Goal: Information Seeking & Learning: Learn about a topic

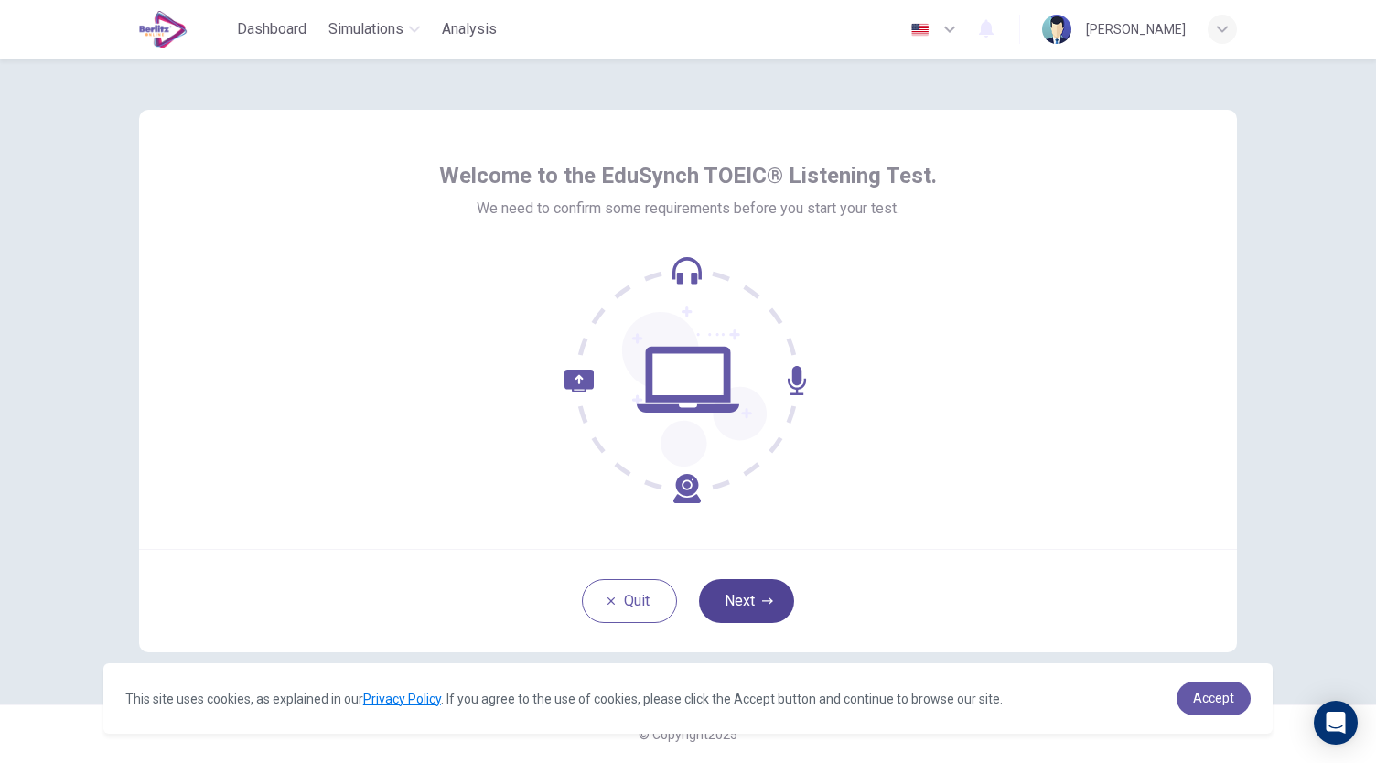
click at [770, 590] on button "Next" at bounding box center [746, 601] width 95 height 44
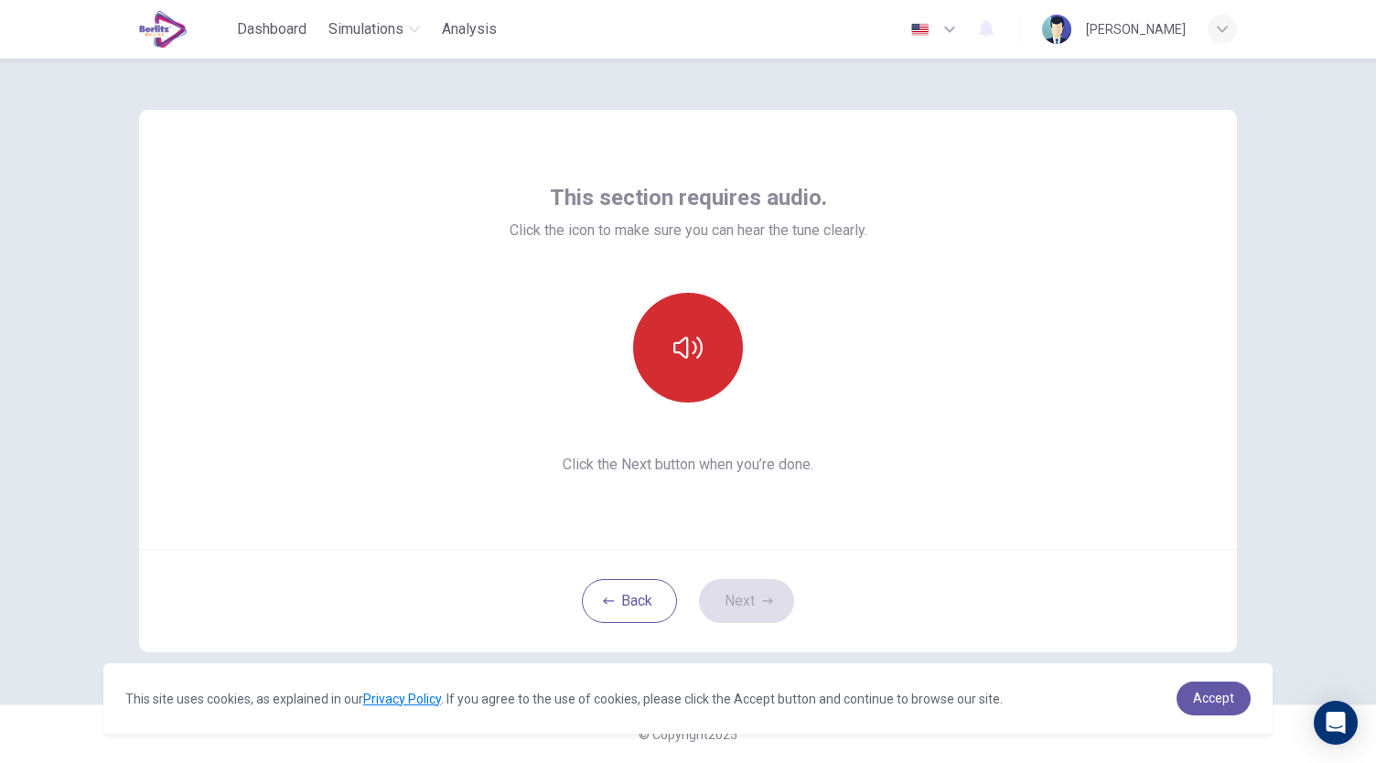
click at [681, 367] on button "button" at bounding box center [688, 348] width 110 height 110
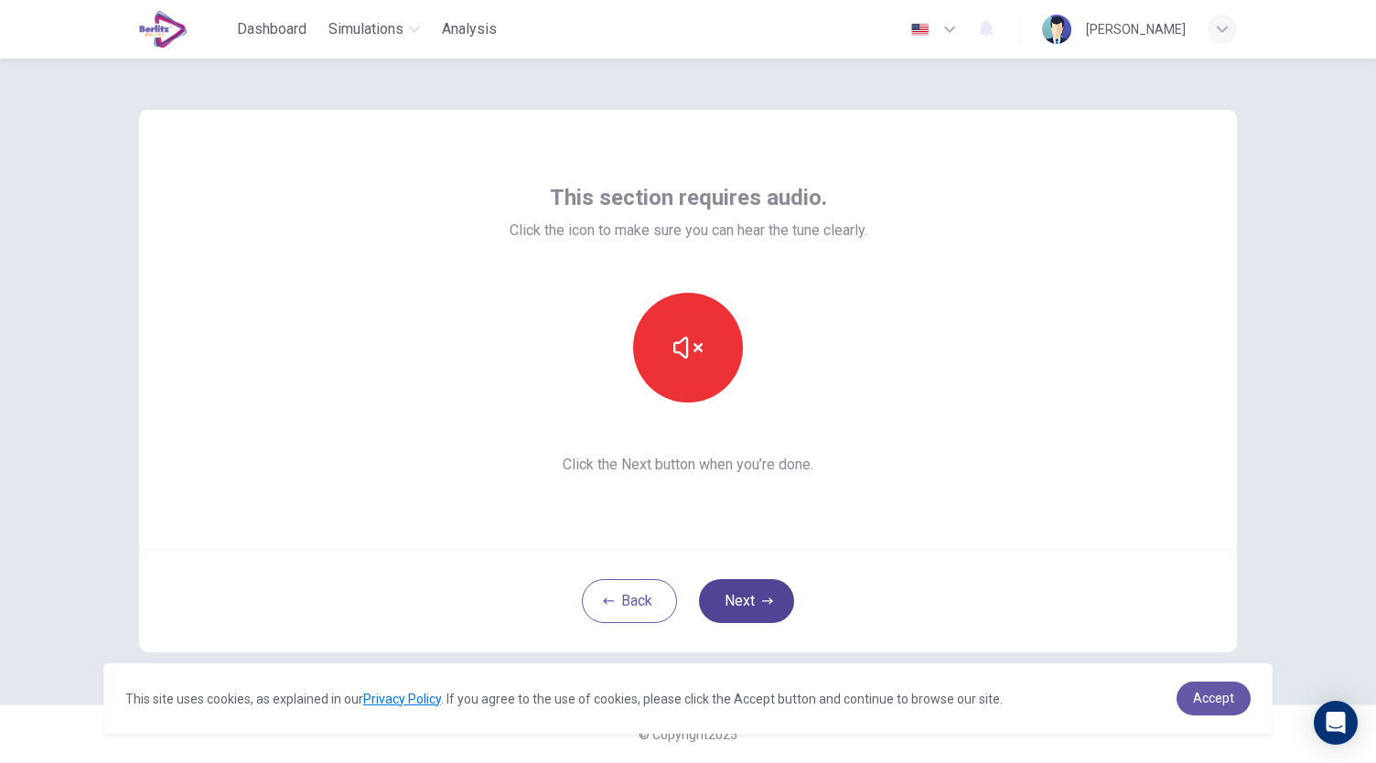
click at [771, 599] on icon "button" at bounding box center [767, 601] width 11 height 6
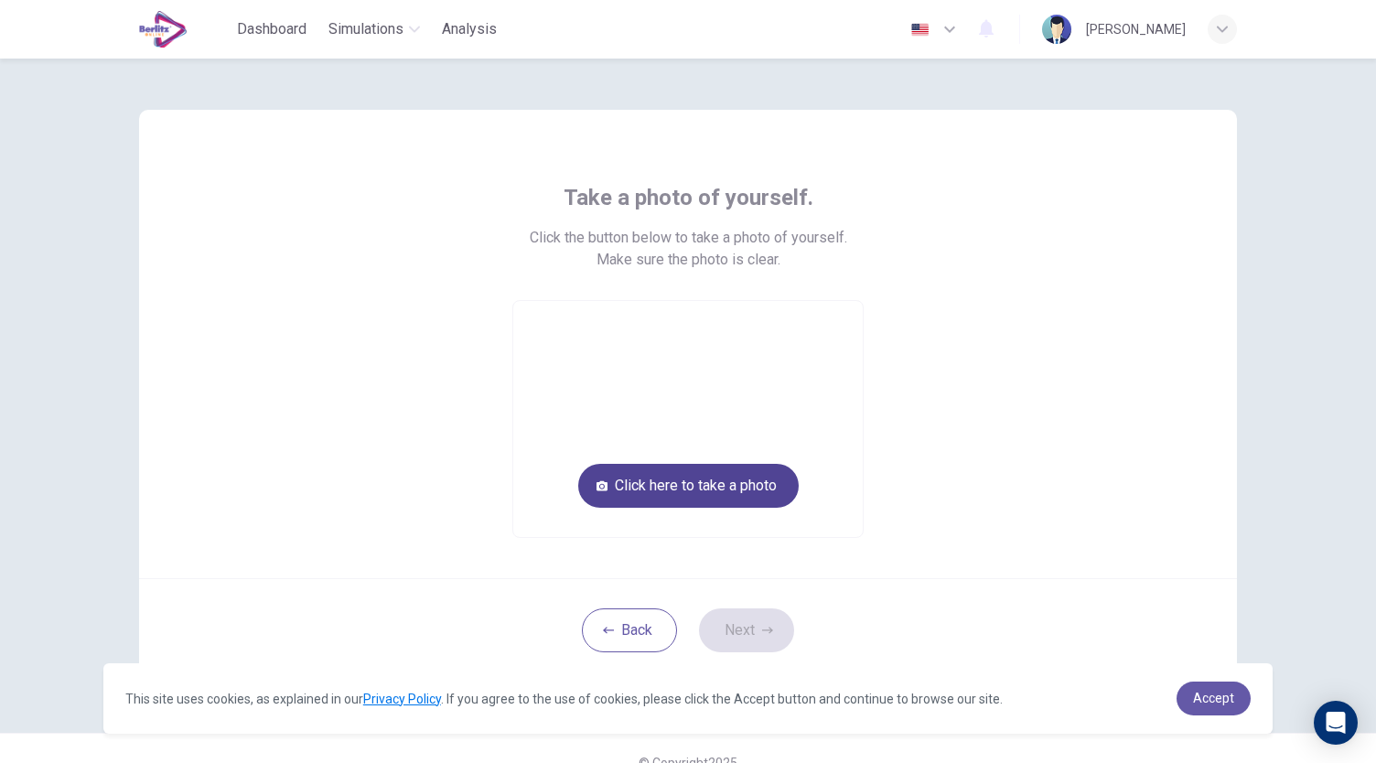
click at [735, 484] on button "Click here to take a photo" at bounding box center [688, 486] width 221 height 44
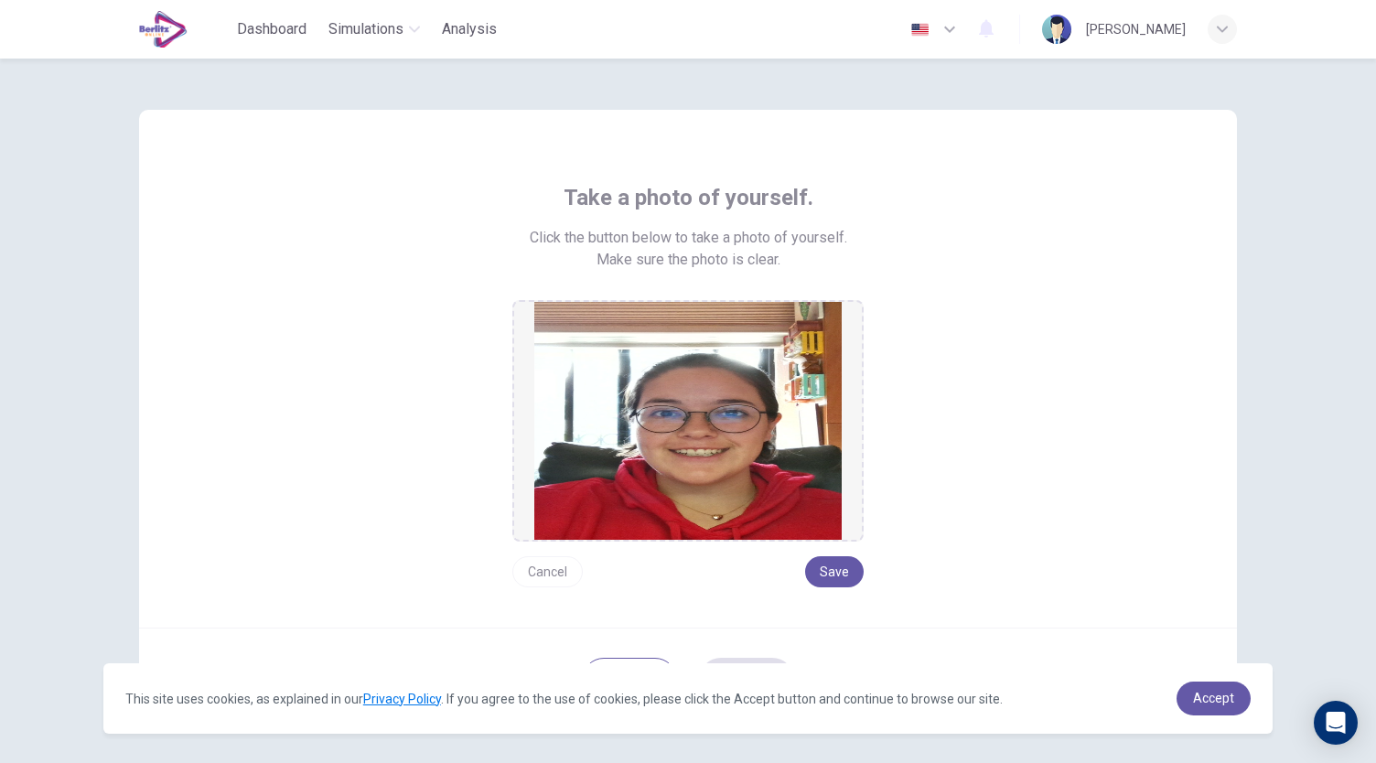
click at [553, 577] on button "Cancel" at bounding box center [547, 571] width 70 height 31
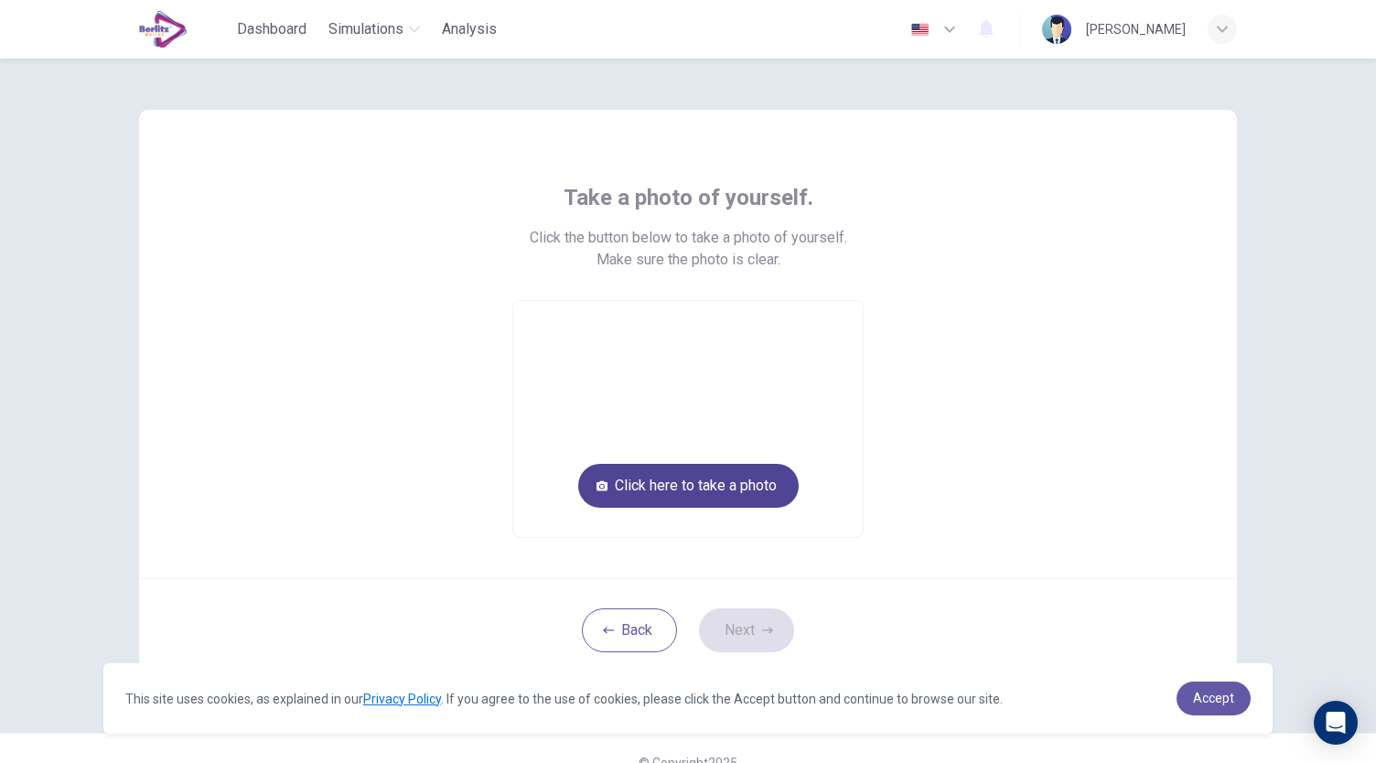
click at [727, 484] on button "Click here to take a photo" at bounding box center [688, 486] width 221 height 44
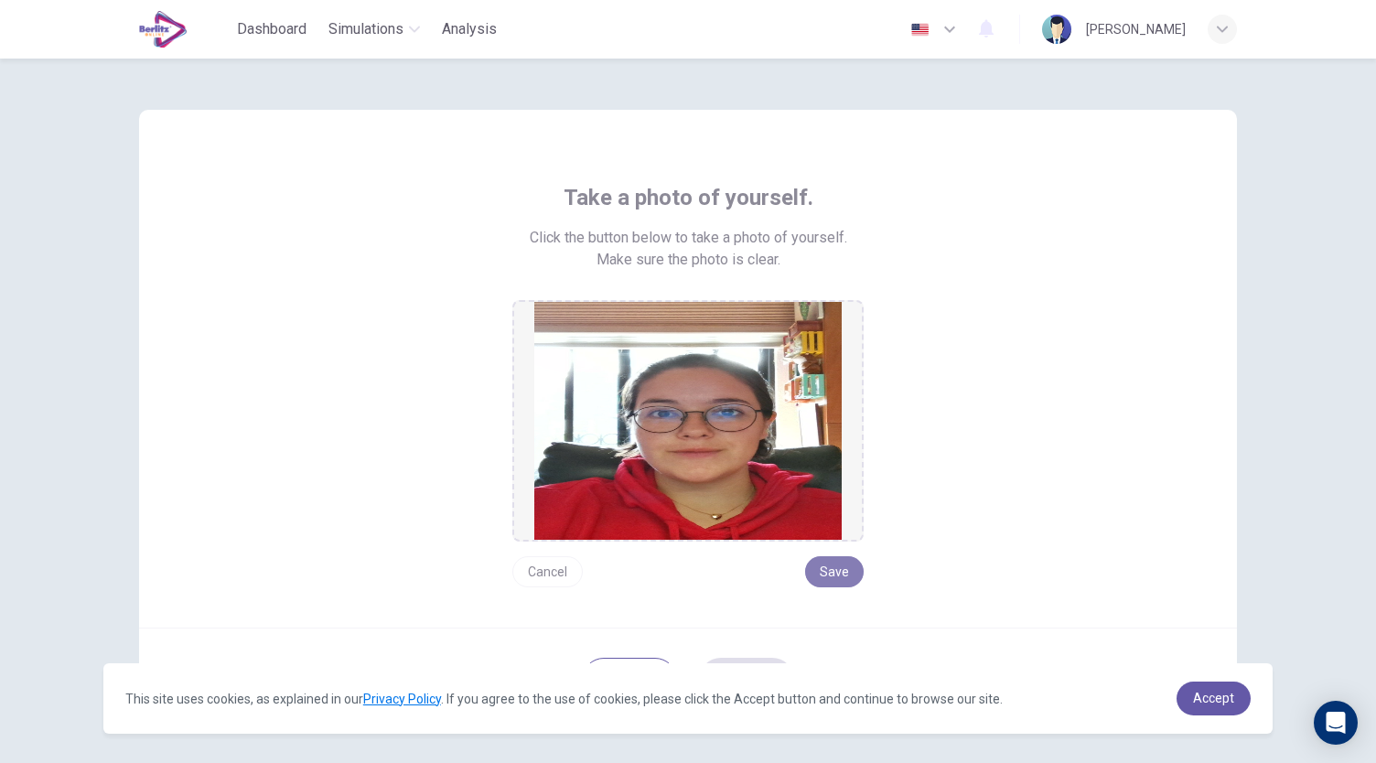
click at [833, 581] on button "Save" at bounding box center [834, 571] width 59 height 31
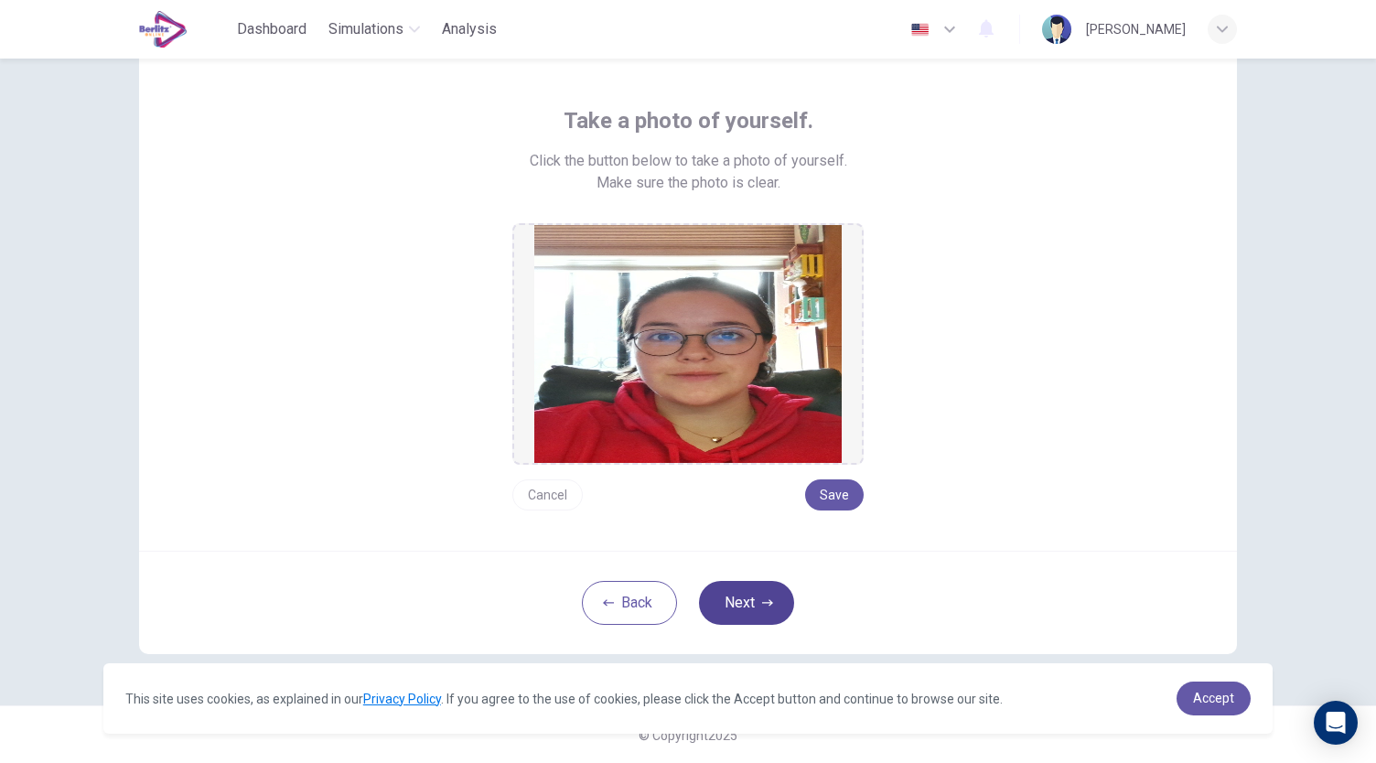
click at [760, 609] on button "Next" at bounding box center [746, 603] width 95 height 44
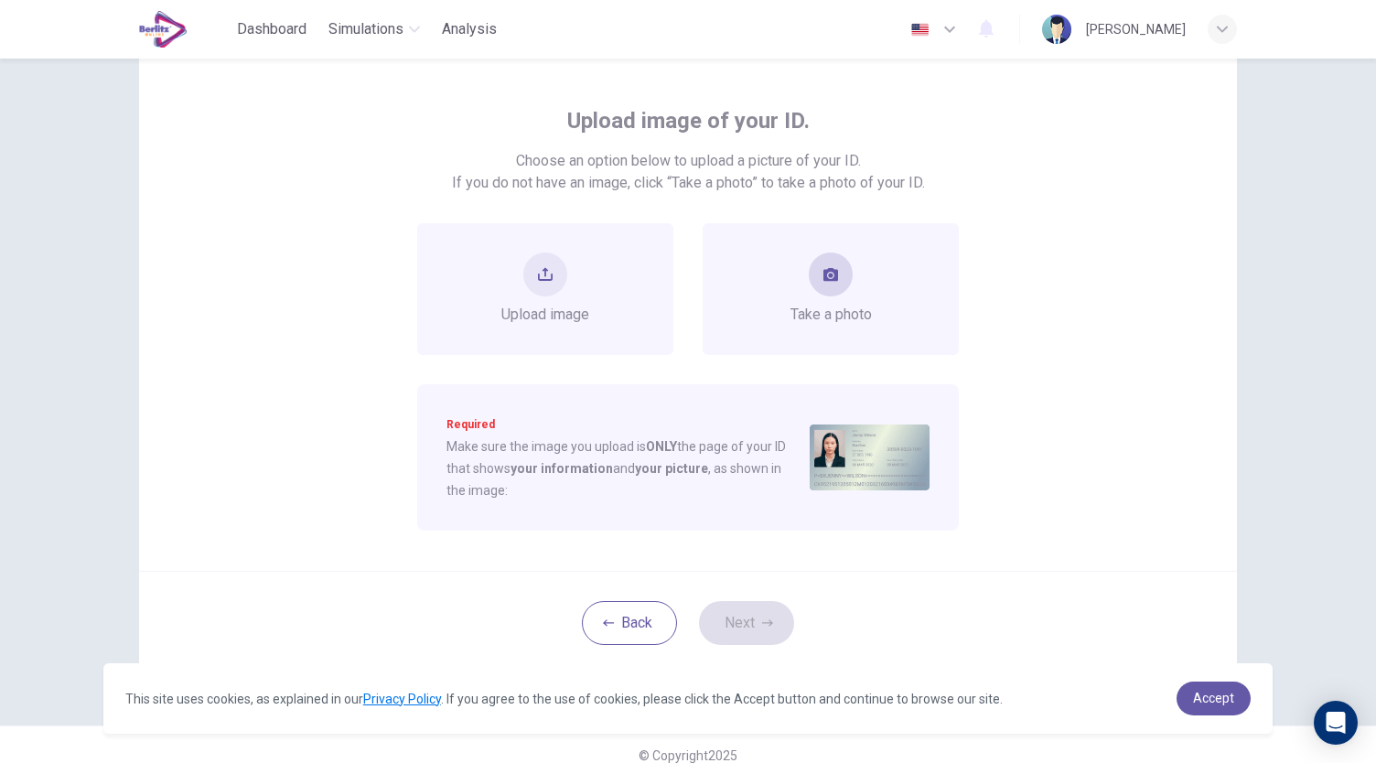
click at [838, 313] on span "Take a photo" at bounding box center [831, 315] width 81 height 22
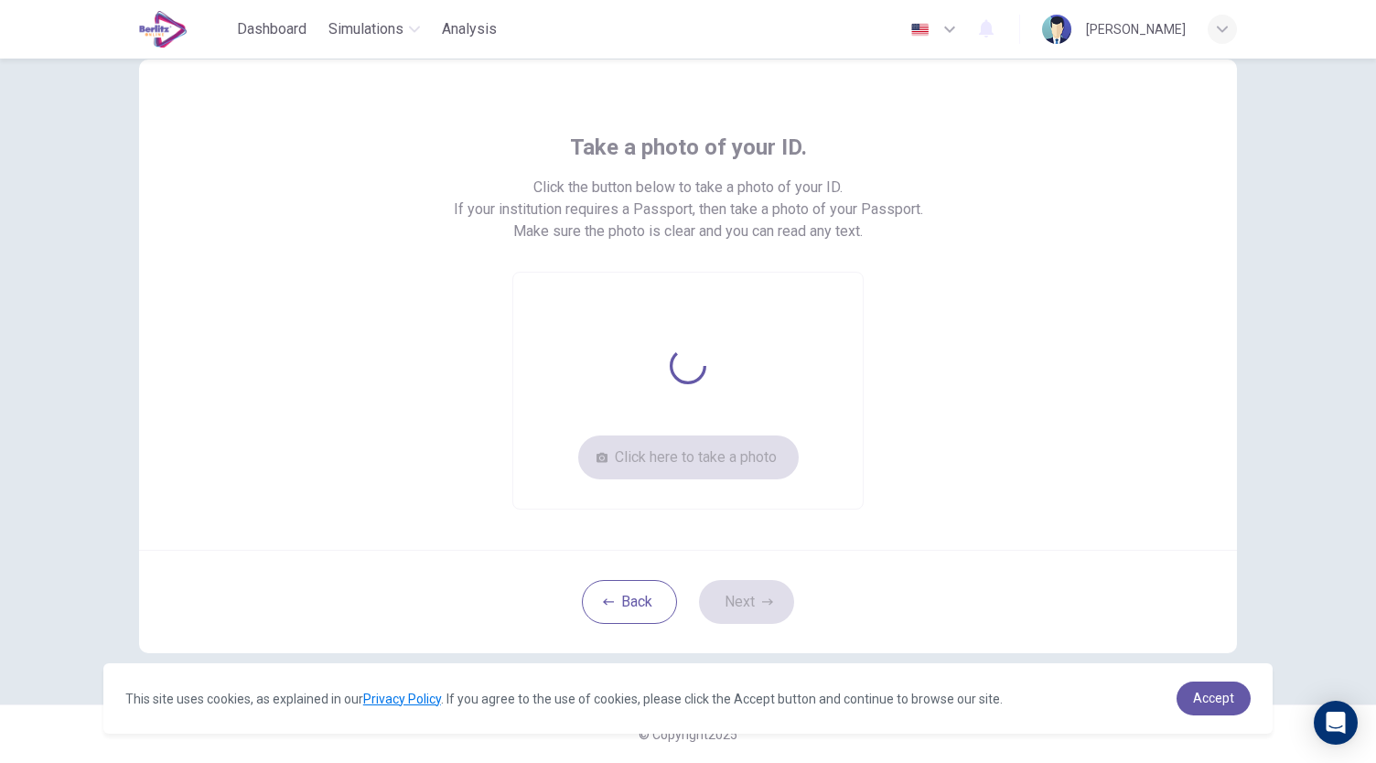
scroll to position [49, 0]
click at [688, 465] on button "Click here to take a photo" at bounding box center [688, 459] width 221 height 44
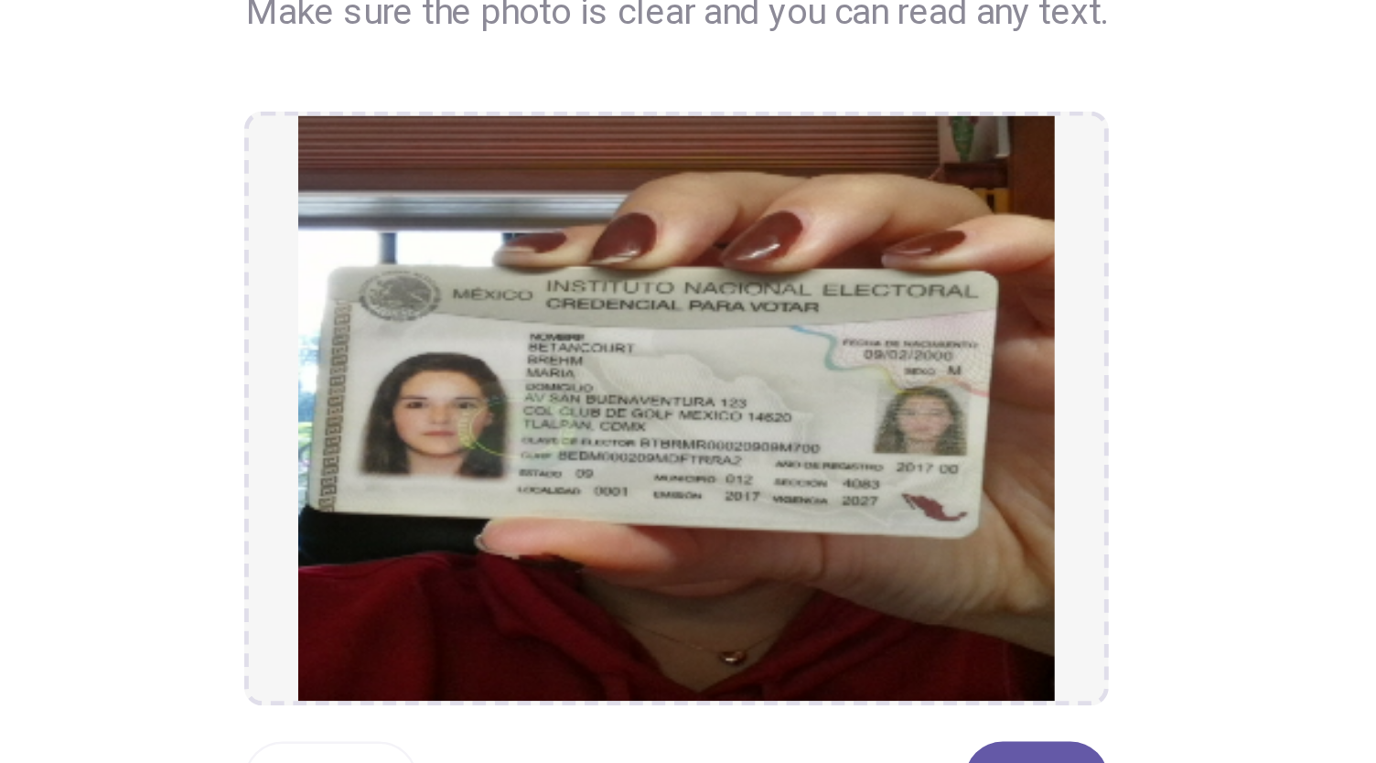
click at [695, 383] on img at bounding box center [687, 394] width 307 height 238
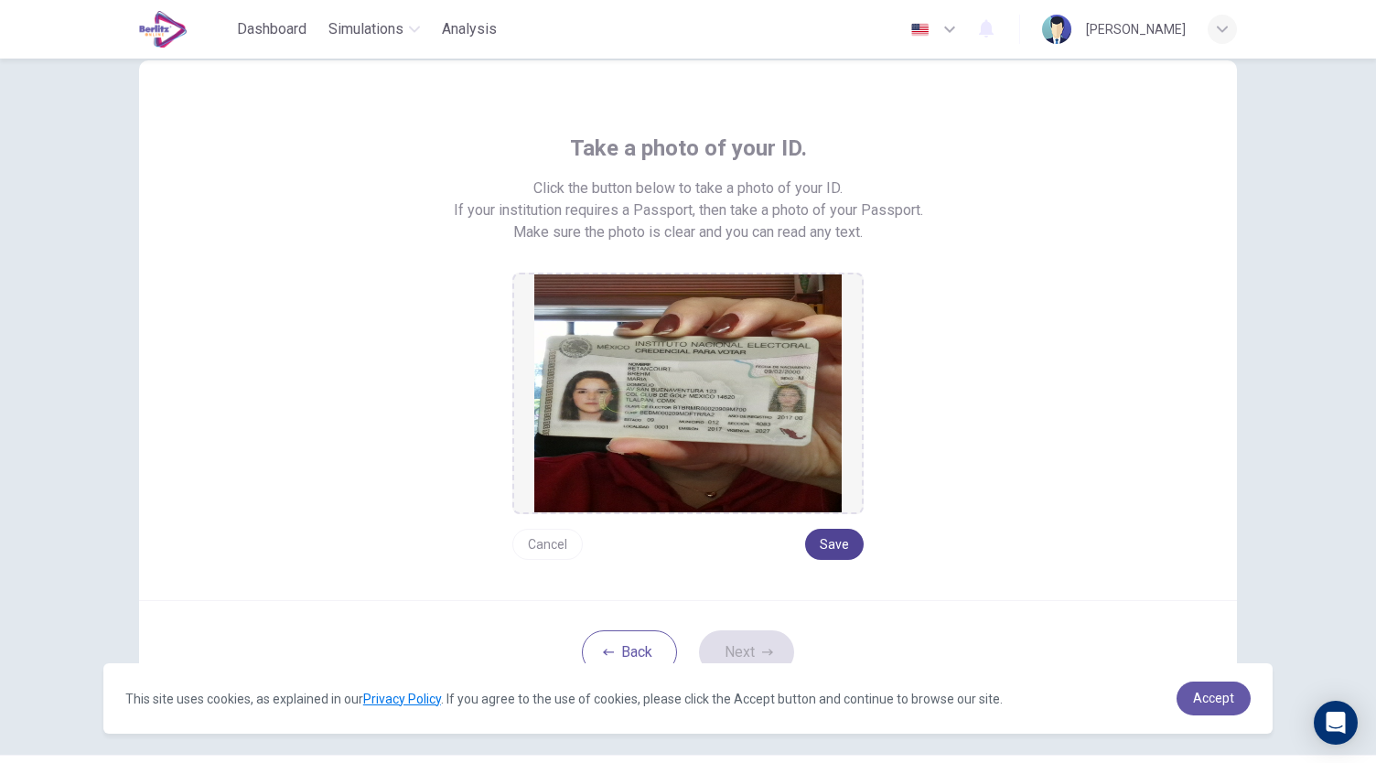
click at [841, 543] on button "Save" at bounding box center [834, 544] width 59 height 31
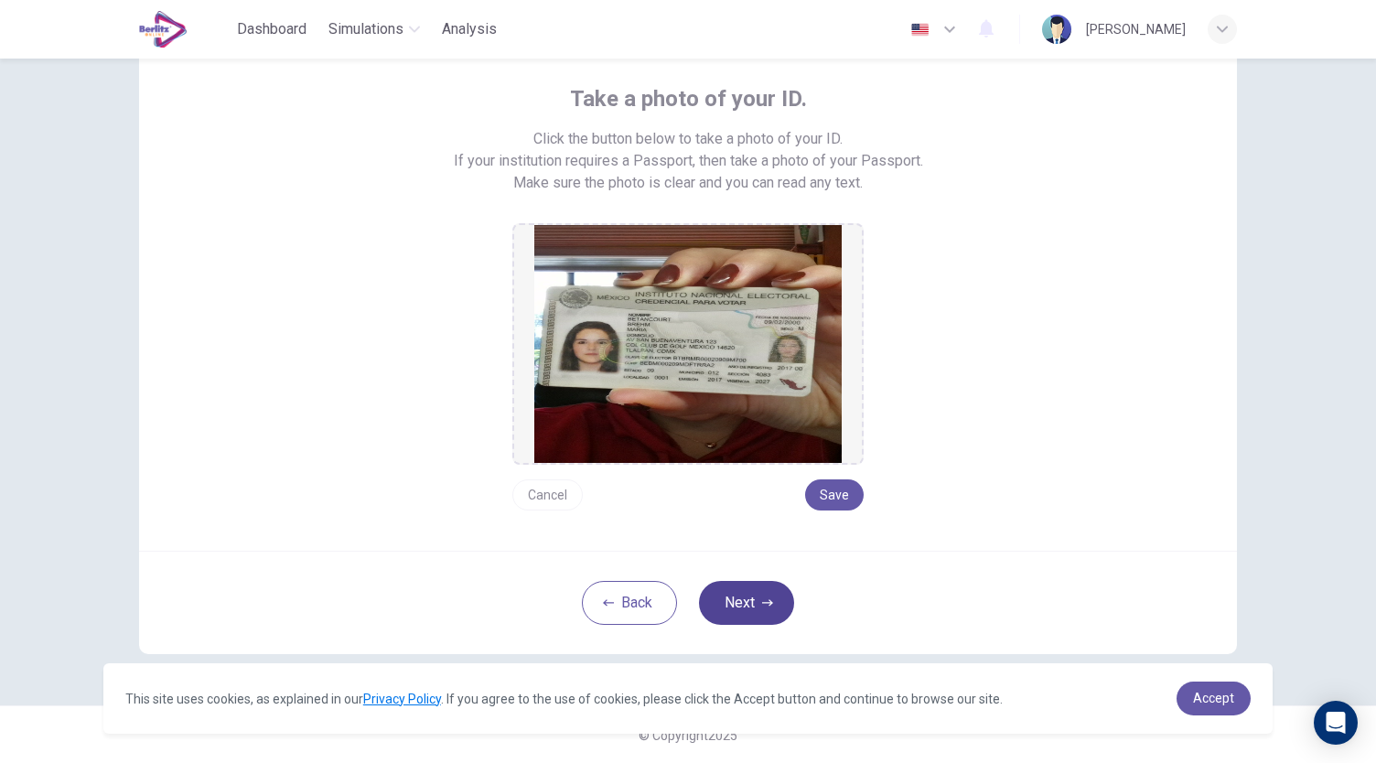
click at [755, 590] on button "Next" at bounding box center [746, 603] width 95 height 44
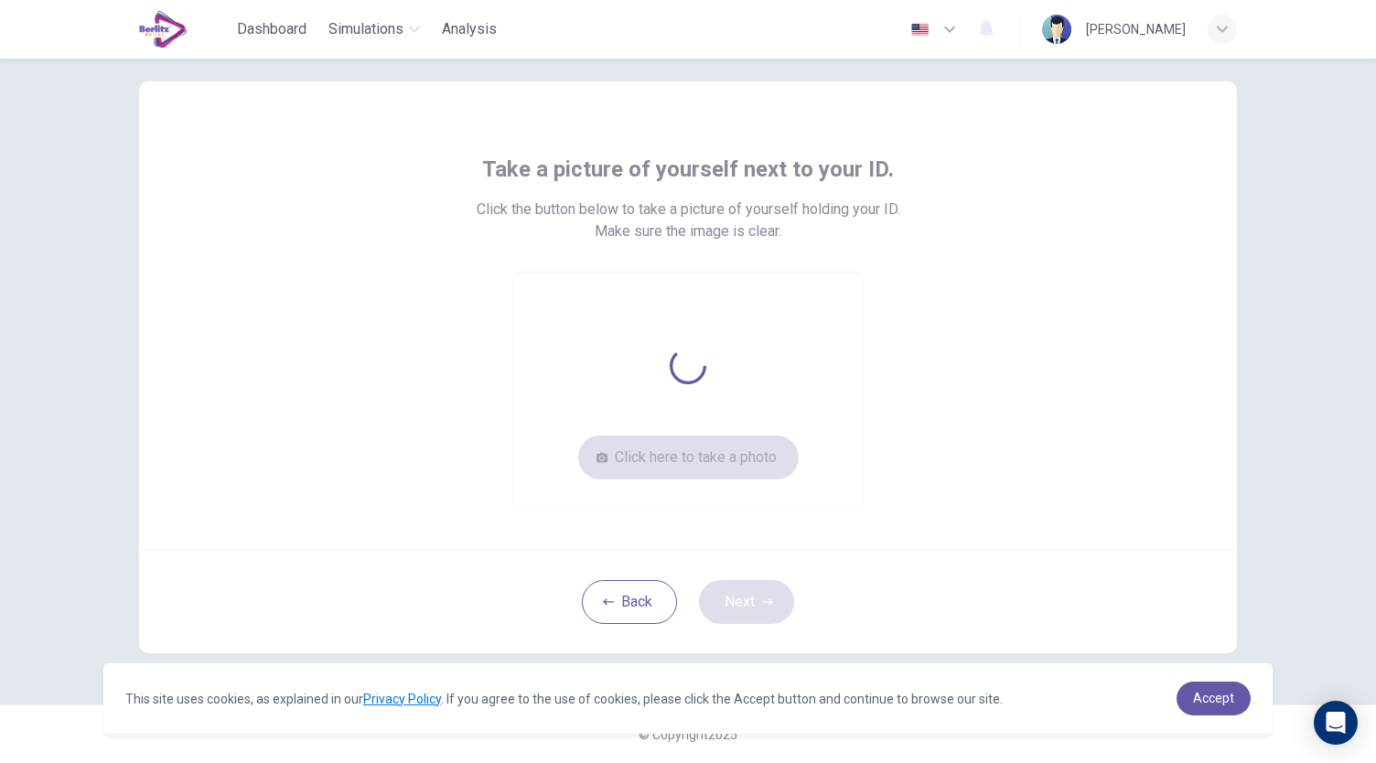
scroll to position [27, 0]
click at [710, 474] on button "Click here to take a photo" at bounding box center [688, 459] width 221 height 44
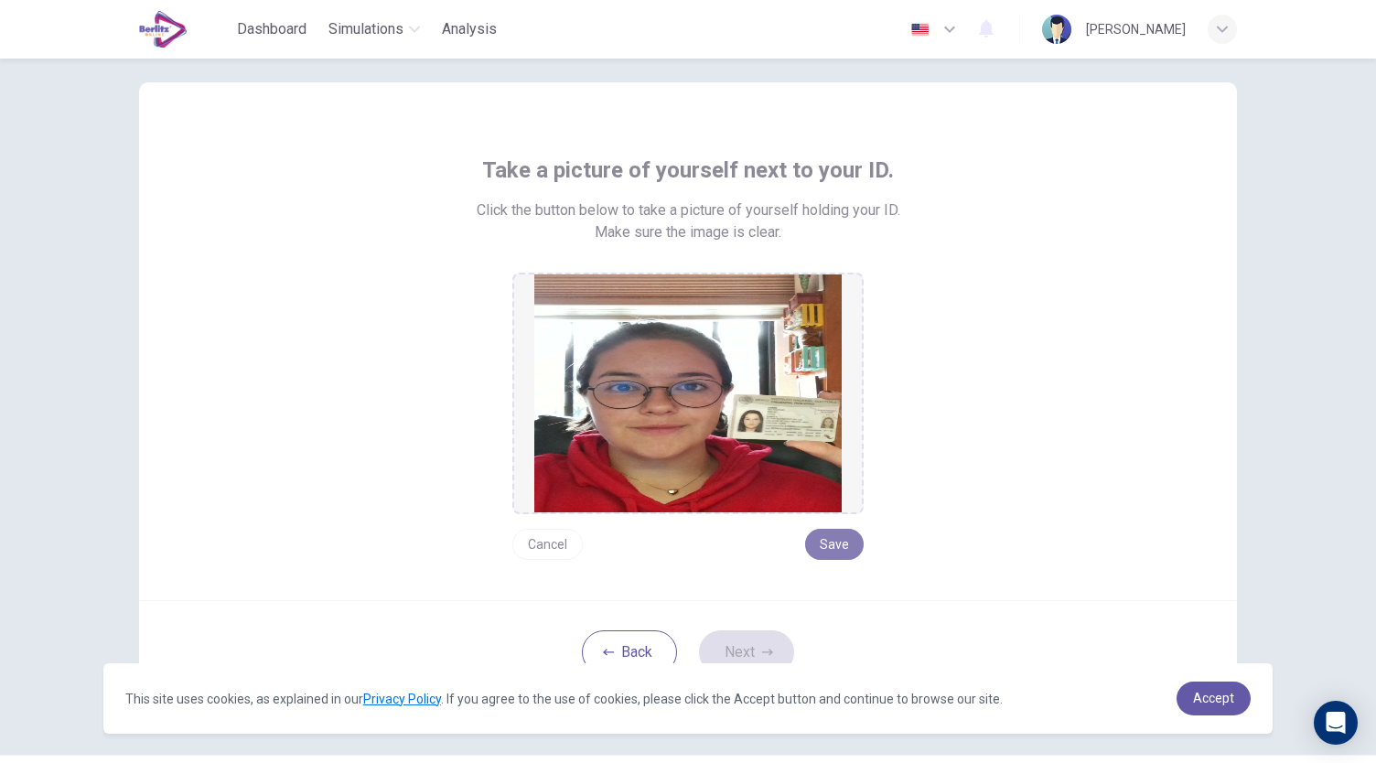
click at [824, 549] on button "Save" at bounding box center [834, 544] width 59 height 31
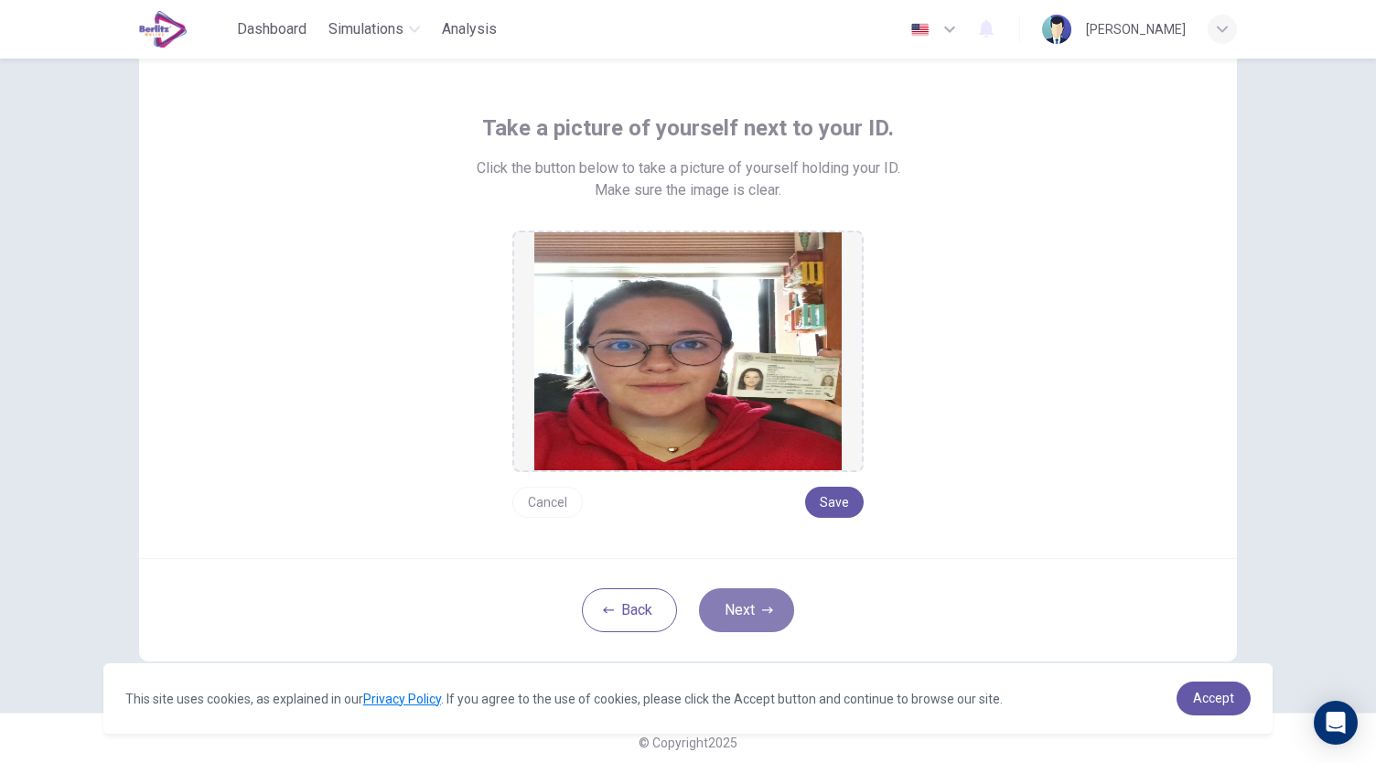
click at [741, 617] on button "Next" at bounding box center [746, 610] width 95 height 44
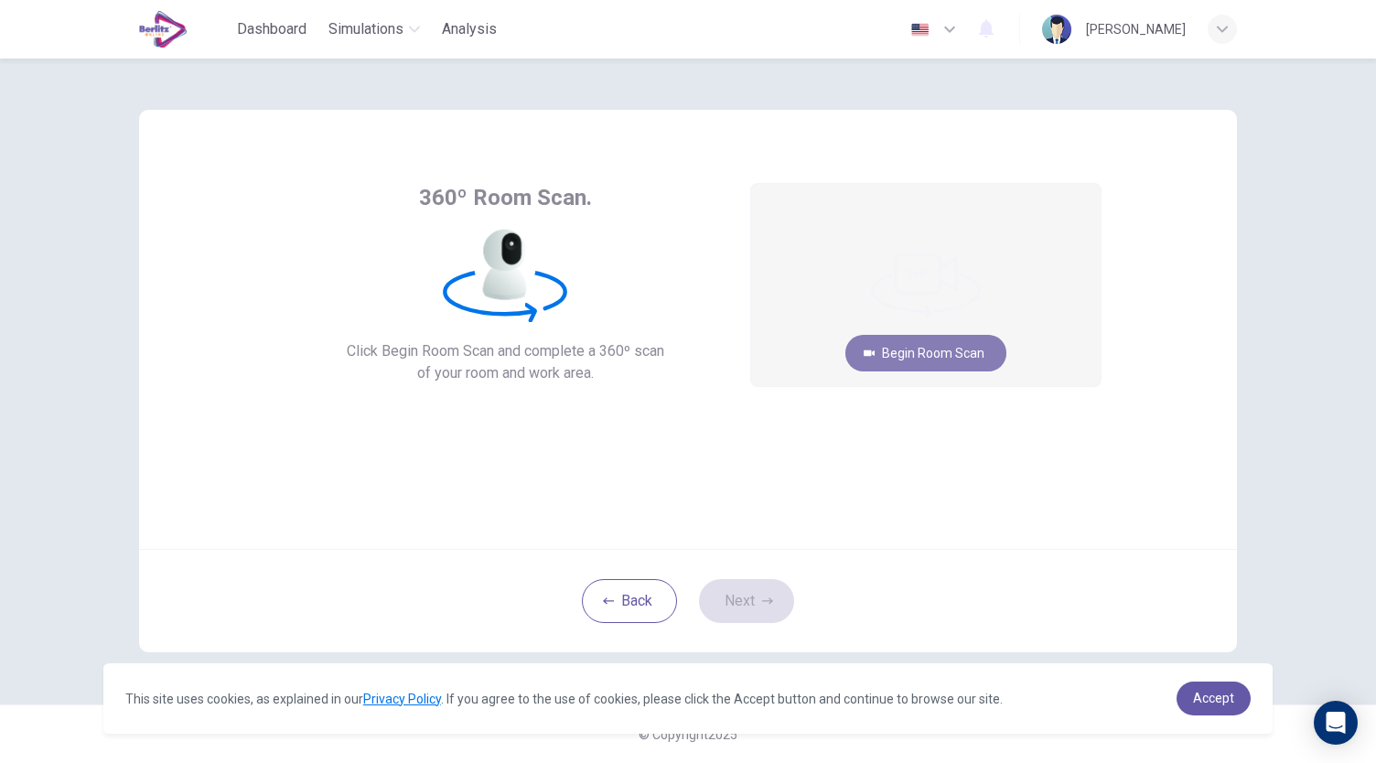
click at [927, 347] on button "Begin Room Scan" at bounding box center [926, 353] width 161 height 37
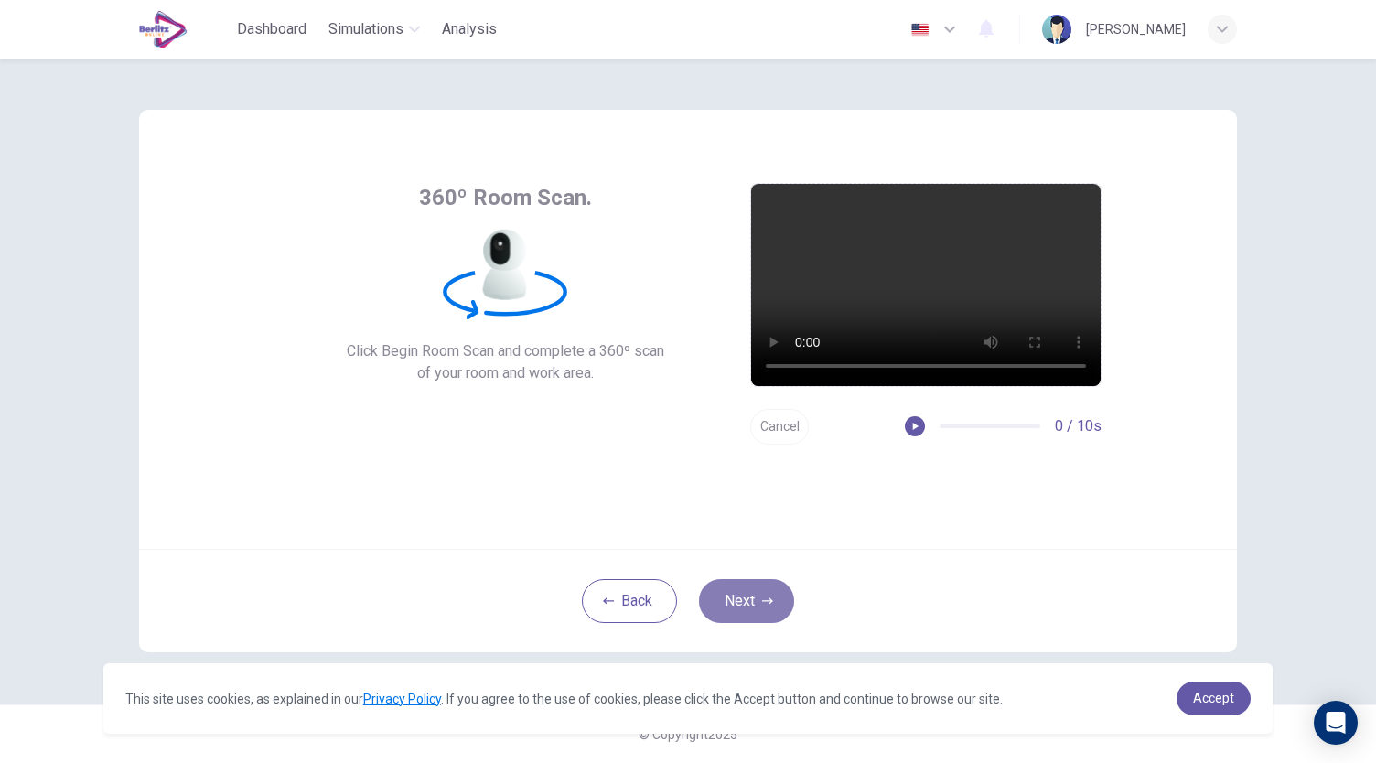
click at [753, 603] on button "Next" at bounding box center [746, 601] width 95 height 44
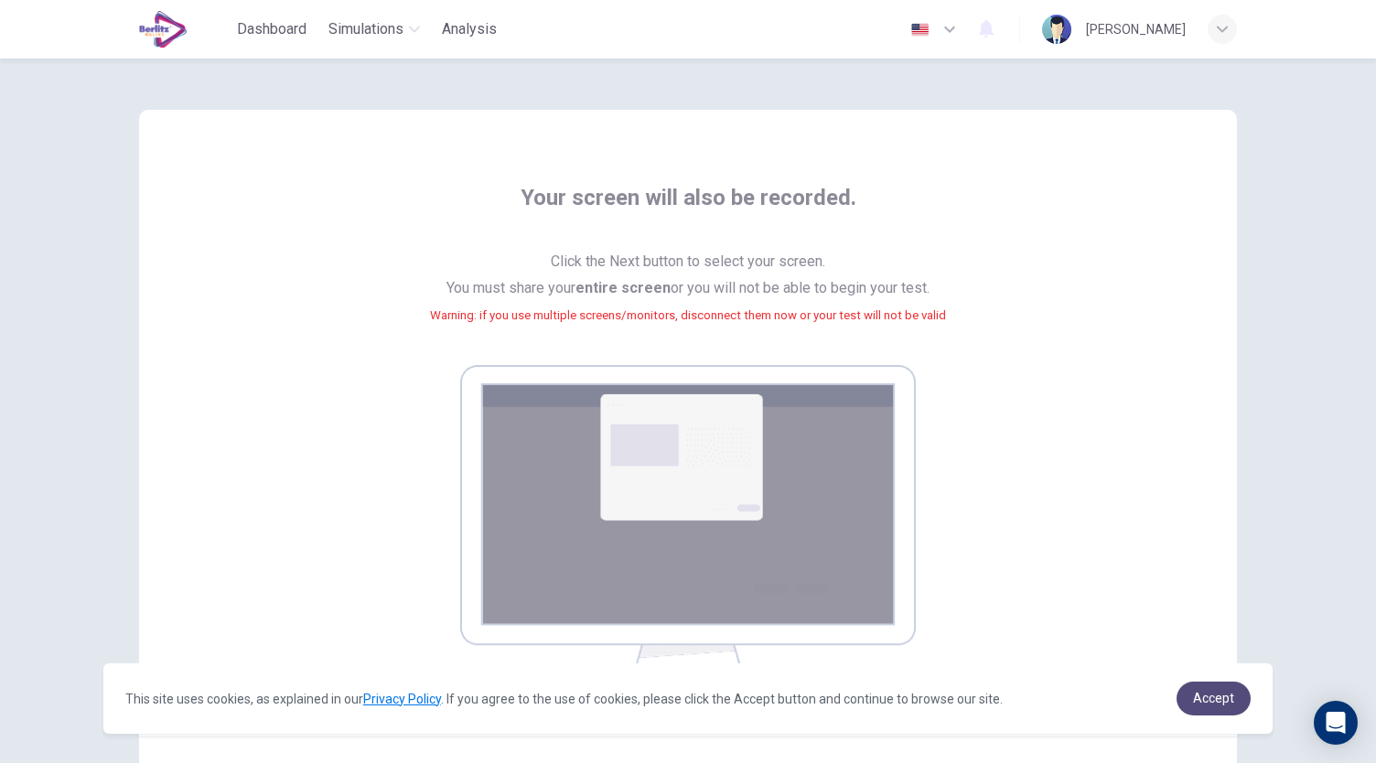
click at [1238, 695] on link "Accept" at bounding box center [1214, 699] width 74 height 34
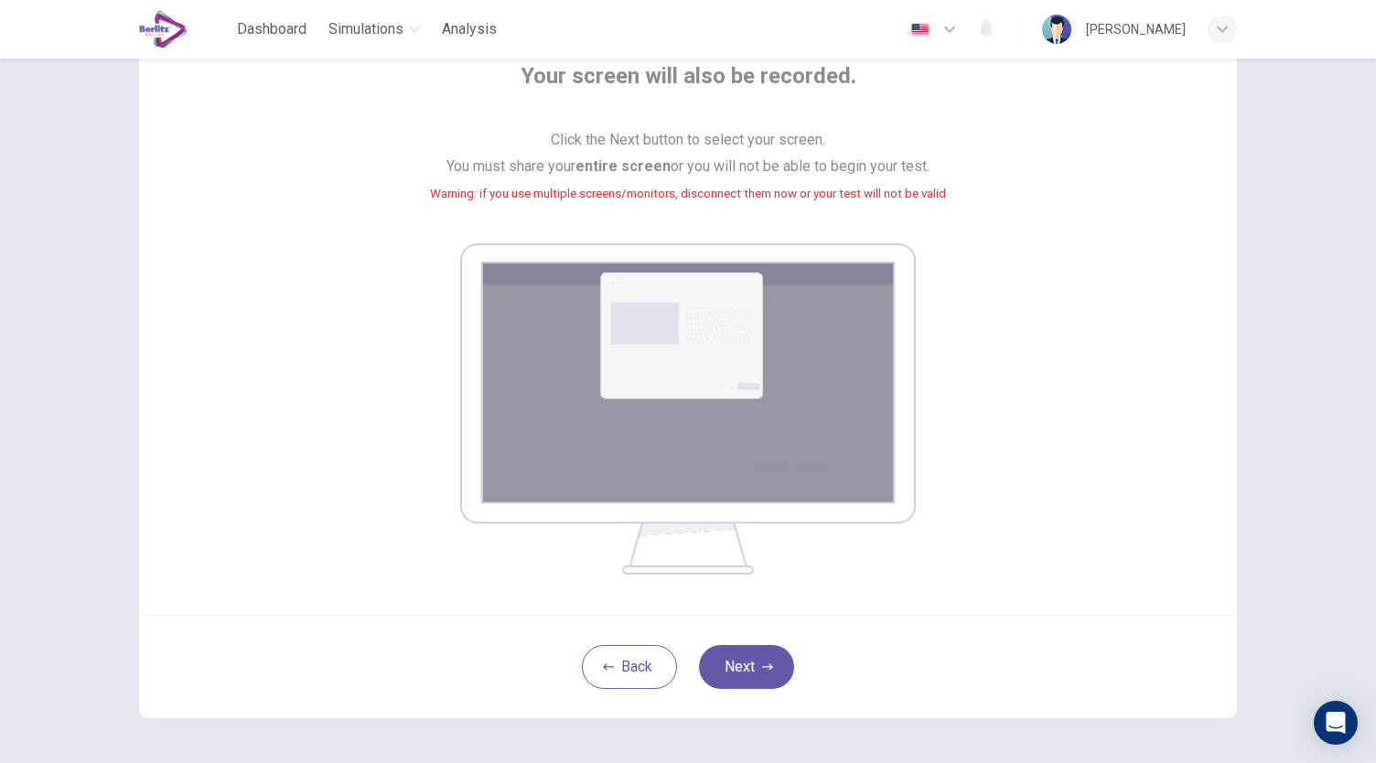
scroll to position [187, 0]
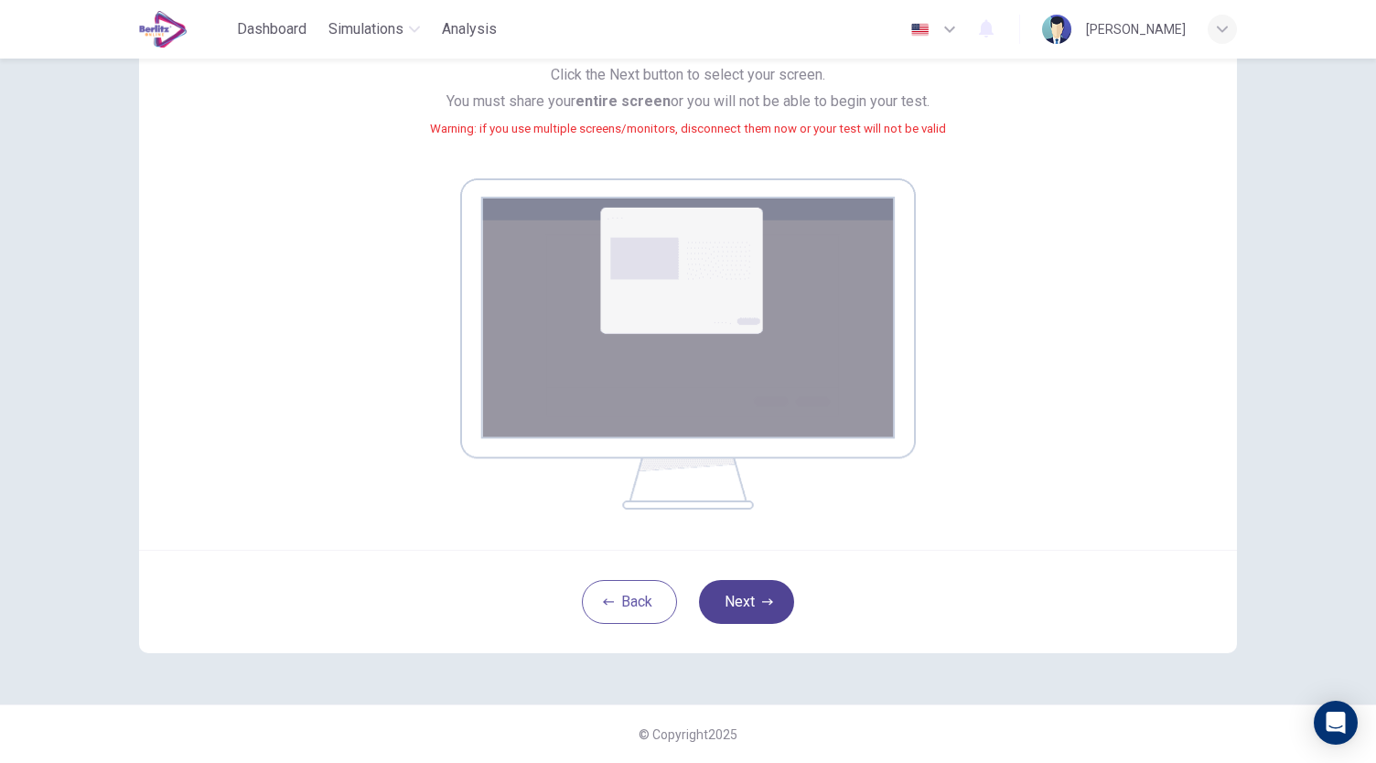
click at [743, 595] on button "Next" at bounding box center [746, 602] width 95 height 44
click at [756, 617] on button "Next" at bounding box center [746, 602] width 95 height 44
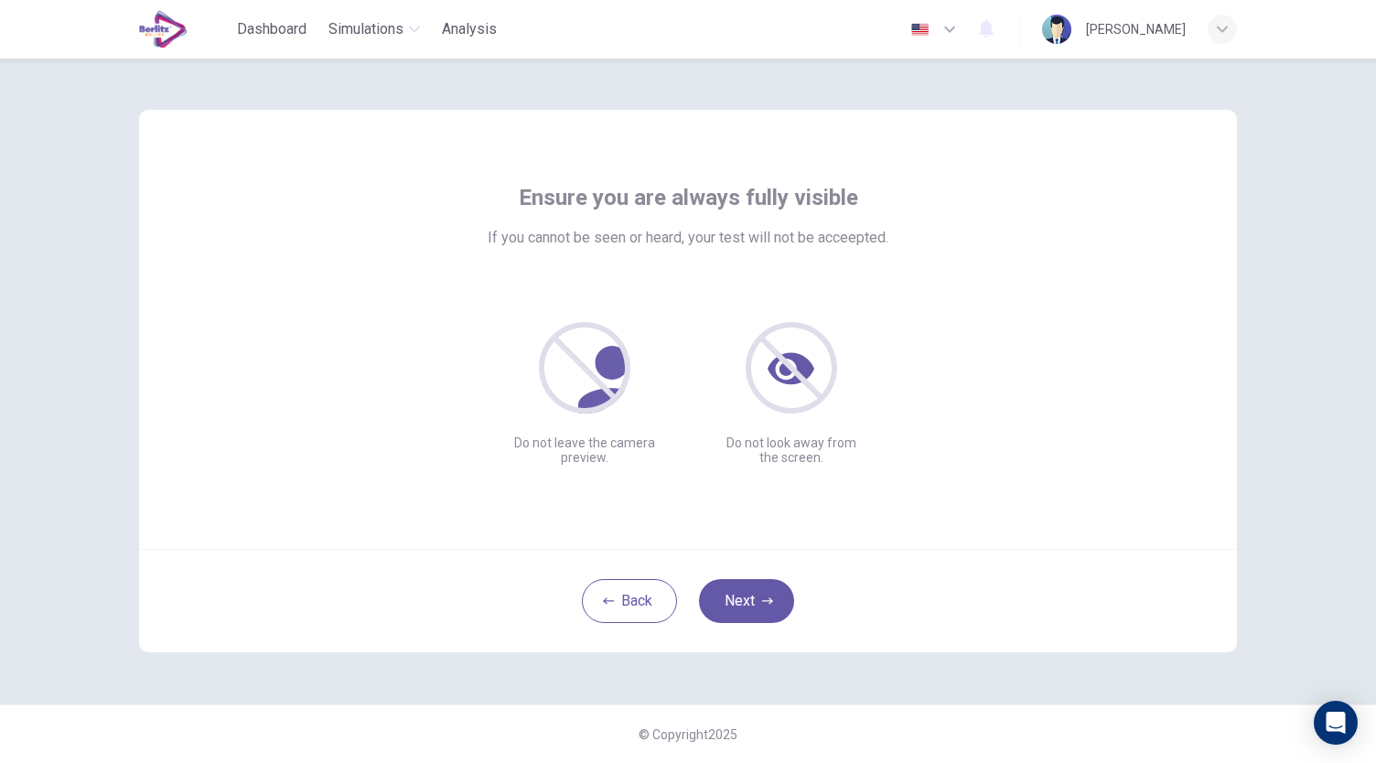
scroll to position [0, 0]
click at [745, 614] on button "Next" at bounding box center [746, 601] width 95 height 44
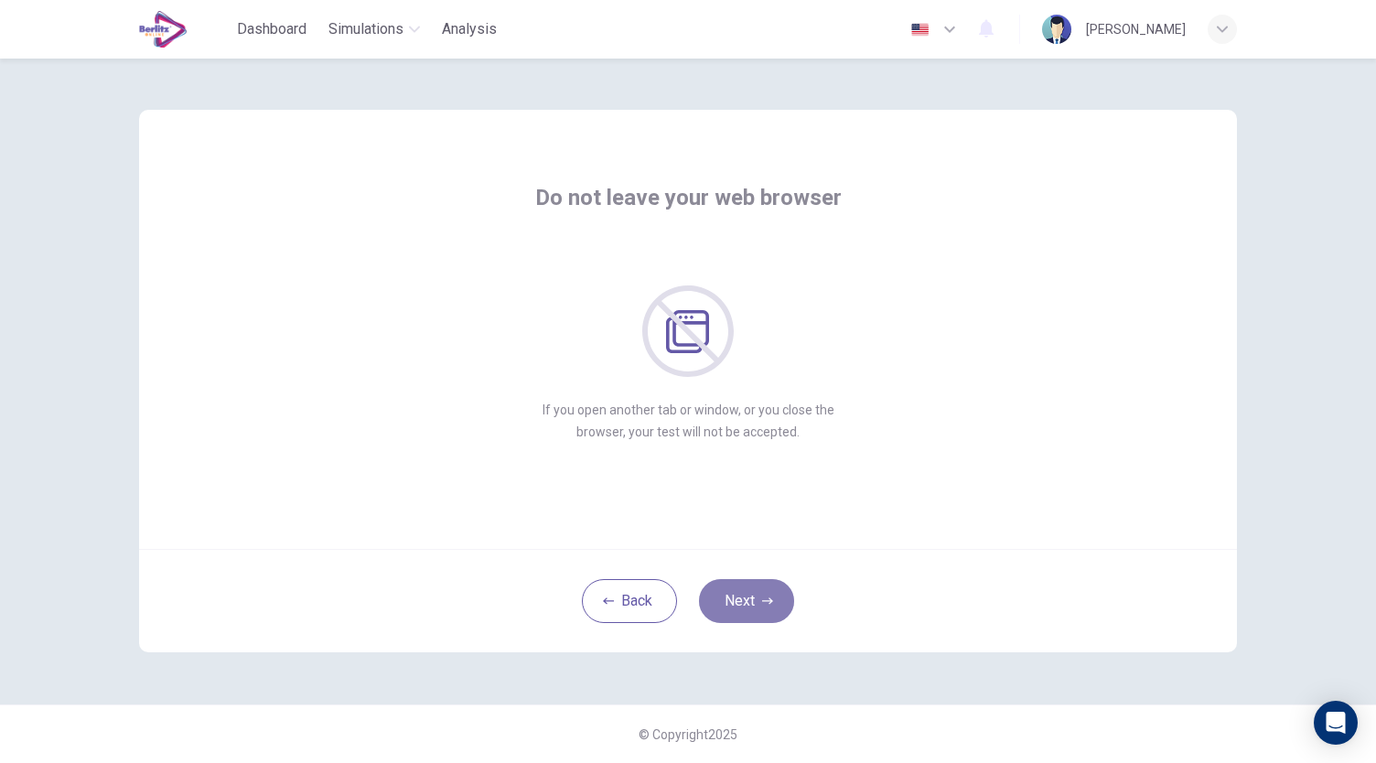
click at [732, 605] on button "Next" at bounding box center [746, 601] width 95 height 44
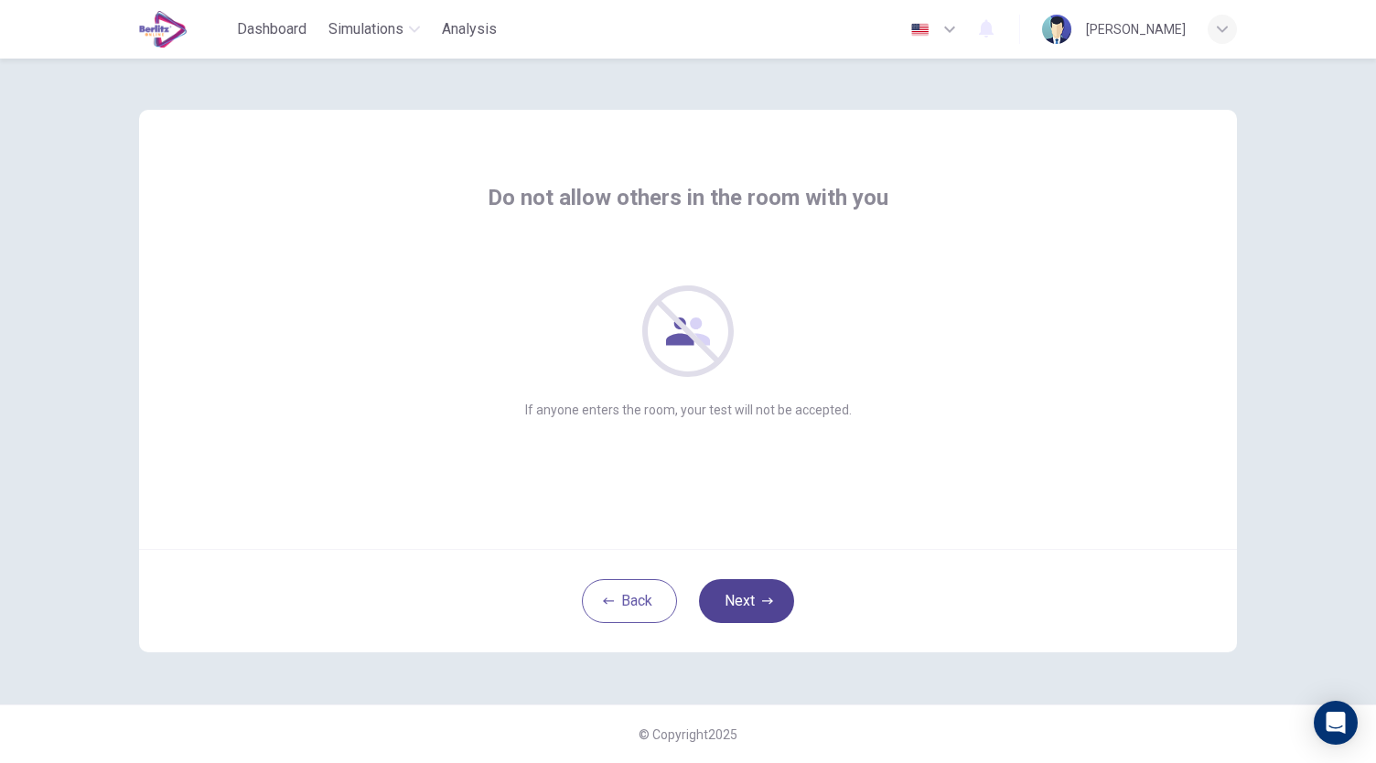
click at [732, 605] on button "Next" at bounding box center [746, 601] width 95 height 44
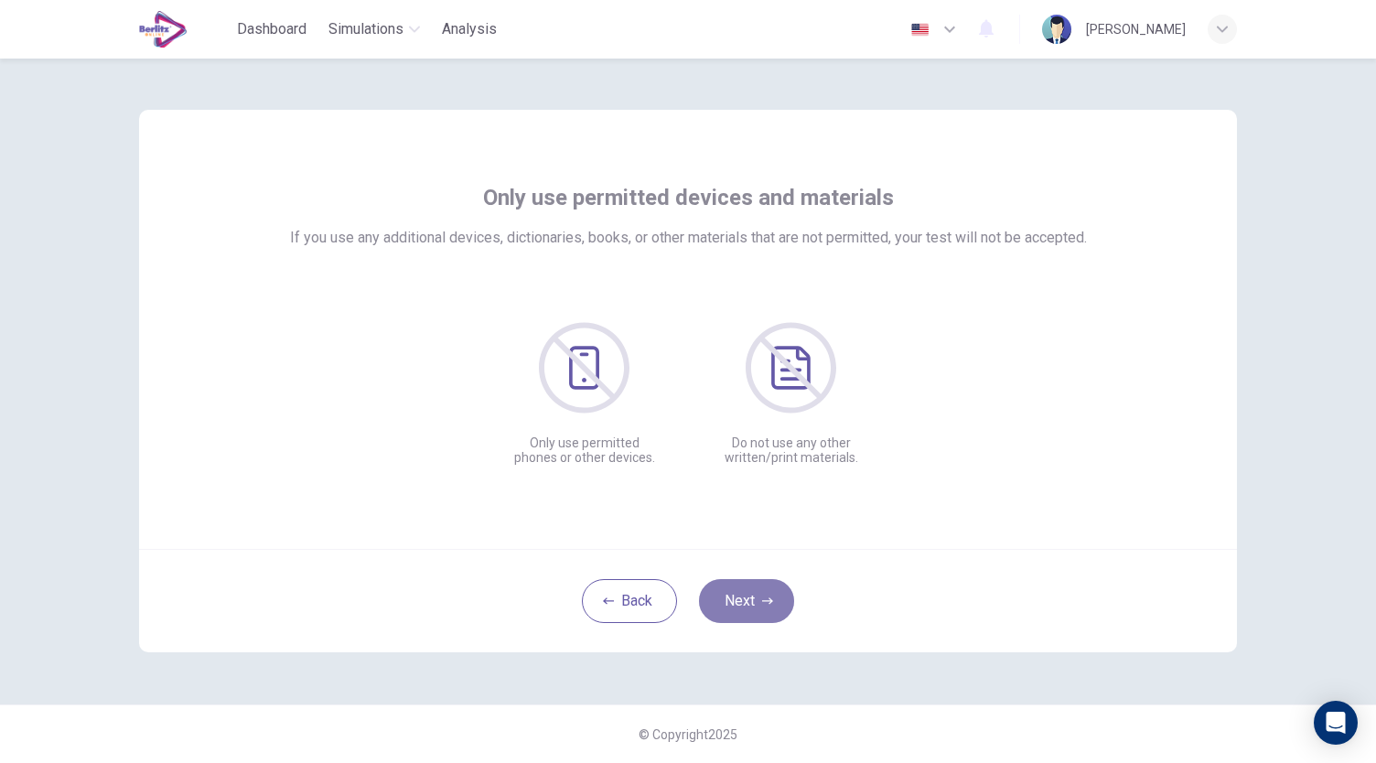
click at [732, 605] on button "Next" at bounding box center [746, 601] width 95 height 44
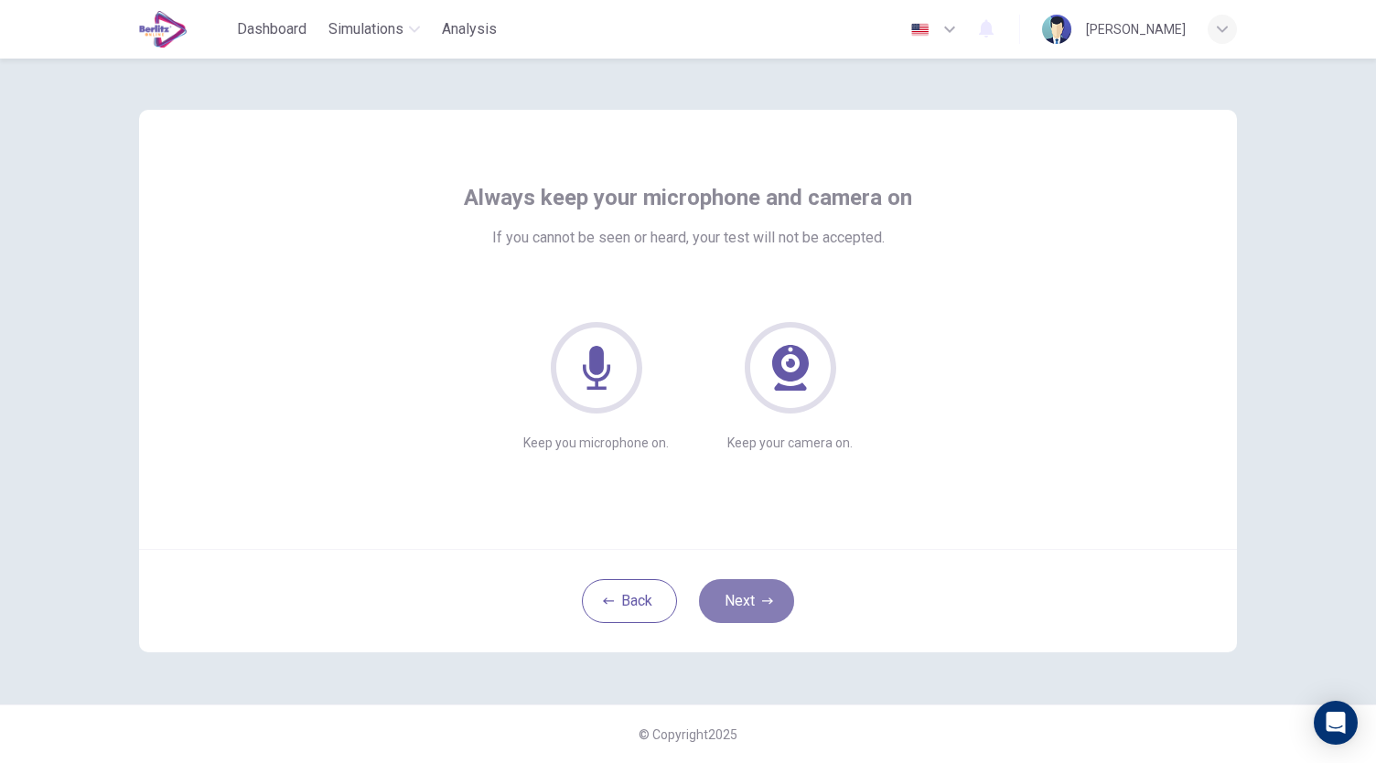
click at [732, 605] on button "Next" at bounding box center [746, 601] width 95 height 44
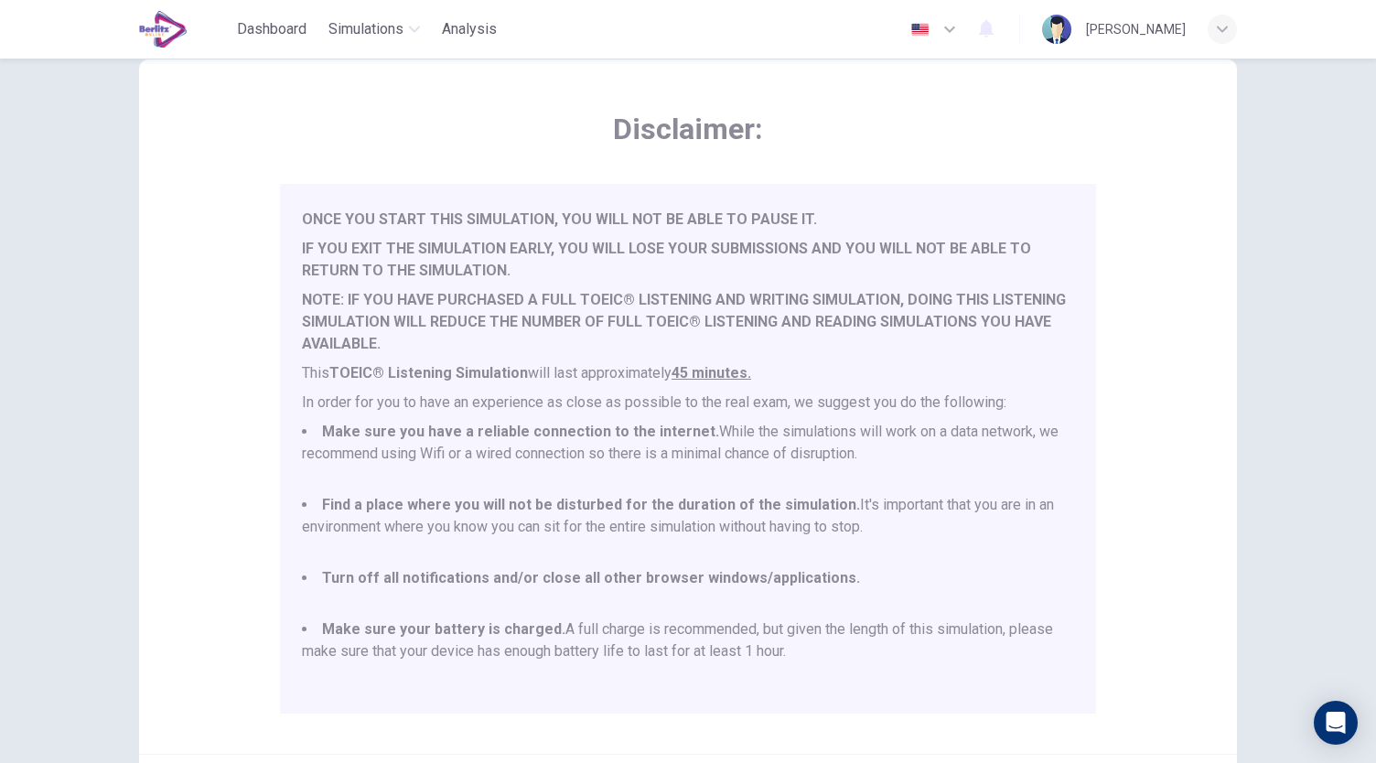
scroll to position [254, 0]
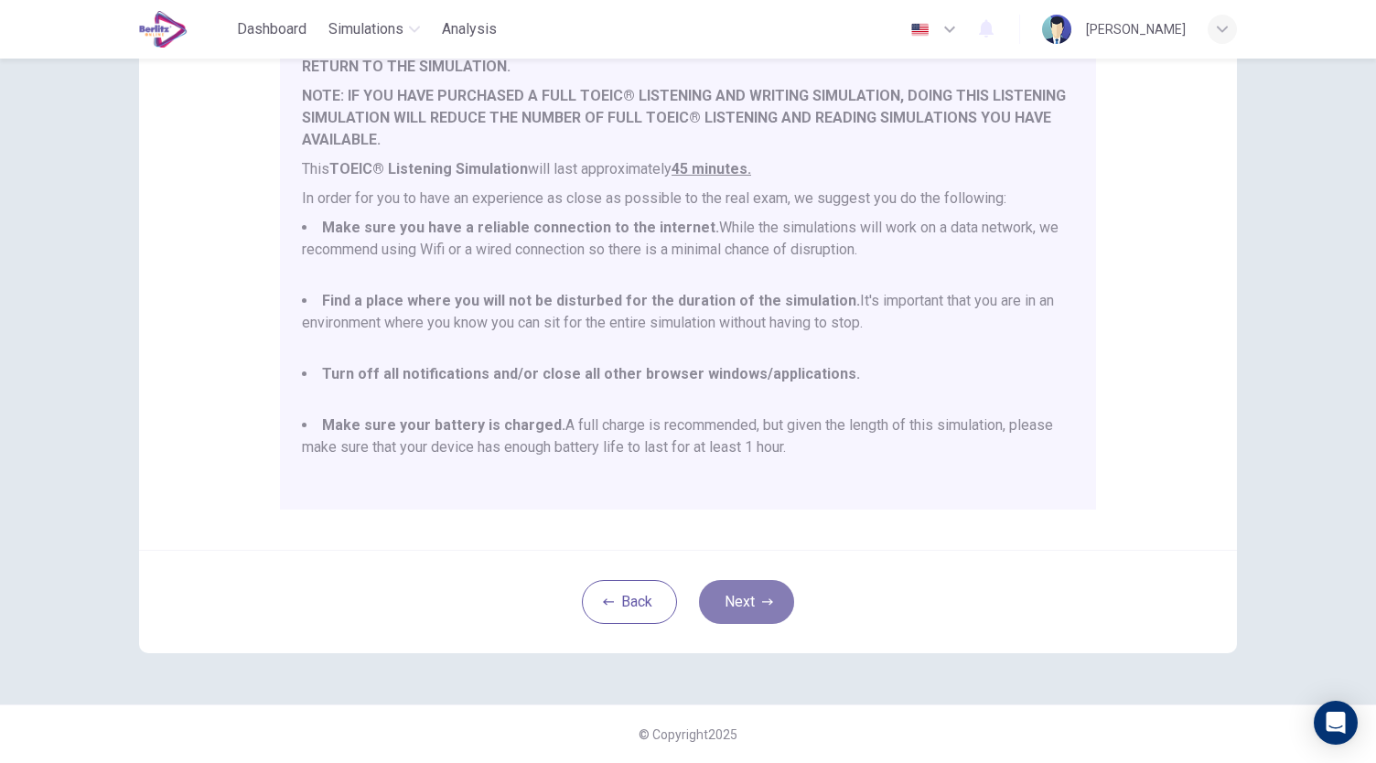
click at [728, 608] on button "Next" at bounding box center [746, 602] width 95 height 44
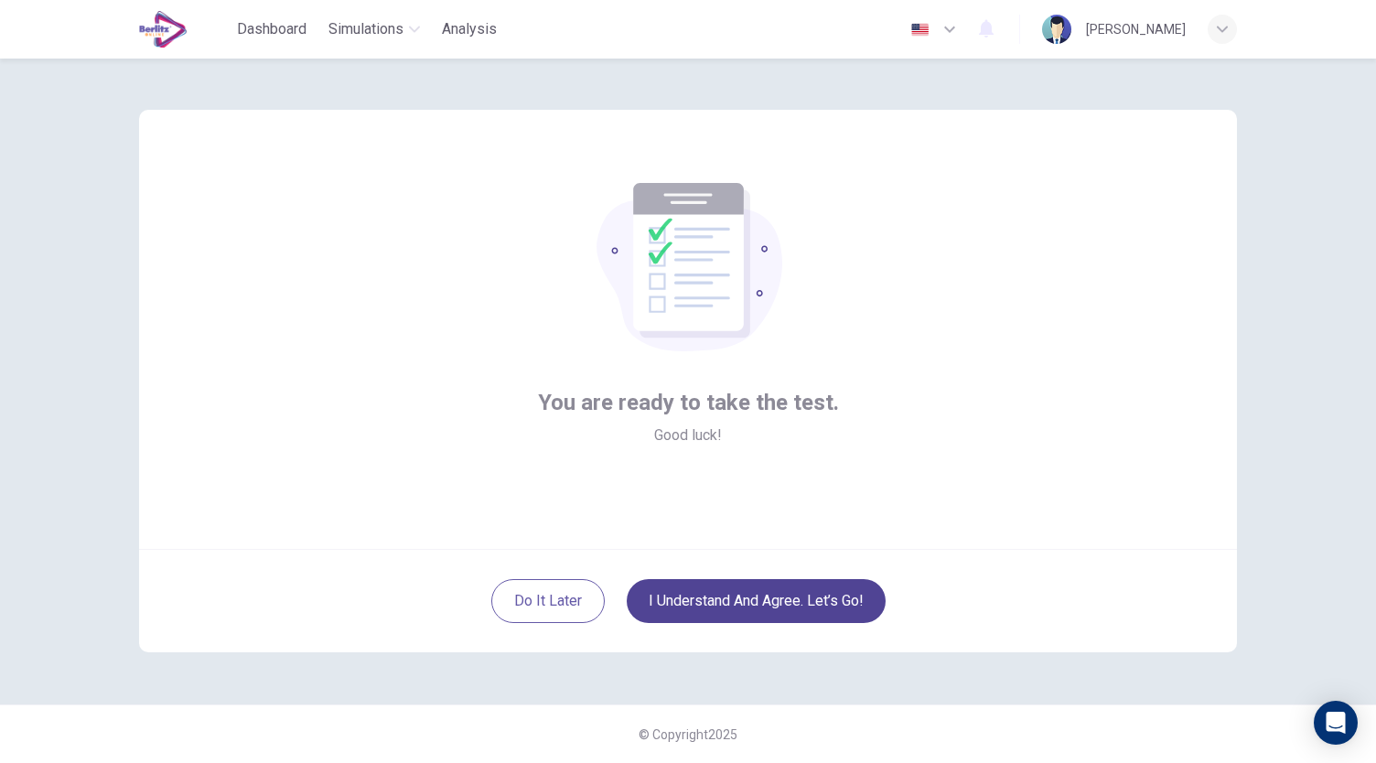
click at [728, 608] on button "I understand and agree. Let’s go!" at bounding box center [756, 601] width 259 height 44
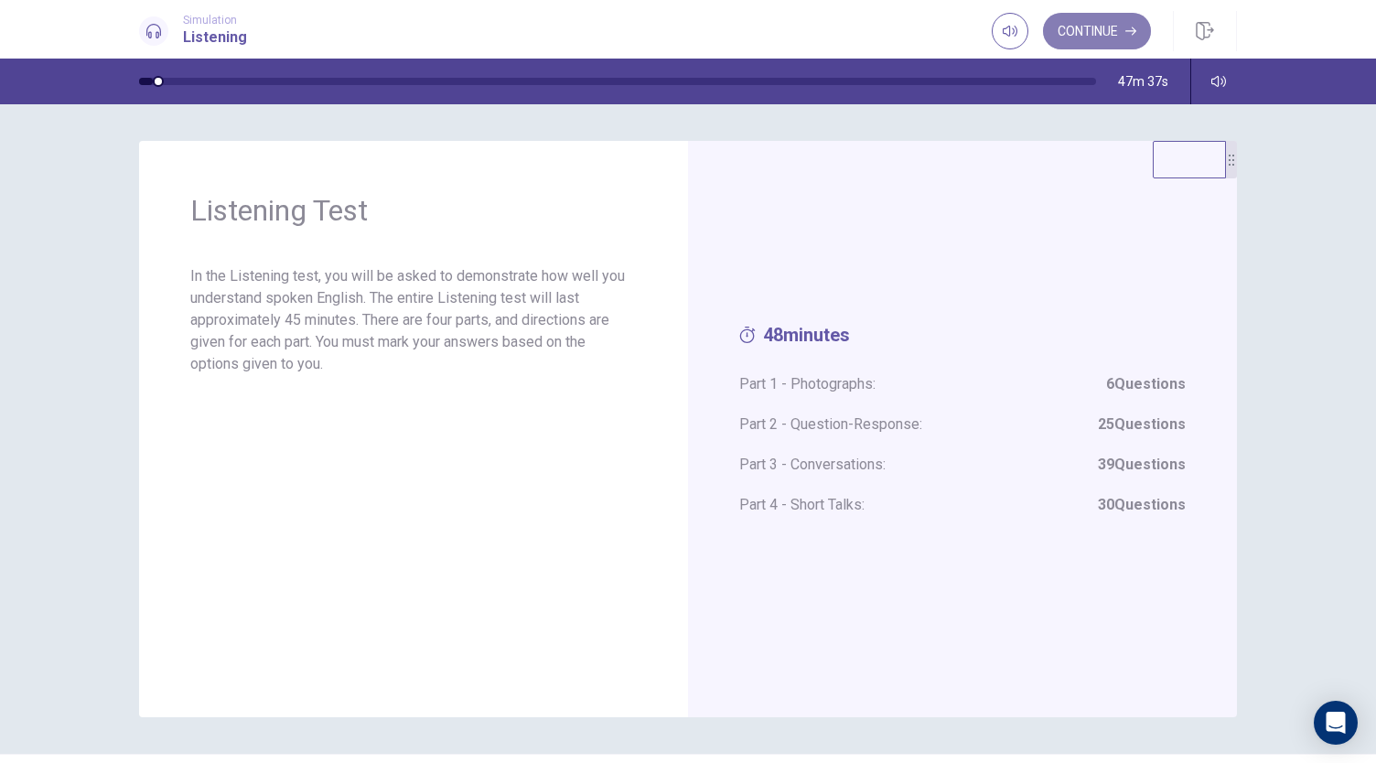
click at [1126, 27] on button "Continue" at bounding box center [1097, 31] width 108 height 37
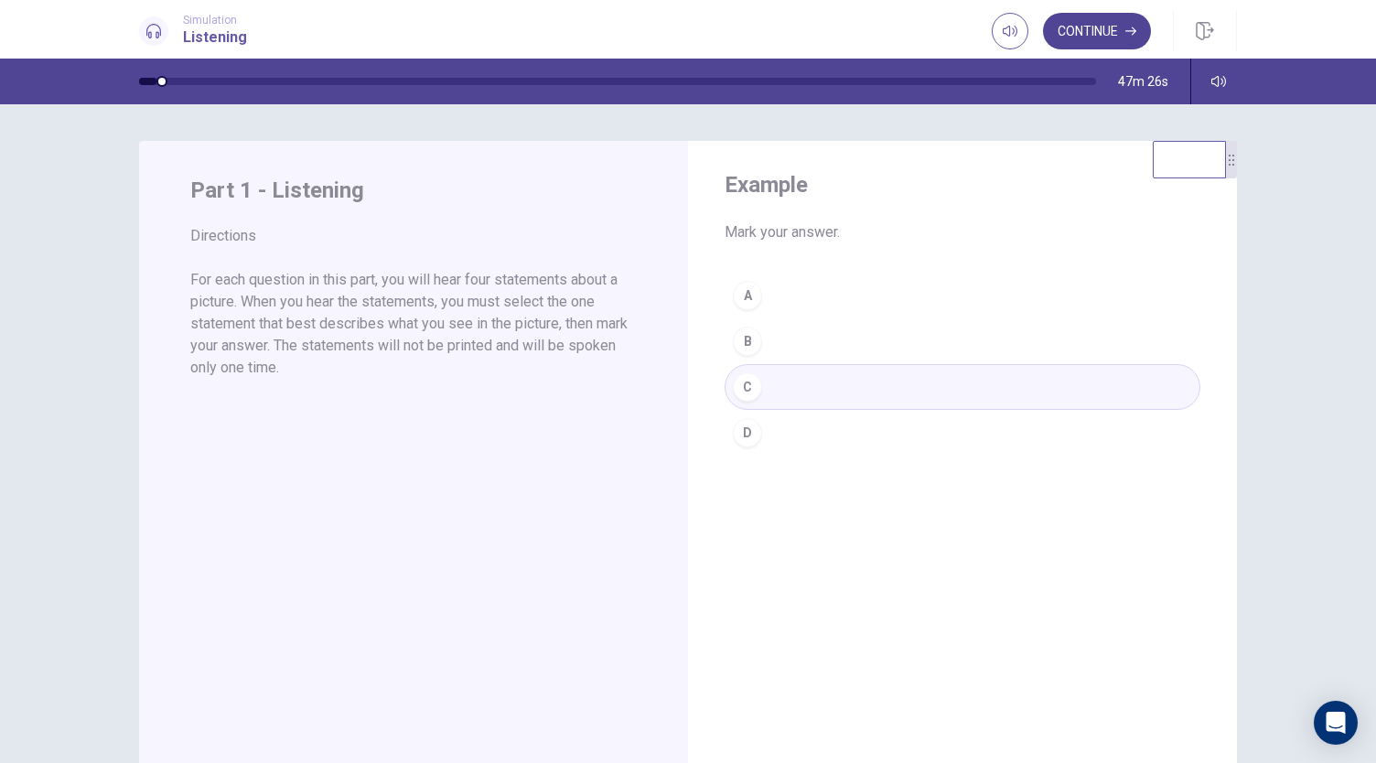
click at [1080, 38] on button "Continue" at bounding box center [1097, 31] width 108 height 37
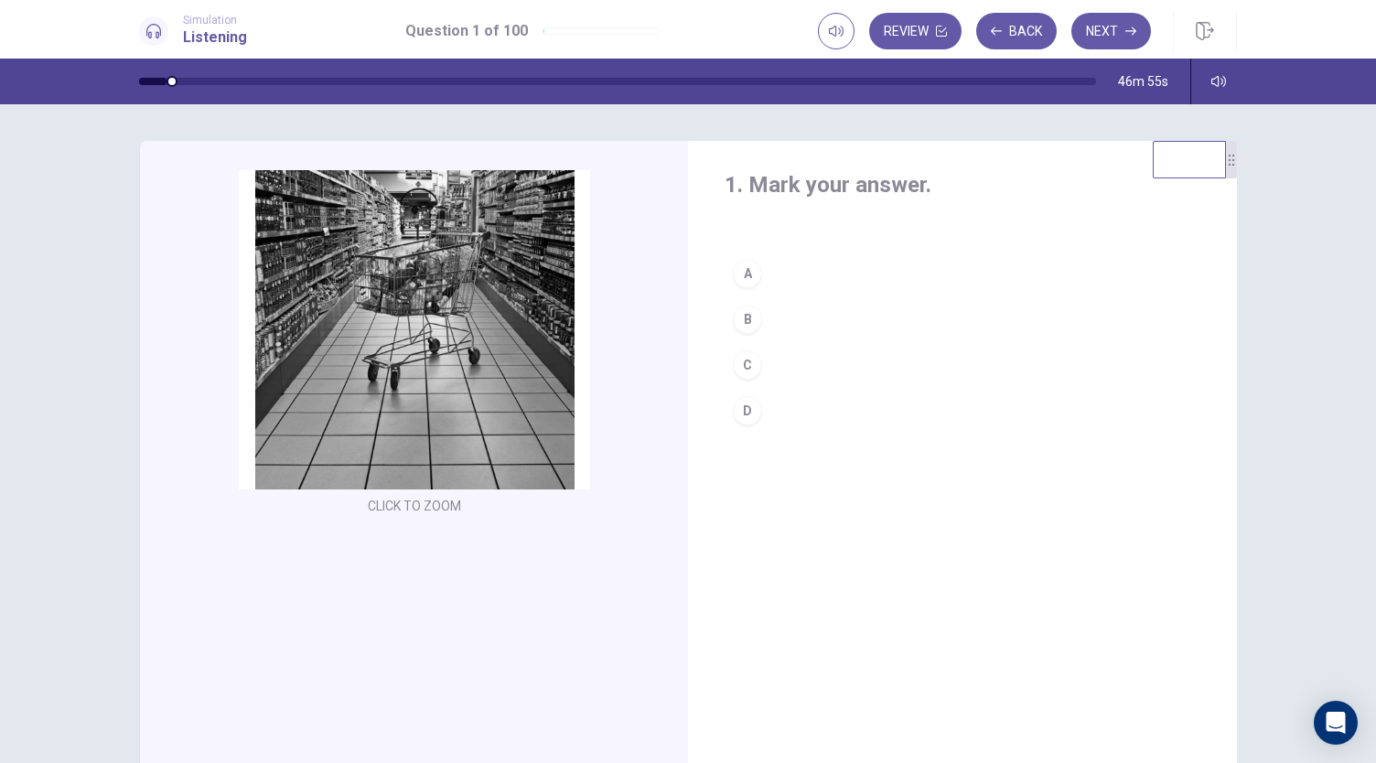
click at [743, 372] on div "C" at bounding box center [747, 364] width 29 height 29
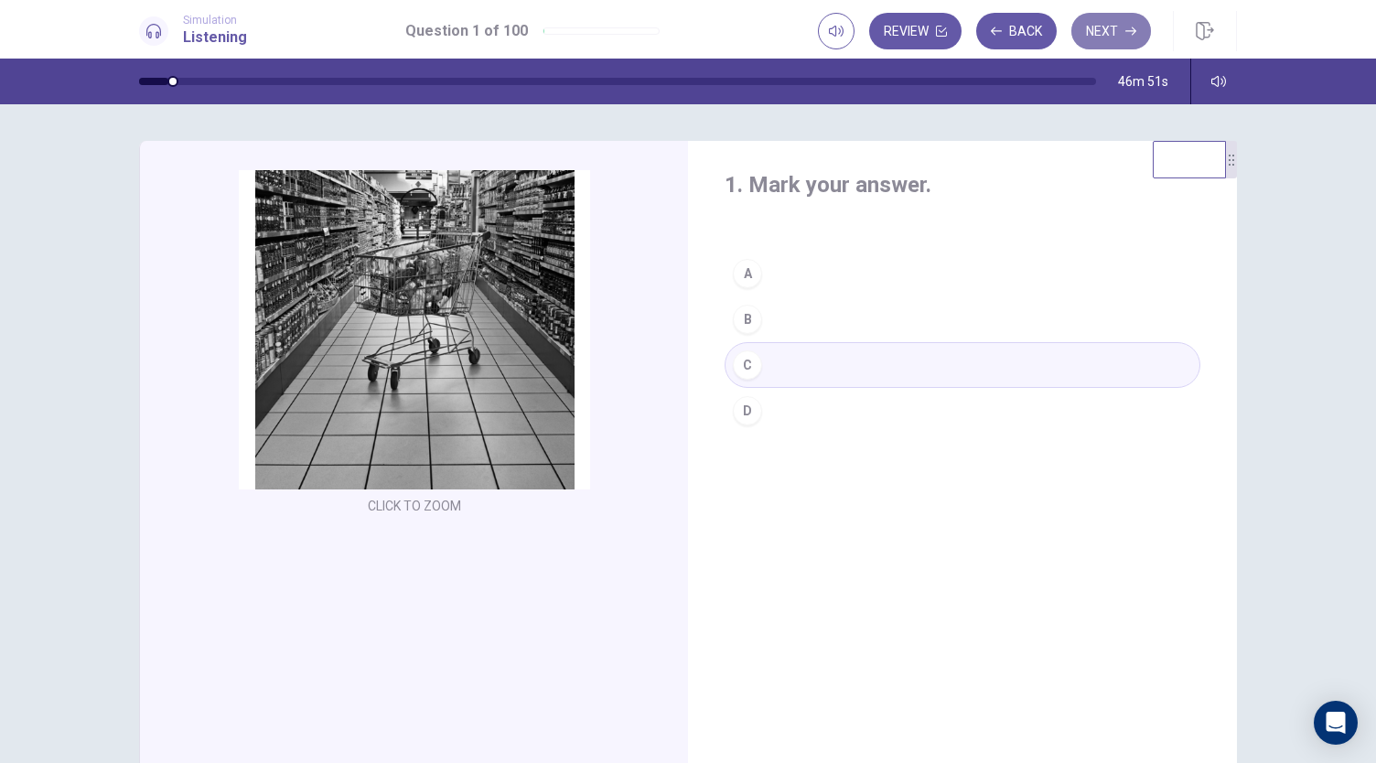
click at [1111, 19] on button "Next" at bounding box center [1112, 31] width 80 height 37
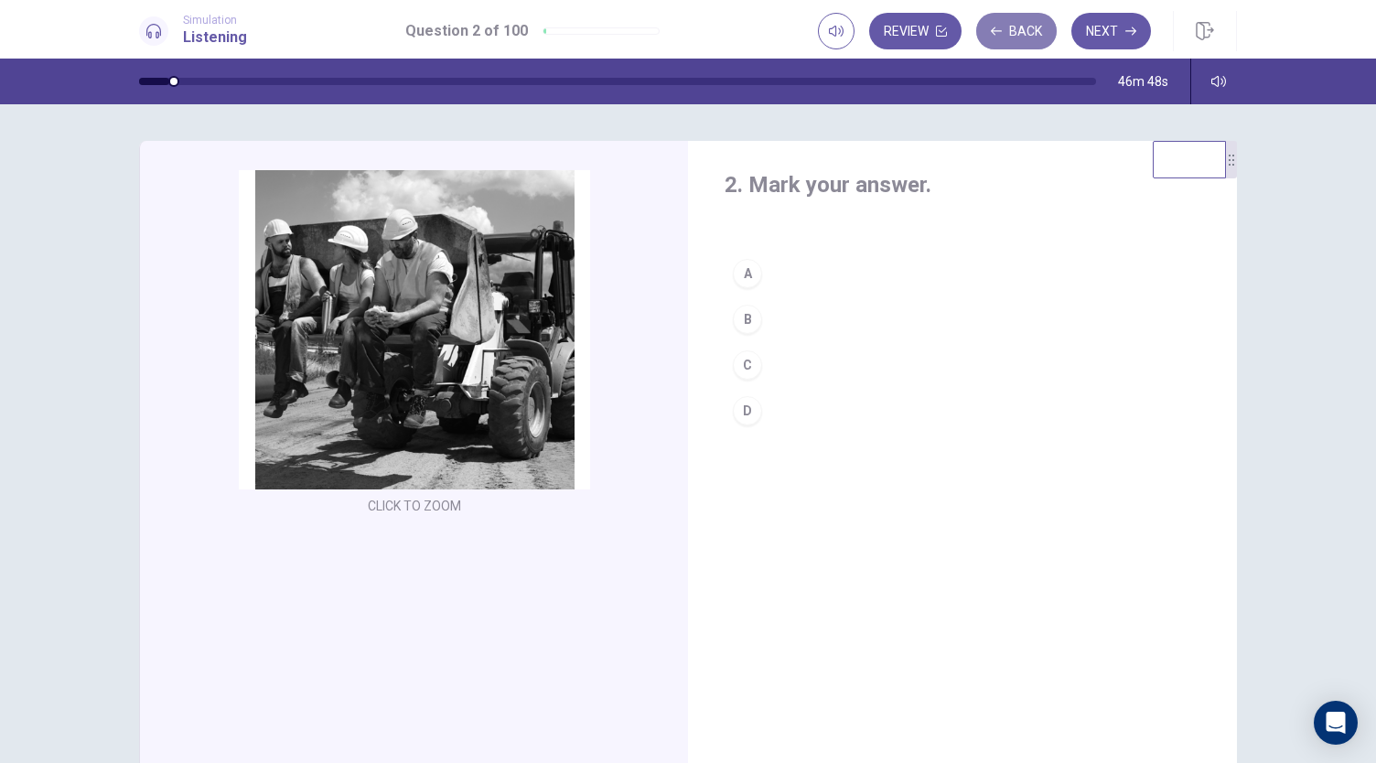
click at [1034, 28] on button "Back" at bounding box center [1016, 31] width 81 height 37
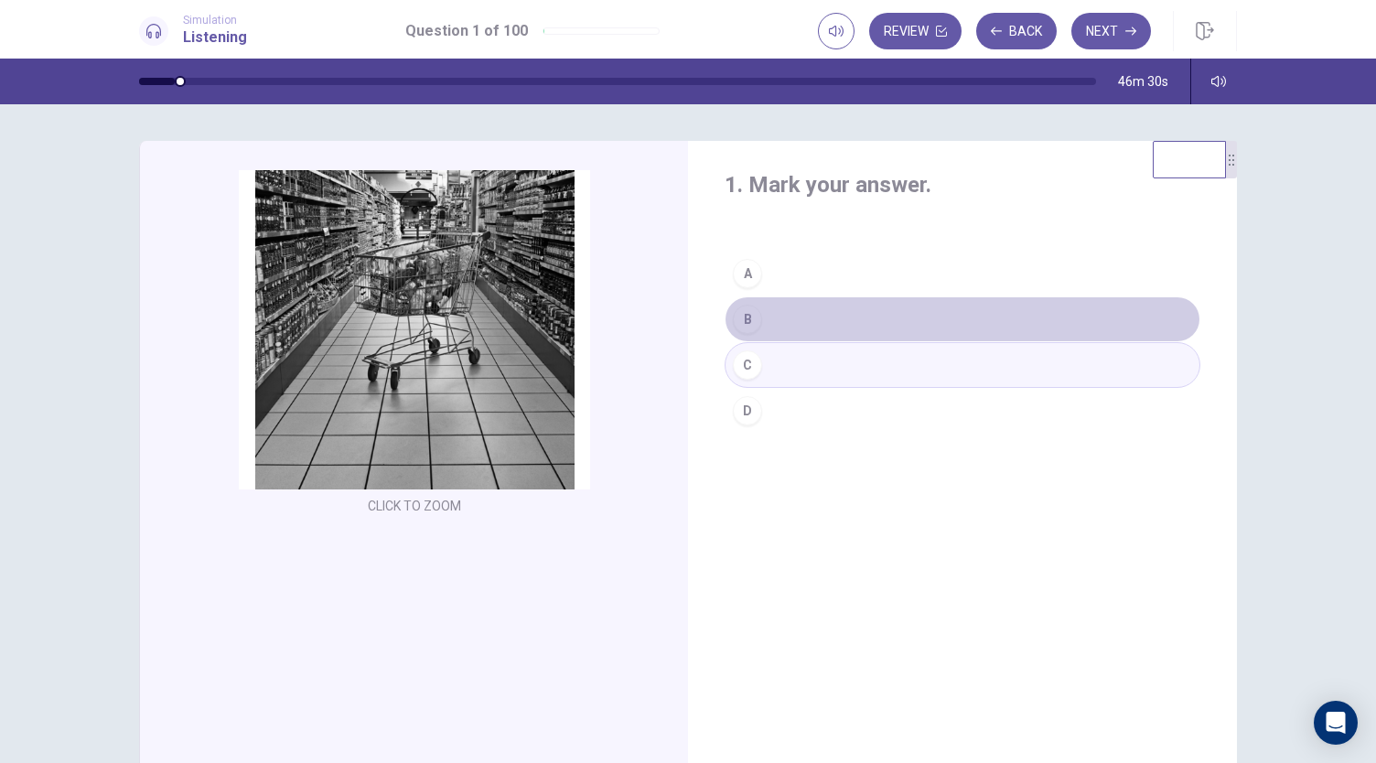
click at [814, 307] on button "B" at bounding box center [963, 319] width 476 height 46
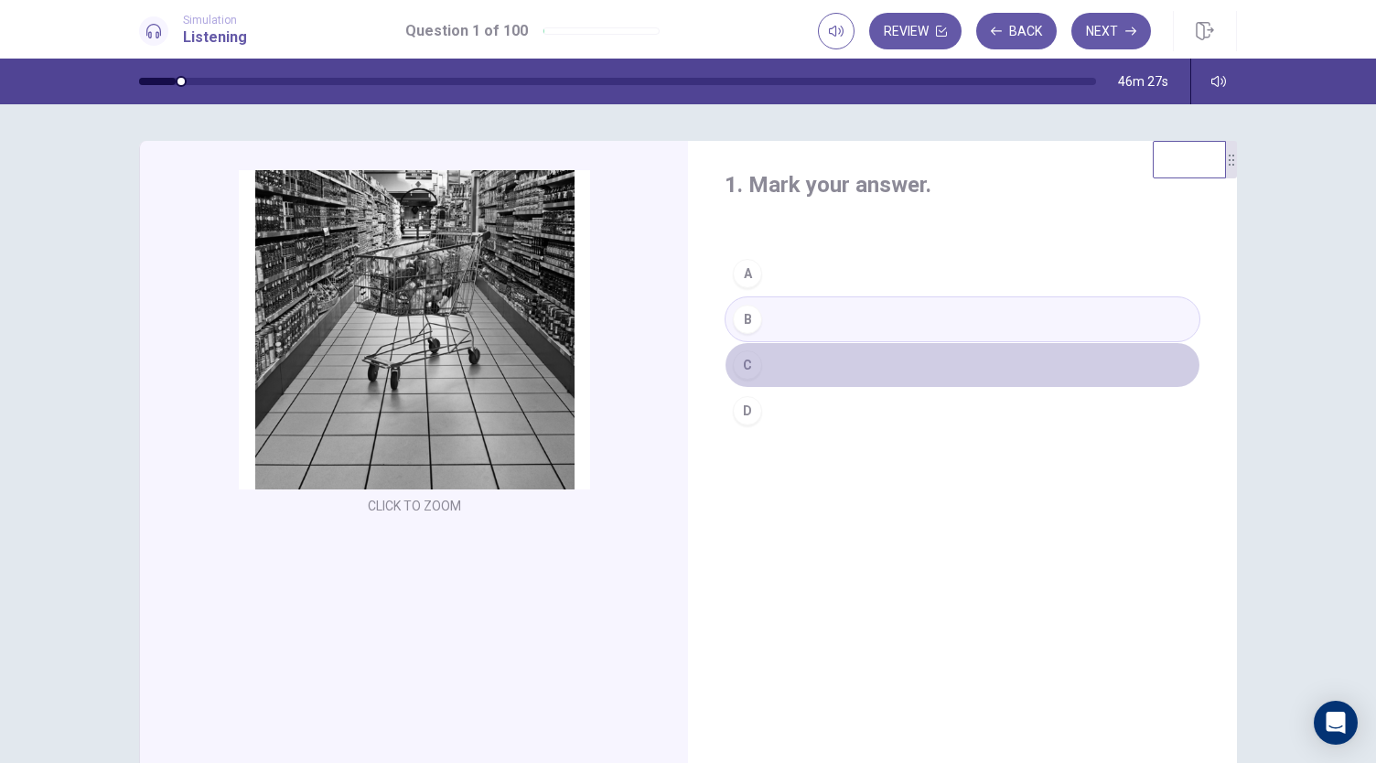
click at [804, 356] on button "C" at bounding box center [963, 365] width 476 height 46
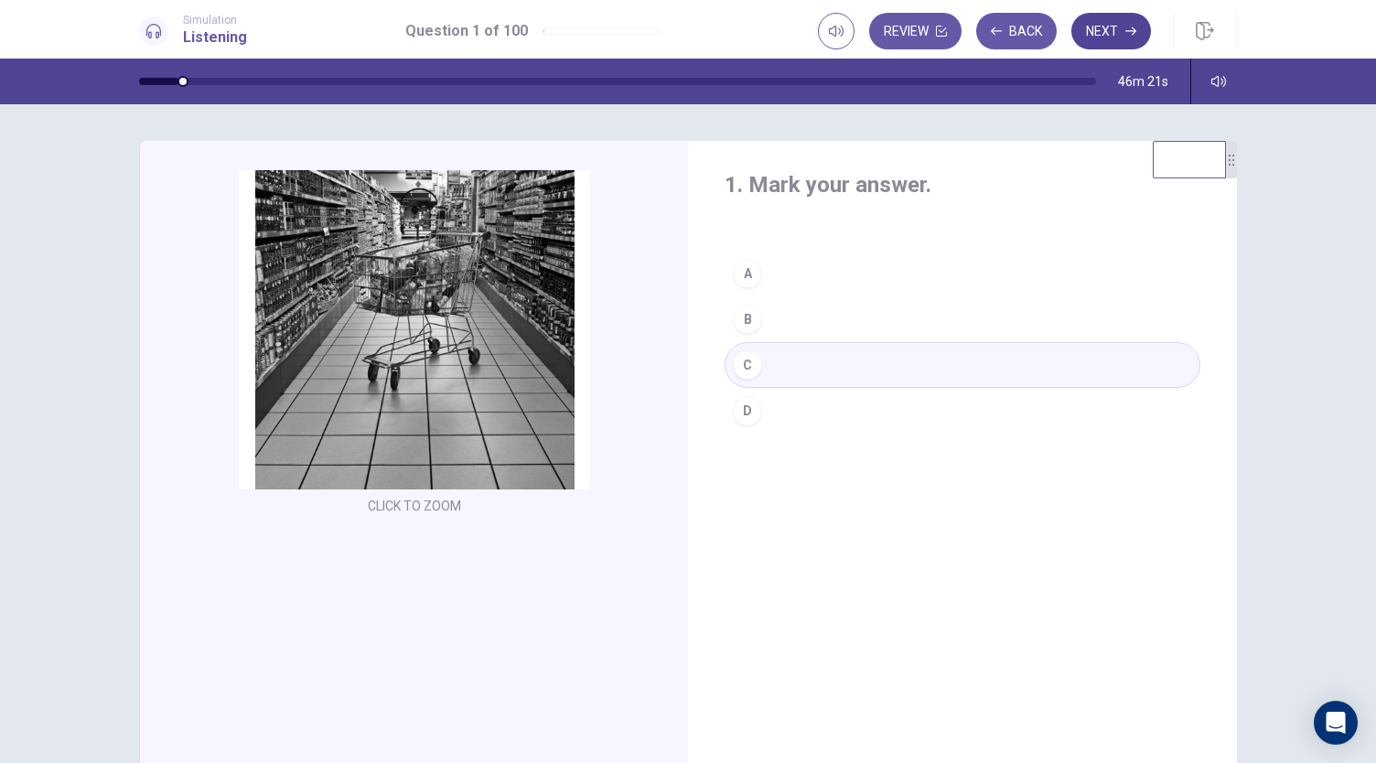
click at [1111, 38] on button "Next" at bounding box center [1112, 31] width 80 height 37
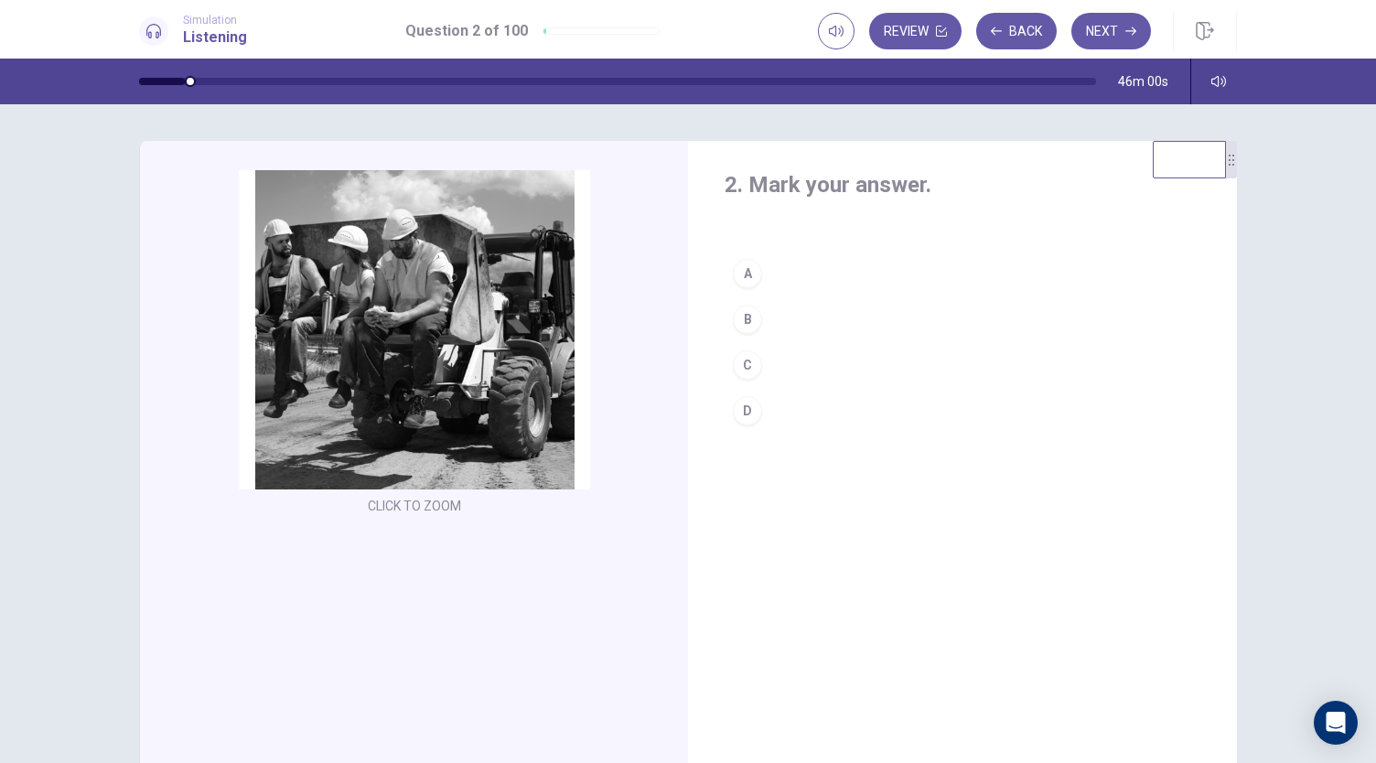
click at [791, 411] on button "D" at bounding box center [963, 411] width 476 height 46
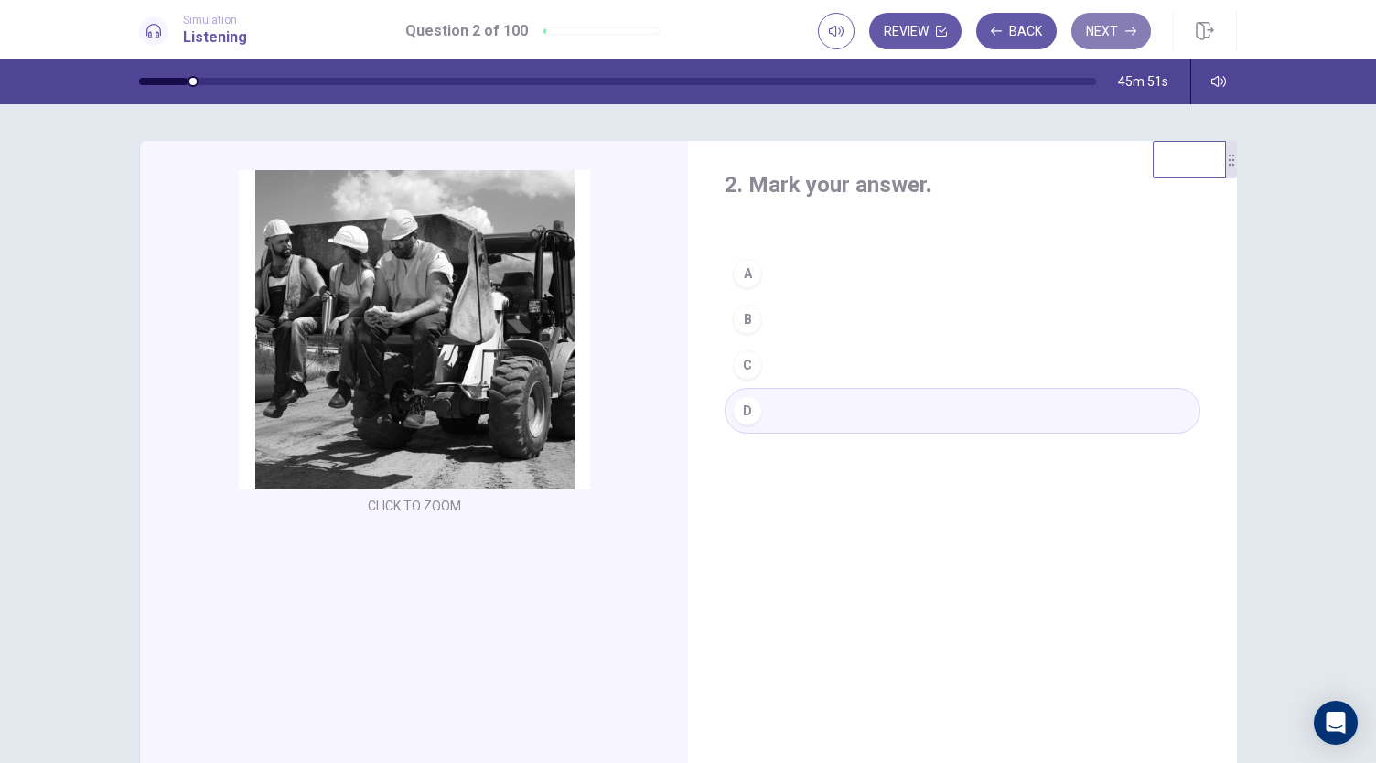
click at [1141, 25] on button "Next" at bounding box center [1112, 31] width 80 height 37
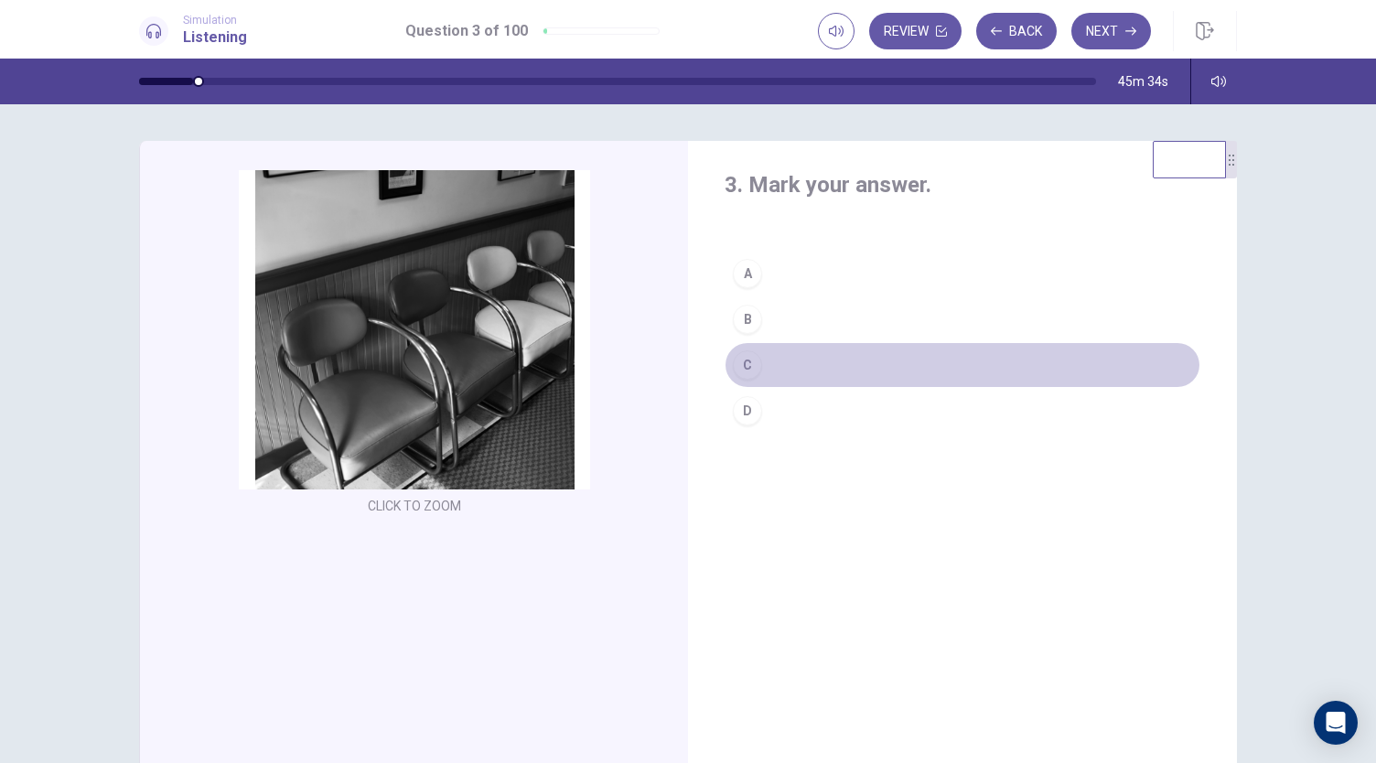
click at [795, 360] on button "C" at bounding box center [963, 365] width 476 height 46
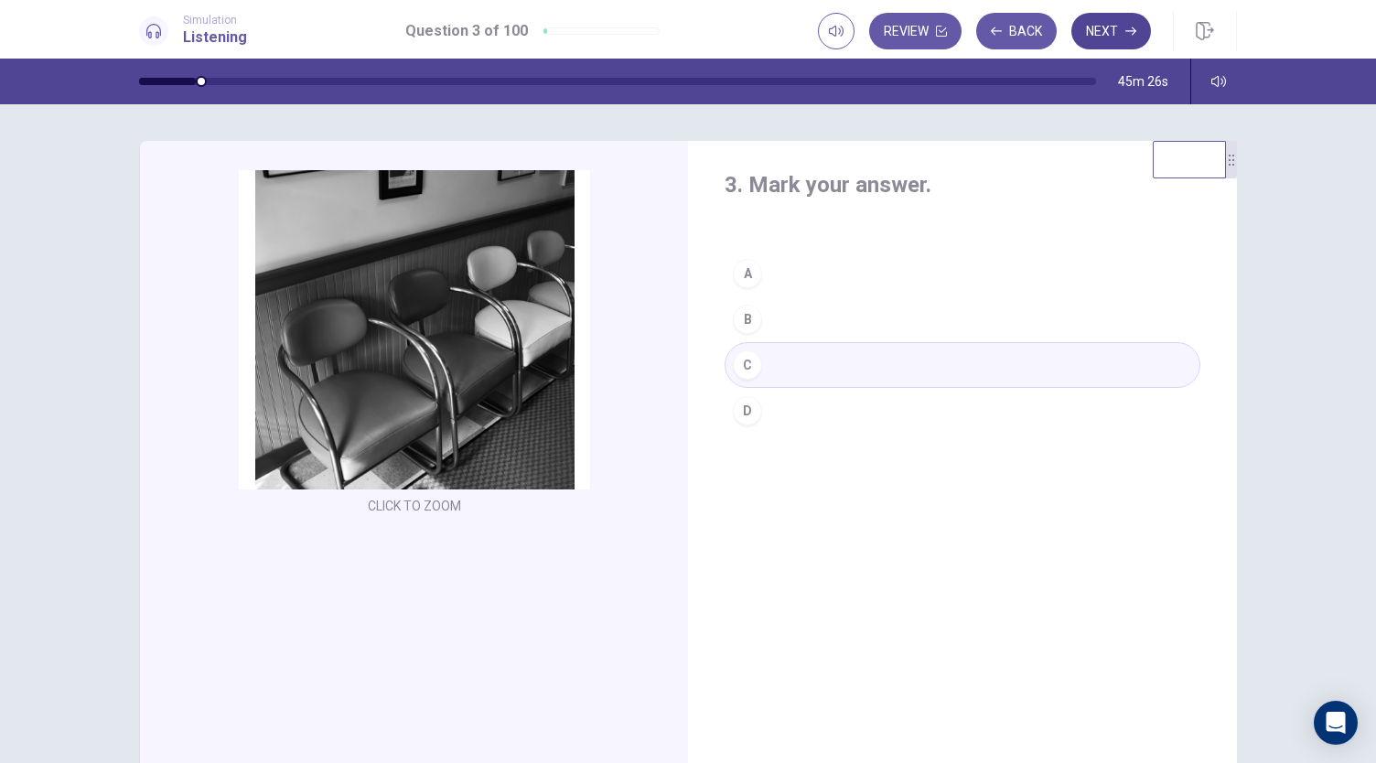
click at [1135, 23] on button "Next" at bounding box center [1112, 31] width 80 height 37
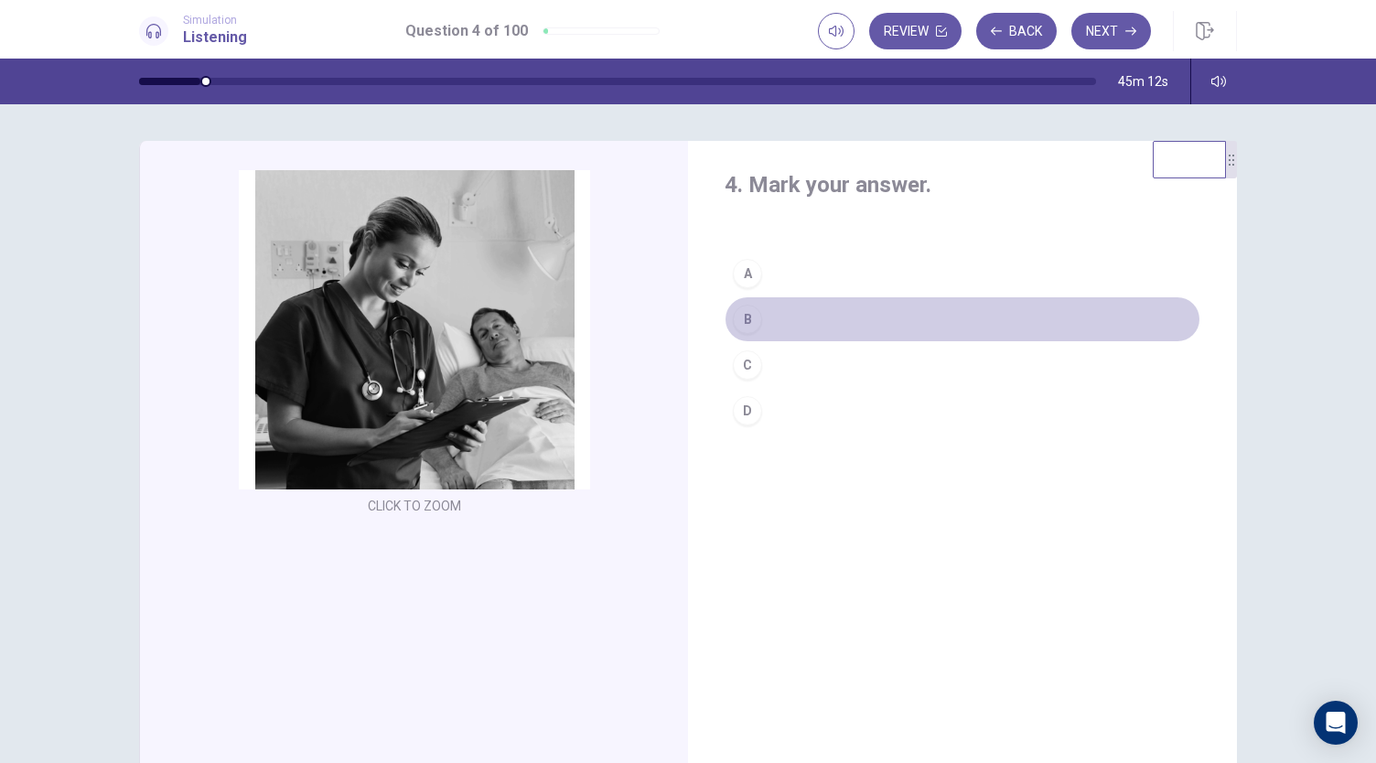
click at [822, 323] on button "B" at bounding box center [963, 319] width 476 height 46
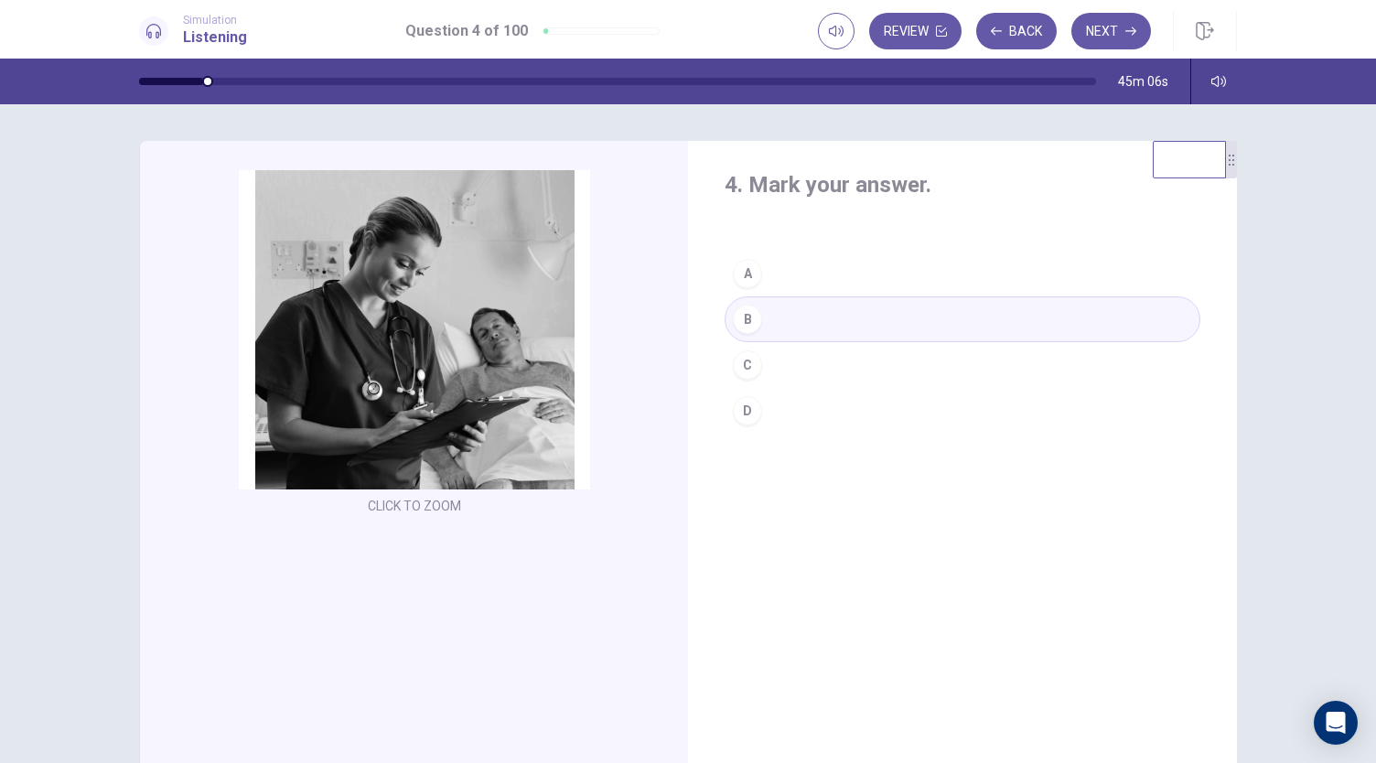
click at [813, 360] on button "C" at bounding box center [963, 365] width 476 height 46
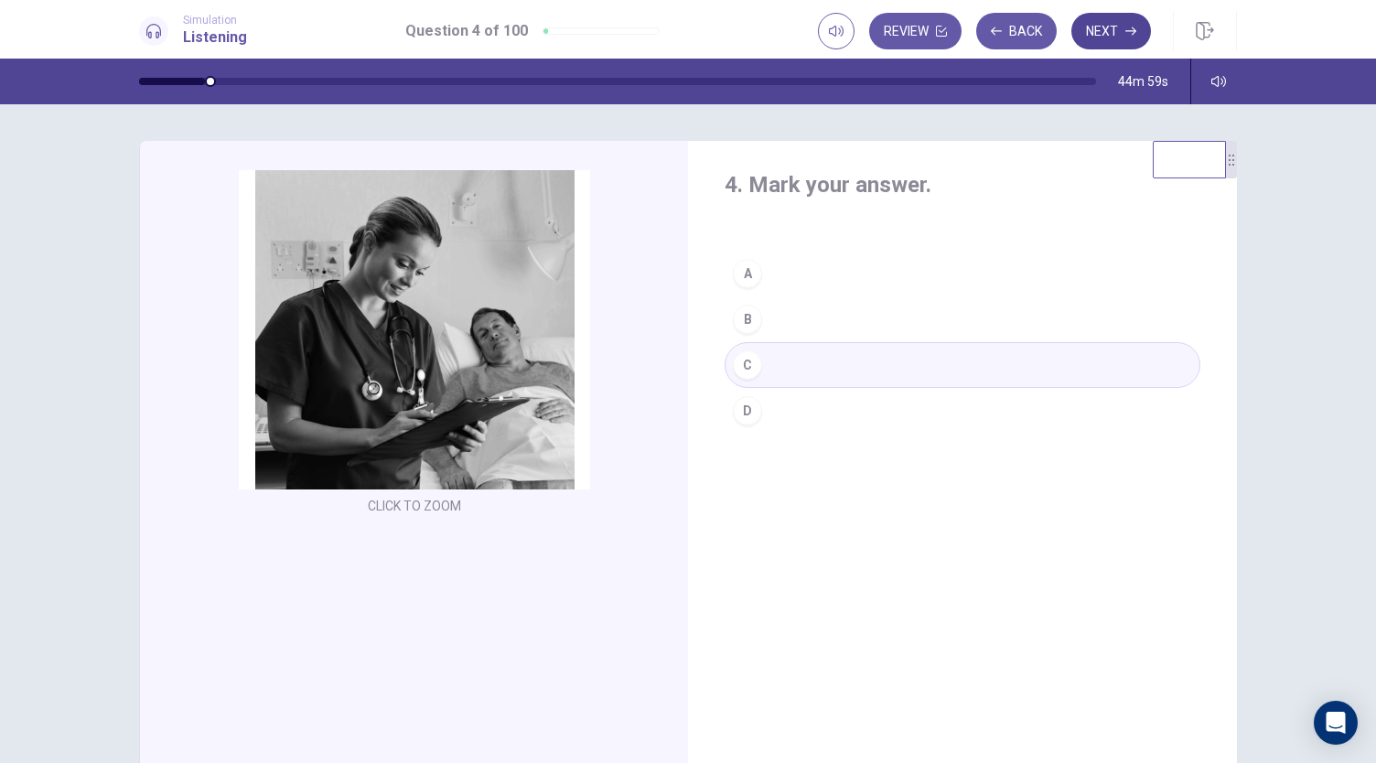
click at [1110, 25] on button "Next" at bounding box center [1112, 31] width 80 height 37
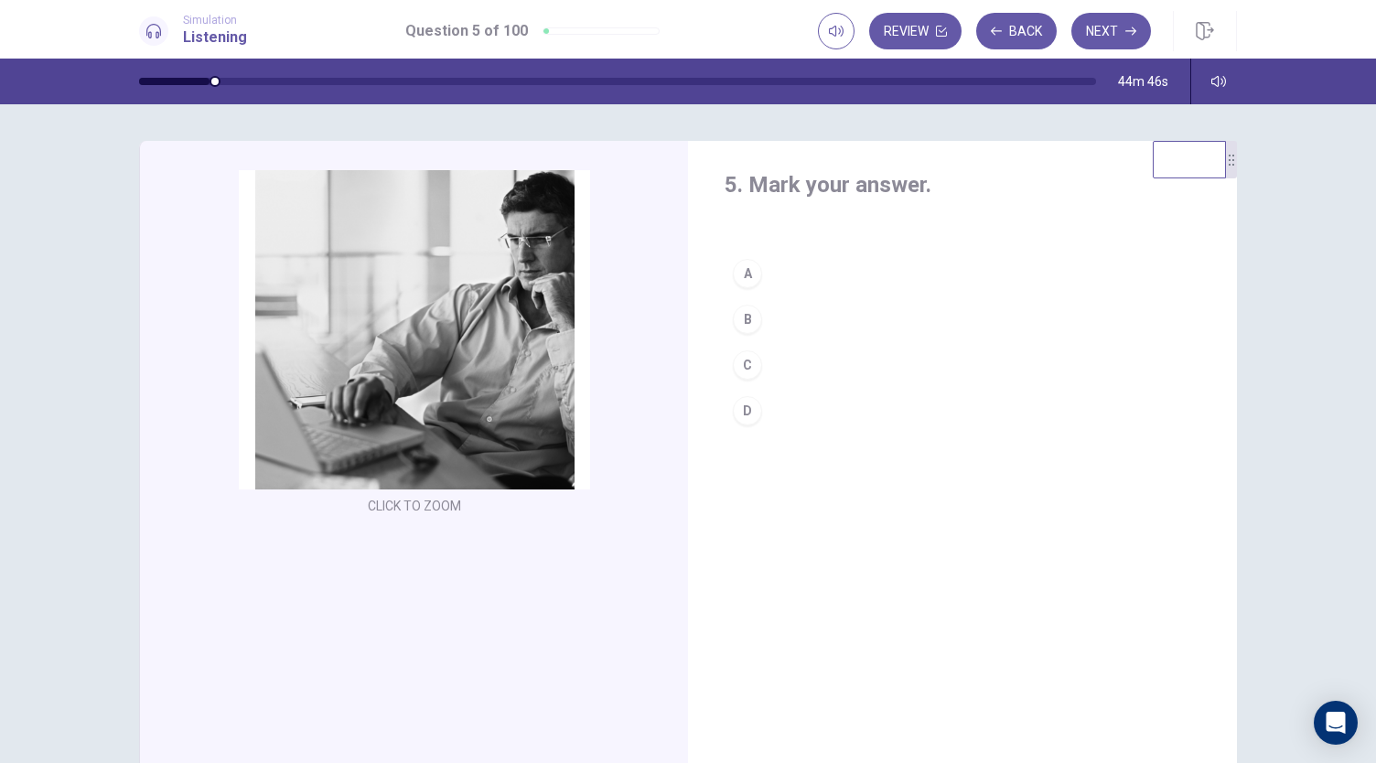
click at [750, 328] on div "B" at bounding box center [747, 319] width 29 height 29
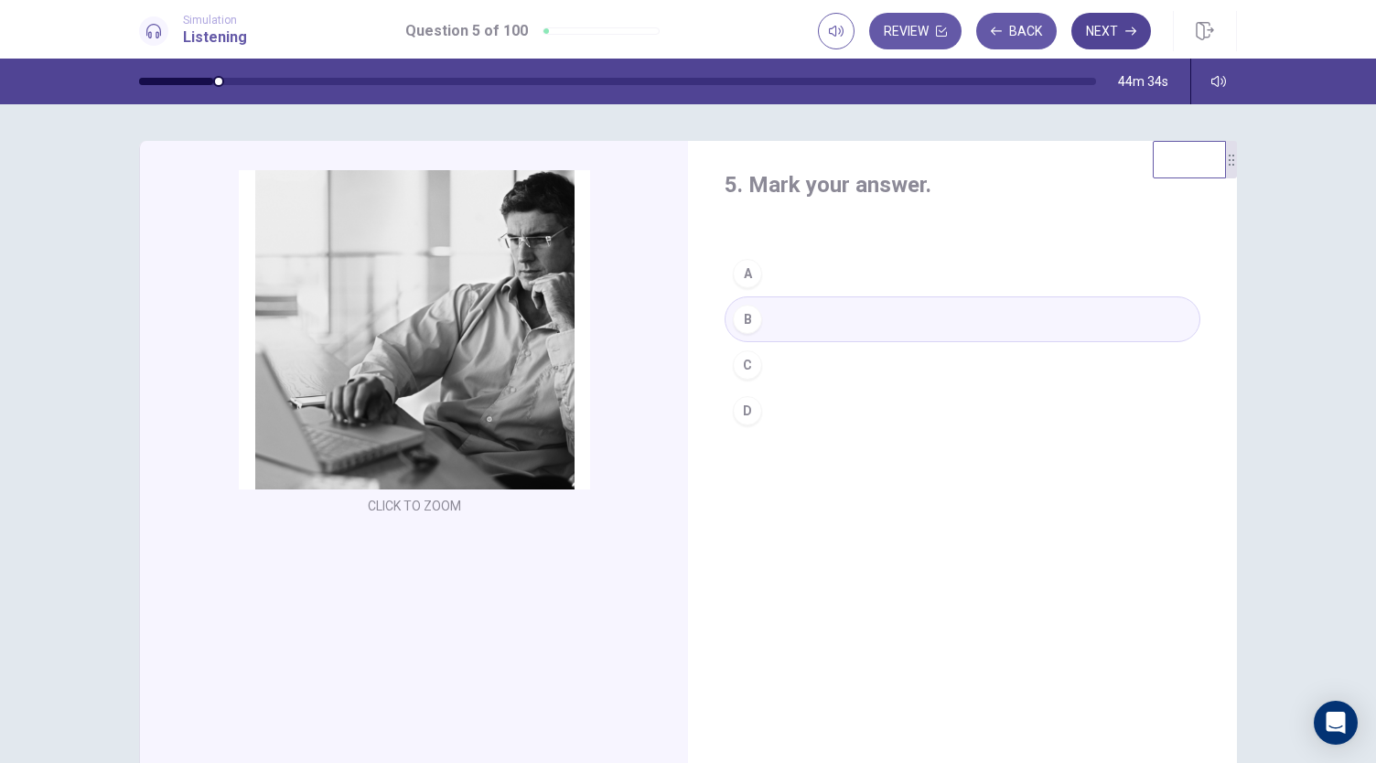
click at [1127, 33] on icon "button" at bounding box center [1131, 31] width 11 height 11
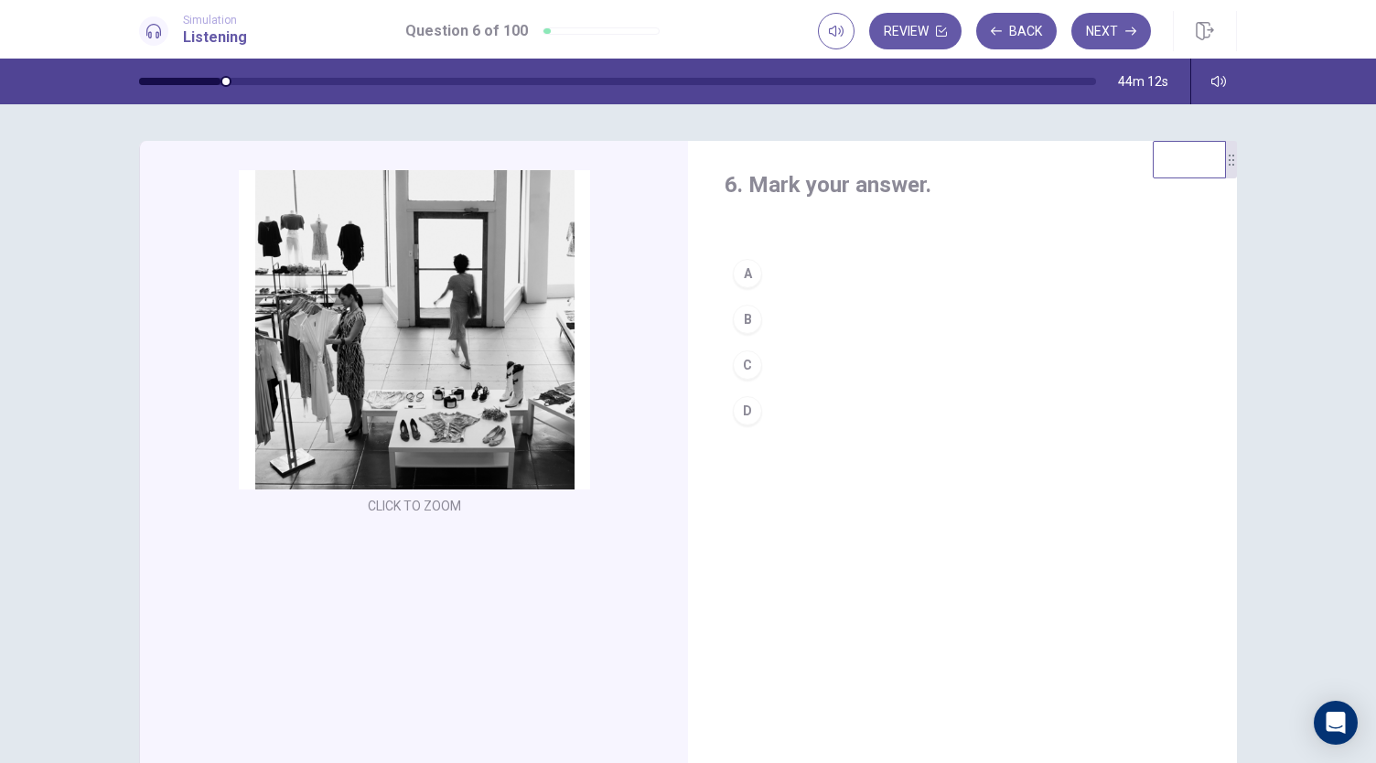
click at [757, 363] on div "C" at bounding box center [747, 364] width 29 height 29
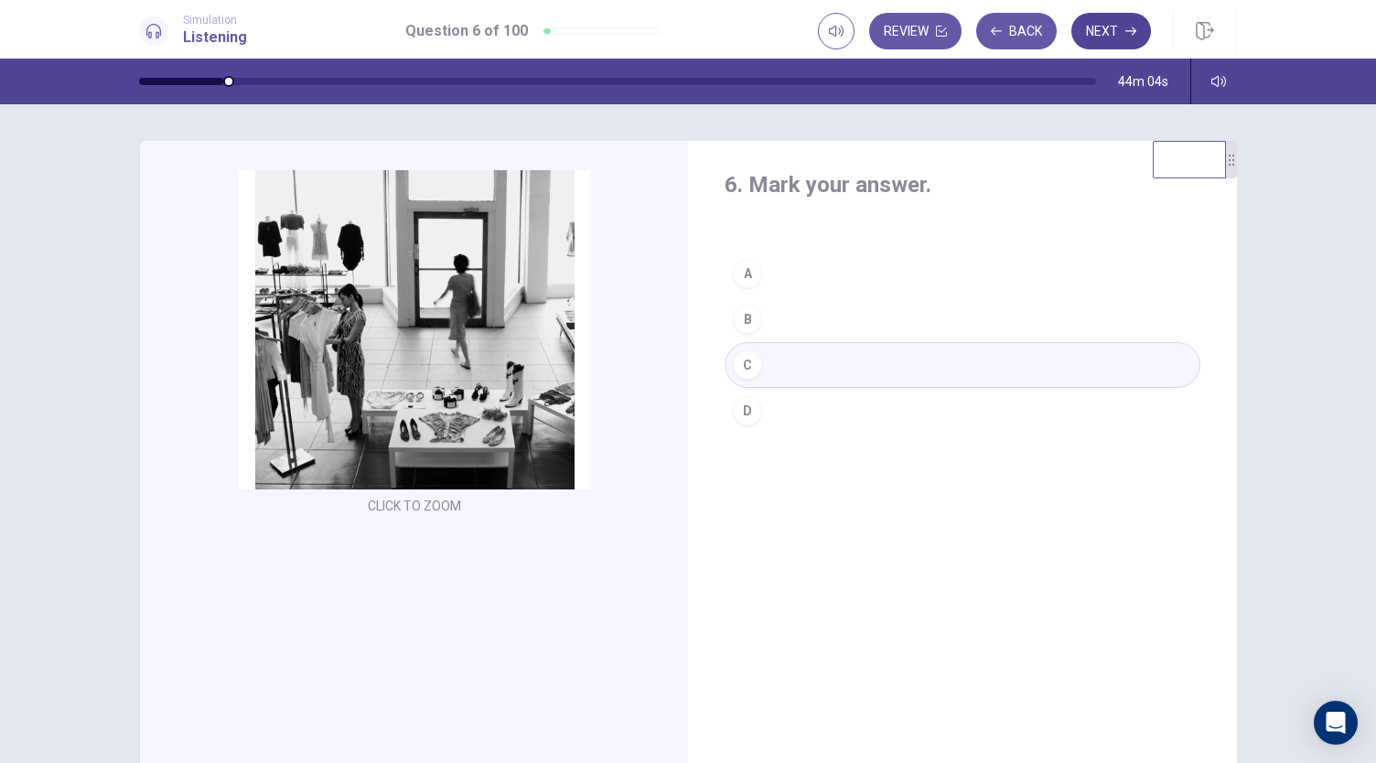
click at [1118, 29] on button "Next" at bounding box center [1112, 31] width 80 height 37
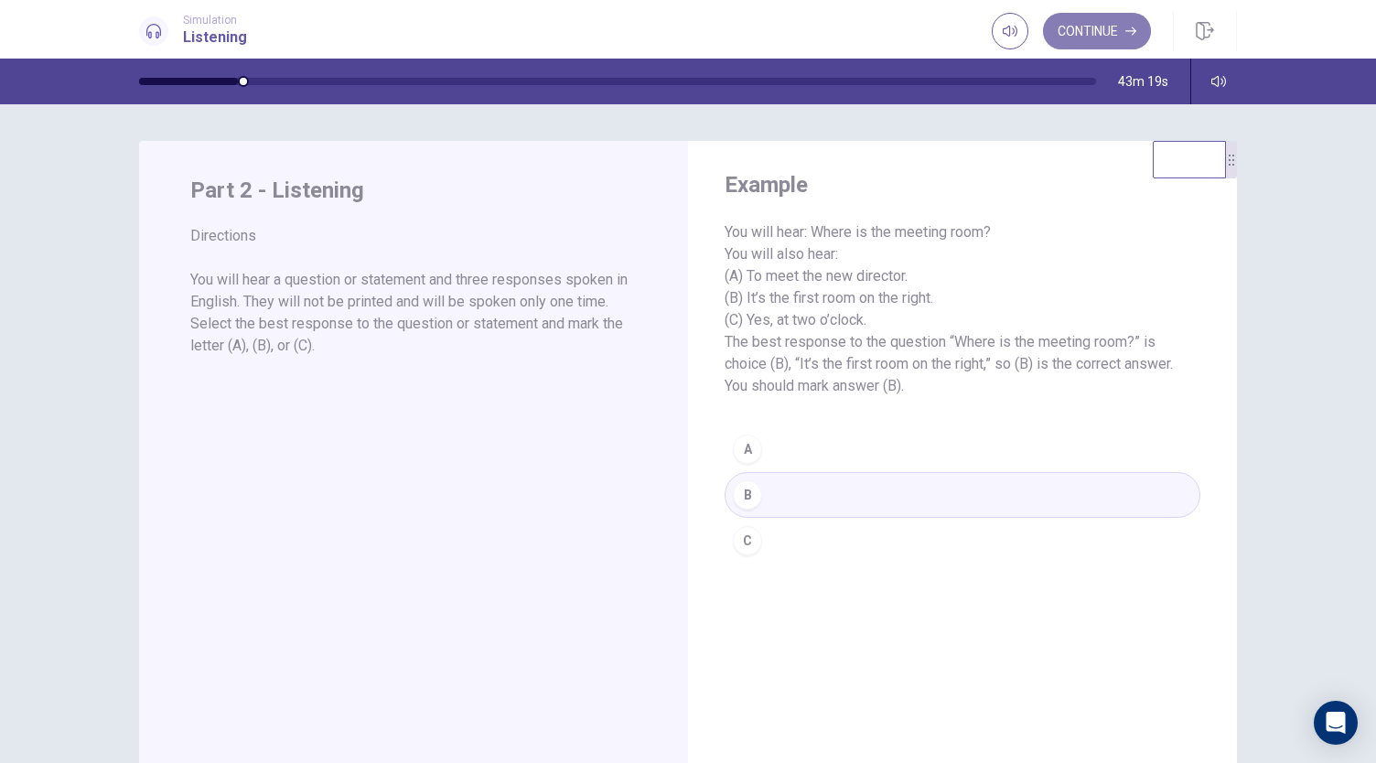
click at [1088, 24] on button "Continue" at bounding box center [1097, 31] width 108 height 37
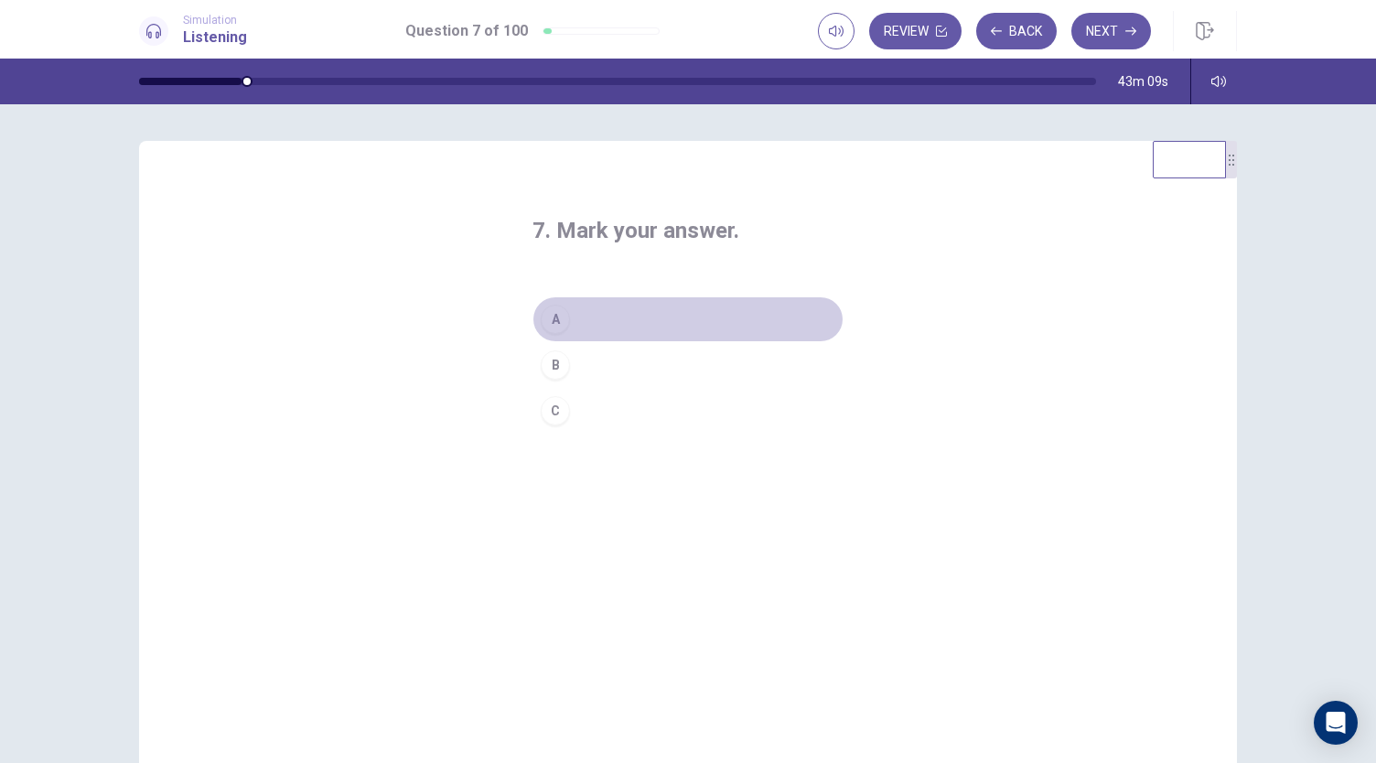
click at [564, 314] on div "A" at bounding box center [555, 319] width 29 height 29
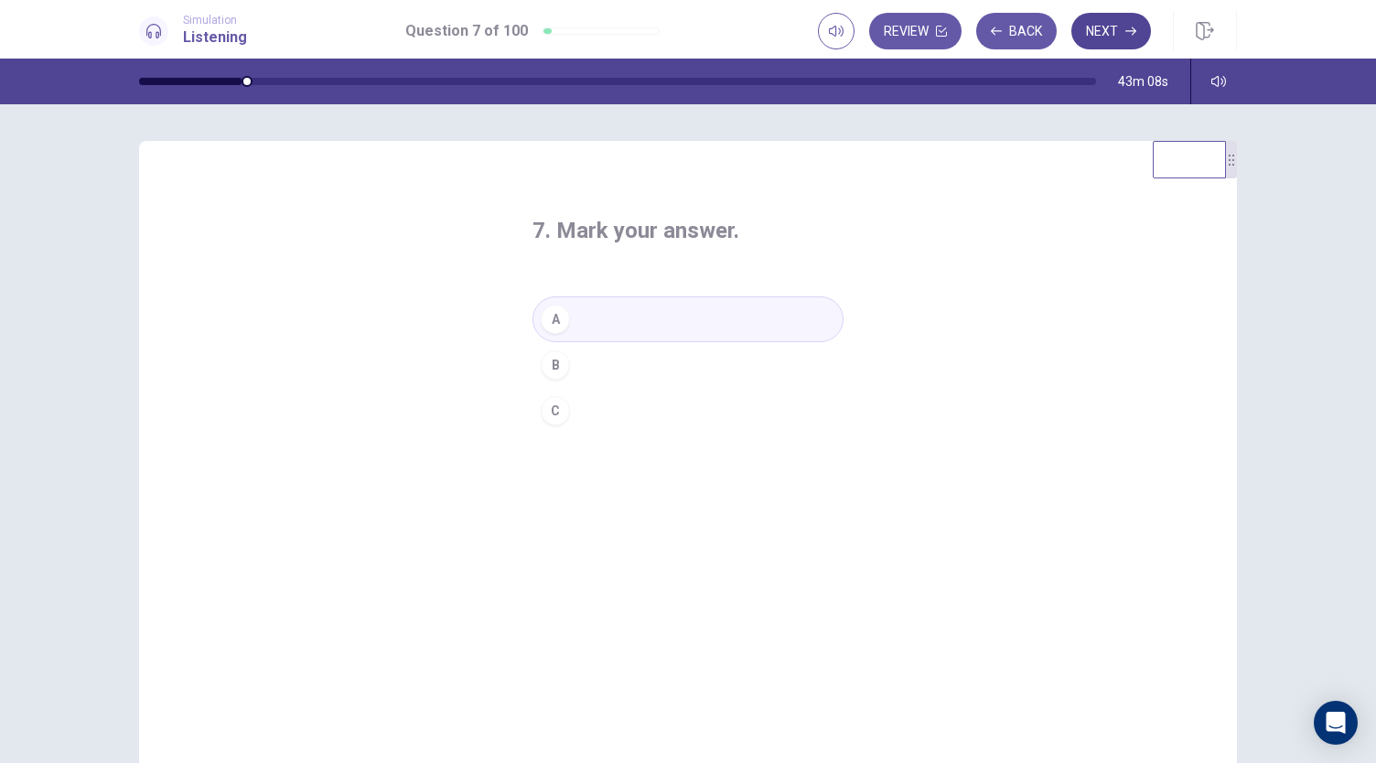
click at [1113, 16] on button "Next" at bounding box center [1112, 31] width 80 height 37
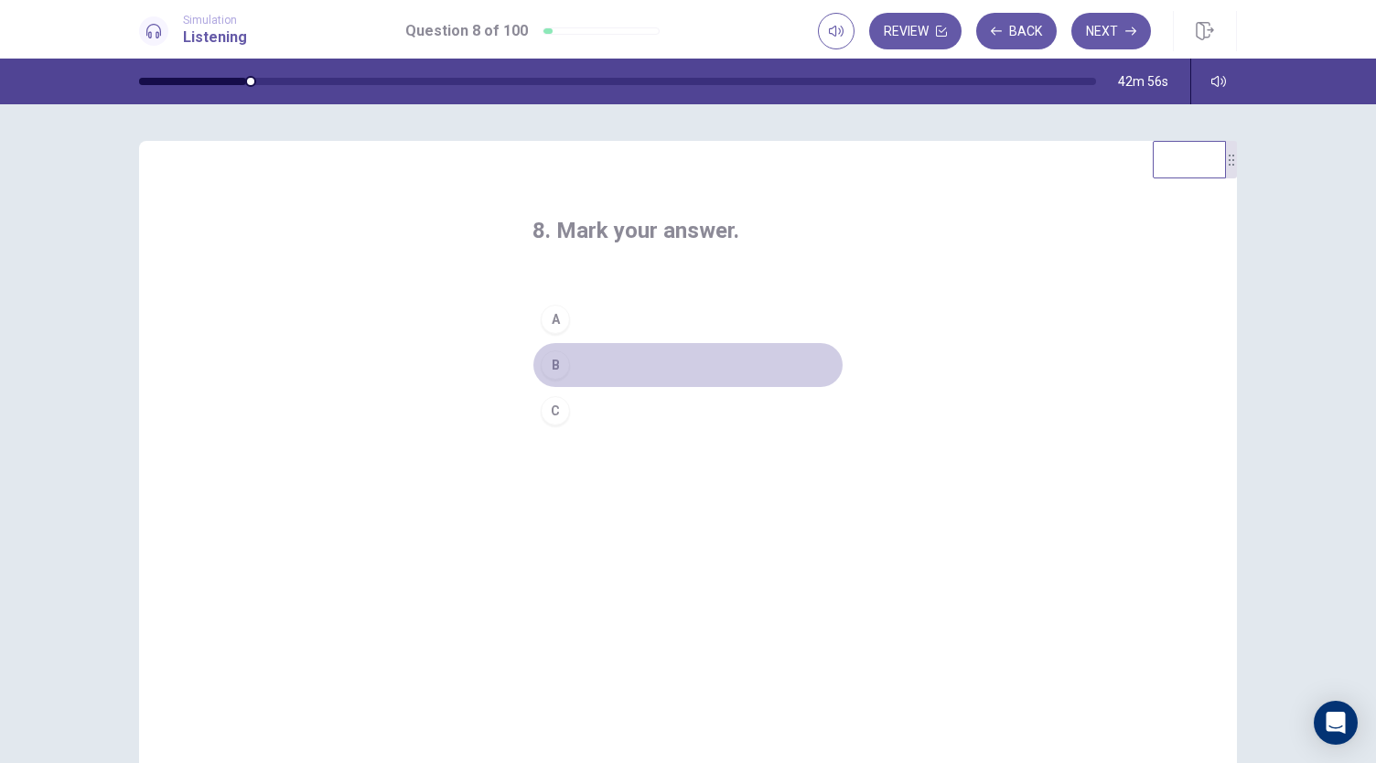
click at [552, 361] on div "B" at bounding box center [555, 364] width 29 height 29
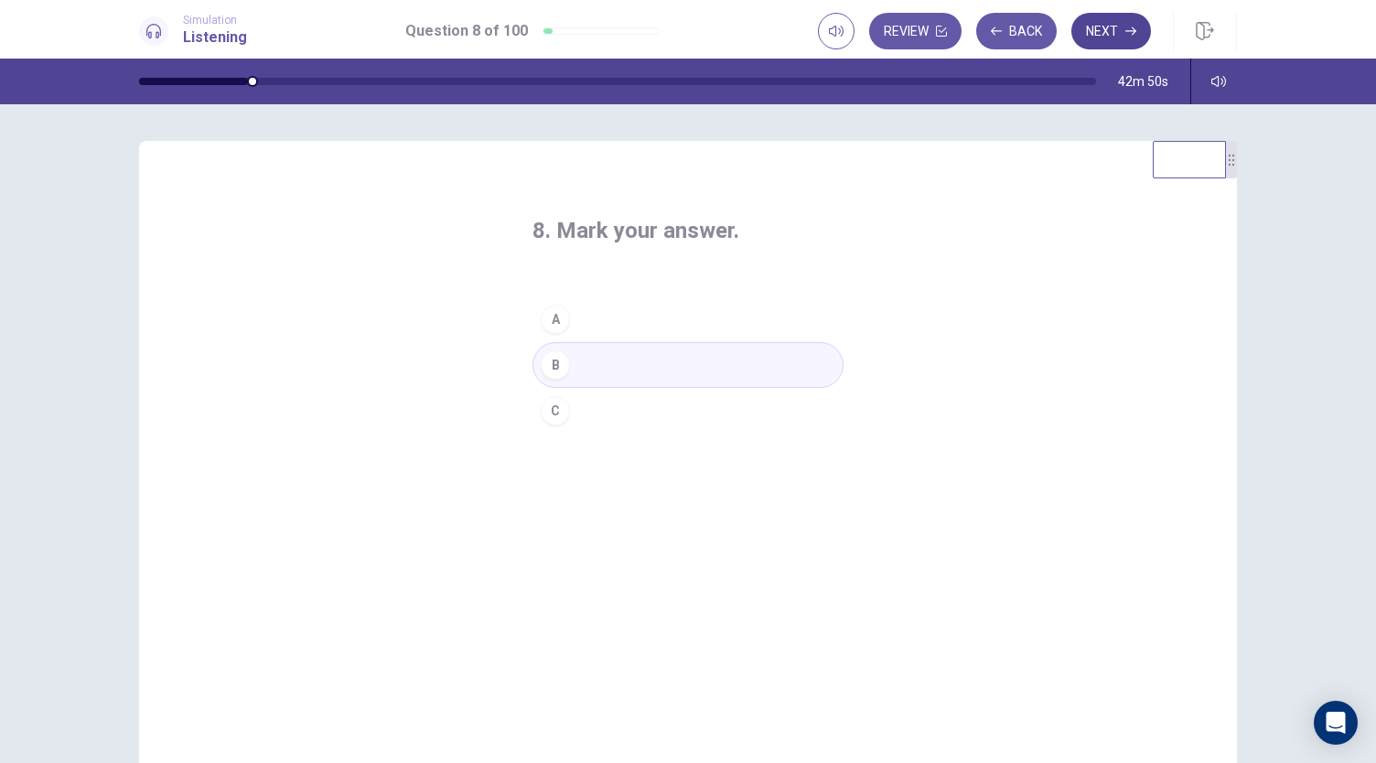
click at [1131, 23] on button "Next" at bounding box center [1112, 31] width 80 height 37
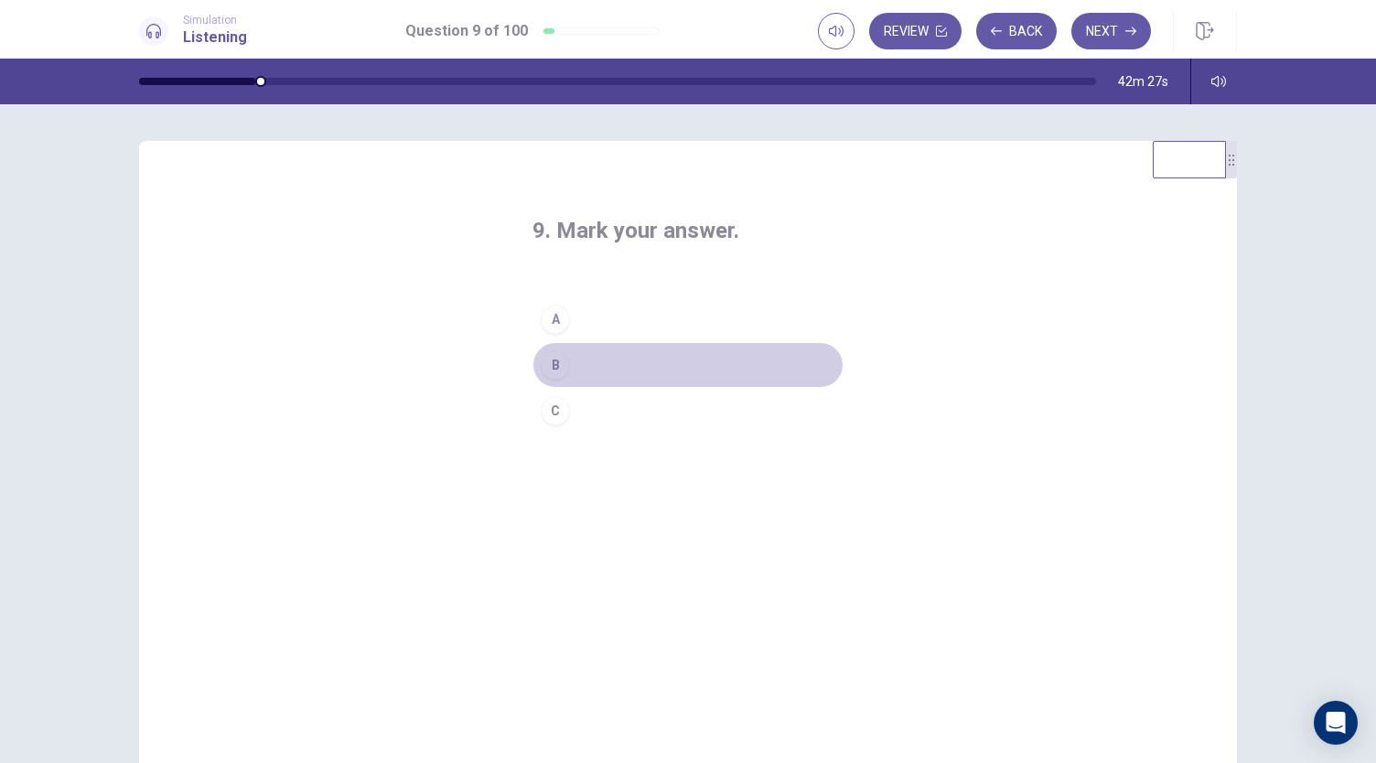
click at [606, 360] on button "B" at bounding box center [688, 365] width 311 height 46
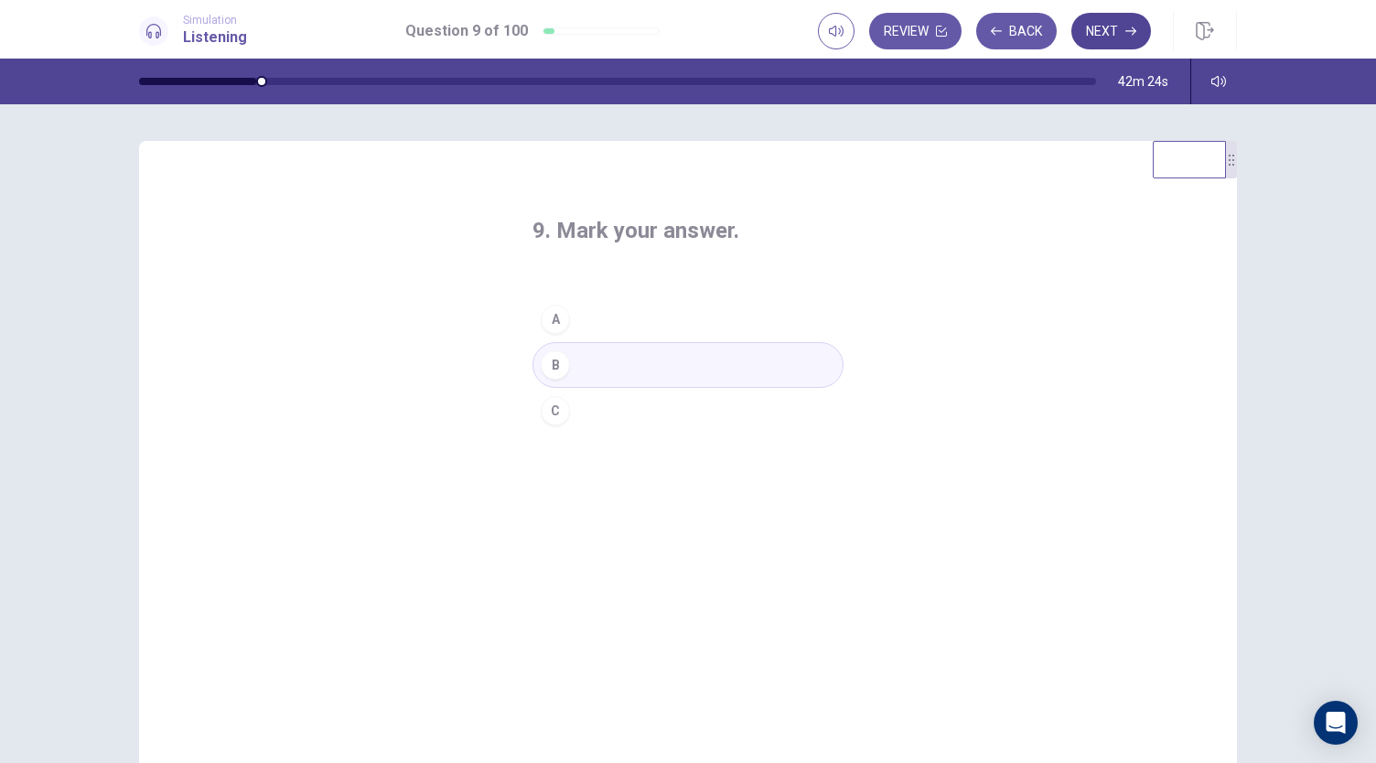
click at [1131, 43] on button "Next" at bounding box center [1112, 31] width 80 height 37
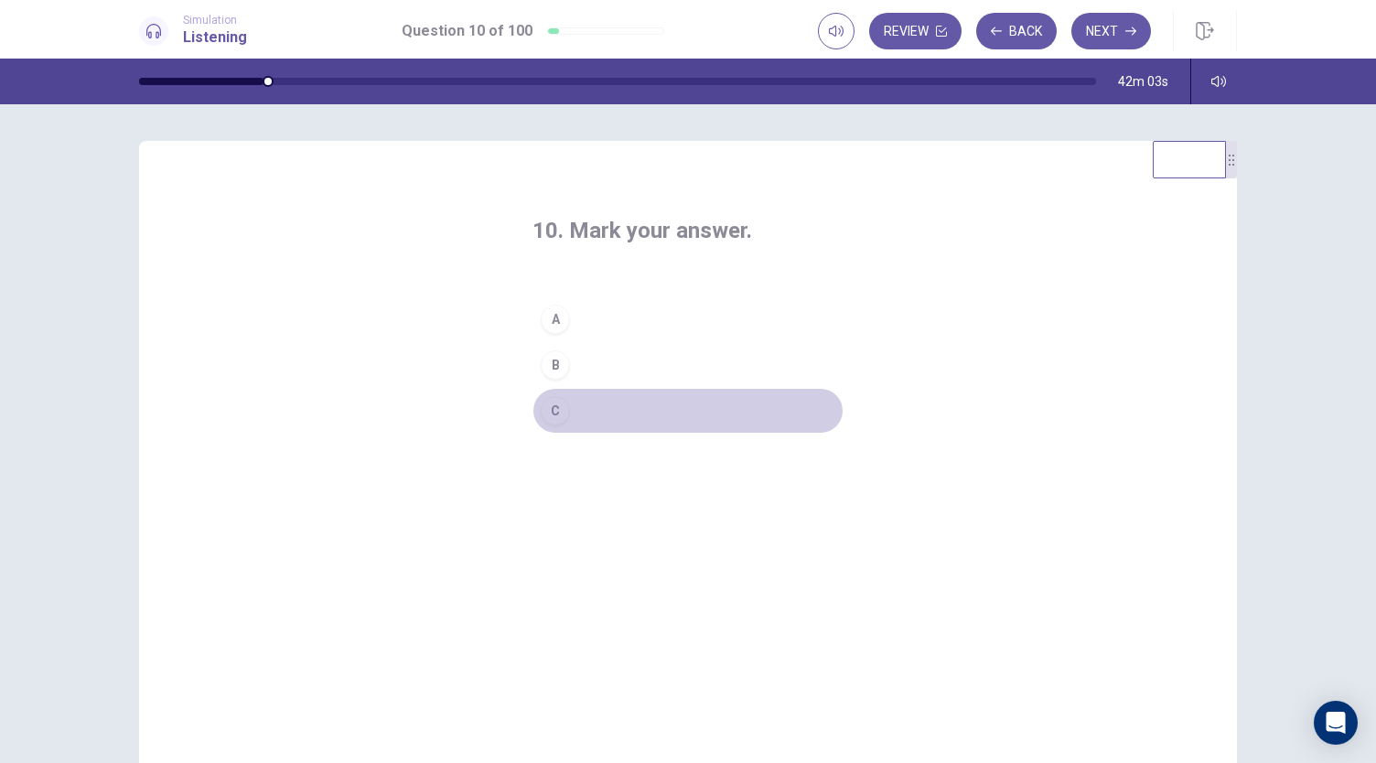
click at [555, 405] on div "C" at bounding box center [555, 410] width 29 height 29
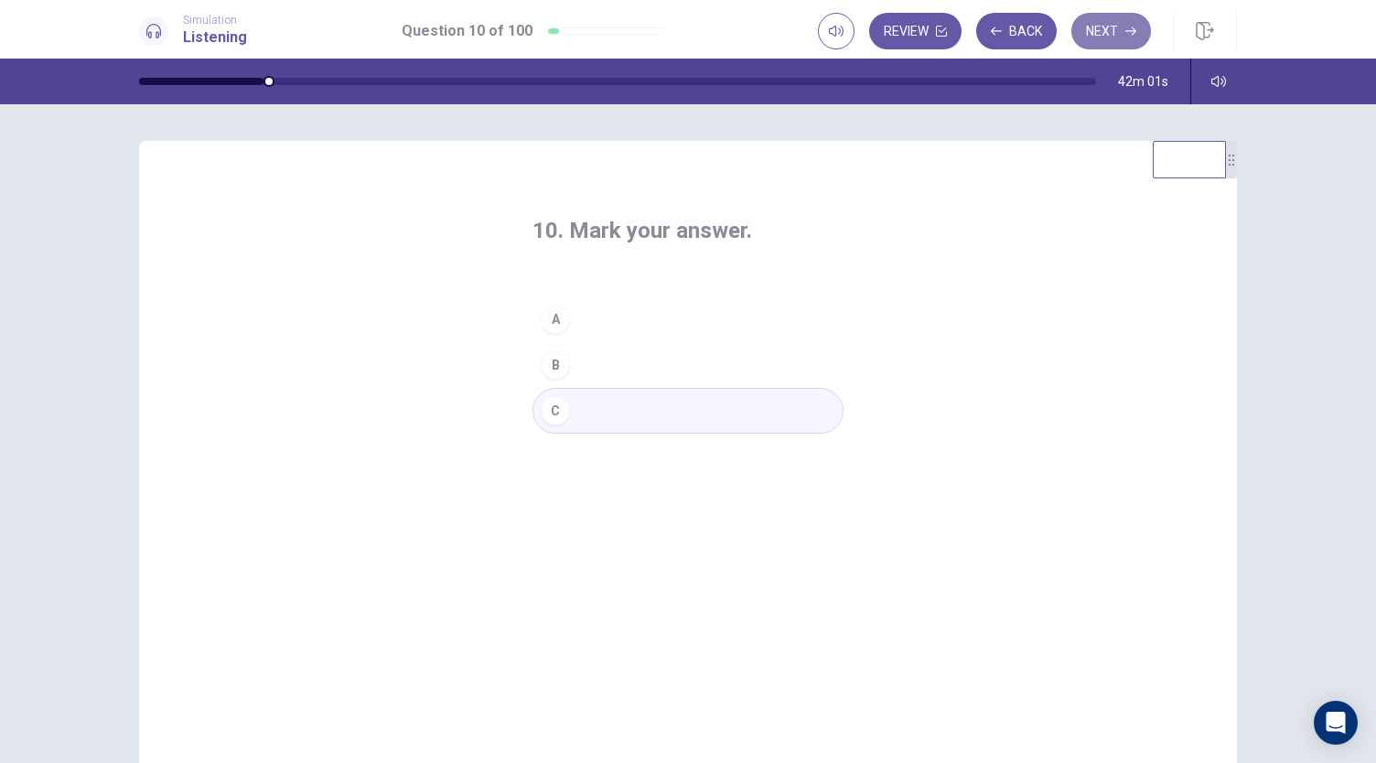
click at [1115, 22] on button "Next" at bounding box center [1112, 31] width 80 height 37
click at [652, 314] on button "A" at bounding box center [688, 319] width 311 height 46
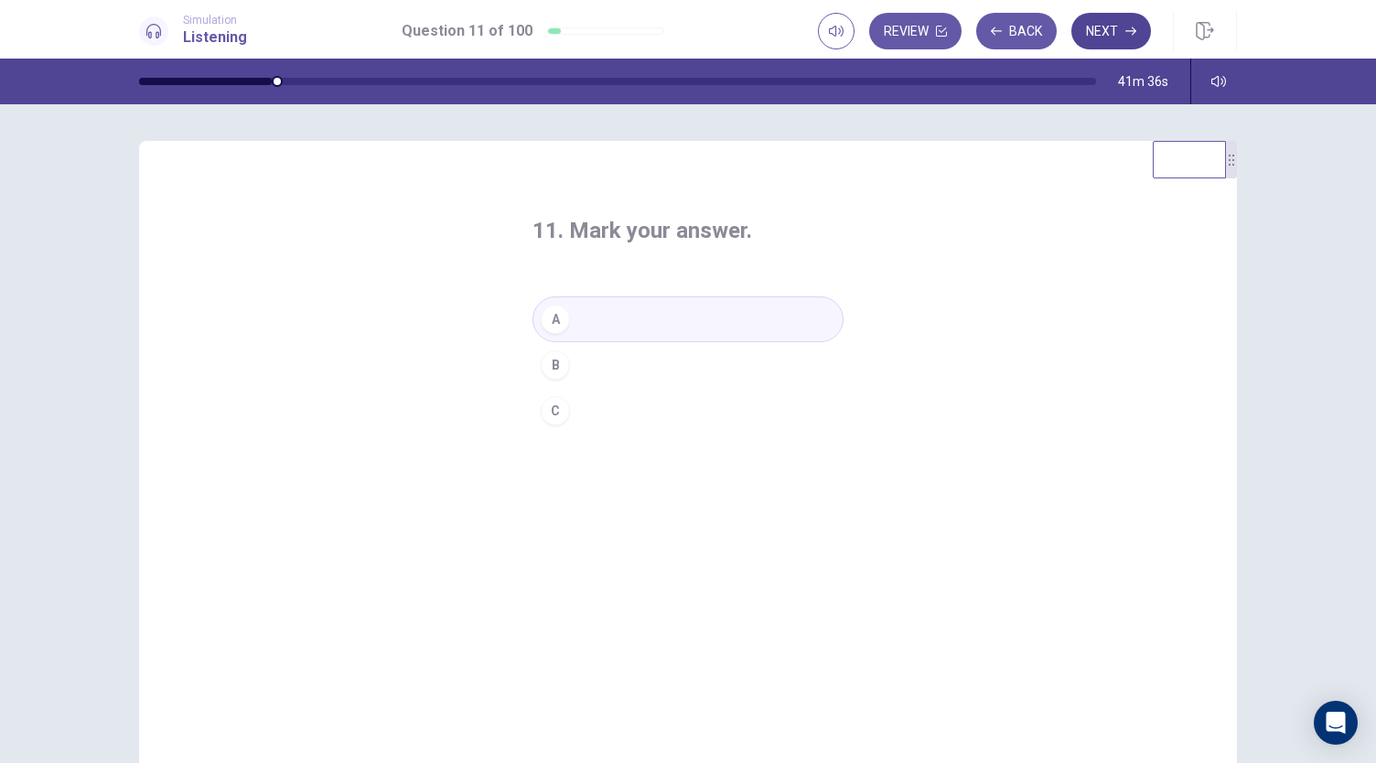
click at [1110, 27] on button "Next" at bounding box center [1112, 31] width 80 height 37
click at [558, 409] on div "C" at bounding box center [555, 410] width 29 height 29
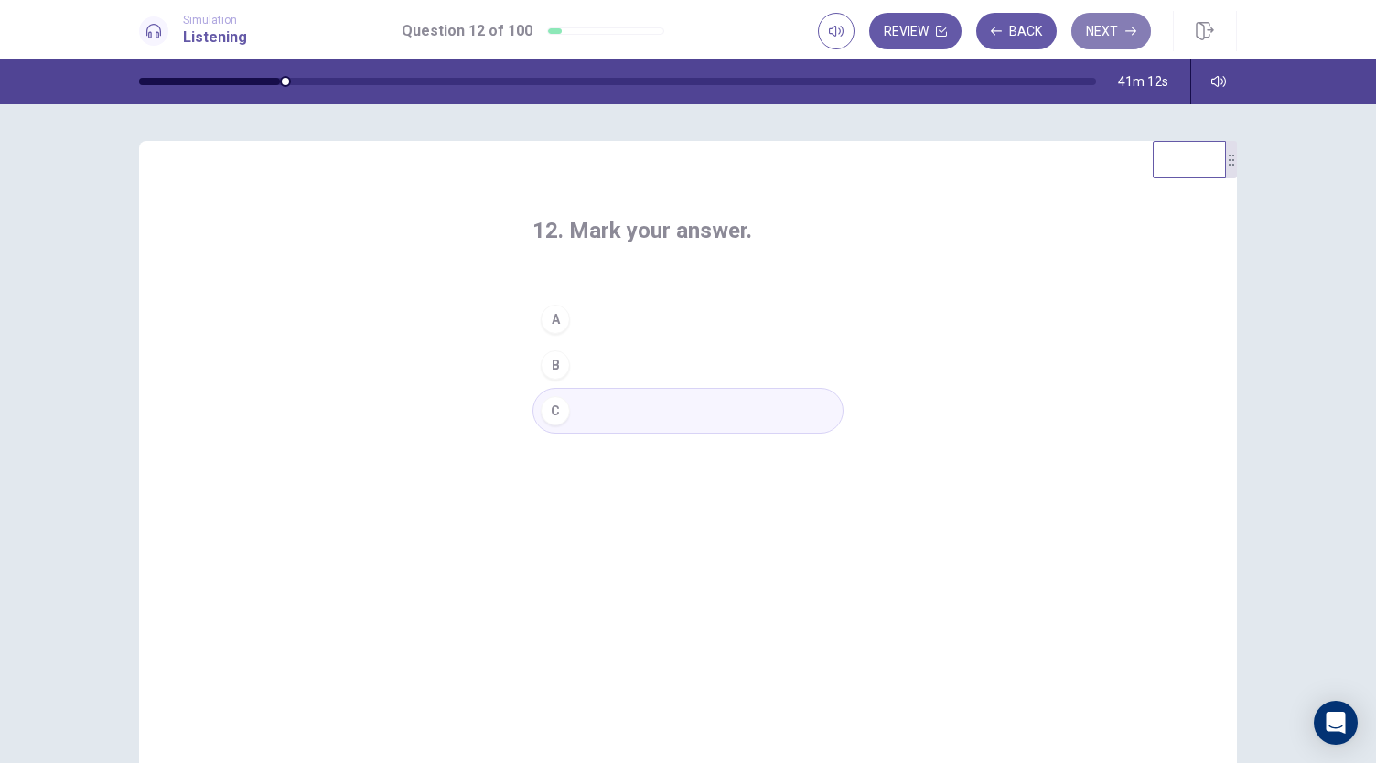
click at [1123, 25] on button "Next" at bounding box center [1112, 31] width 80 height 37
click at [557, 367] on div "B" at bounding box center [555, 364] width 29 height 29
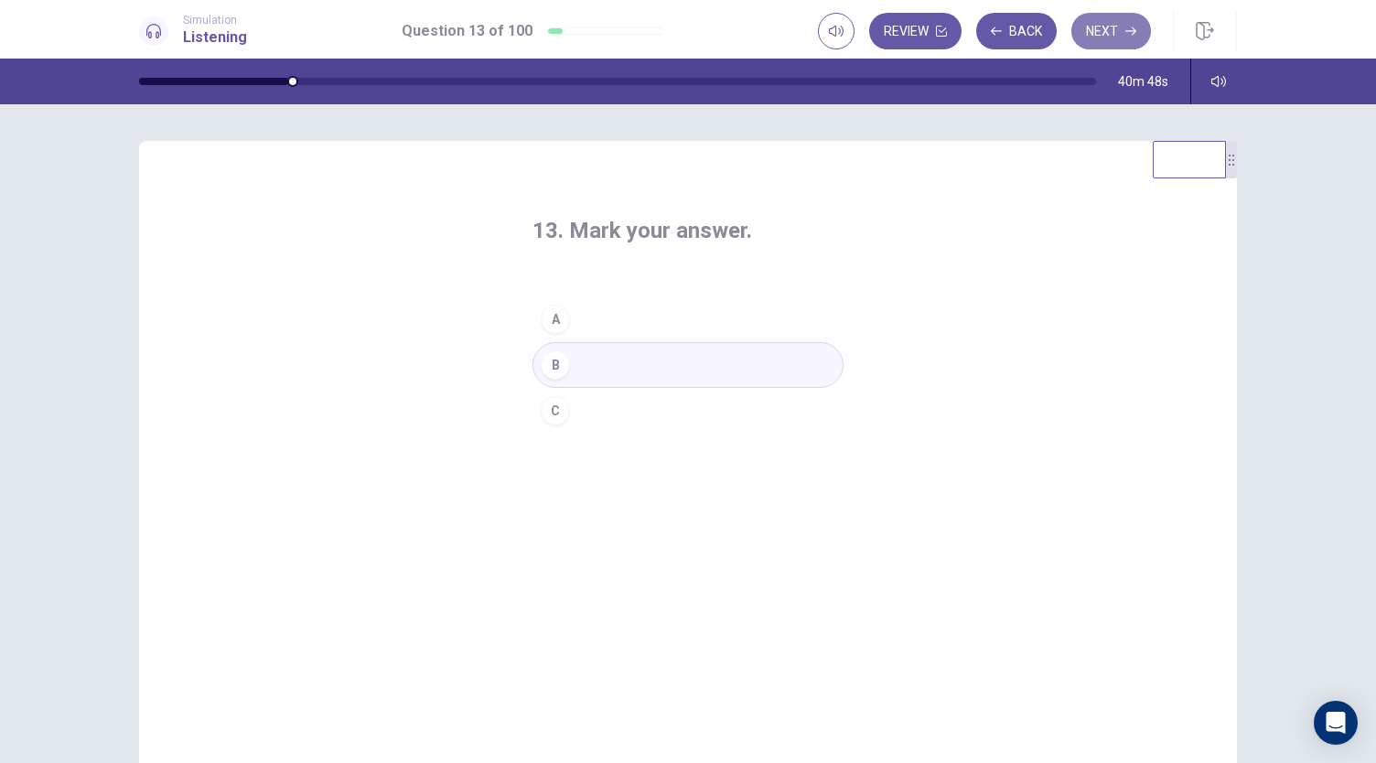
click at [1133, 27] on icon "button" at bounding box center [1131, 31] width 11 height 8
click at [771, 321] on button "A" at bounding box center [688, 319] width 311 height 46
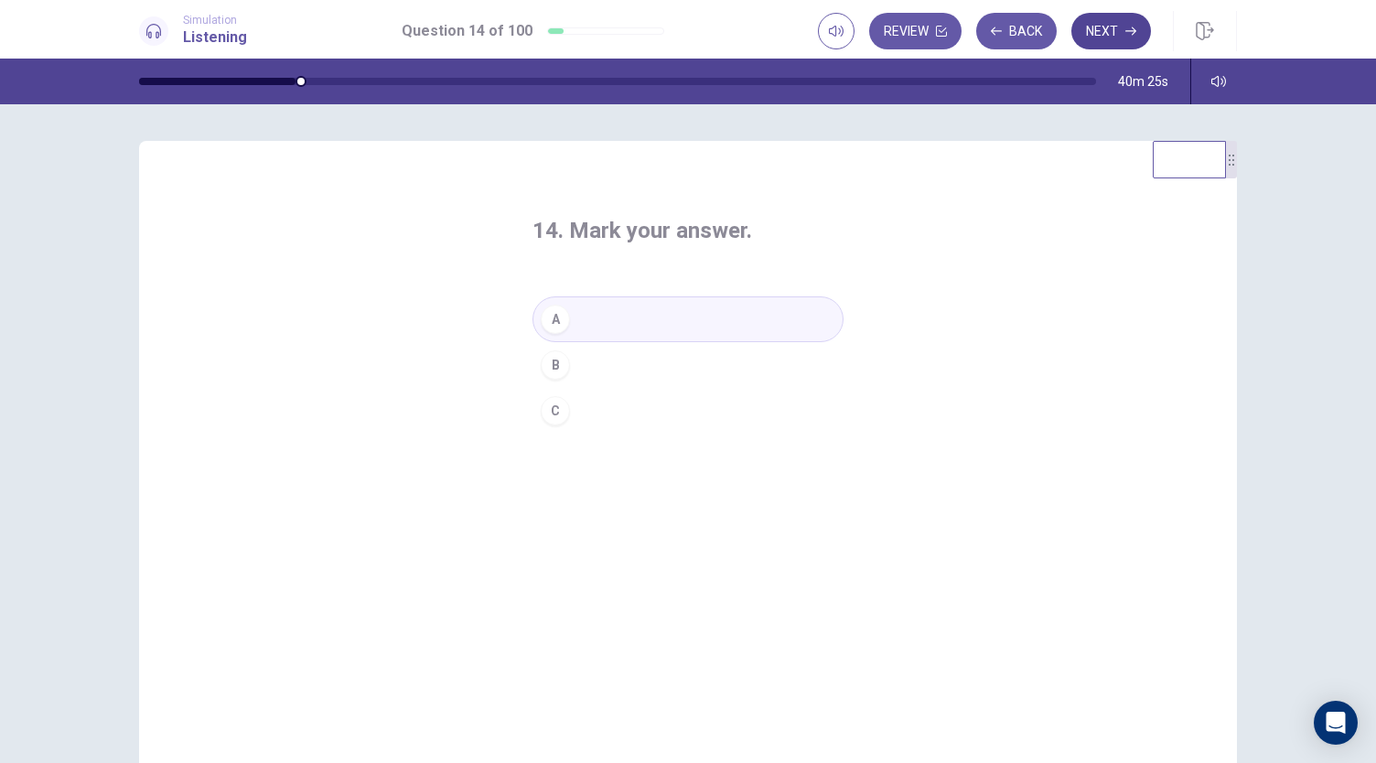
click at [1127, 21] on button "Next" at bounding box center [1112, 31] width 80 height 37
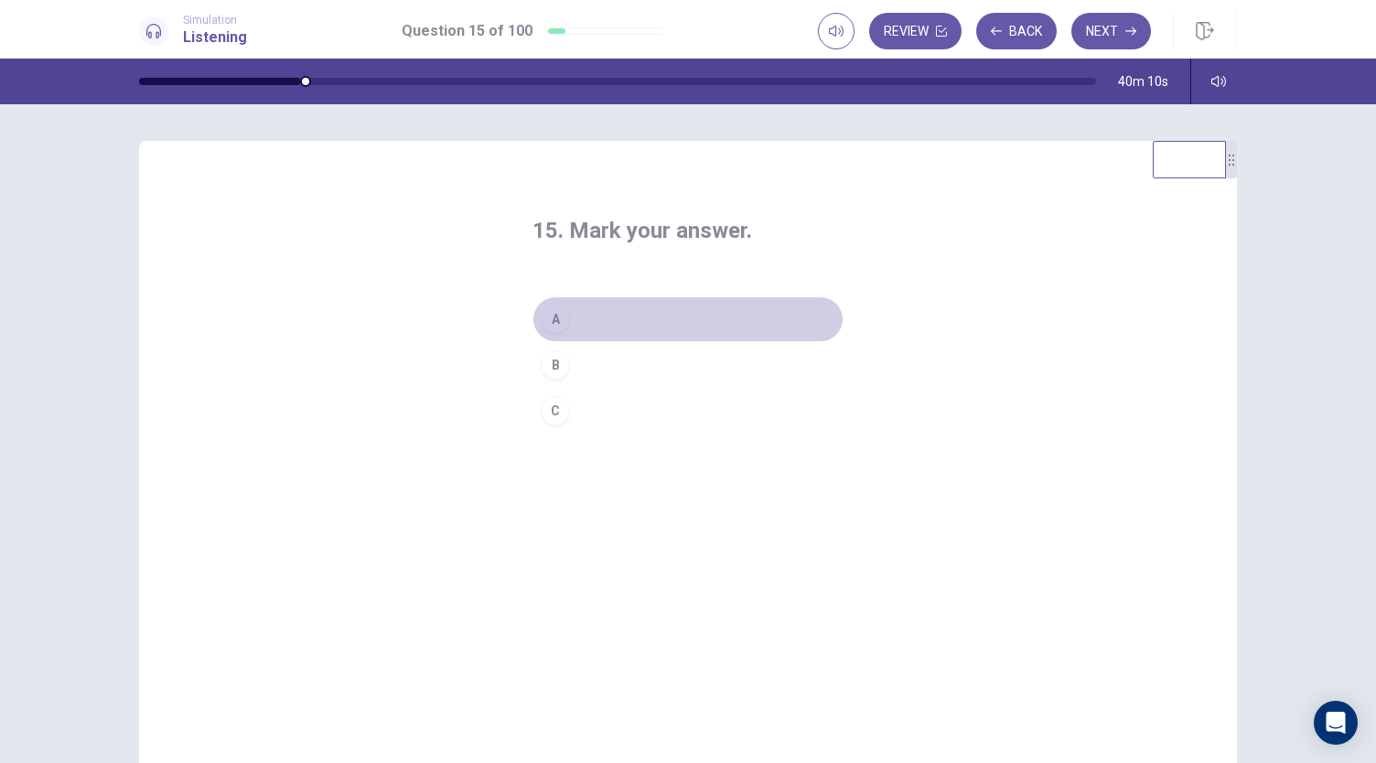
click at [620, 315] on button "A" at bounding box center [688, 319] width 311 height 46
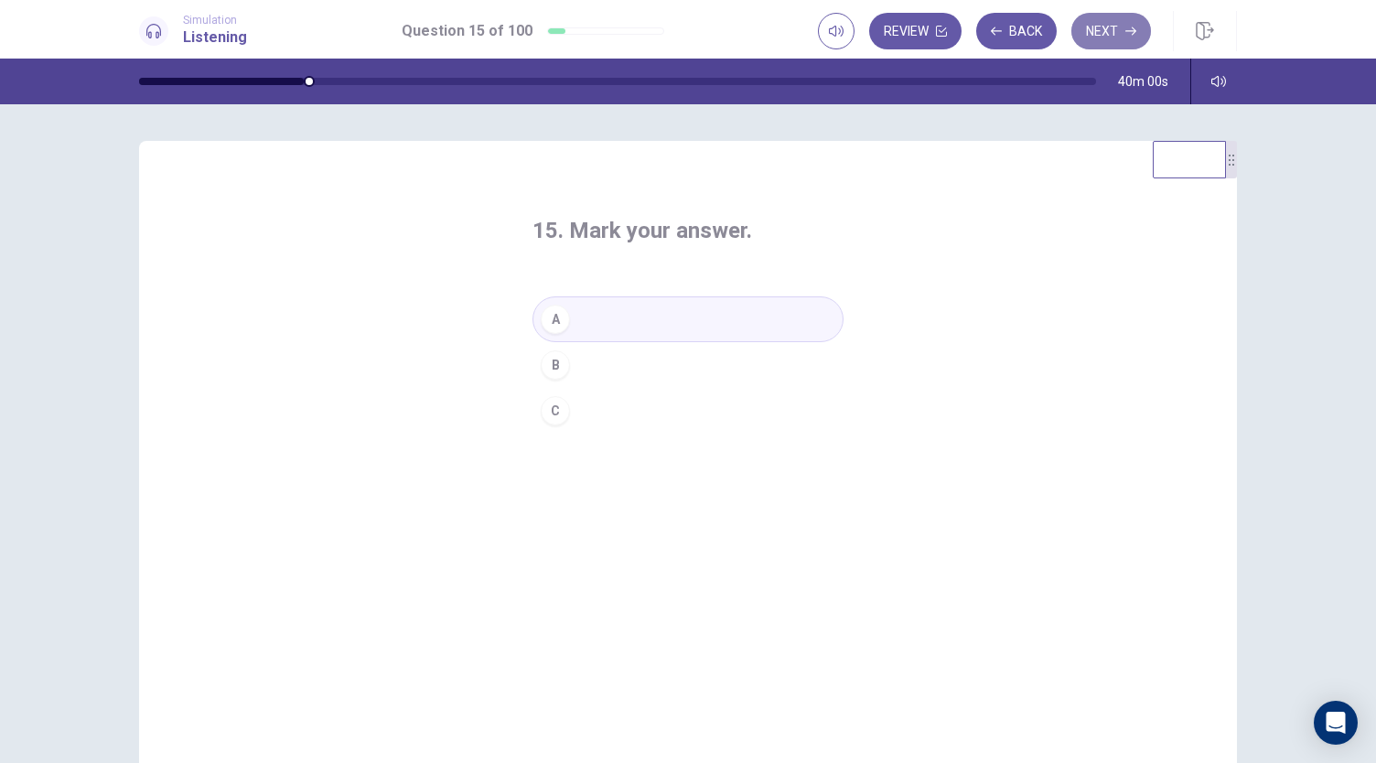
click at [1133, 43] on button "Next" at bounding box center [1112, 31] width 80 height 37
click at [596, 368] on button "B" at bounding box center [688, 365] width 311 height 46
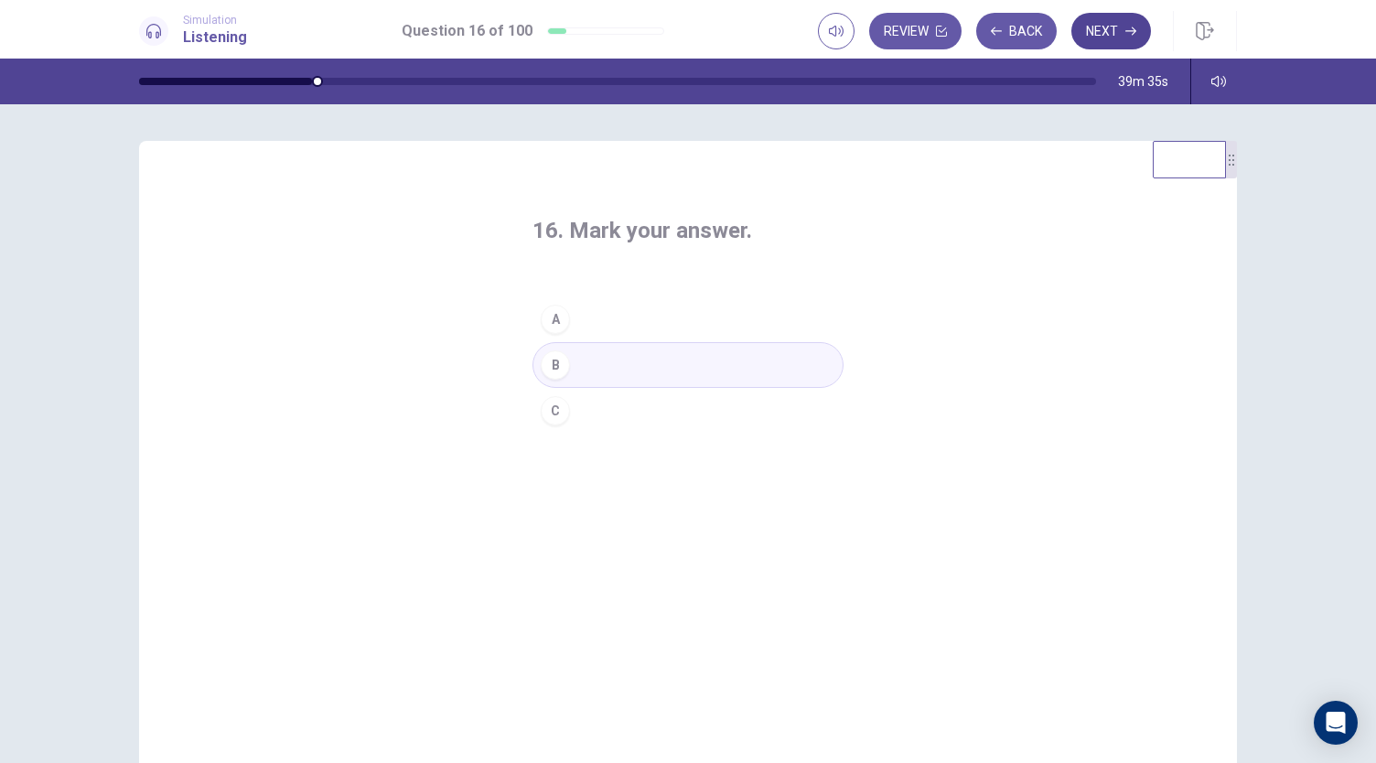
click at [1124, 32] on button "Next" at bounding box center [1112, 31] width 80 height 37
click at [569, 416] on button "C" at bounding box center [688, 411] width 311 height 46
click at [1102, 25] on button "Next" at bounding box center [1112, 31] width 80 height 37
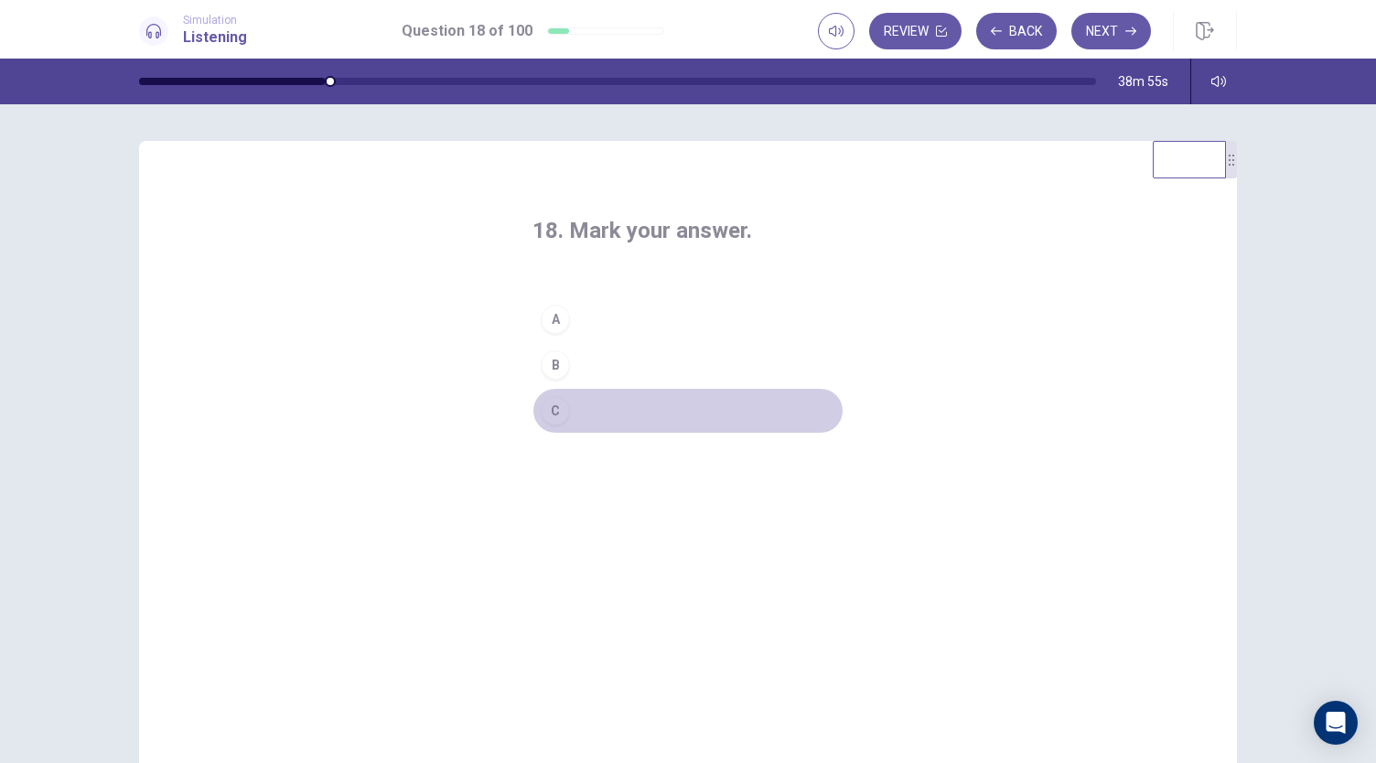
click at [628, 418] on button "C" at bounding box center [688, 411] width 311 height 46
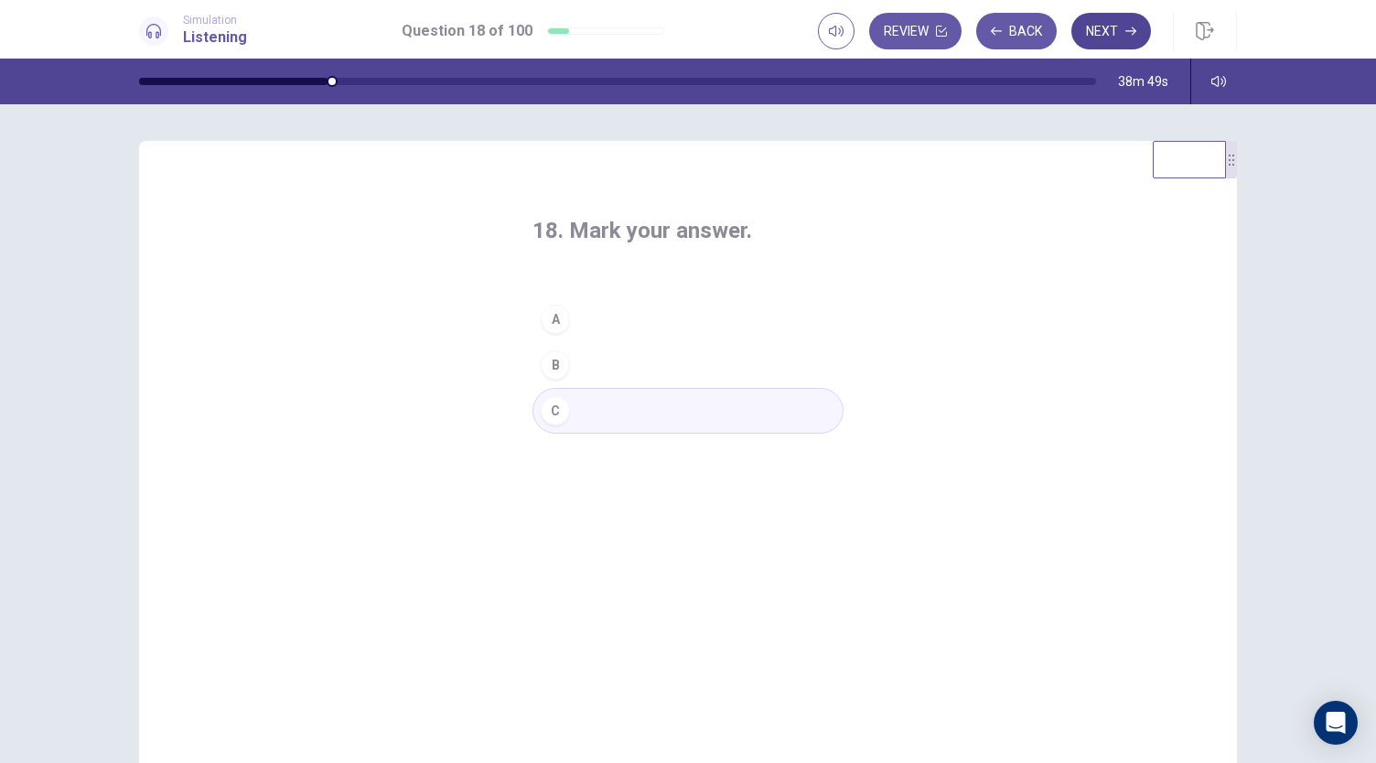
click at [1127, 40] on button "Next" at bounding box center [1112, 31] width 80 height 37
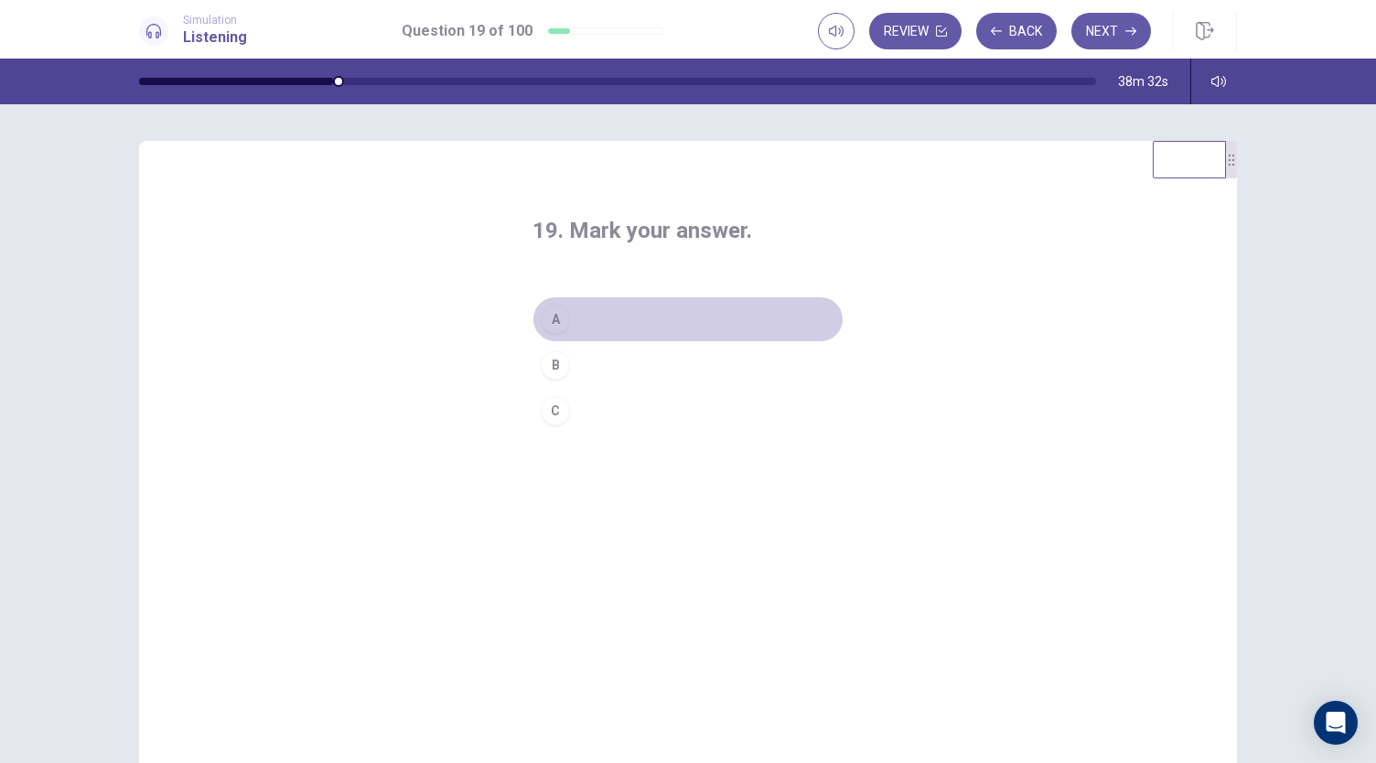
click at [555, 338] on button "A" at bounding box center [688, 319] width 311 height 46
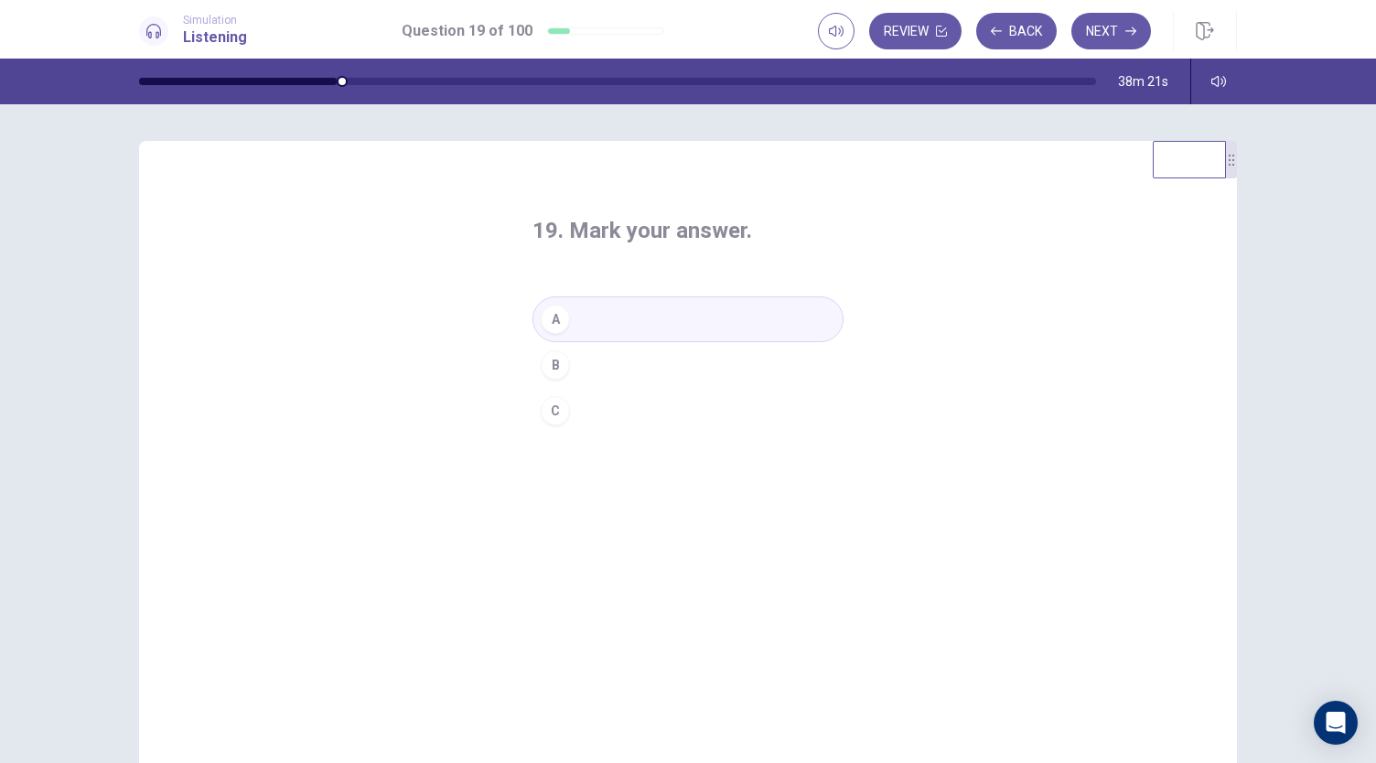
click at [560, 408] on div "C" at bounding box center [555, 410] width 29 height 29
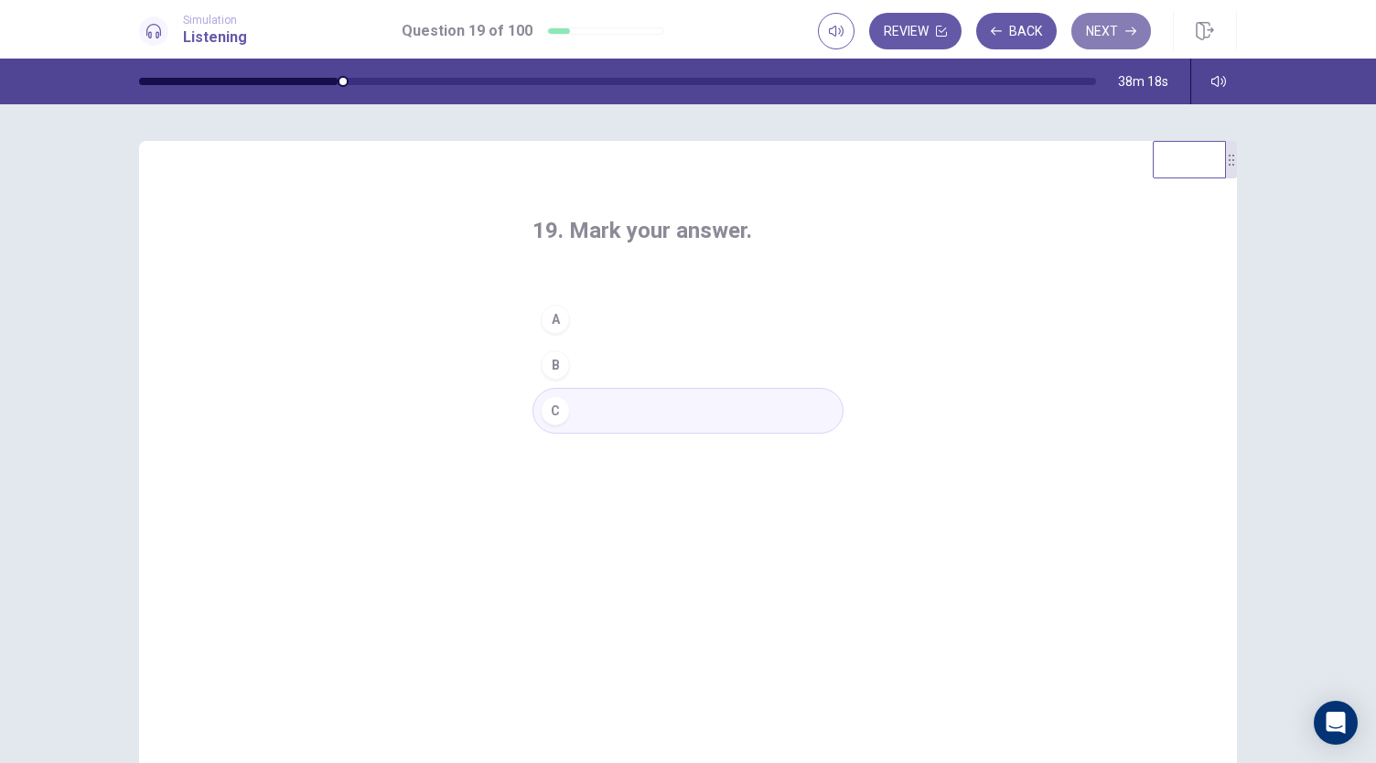
click at [1122, 28] on button "Next" at bounding box center [1112, 31] width 80 height 37
click at [586, 415] on button "C" at bounding box center [688, 411] width 311 height 46
click at [1124, 27] on button "Next" at bounding box center [1112, 31] width 80 height 37
click at [596, 316] on button "A" at bounding box center [688, 319] width 311 height 46
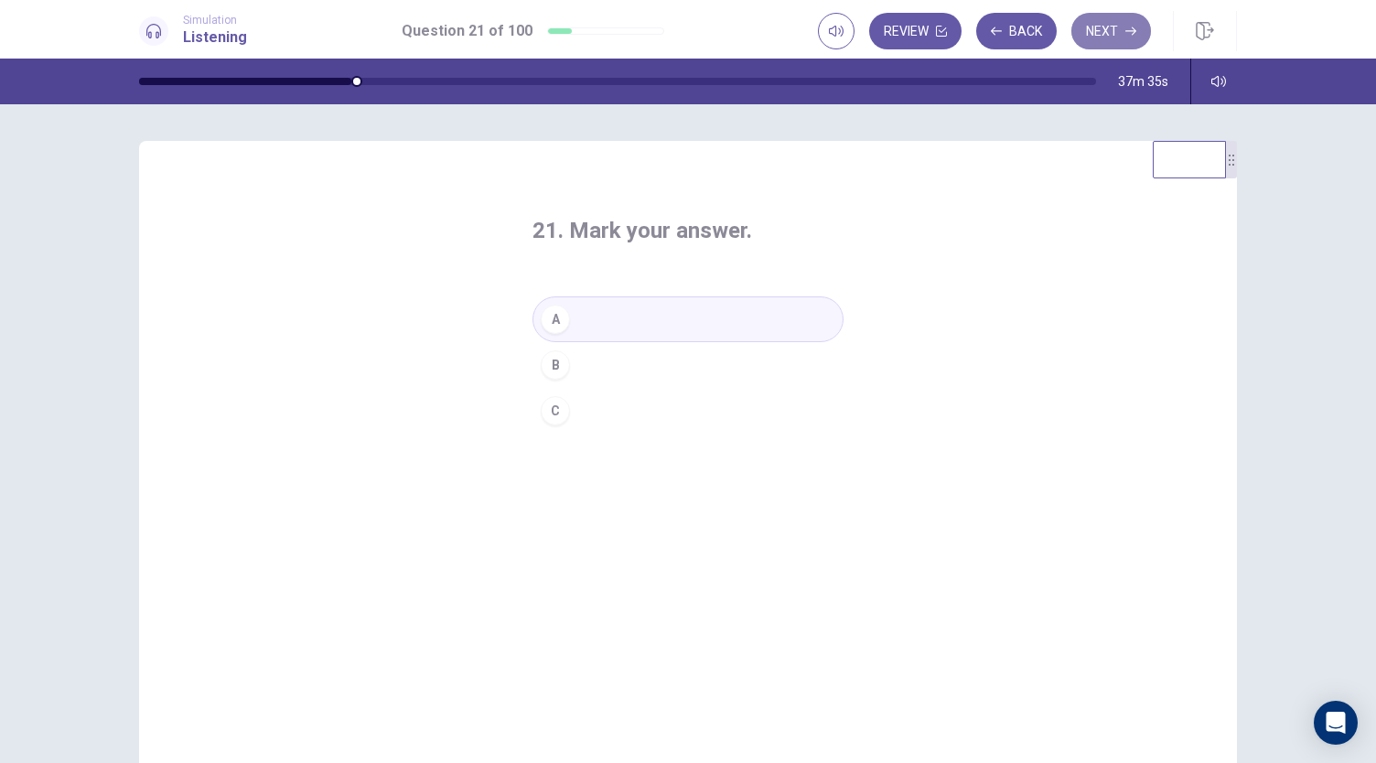
click at [1111, 35] on button "Next" at bounding box center [1112, 31] width 80 height 37
click at [577, 359] on button "B" at bounding box center [688, 365] width 311 height 46
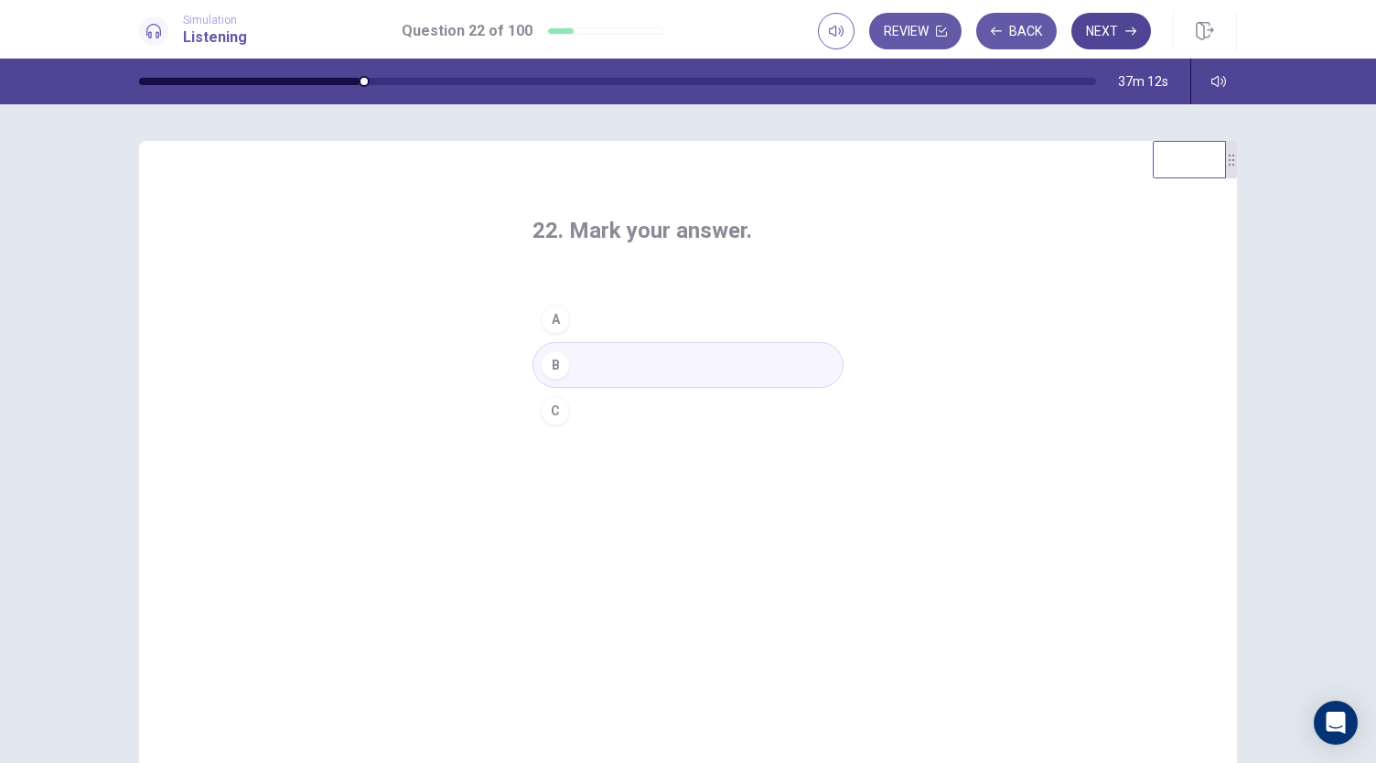
click at [1130, 39] on button "Next" at bounding box center [1112, 31] width 80 height 37
click at [613, 314] on button "A" at bounding box center [688, 319] width 311 height 46
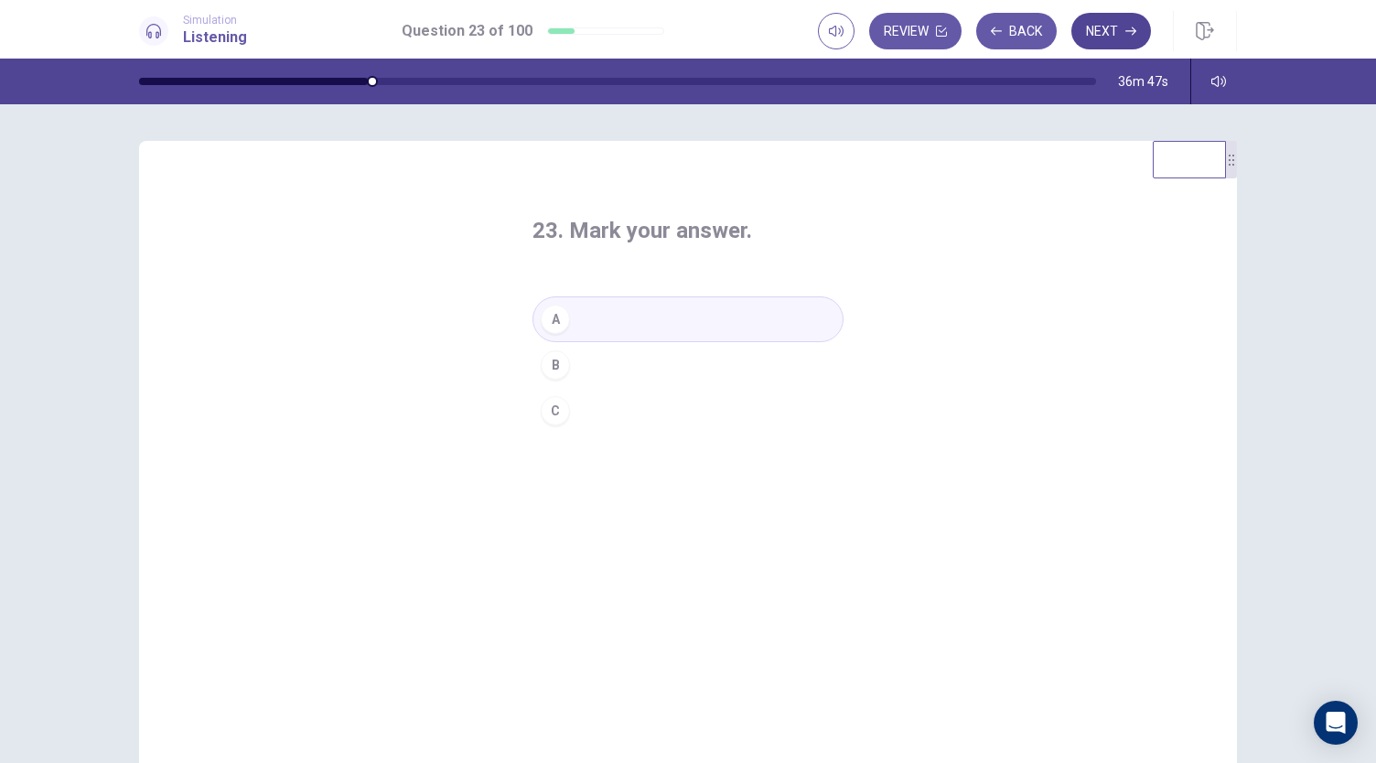
click at [1093, 30] on button "Next" at bounding box center [1112, 31] width 80 height 37
click at [665, 320] on button "A" at bounding box center [688, 319] width 311 height 46
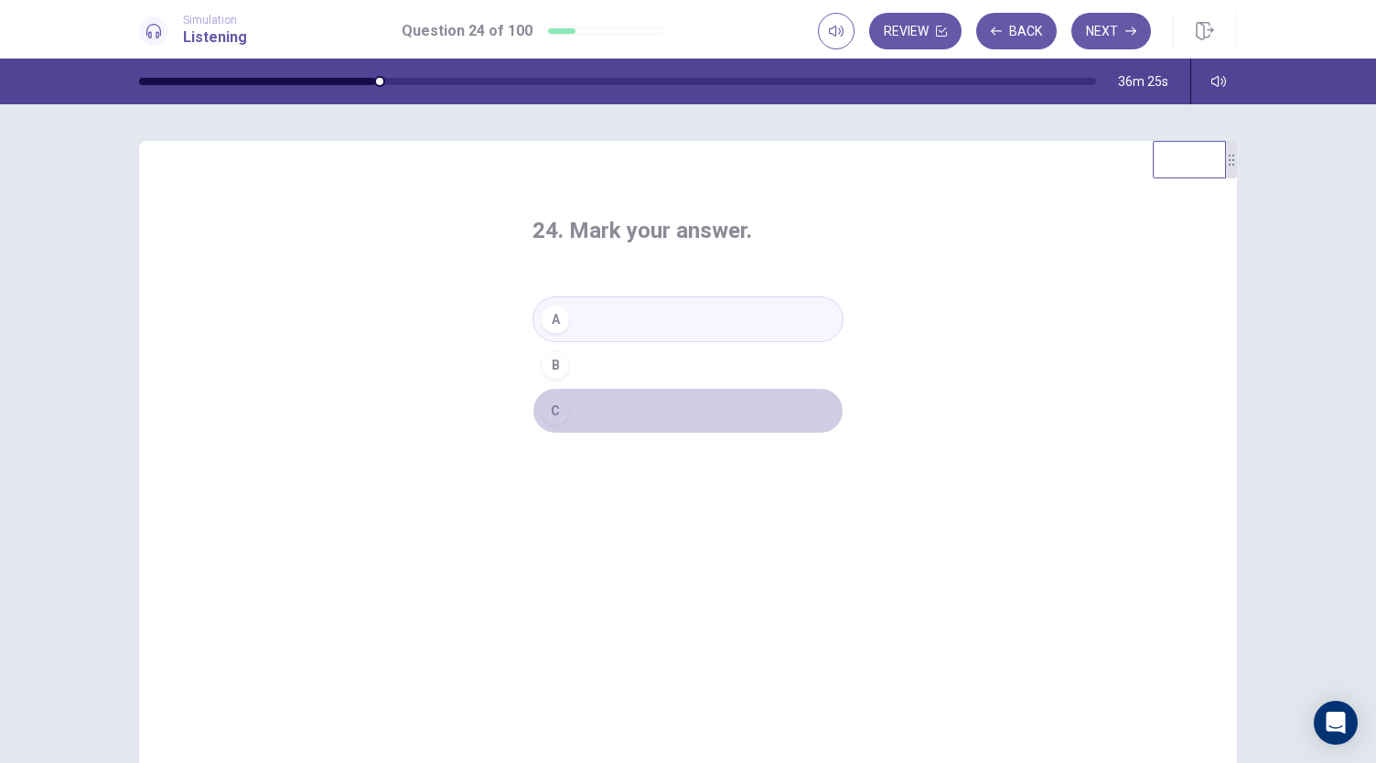
click at [609, 417] on button "C" at bounding box center [688, 411] width 311 height 46
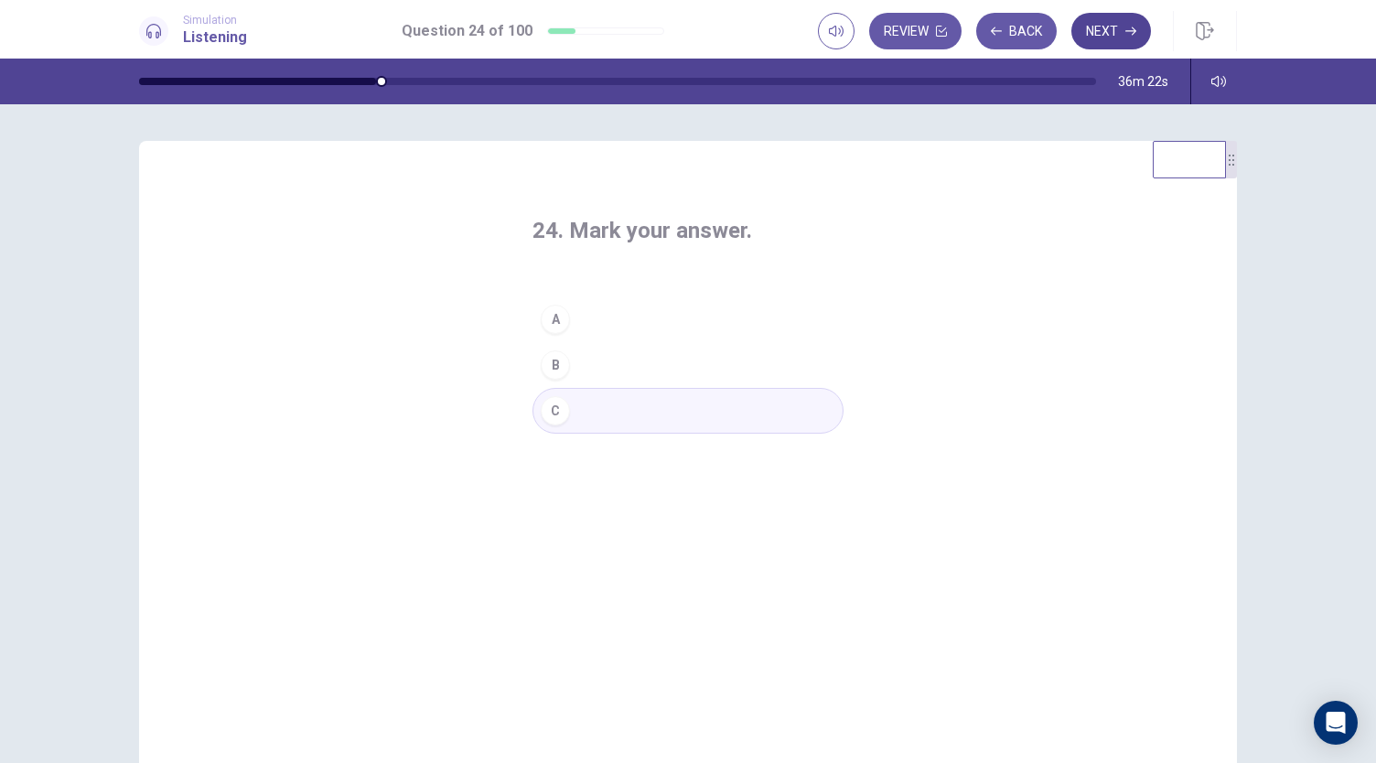
click at [1127, 32] on icon "button" at bounding box center [1131, 31] width 11 height 11
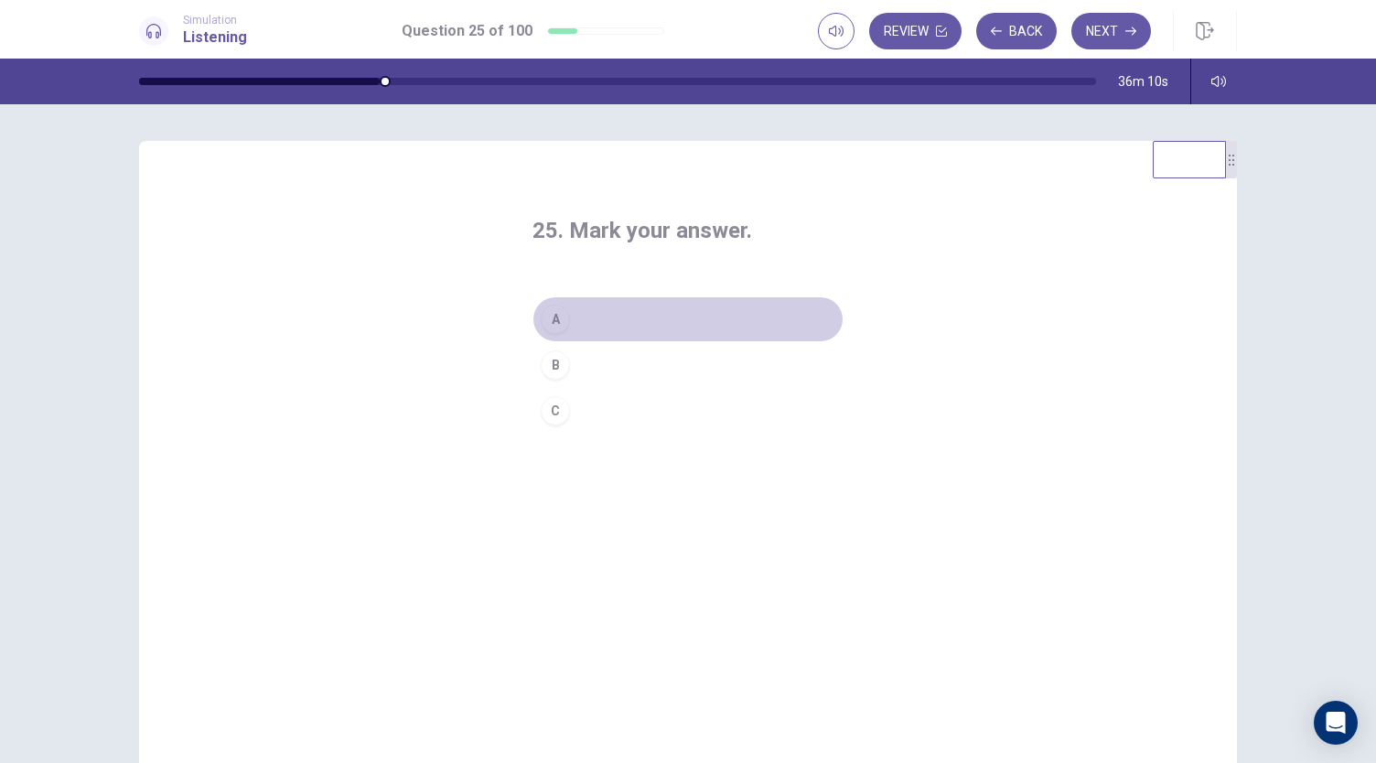
click at [578, 318] on button "A" at bounding box center [688, 319] width 311 height 46
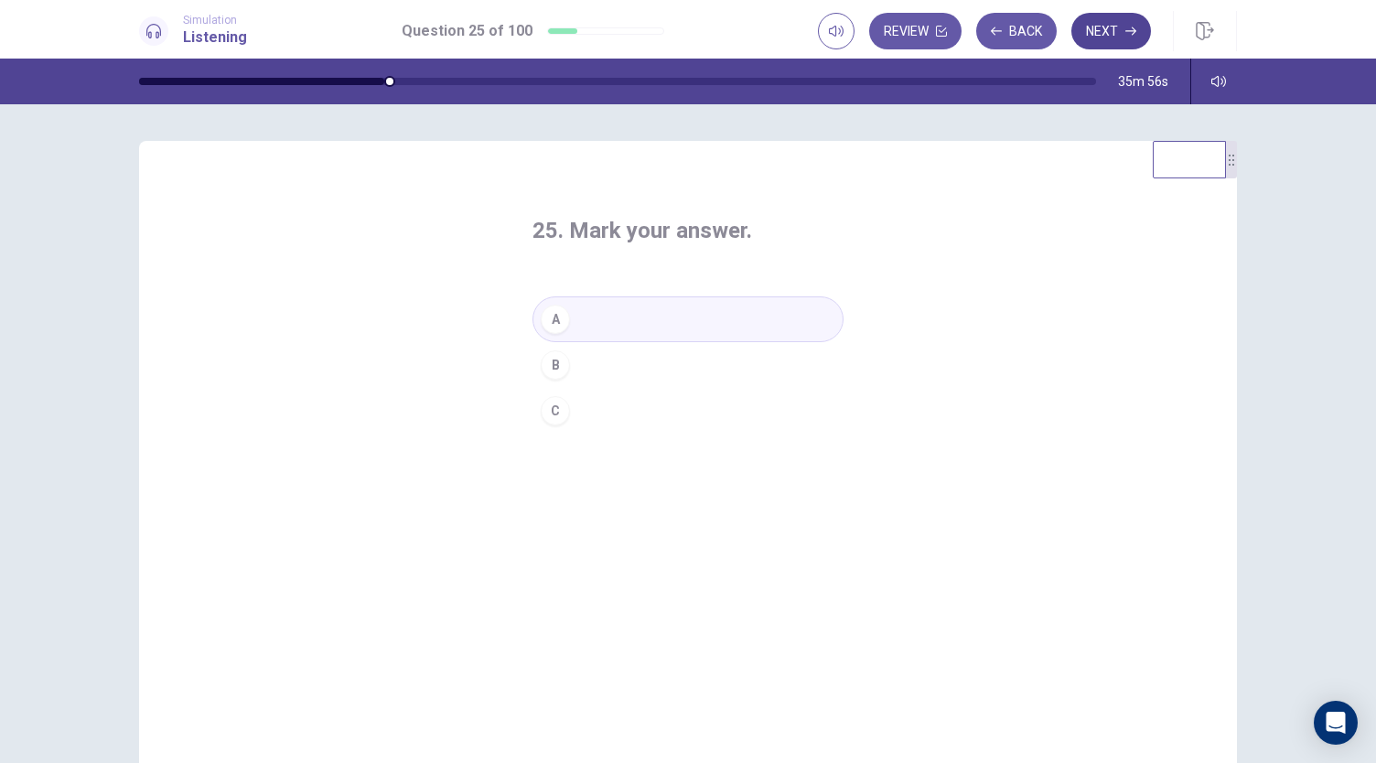
click at [1131, 21] on button "Next" at bounding box center [1112, 31] width 80 height 37
click at [604, 383] on button "B" at bounding box center [688, 365] width 311 height 46
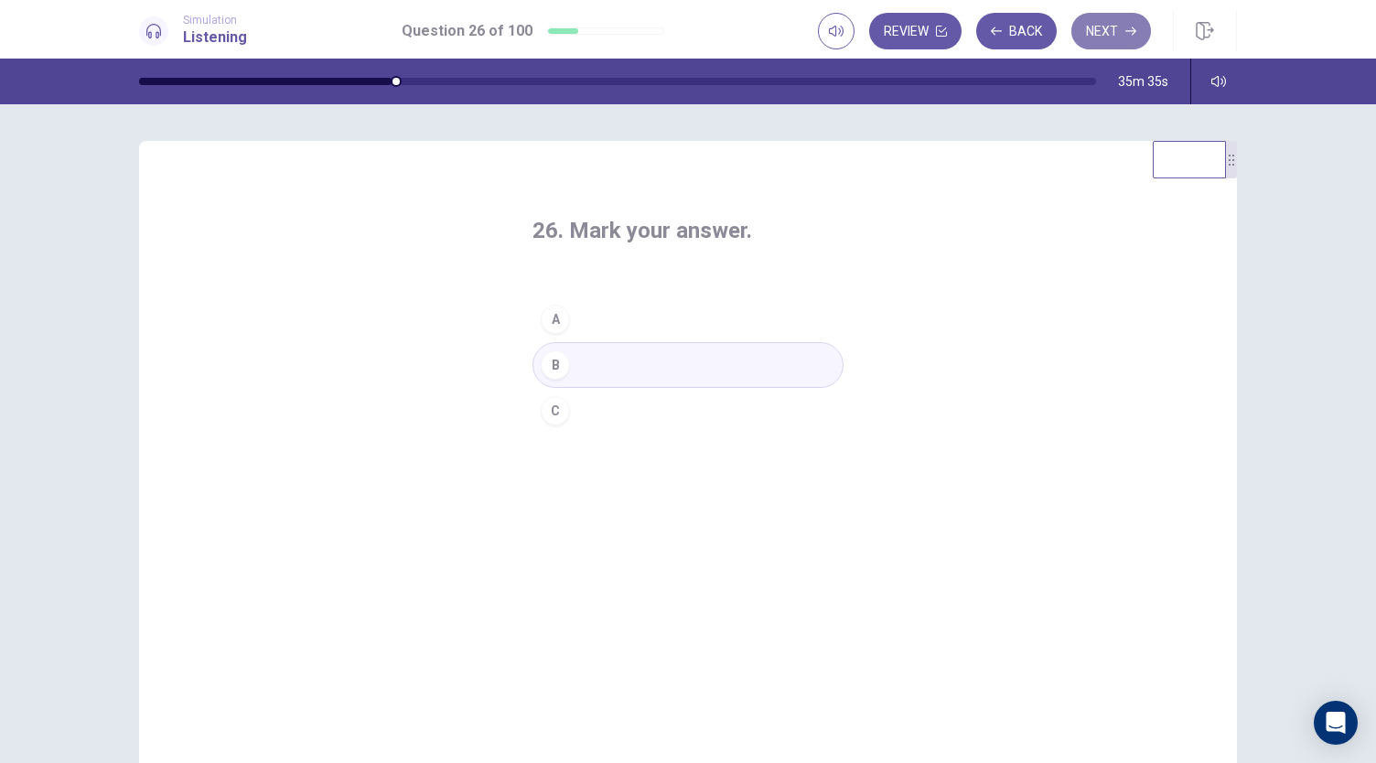
click at [1111, 40] on button "Next" at bounding box center [1112, 31] width 80 height 37
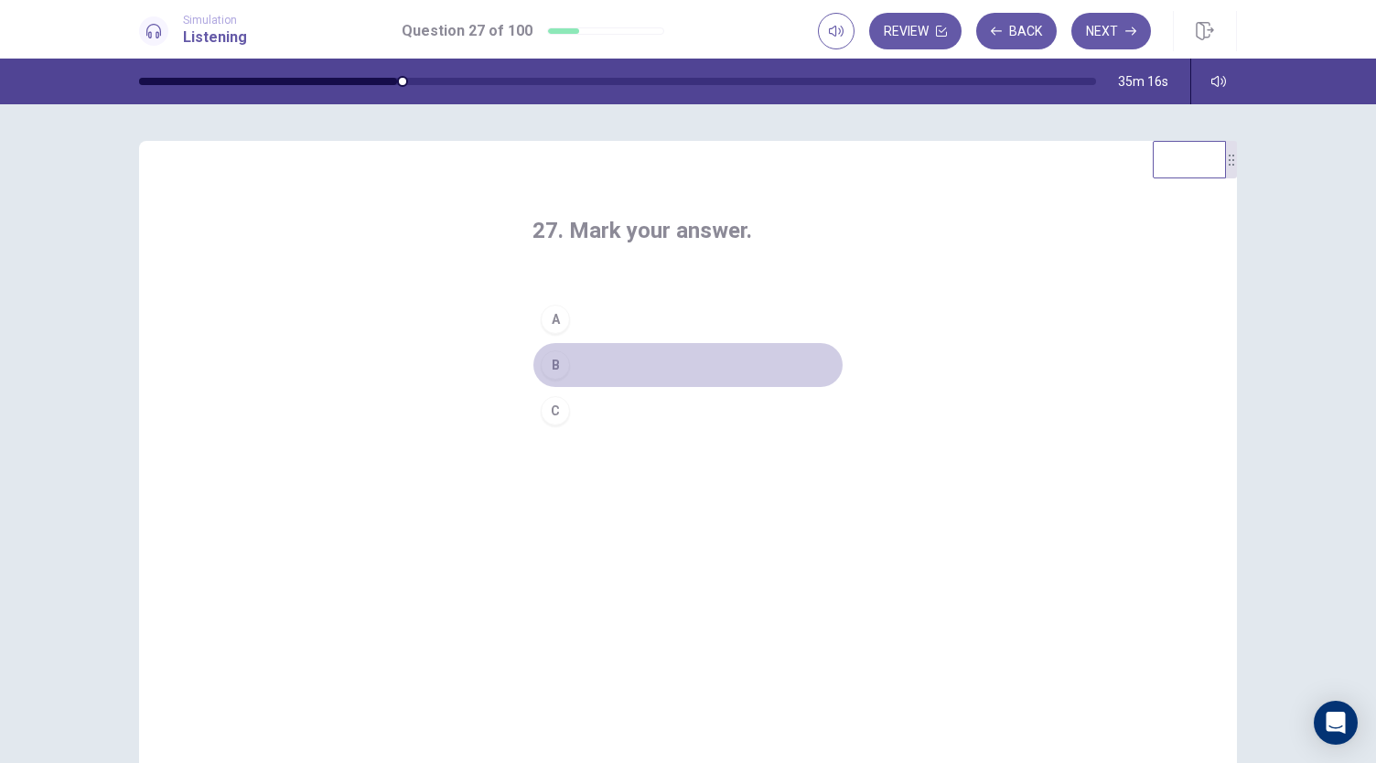
click at [611, 358] on button "B" at bounding box center [688, 365] width 311 height 46
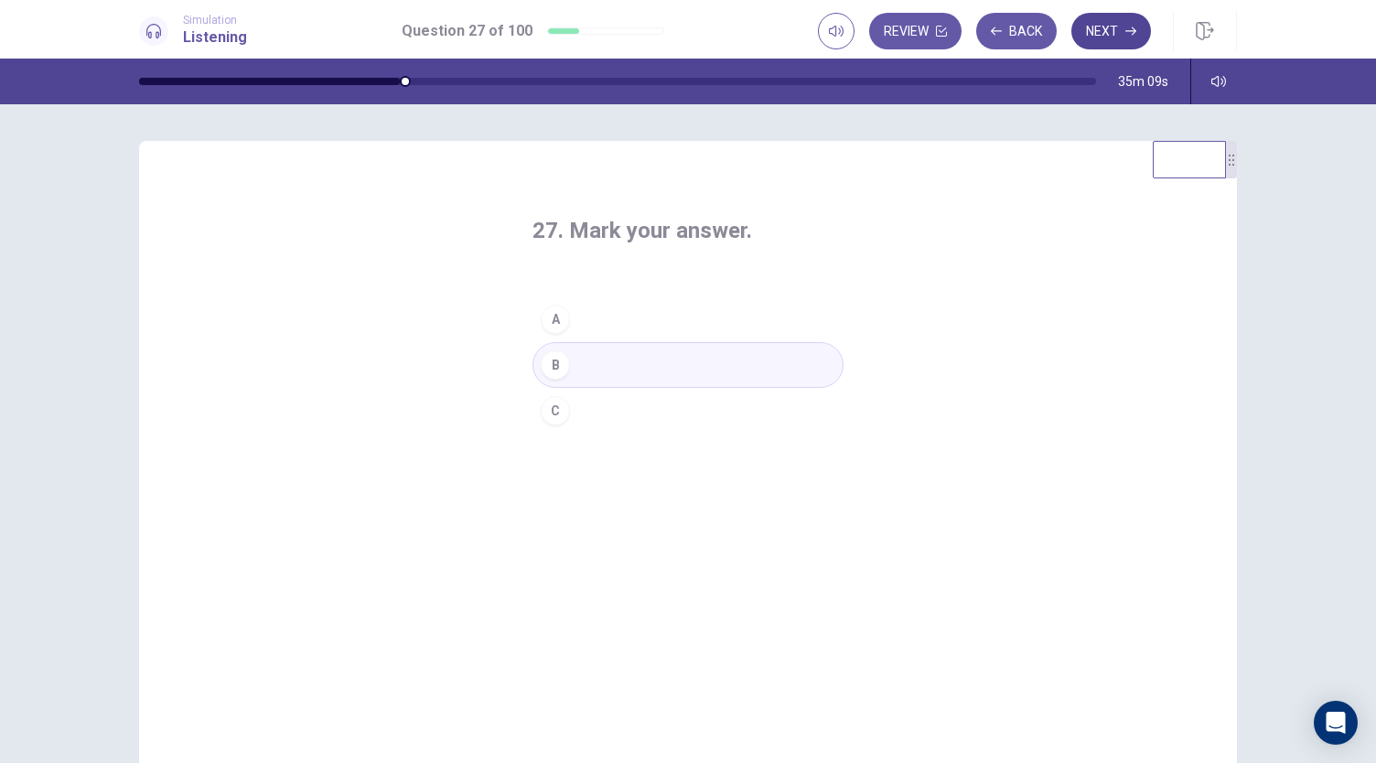
click at [1116, 35] on button "Next" at bounding box center [1112, 31] width 80 height 37
click at [631, 373] on button "B" at bounding box center [688, 365] width 311 height 46
click at [1101, 31] on button "Next" at bounding box center [1112, 31] width 80 height 37
click at [731, 319] on button "A" at bounding box center [688, 319] width 311 height 46
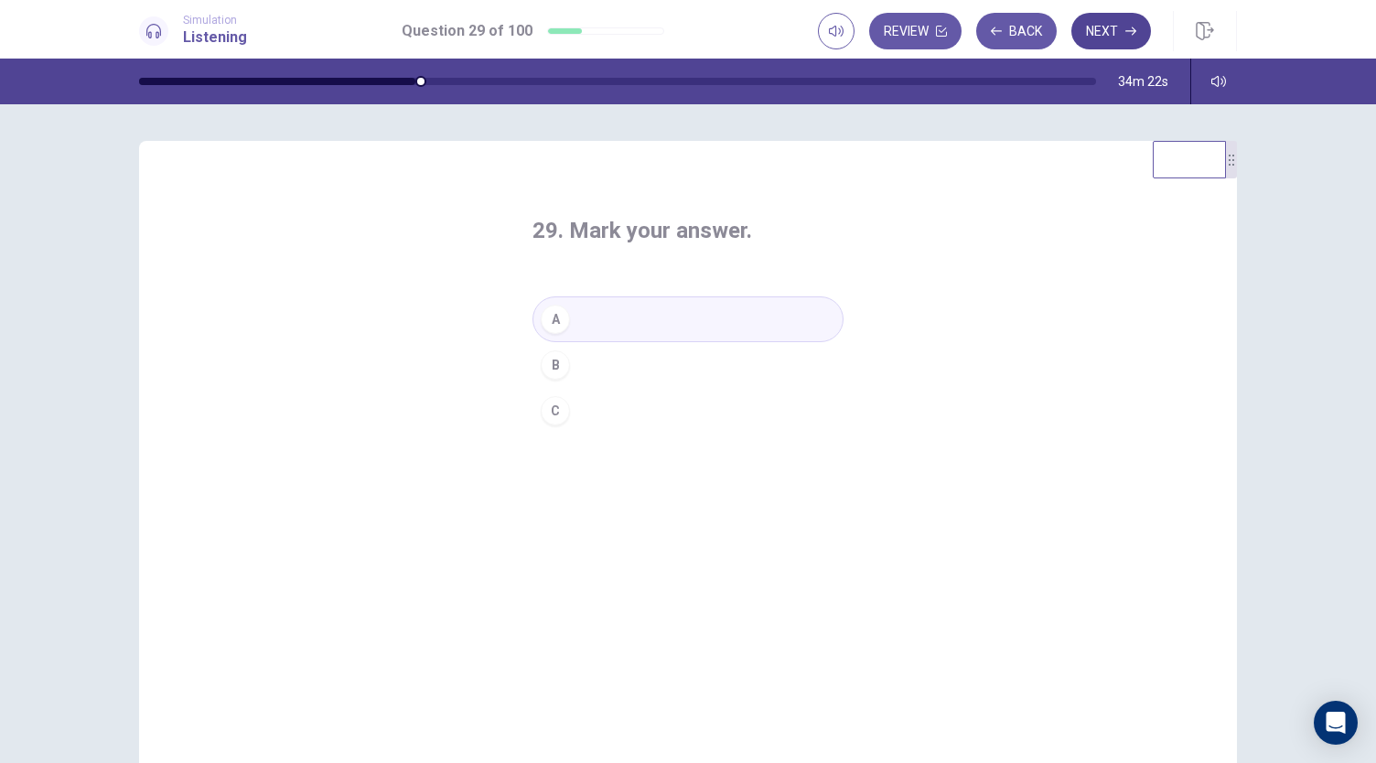
click at [1116, 40] on button "Next" at bounding box center [1112, 31] width 80 height 37
click at [718, 374] on button "B" at bounding box center [688, 365] width 311 height 46
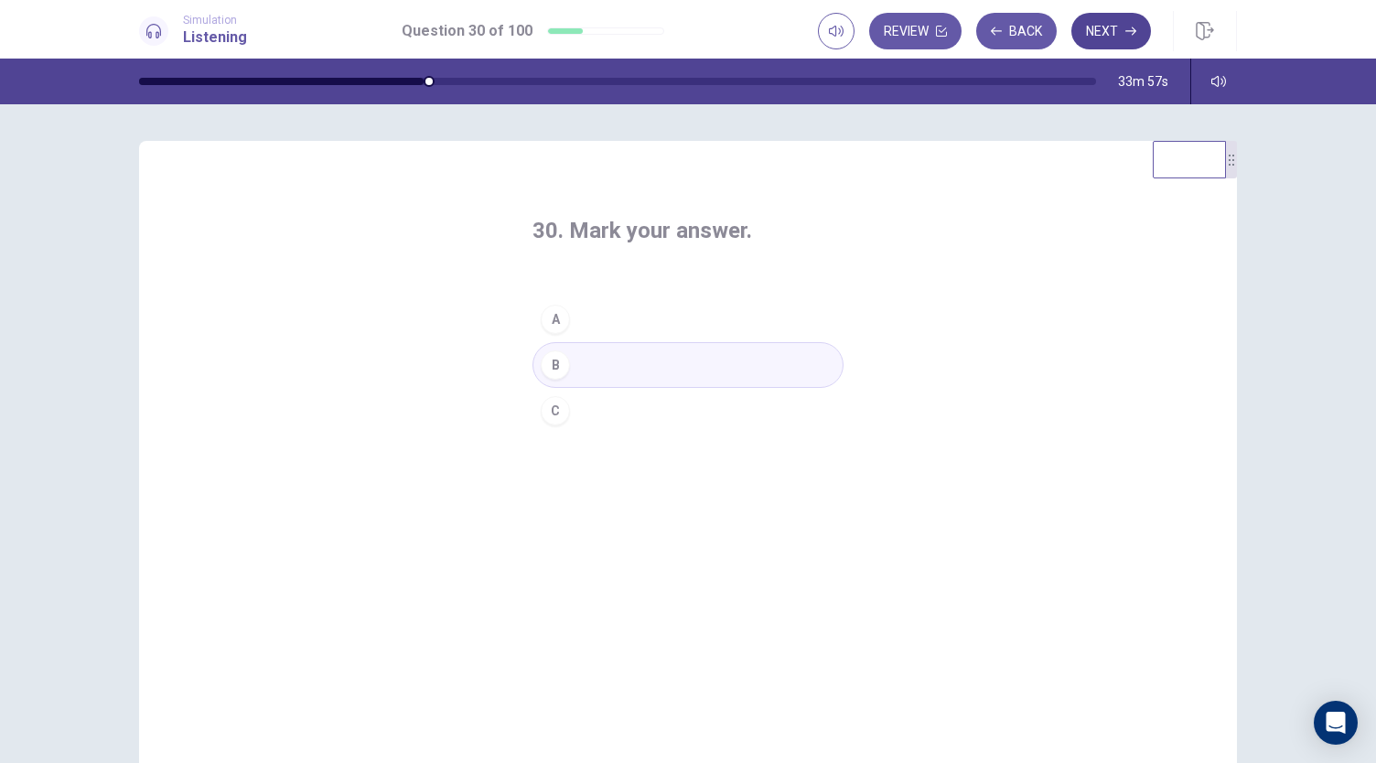
click at [1110, 33] on button "Next" at bounding box center [1112, 31] width 80 height 37
click at [675, 312] on button "A" at bounding box center [688, 319] width 311 height 46
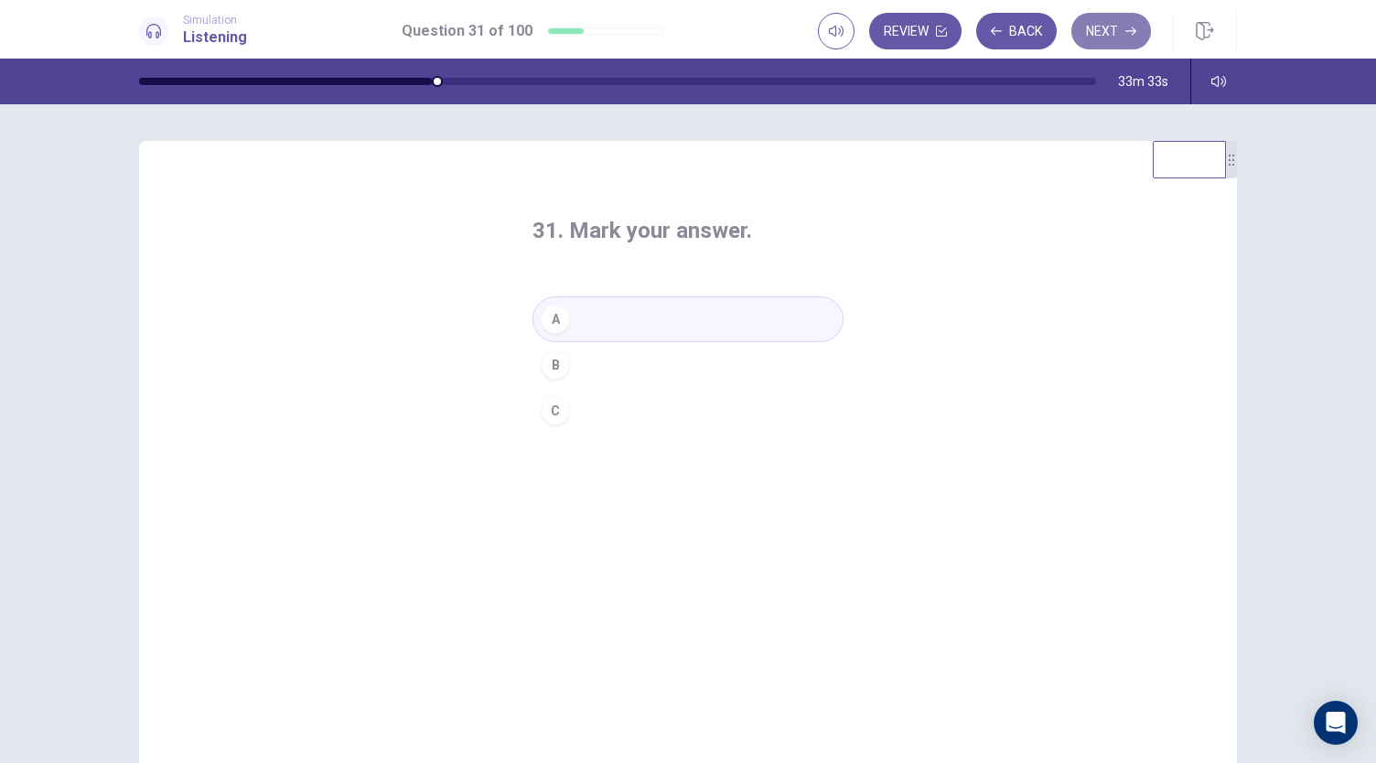
click at [1124, 34] on button "Next" at bounding box center [1112, 31] width 80 height 37
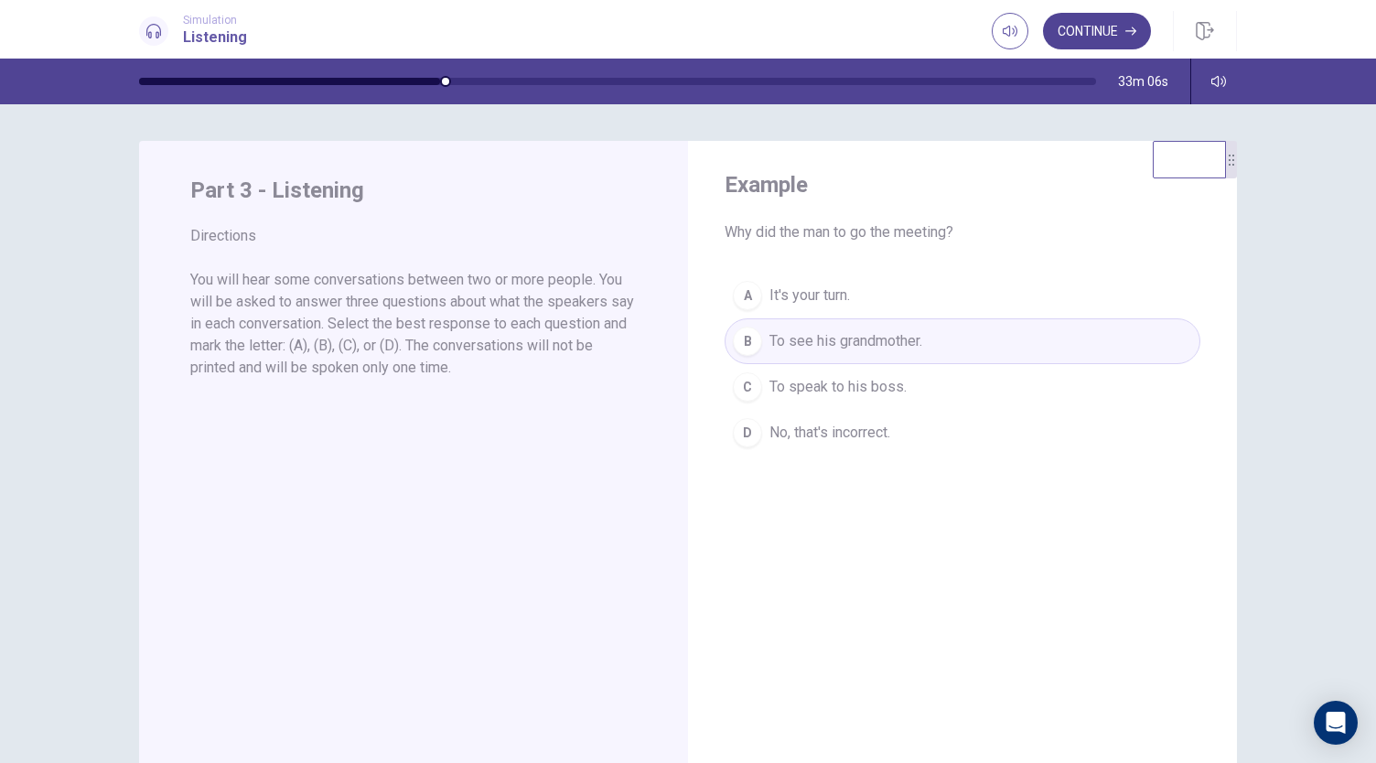
click at [1133, 34] on icon "button" at bounding box center [1131, 31] width 11 height 11
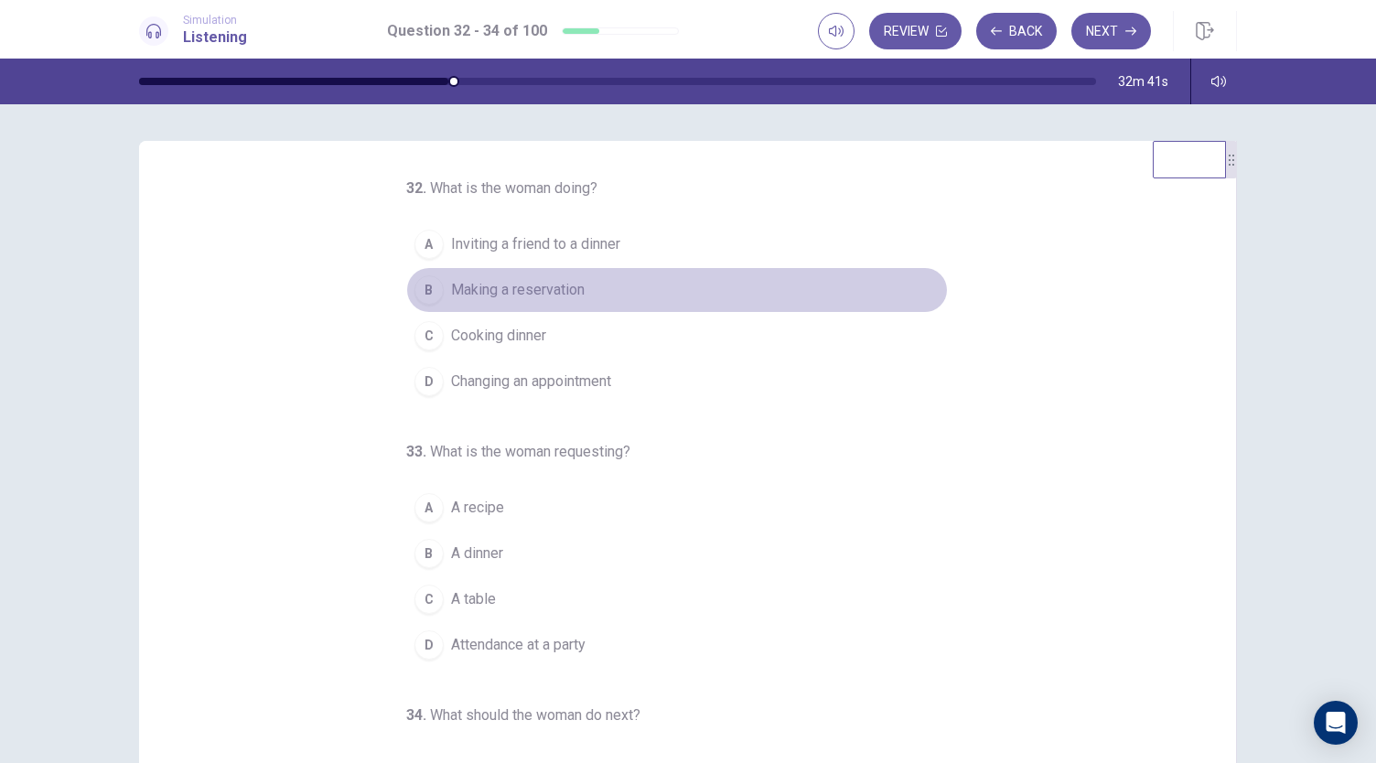
click at [547, 285] on span "Making a reservation" at bounding box center [518, 290] width 134 height 22
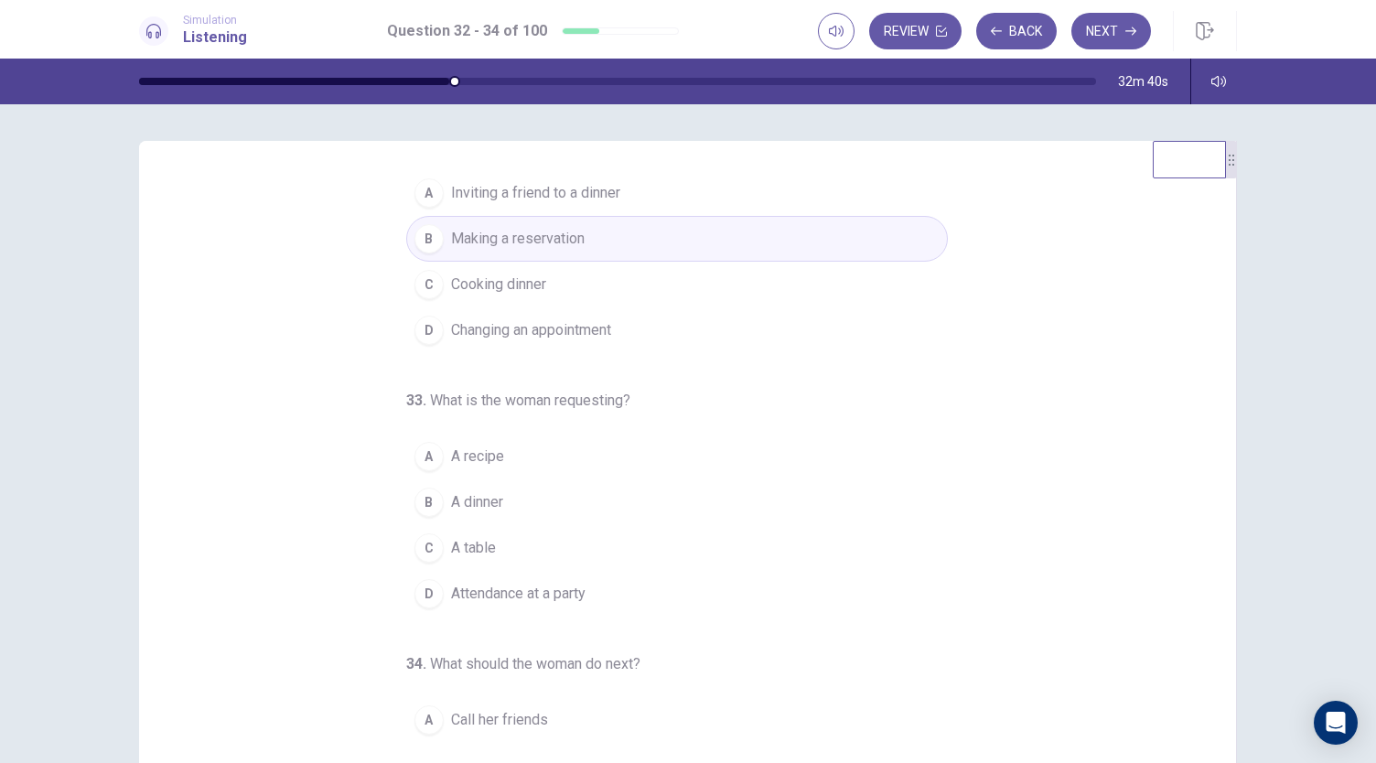
scroll to position [92, 0]
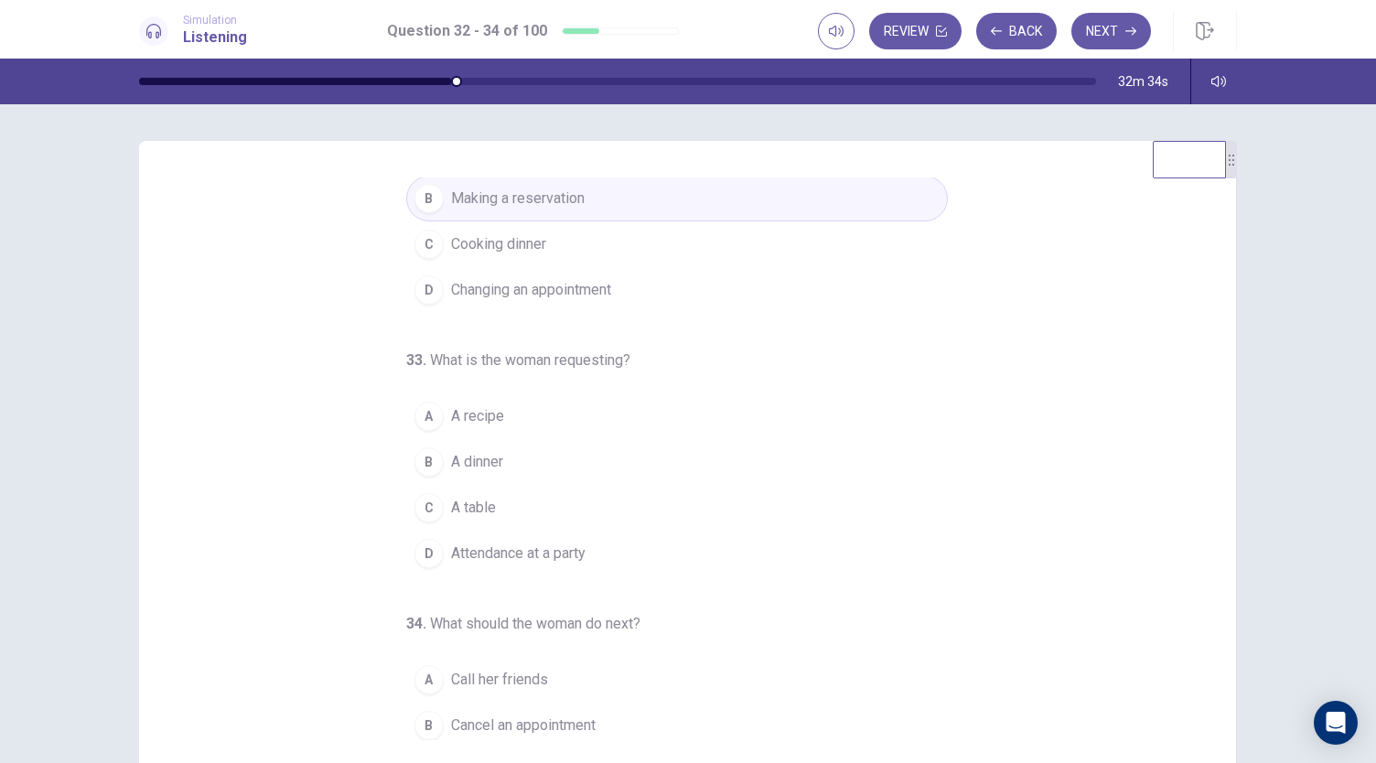
click at [503, 496] on button "C A table" at bounding box center [677, 508] width 542 height 46
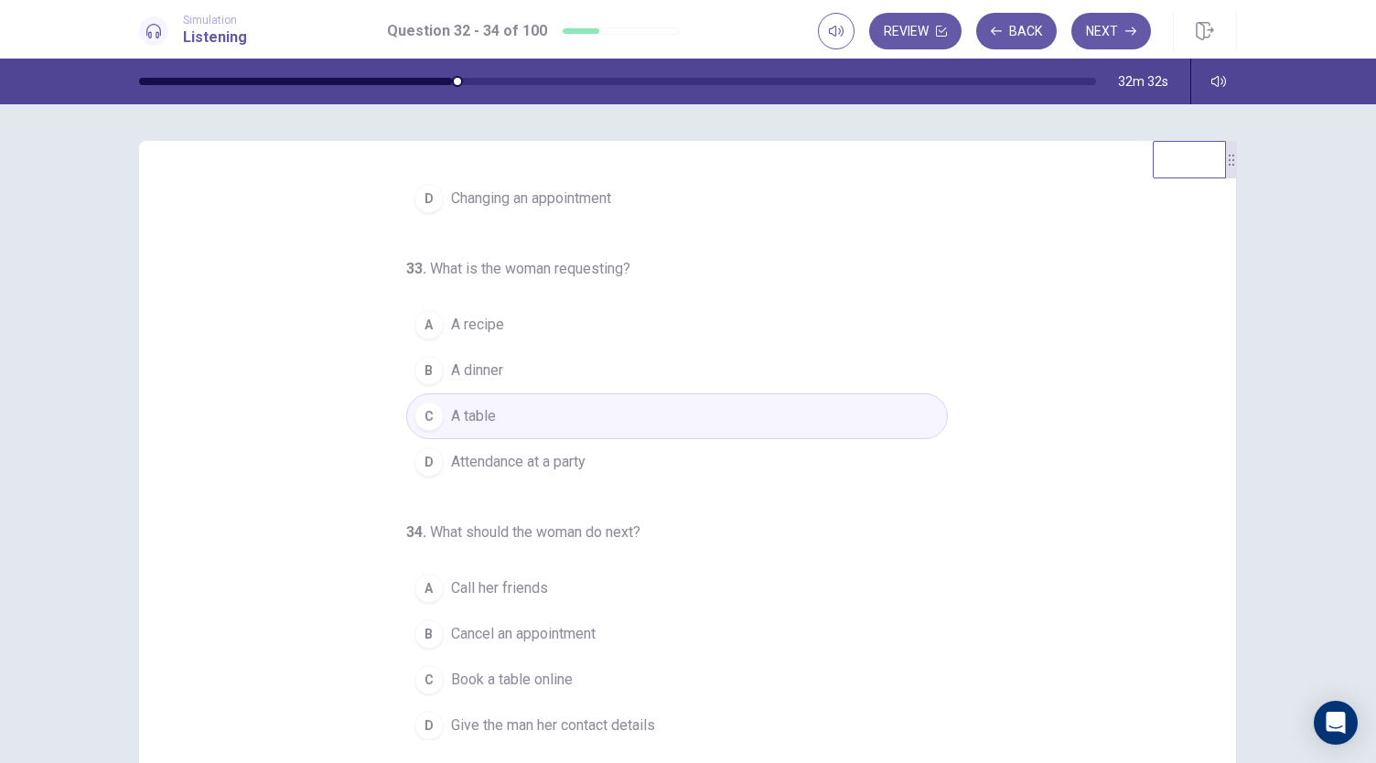
scroll to position [183, 0]
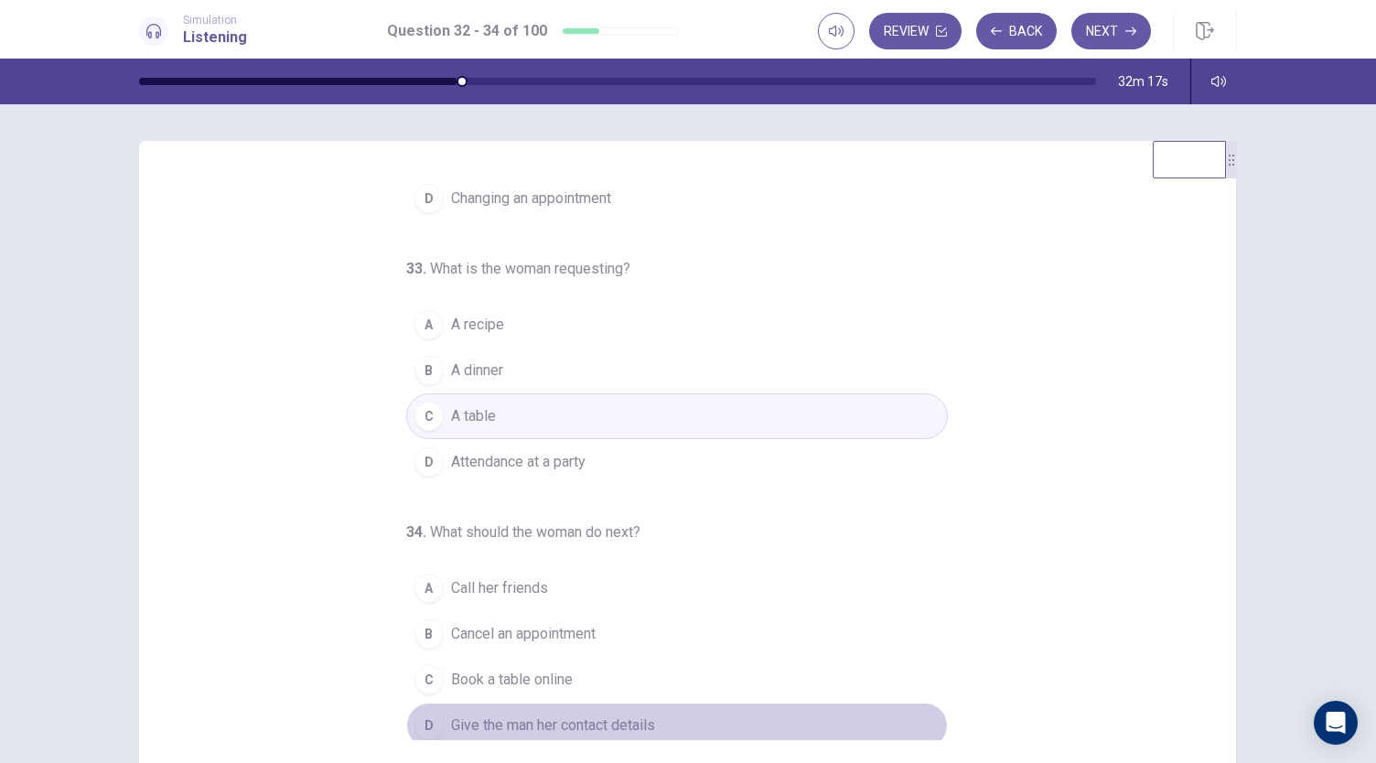
click at [630, 717] on span "Give the man her contact details" at bounding box center [553, 726] width 204 height 22
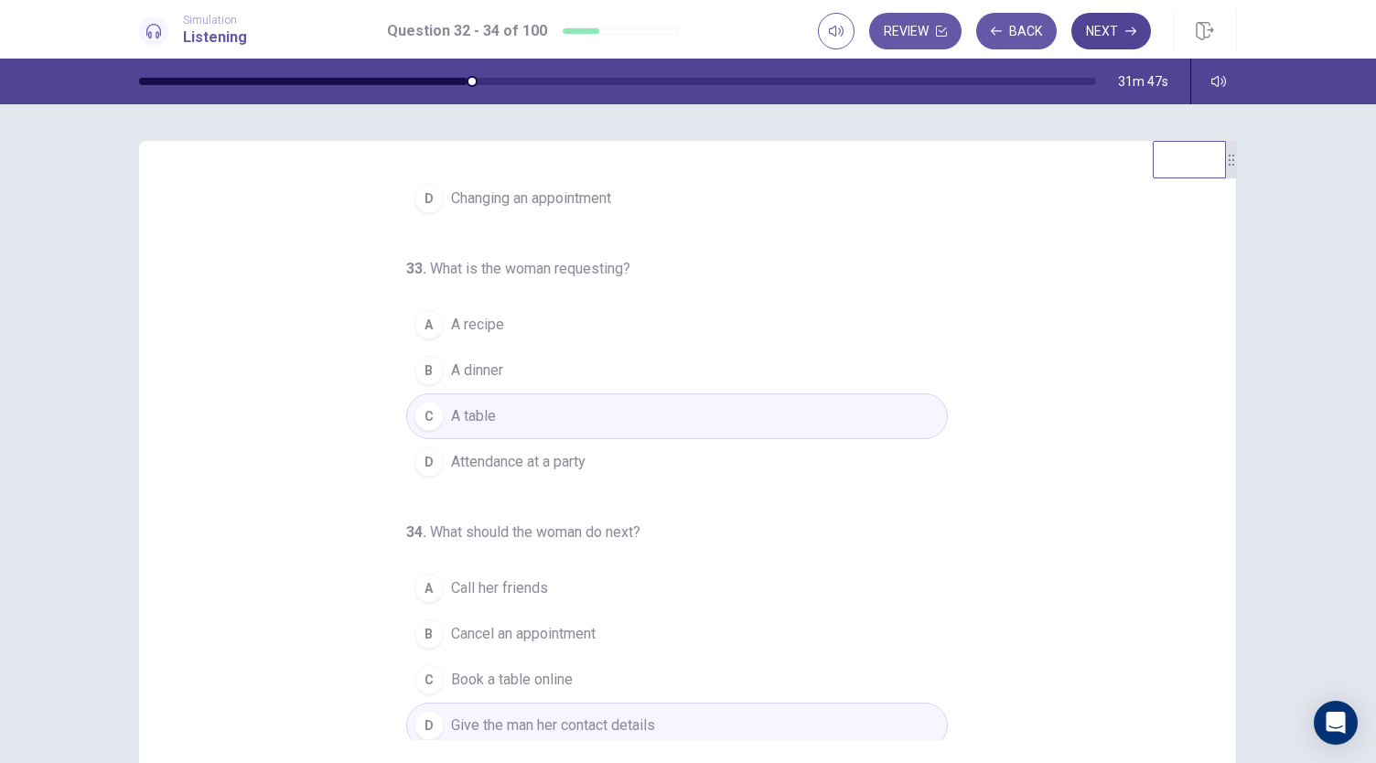
click at [1126, 36] on icon "button" at bounding box center [1131, 31] width 11 height 11
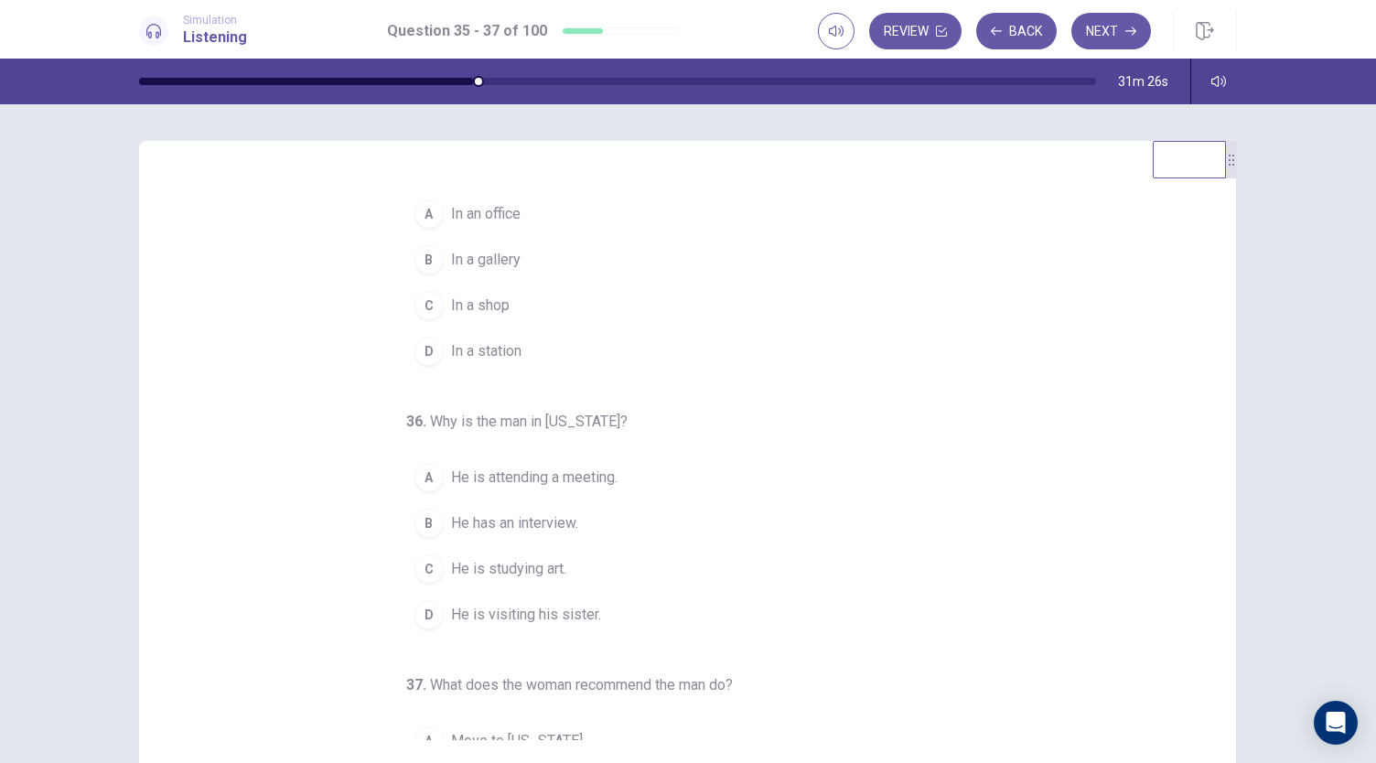
scroll to position [0, 0]
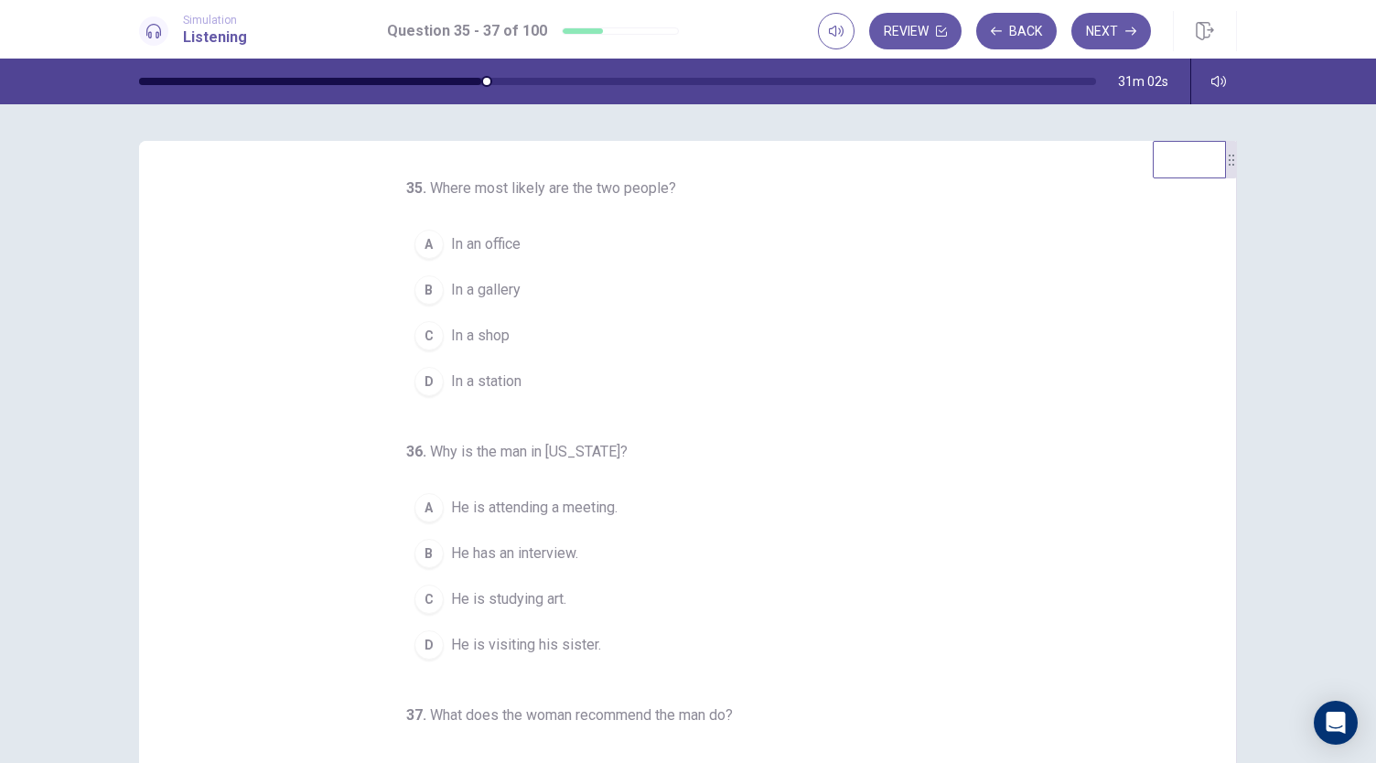
click at [501, 388] on span "In a station" at bounding box center [486, 382] width 70 height 22
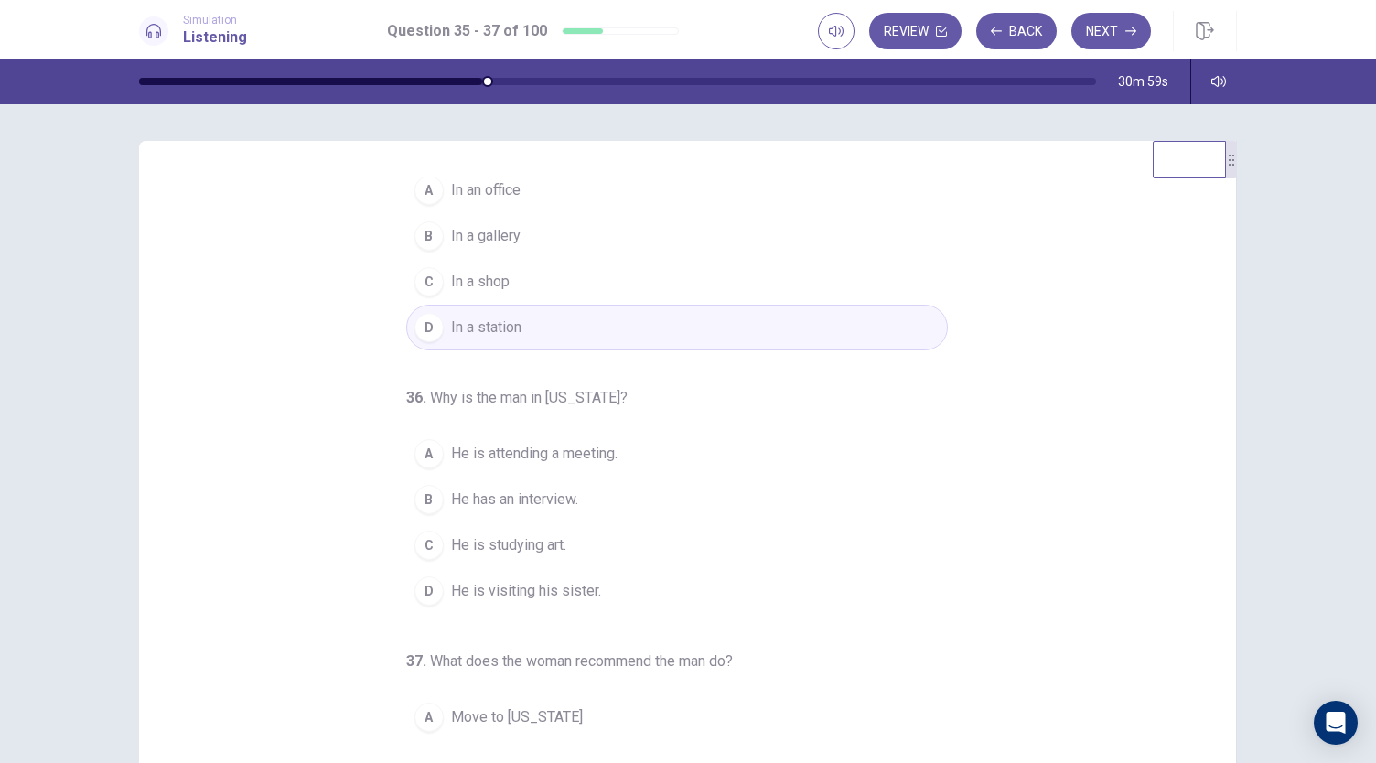
scroll to position [92, 0]
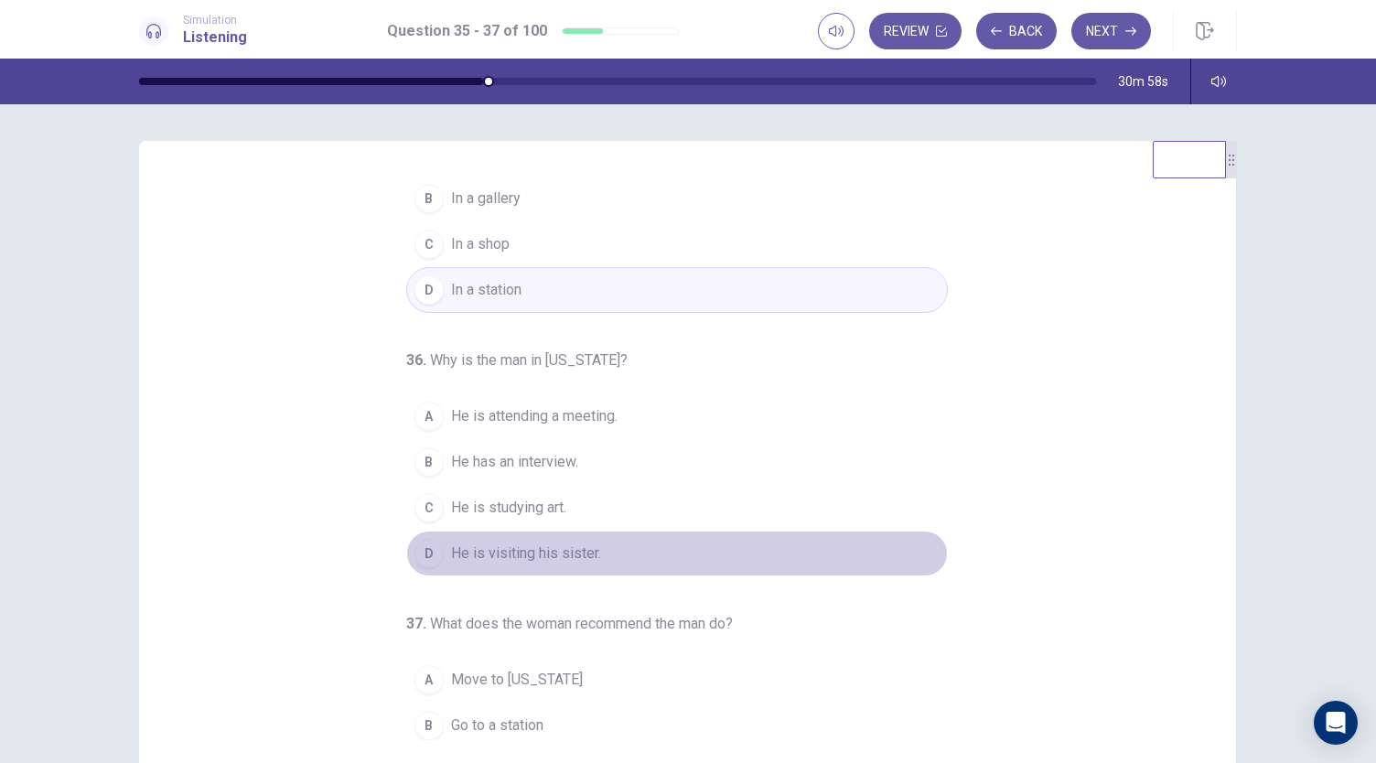
click at [624, 548] on button "D He is visiting his sister." at bounding box center [677, 554] width 542 height 46
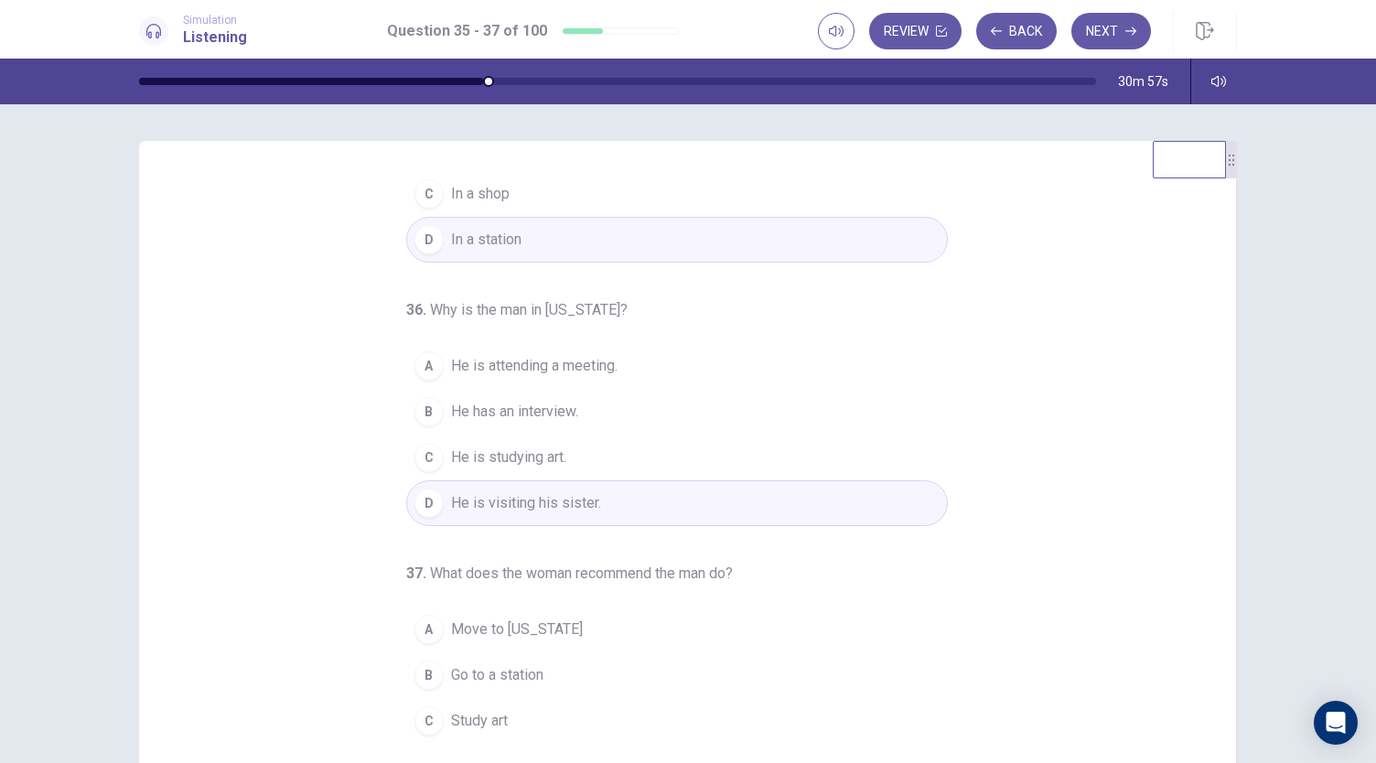
scroll to position [183, 0]
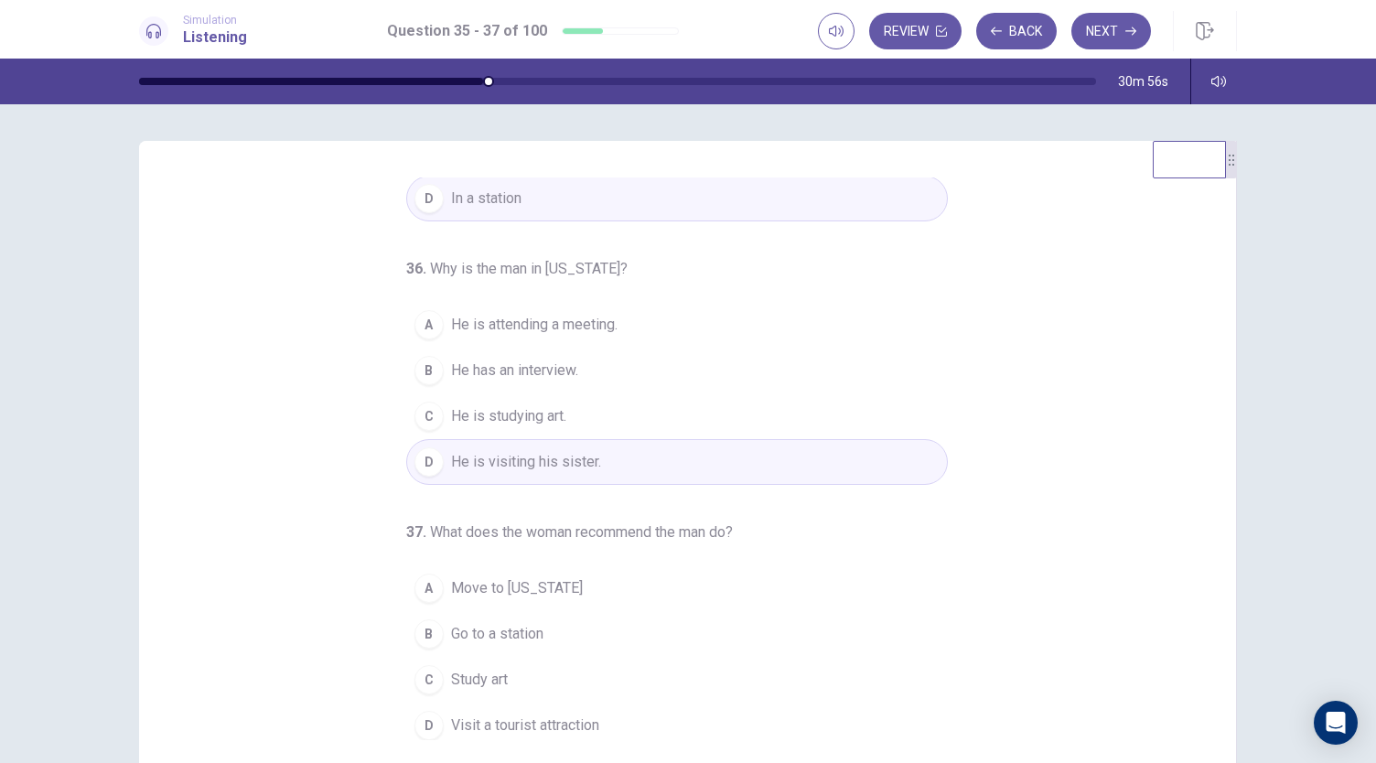
click at [568, 723] on span "Visit a tourist attraction" at bounding box center [525, 726] width 148 height 22
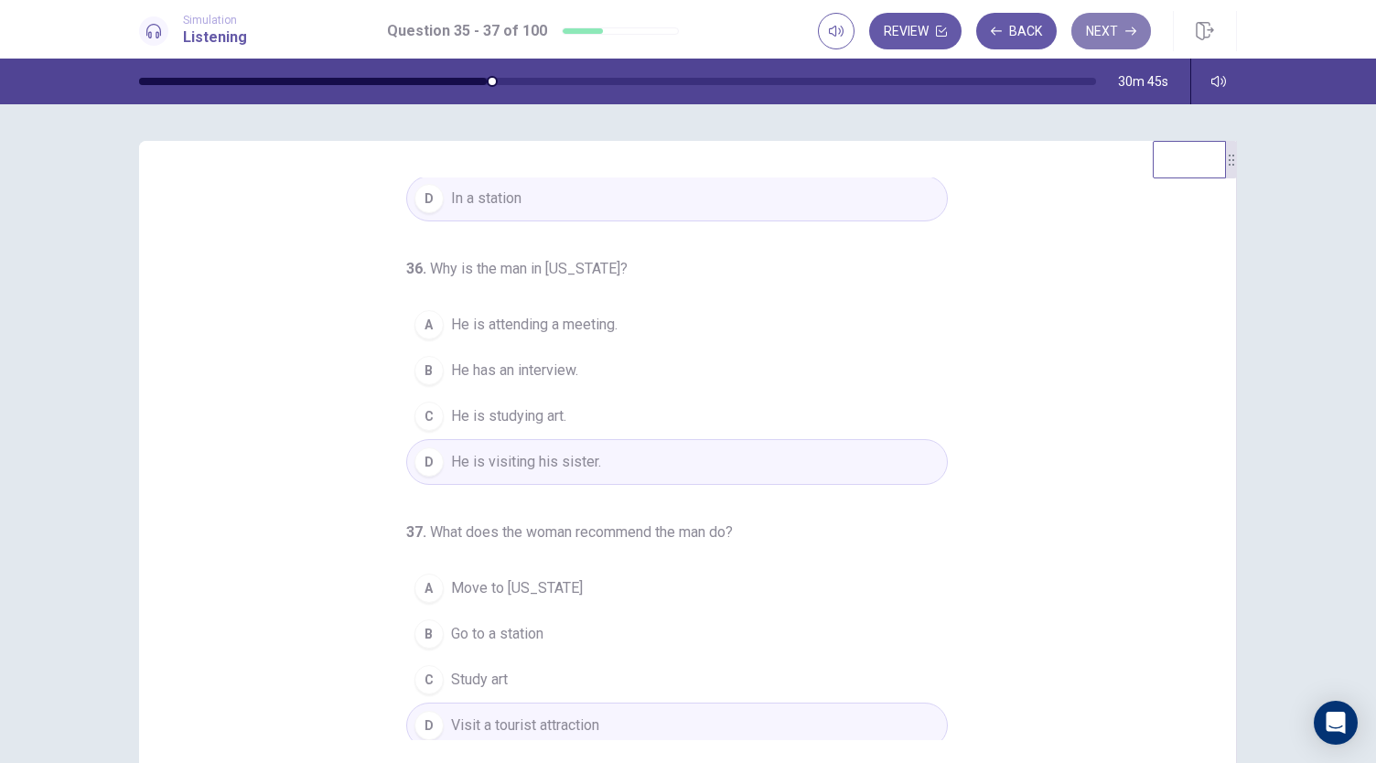
click at [1127, 28] on icon "button" at bounding box center [1131, 31] width 11 height 11
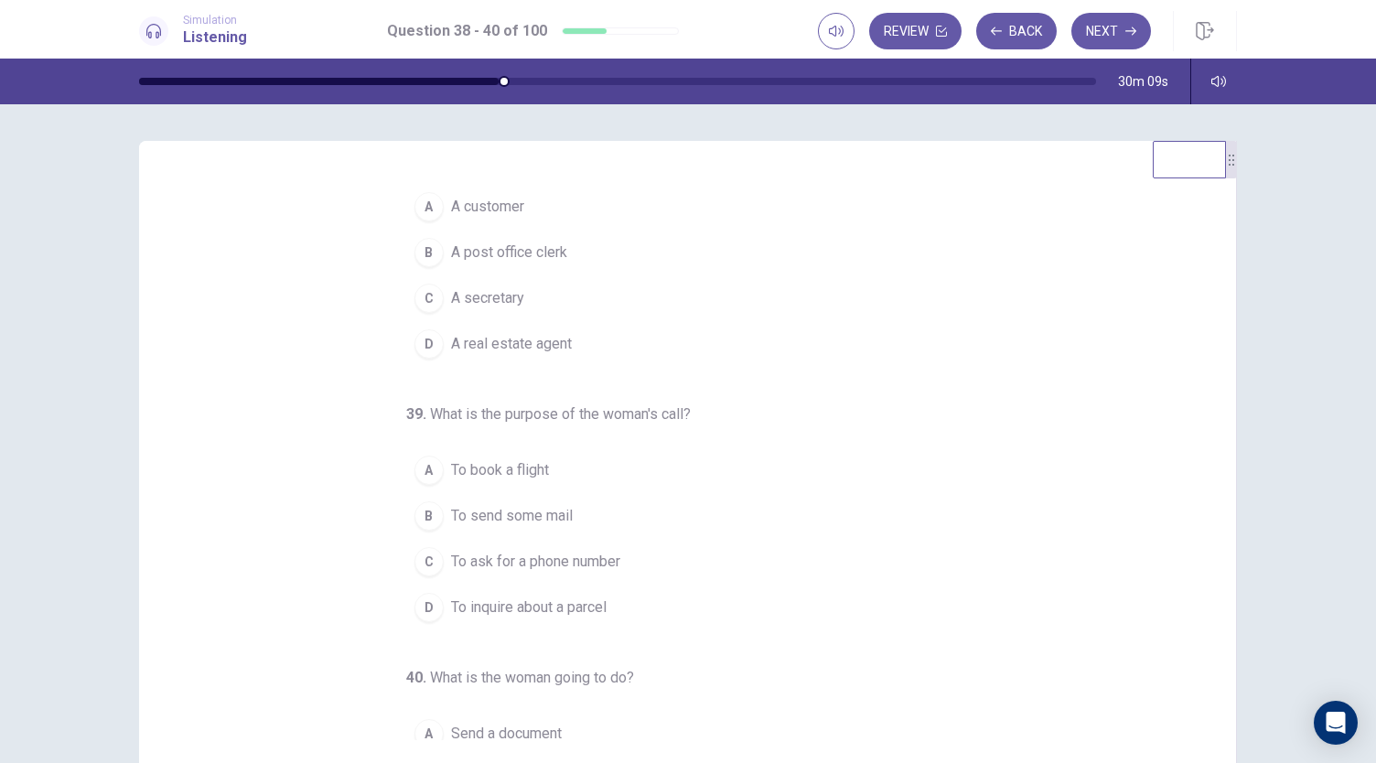
scroll to position [0, 0]
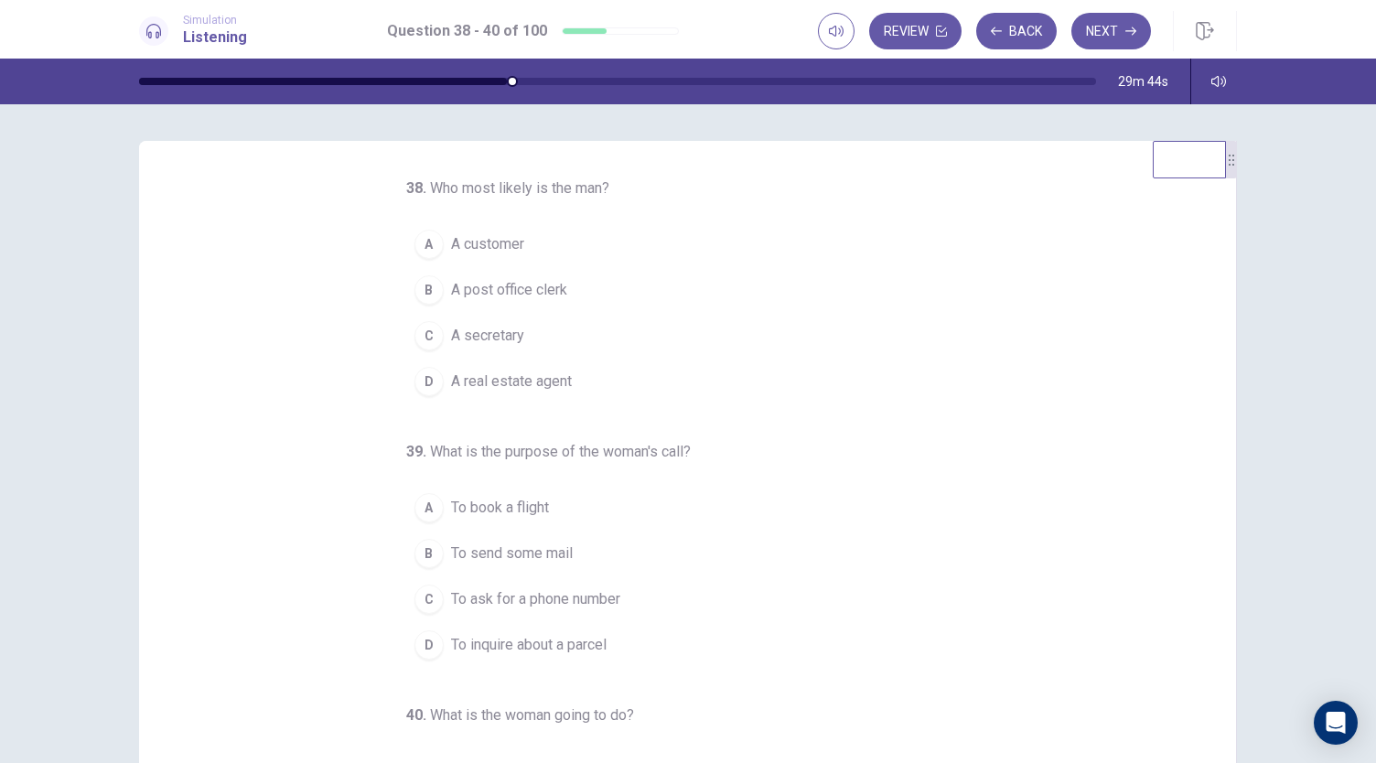
click at [451, 243] on span "A customer" at bounding box center [487, 244] width 73 height 22
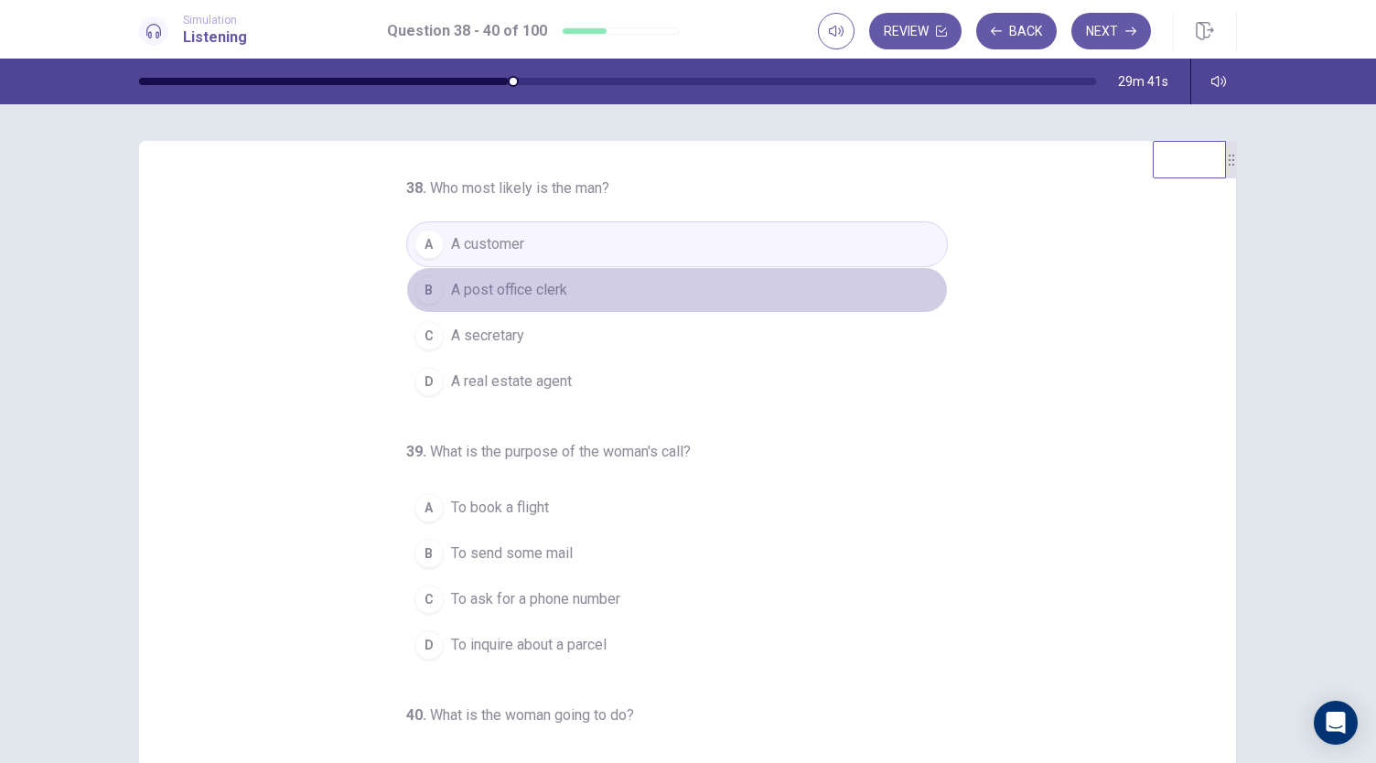
click at [462, 298] on span "A post office clerk" at bounding box center [509, 290] width 116 height 22
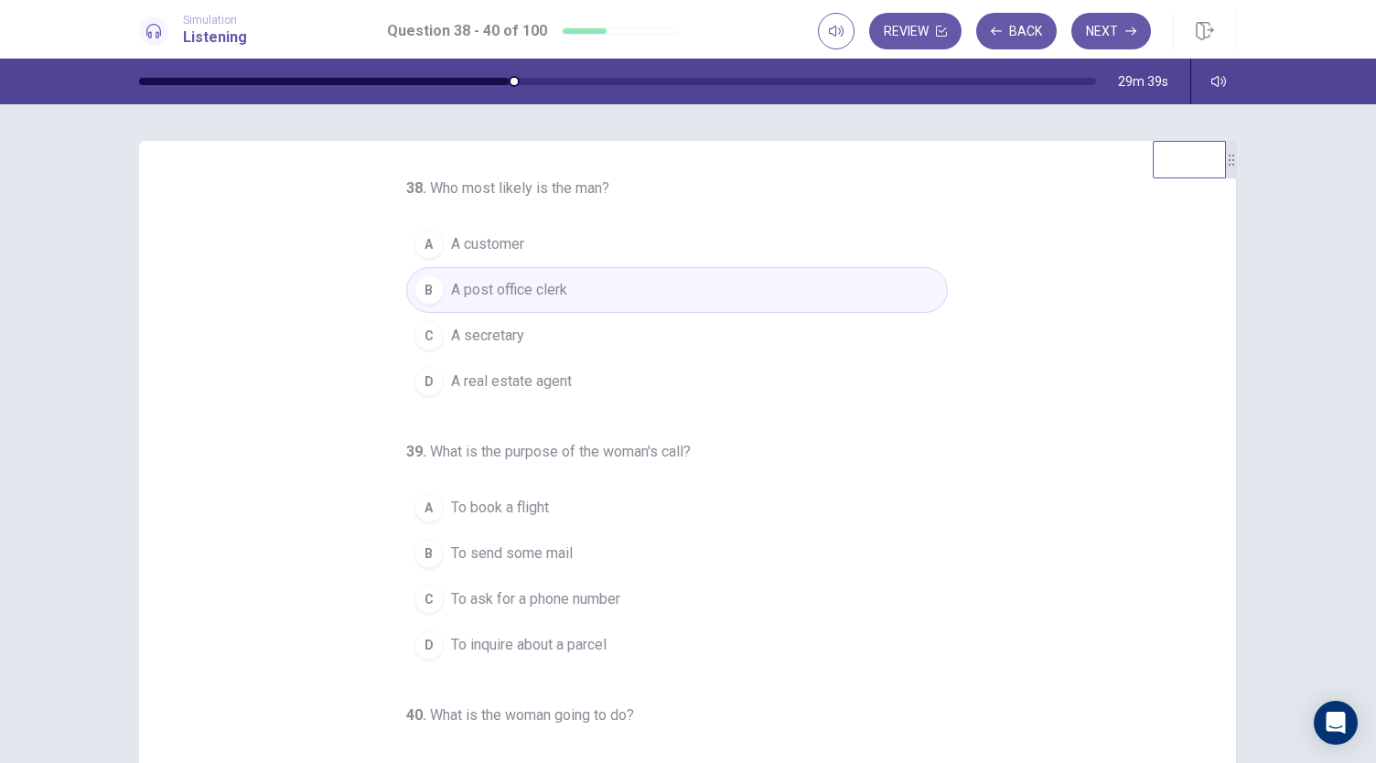
scroll to position [92, 0]
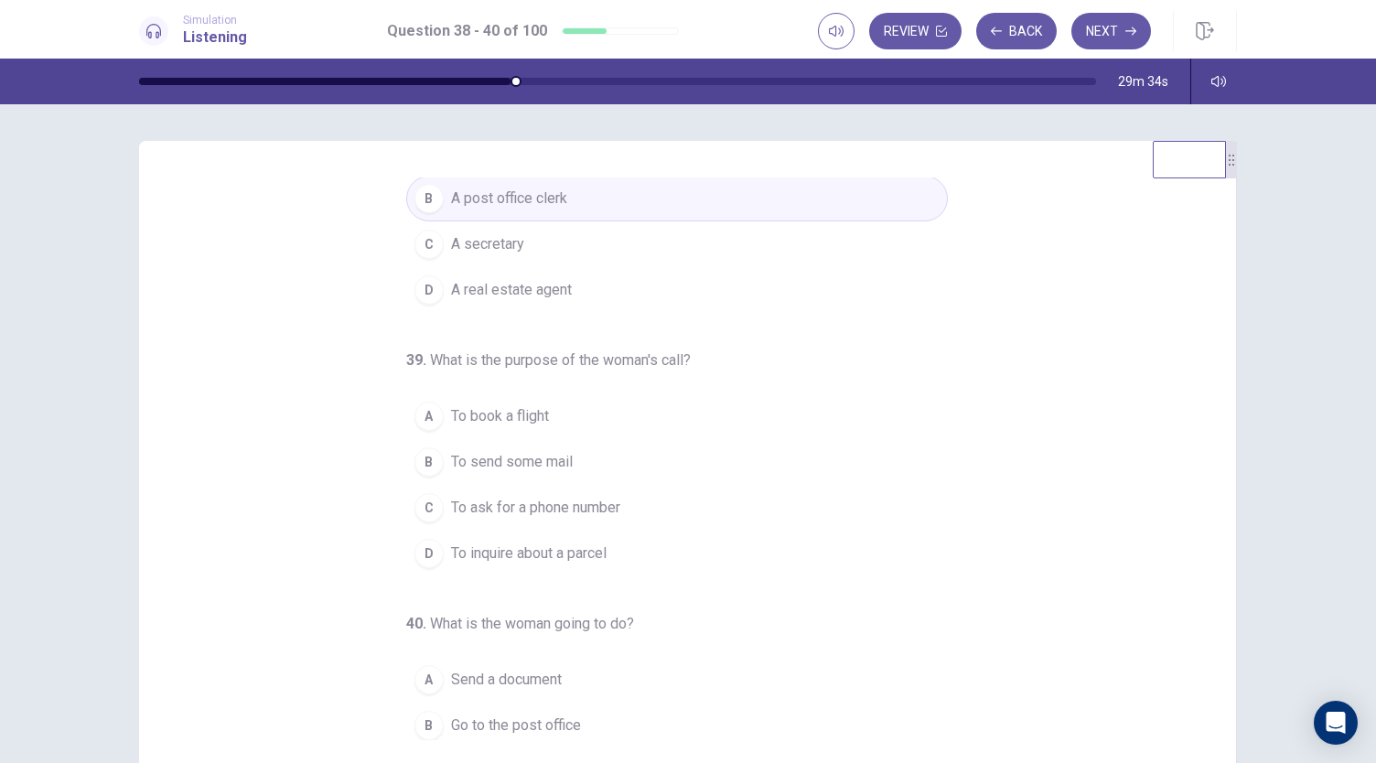
click at [597, 544] on span "To inquire about a parcel" at bounding box center [529, 554] width 156 height 22
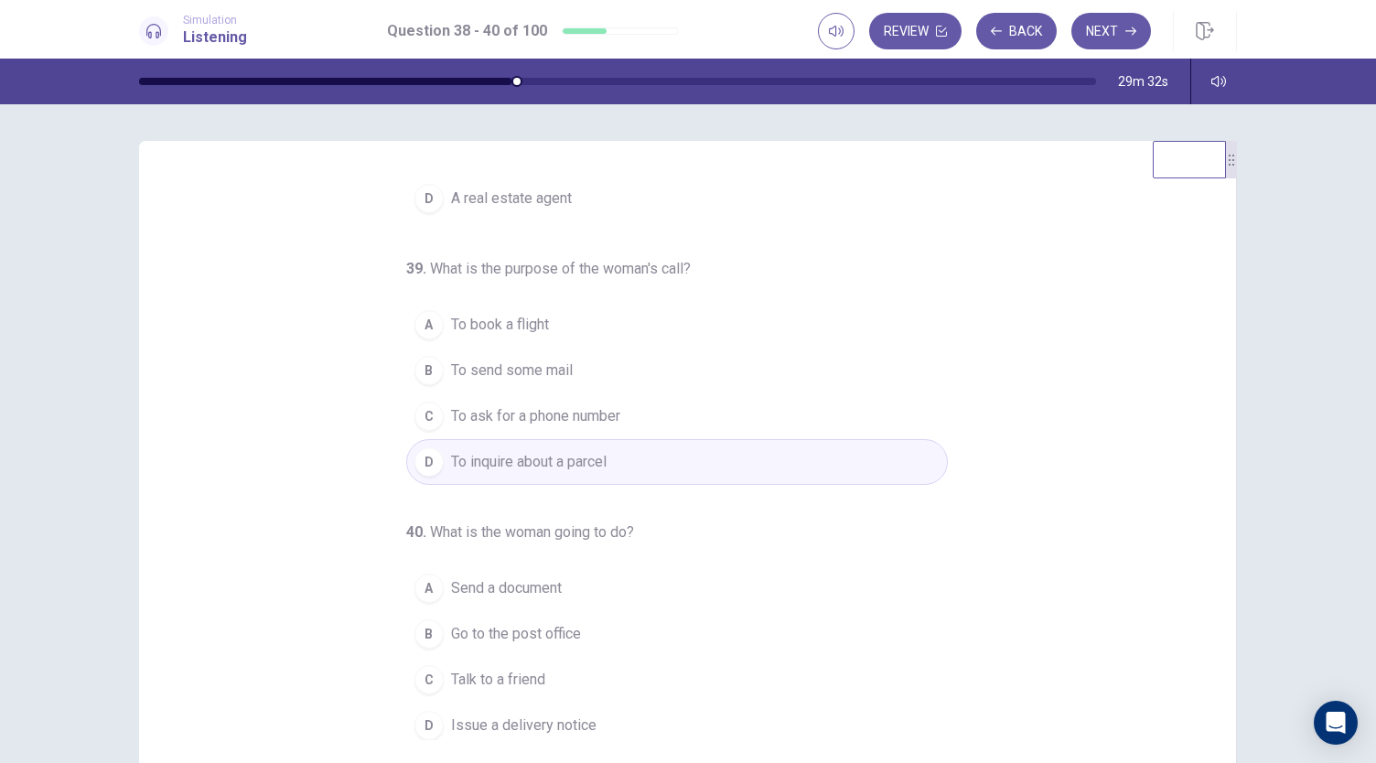
scroll to position [183, 0]
click at [537, 685] on button "C Talk to a friend" at bounding box center [677, 680] width 542 height 46
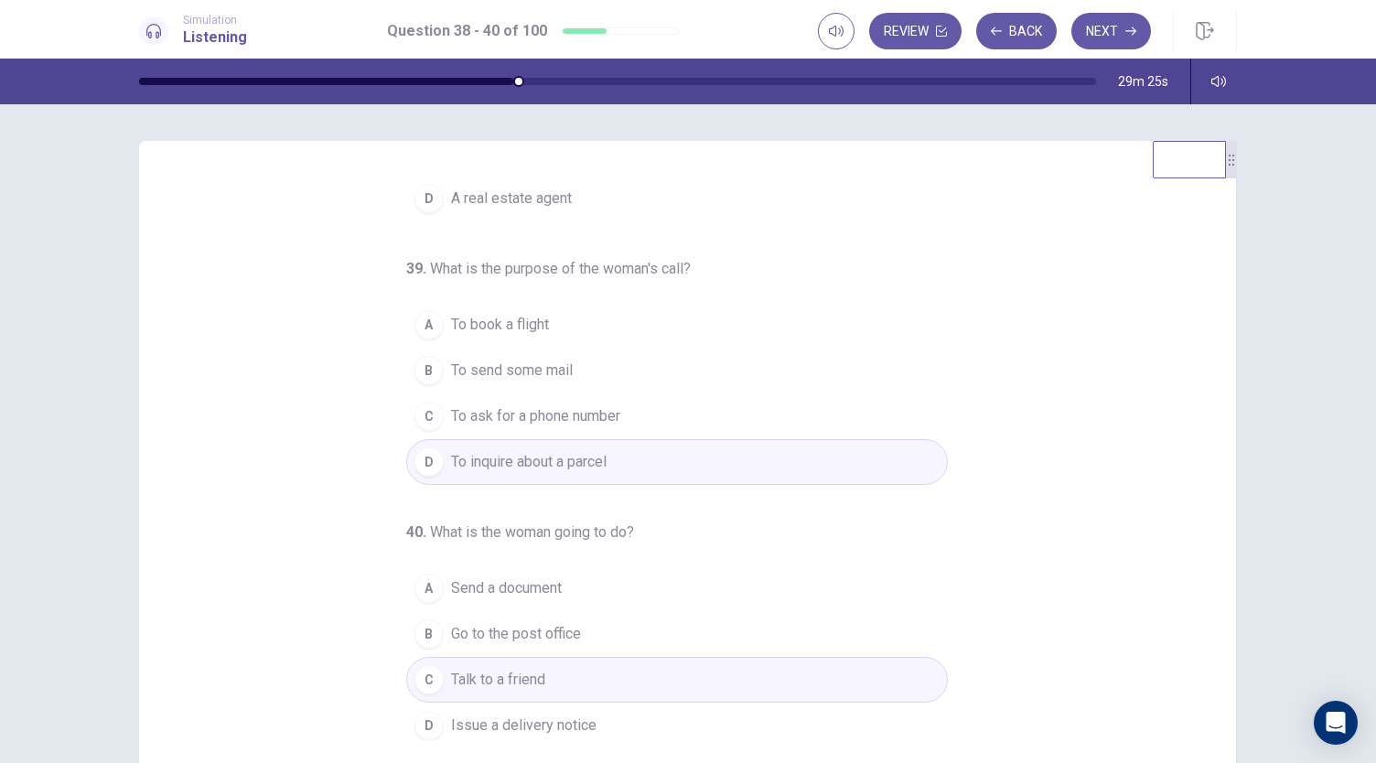
scroll to position [92, 0]
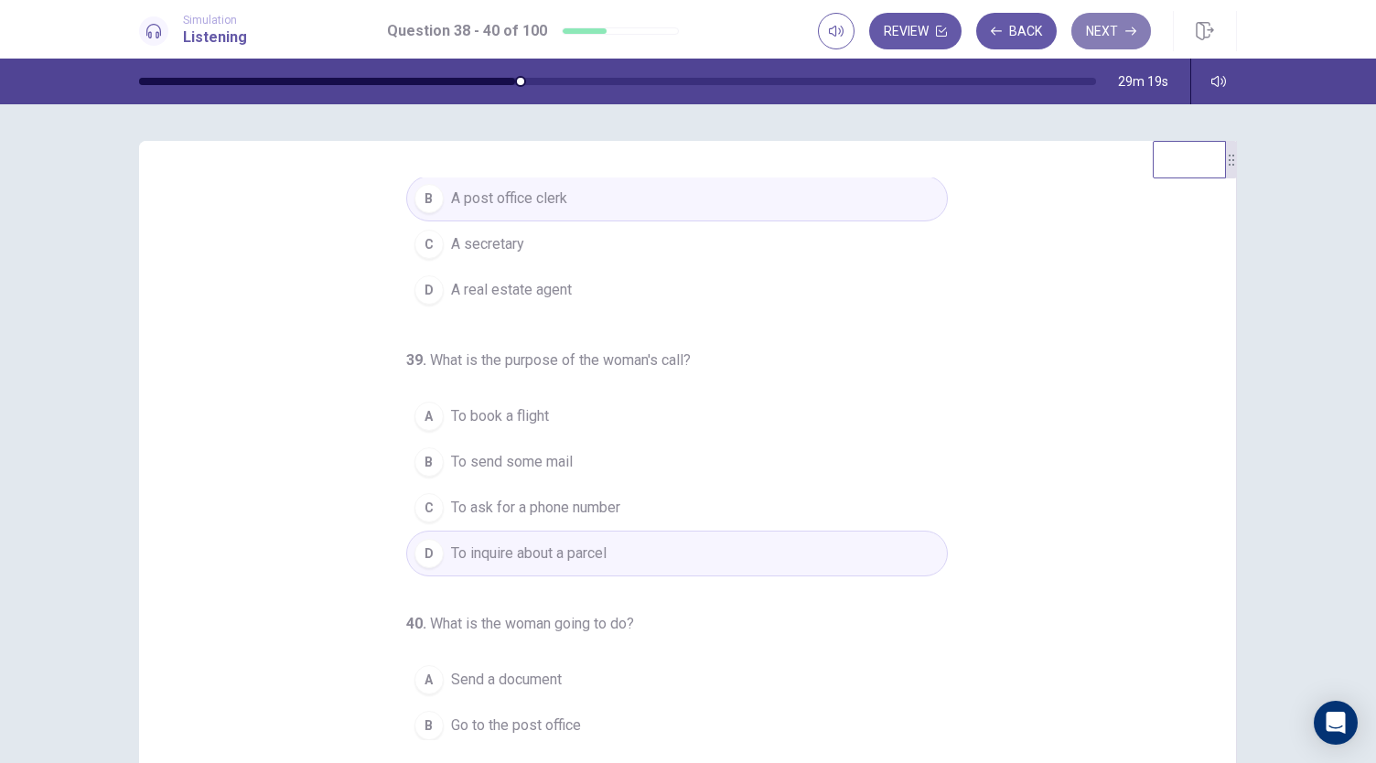
click at [1112, 33] on button "Next" at bounding box center [1112, 31] width 80 height 37
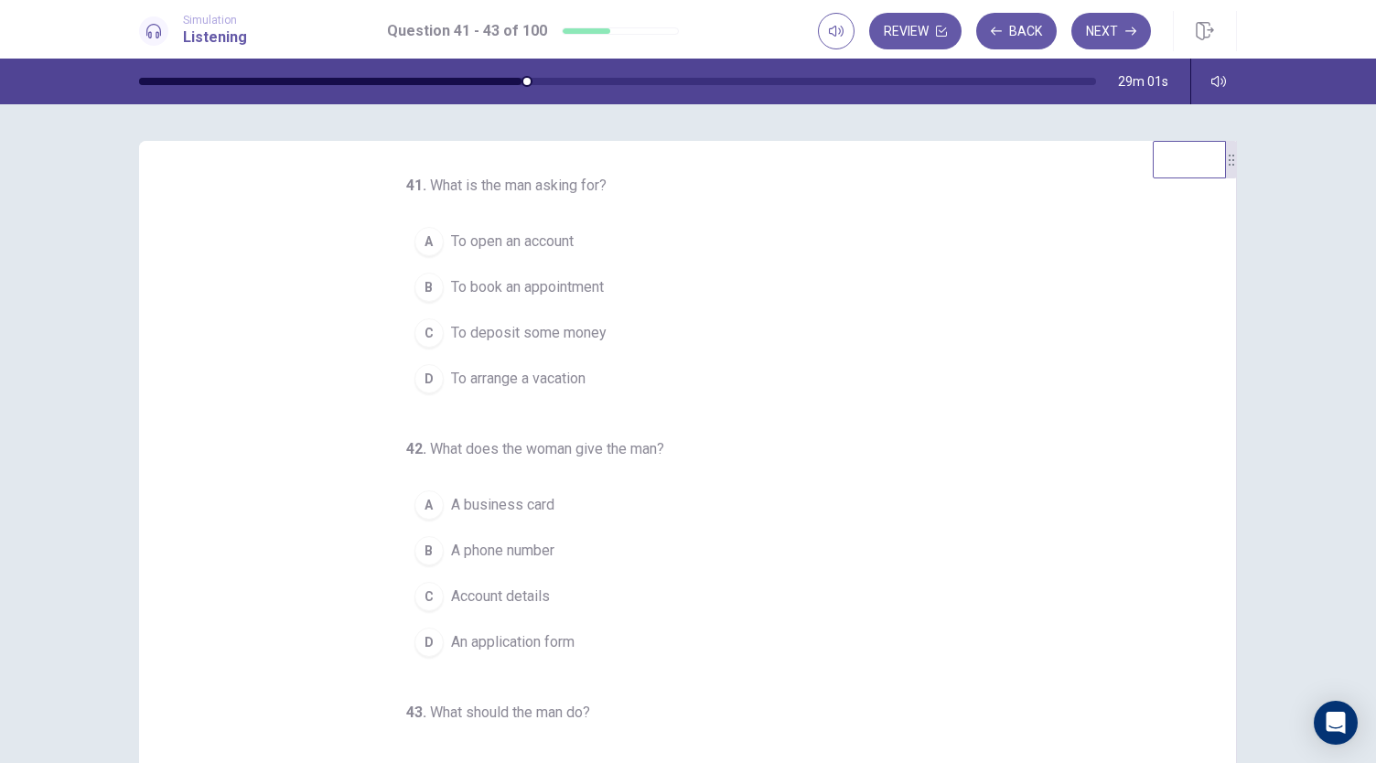
scroll to position [0, 0]
click at [468, 244] on span "To open an account" at bounding box center [512, 244] width 123 height 22
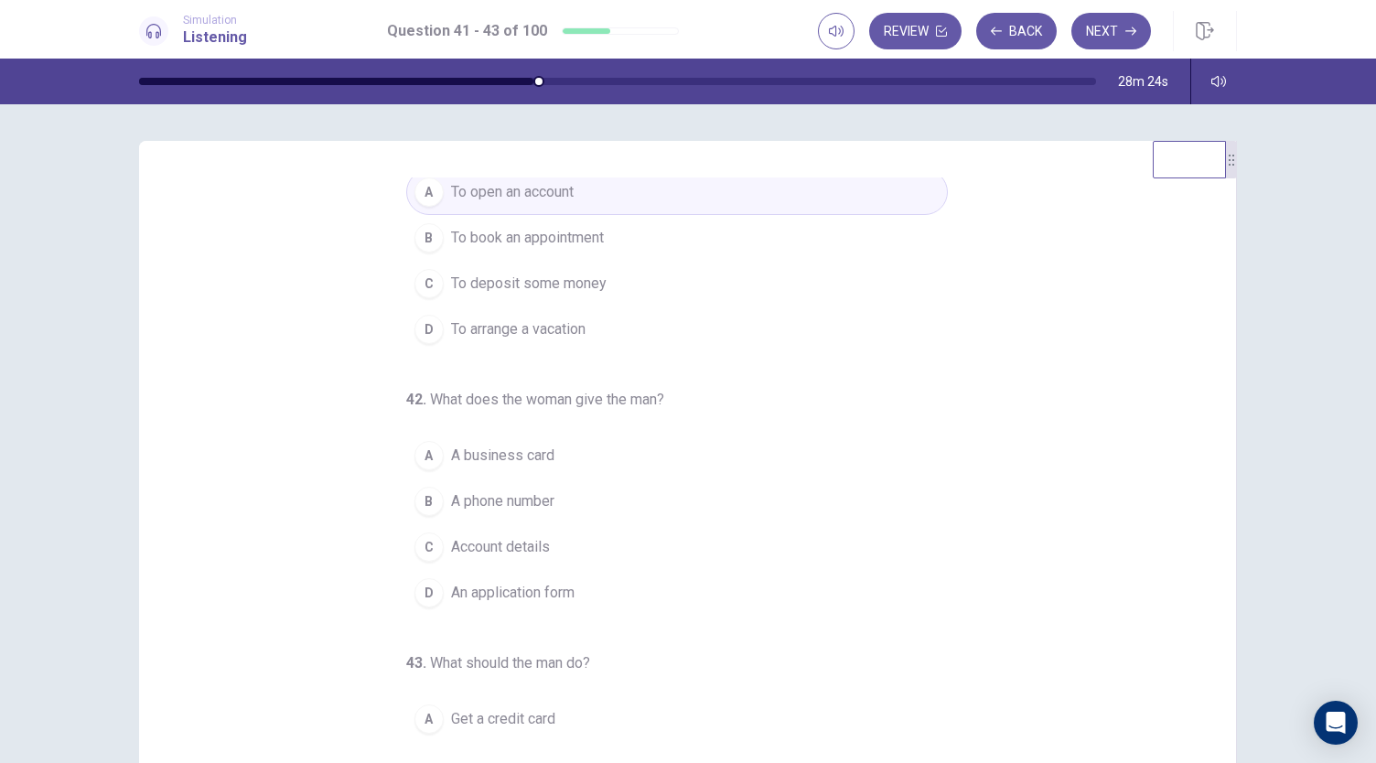
scroll to position [92, 0]
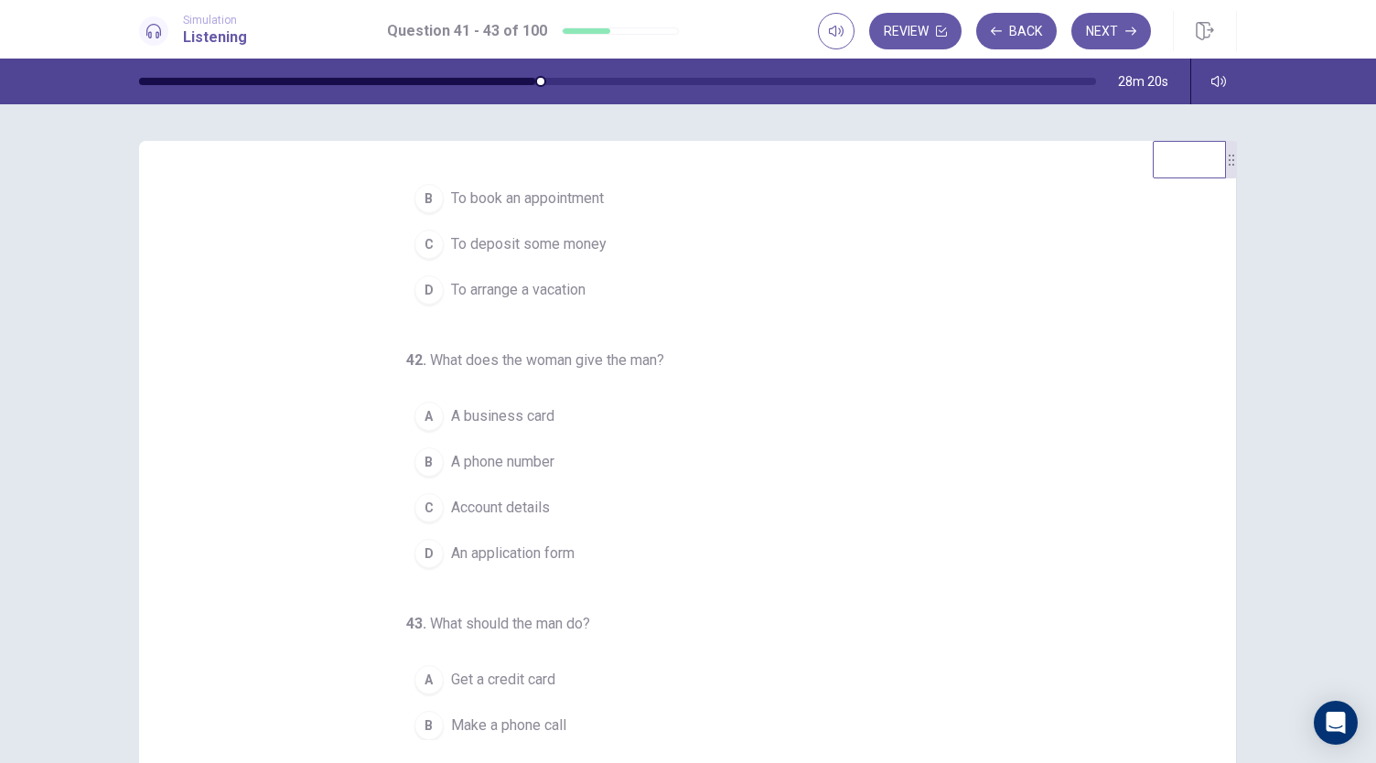
click at [569, 554] on button "D An application form" at bounding box center [677, 554] width 542 height 46
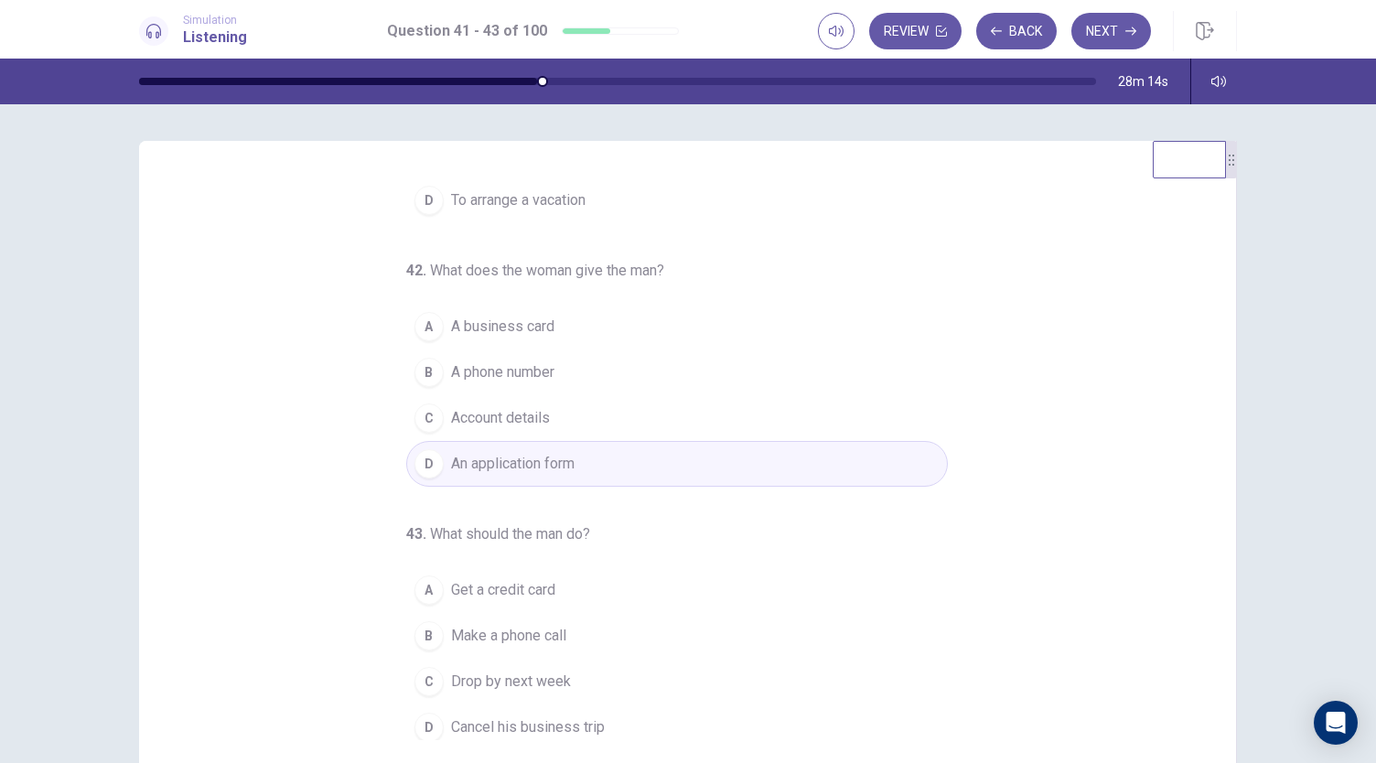
scroll to position [183, 0]
click at [522, 678] on span "Drop by next week" at bounding box center [511, 680] width 120 height 22
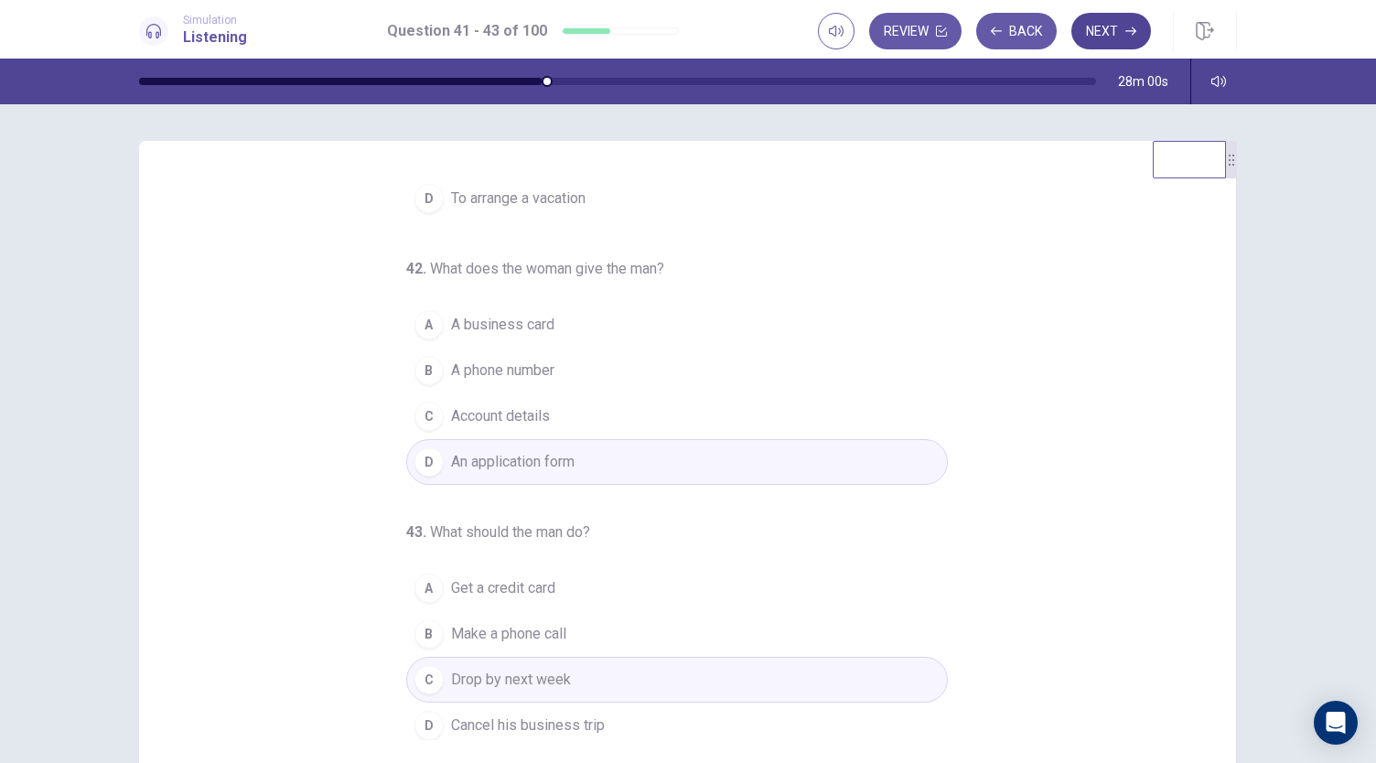
click at [1134, 27] on icon "button" at bounding box center [1131, 31] width 11 height 11
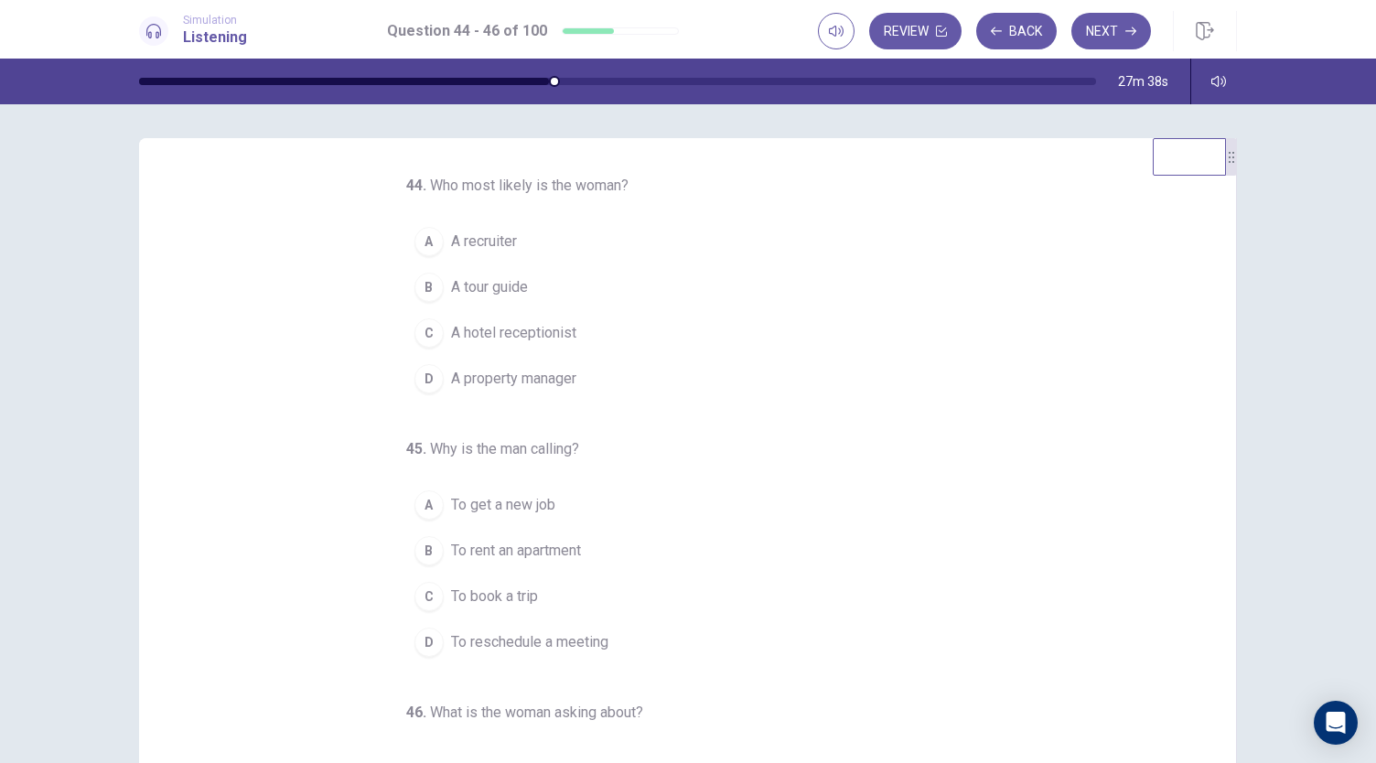
scroll to position [0, 0]
click at [544, 383] on span "A property manager" at bounding box center [513, 382] width 125 height 22
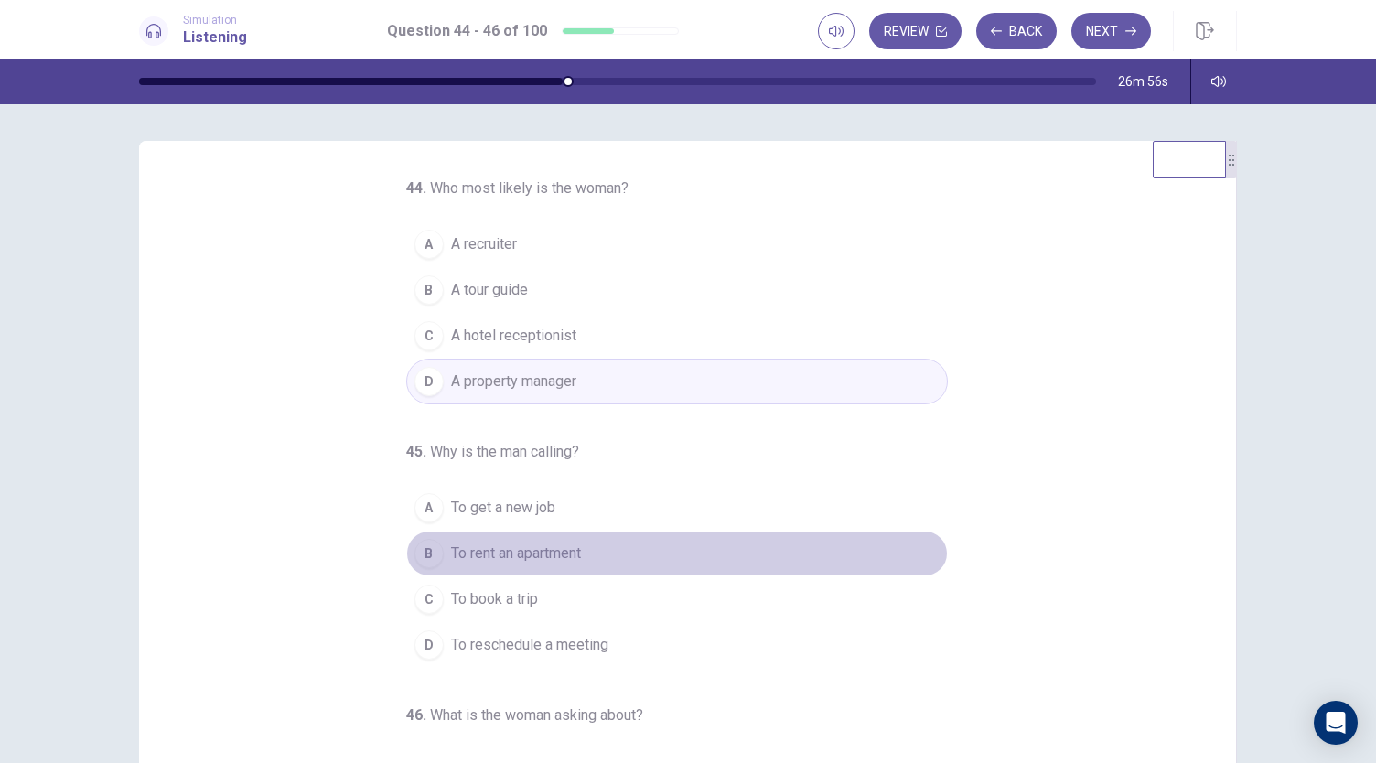
click at [574, 537] on button "B To rent an apartment" at bounding box center [677, 554] width 542 height 46
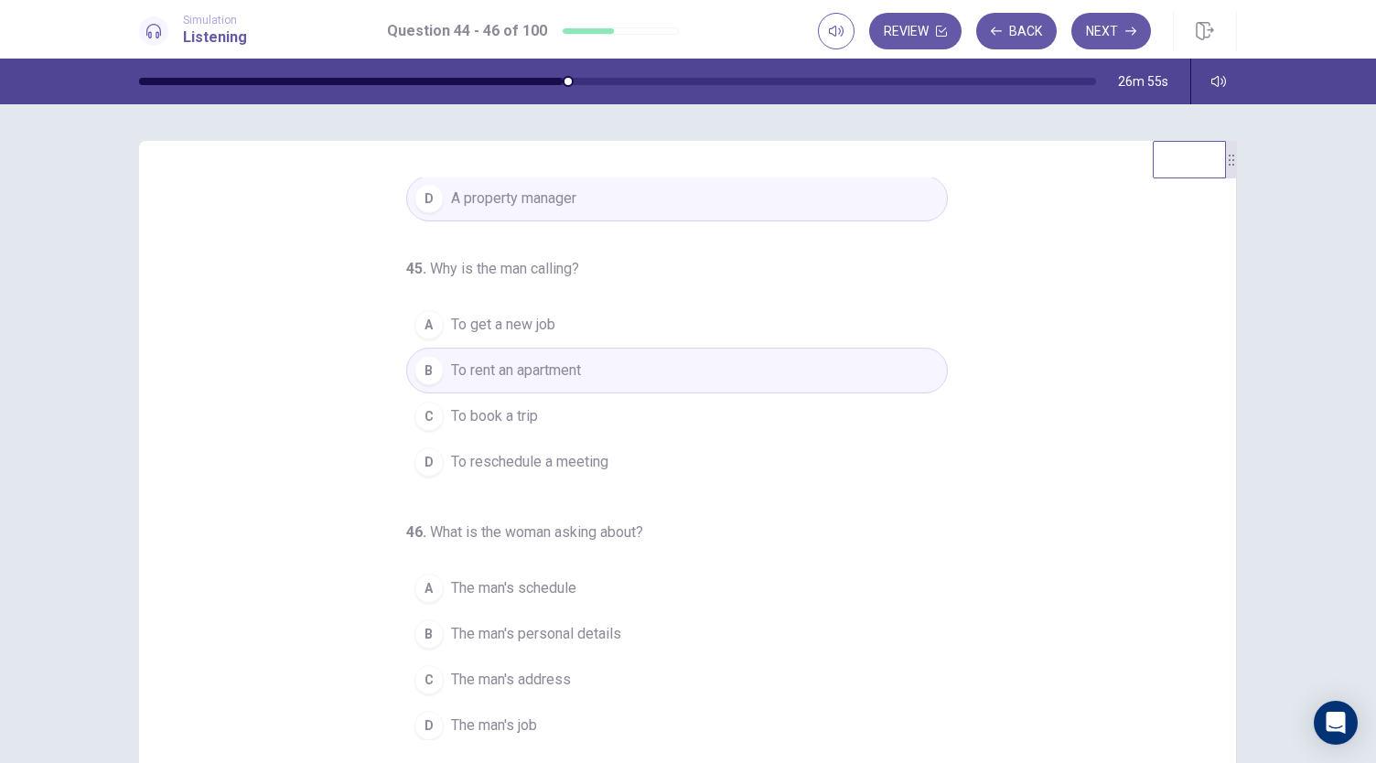
scroll to position [183, 0]
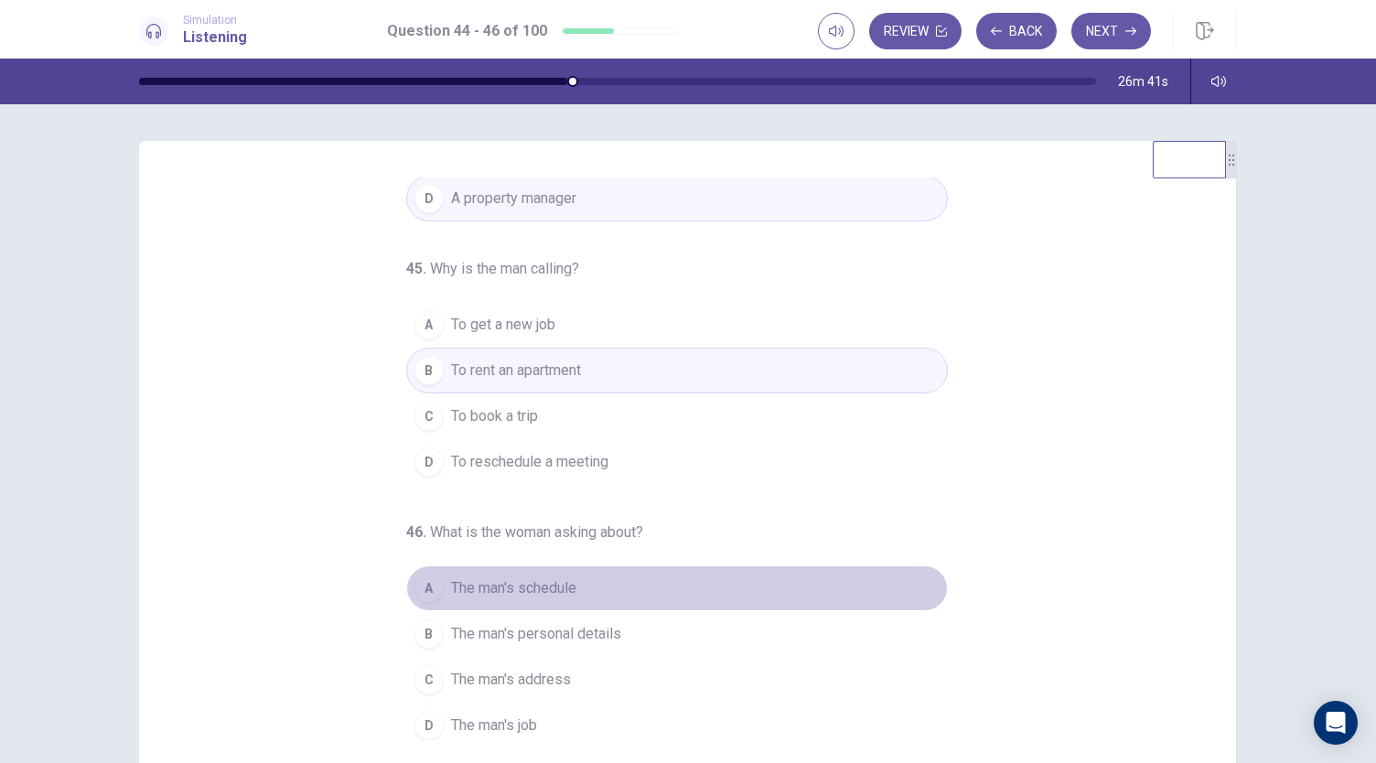
click at [541, 570] on button "A The man's schedule" at bounding box center [677, 589] width 542 height 46
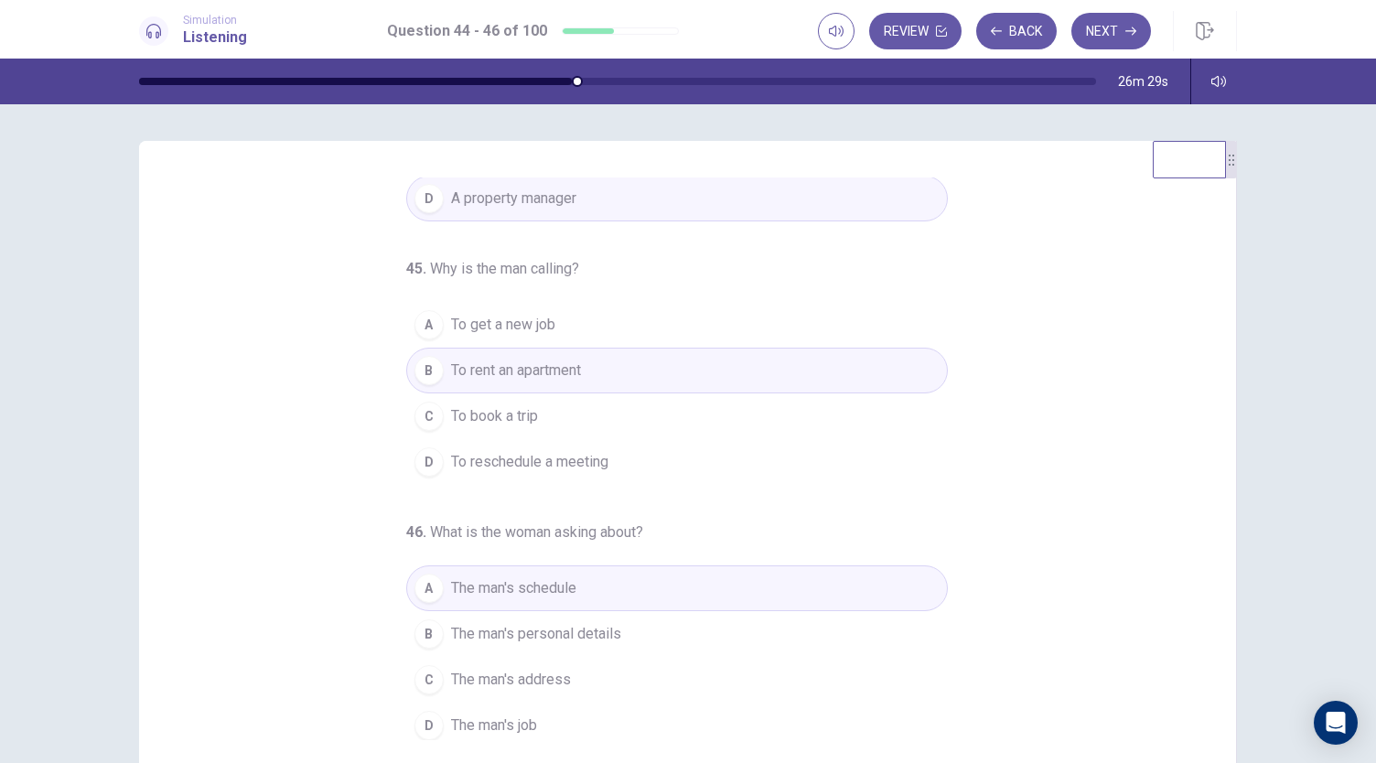
scroll to position [0, 0]
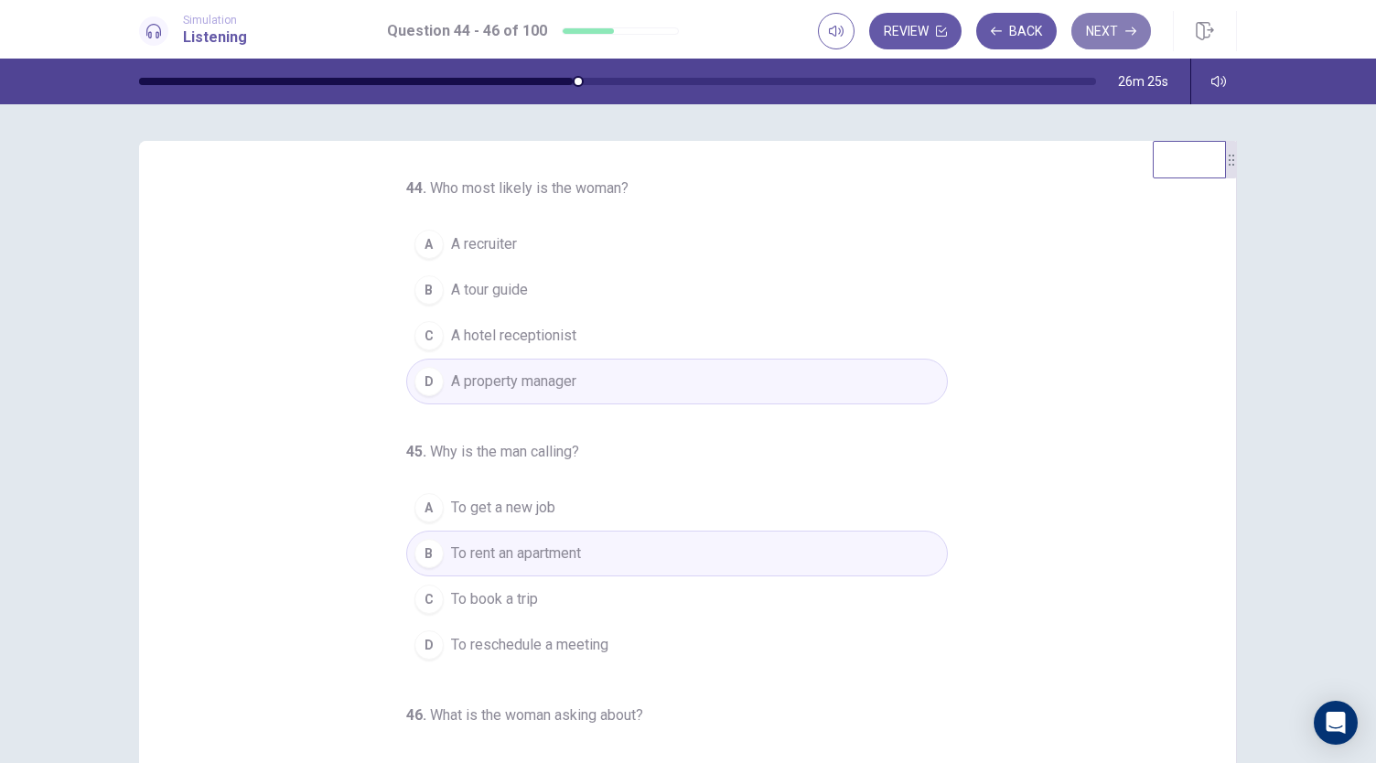
click at [1131, 36] on icon "button" at bounding box center [1131, 31] width 11 height 11
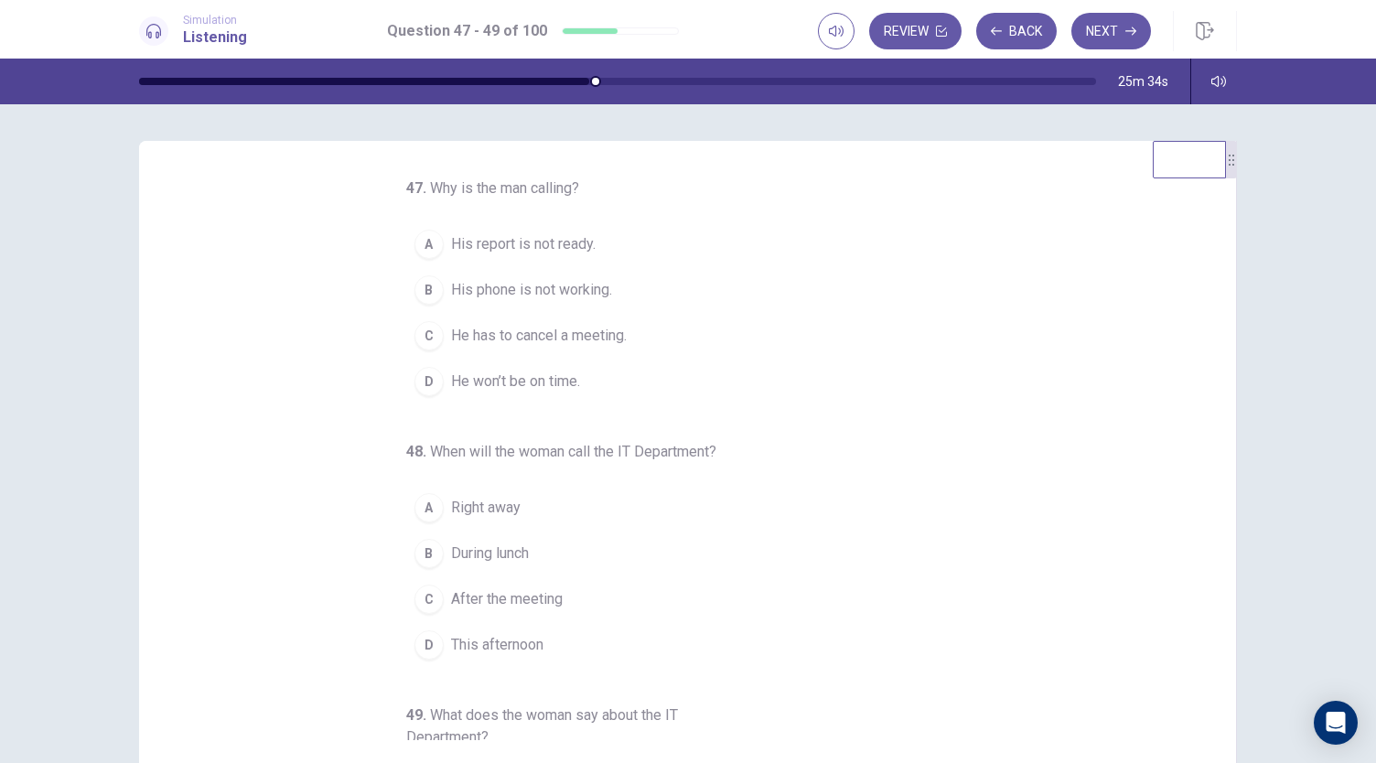
click at [545, 281] on span "His phone is not working." at bounding box center [531, 290] width 161 height 22
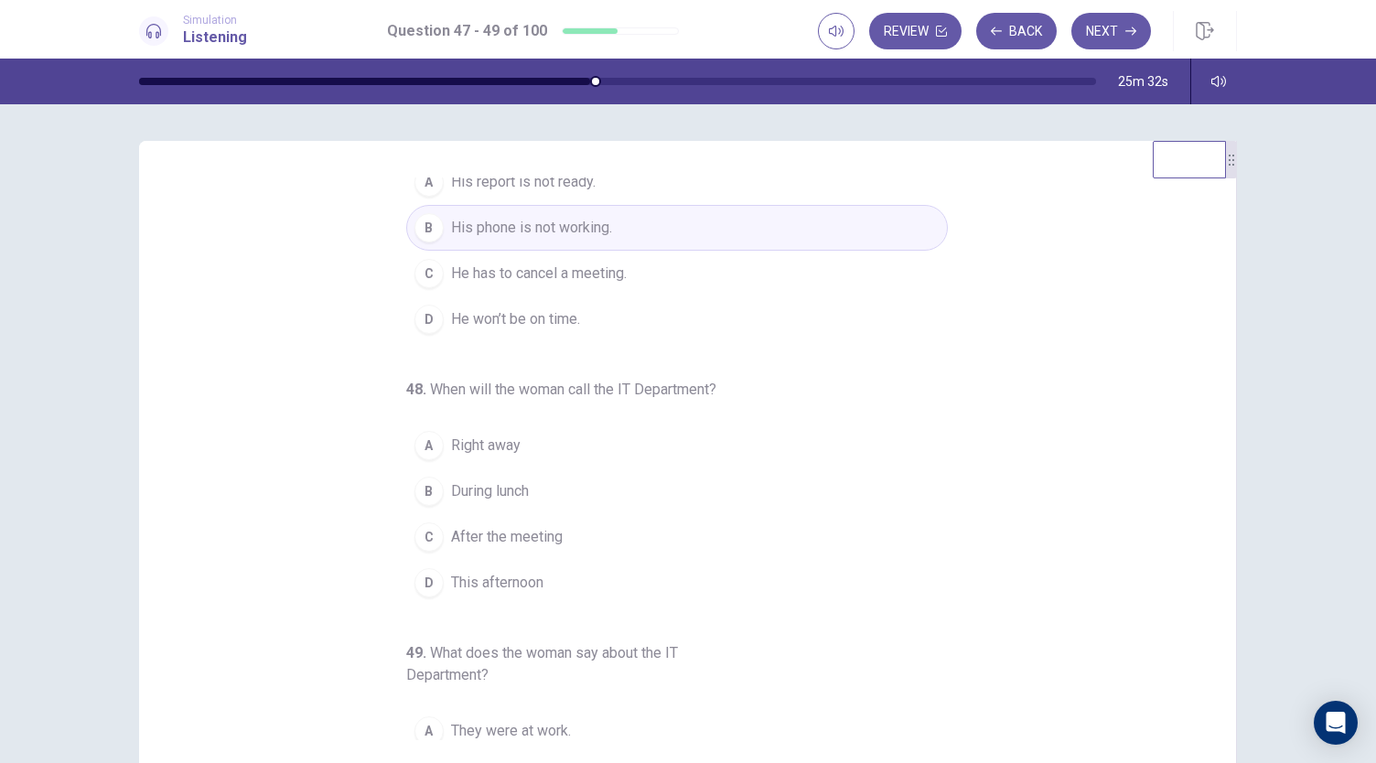
scroll to position [92, 0]
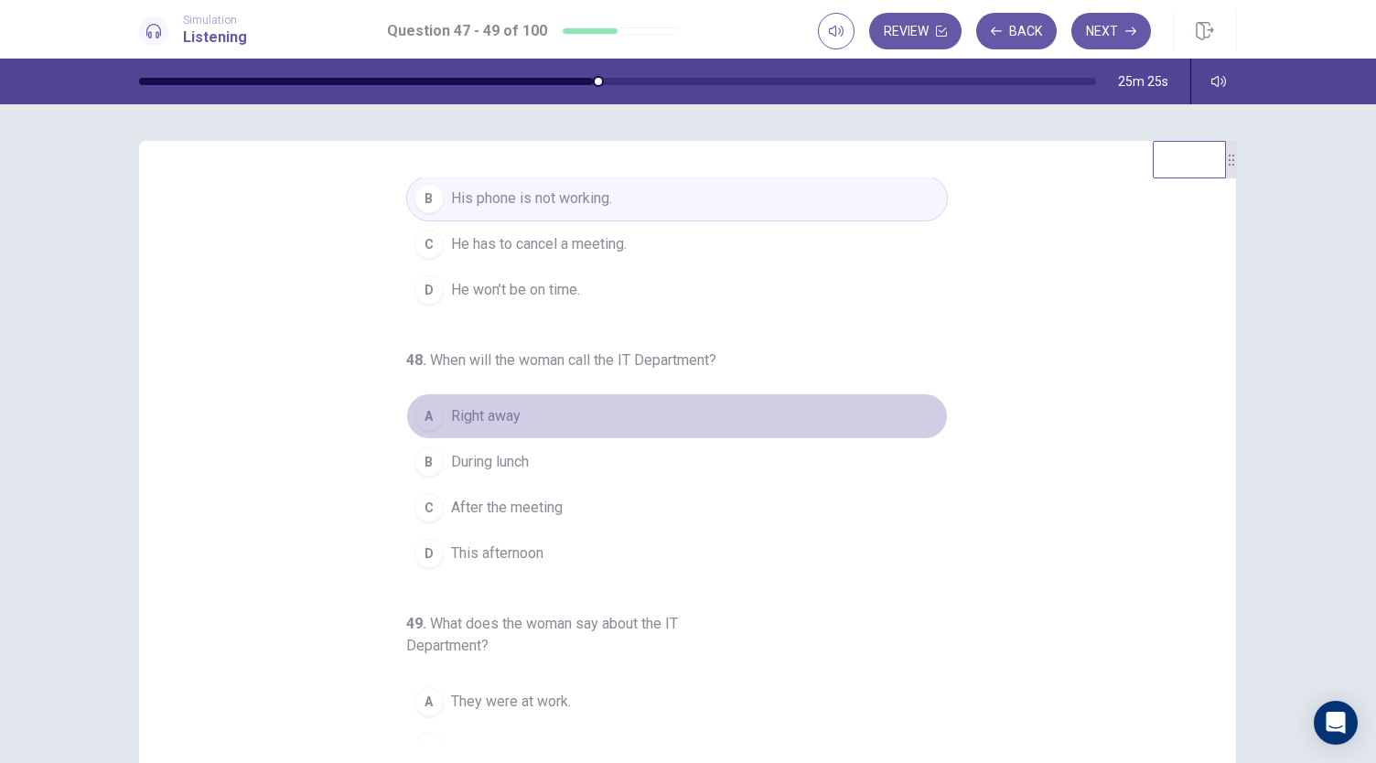
click at [655, 422] on button "A Right away" at bounding box center [677, 417] width 542 height 46
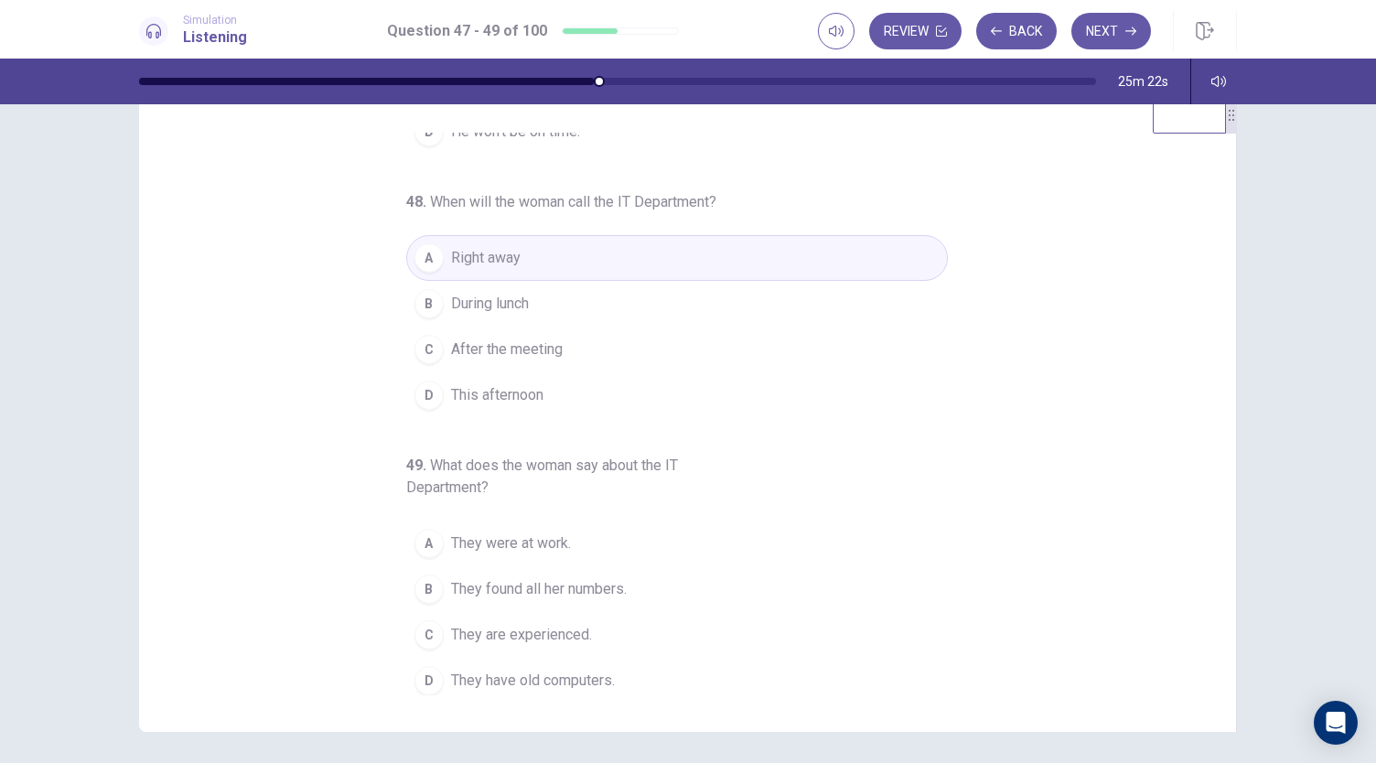
scroll to position [109, 0]
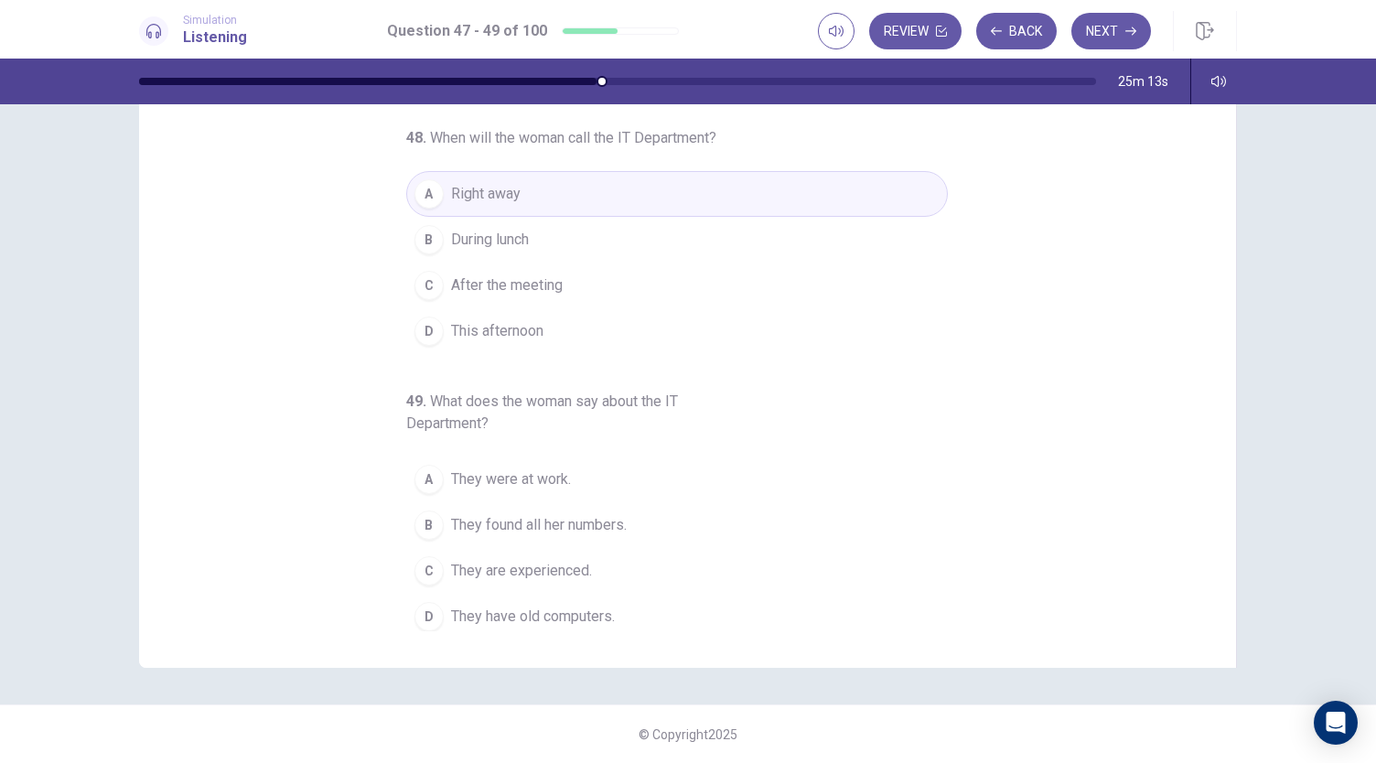
click at [648, 531] on button "B They found all her numbers." at bounding box center [677, 525] width 542 height 46
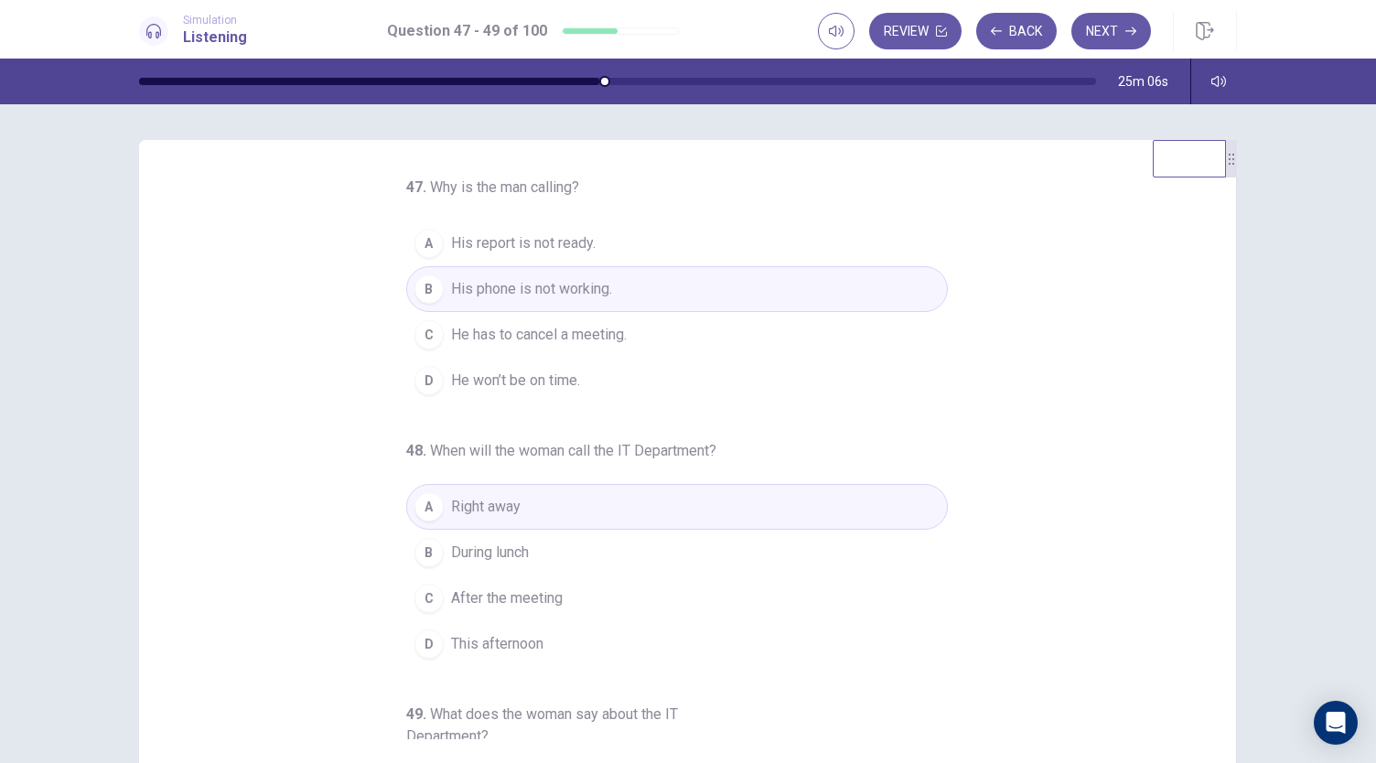
scroll to position [0, 0]
click at [1134, 28] on icon "button" at bounding box center [1131, 31] width 11 height 8
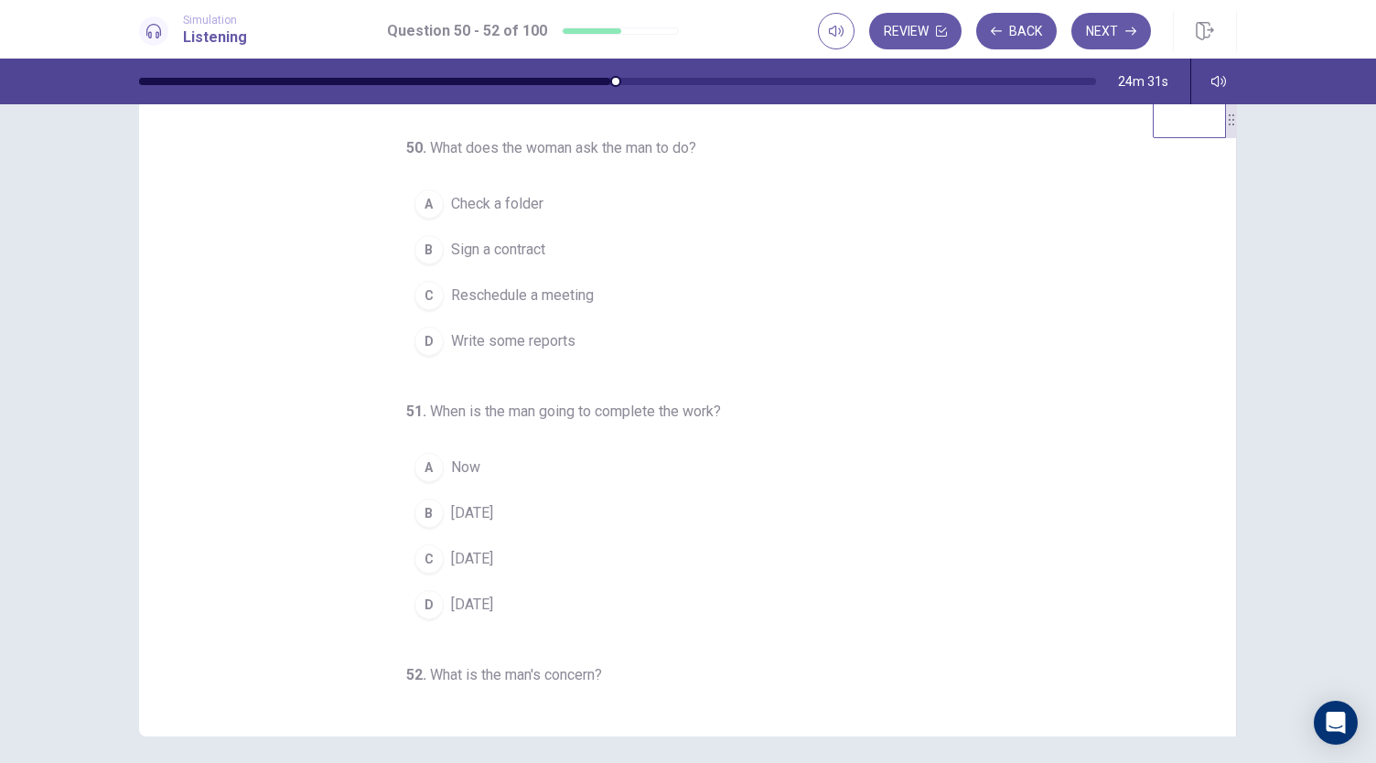
scroll to position [41, 0]
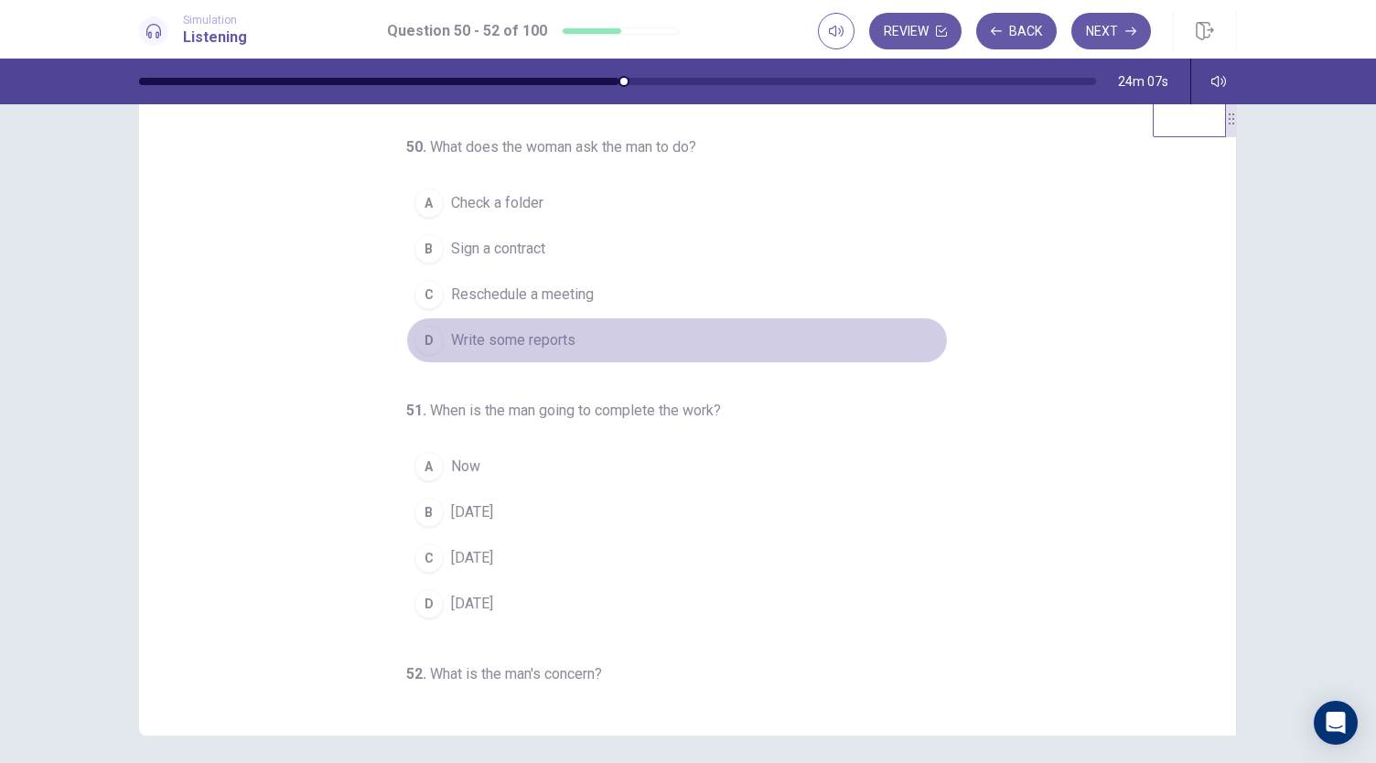
click at [558, 341] on span "Write some reports" at bounding box center [513, 340] width 124 height 22
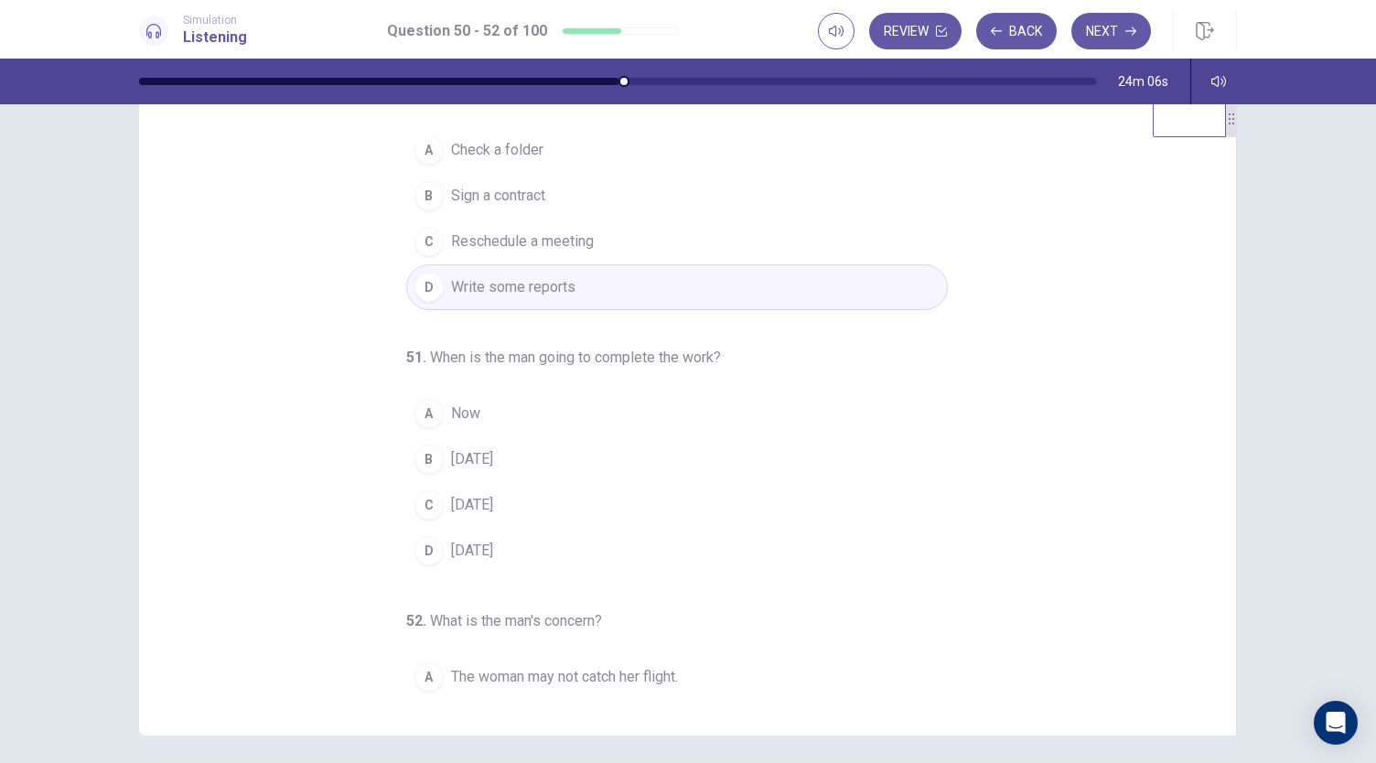
scroll to position [92, 0]
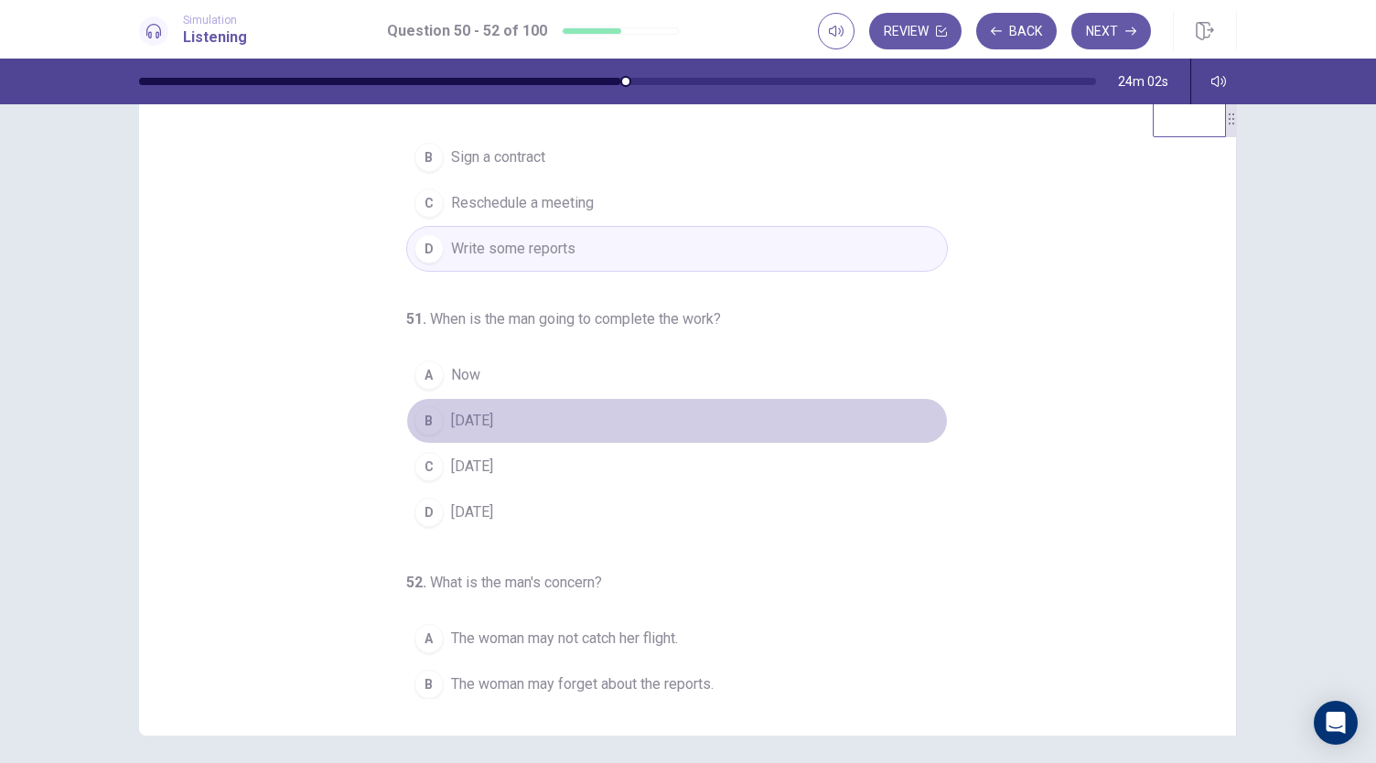
click at [511, 414] on button "B [DATE]" at bounding box center [677, 421] width 542 height 46
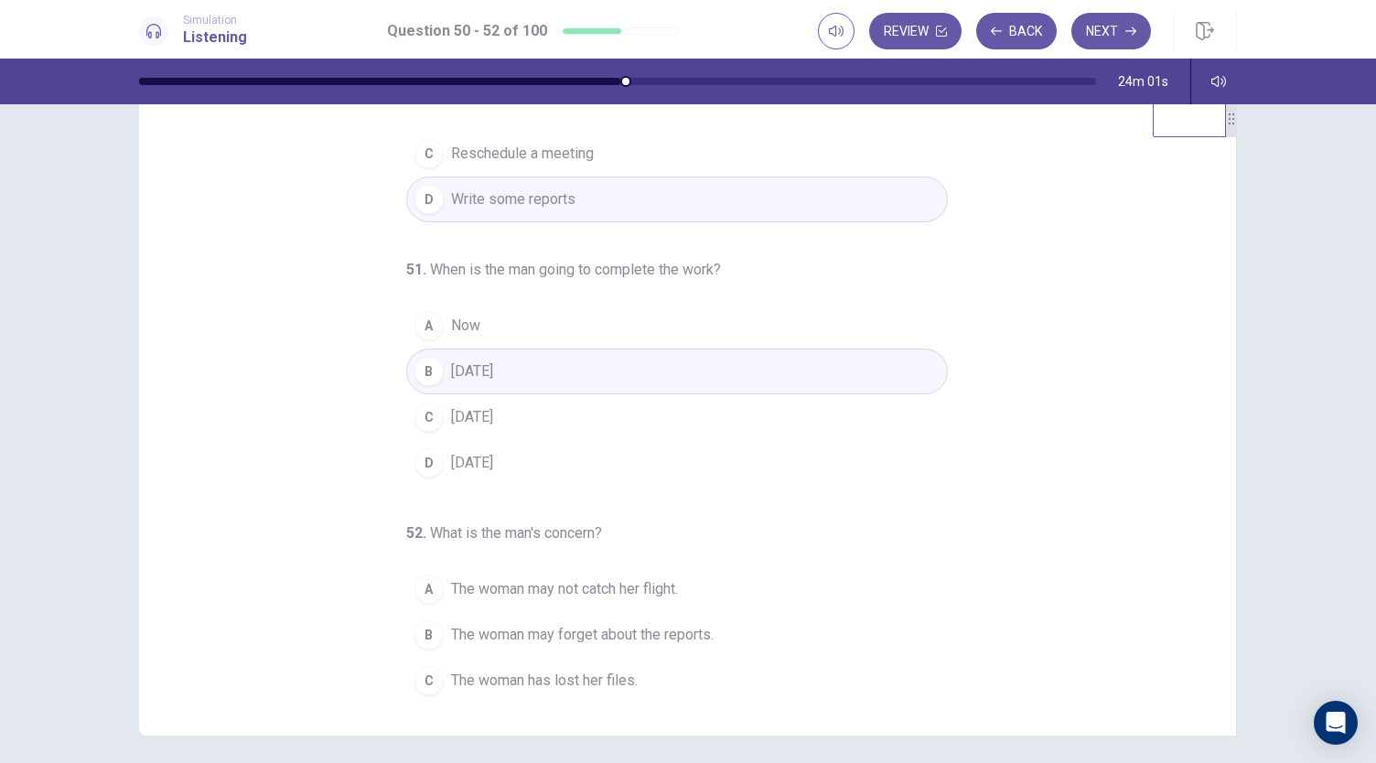
scroll to position [183, 0]
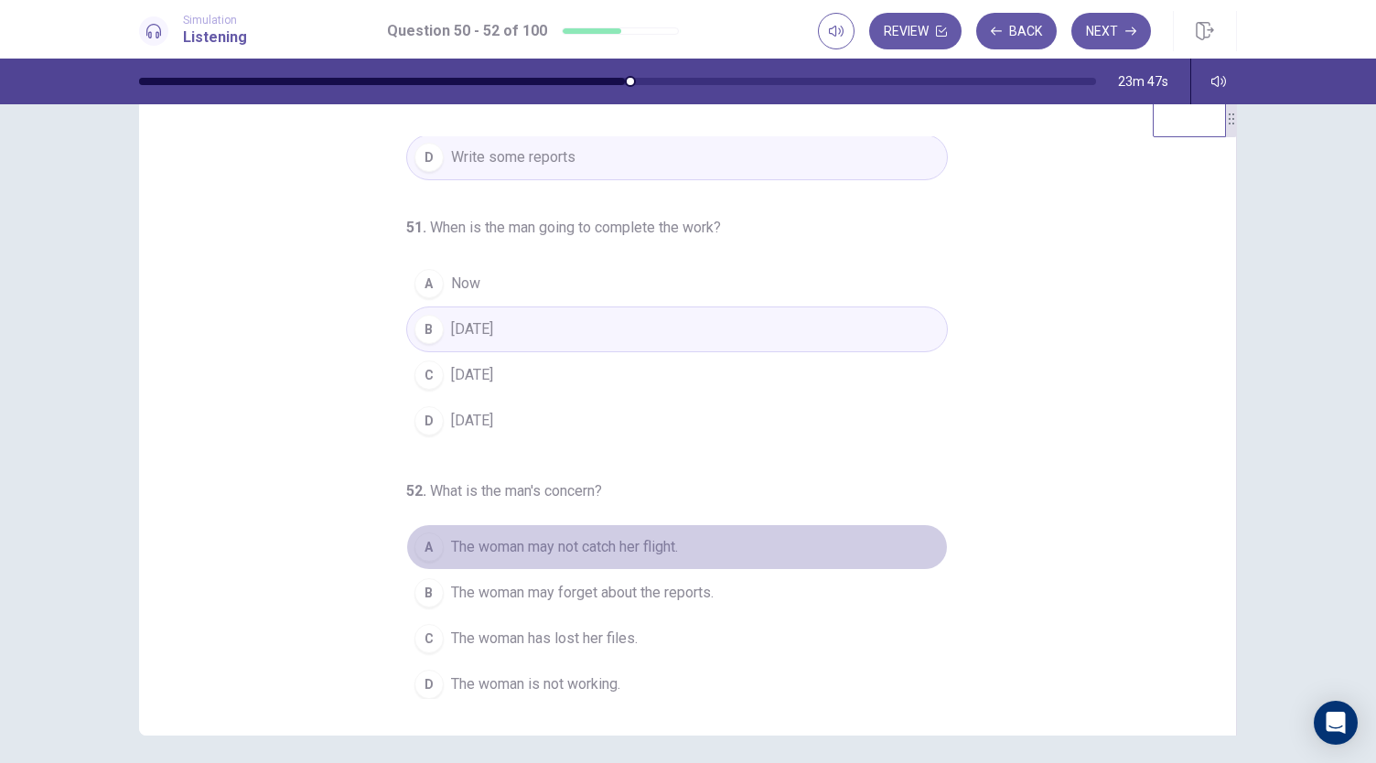
click at [586, 544] on span "The woman may not catch her flight." at bounding box center [564, 547] width 227 height 22
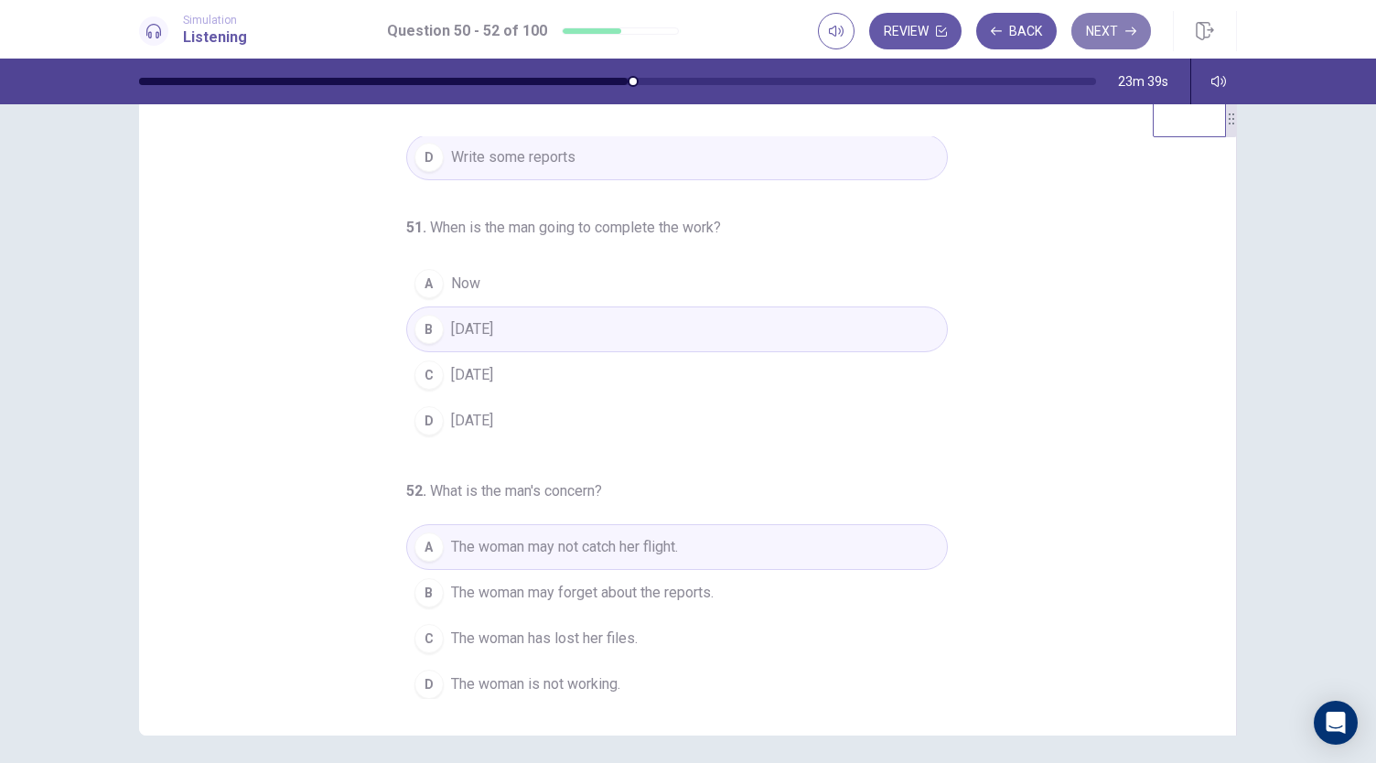
click at [1108, 25] on button "Next" at bounding box center [1112, 31] width 80 height 37
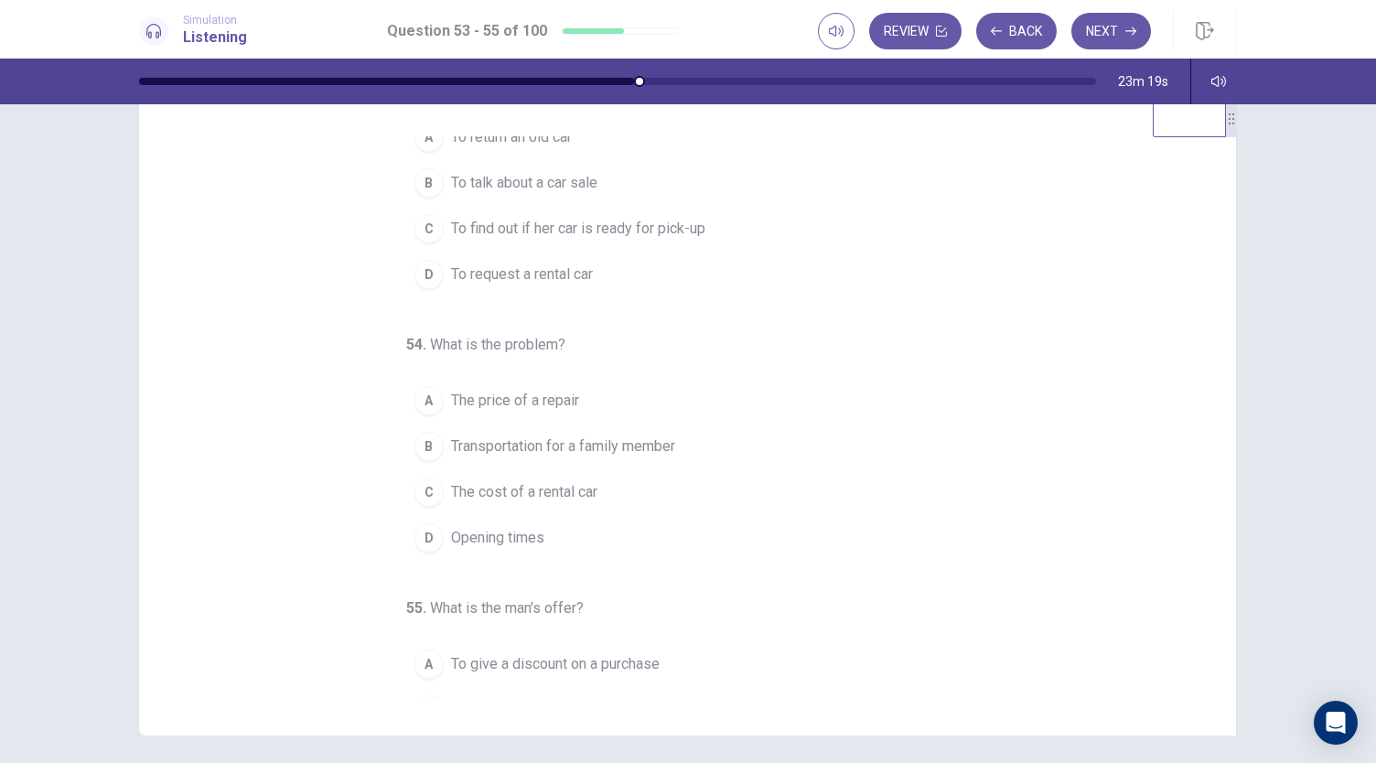
scroll to position [0, 0]
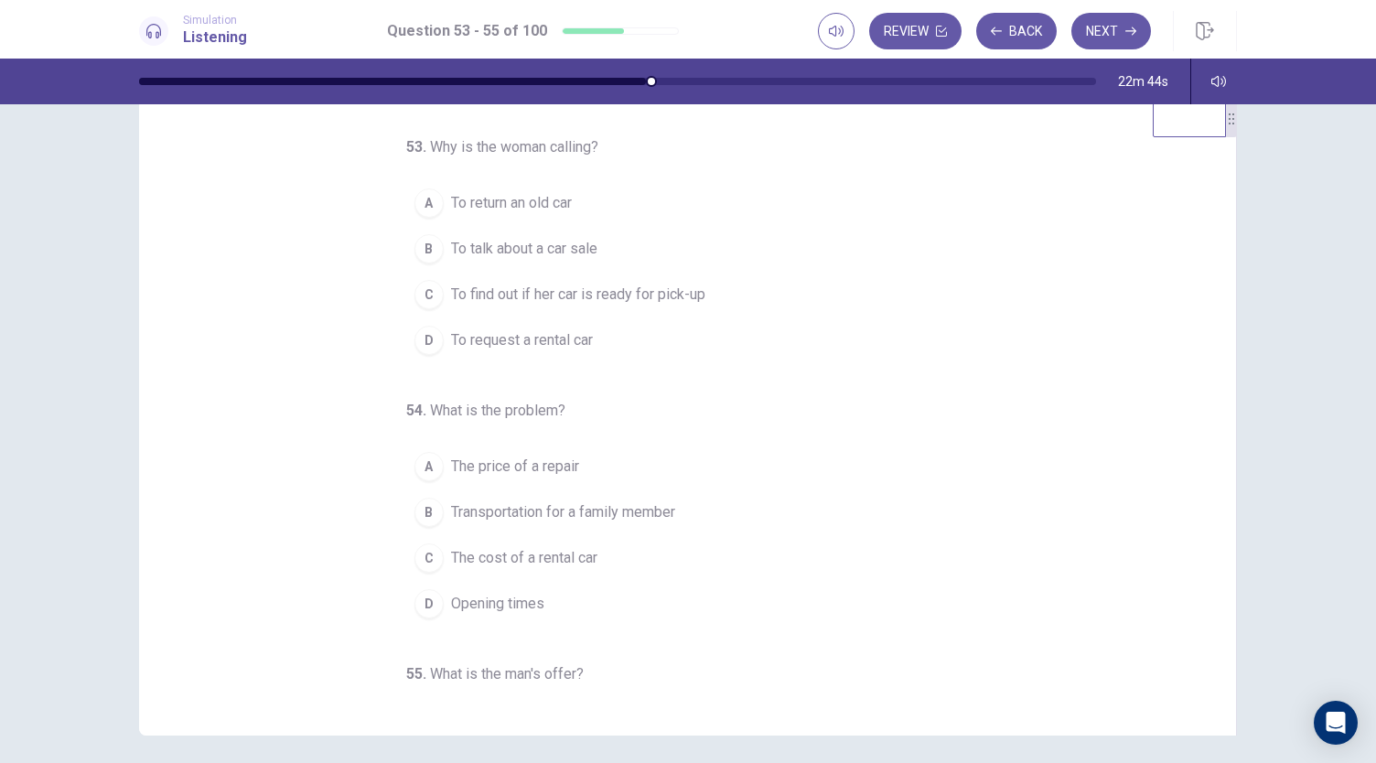
click at [587, 301] on span "To find out if her car is ready for pick-up" at bounding box center [578, 295] width 254 height 22
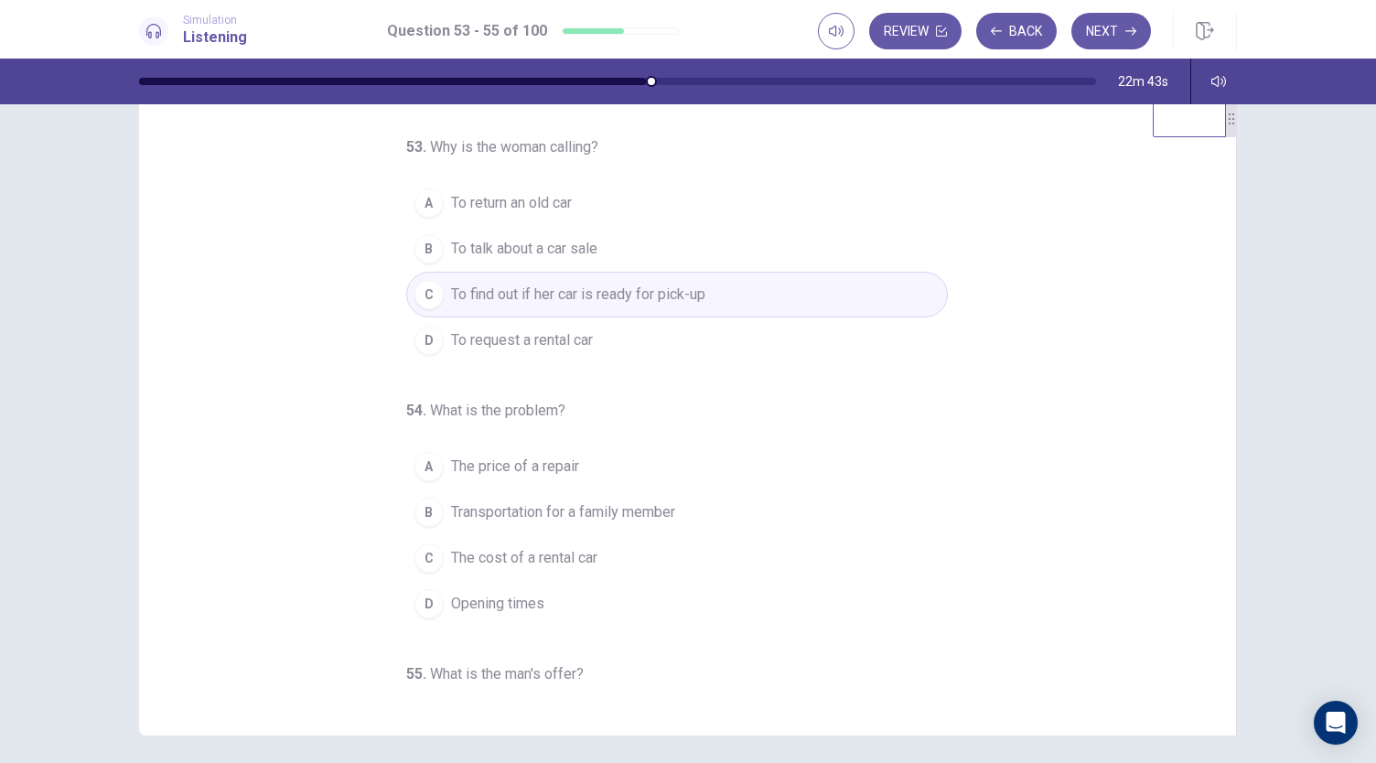
scroll to position [92, 0]
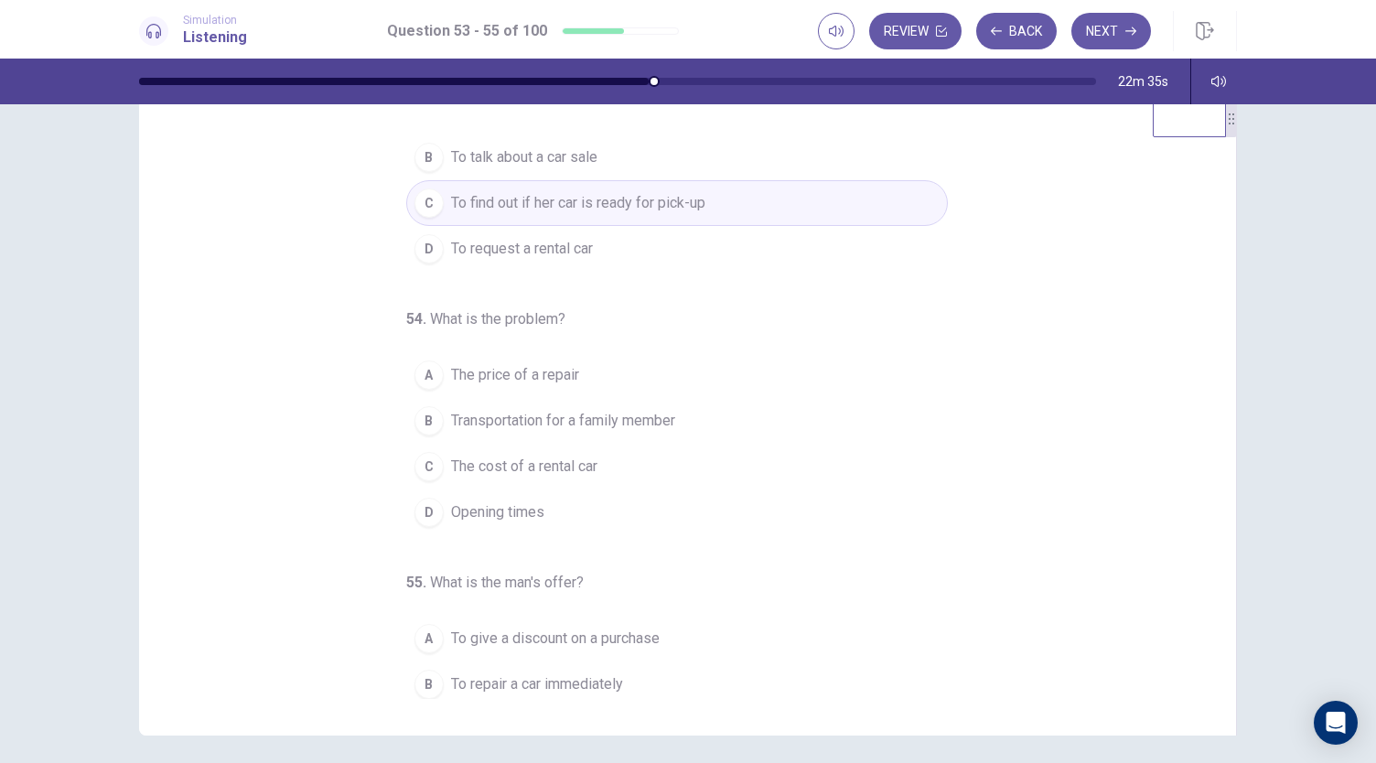
click at [679, 422] on button "B Transportation for a family member" at bounding box center [677, 421] width 542 height 46
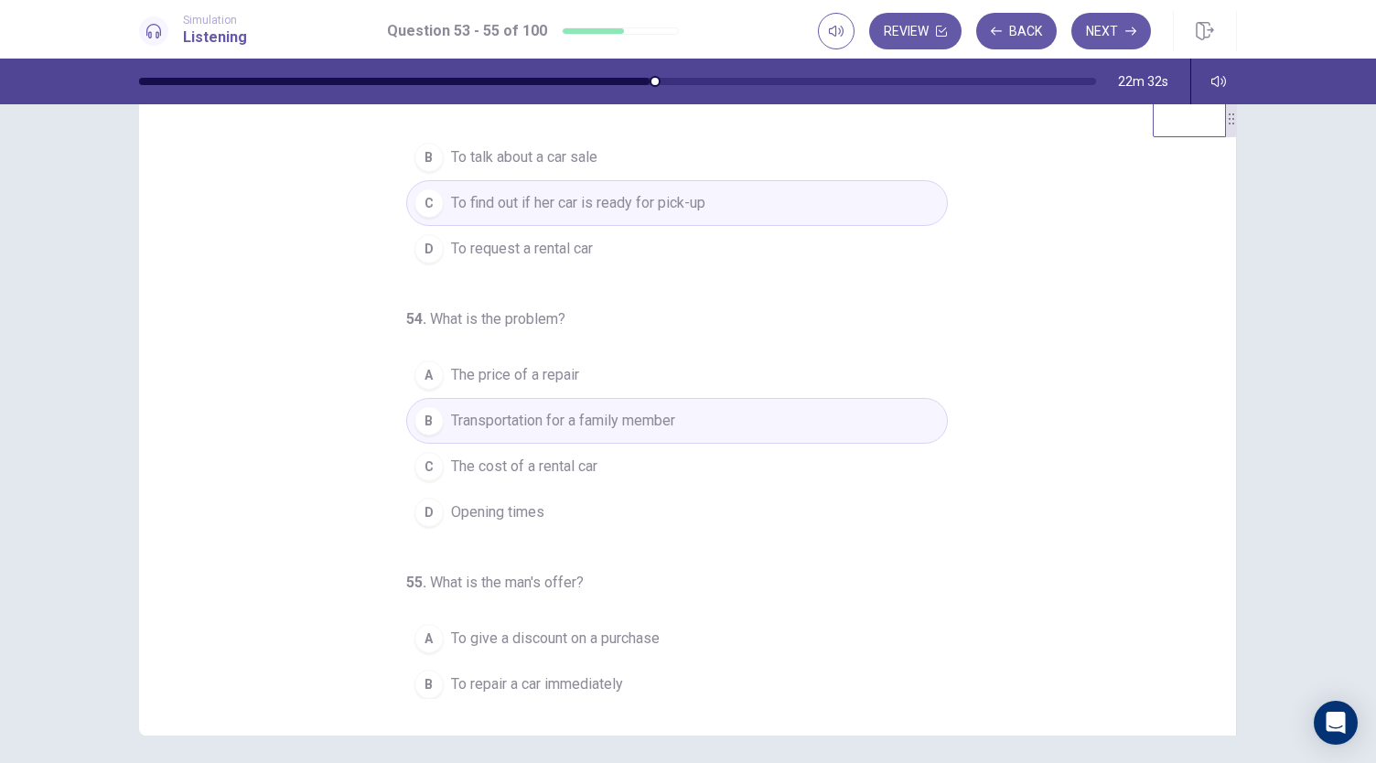
scroll to position [183, 0]
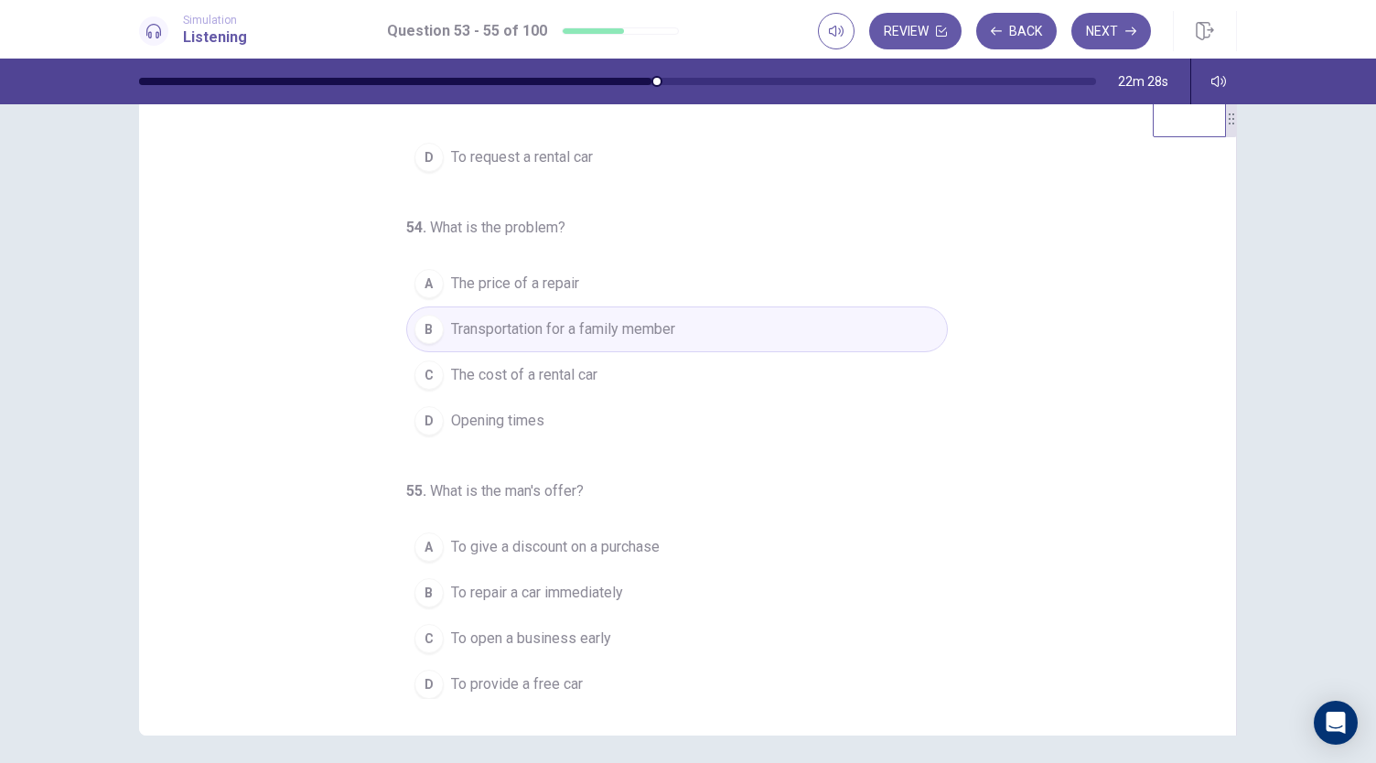
click at [565, 683] on span "To provide a free car" at bounding box center [517, 685] width 132 height 22
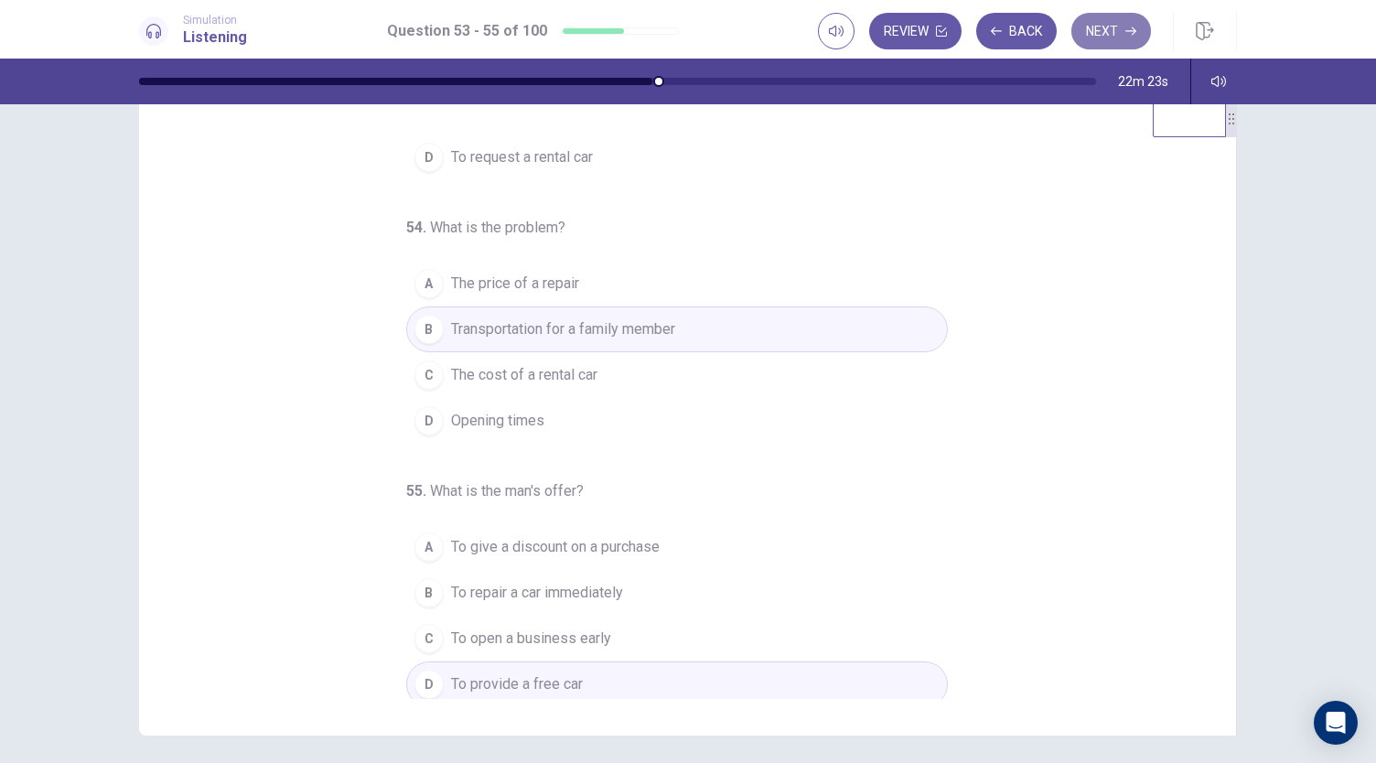
click at [1126, 38] on button "Next" at bounding box center [1112, 31] width 80 height 37
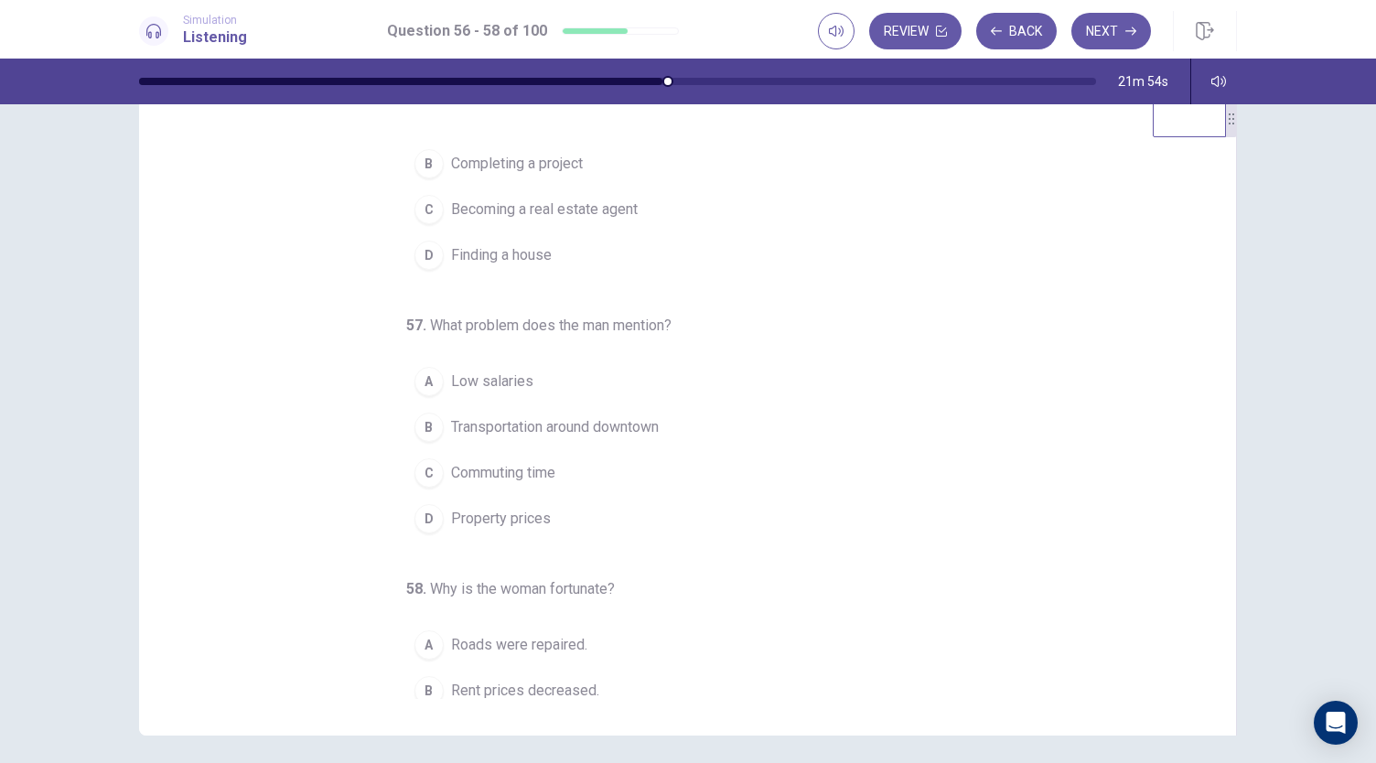
scroll to position [0, 0]
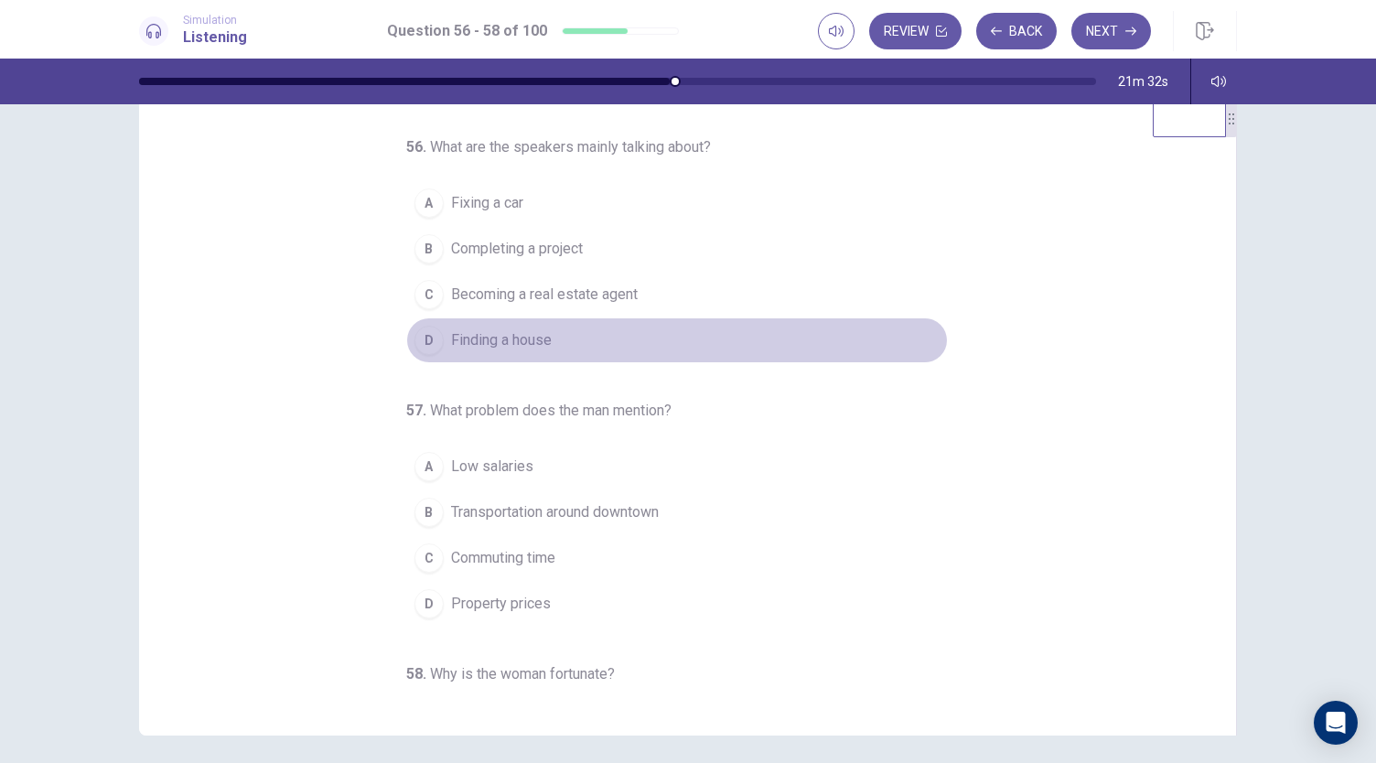
click at [623, 340] on button "D Finding a house" at bounding box center [677, 341] width 542 height 46
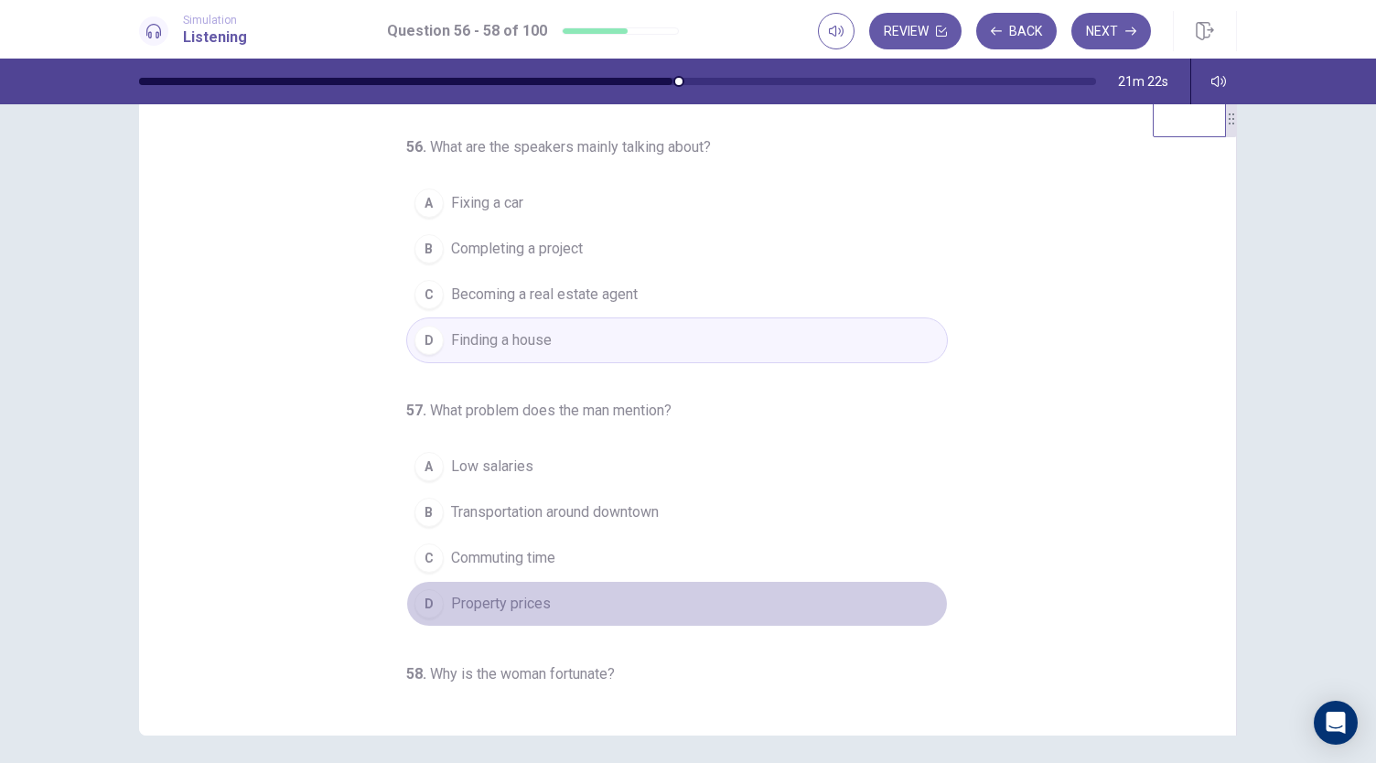
click at [584, 608] on button "D Property prices" at bounding box center [677, 604] width 542 height 46
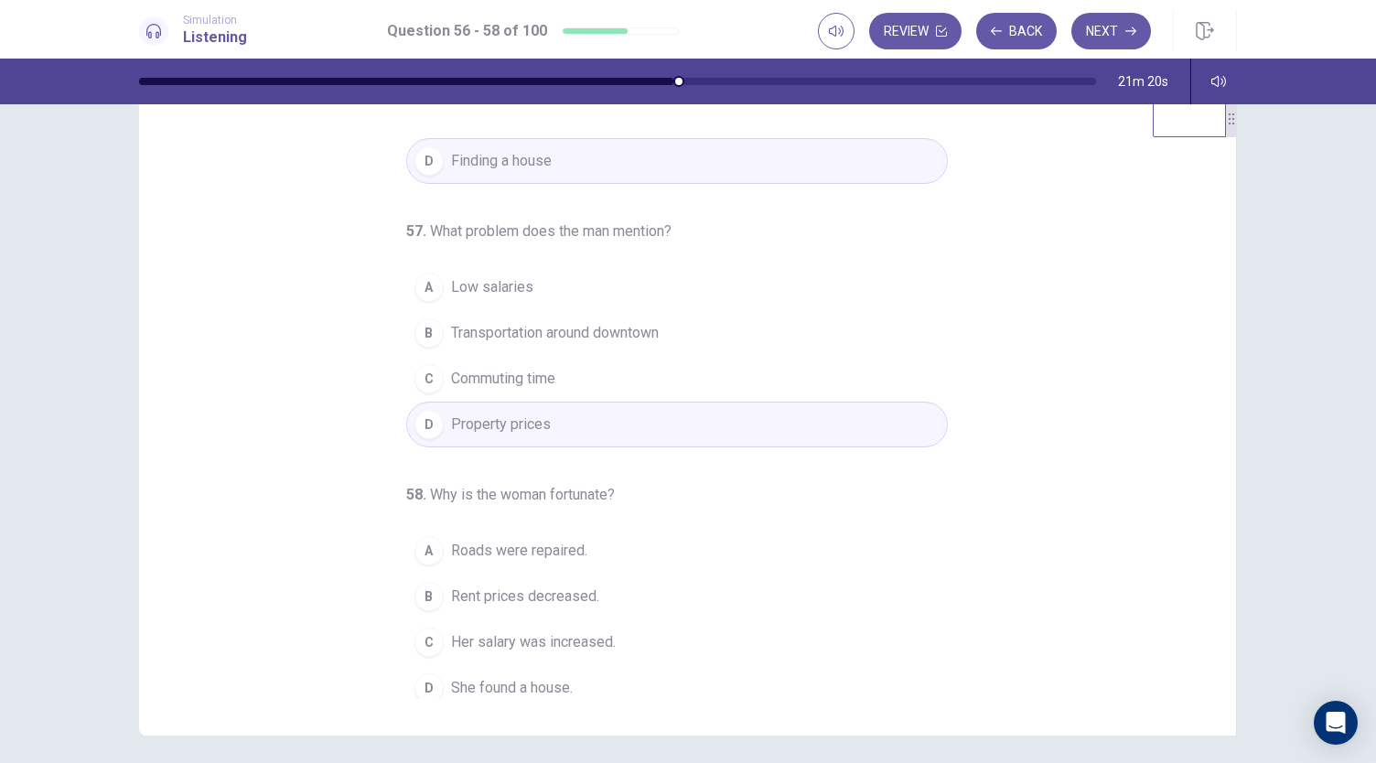
scroll to position [183, 0]
click at [582, 628] on span "Her salary was increased." at bounding box center [533, 639] width 165 height 22
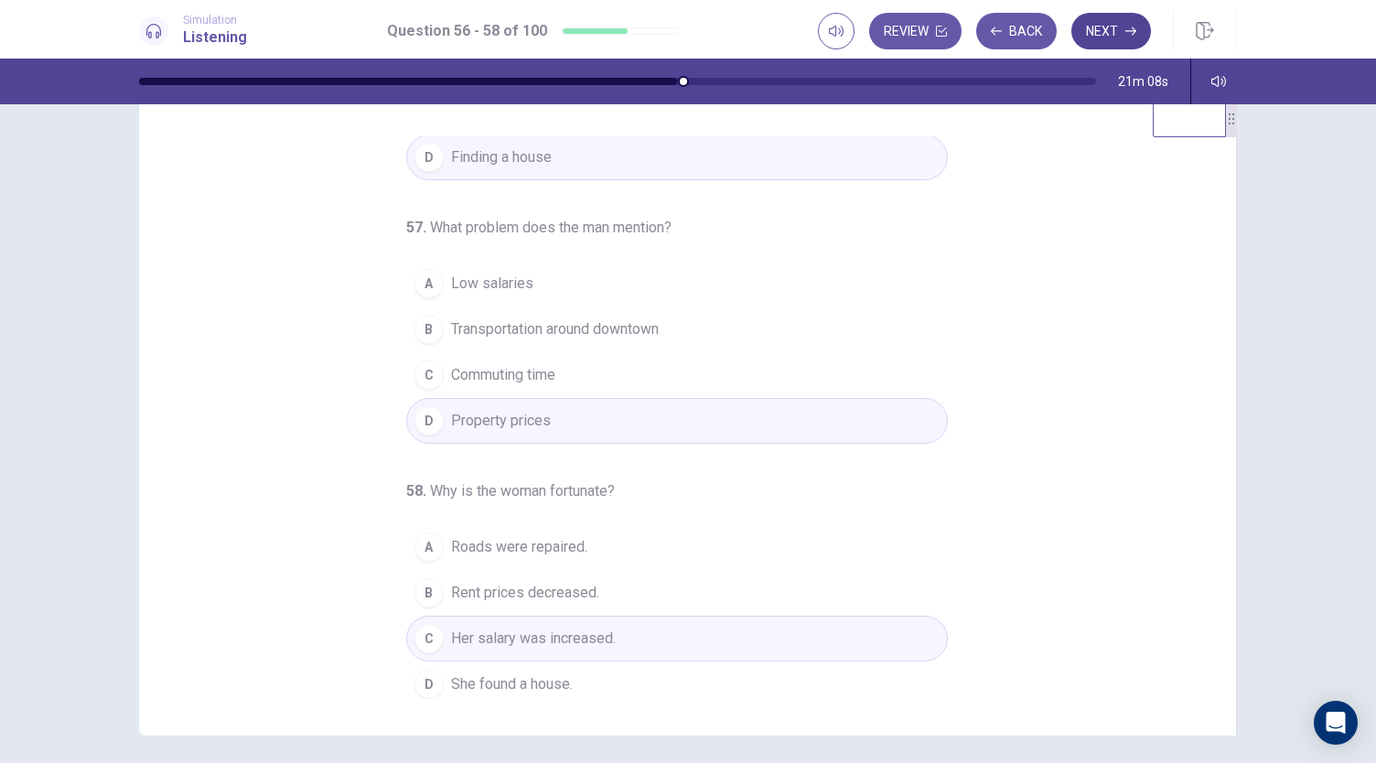
click at [1130, 37] on button "Next" at bounding box center [1112, 31] width 80 height 37
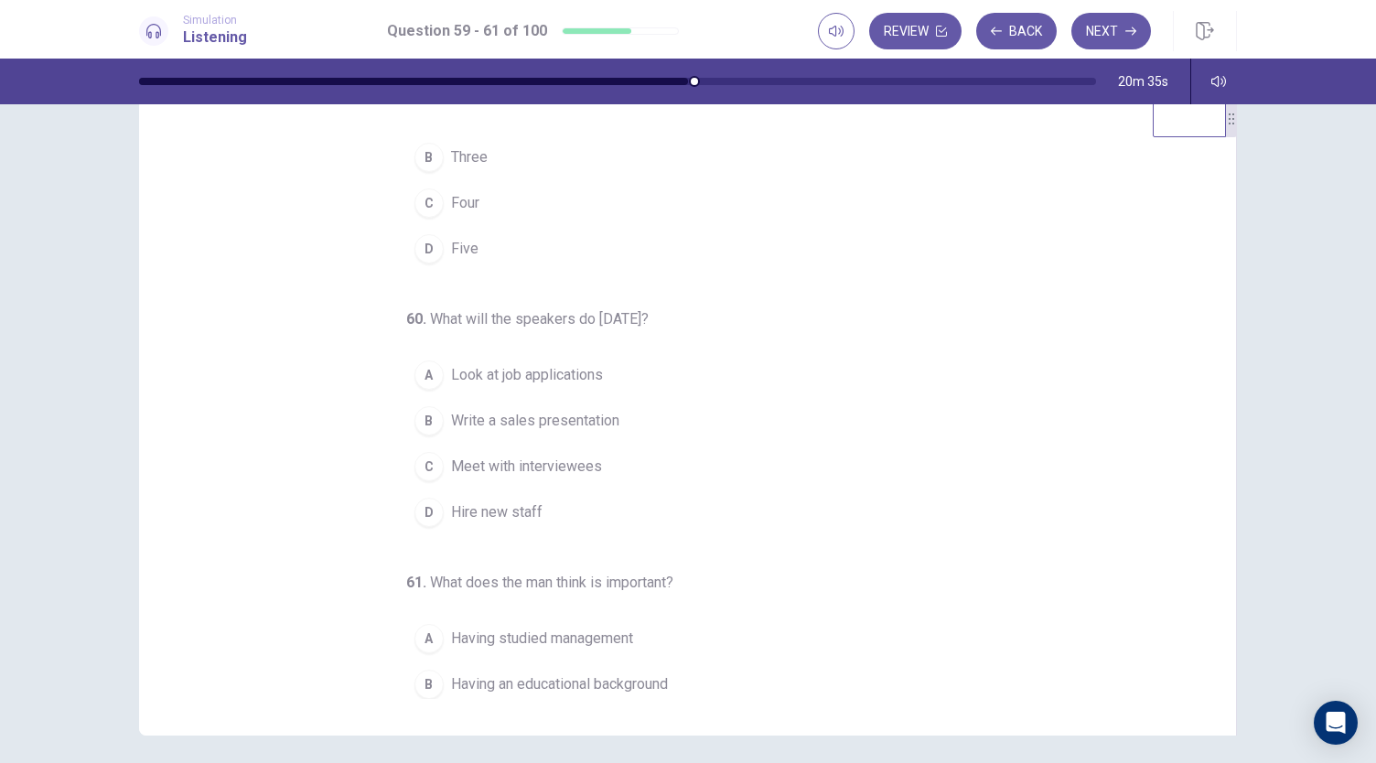
scroll to position [0, 0]
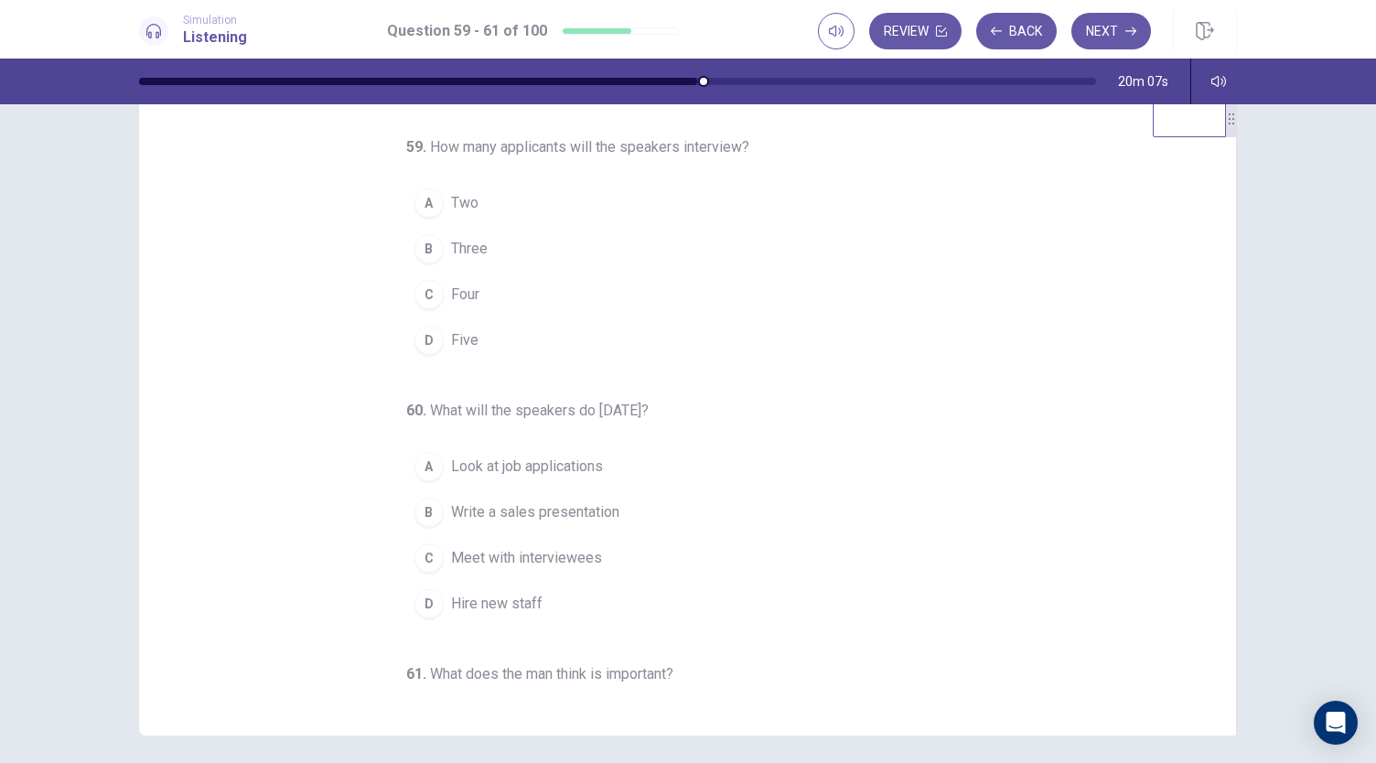
click at [437, 314] on button "C Four" at bounding box center [677, 295] width 542 height 46
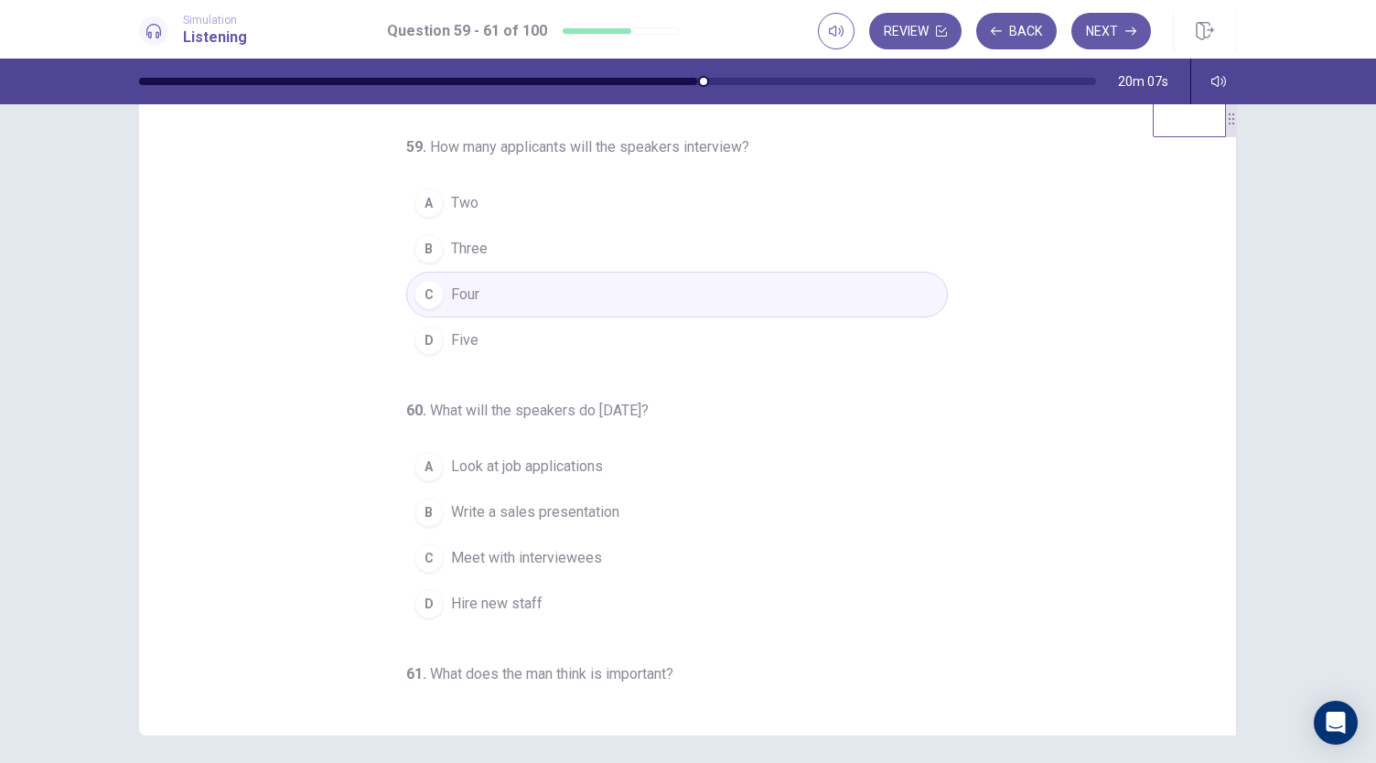
click at [438, 329] on button "D Five" at bounding box center [677, 341] width 542 height 46
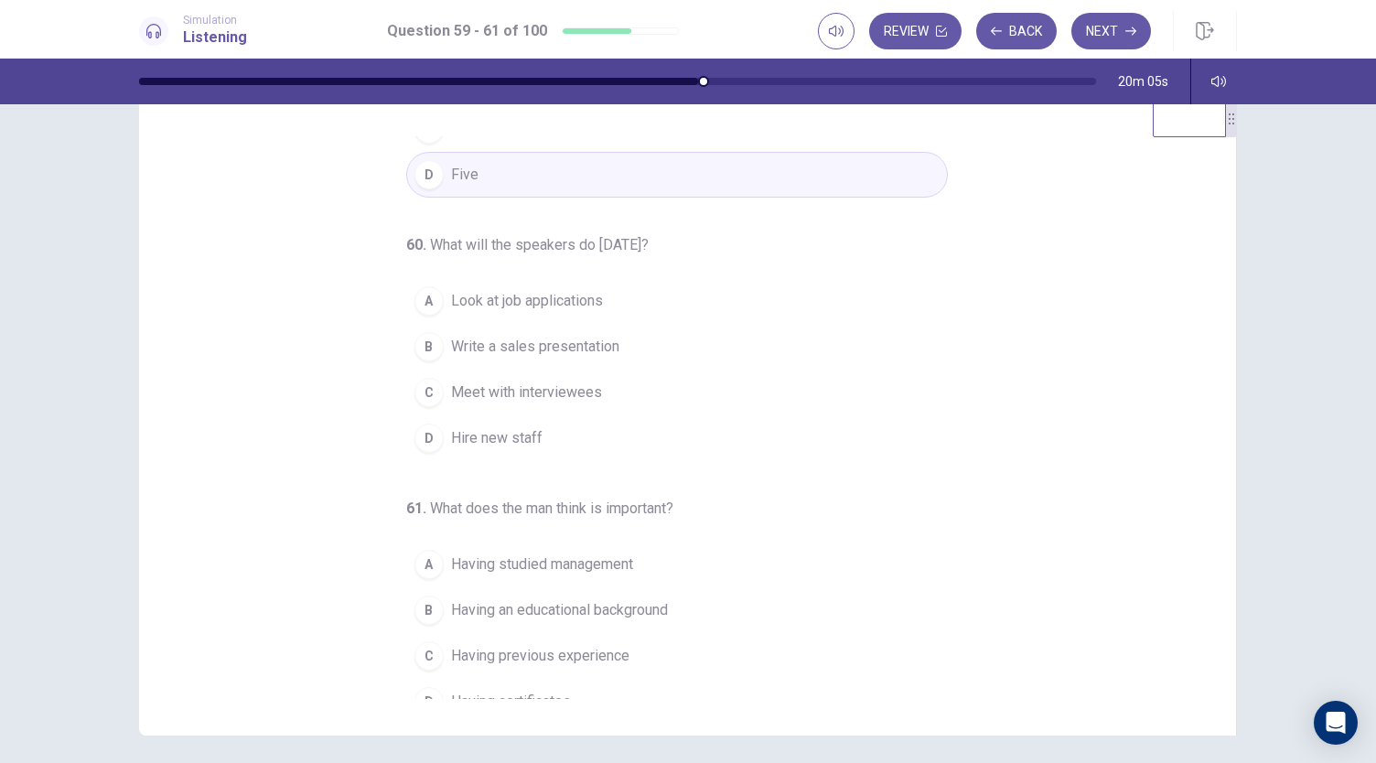
scroll to position [183, 0]
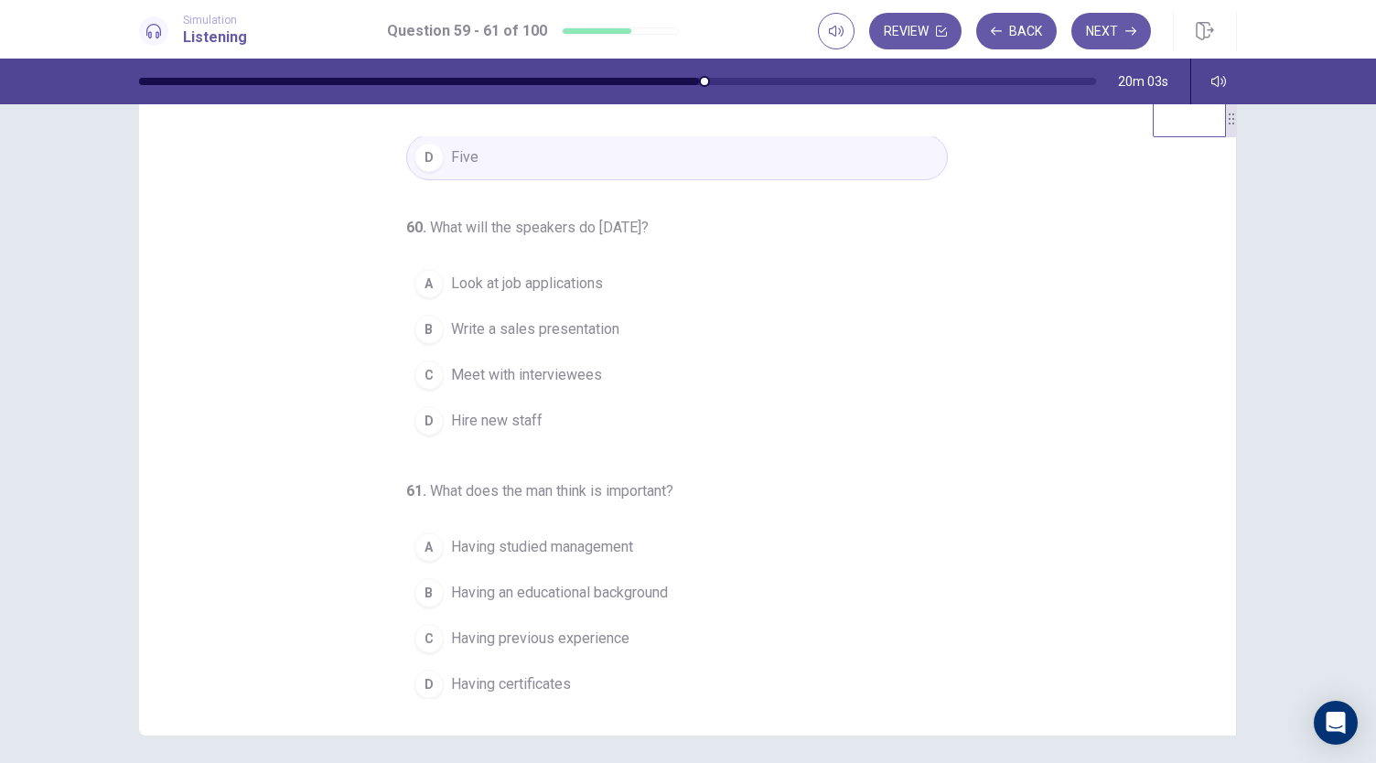
click at [609, 285] on button "A Look at job applications" at bounding box center [677, 284] width 542 height 46
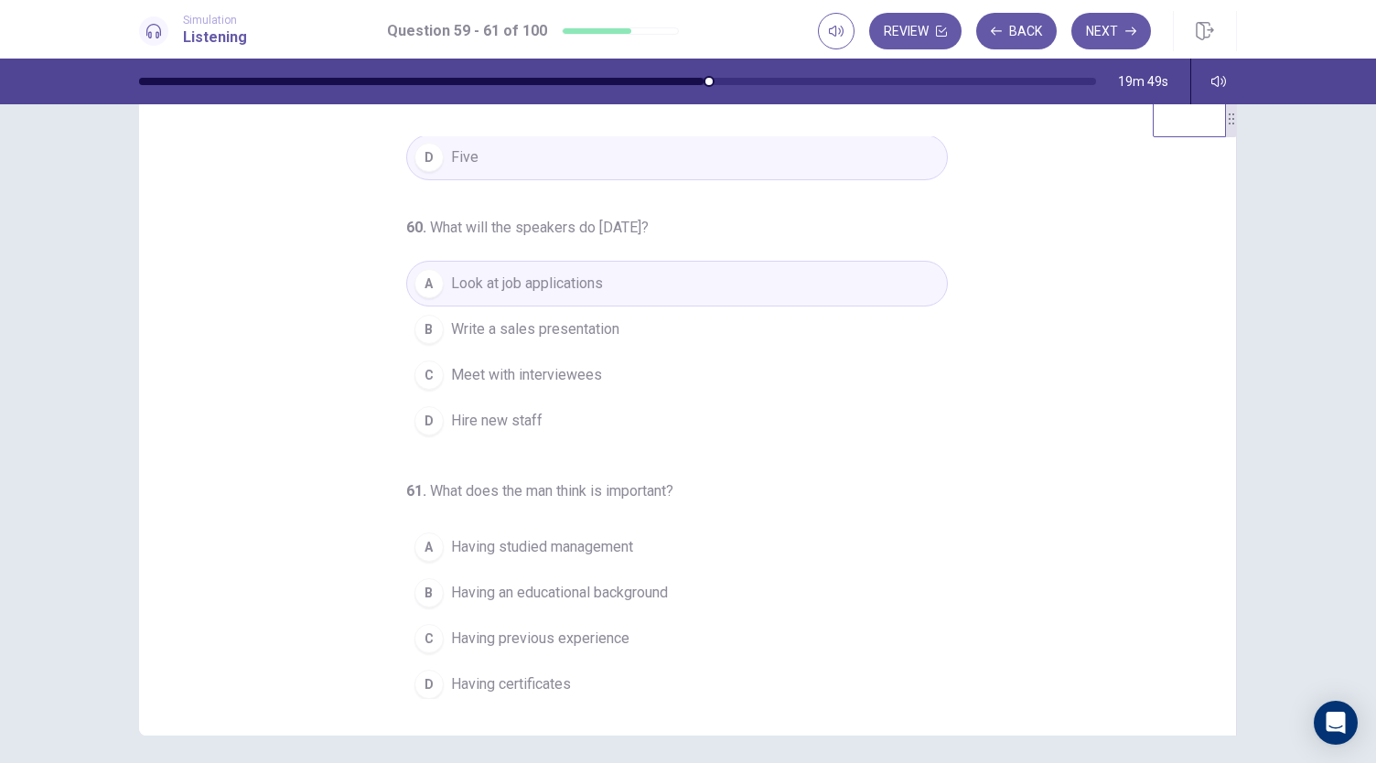
click at [550, 639] on span "Having previous experience" at bounding box center [540, 639] width 178 height 22
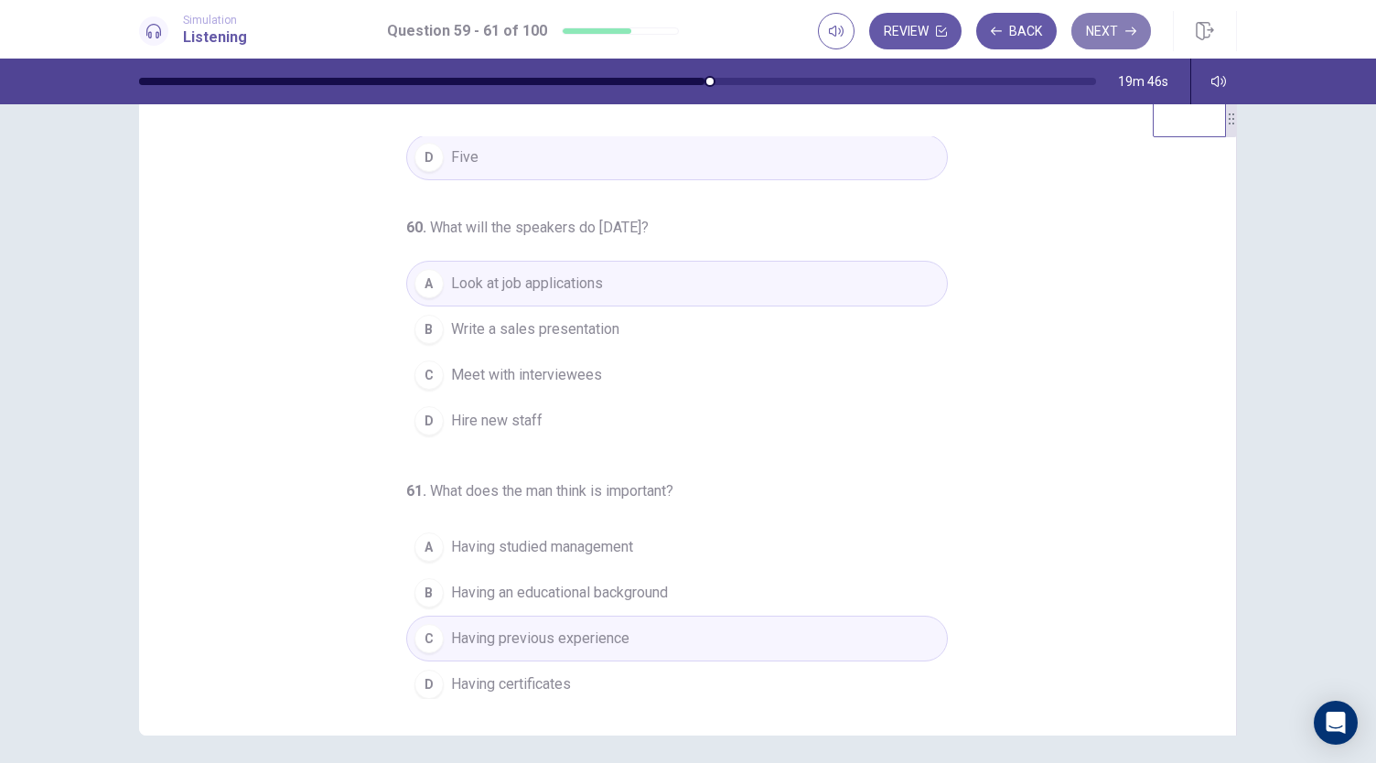
click at [1105, 30] on button "Next" at bounding box center [1112, 31] width 80 height 37
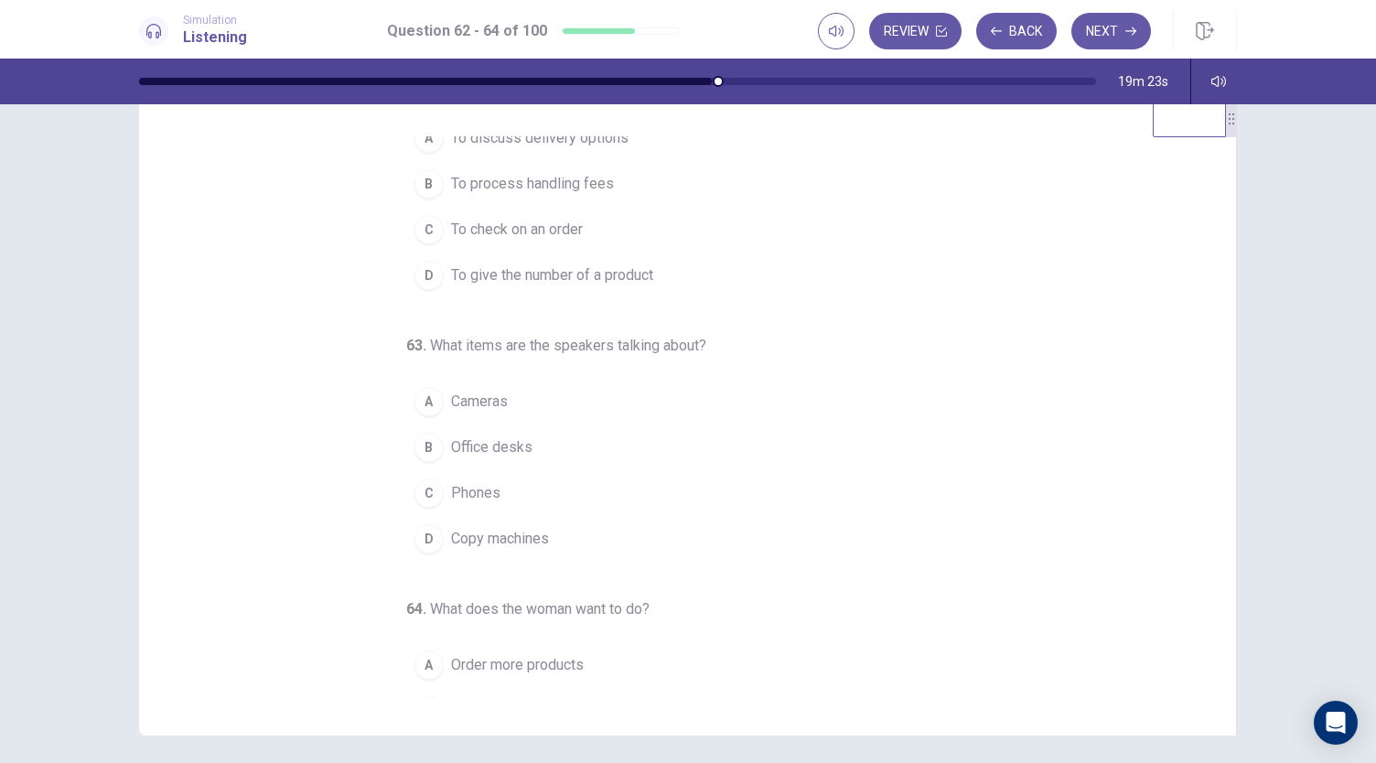
scroll to position [0, 0]
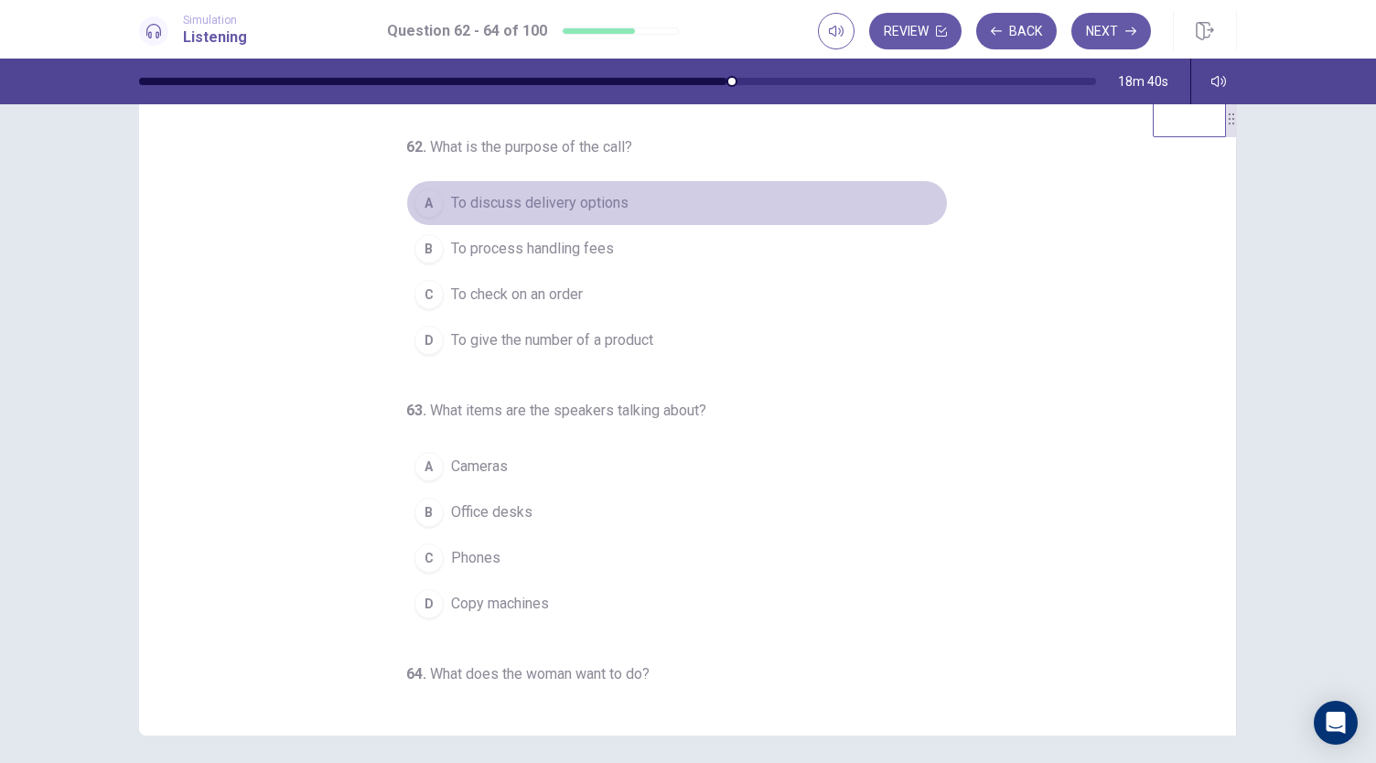
click at [606, 202] on span "To discuss delivery options" at bounding box center [540, 203] width 178 height 22
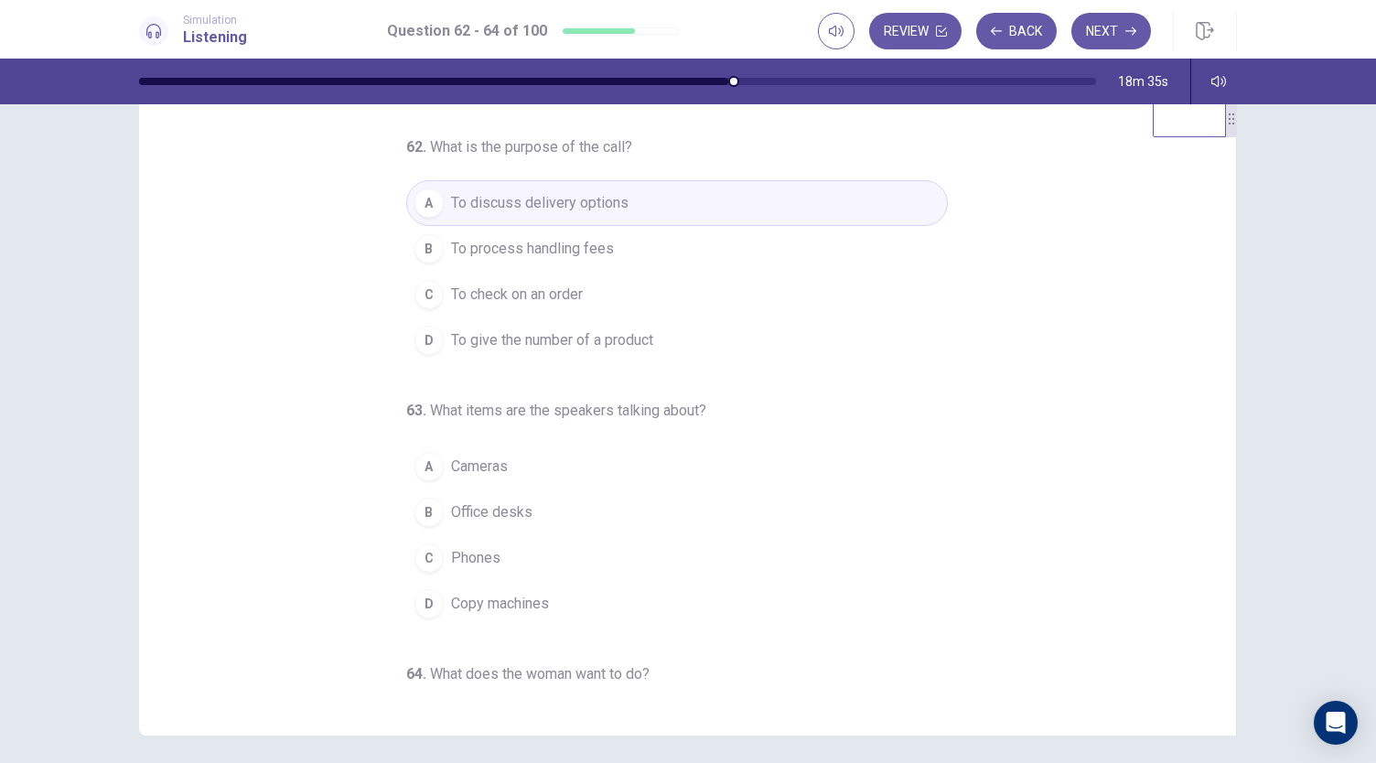
click at [540, 585] on button "D Copy machines" at bounding box center [677, 604] width 542 height 46
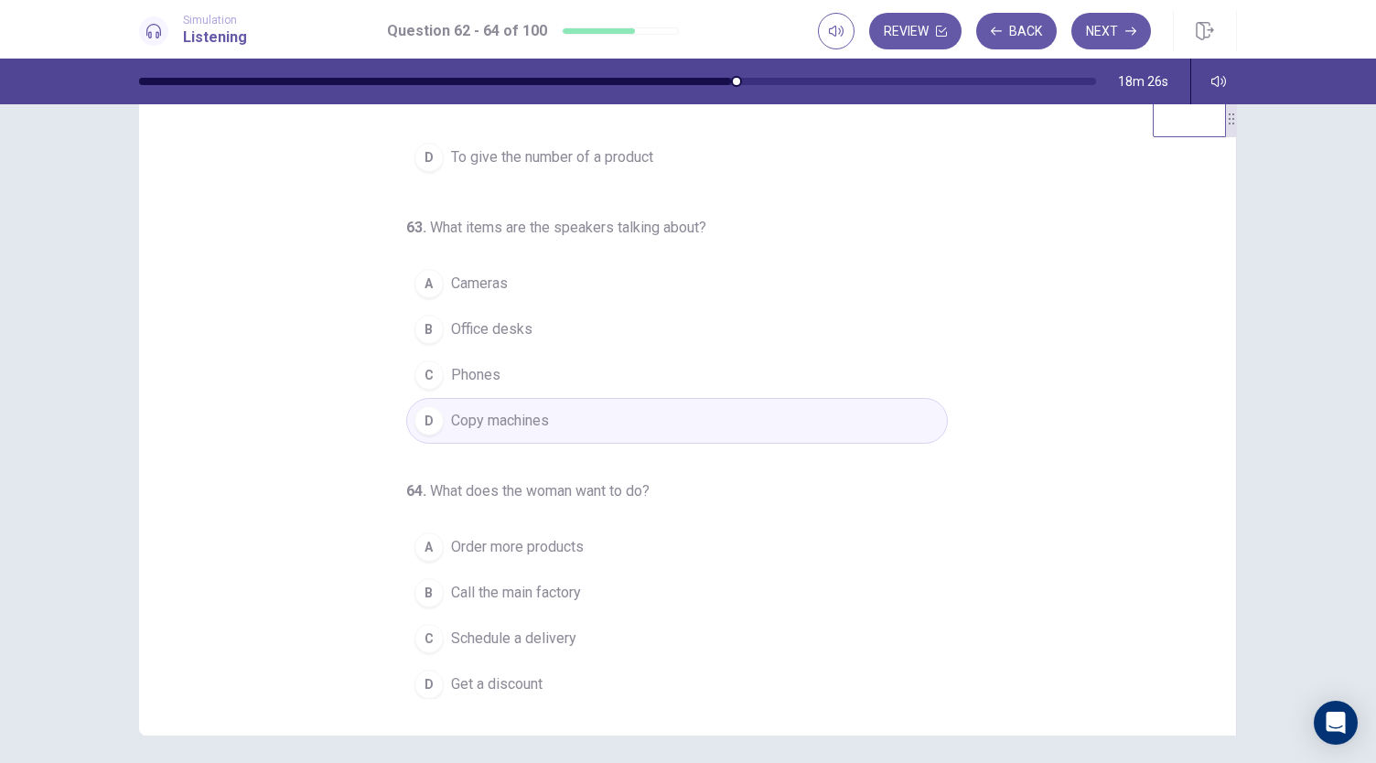
scroll to position [183, 0]
click at [611, 543] on button "A Order more products" at bounding box center [677, 547] width 542 height 46
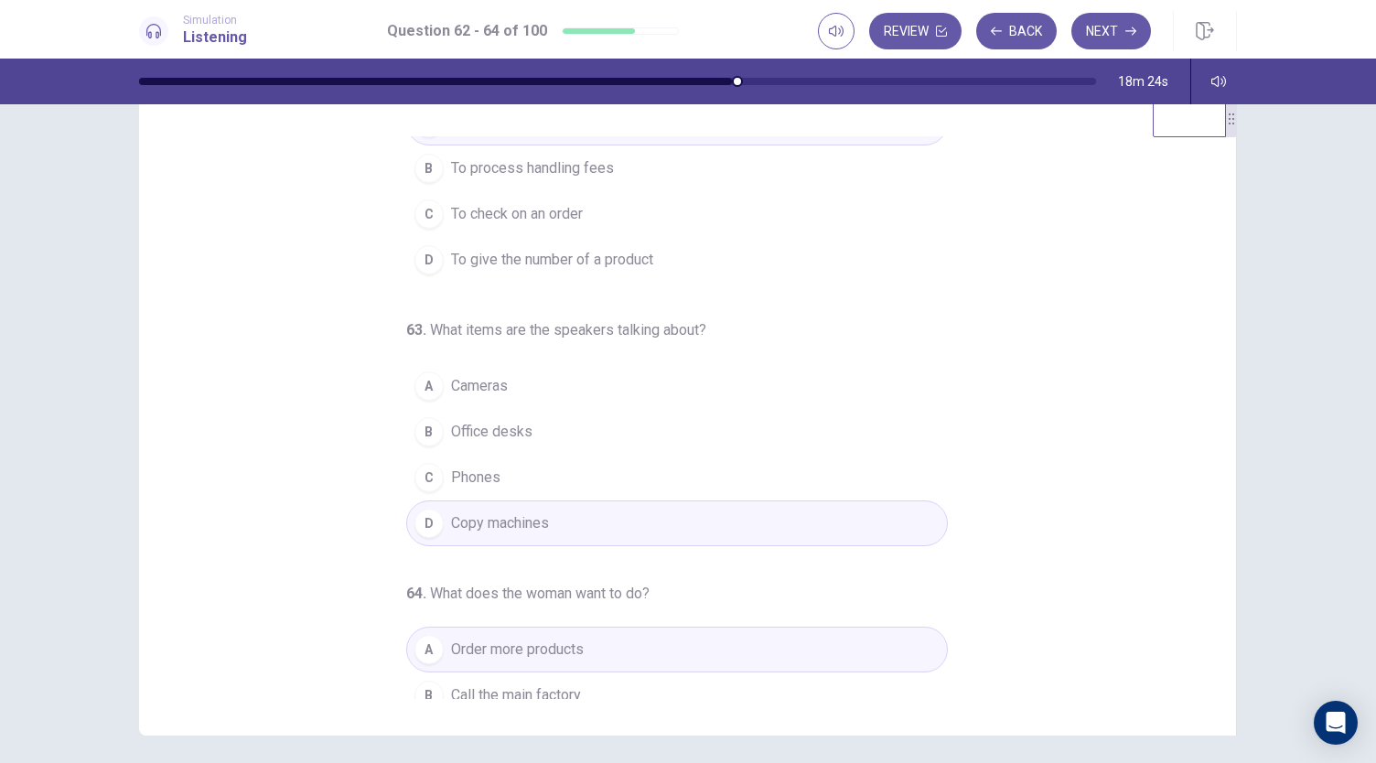
scroll to position [0, 0]
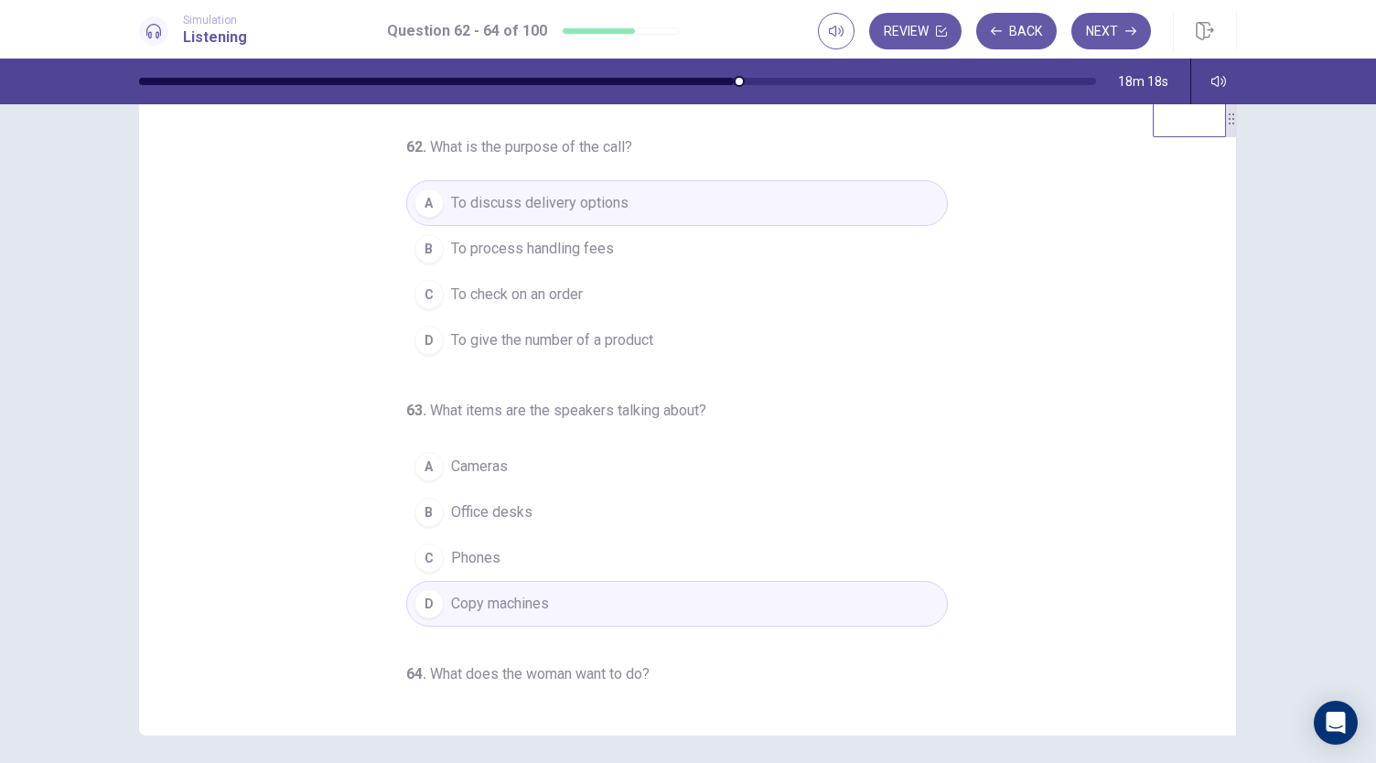
click at [659, 298] on button "C To check on an order" at bounding box center [677, 295] width 542 height 46
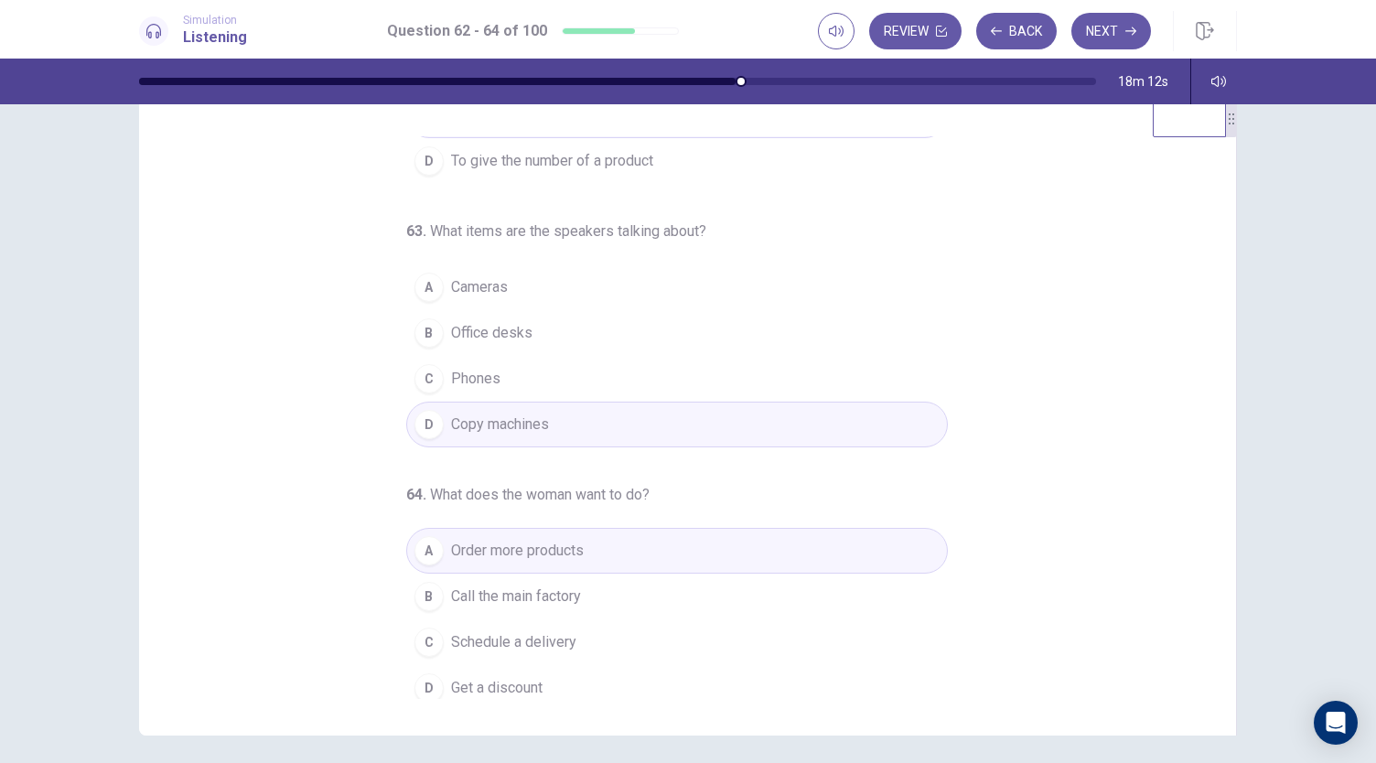
scroll to position [183, 0]
click at [1116, 30] on button "Next" at bounding box center [1112, 31] width 80 height 37
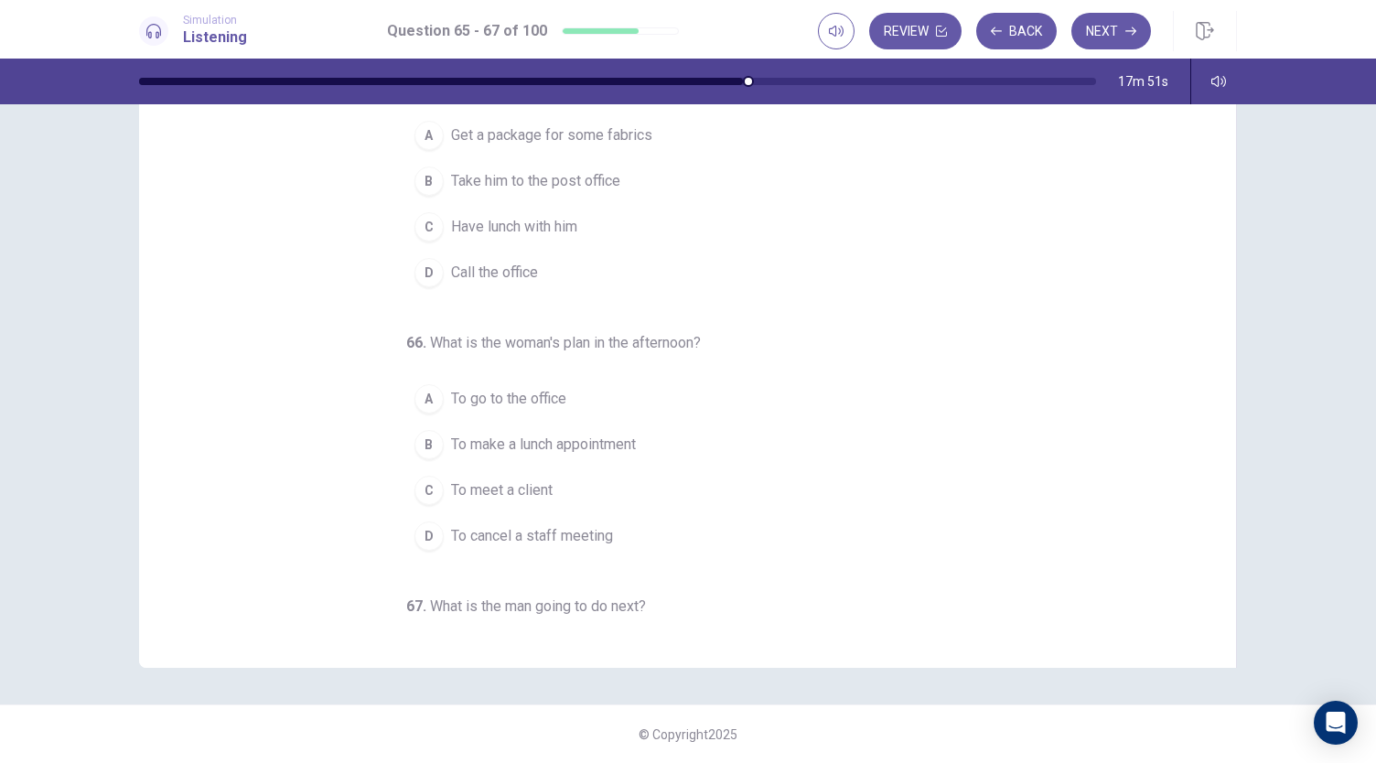
scroll to position [0, 0]
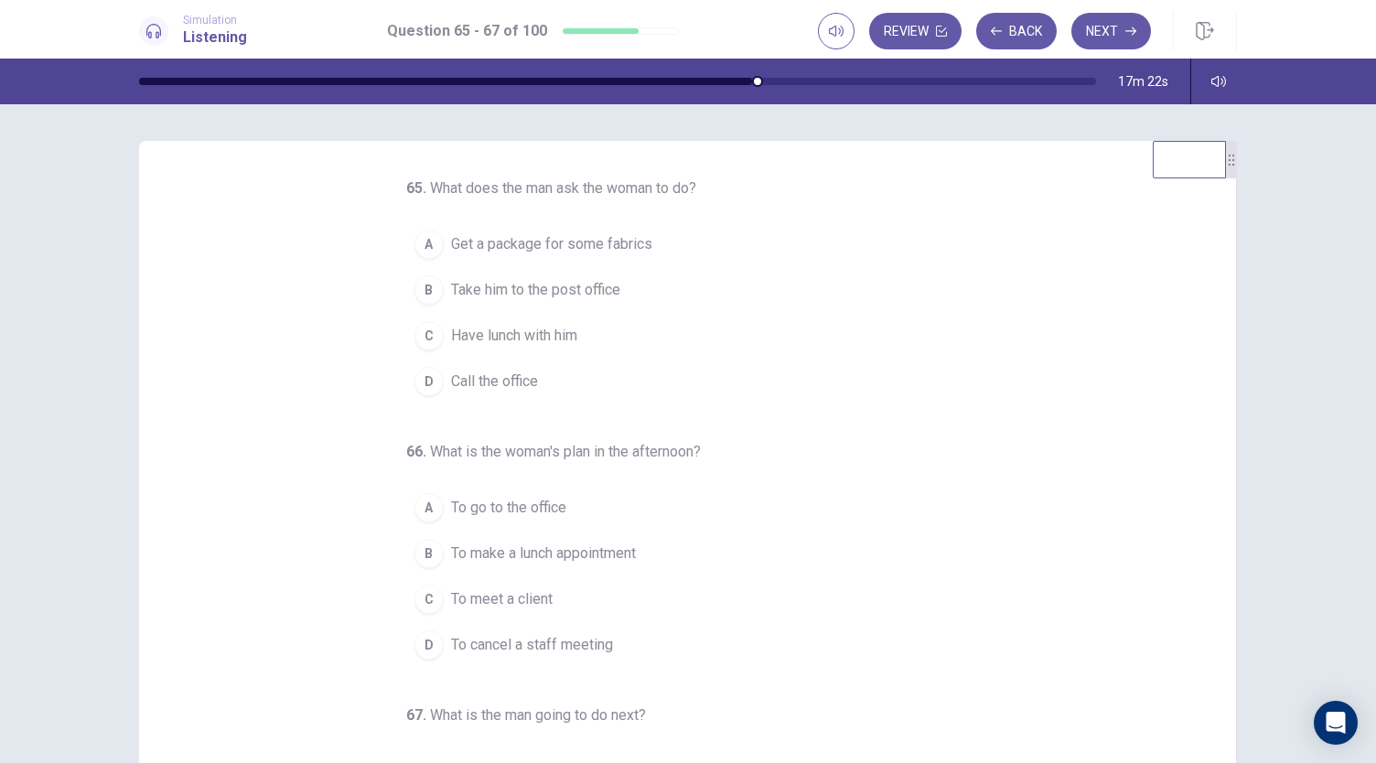
click at [516, 284] on span "Take him to the post office" at bounding box center [535, 290] width 169 height 22
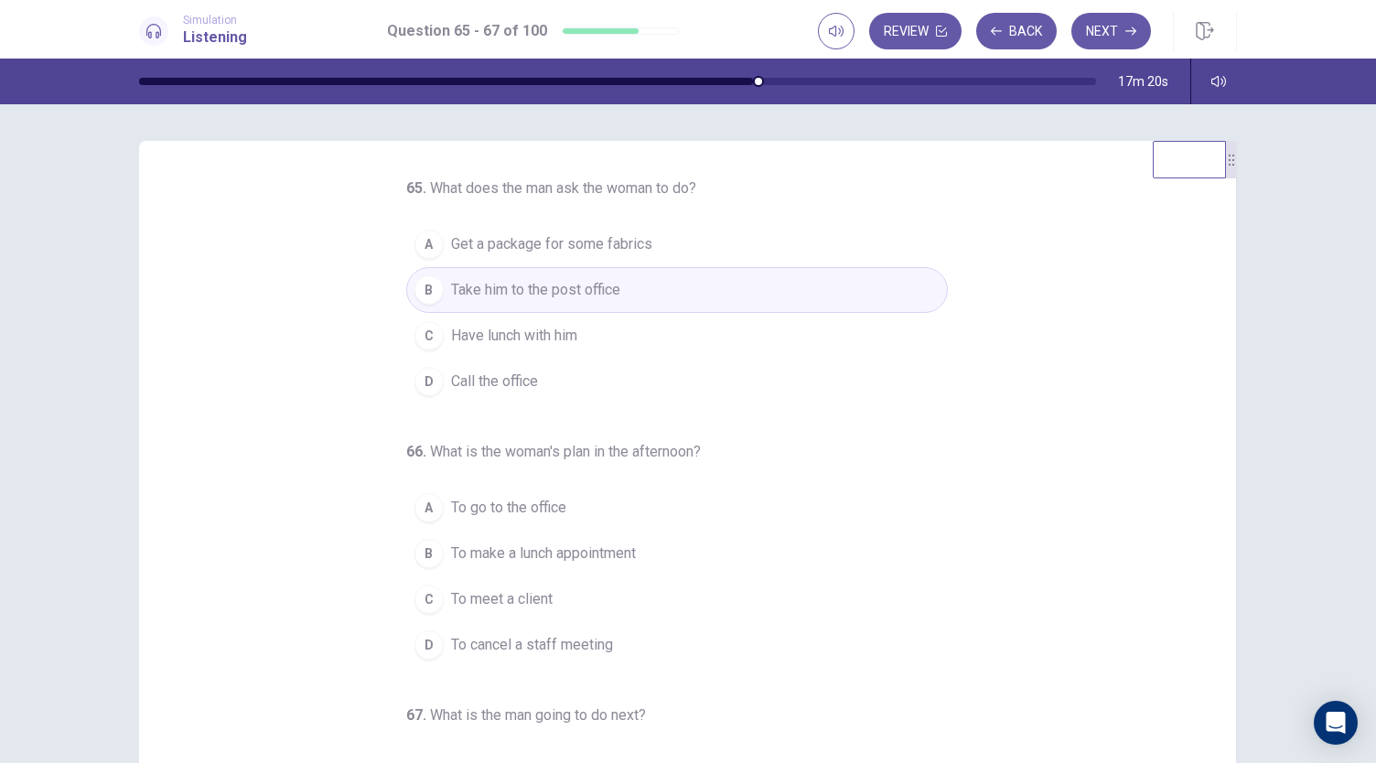
scroll to position [92, 0]
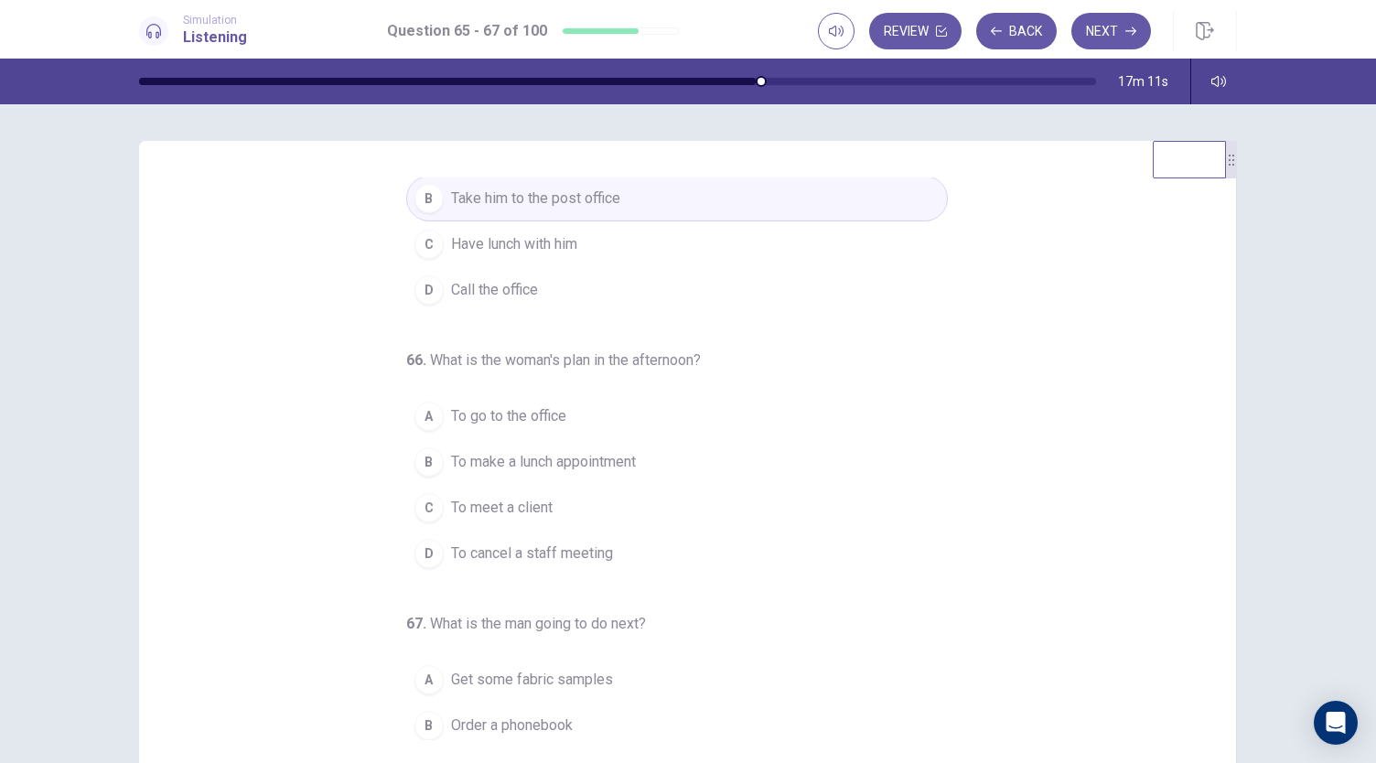
click at [555, 488] on button "C To meet a client" at bounding box center [677, 508] width 542 height 46
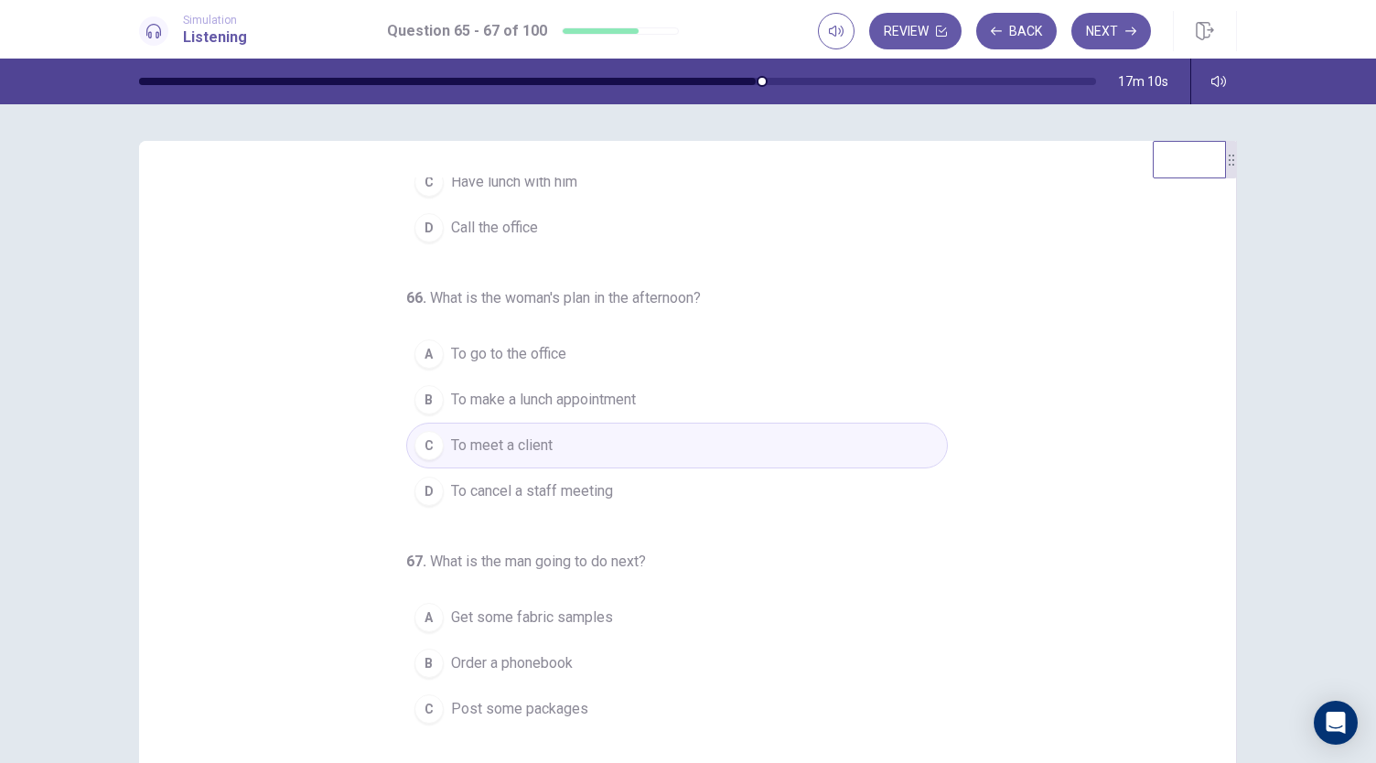
scroll to position [183, 0]
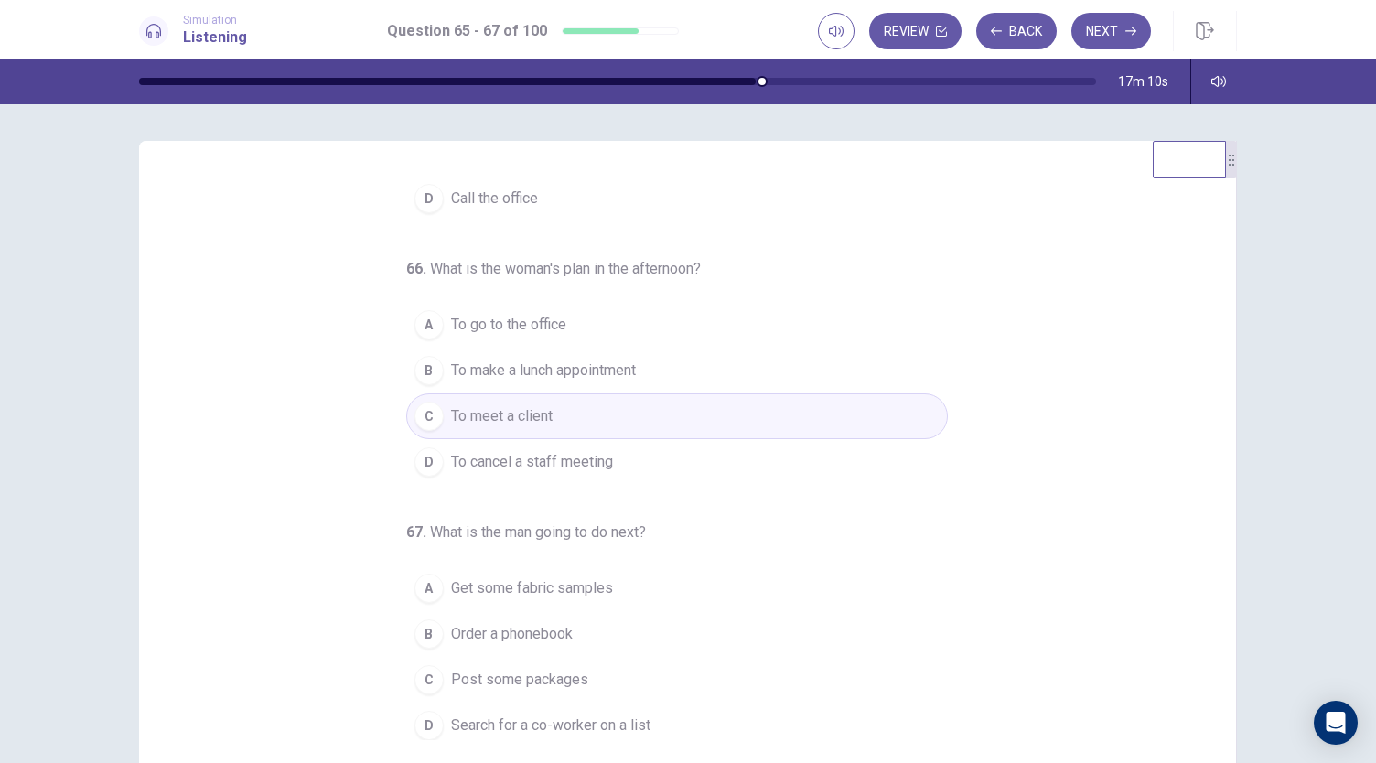
click at [626, 569] on button "A Get some fabric samples" at bounding box center [677, 589] width 542 height 46
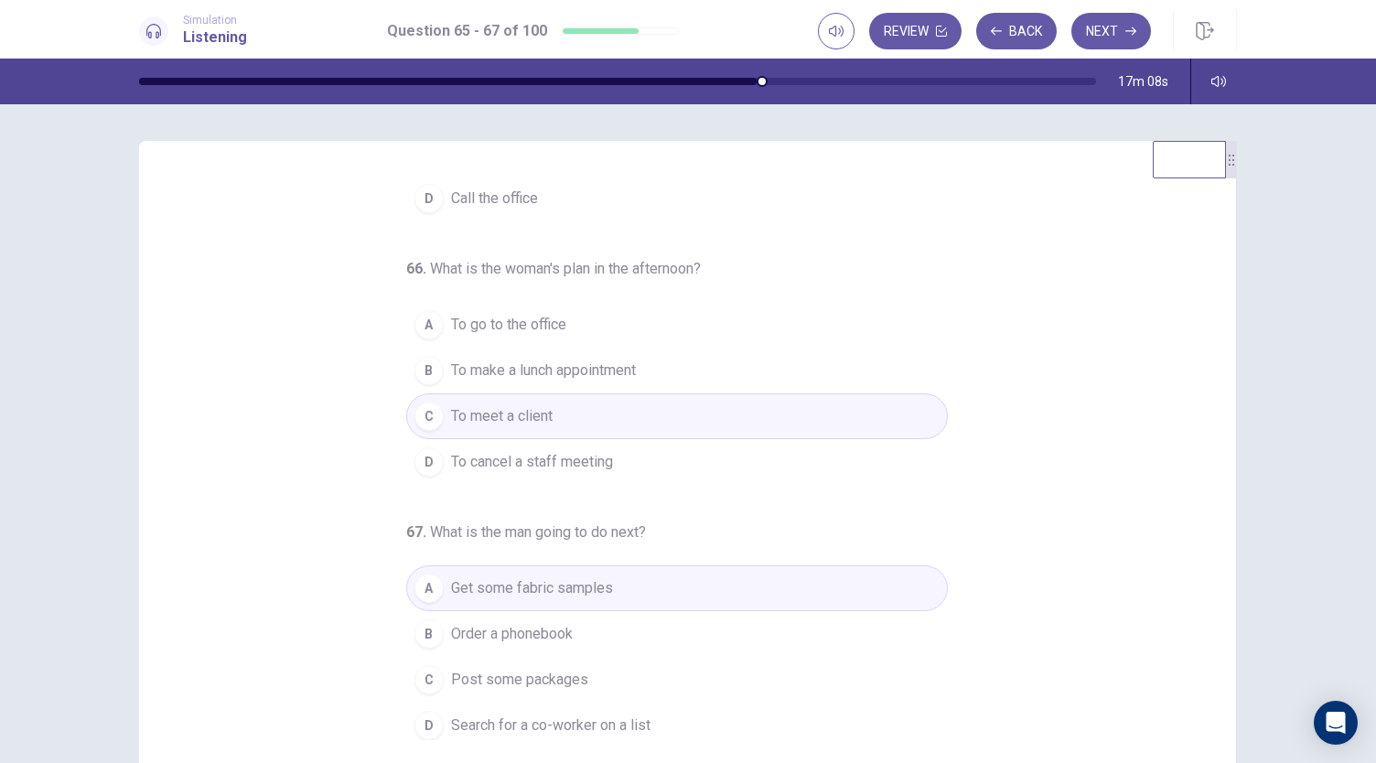
scroll to position [92, 0]
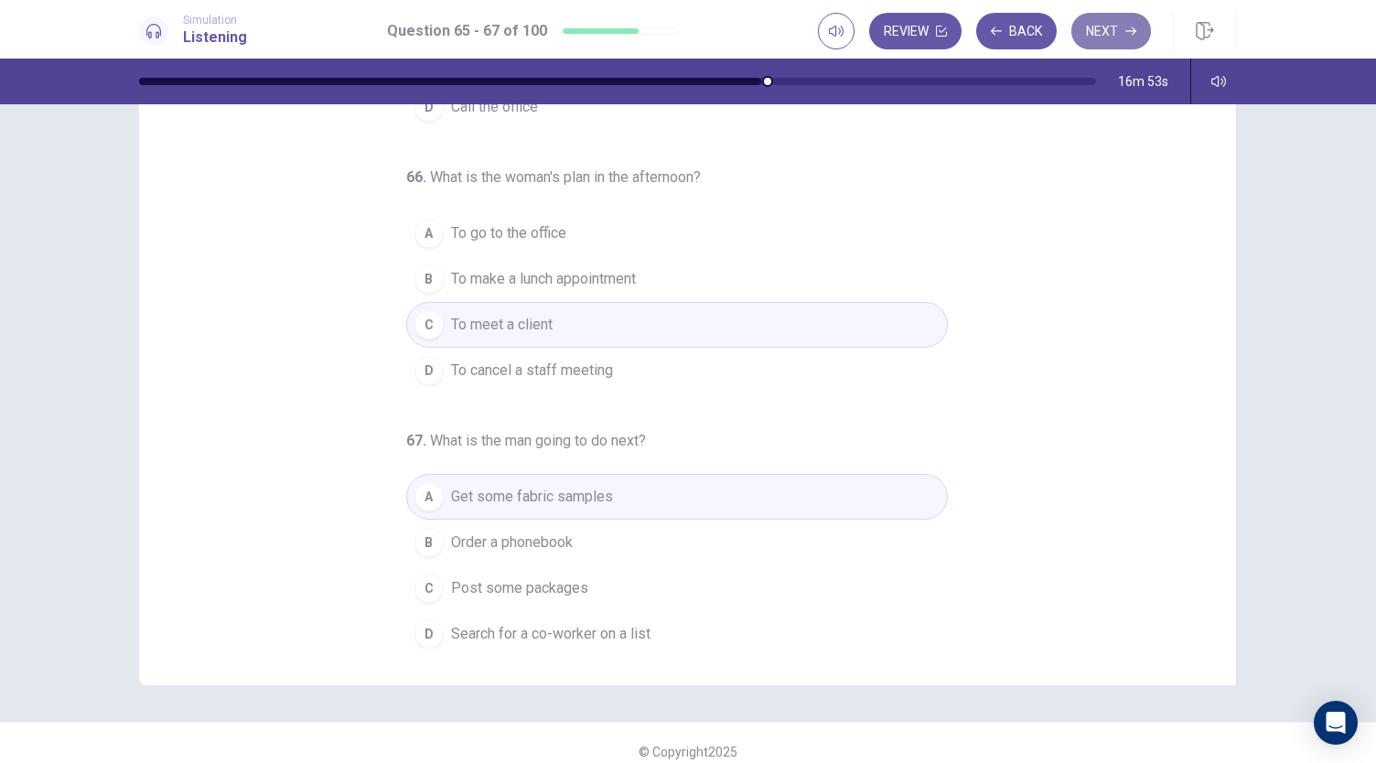
click at [1117, 38] on button "Next" at bounding box center [1112, 31] width 80 height 37
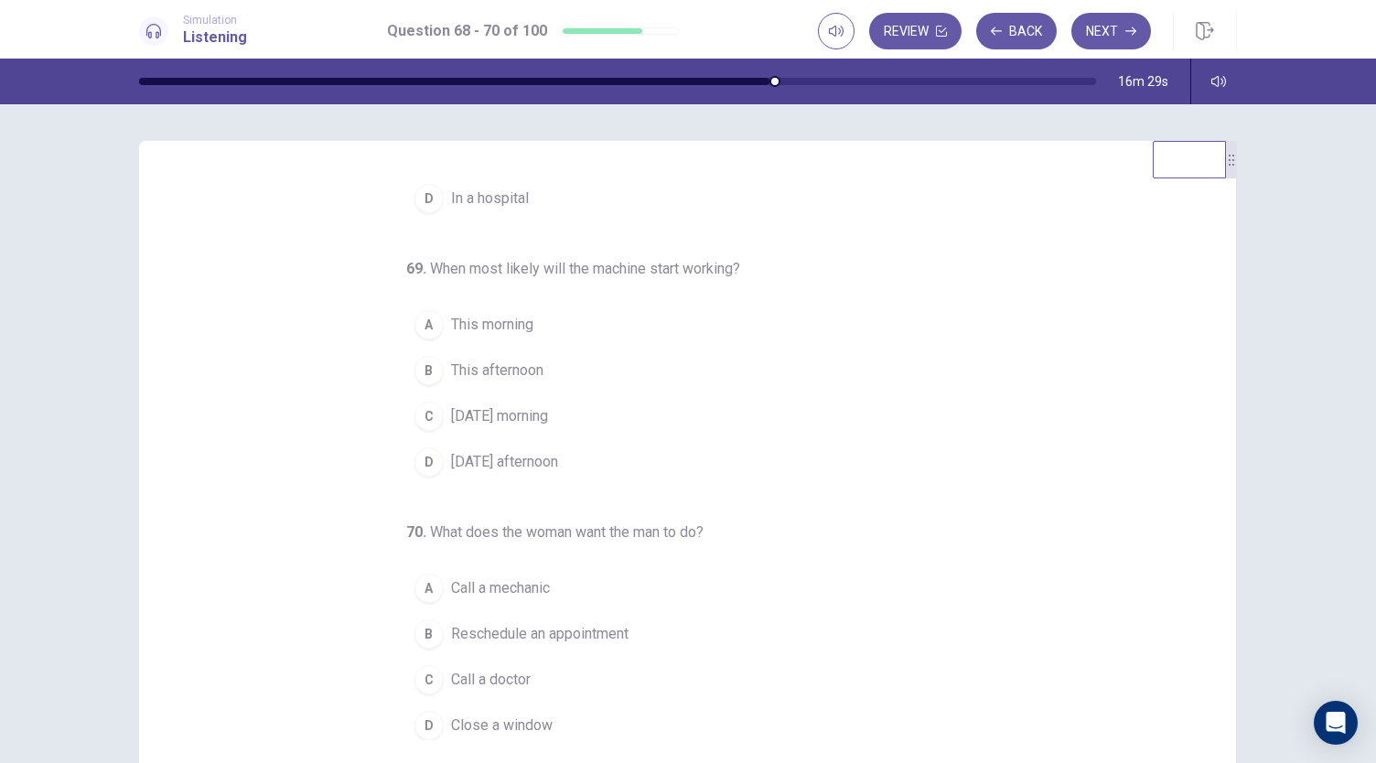
scroll to position [0, 0]
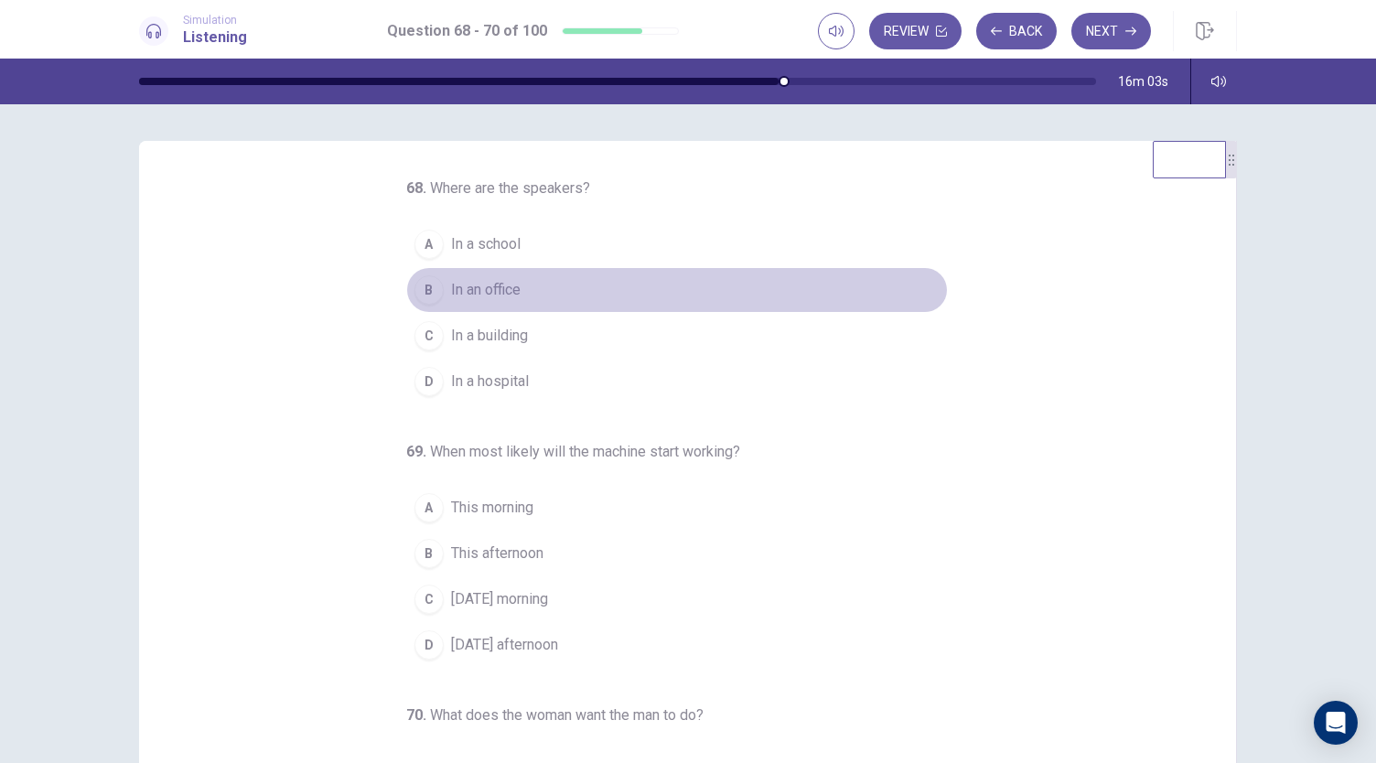
click at [523, 276] on button "B In an office" at bounding box center [677, 290] width 542 height 46
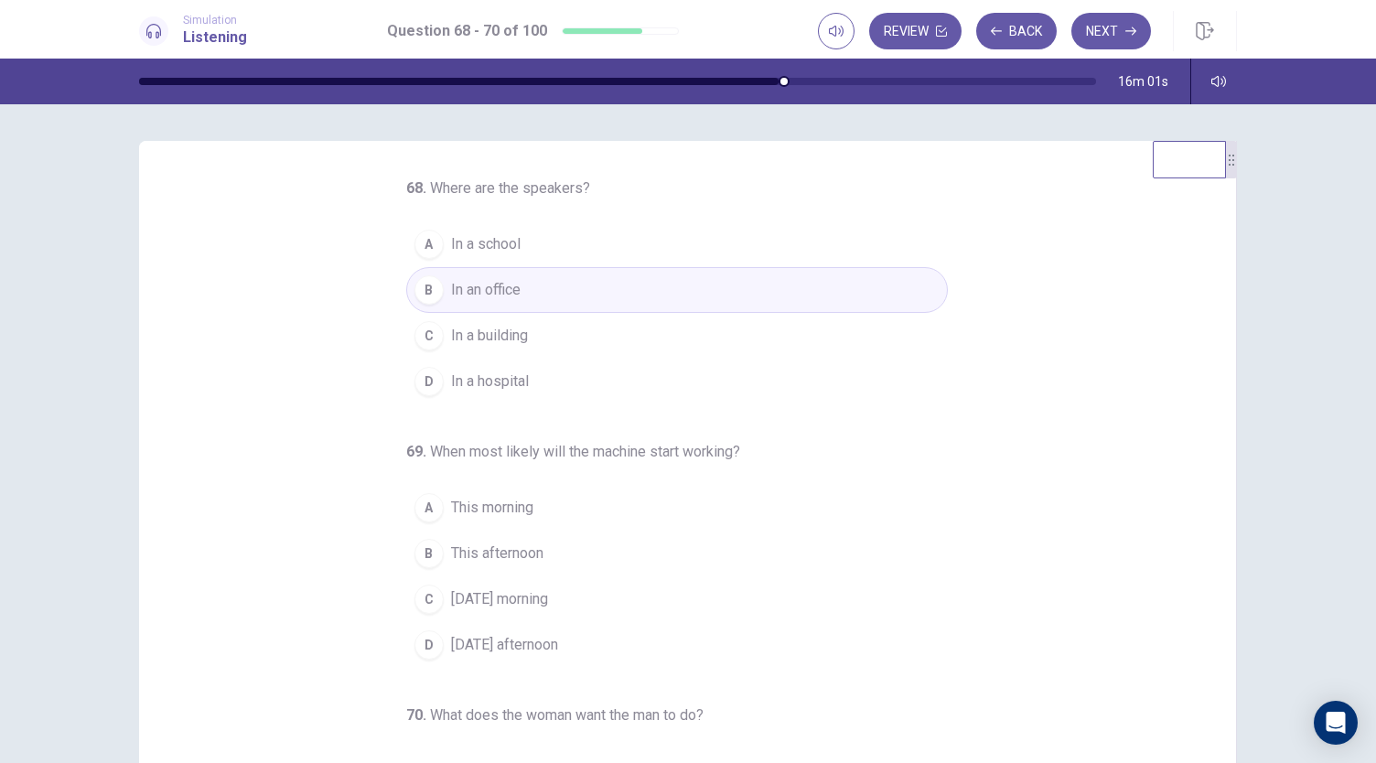
scroll to position [92, 0]
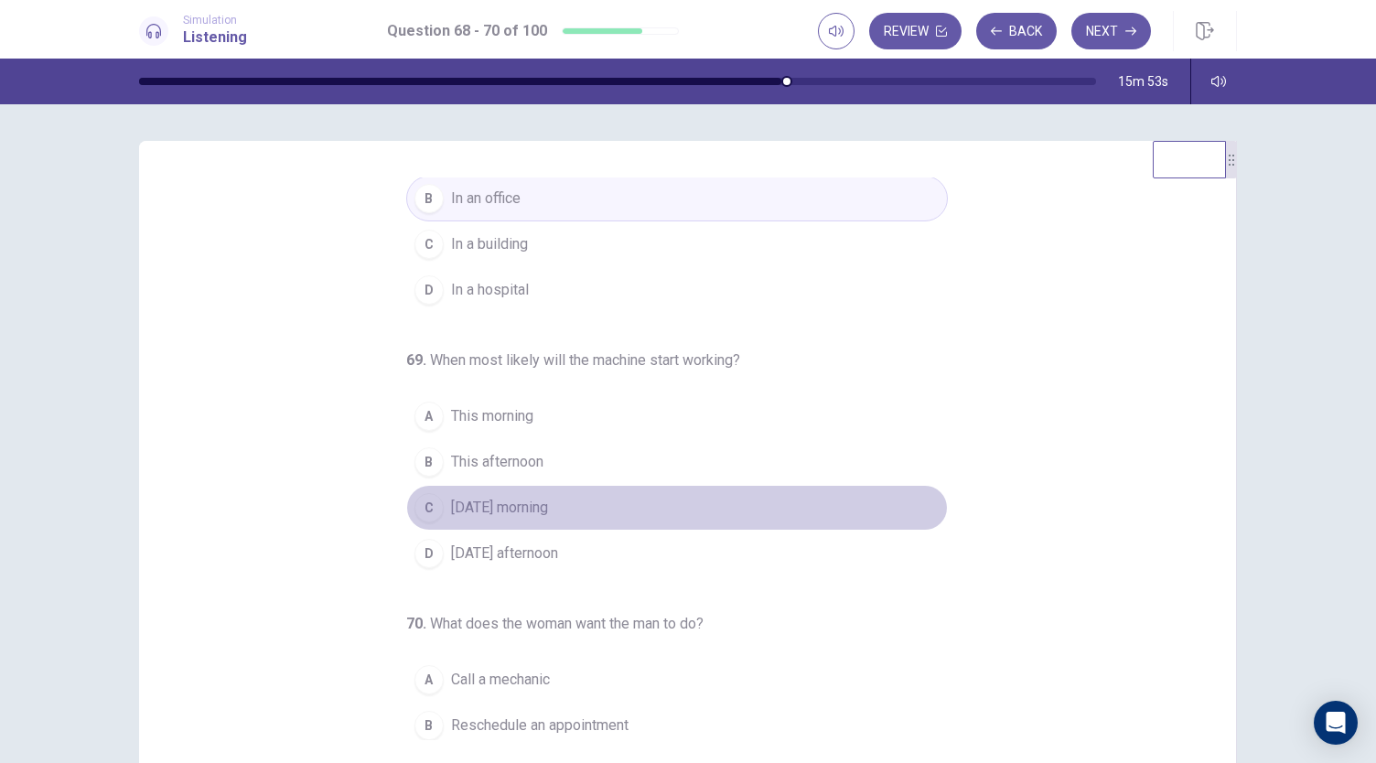
click at [632, 512] on button "C [DATE] morning" at bounding box center [677, 508] width 542 height 46
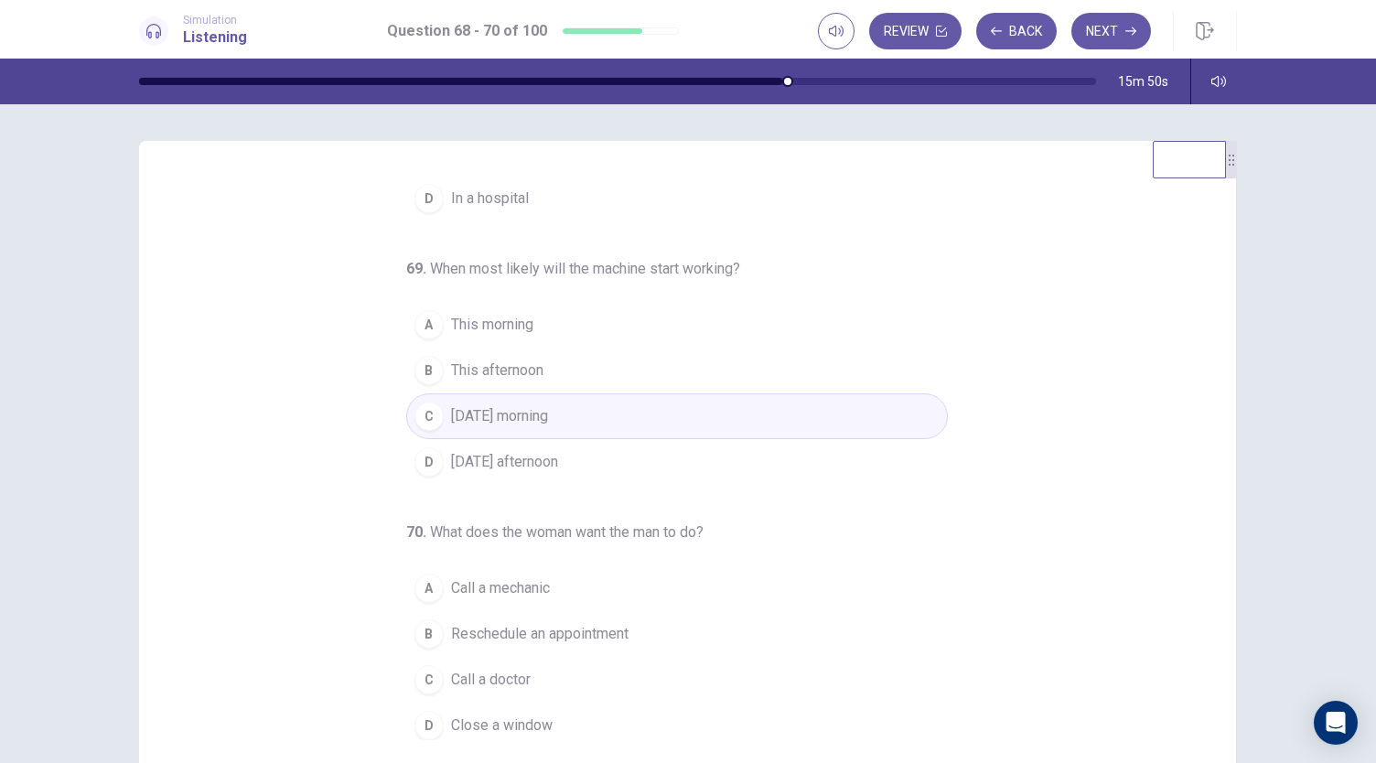
scroll to position [183, 0]
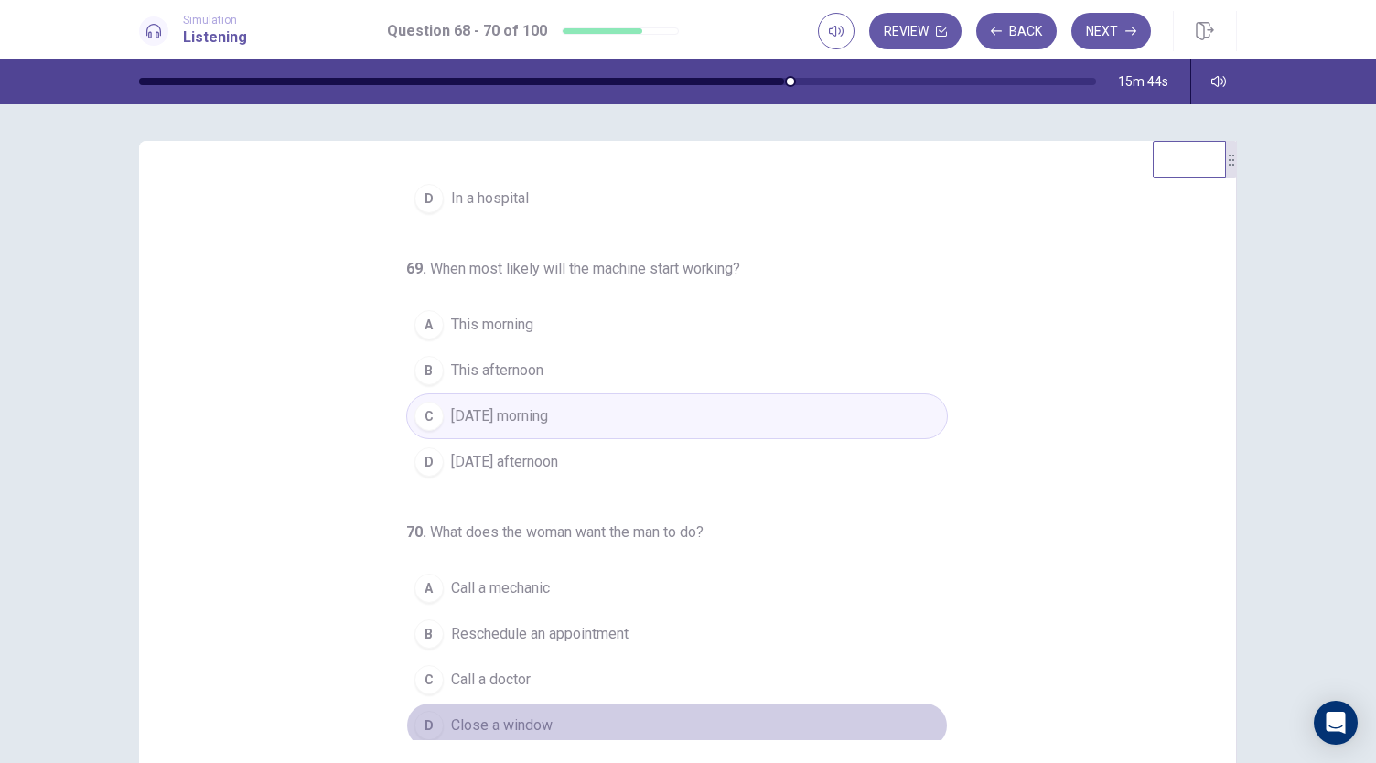
click at [493, 715] on span "Close a window" at bounding box center [502, 726] width 102 height 22
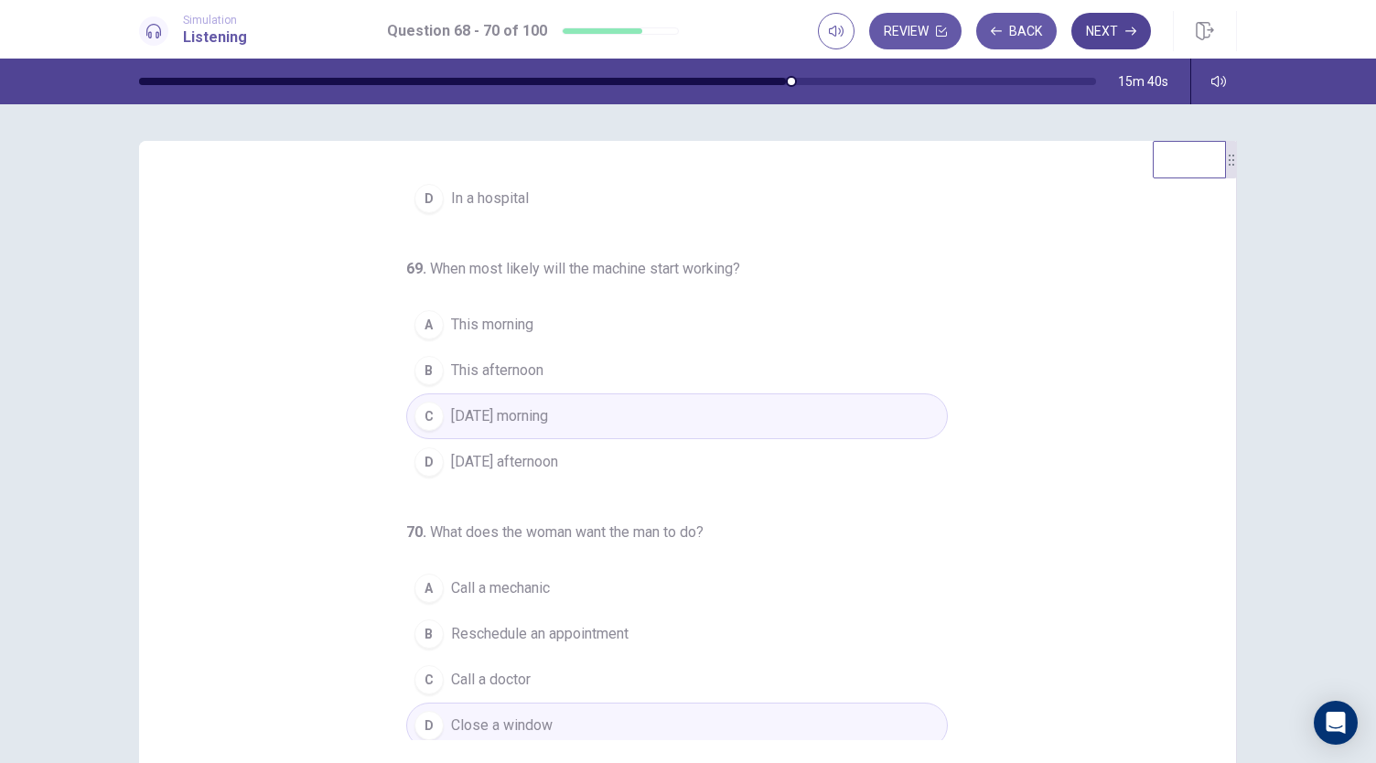
click at [1137, 27] on icon "button" at bounding box center [1131, 31] width 11 height 11
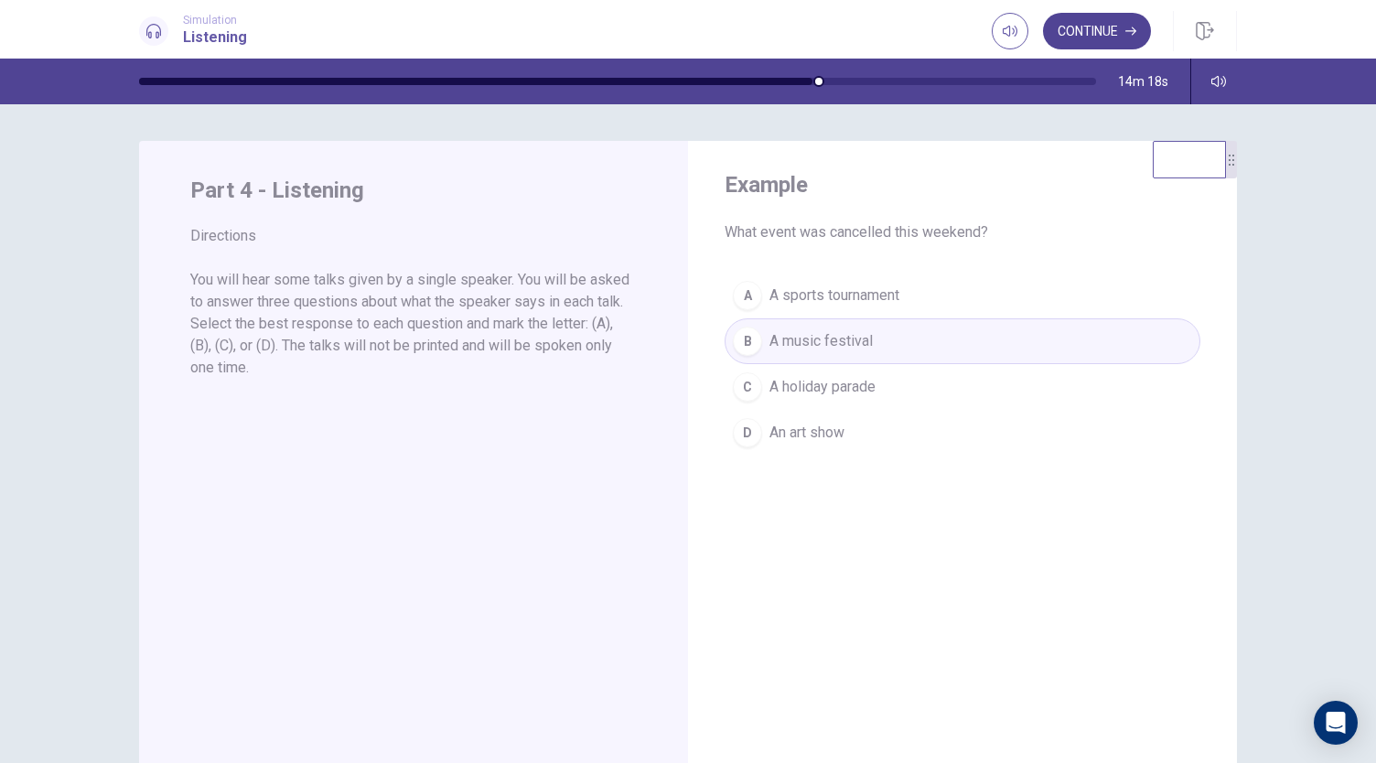
click at [1116, 25] on button "Continue" at bounding box center [1097, 31] width 108 height 37
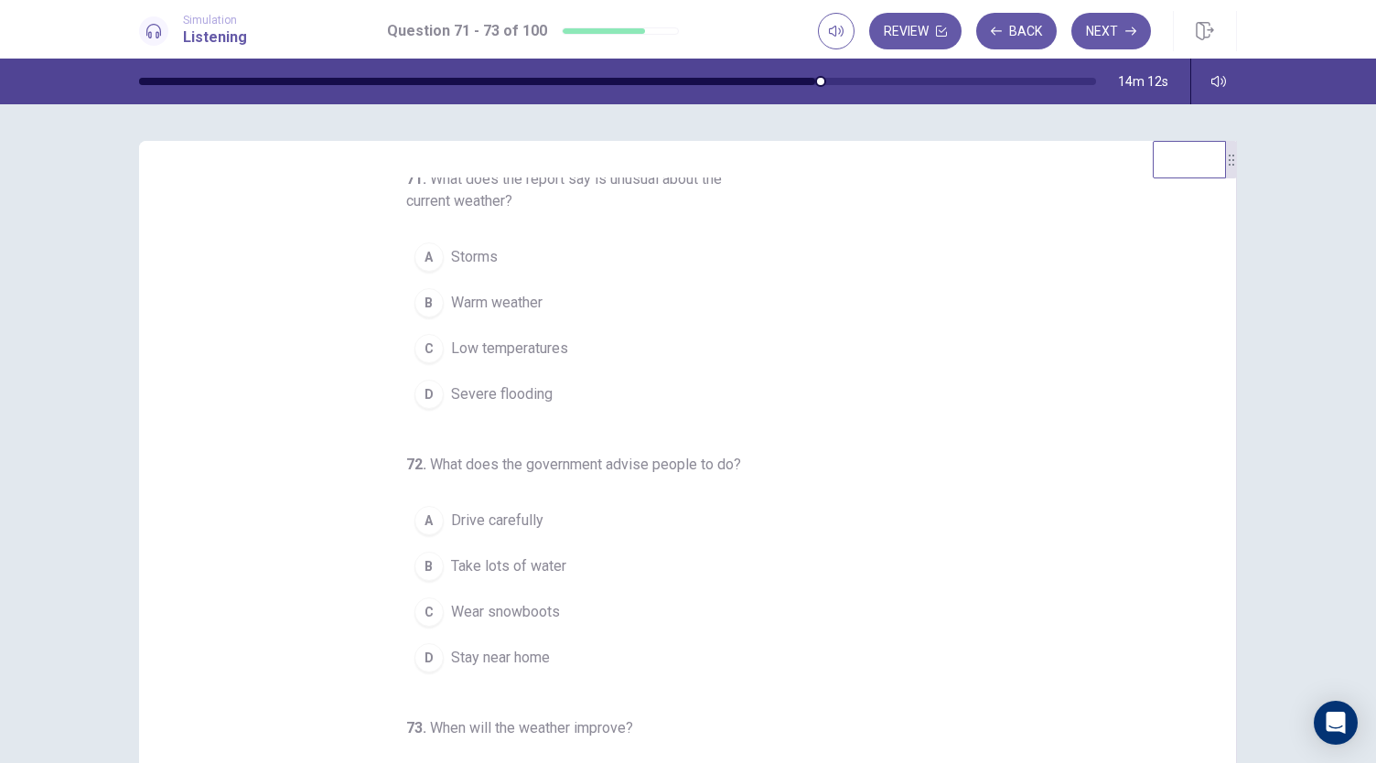
scroll to position [0, 0]
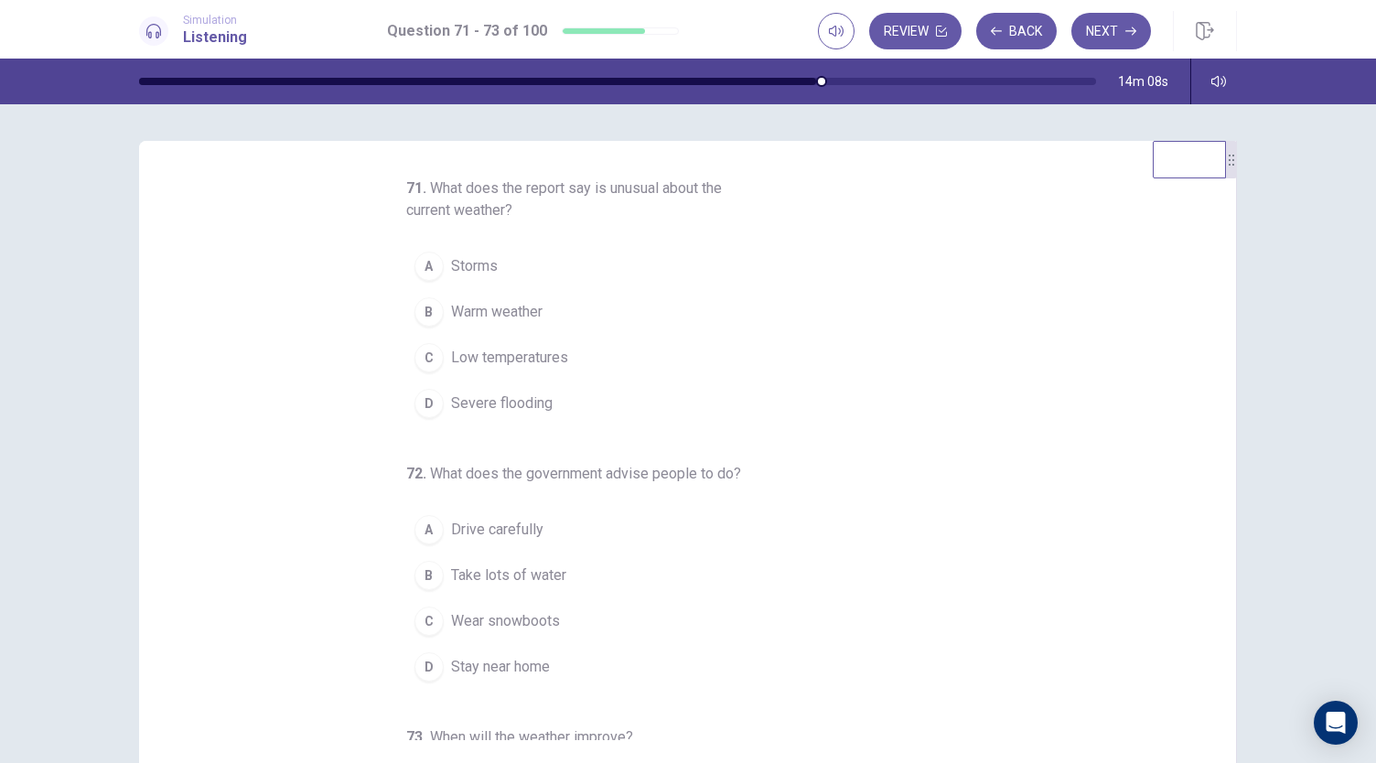
click at [515, 361] on span "Low temperatures" at bounding box center [509, 358] width 117 height 22
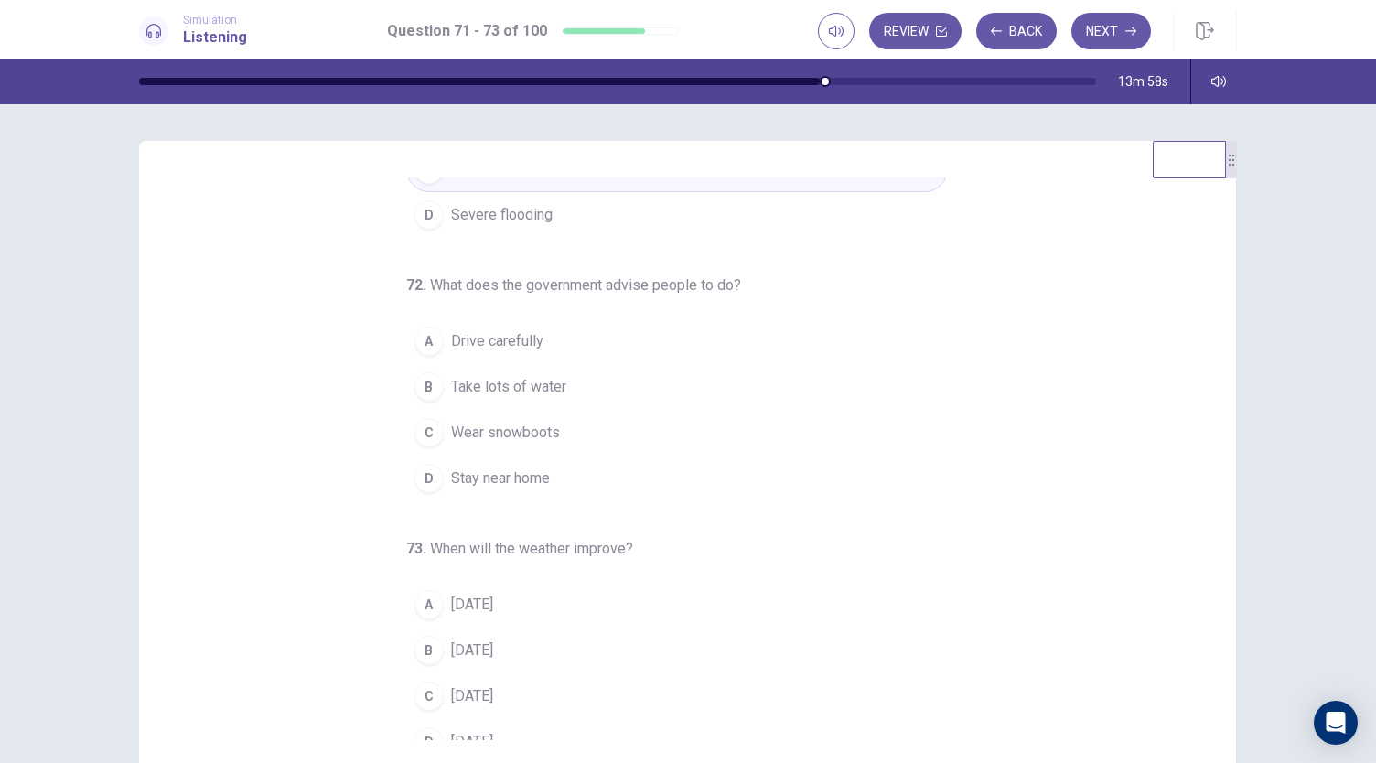
scroll to position [205, 0]
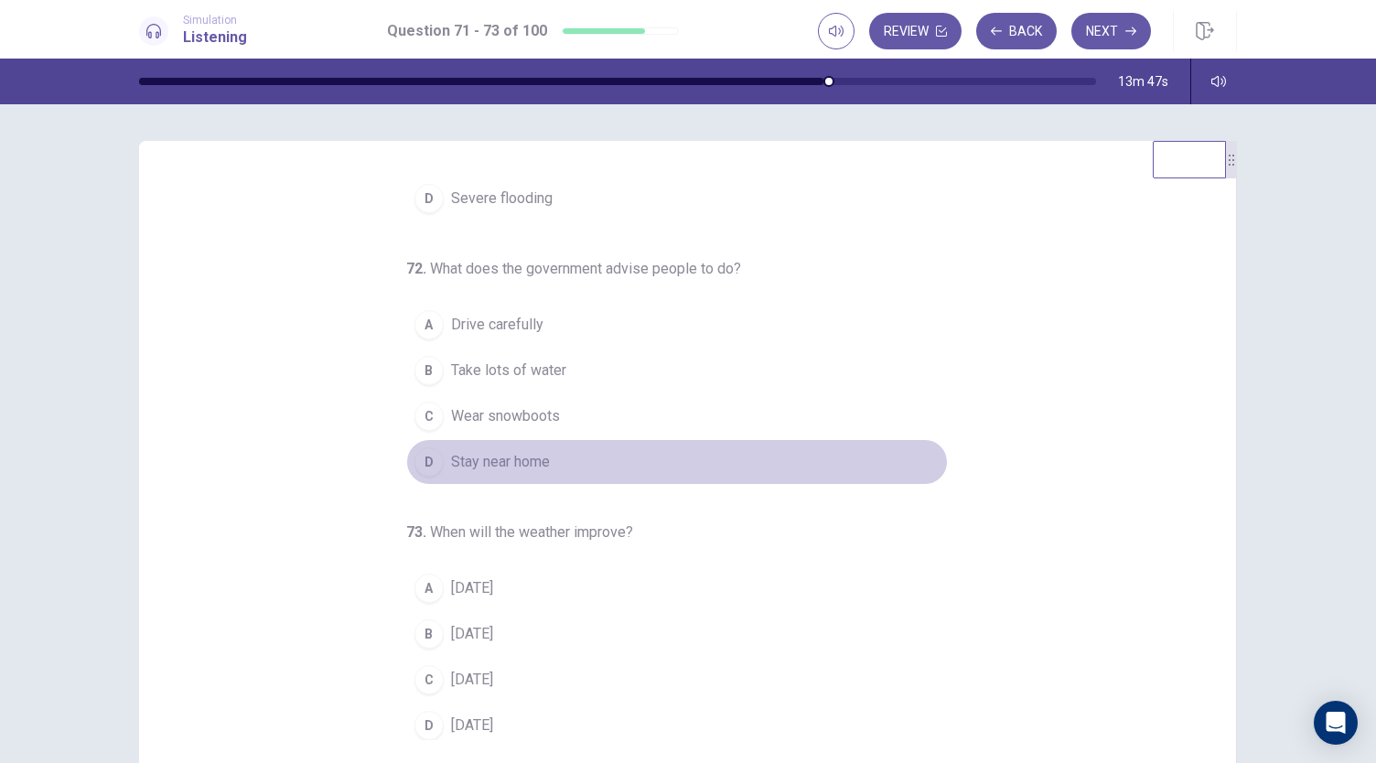
click at [558, 463] on button "D Stay near home" at bounding box center [677, 462] width 542 height 46
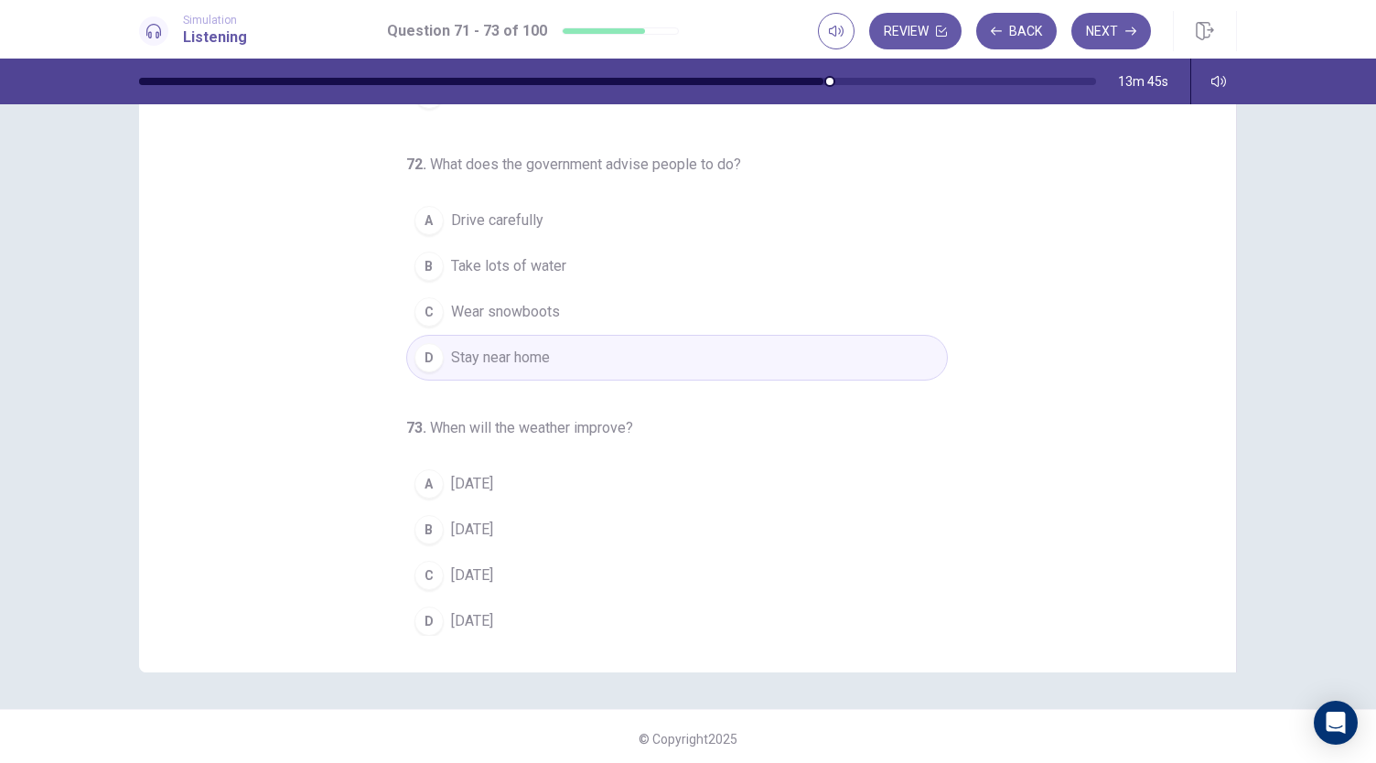
scroll to position [109, 0]
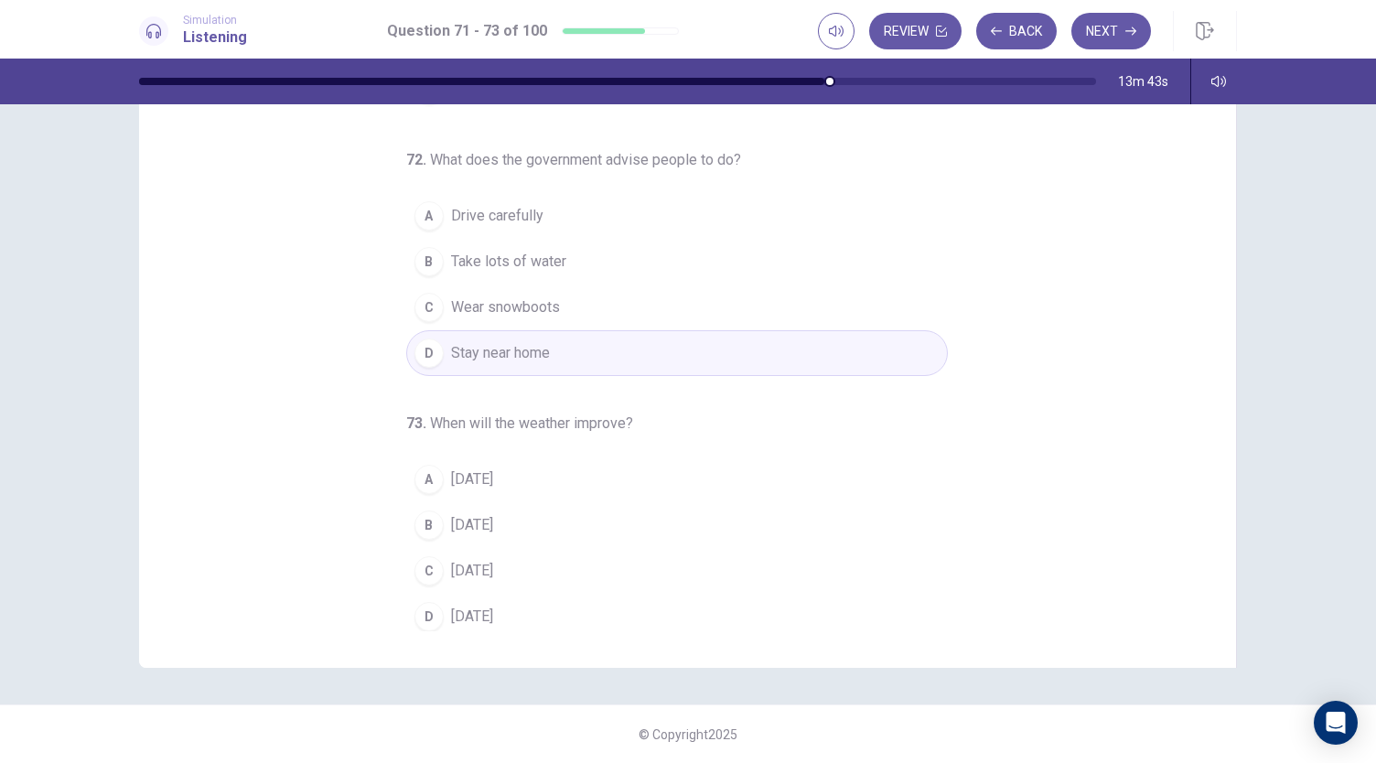
click at [532, 561] on button "C [DATE]" at bounding box center [677, 571] width 542 height 46
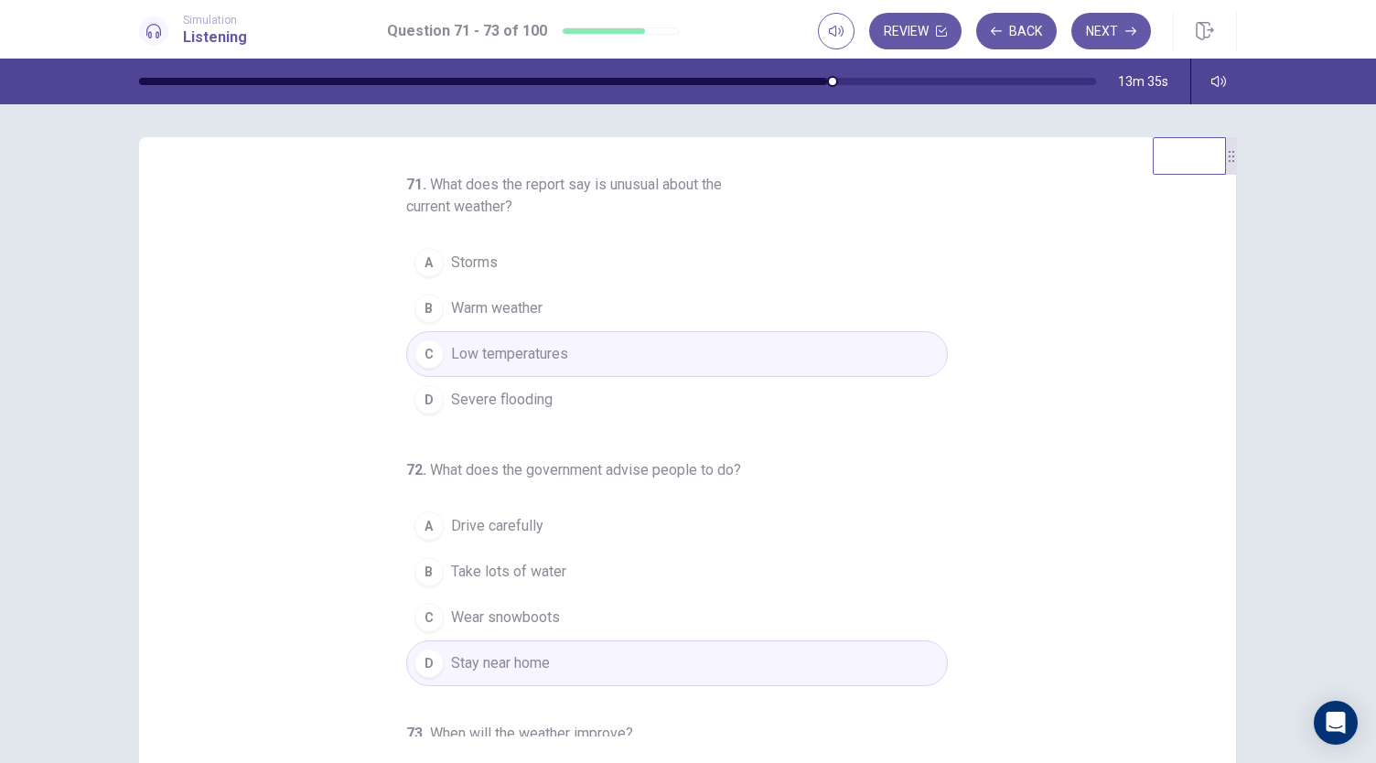
scroll to position [0, 0]
click at [1133, 22] on button "Next" at bounding box center [1112, 31] width 80 height 37
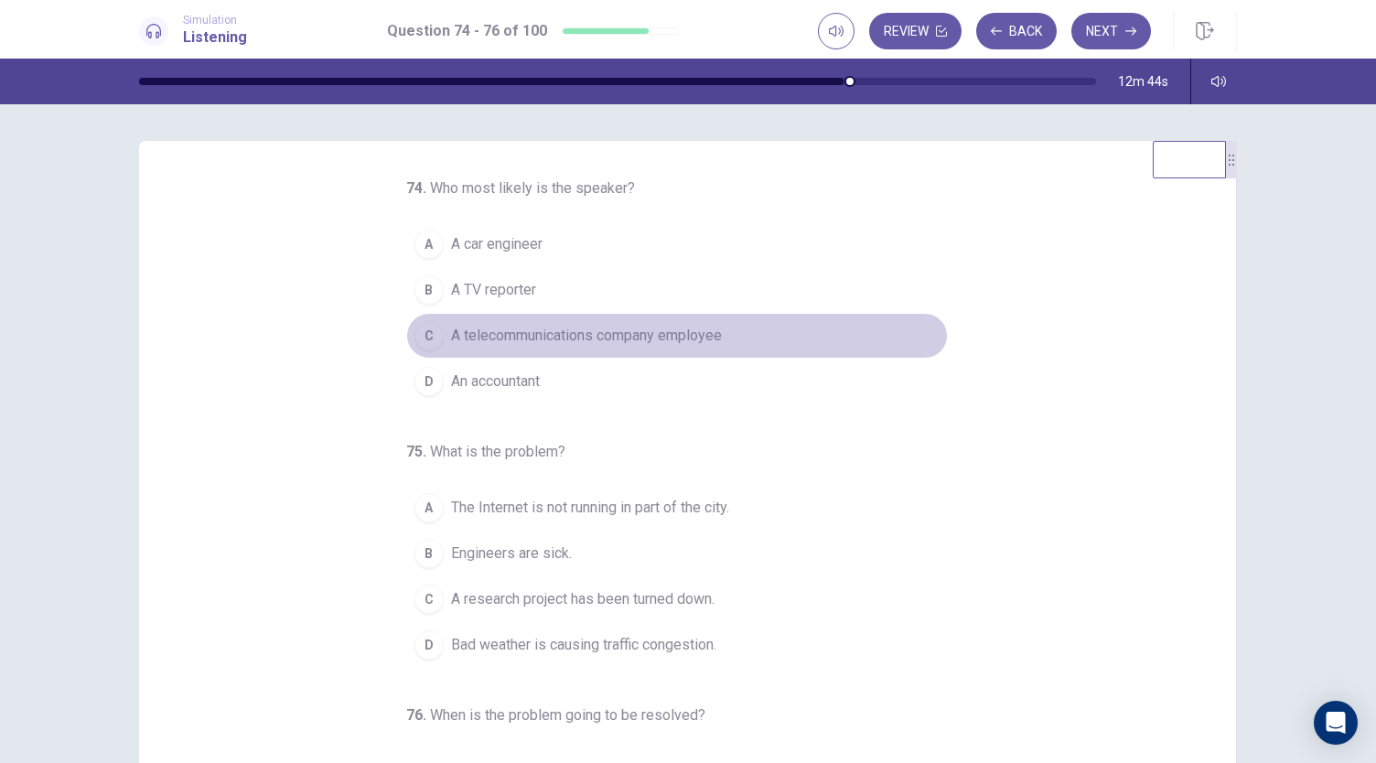
click at [725, 340] on button "C A telecommunications company employee" at bounding box center [677, 336] width 542 height 46
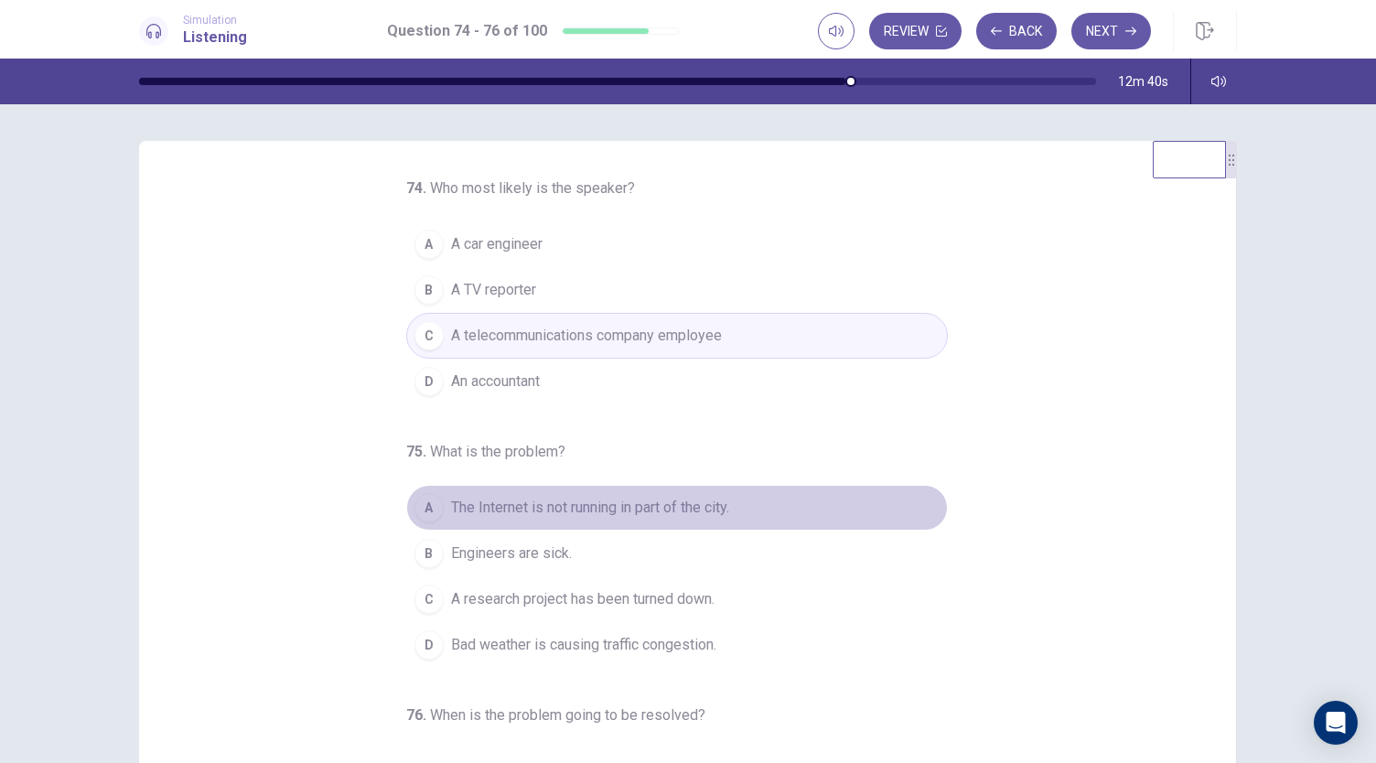
click at [695, 507] on span "The Internet is not running in part of the city." at bounding box center [590, 508] width 278 height 22
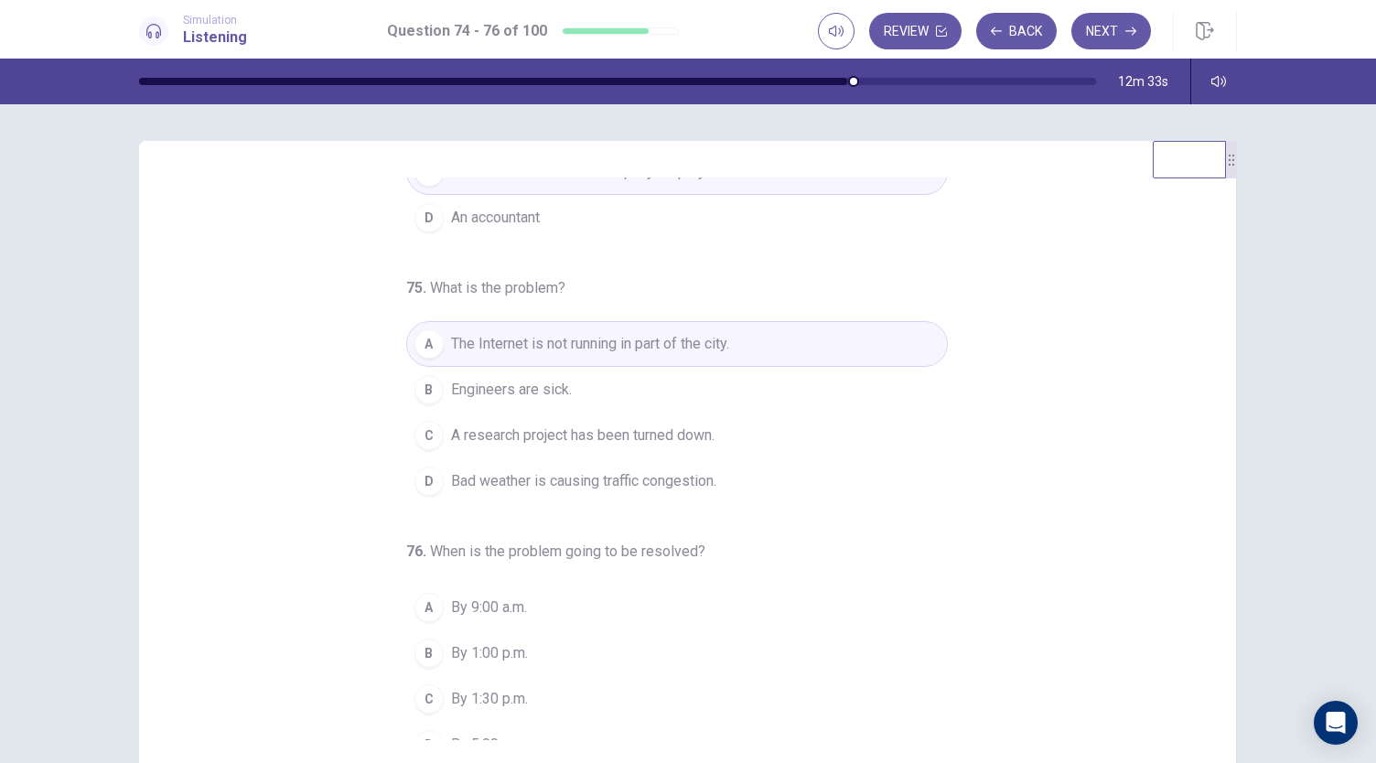
scroll to position [183, 0]
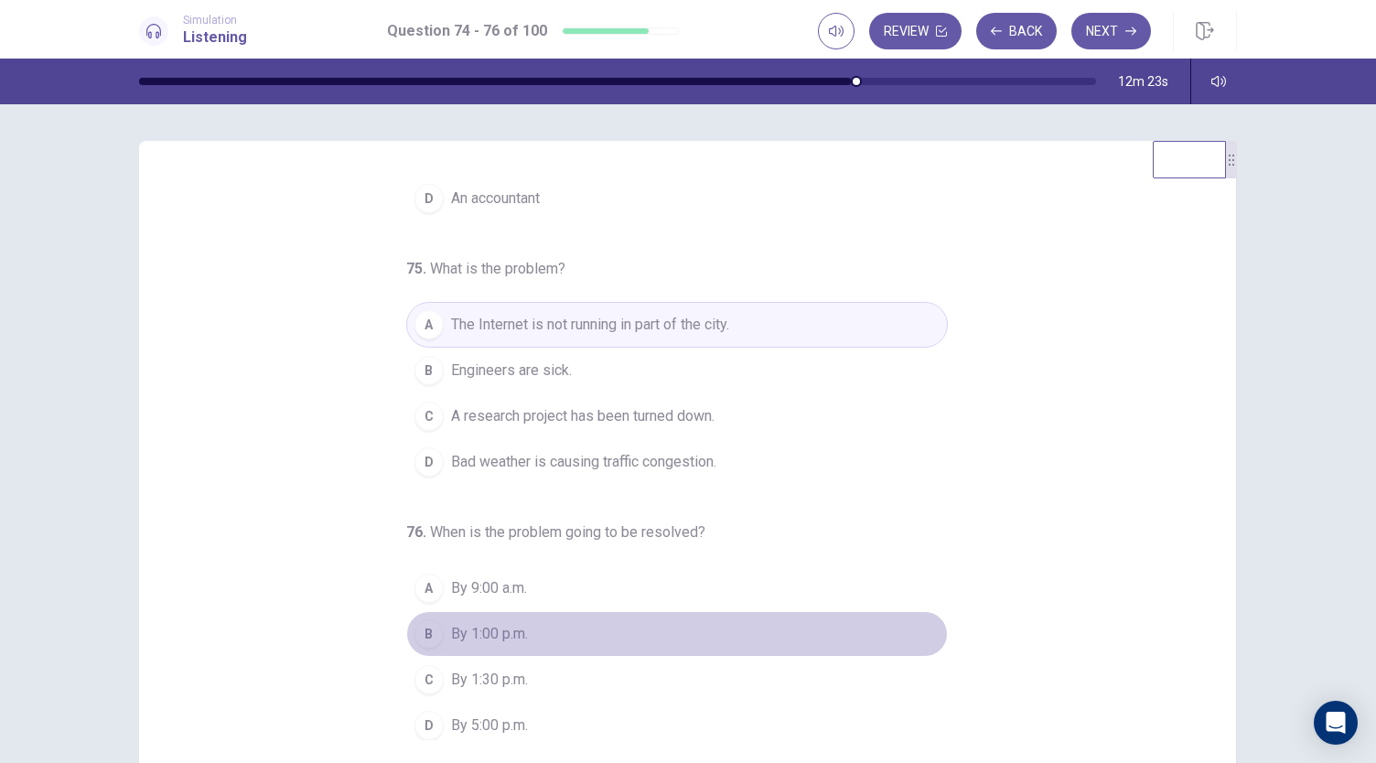
click at [545, 637] on button "B By 1:00 p.m." at bounding box center [677, 634] width 542 height 46
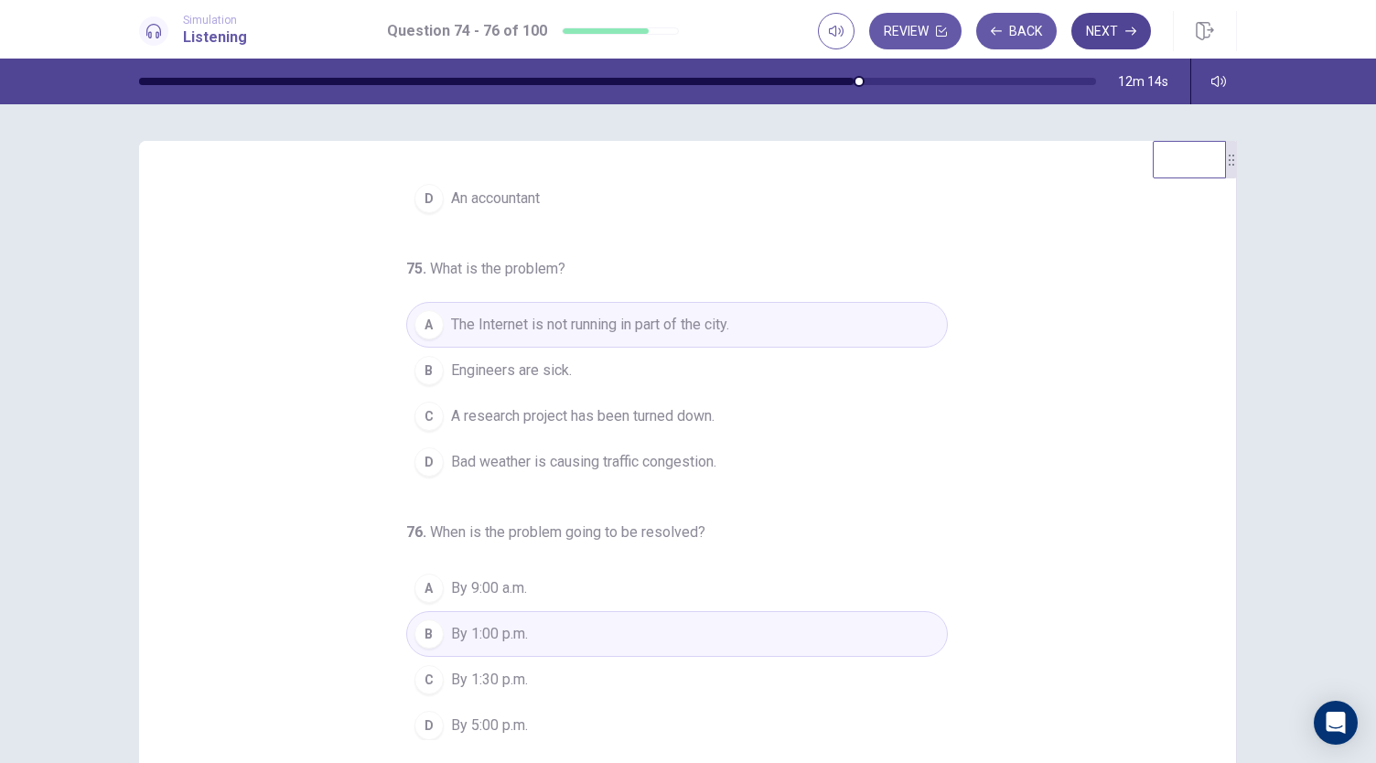
click at [1142, 38] on button "Next" at bounding box center [1112, 31] width 80 height 37
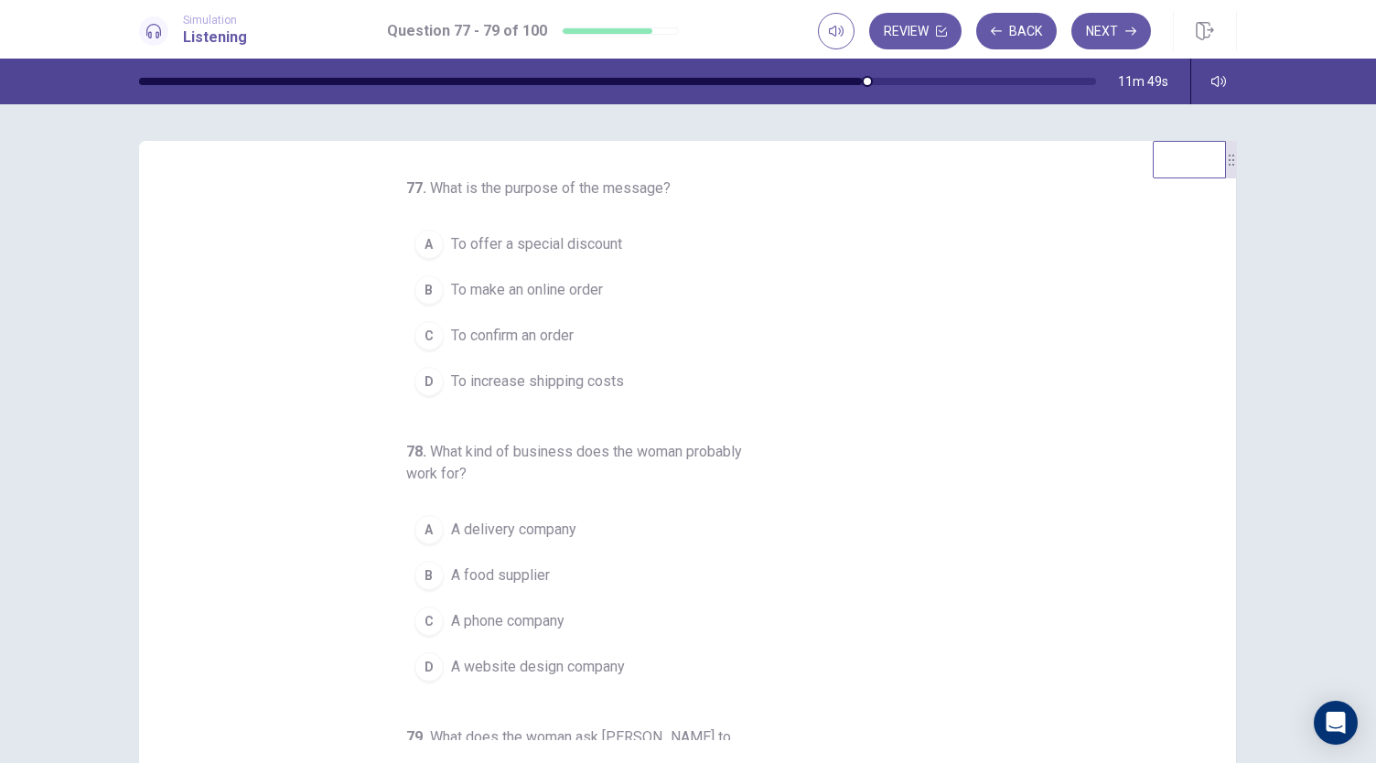
scroll to position [0, 0]
click at [642, 333] on button "C To confirm an order" at bounding box center [677, 336] width 542 height 46
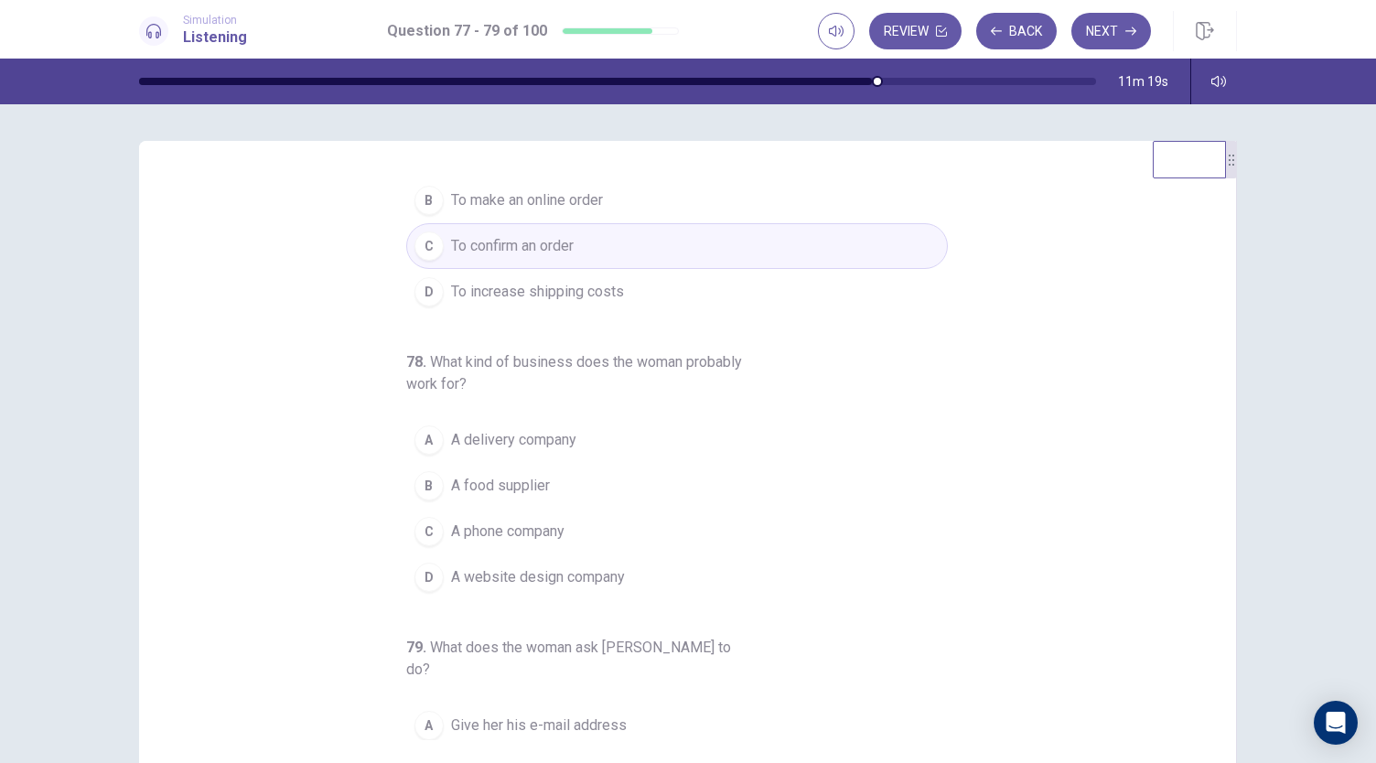
scroll to position [92, 0]
click at [589, 496] on button "B A food supplier" at bounding box center [677, 484] width 542 height 46
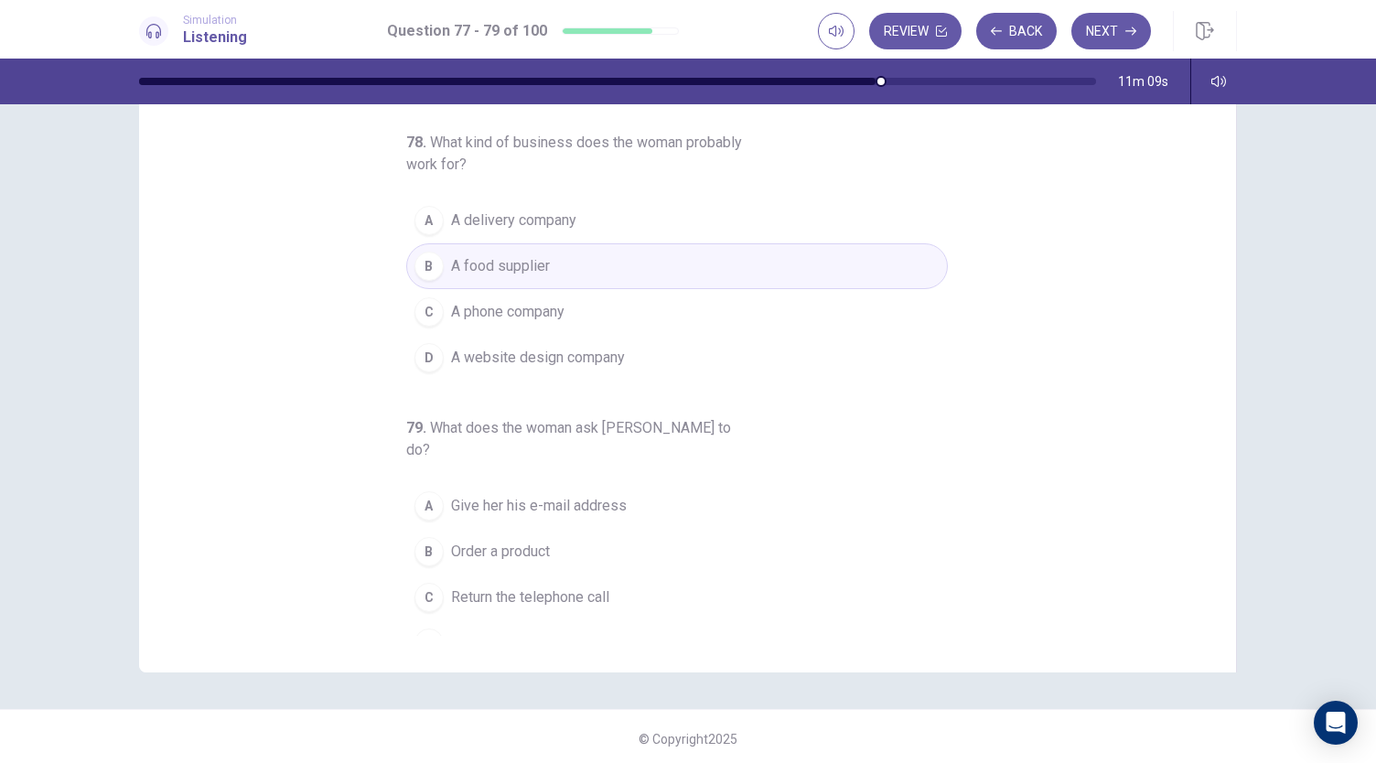
scroll to position [109, 0]
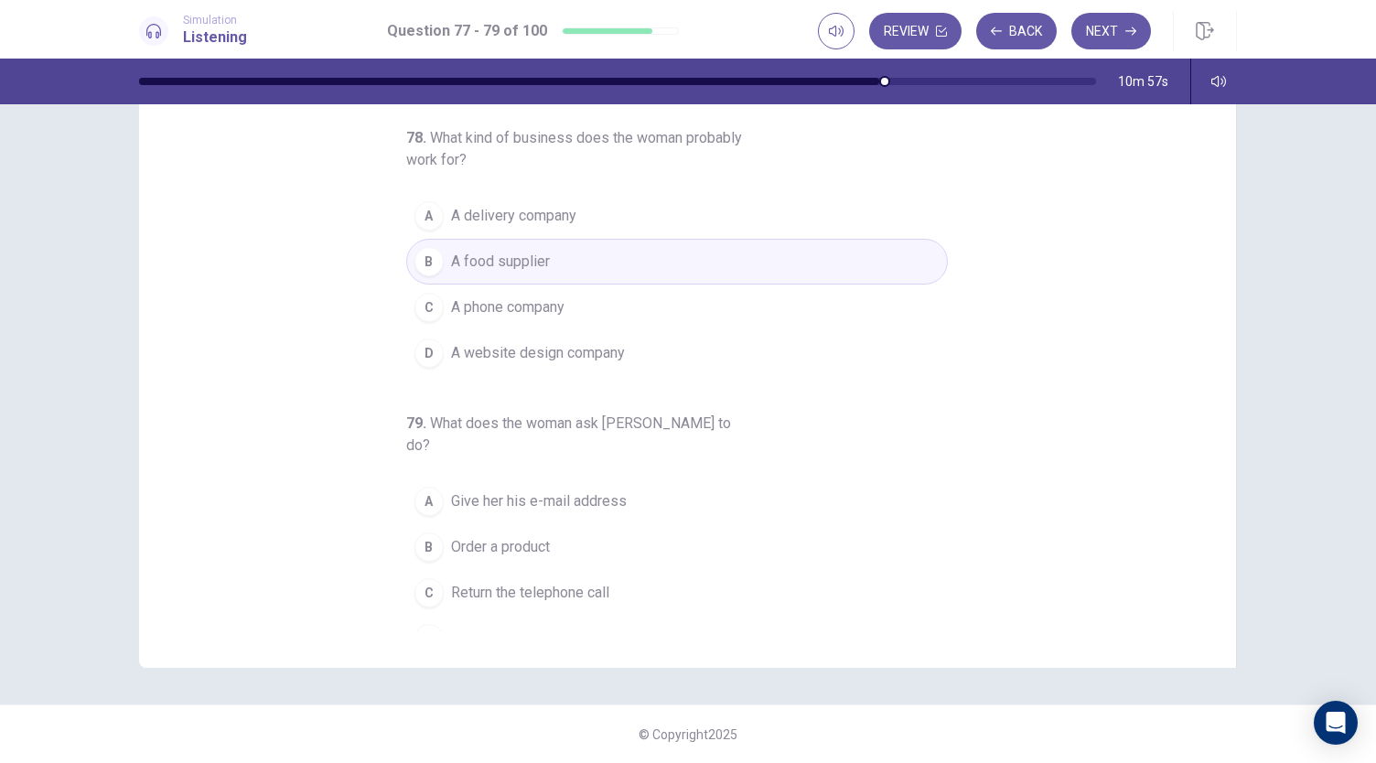
click at [516, 582] on span "Return the telephone call" at bounding box center [530, 593] width 158 height 22
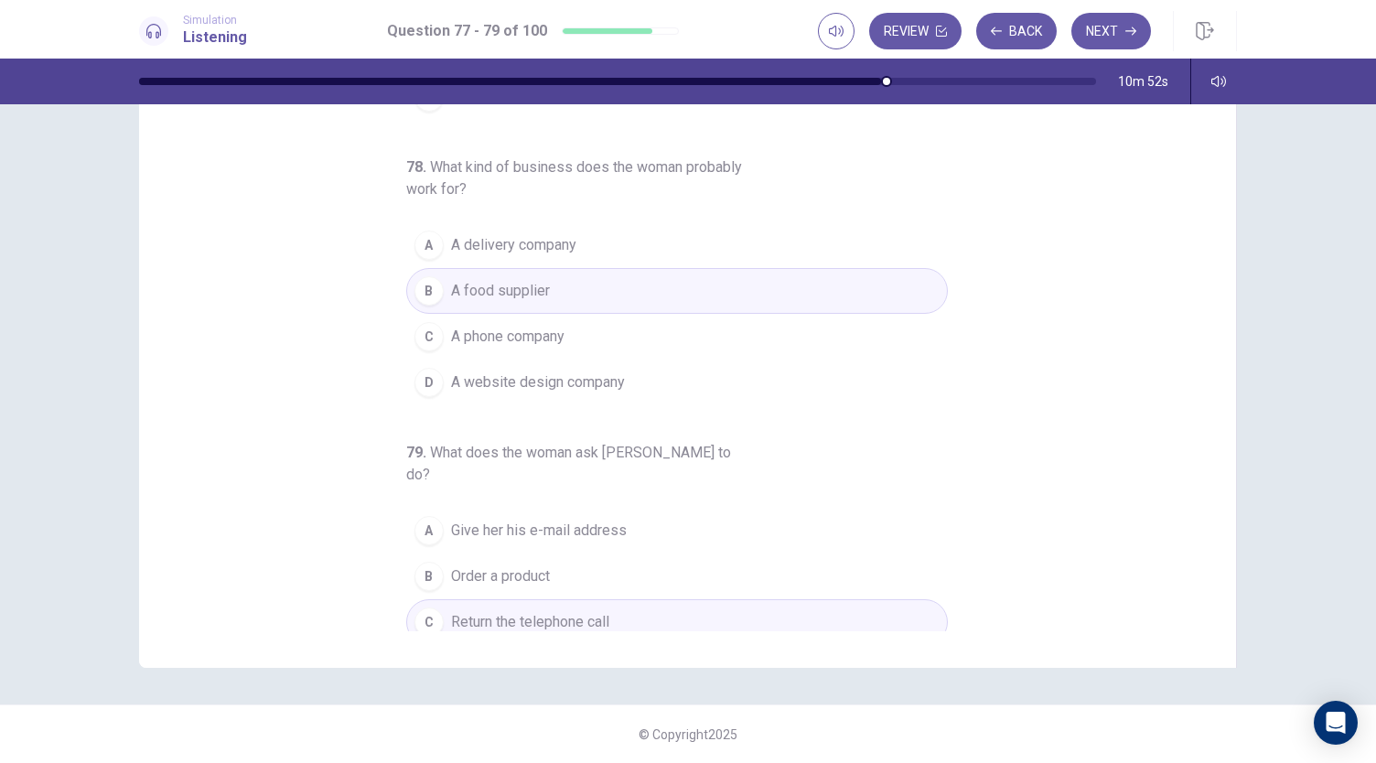
scroll to position [205, 0]
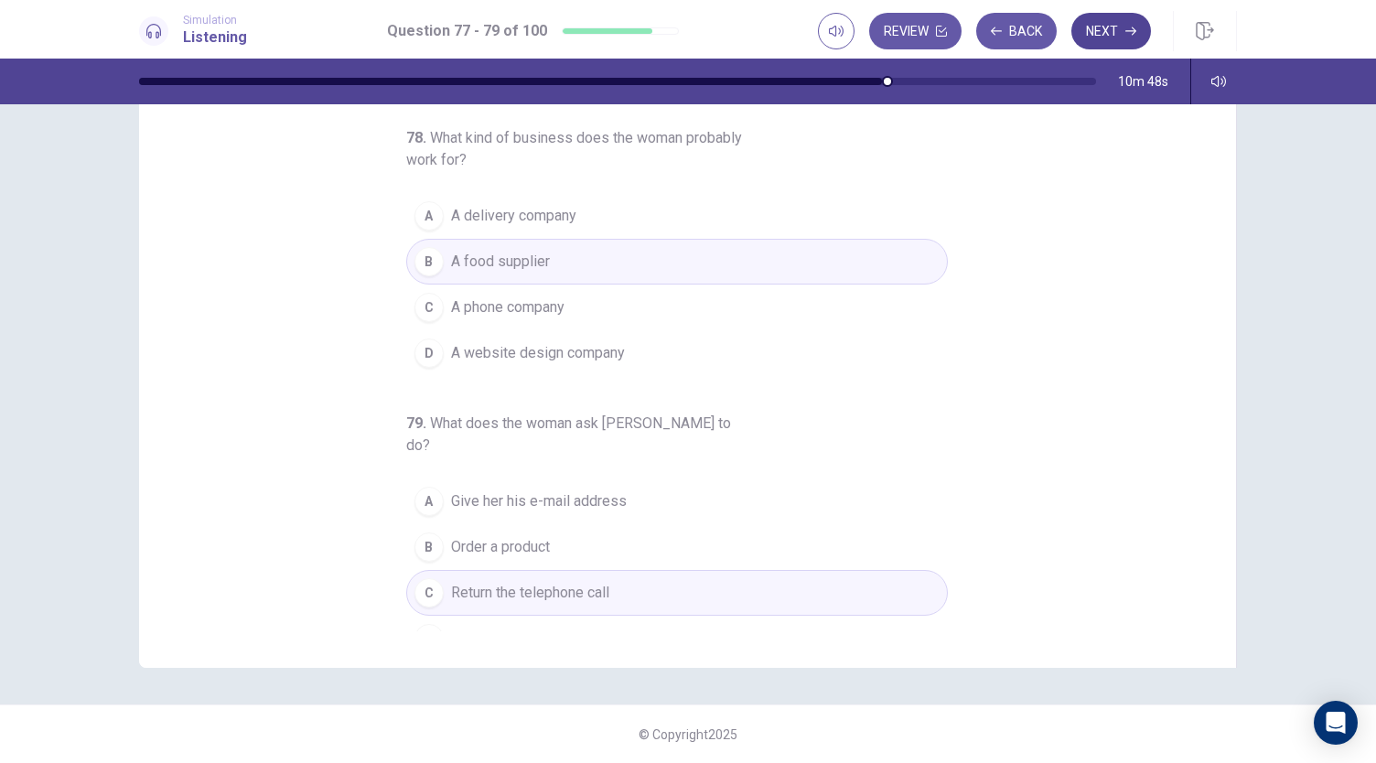
click at [1122, 48] on button "Next" at bounding box center [1112, 31] width 80 height 37
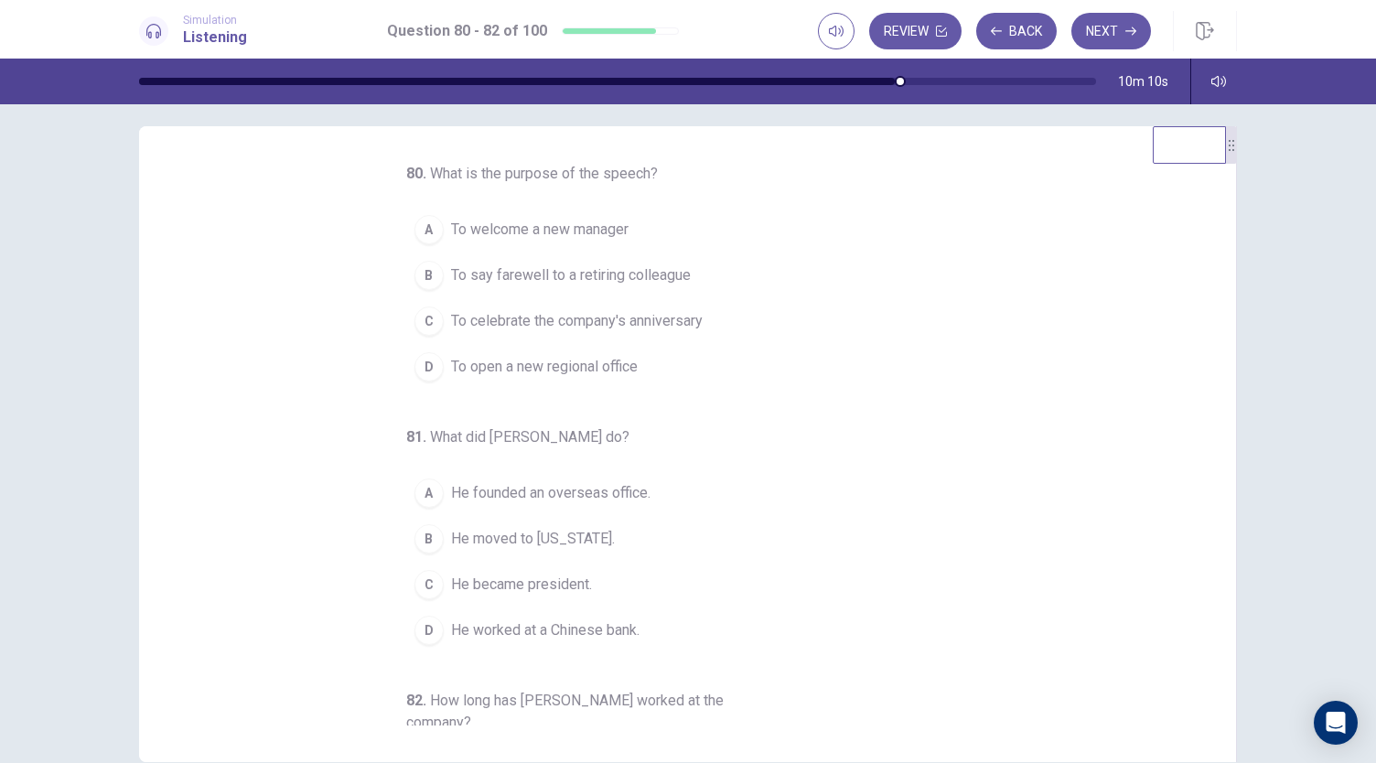
scroll to position [0, 0]
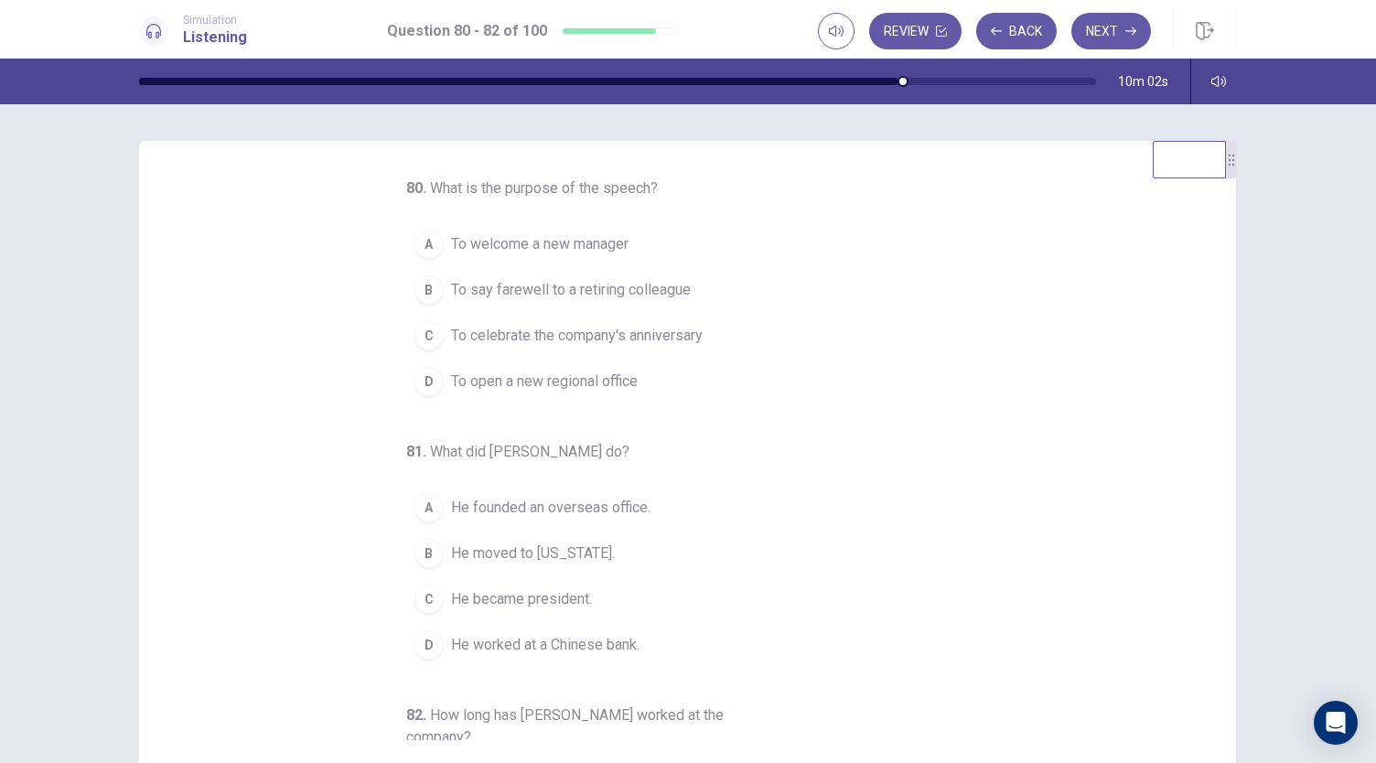
click at [681, 290] on span "To say farewell to a retiring colleague" at bounding box center [571, 290] width 240 height 22
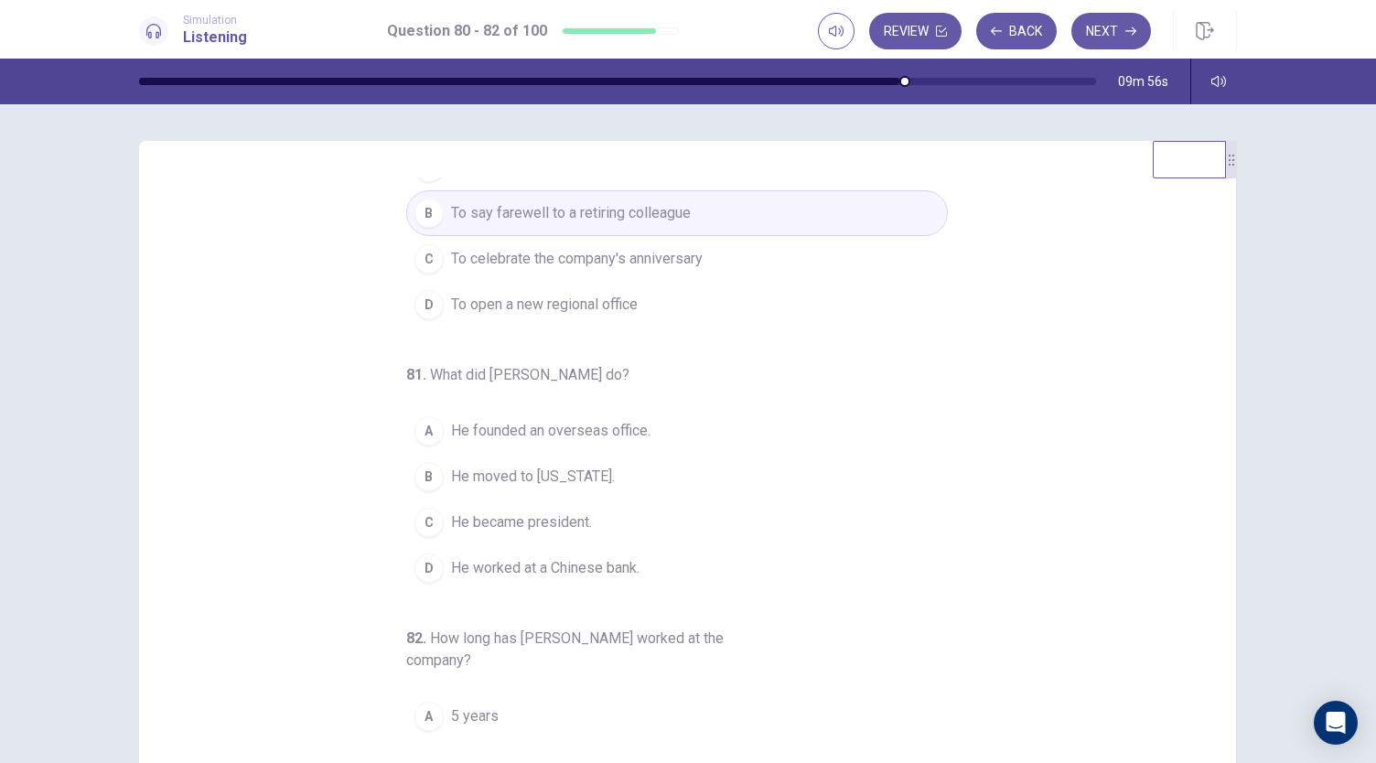
scroll to position [183, 0]
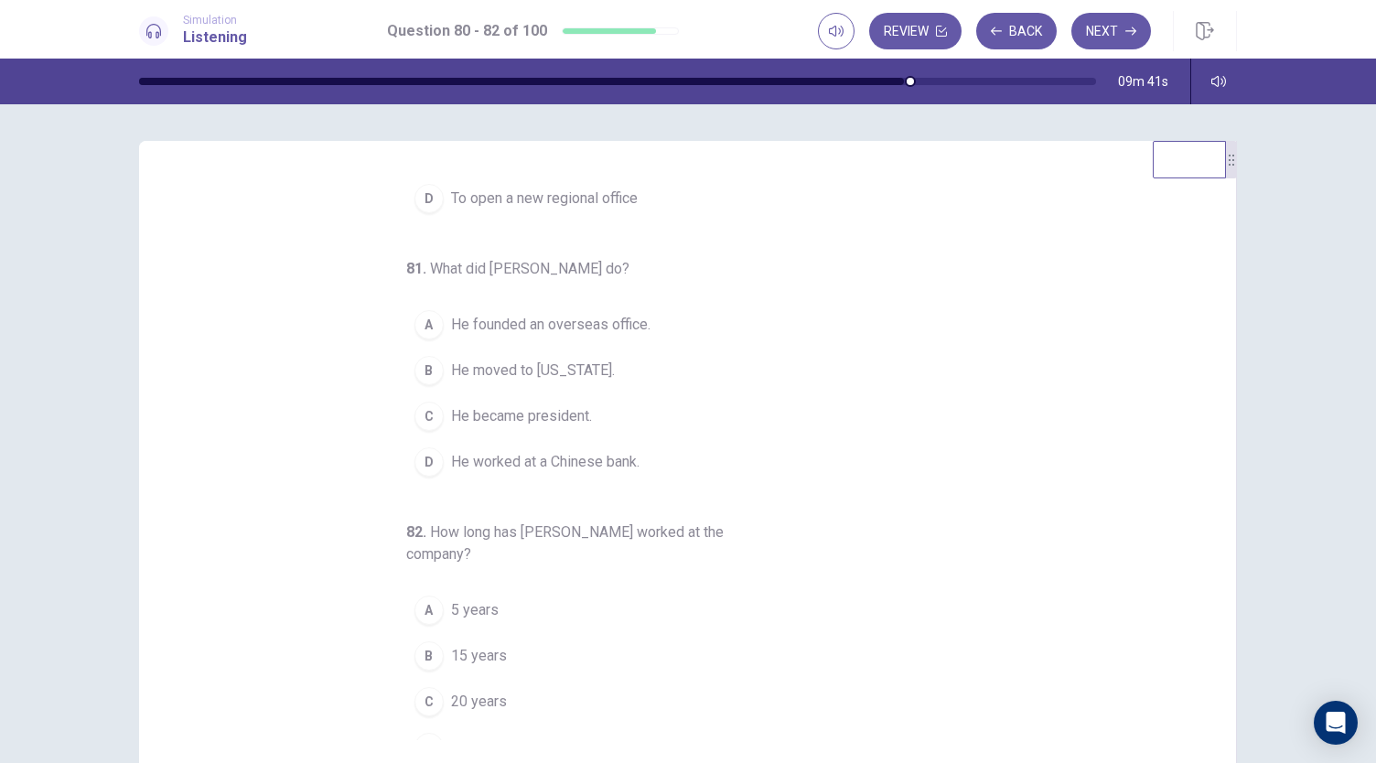
click at [597, 451] on span "He worked at a Chinese bank." at bounding box center [545, 462] width 189 height 22
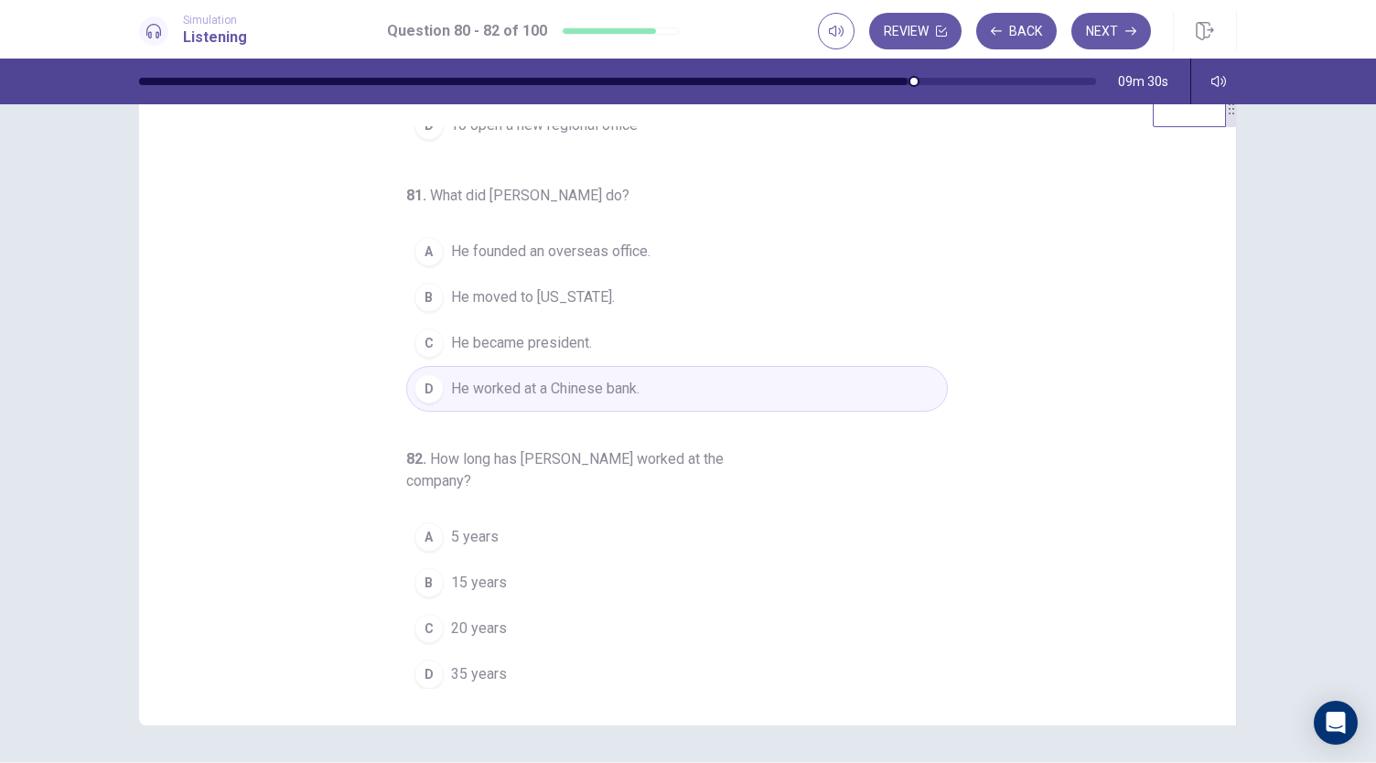
scroll to position [92, 0]
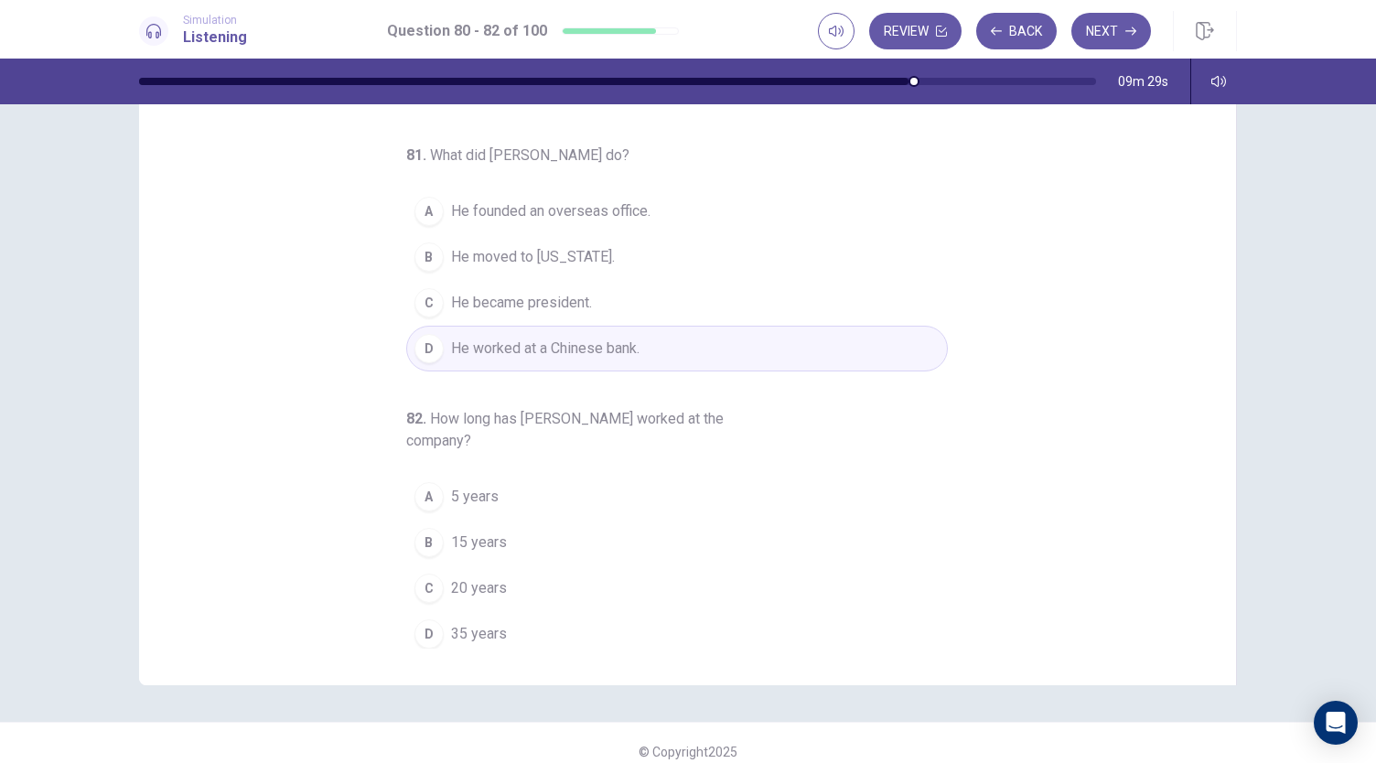
click at [511, 623] on button "D 35 years" at bounding box center [677, 634] width 542 height 46
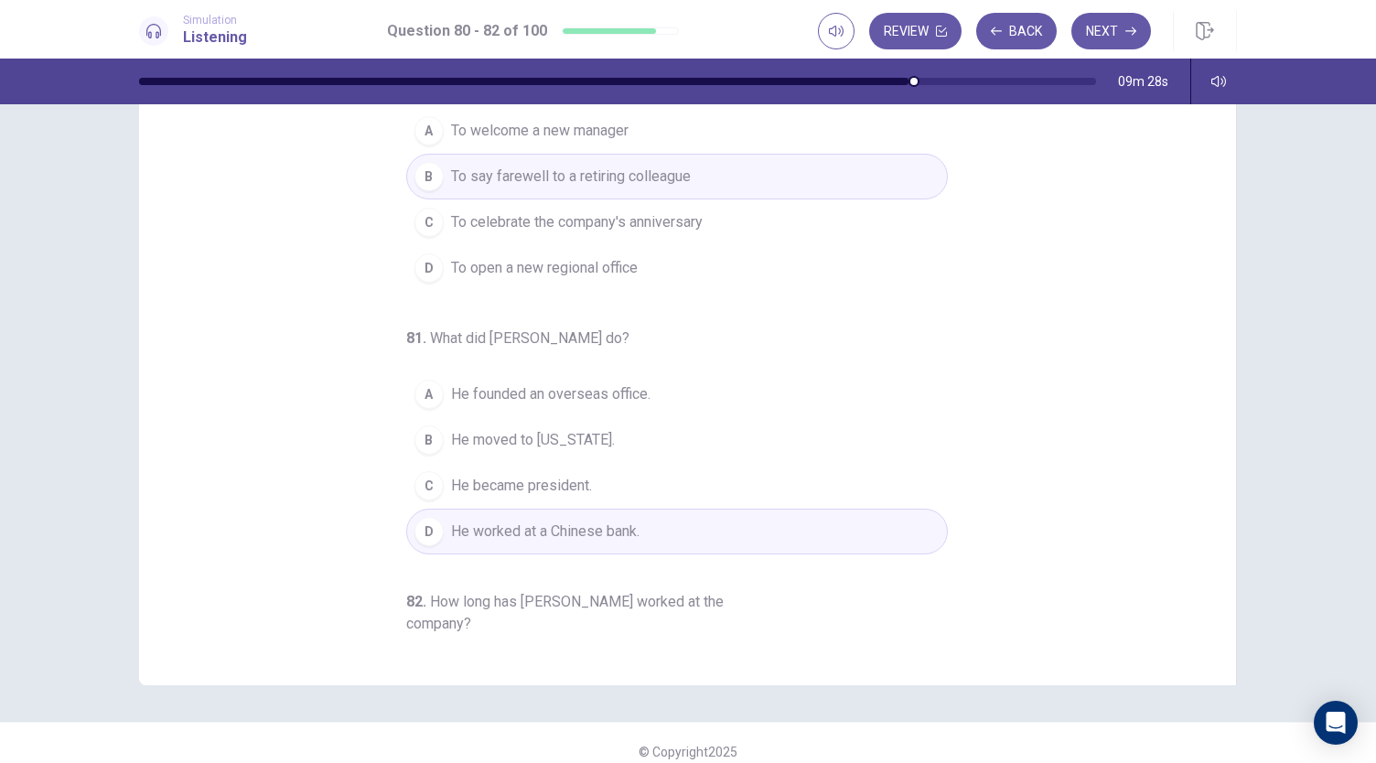
scroll to position [0, 0]
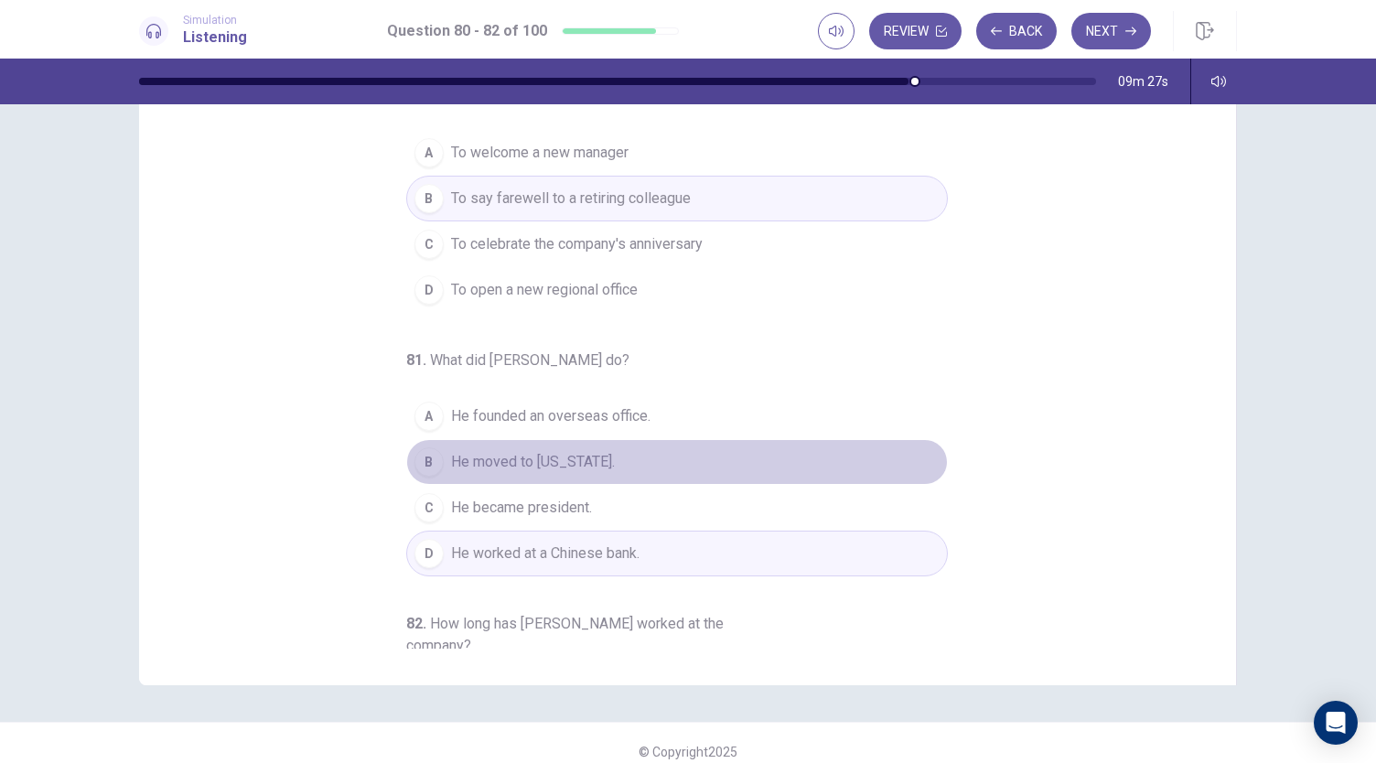
click at [529, 457] on span "He moved to [US_STATE]." at bounding box center [533, 462] width 164 height 22
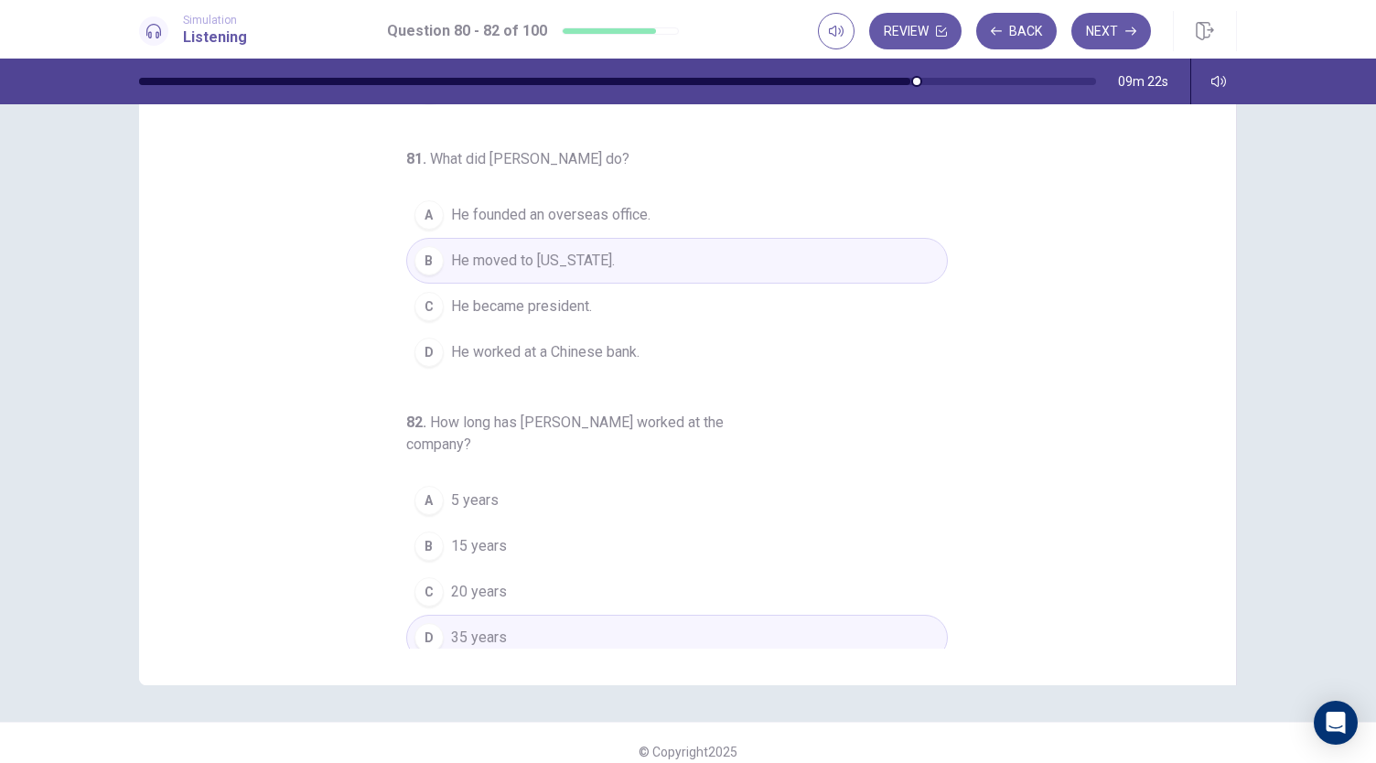
scroll to position [205, 0]
click at [1120, 36] on button "Next" at bounding box center [1112, 31] width 80 height 37
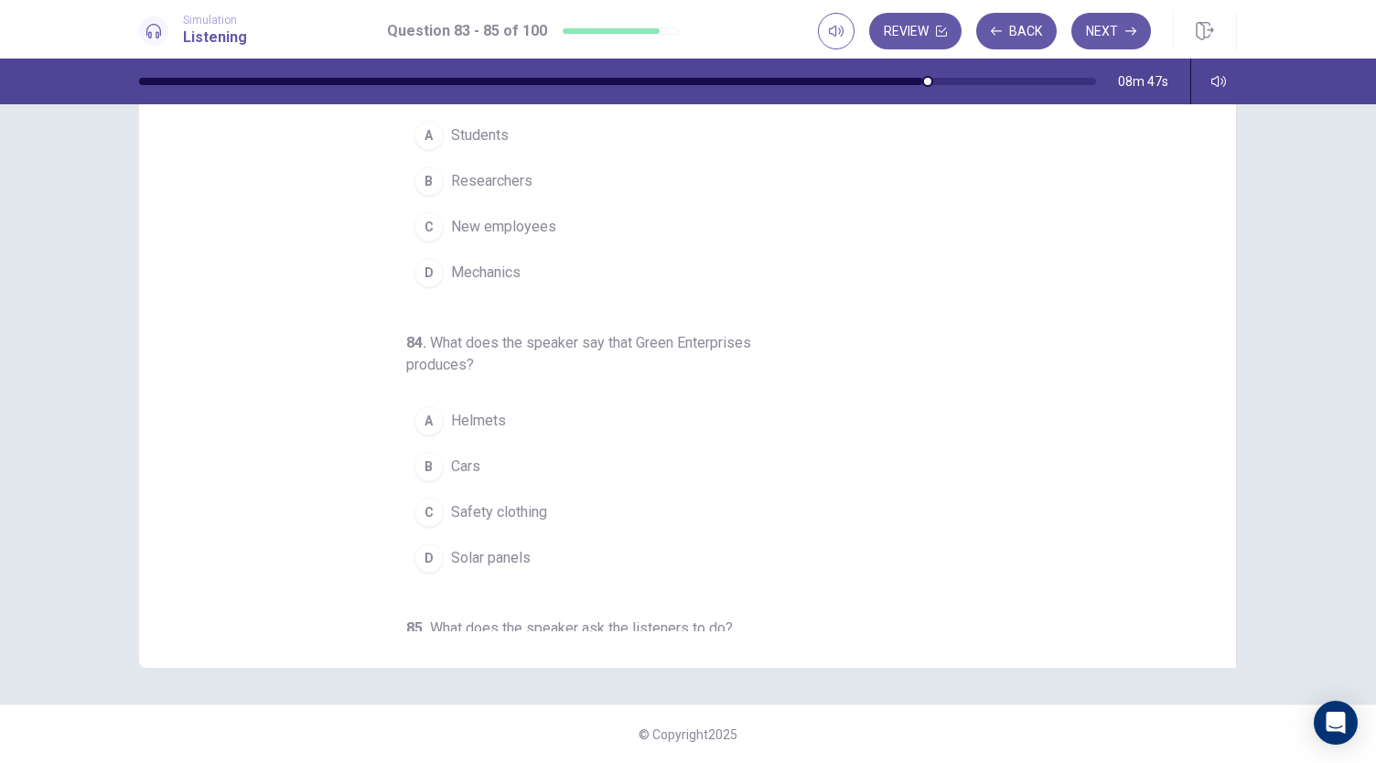
scroll to position [0, 0]
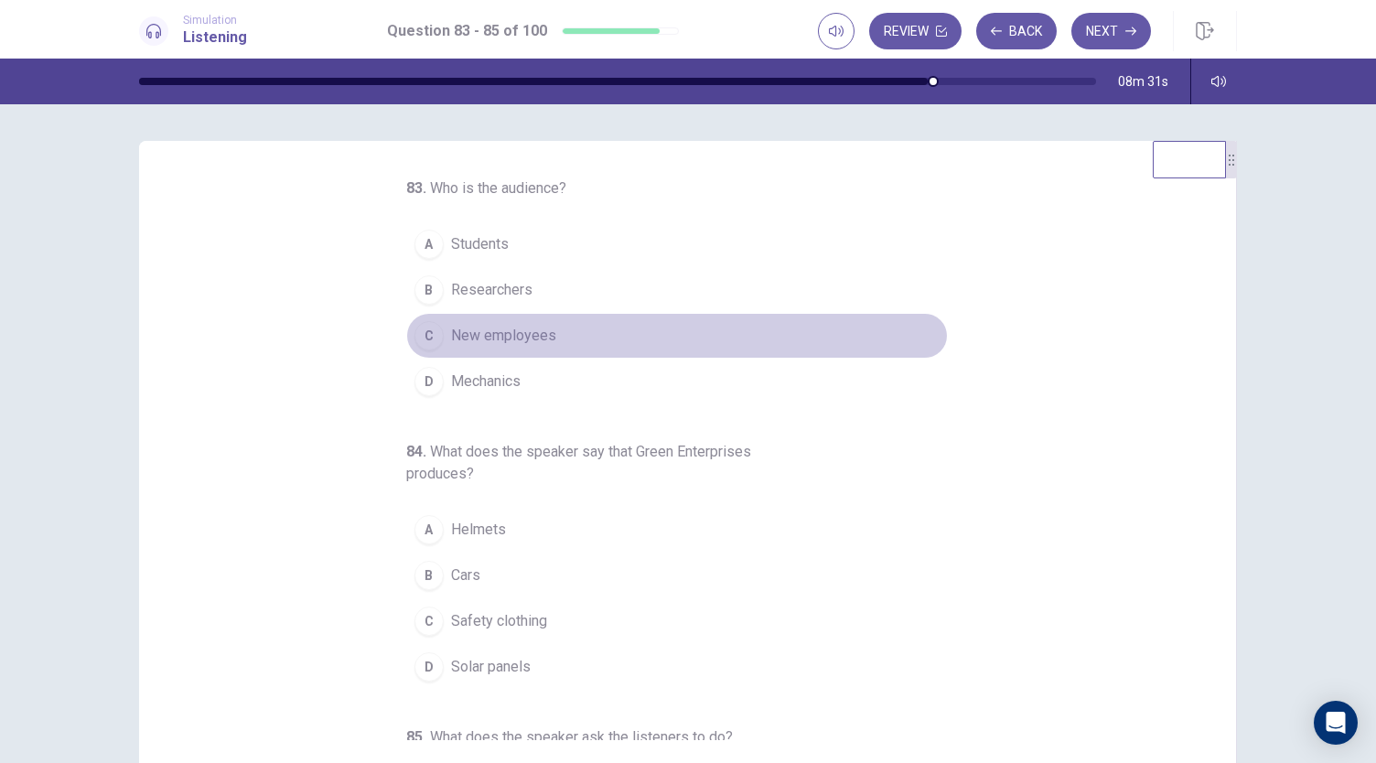
click at [469, 325] on span "New employees" at bounding box center [503, 336] width 105 height 22
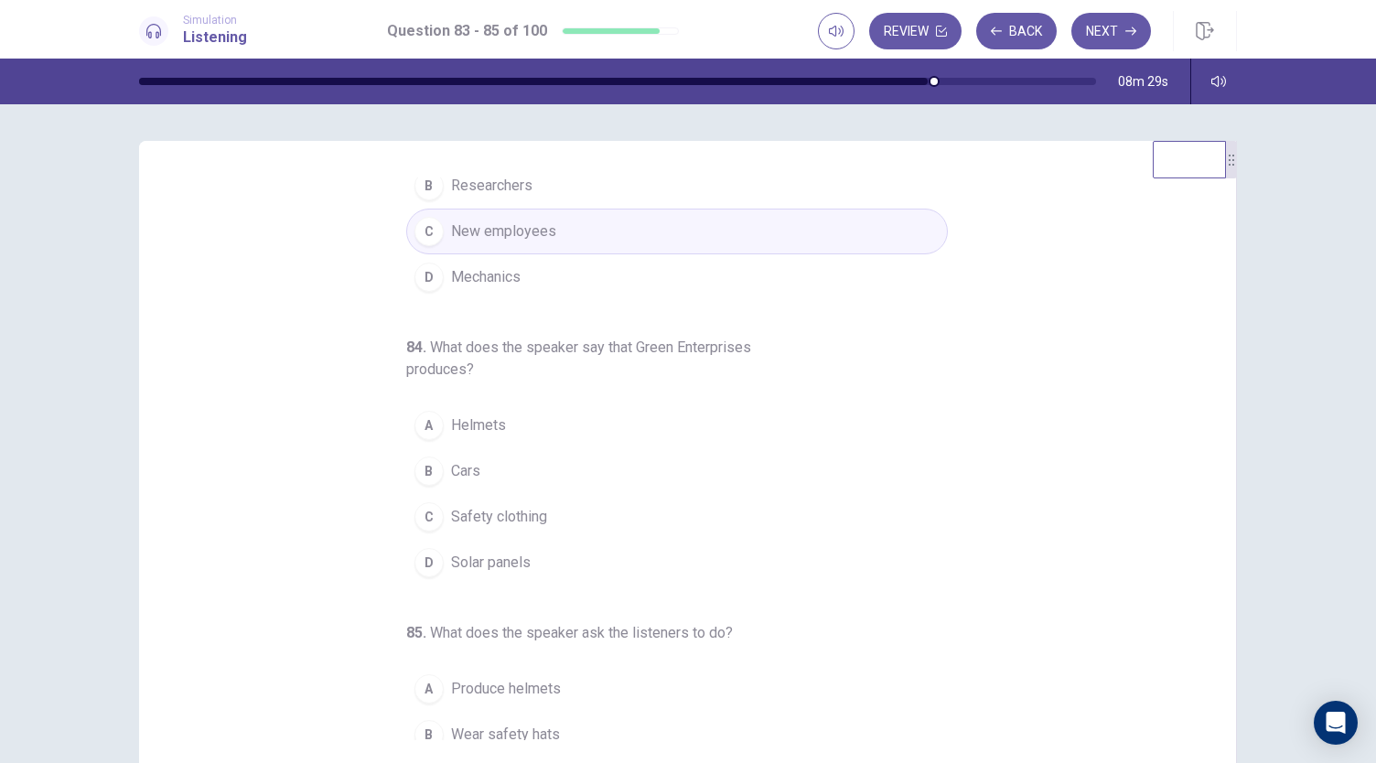
scroll to position [205, 0]
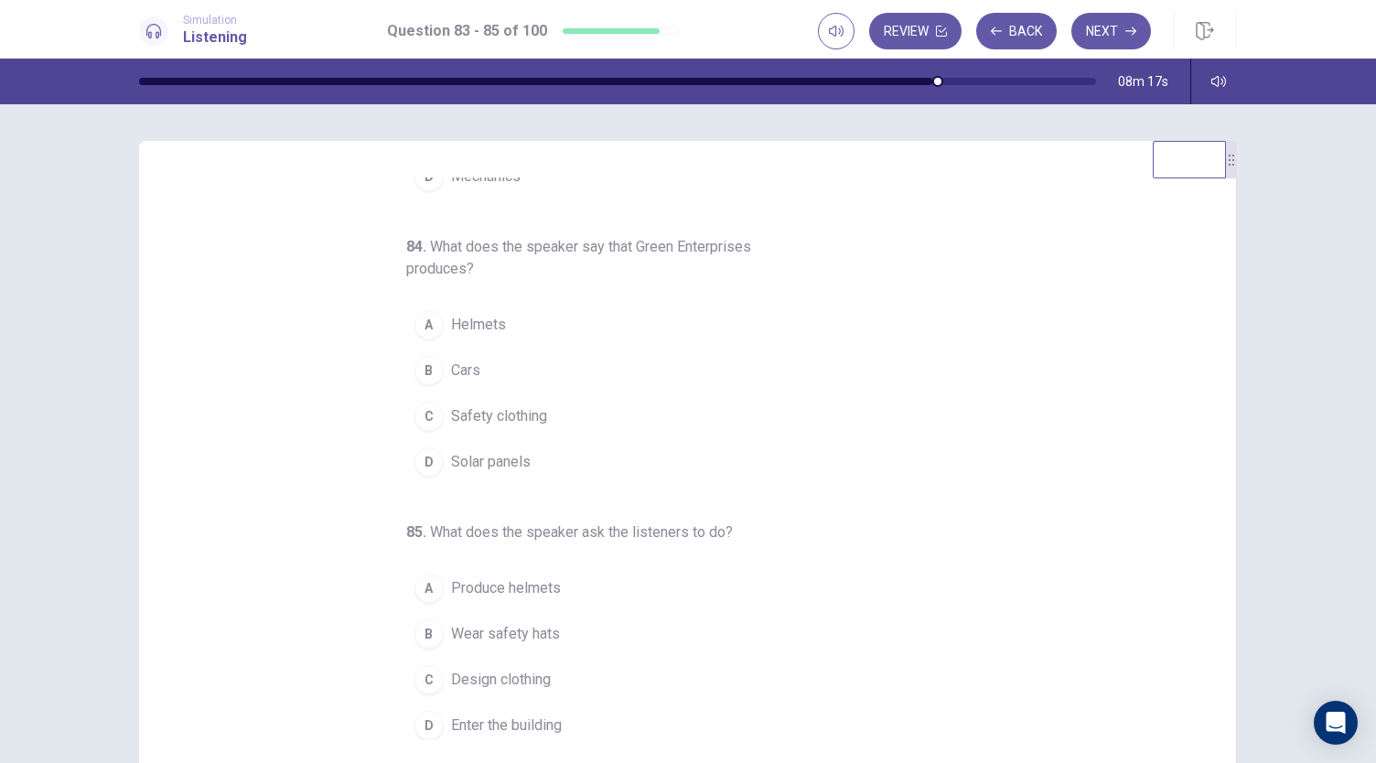
click at [463, 467] on span "Solar panels" at bounding box center [491, 462] width 80 height 22
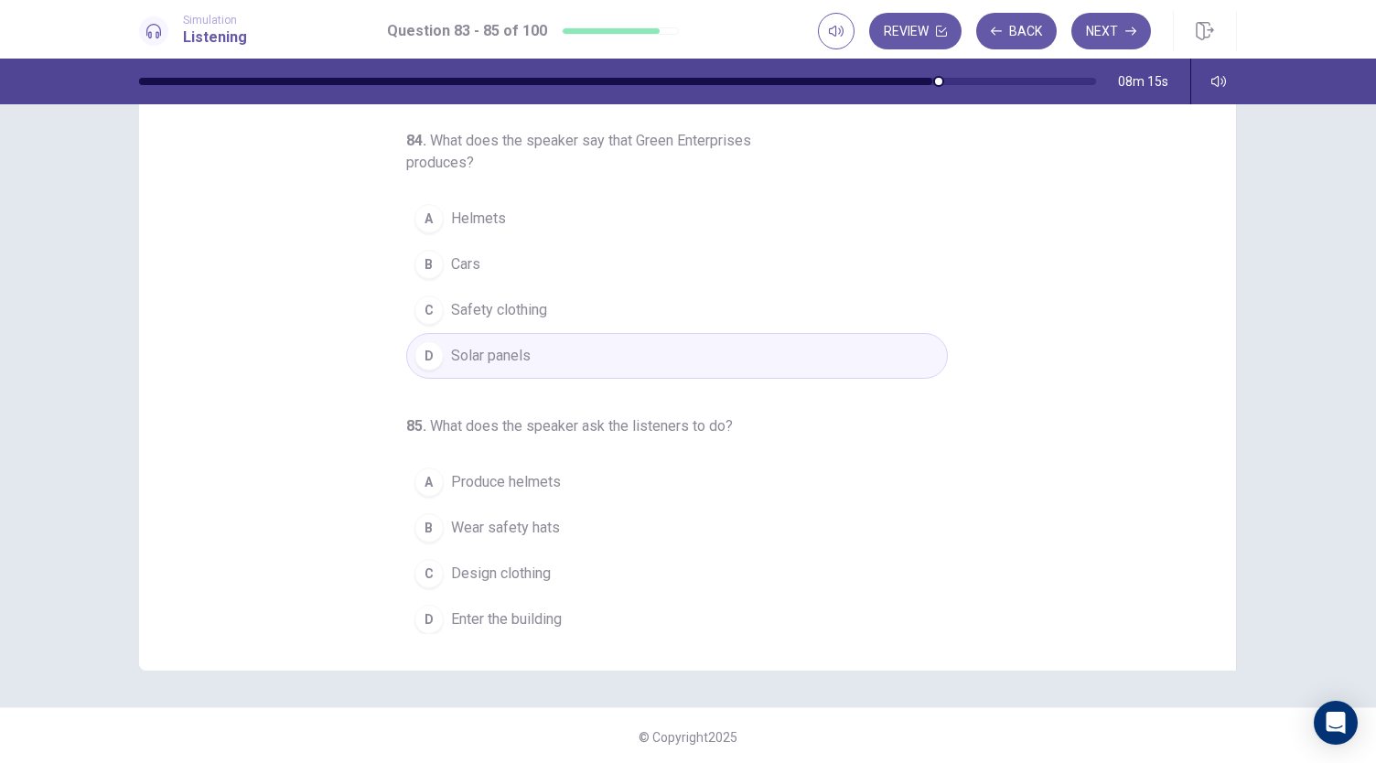
scroll to position [109, 0]
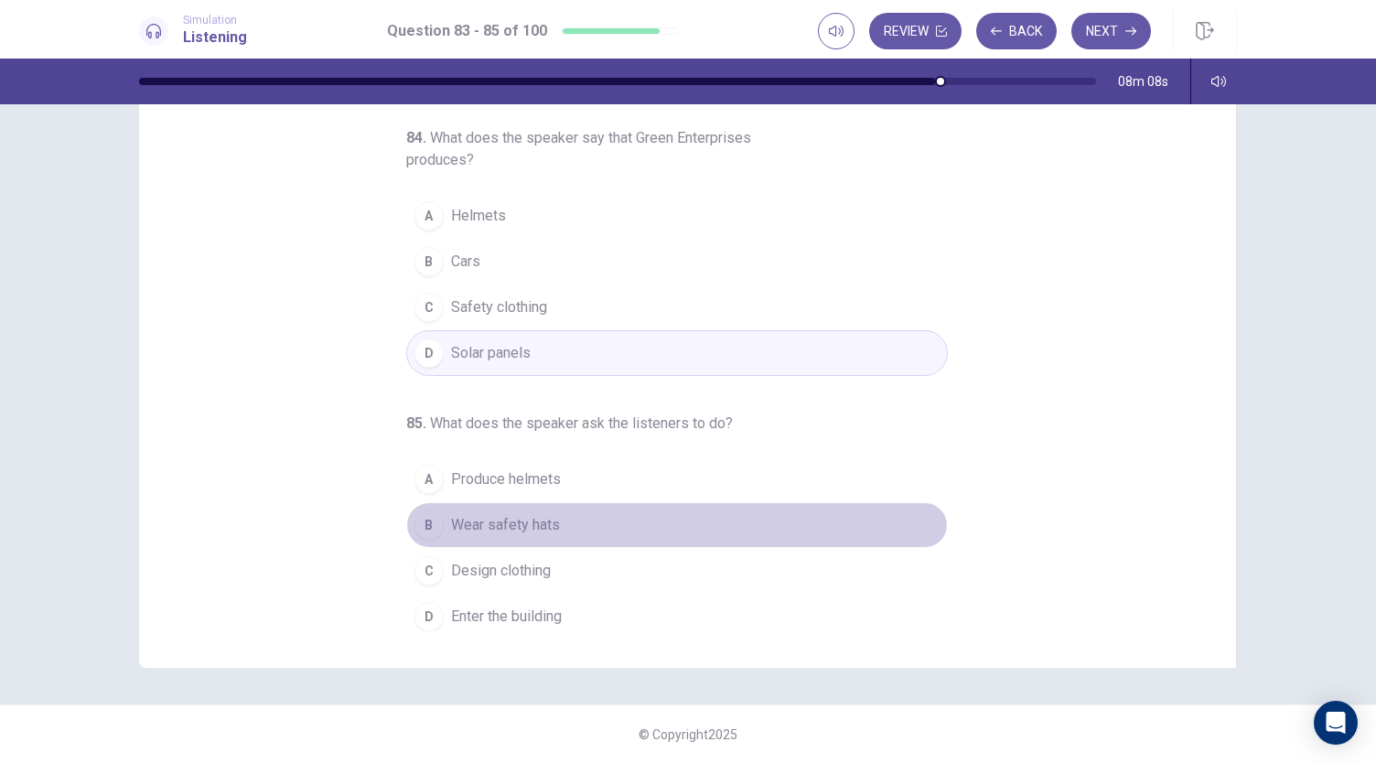
click at [552, 526] on button "B Wear safety hats" at bounding box center [677, 525] width 542 height 46
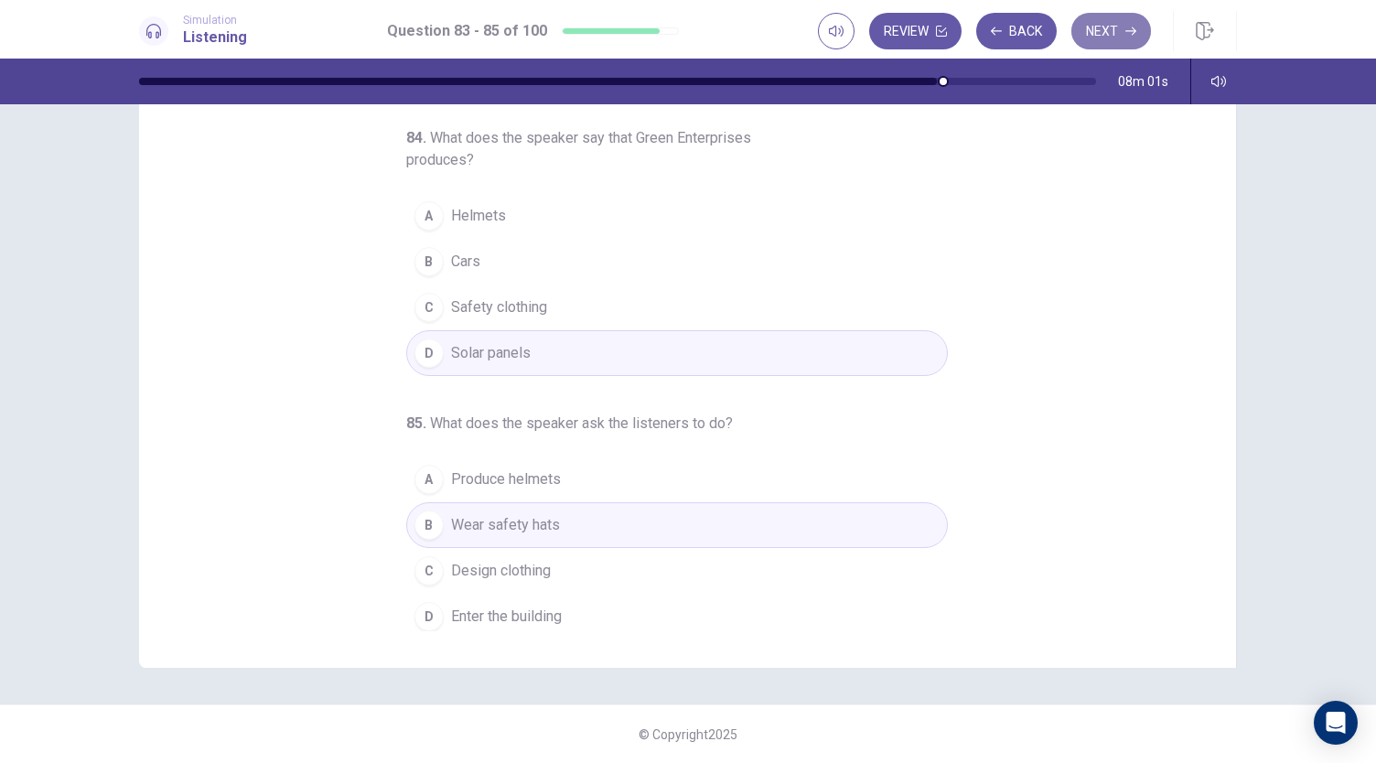
click at [1124, 39] on button "Next" at bounding box center [1112, 31] width 80 height 37
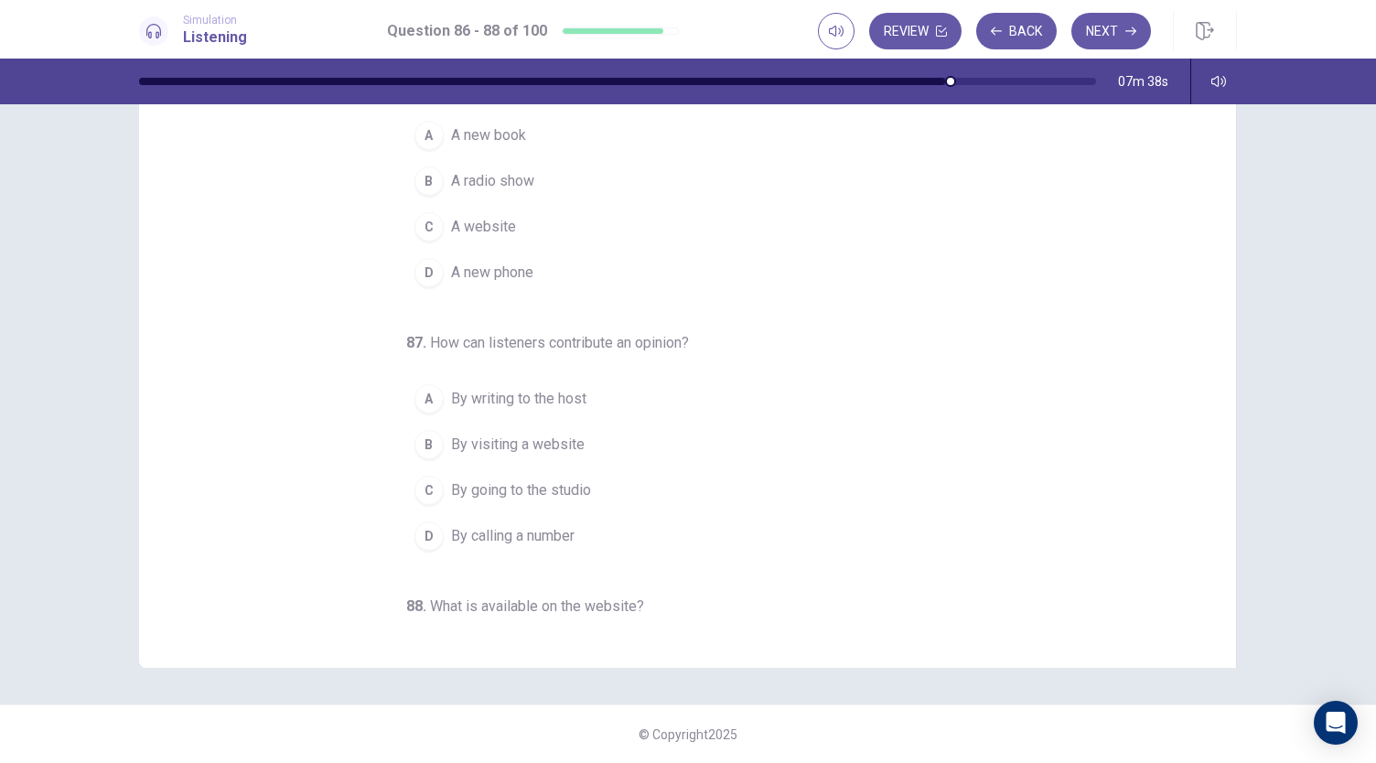
scroll to position [0, 0]
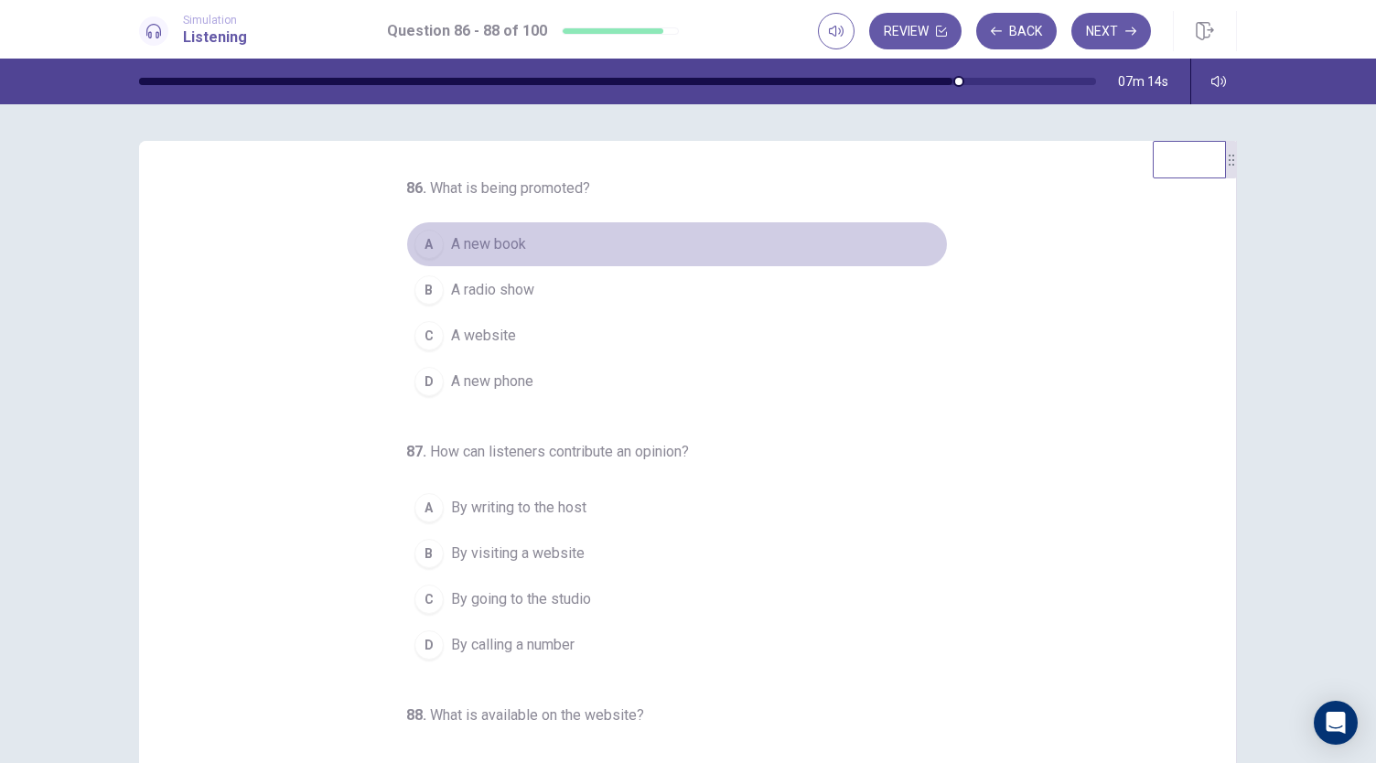
click at [544, 248] on button "A A new book" at bounding box center [677, 244] width 542 height 46
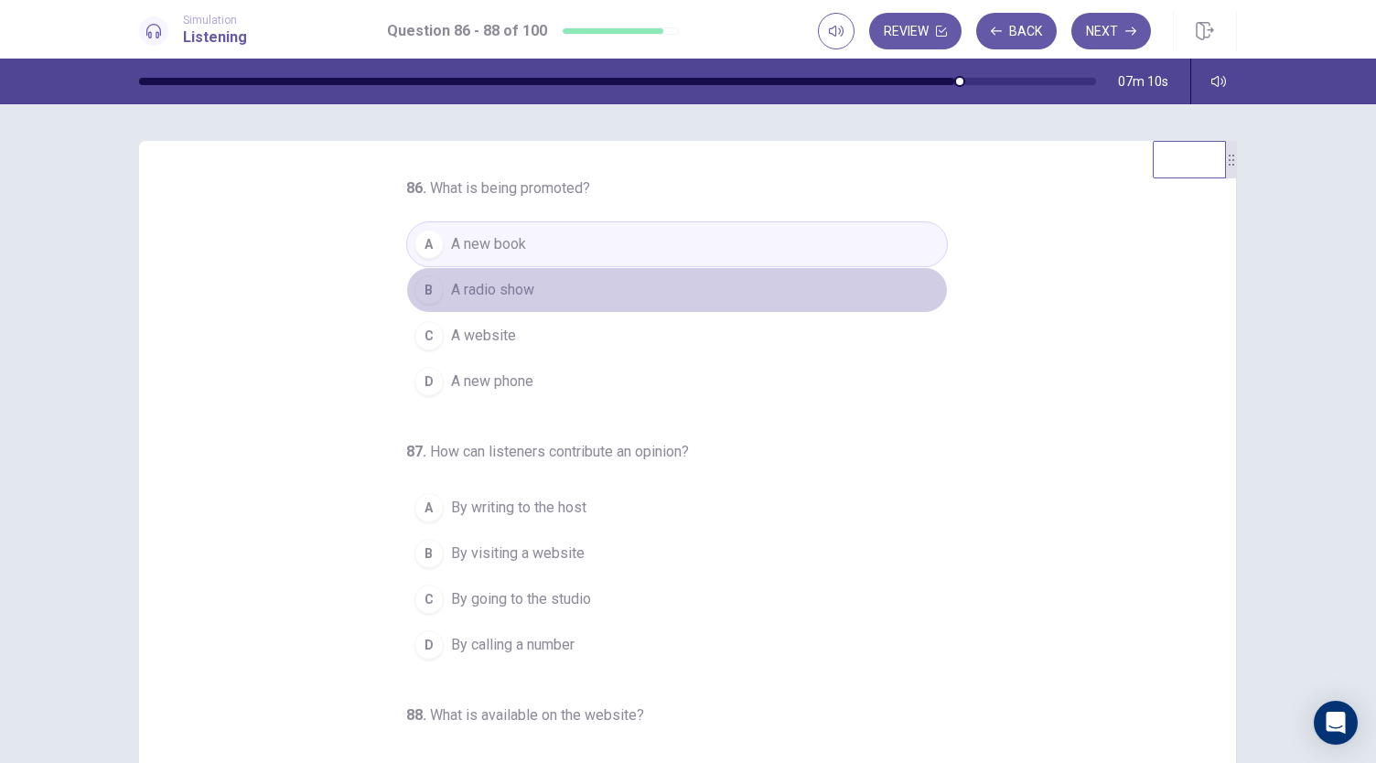
click at [592, 289] on button "B A radio show" at bounding box center [677, 290] width 542 height 46
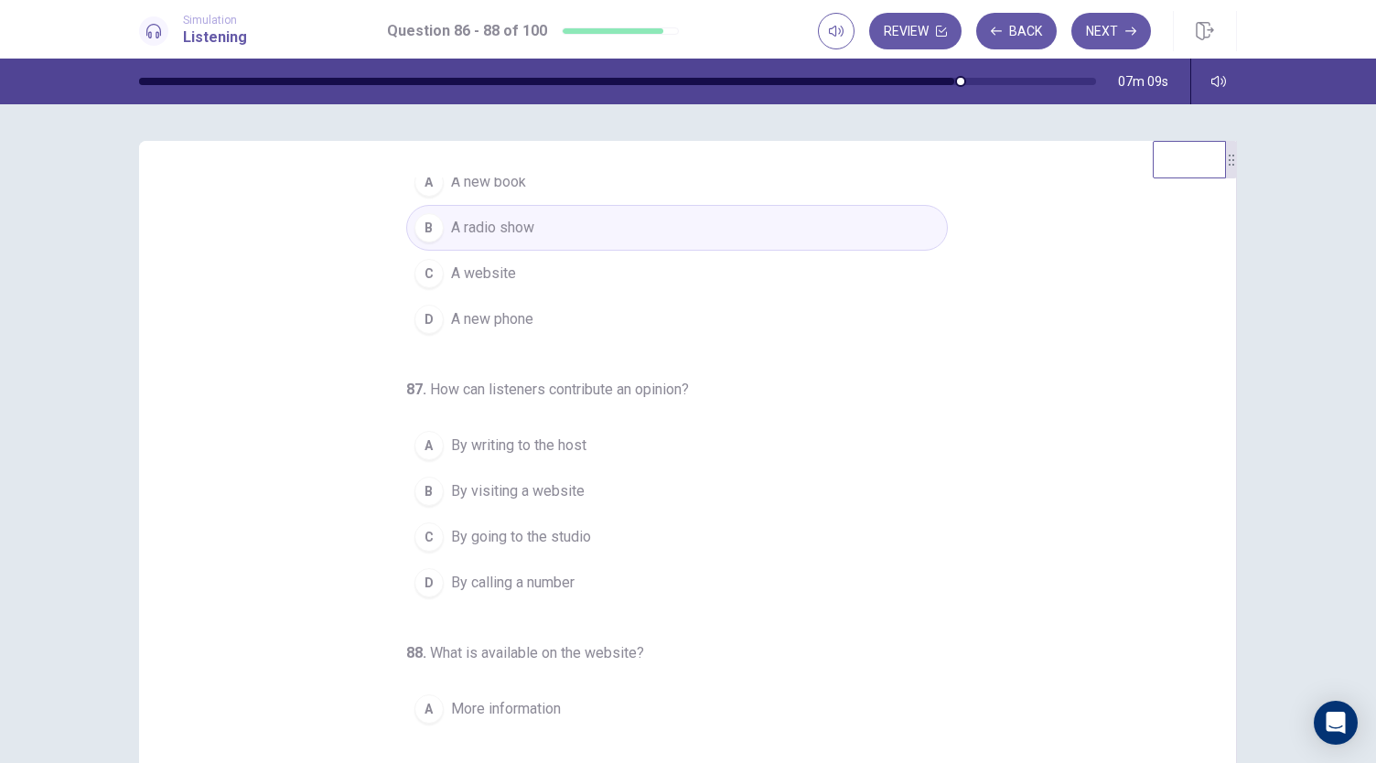
scroll to position [92, 0]
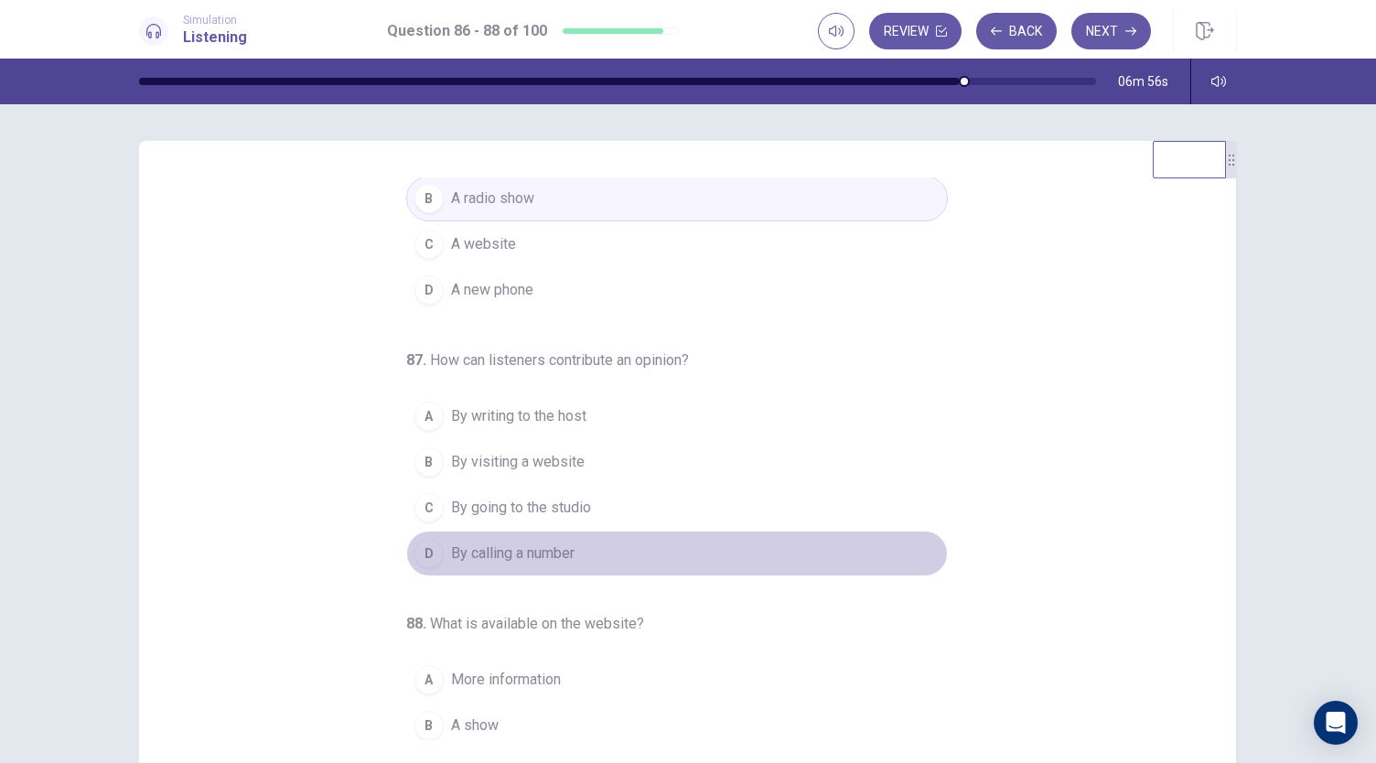
click at [552, 555] on span "By calling a number" at bounding box center [513, 554] width 124 height 22
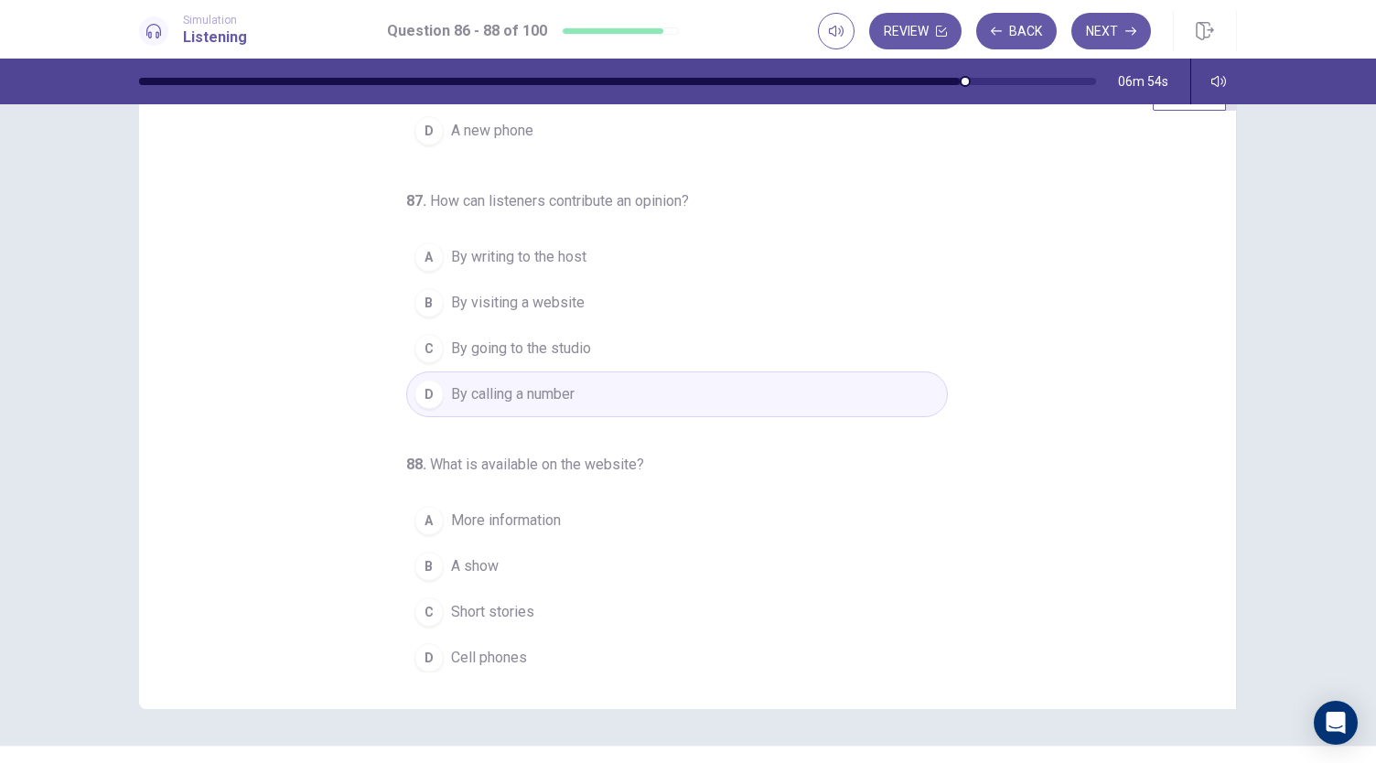
scroll to position [109, 0]
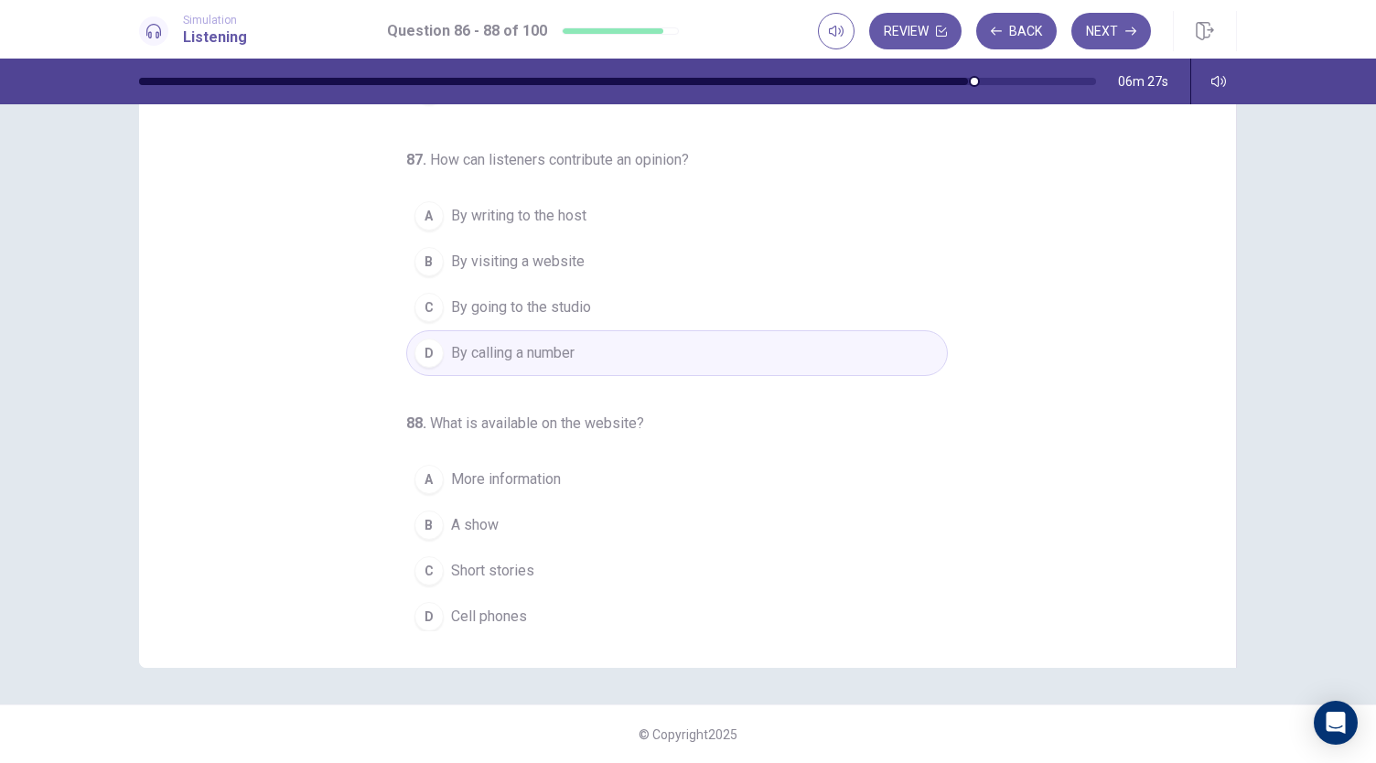
click at [540, 480] on span "More information" at bounding box center [506, 480] width 110 height 22
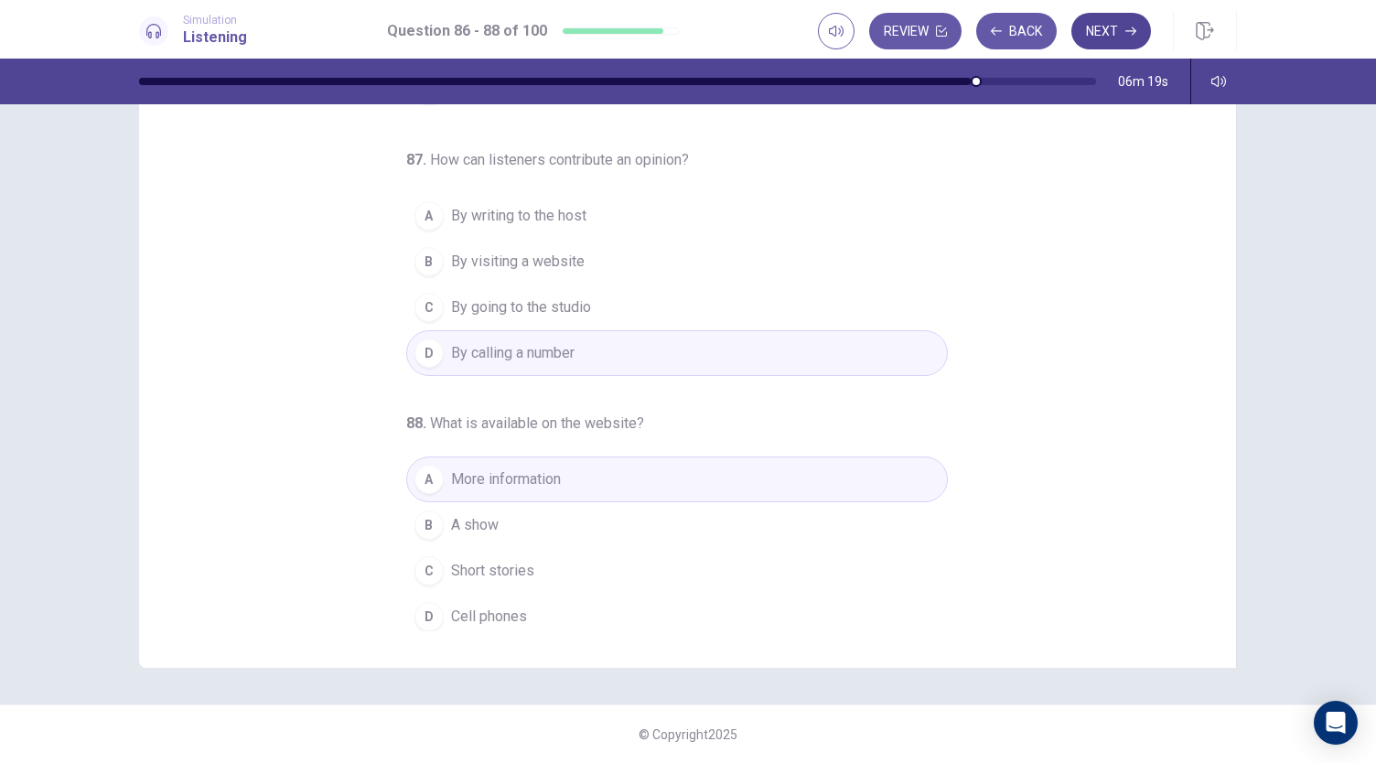
click at [1094, 36] on button "Next" at bounding box center [1112, 31] width 80 height 37
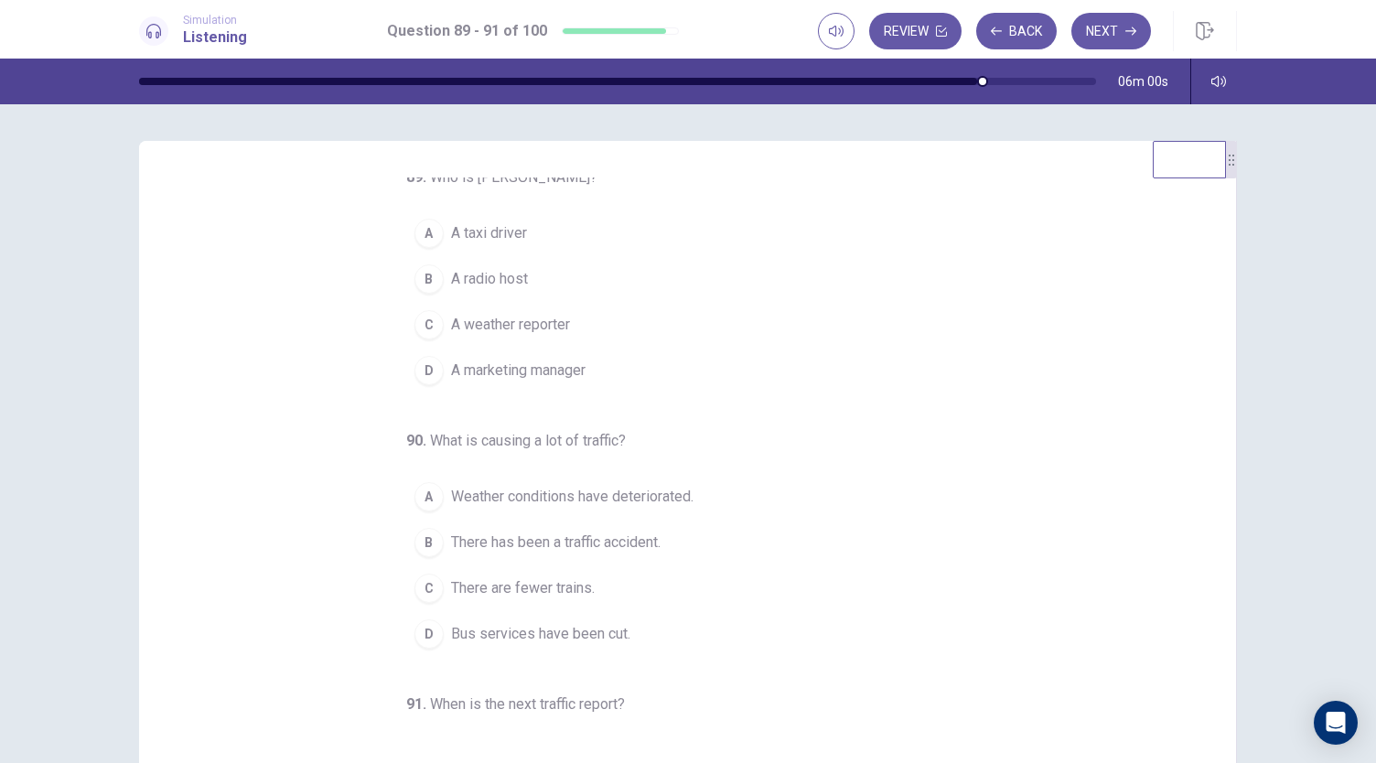
scroll to position [0, 0]
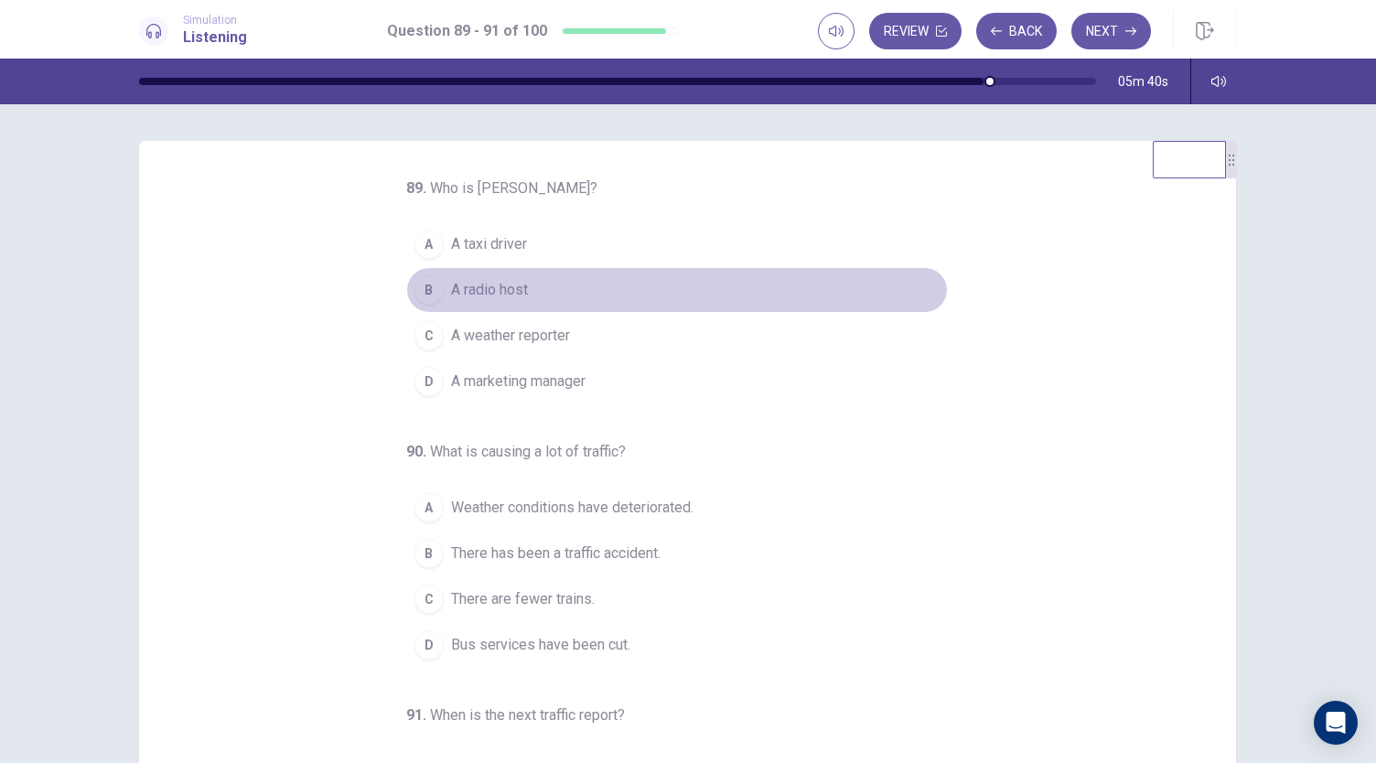
click at [614, 295] on button "B A radio host" at bounding box center [677, 290] width 542 height 46
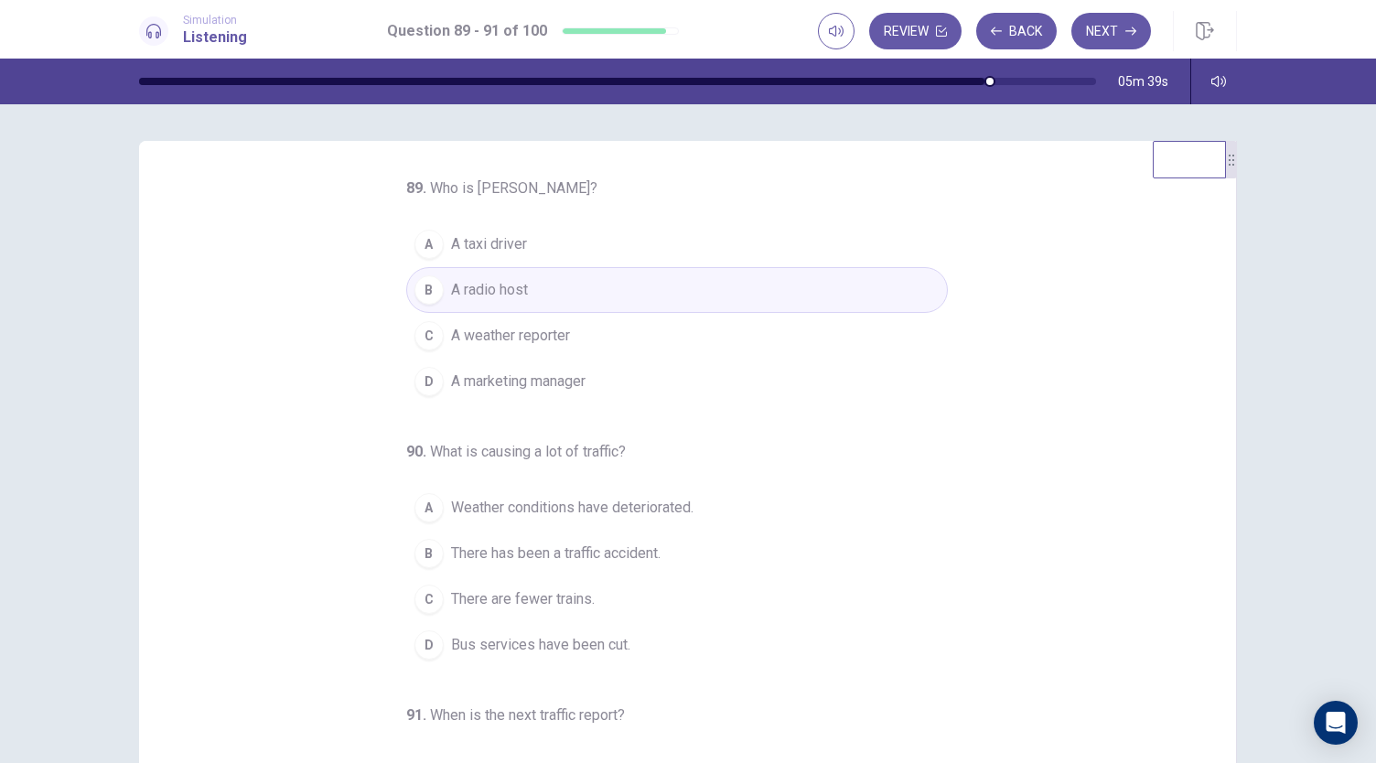
scroll to position [92, 0]
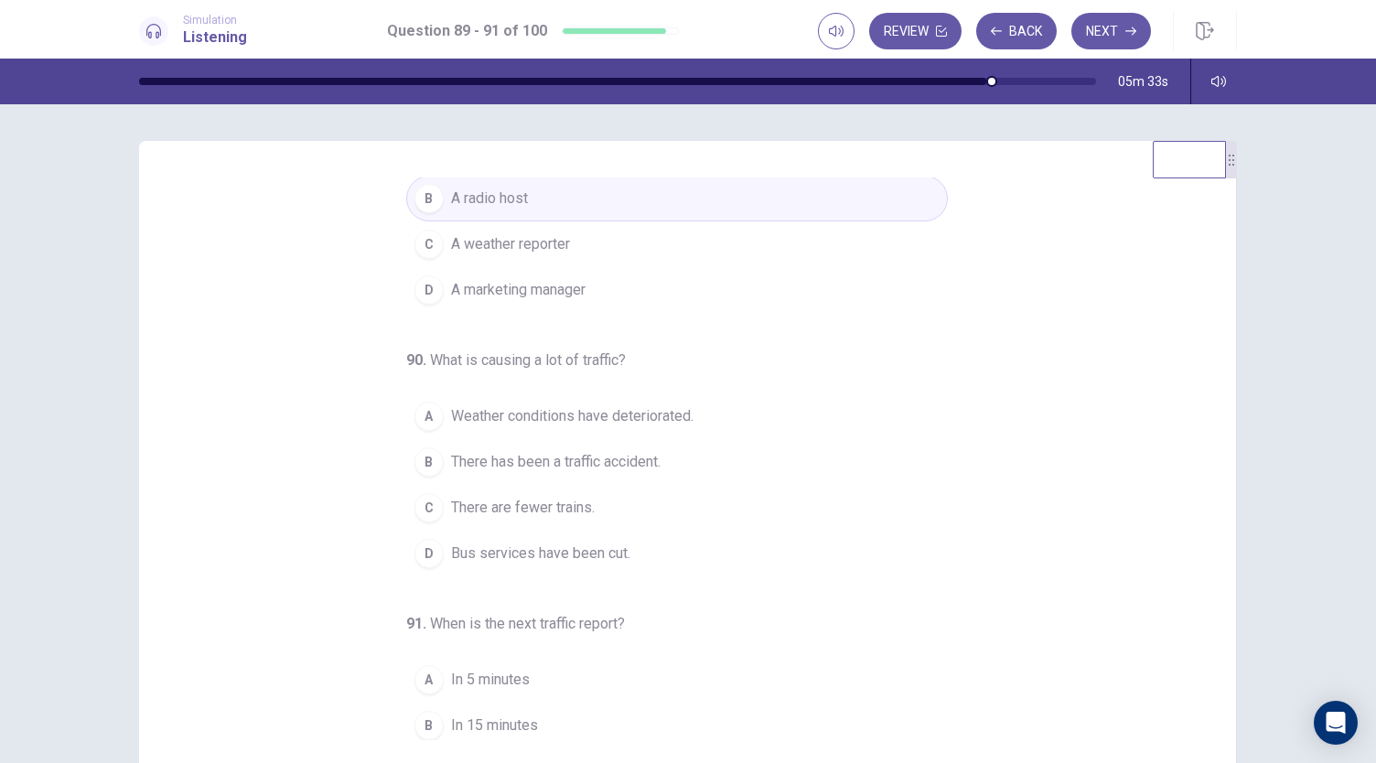
click at [636, 541] on button "D Bus services have been cut." at bounding box center [677, 554] width 542 height 46
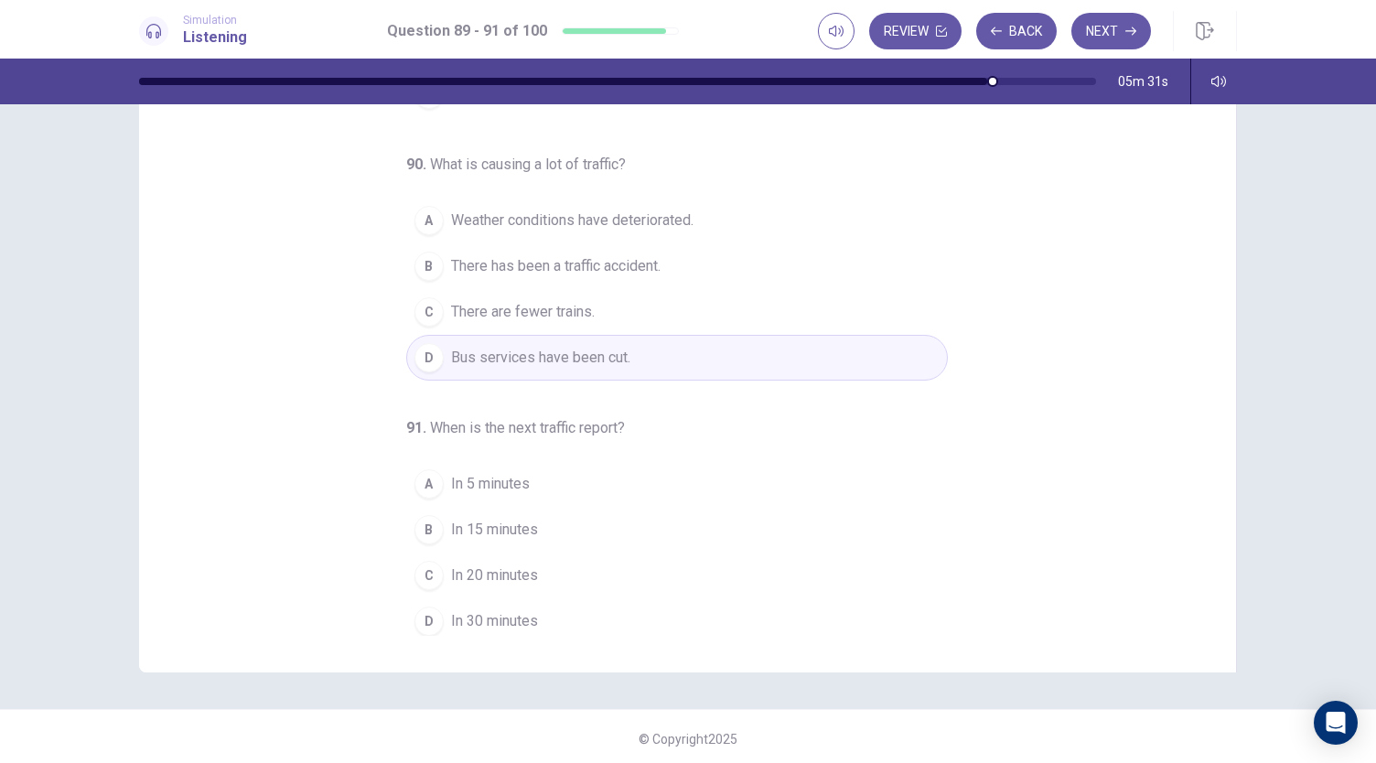
scroll to position [109, 0]
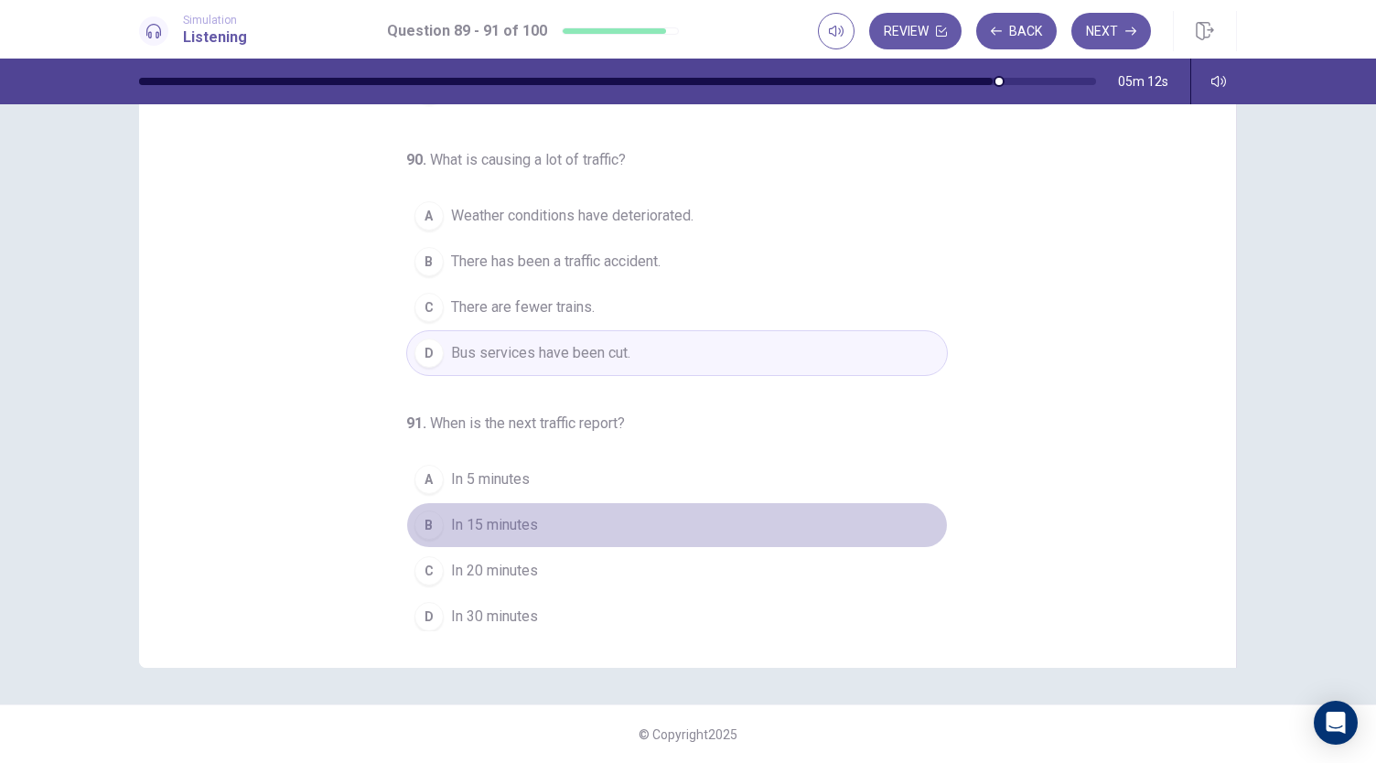
click at [500, 514] on span "In 15 minutes" at bounding box center [494, 525] width 87 height 22
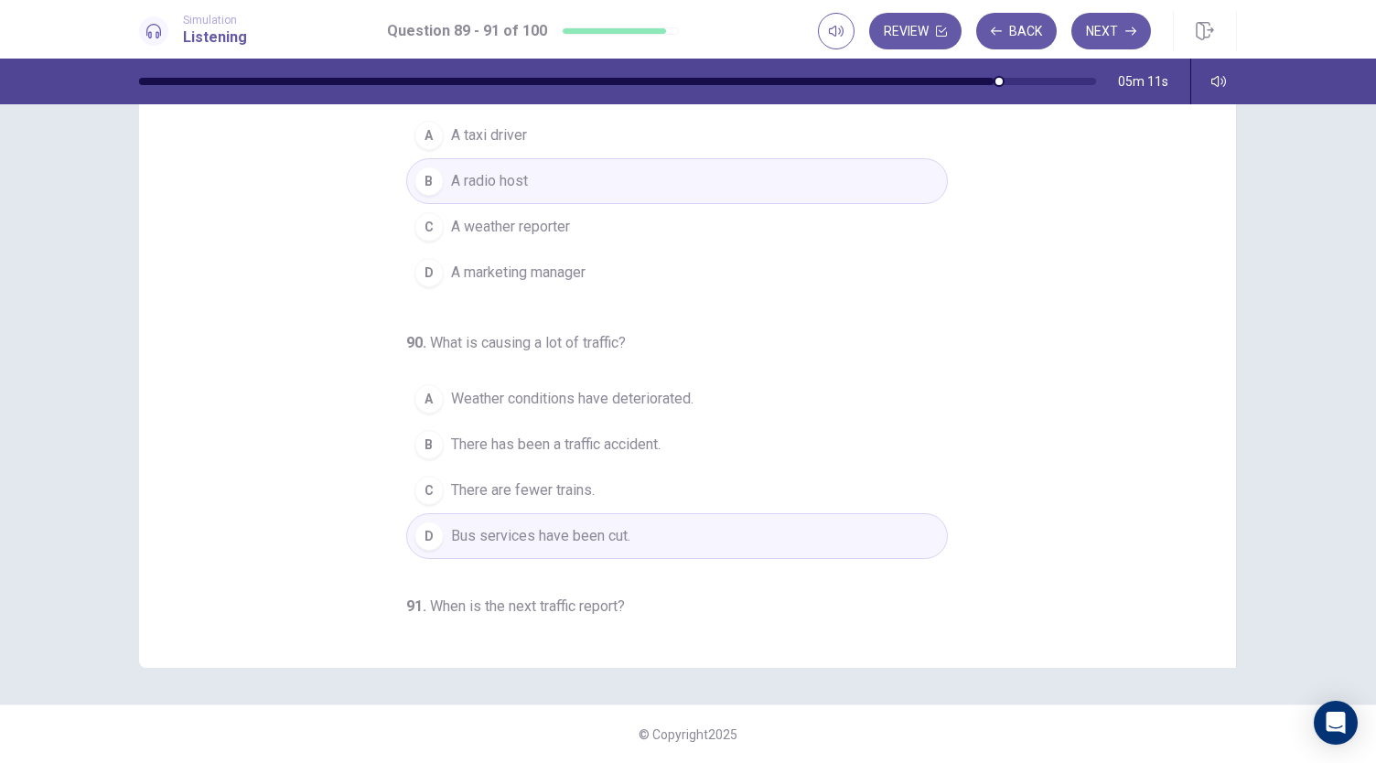
scroll to position [0, 0]
click at [1094, 26] on button "Next" at bounding box center [1112, 31] width 80 height 37
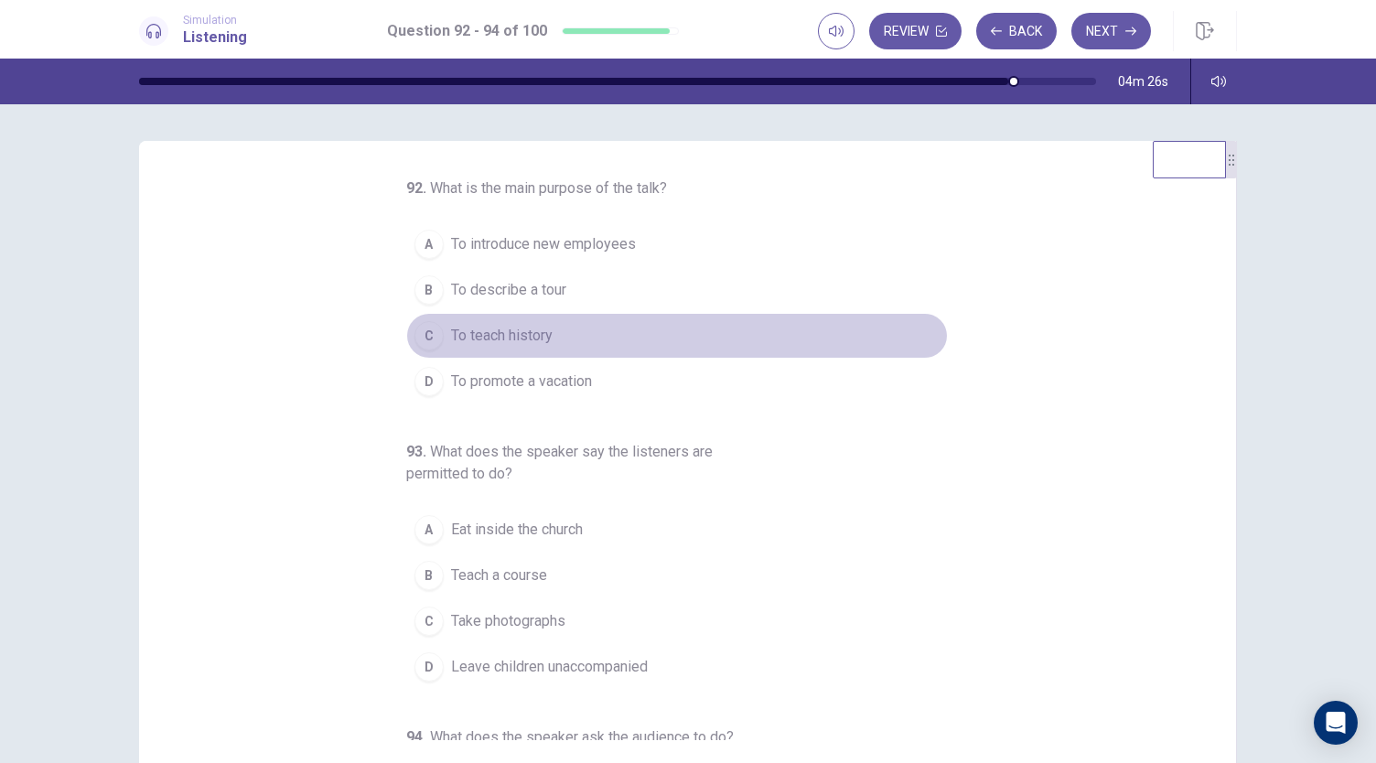
click at [555, 320] on button "C To teach history" at bounding box center [677, 336] width 542 height 46
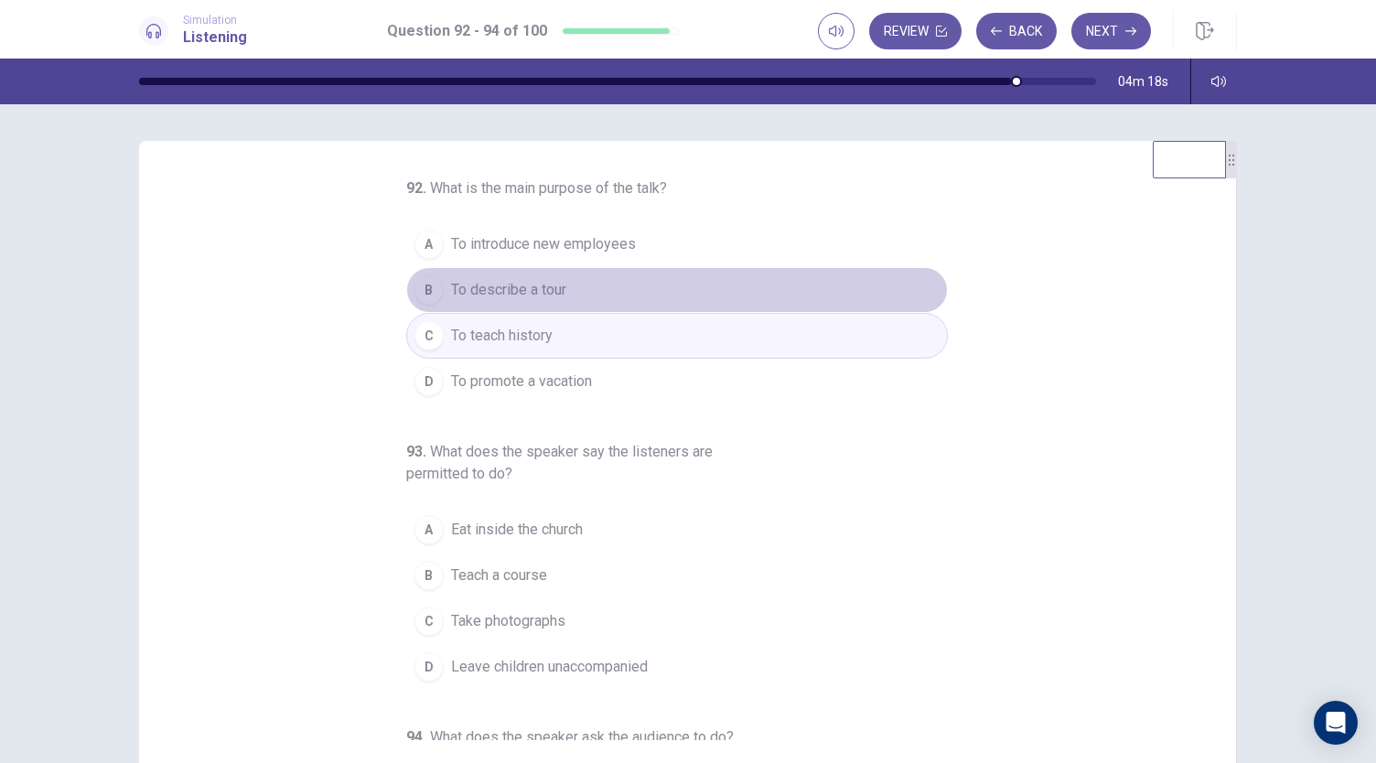
click at [564, 300] on button "B To describe a tour" at bounding box center [677, 290] width 542 height 46
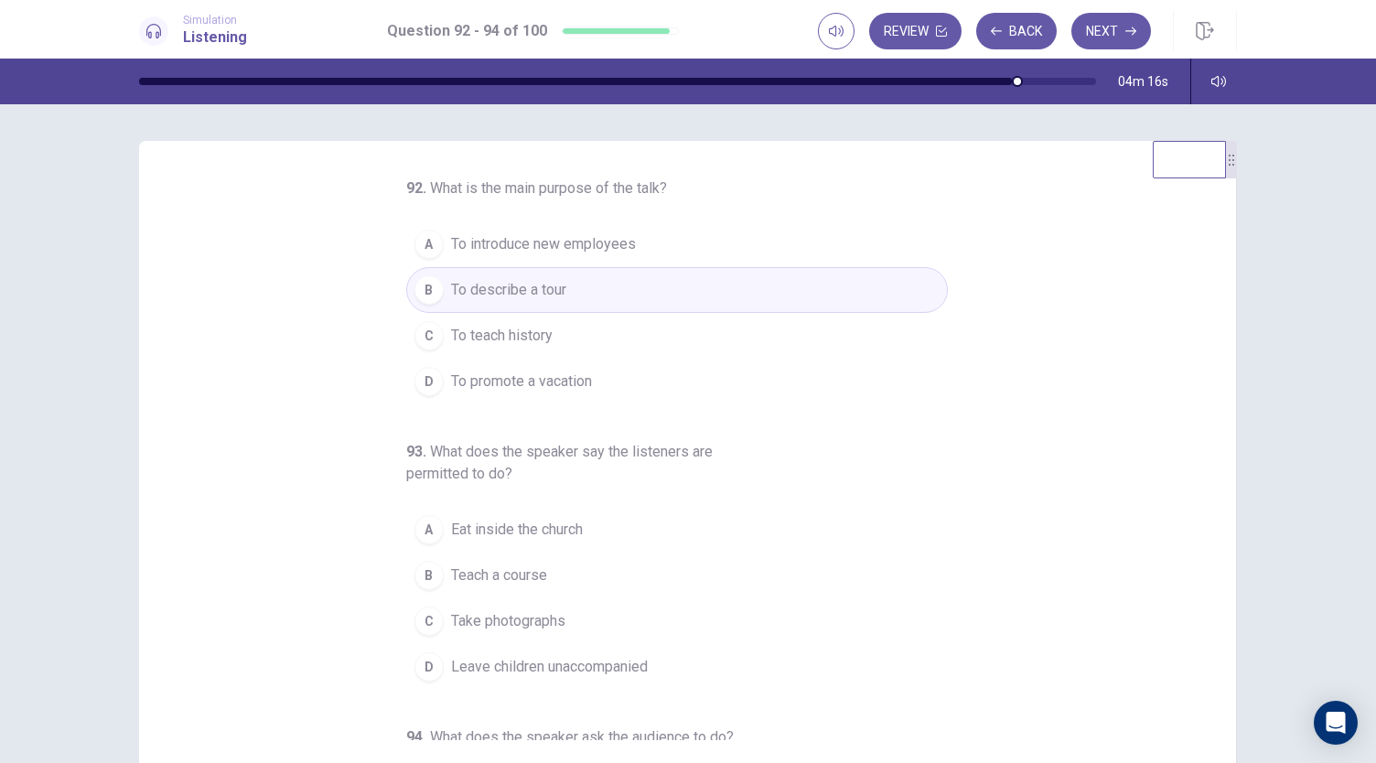
scroll to position [92, 0]
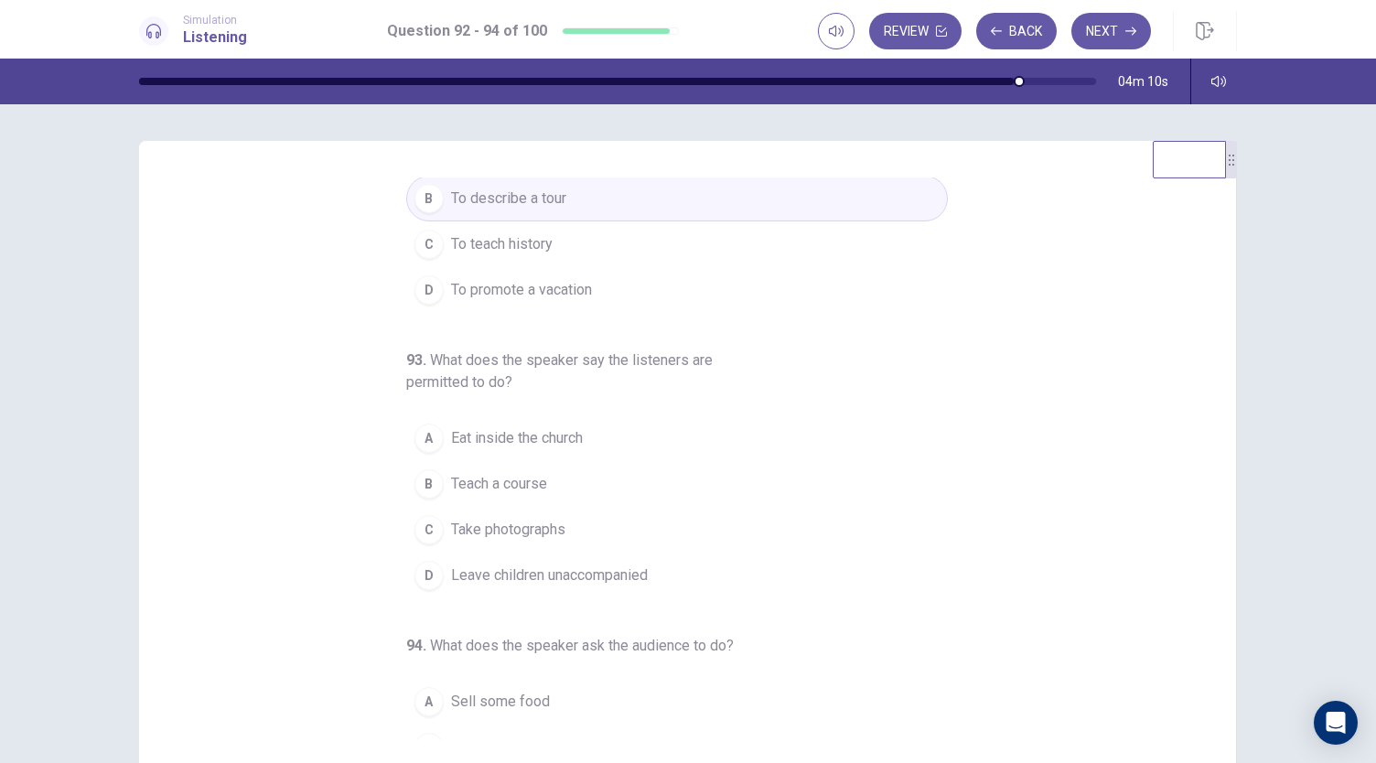
click at [571, 535] on button "C Take photographs" at bounding box center [677, 530] width 542 height 46
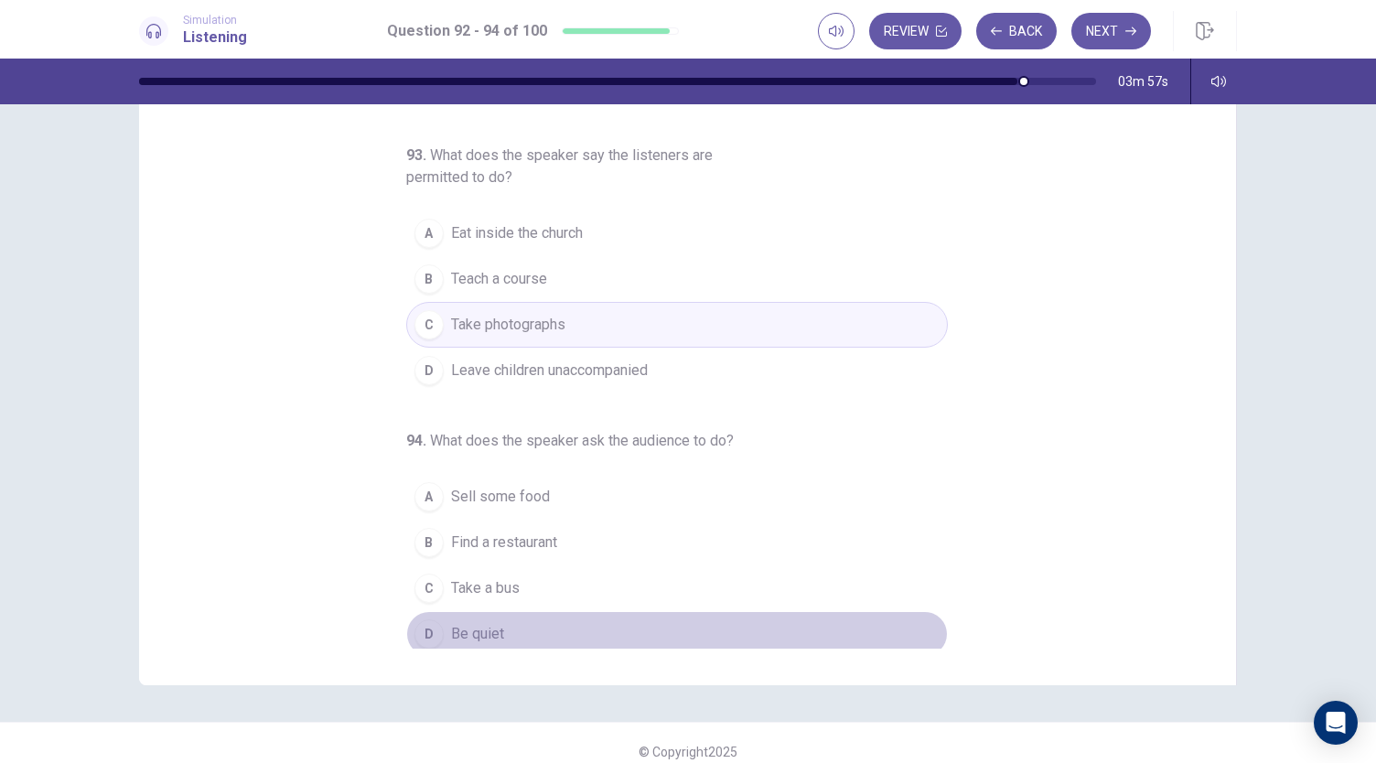
click at [560, 611] on button "D Be quiet" at bounding box center [677, 634] width 542 height 46
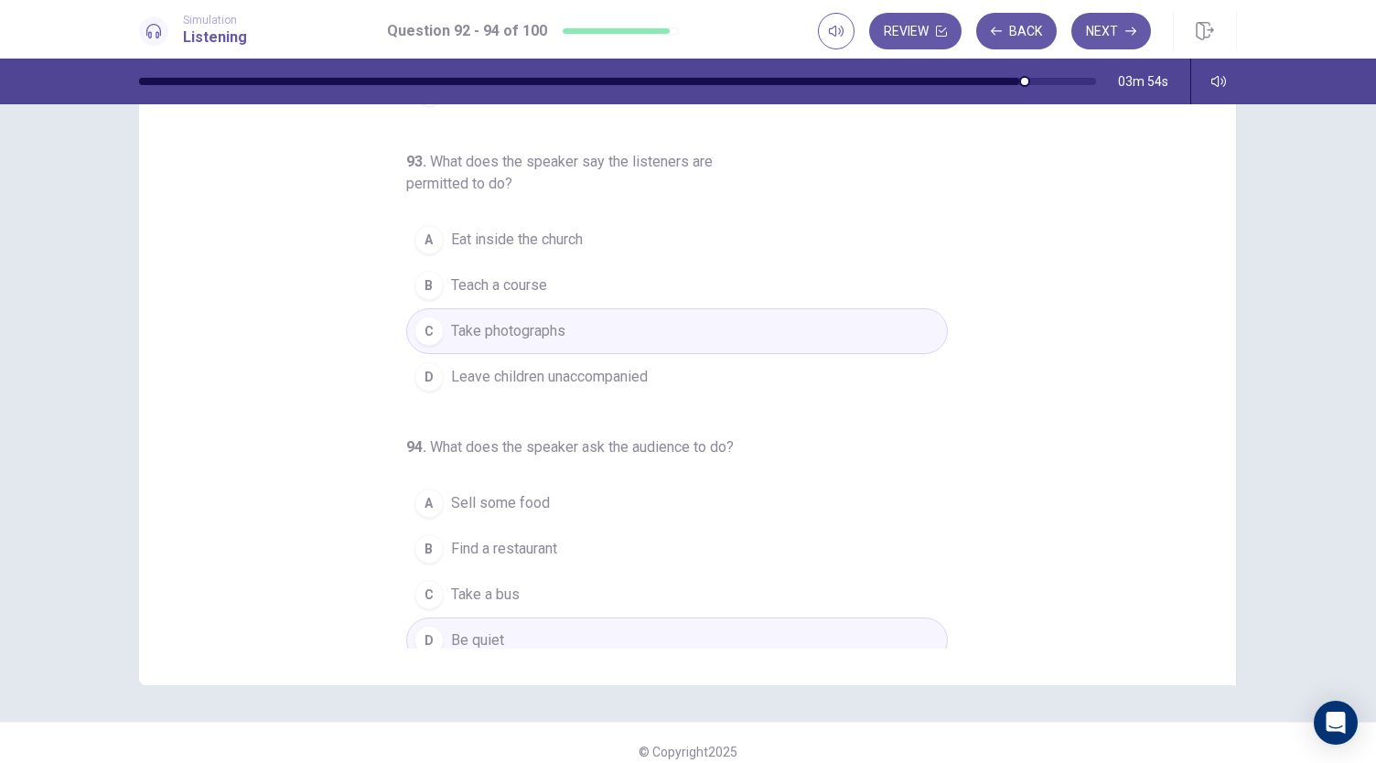
scroll to position [205, 0]
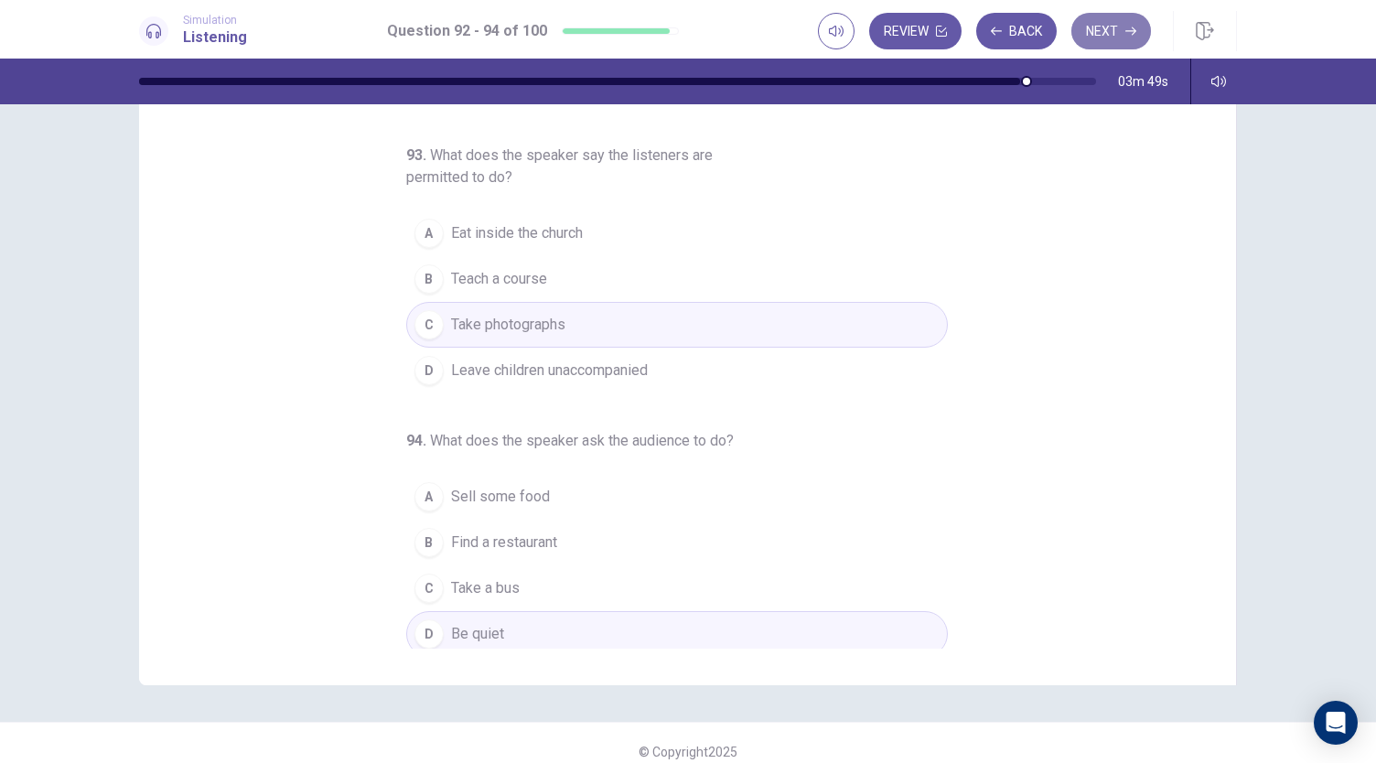
click at [1108, 19] on button "Next" at bounding box center [1112, 31] width 80 height 37
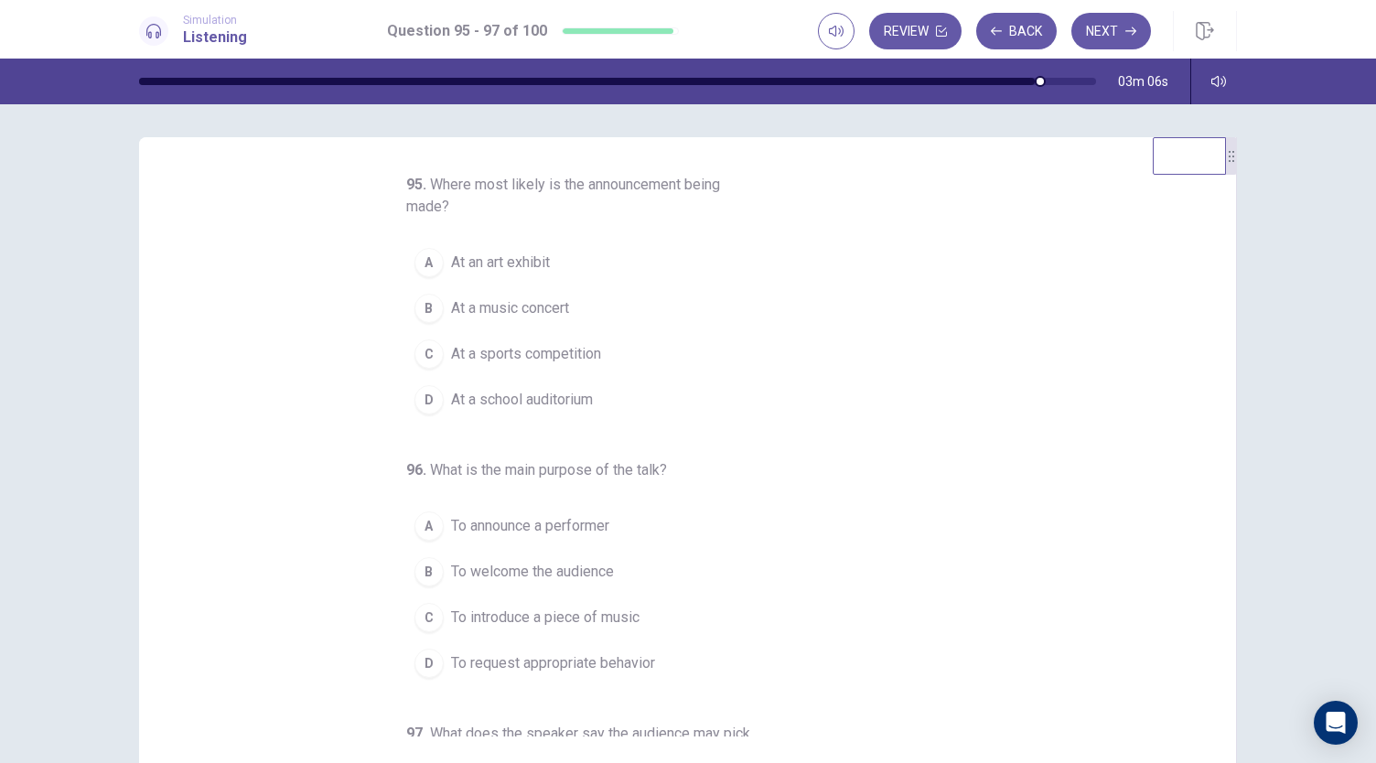
scroll to position [0, 0]
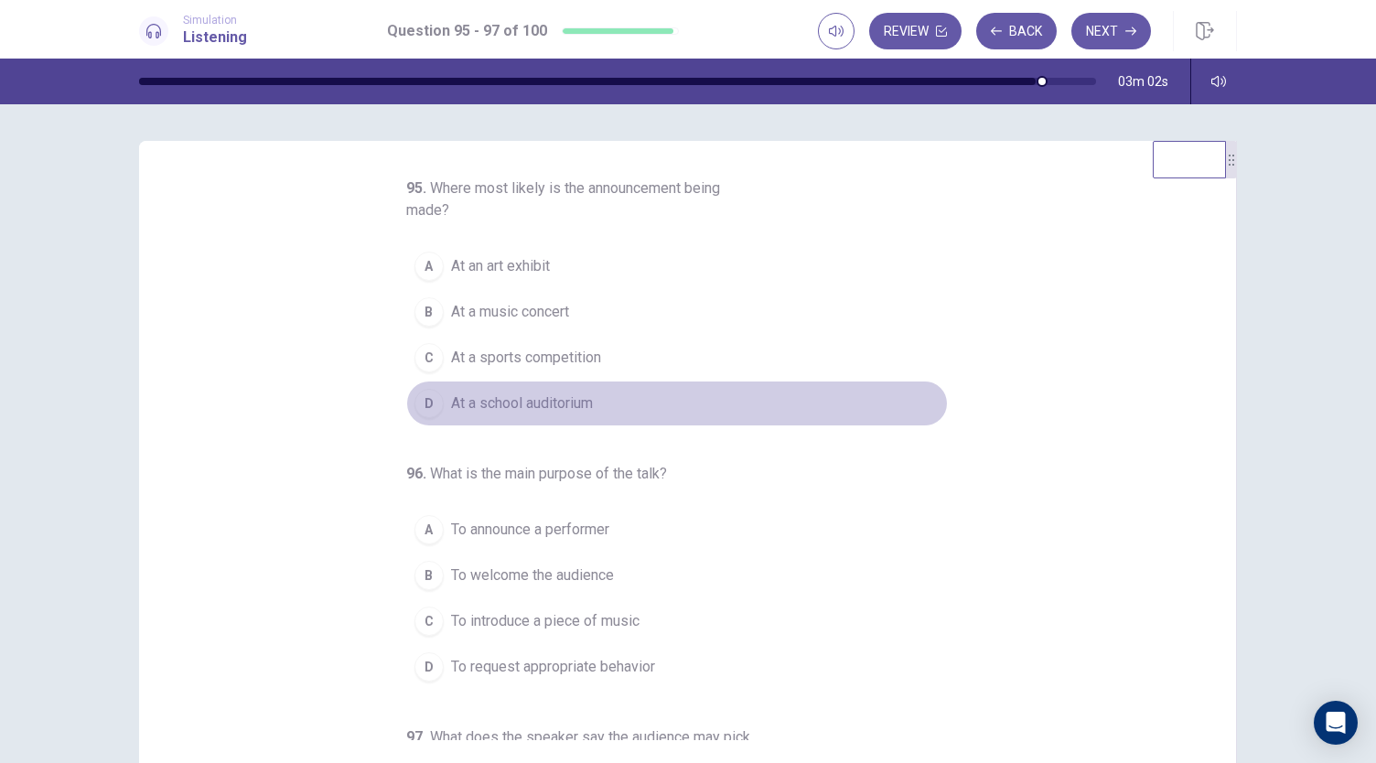
click at [545, 407] on span "At a school auditorium" at bounding box center [522, 404] width 142 height 22
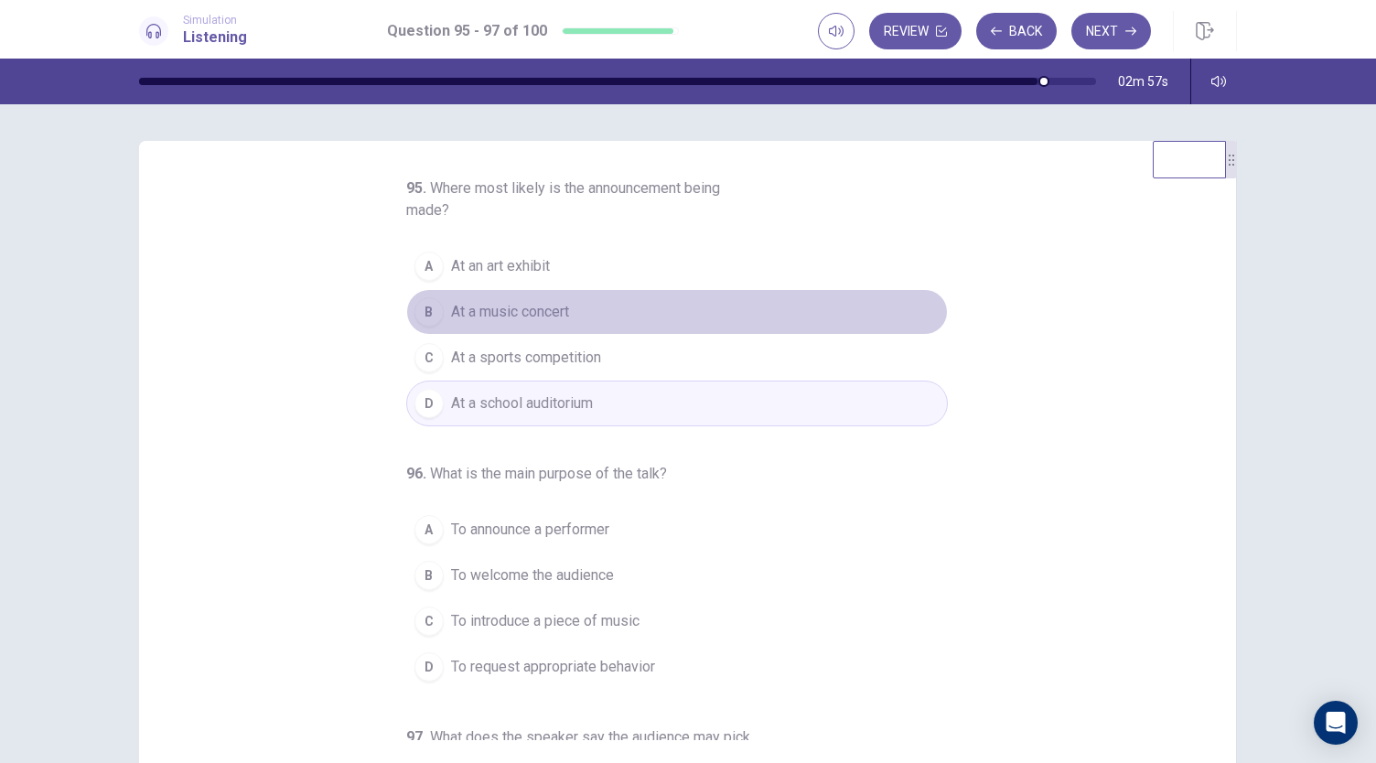
click at [561, 317] on span "At a music concert" at bounding box center [510, 312] width 118 height 22
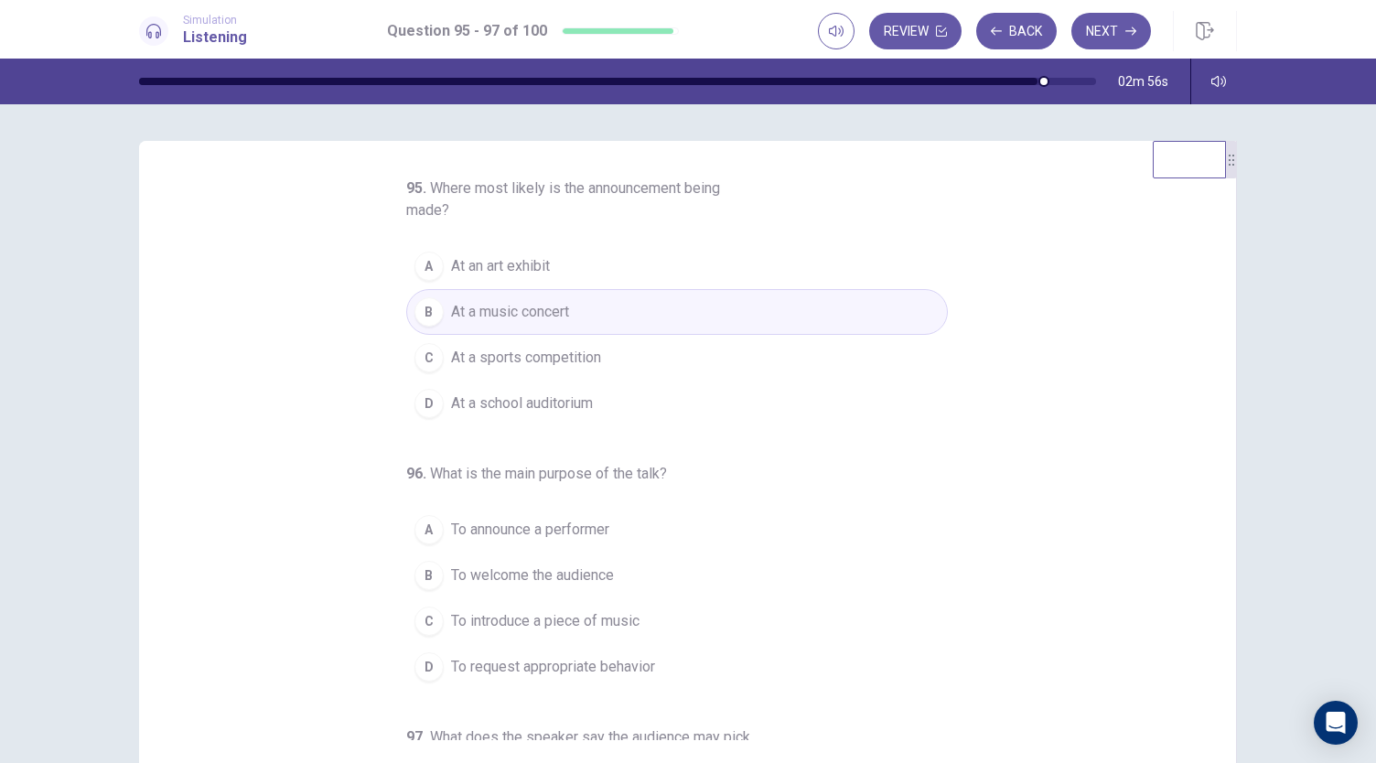
scroll to position [183, 0]
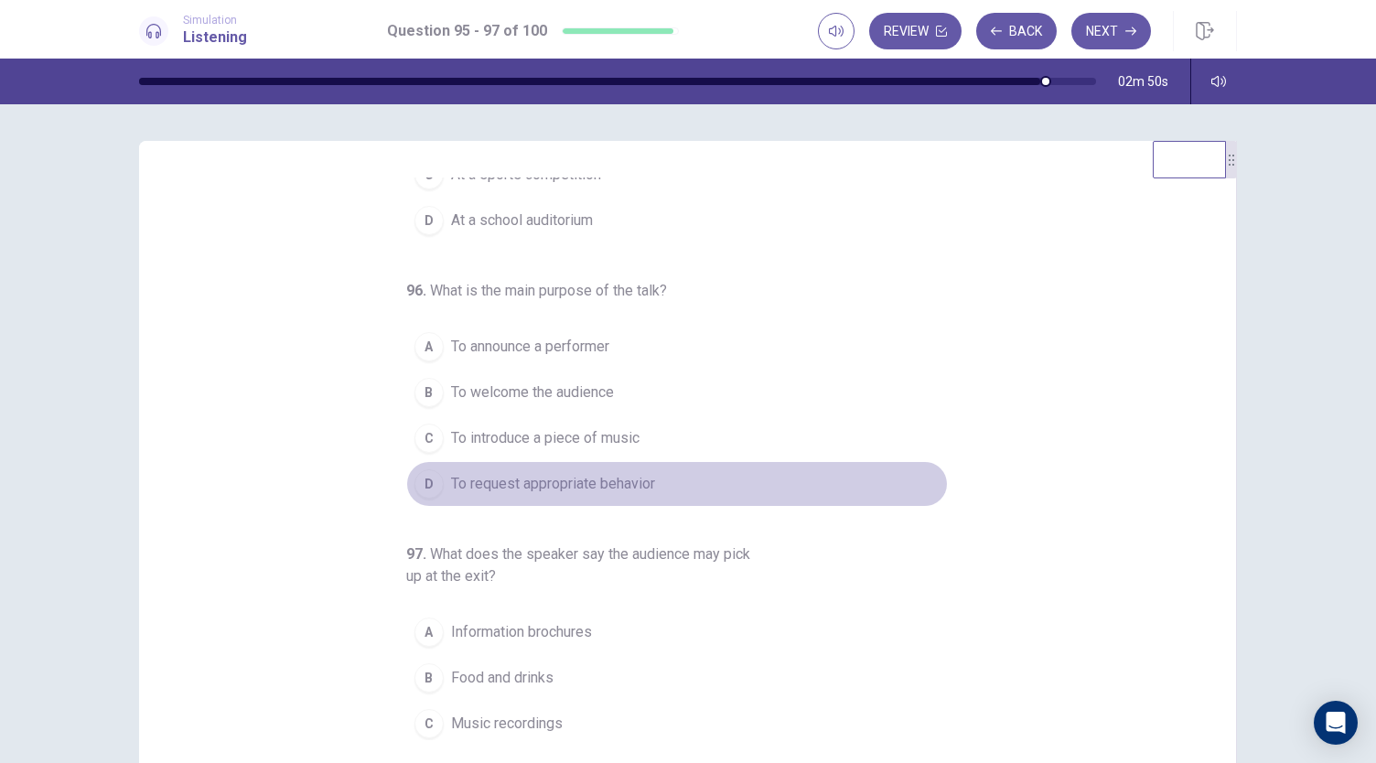
click at [668, 477] on button "D To request appropriate behavior" at bounding box center [677, 484] width 542 height 46
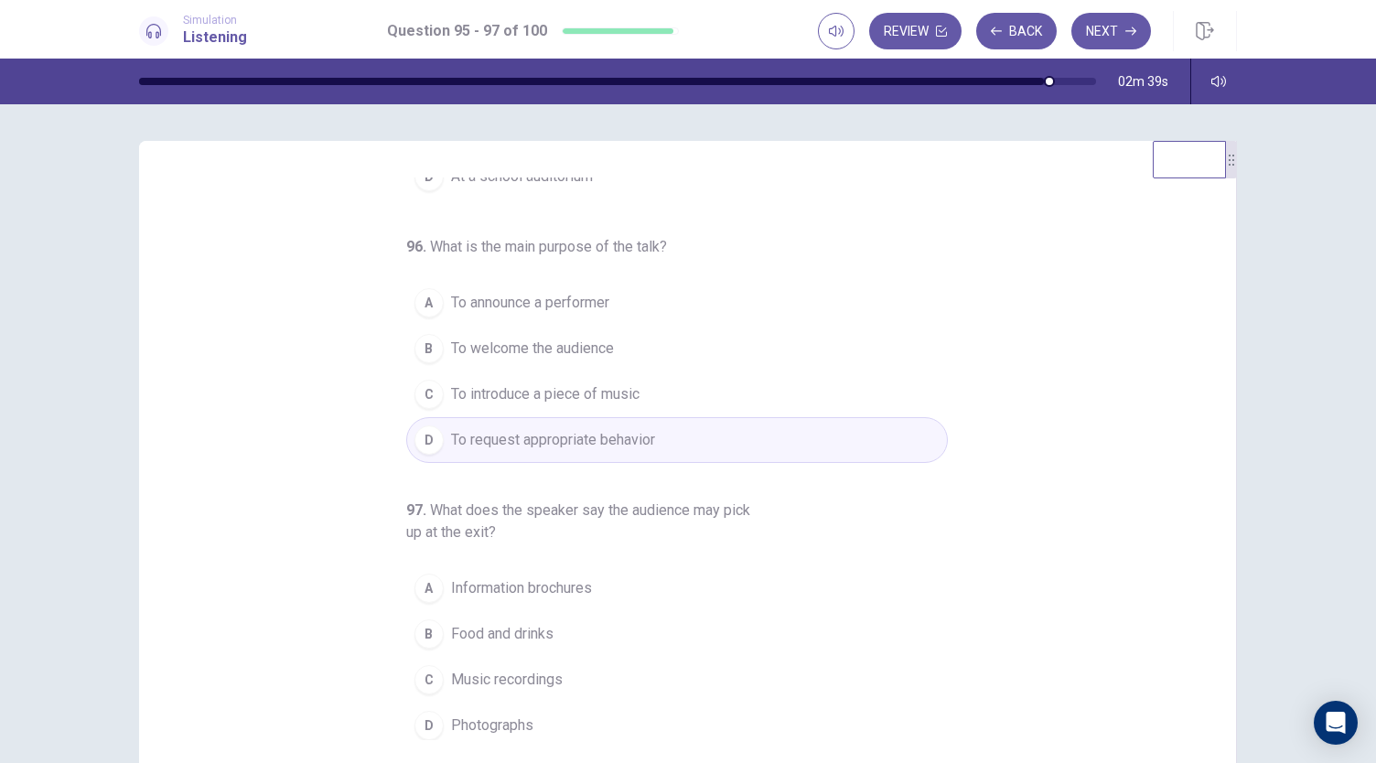
scroll to position [92, 0]
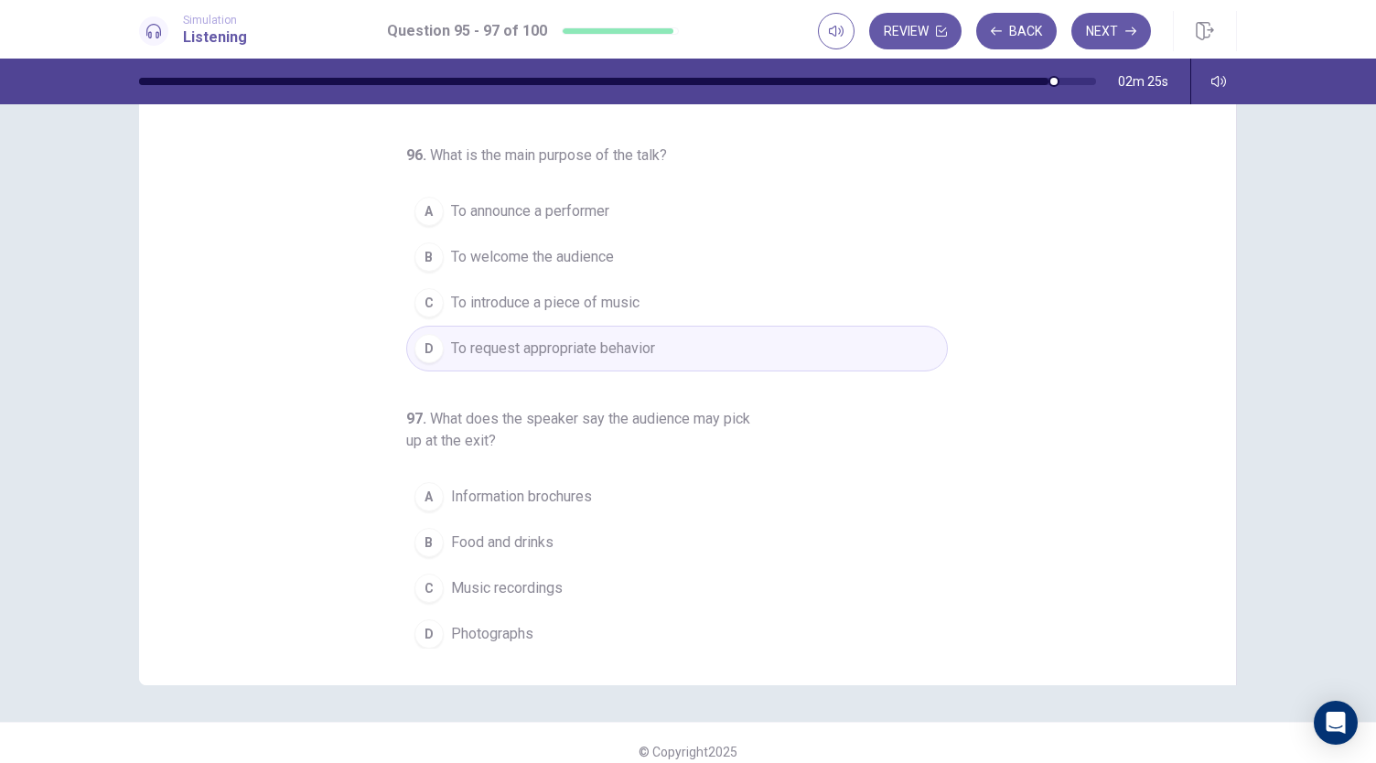
click at [451, 486] on span "Information brochures" at bounding box center [521, 497] width 141 height 22
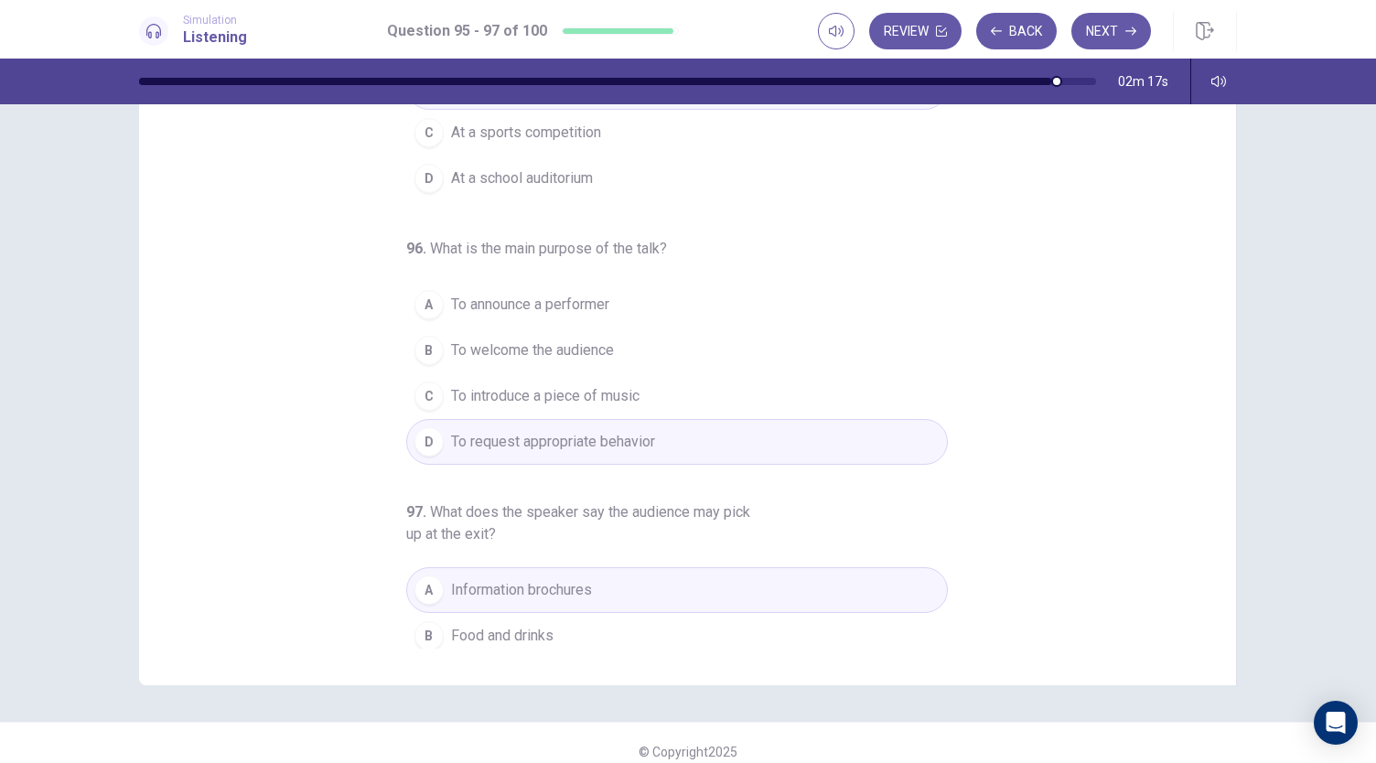
scroll to position [183, 0]
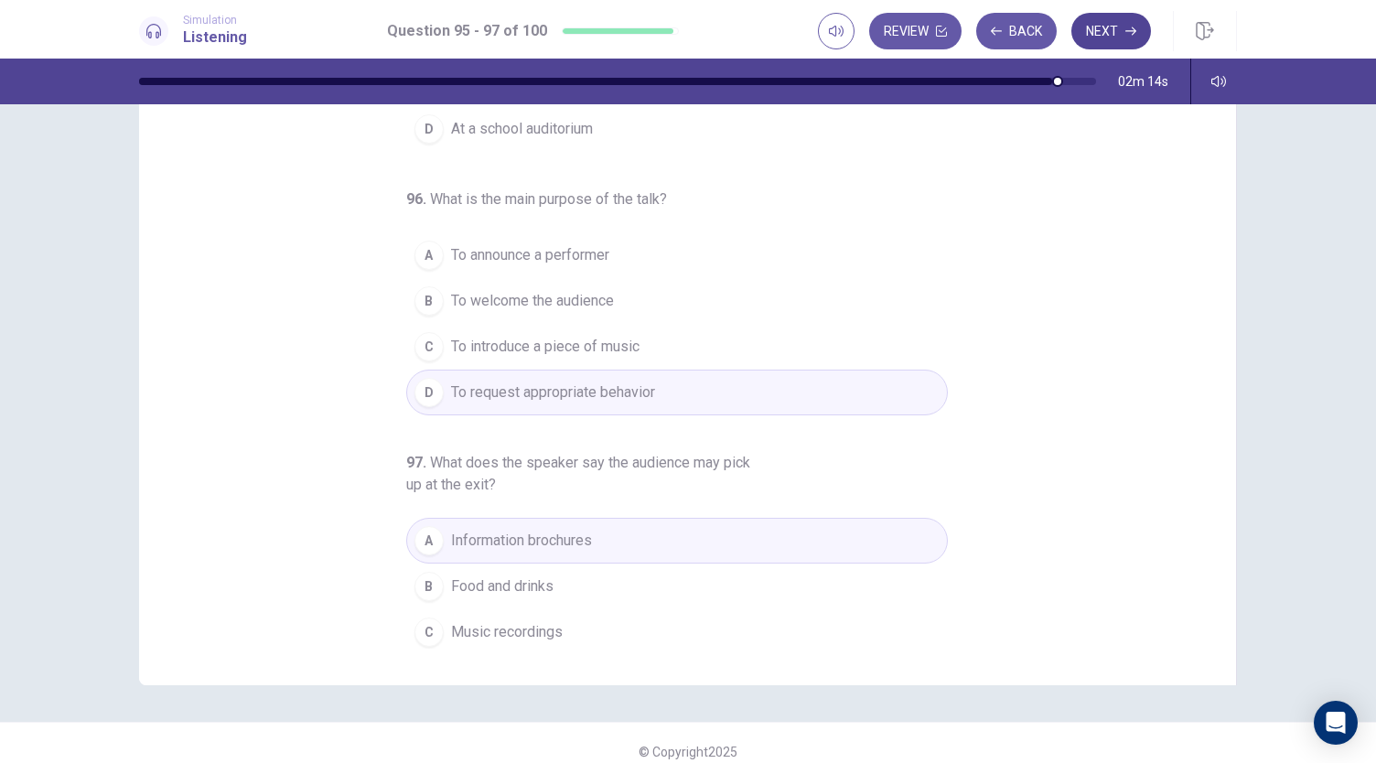
click at [1102, 39] on button "Next" at bounding box center [1112, 31] width 80 height 37
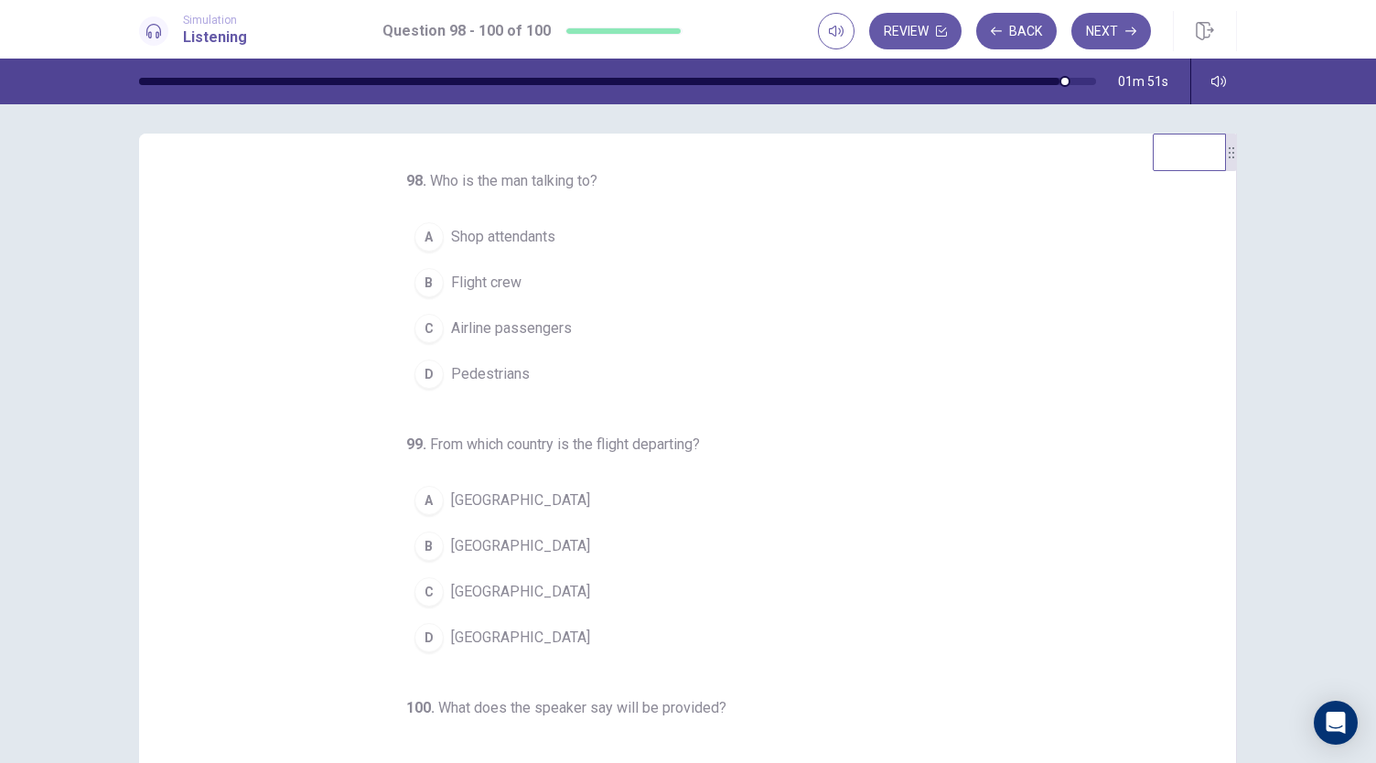
scroll to position [0, 0]
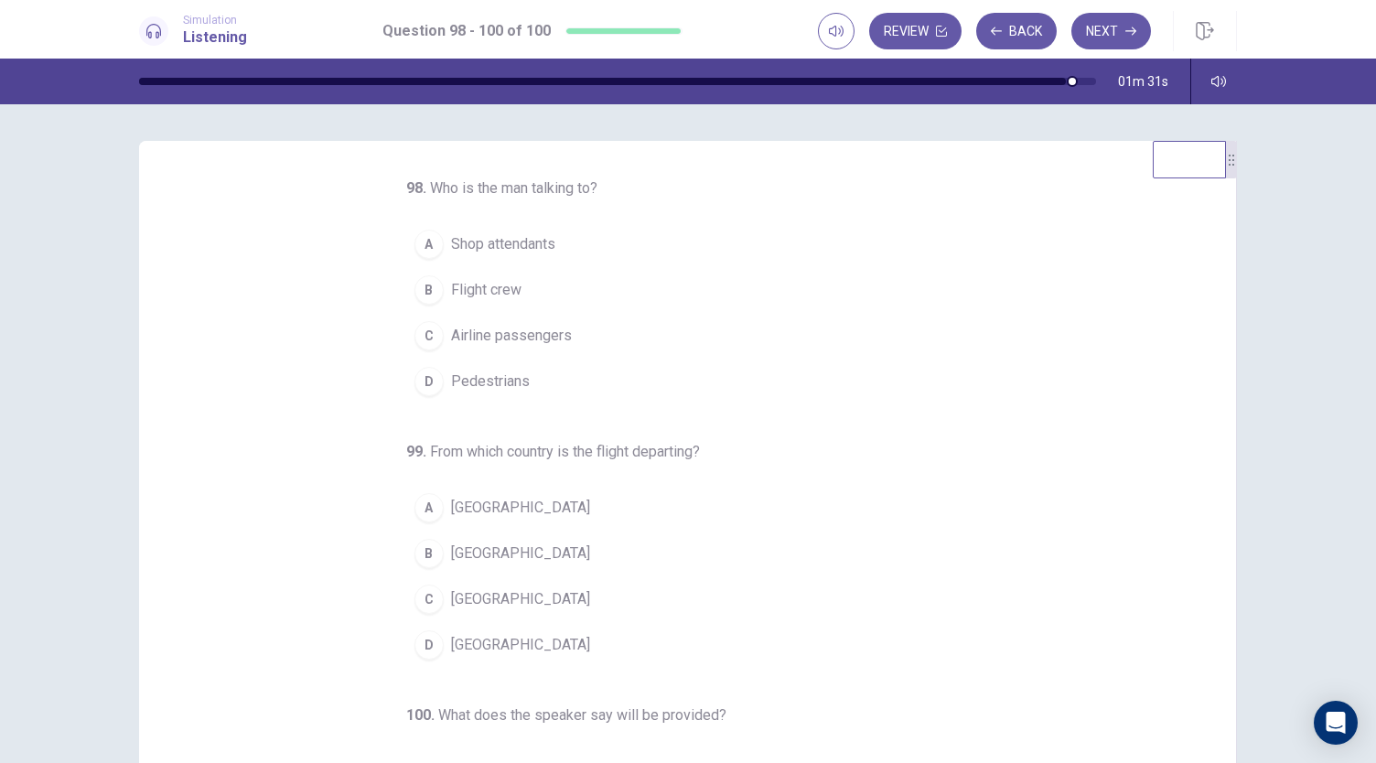
click at [511, 338] on span "Airline passengers" at bounding box center [511, 336] width 121 height 22
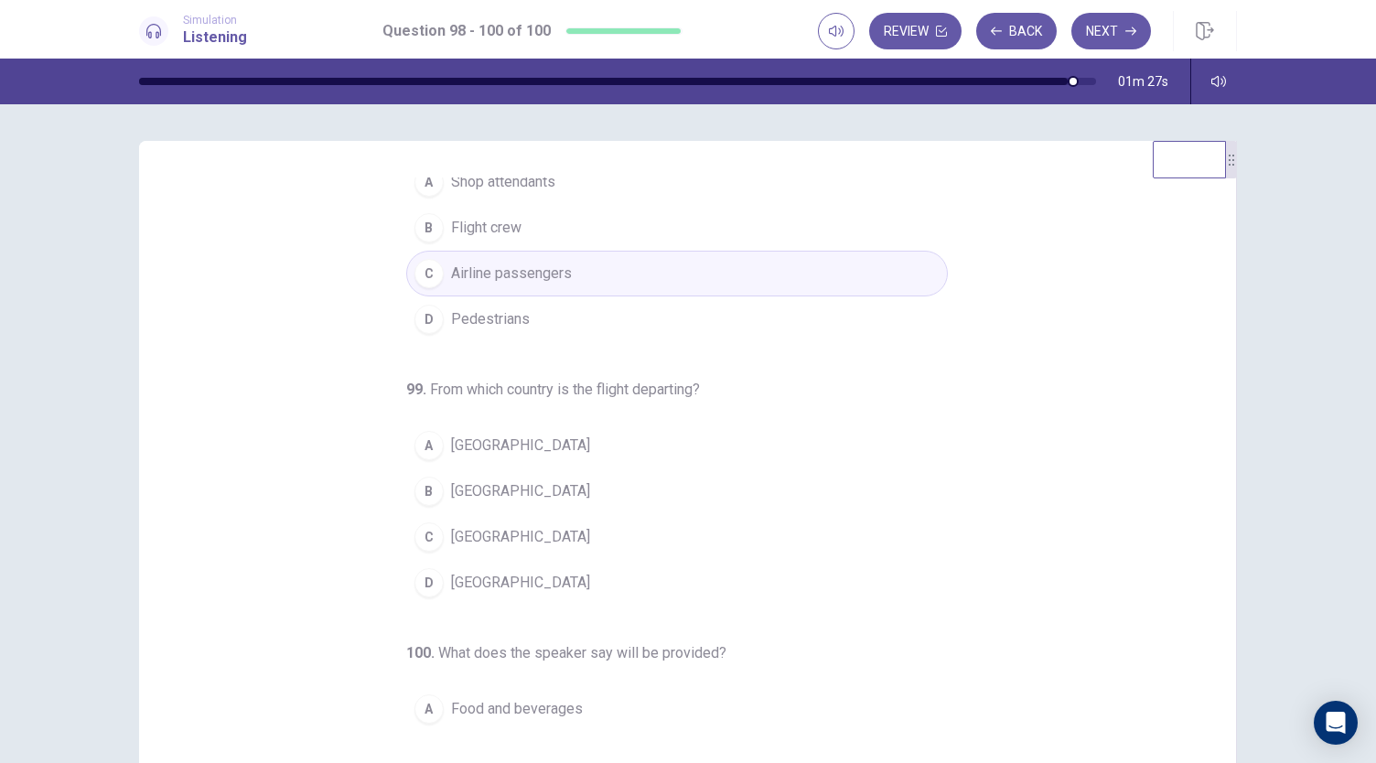
scroll to position [92, 0]
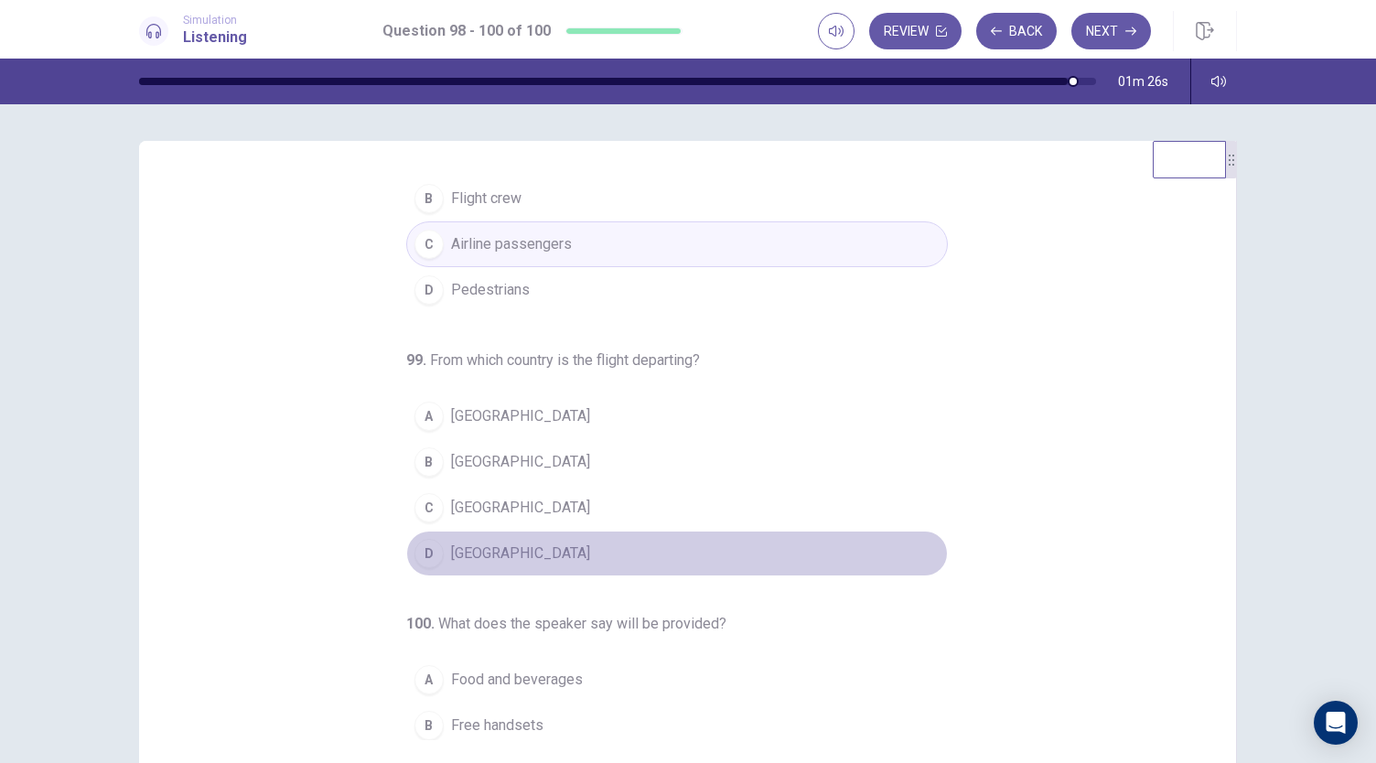
click at [534, 541] on button "D [GEOGRAPHIC_DATA]" at bounding box center [677, 554] width 542 height 46
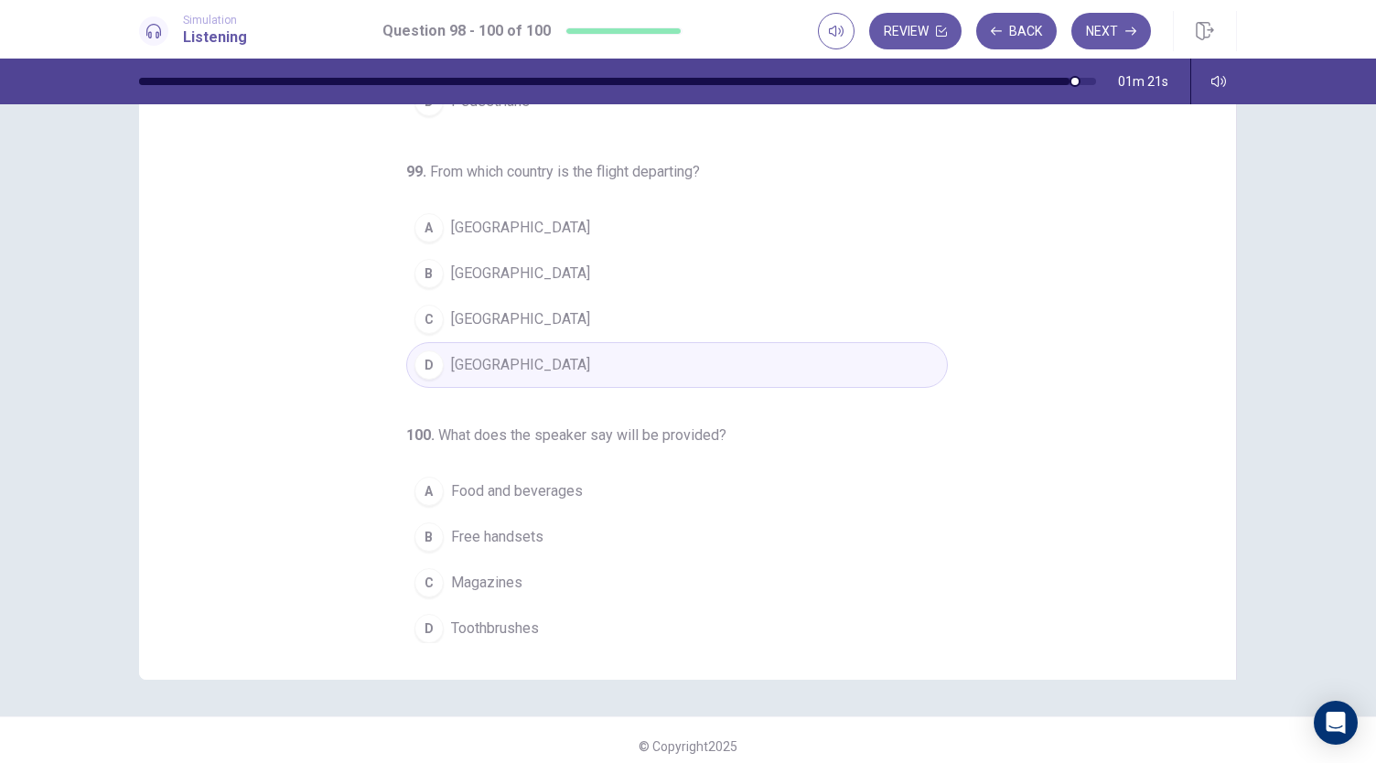
scroll to position [109, 0]
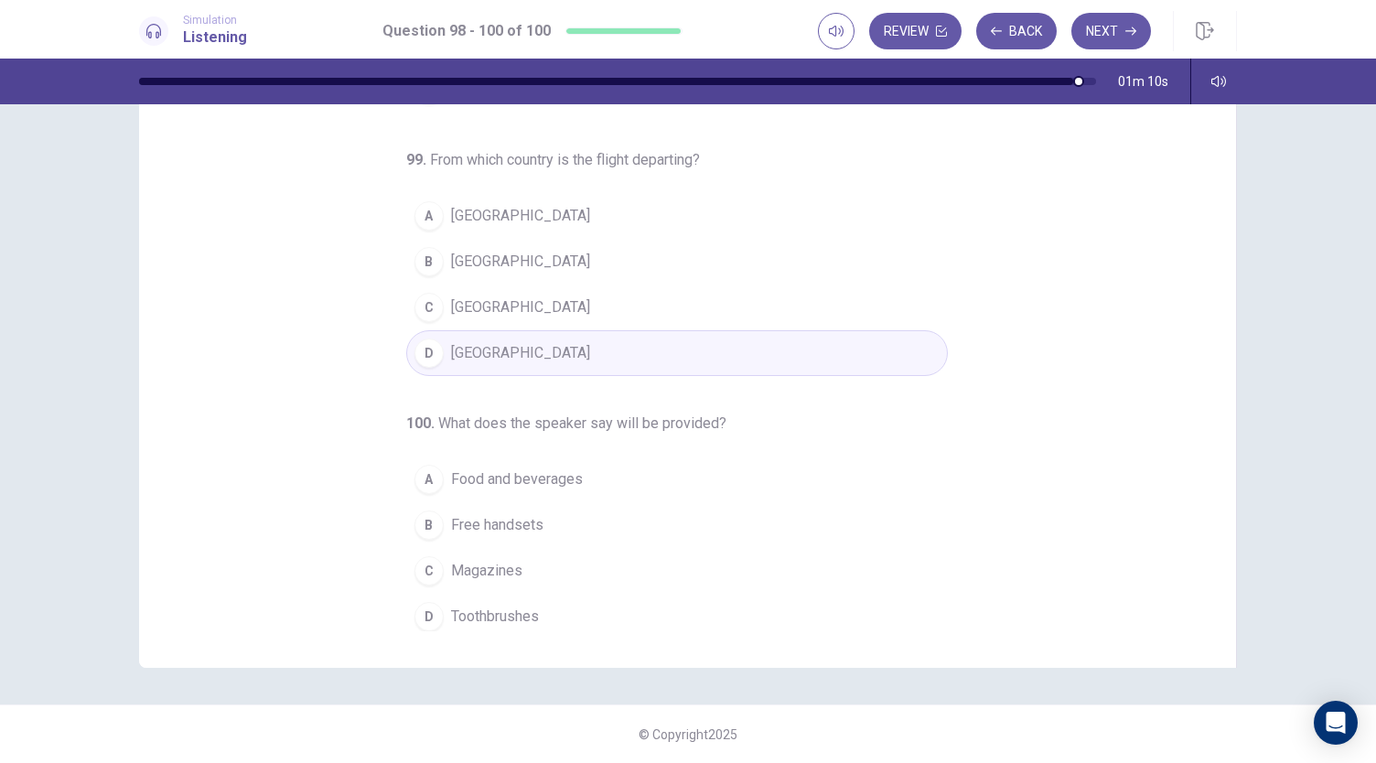
click at [589, 473] on button "A Food and beverages" at bounding box center [677, 480] width 542 height 46
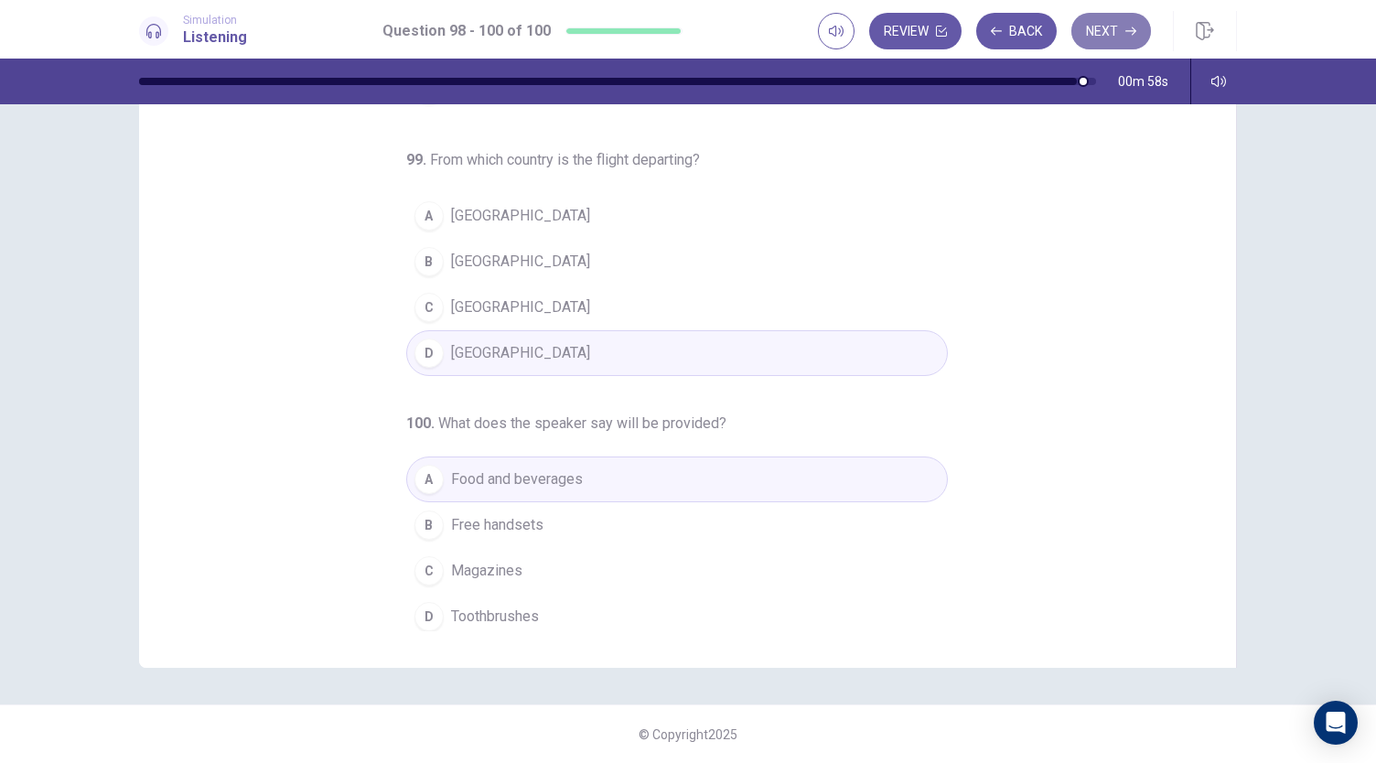
click at [1124, 43] on button "Next" at bounding box center [1112, 31] width 80 height 37
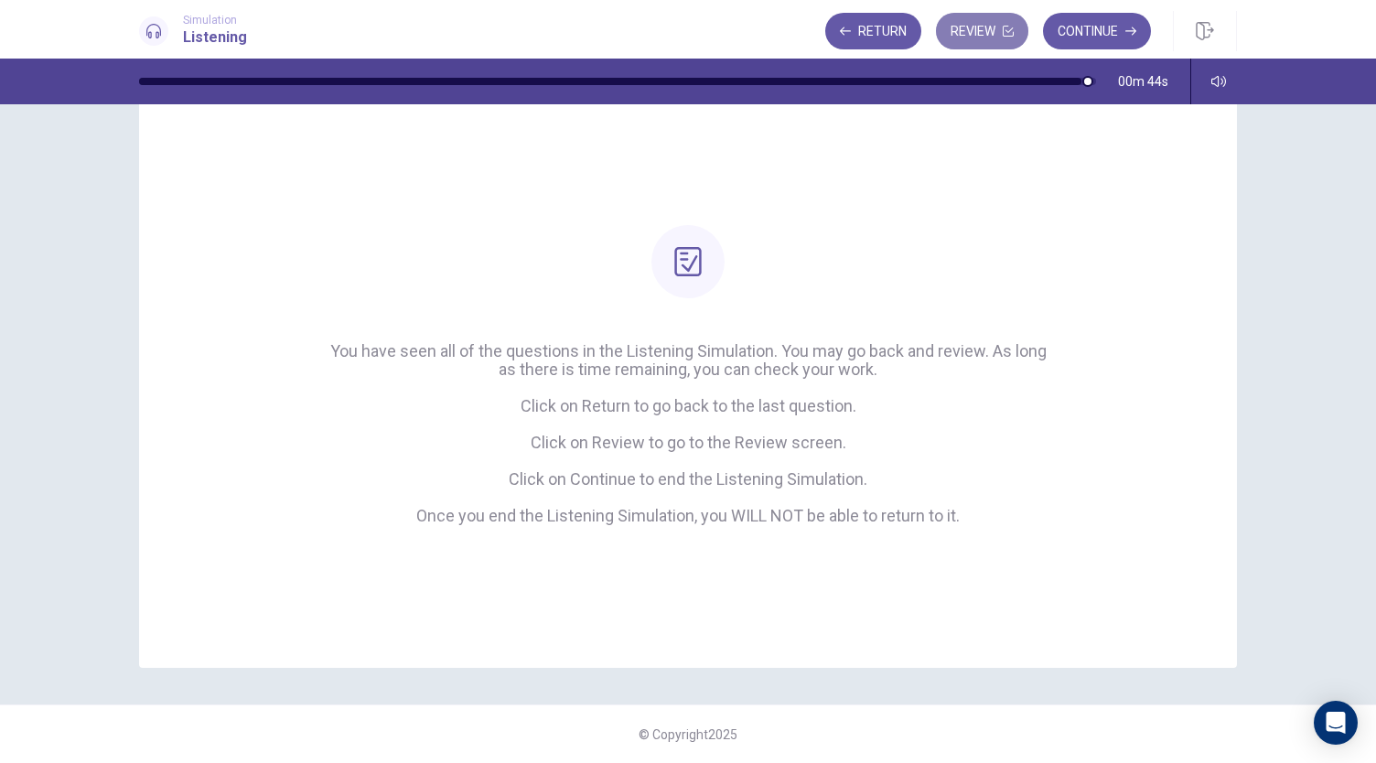
click at [987, 35] on button "Review" at bounding box center [982, 31] width 92 height 37
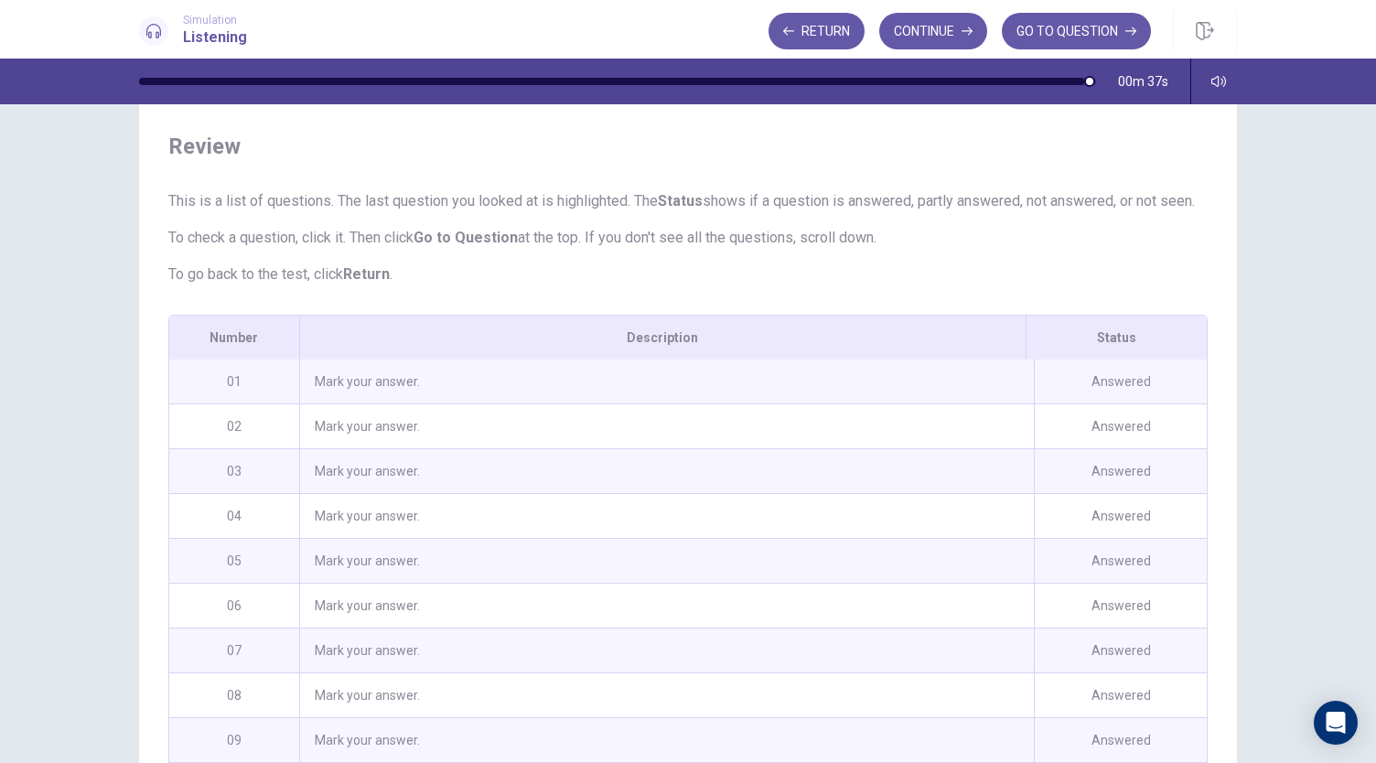
scroll to position [0, 0]
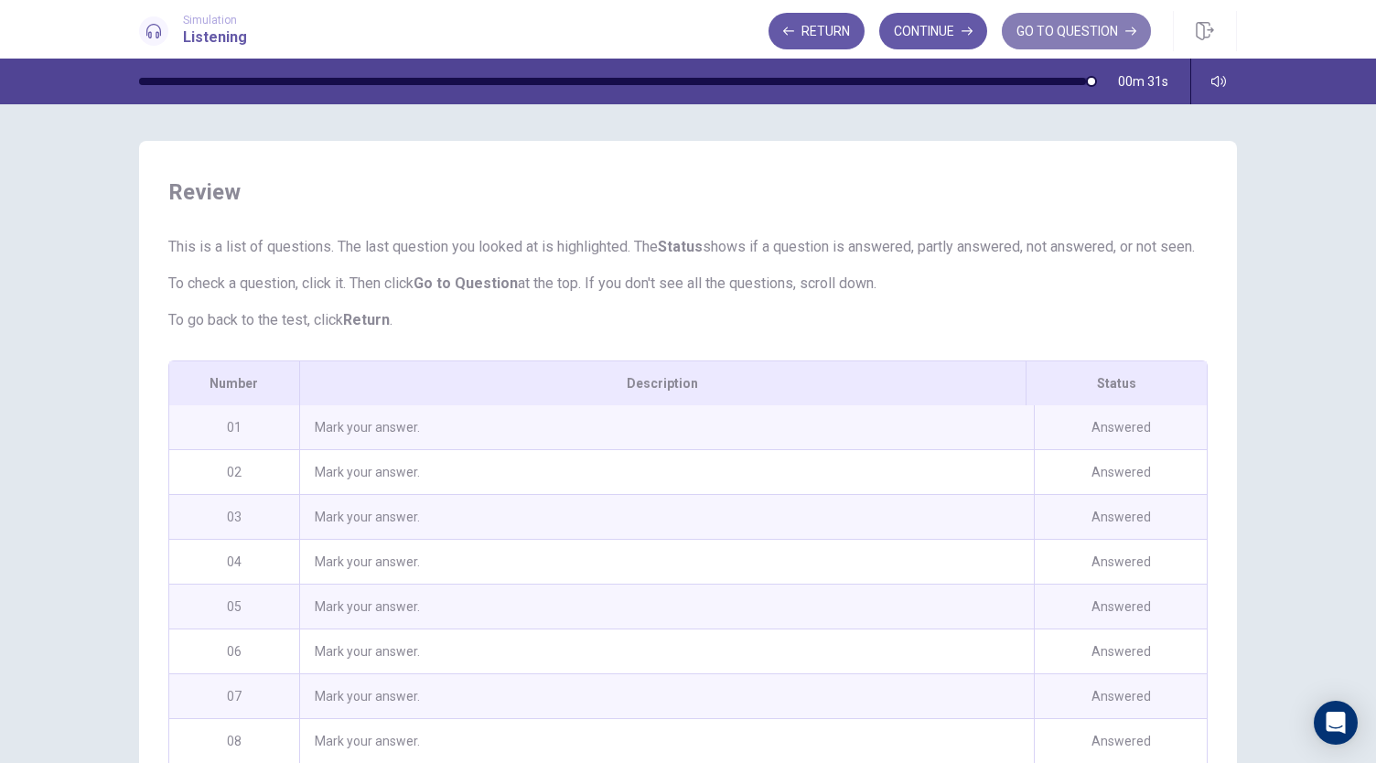
click at [1085, 21] on button "GO TO QUESTION" at bounding box center [1076, 31] width 149 height 37
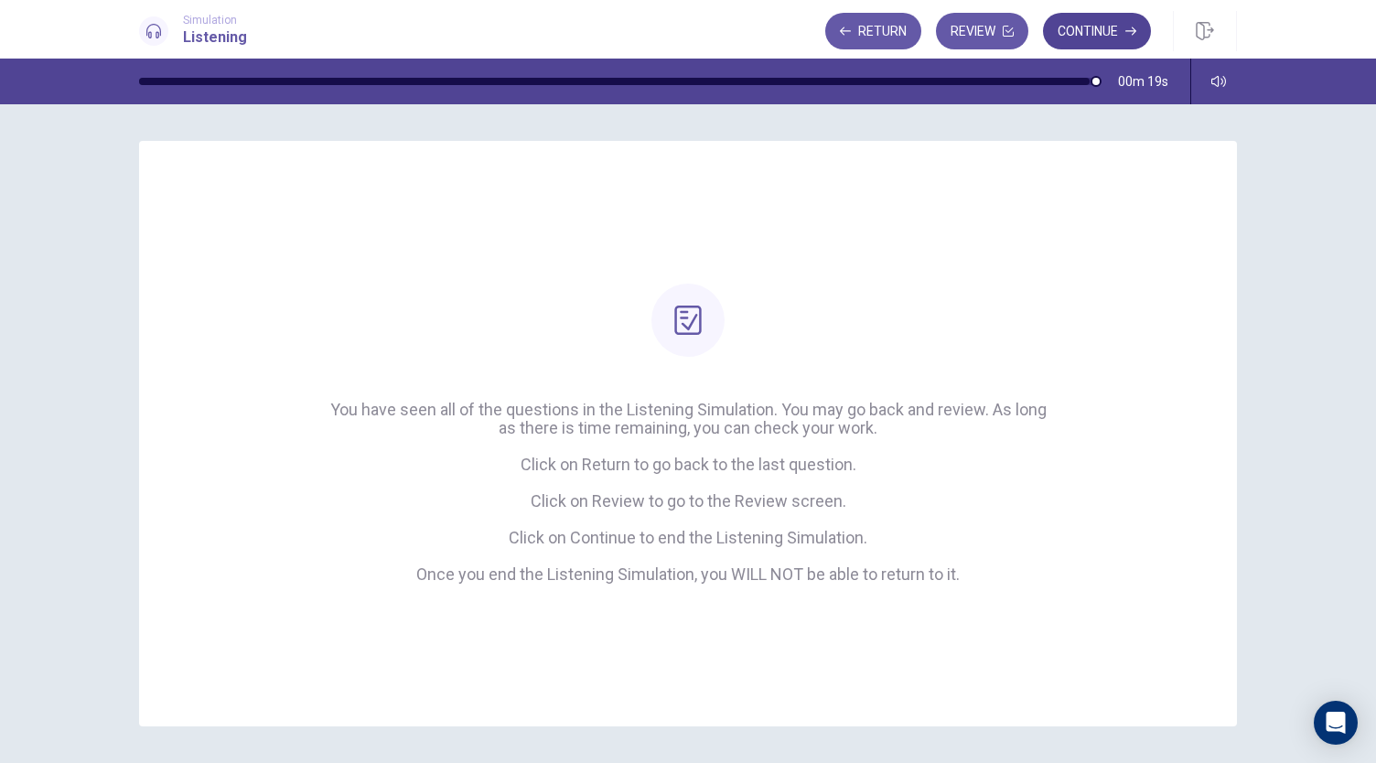
click at [1085, 28] on button "Continue" at bounding box center [1097, 31] width 108 height 37
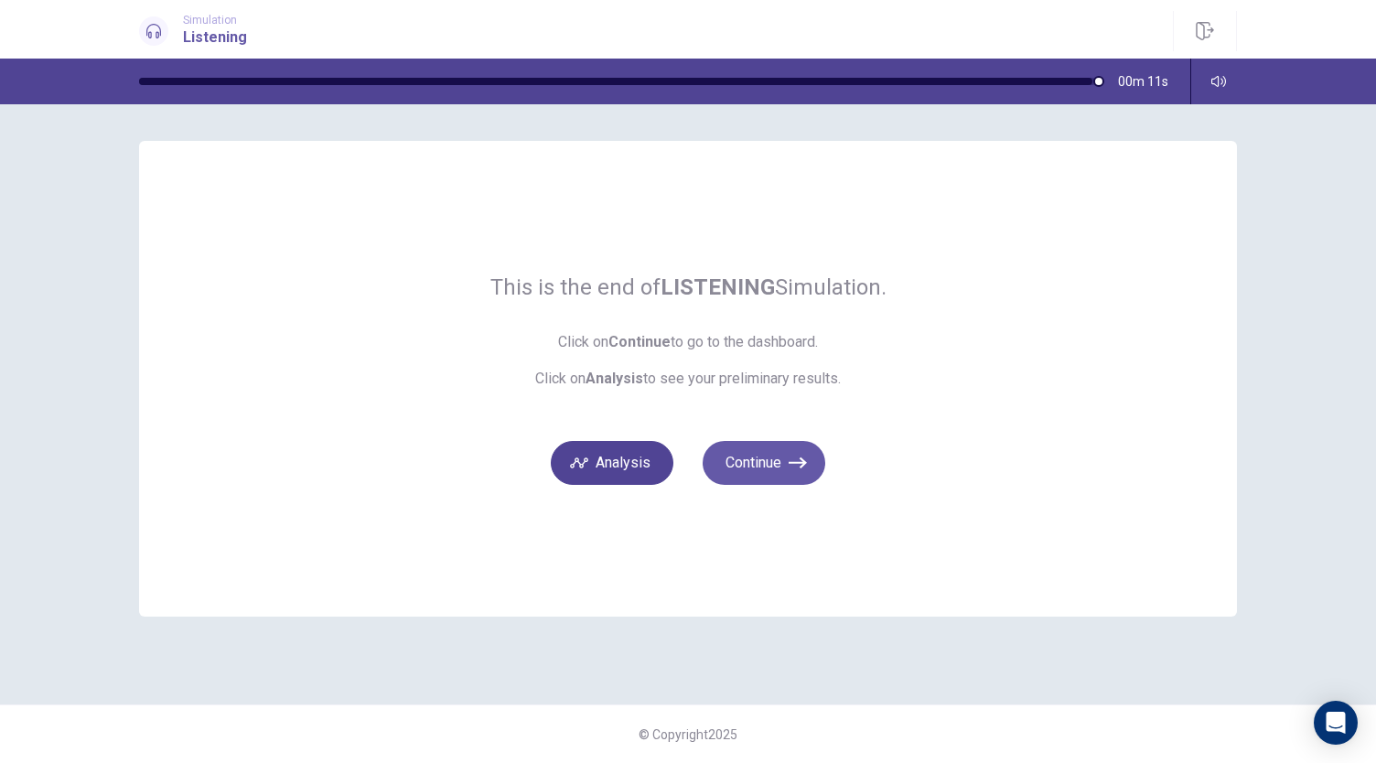
click at [635, 464] on button "Analysis" at bounding box center [612, 463] width 123 height 44
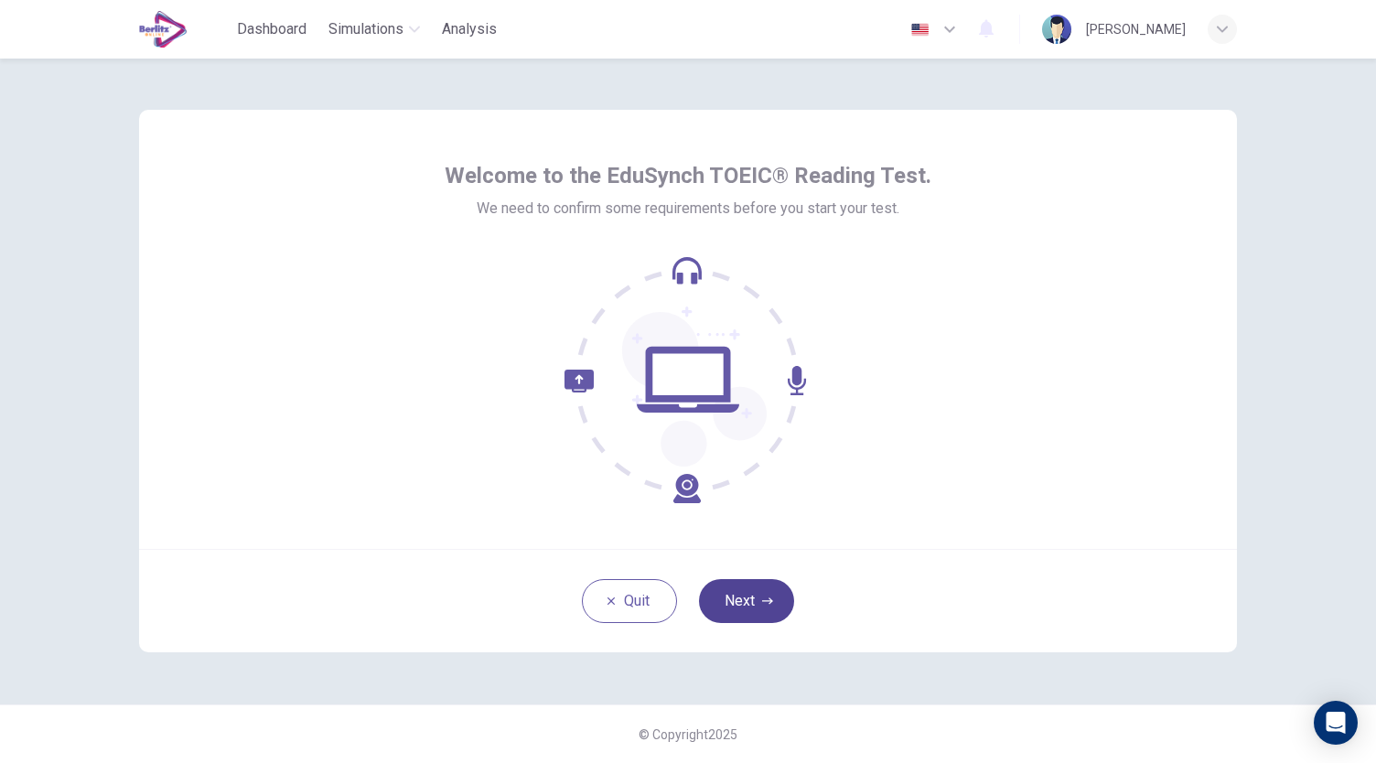
click at [770, 611] on button "Next" at bounding box center [746, 601] width 95 height 44
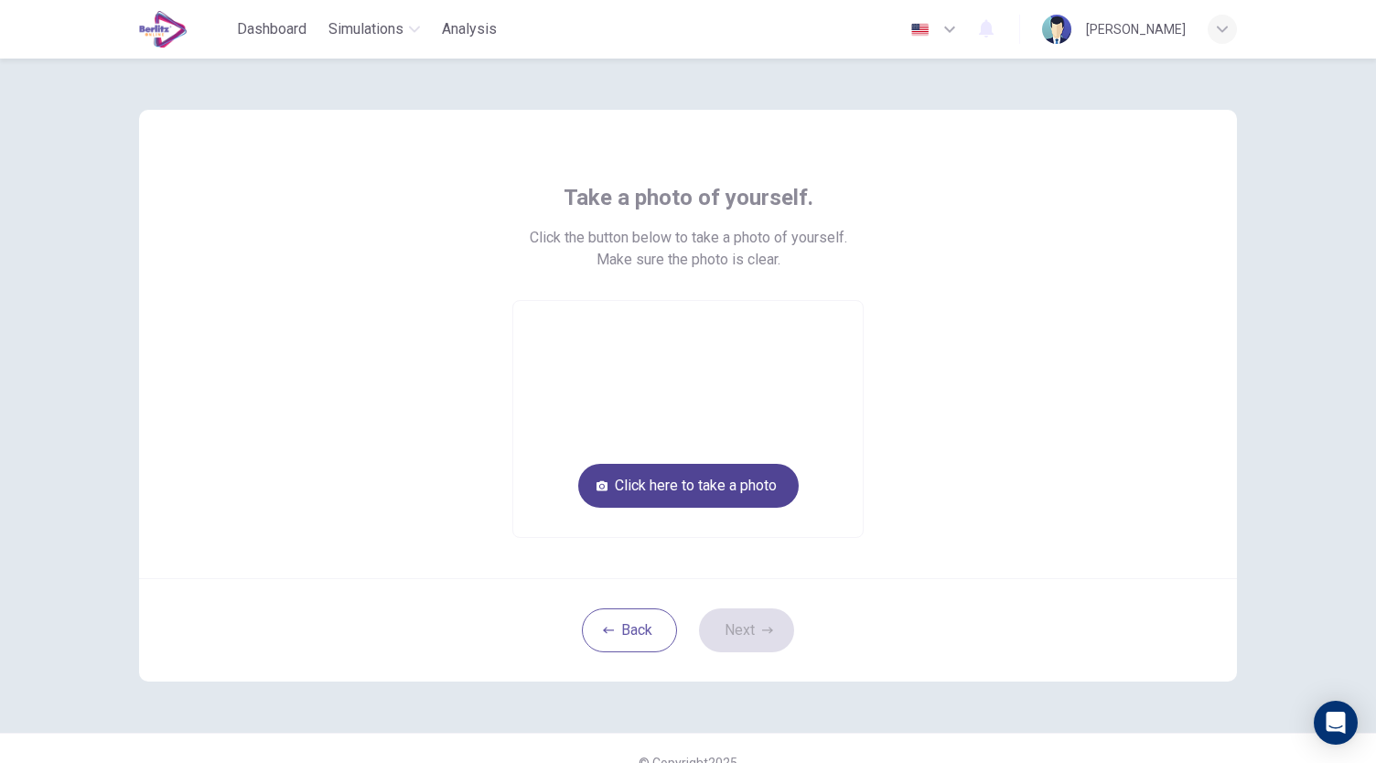
click at [695, 475] on button "Click here to take a photo" at bounding box center [688, 486] width 221 height 44
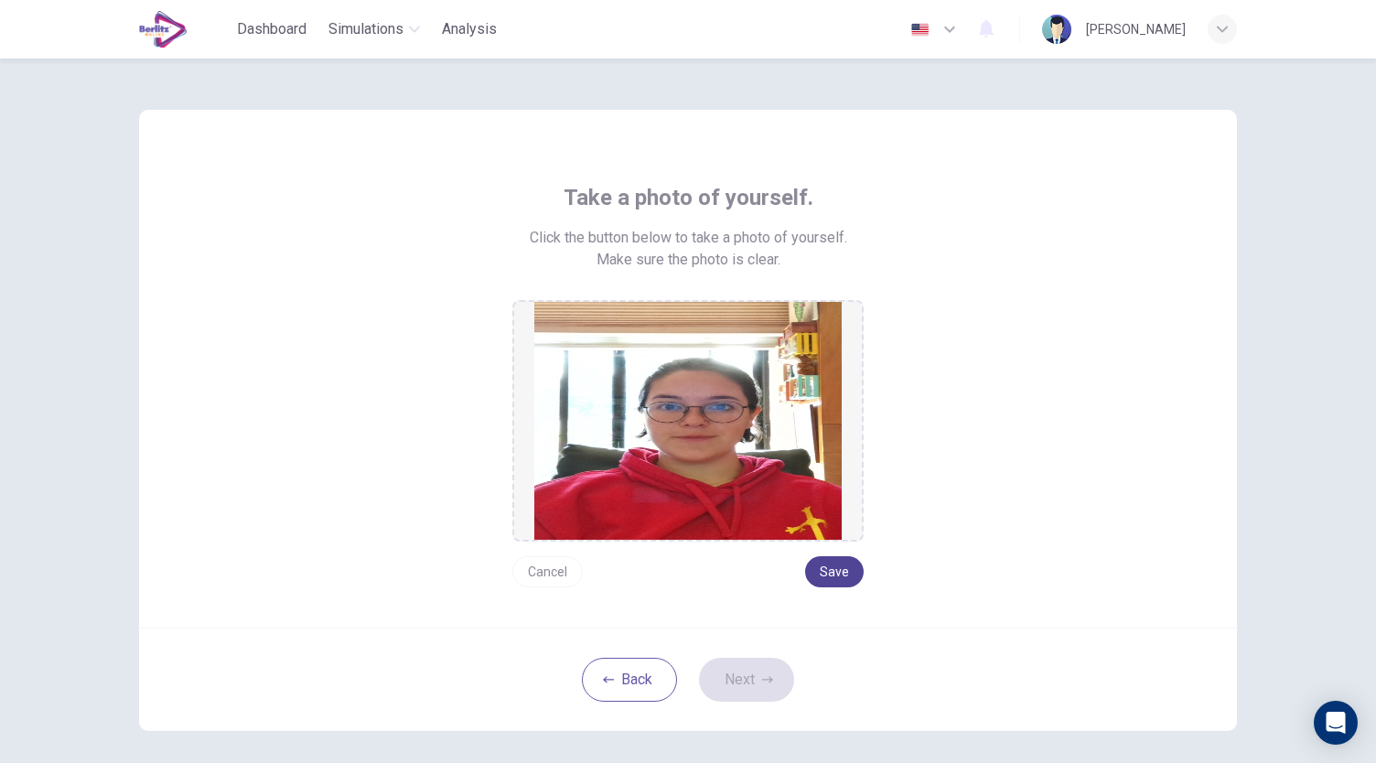
click at [836, 577] on button "Save" at bounding box center [834, 571] width 59 height 31
click at [768, 689] on button "Next" at bounding box center [746, 680] width 95 height 44
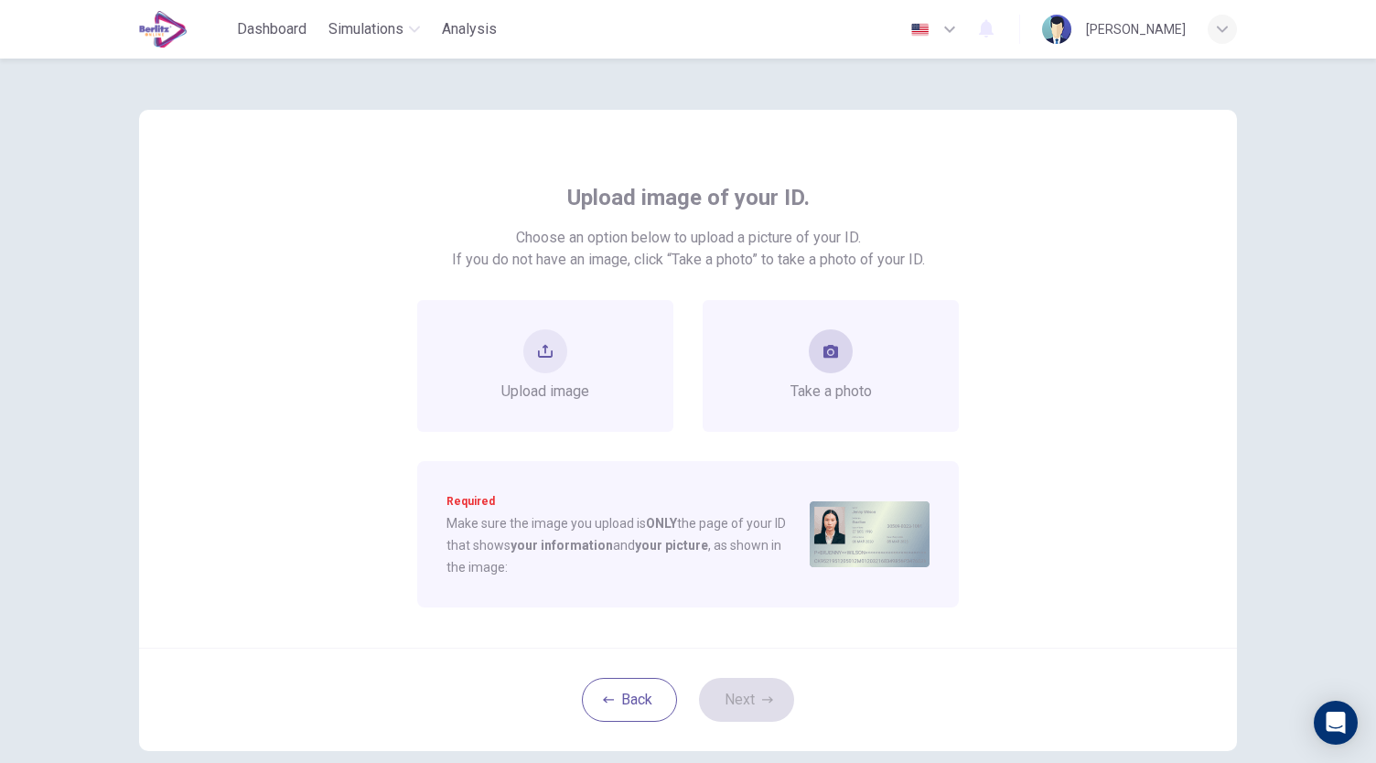
click at [807, 372] on div "Take a photo" at bounding box center [831, 365] width 81 height 73
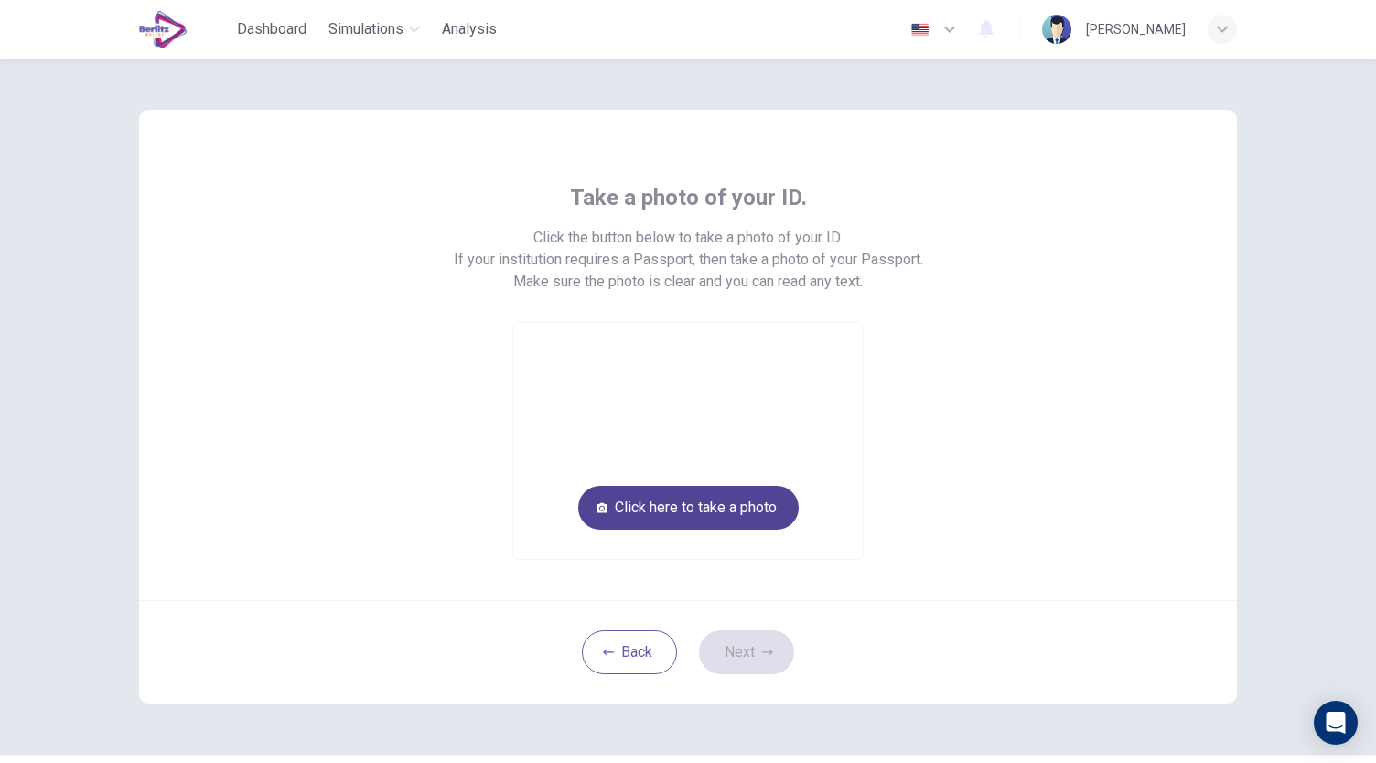
click at [725, 501] on button "Click here to take a photo" at bounding box center [688, 508] width 221 height 44
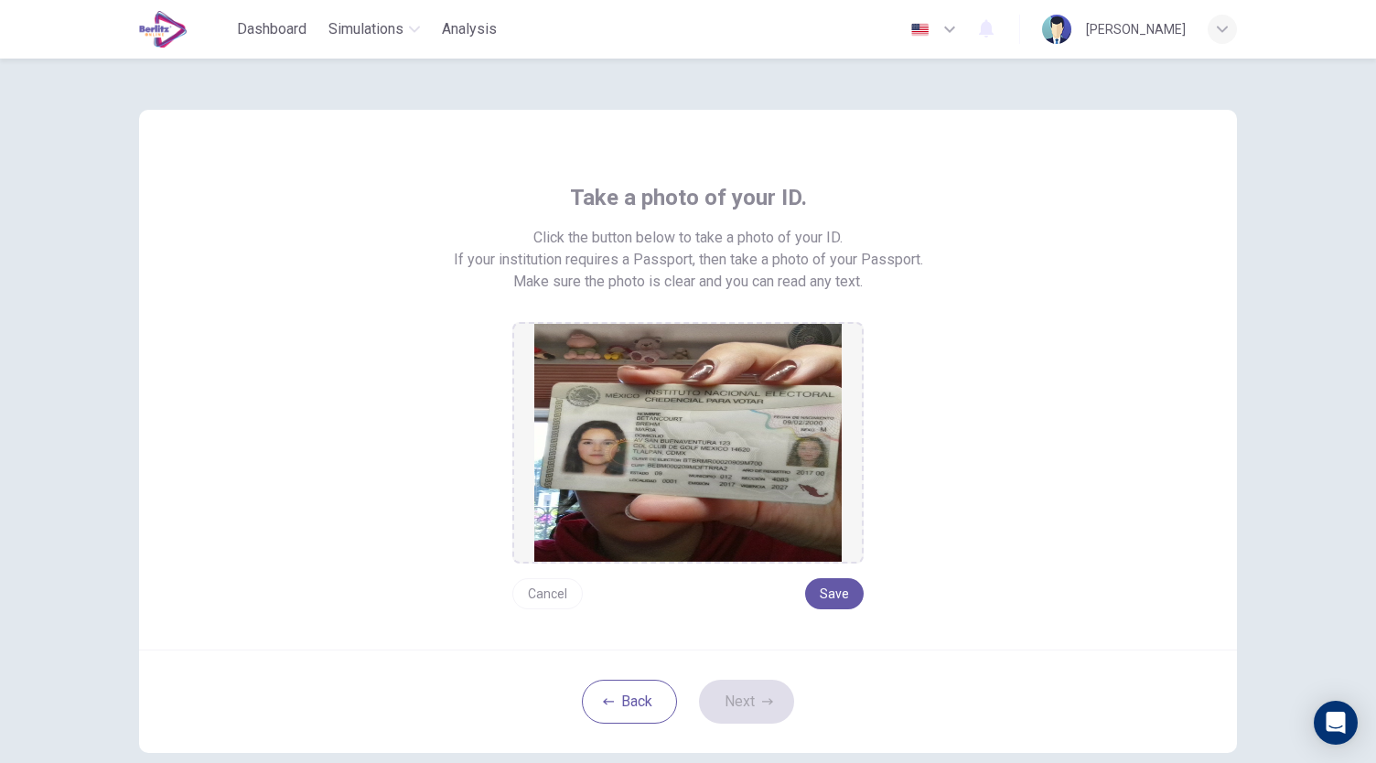
click at [545, 599] on button "Cancel" at bounding box center [547, 593] width 70 height 31
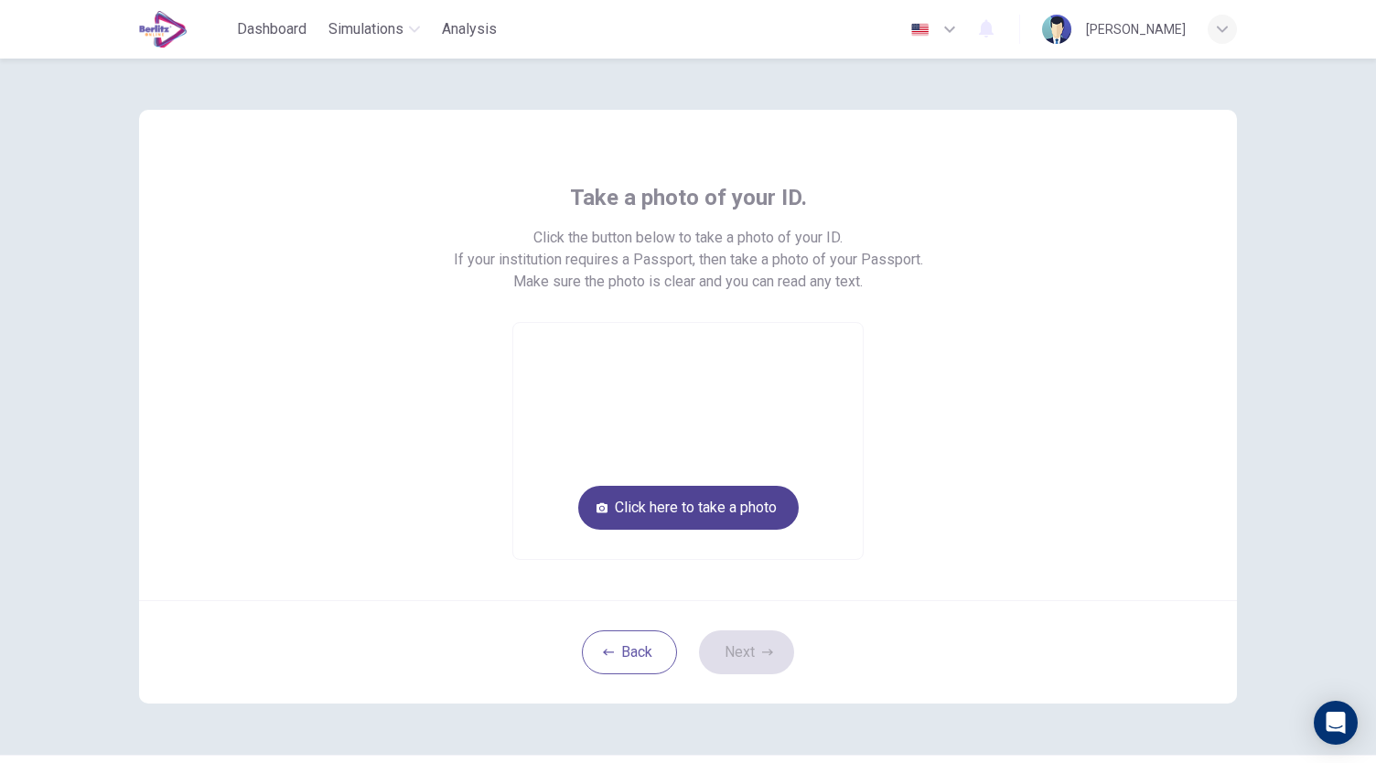
click at [694, 519] on button "Click here to take a photo" at bounding box center [688, 508] width 221 height 44
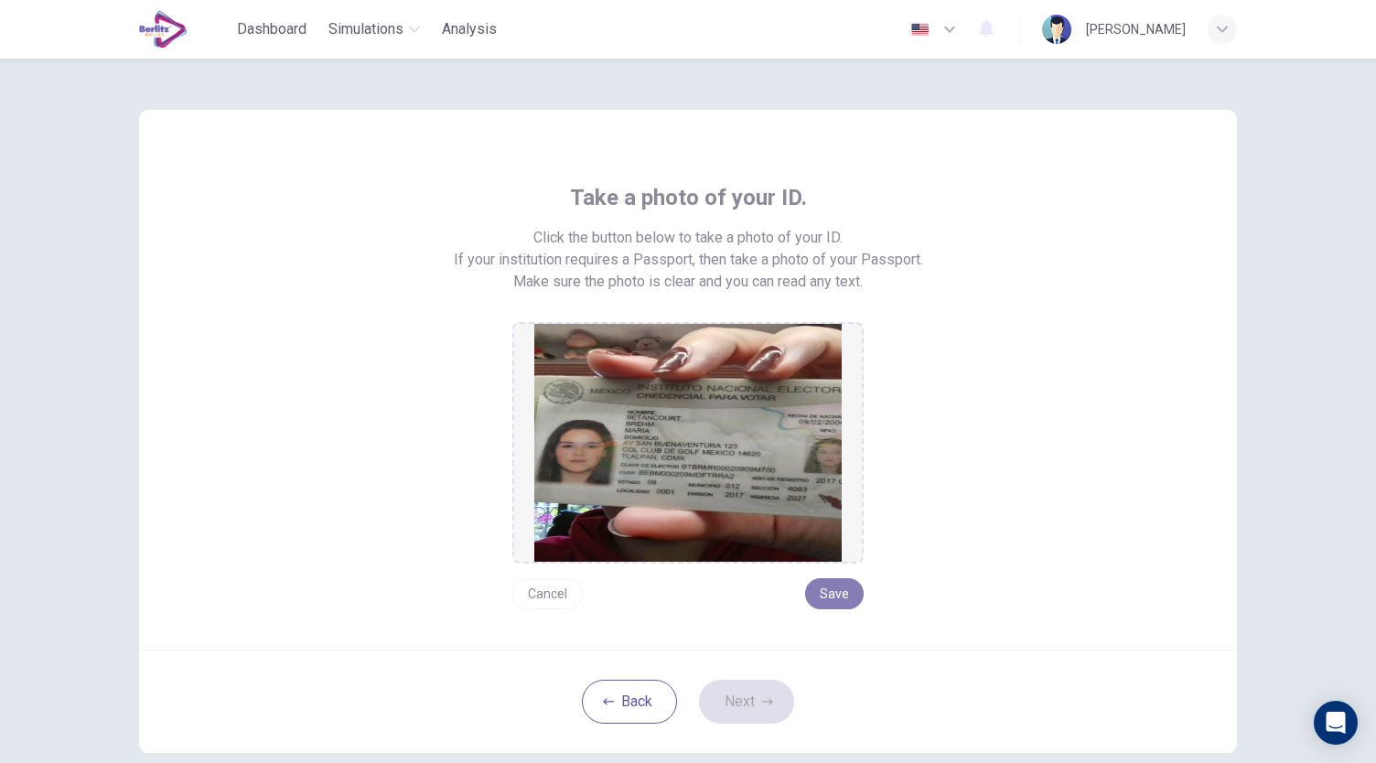
click at [837, 589] on button "Save" at bounding box center [834, 593] width 59 height 31
click at [762, 699] on icon "button" at bounding box center [767, 701] width 11 height 11
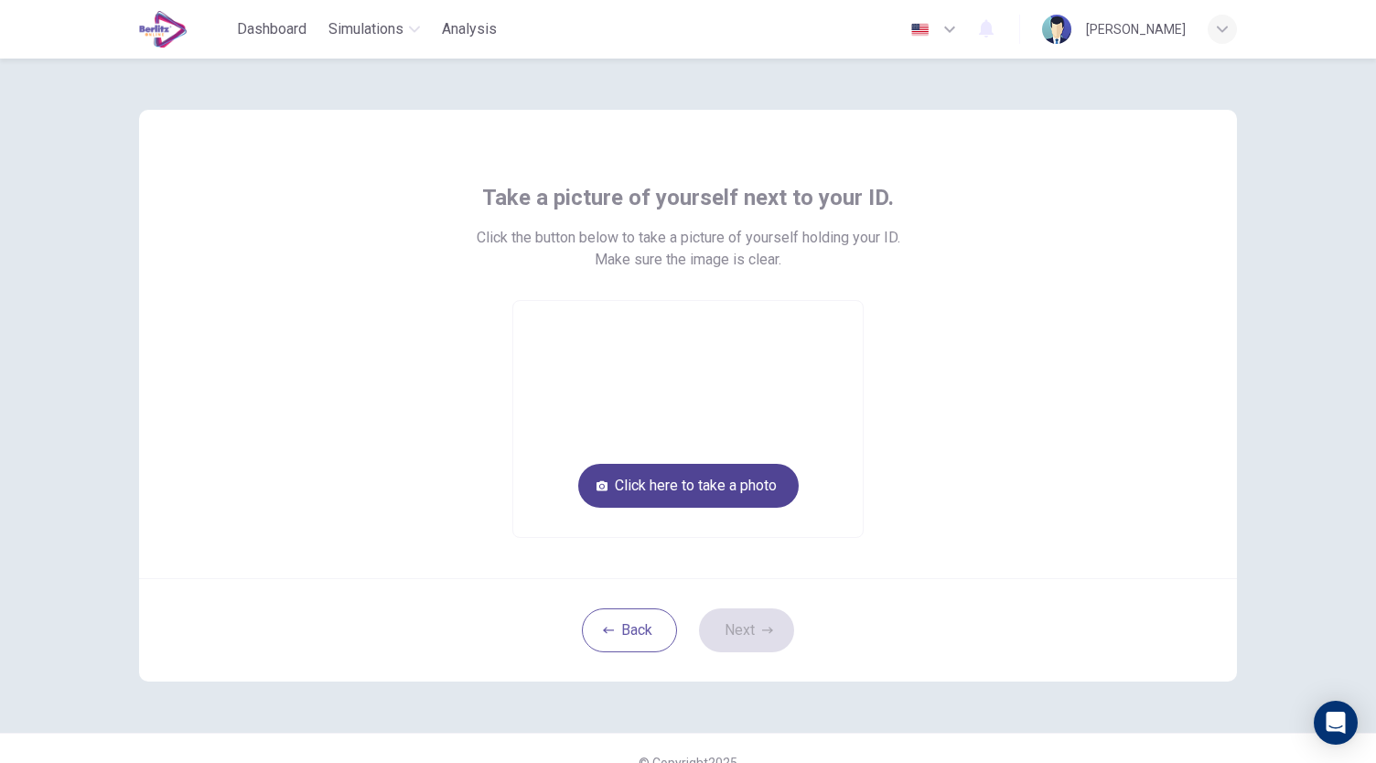
click at [691, 486] on button "Click here to take a photo" at bounding box center [688, 486] width 221 height 44
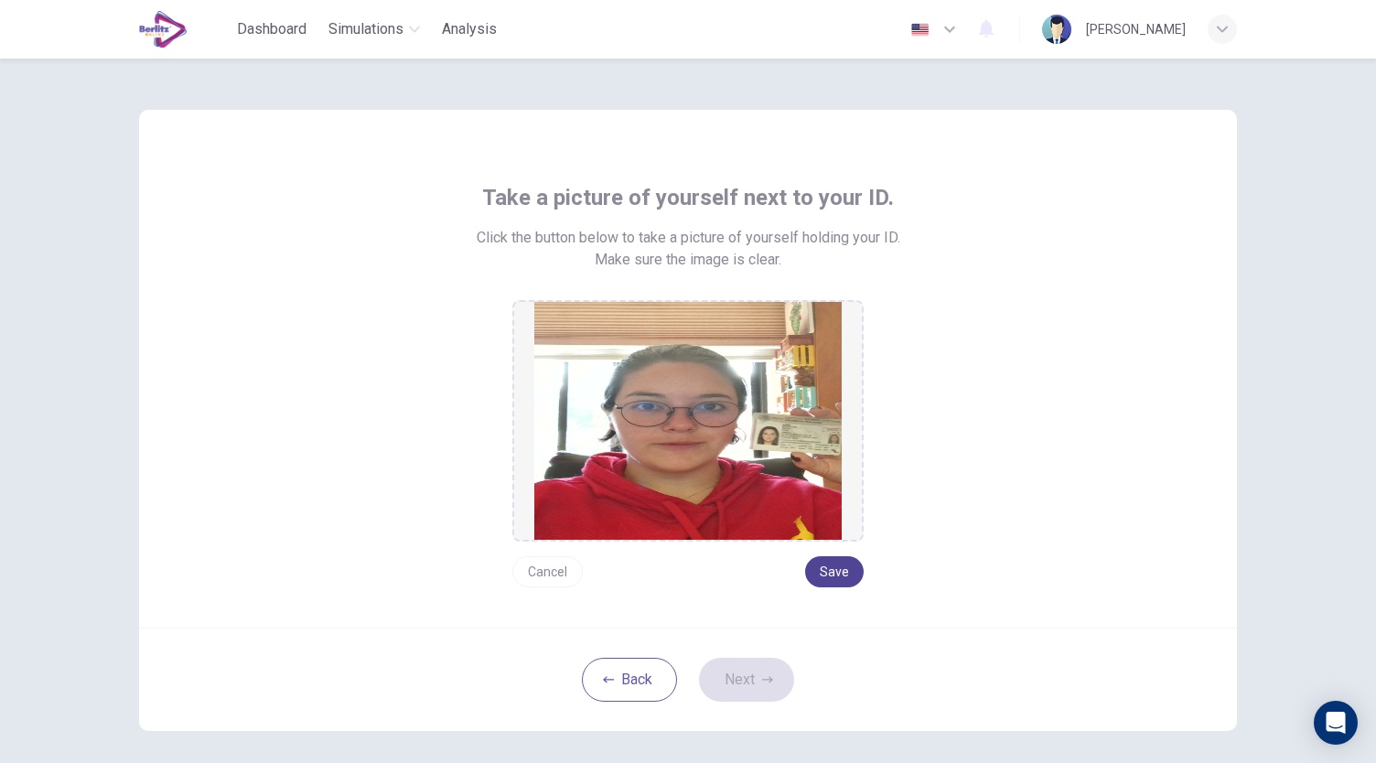
click at [852, 581] on button "Save" at bounding box center [834, 571] width 59 height 31
click at [766, 670] on button "Next" at bounding box center [746, 680] width 95 height 44
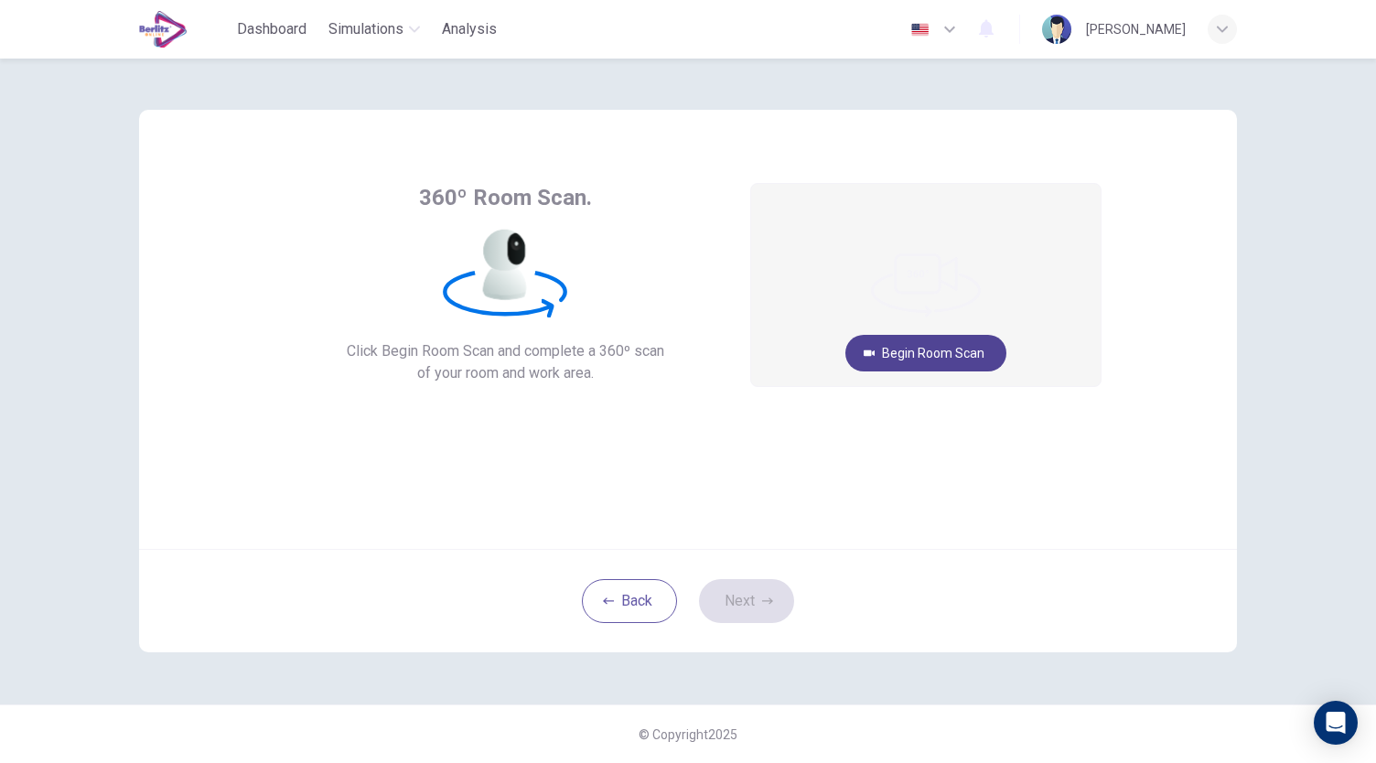
click at [928, 358] on button "Begin Room Scan" at bounding box center [926, 353] width 161 height 37
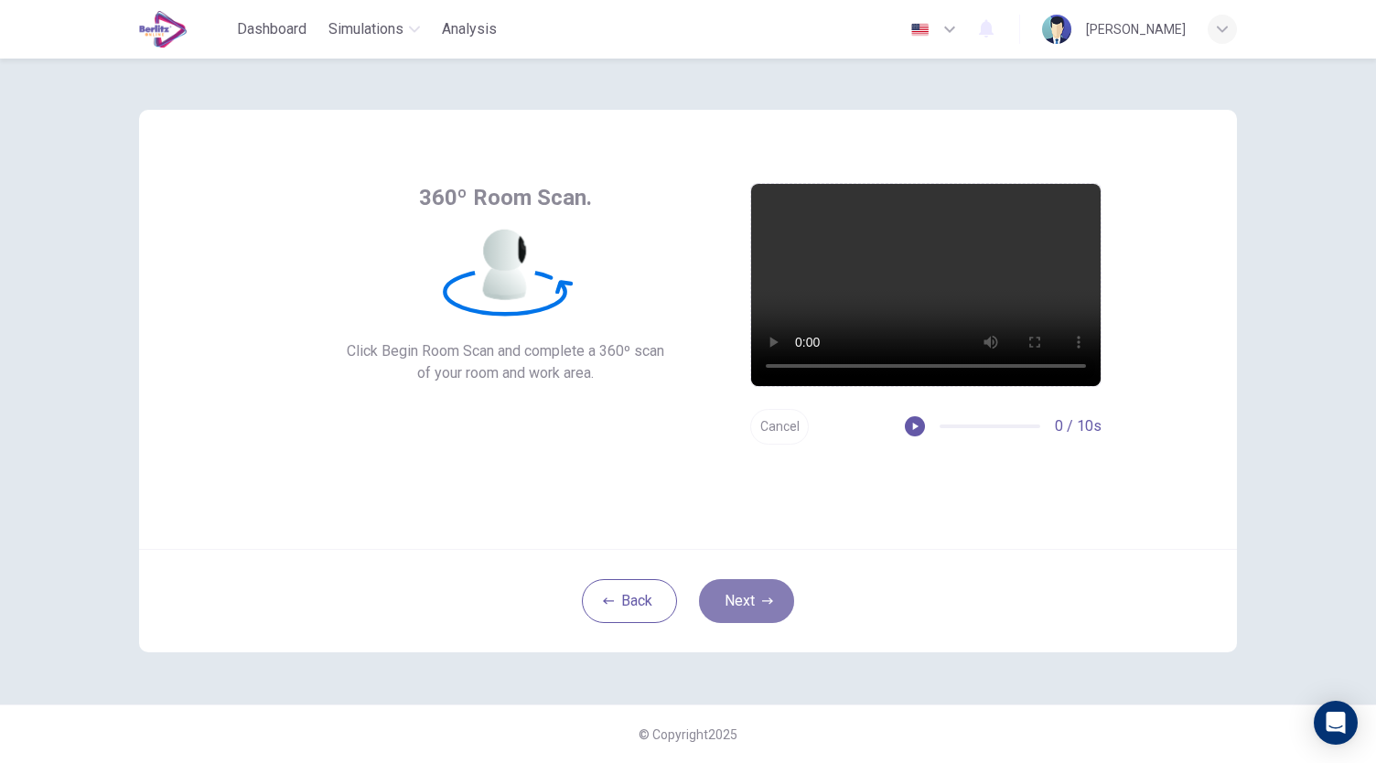
click at [766, 601] on icon "button" at bounding box center [767, 601] width 11 height 11
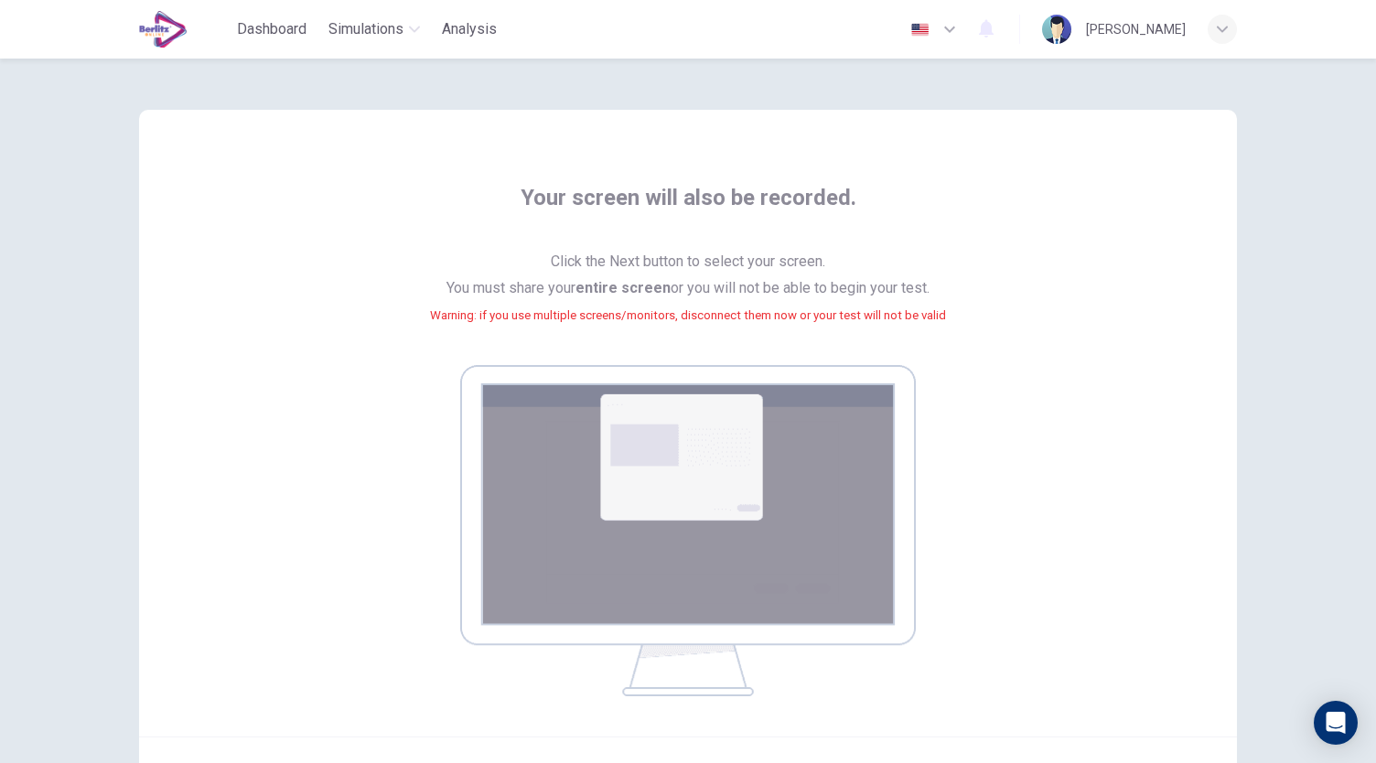
scroll to position [187, 0]
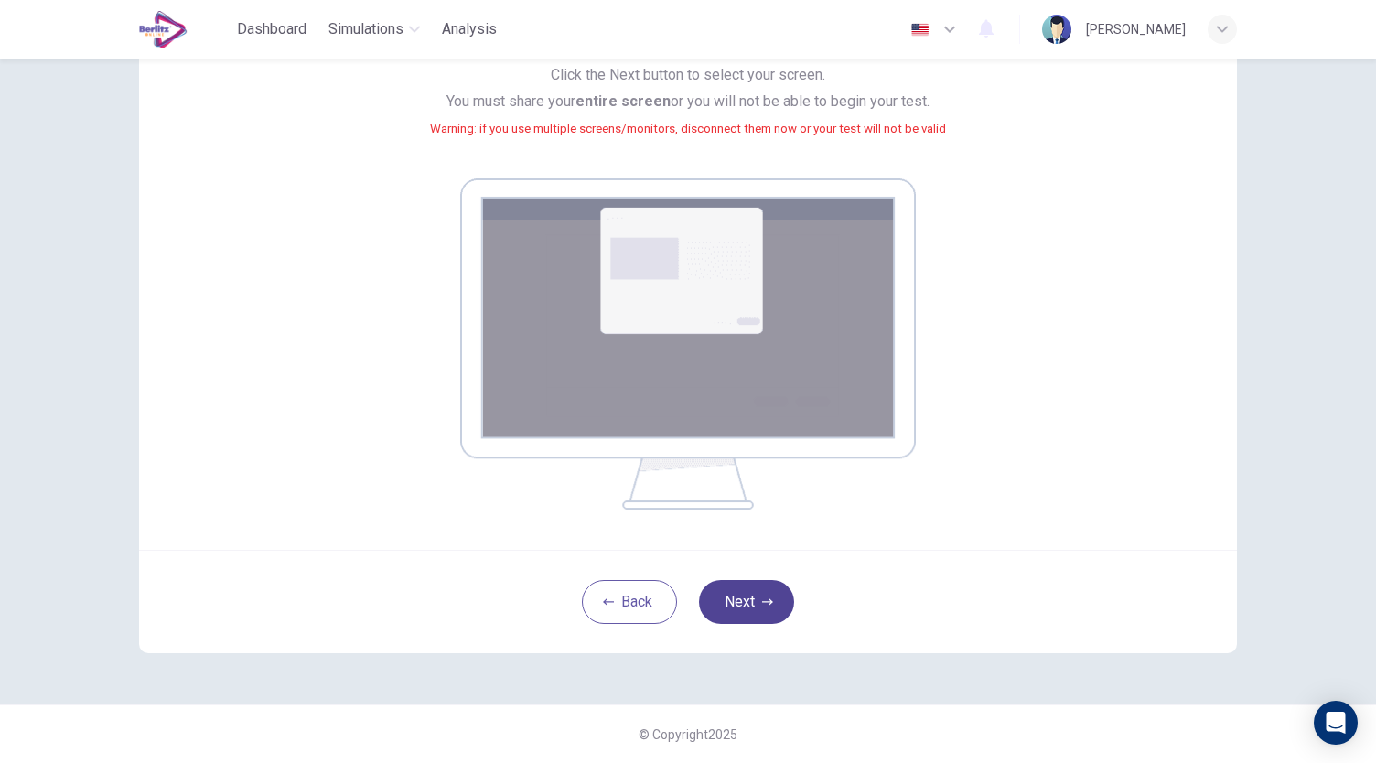
click at [766, 601] on icon "button" at bounding box center [767, 602] width 11 height 6
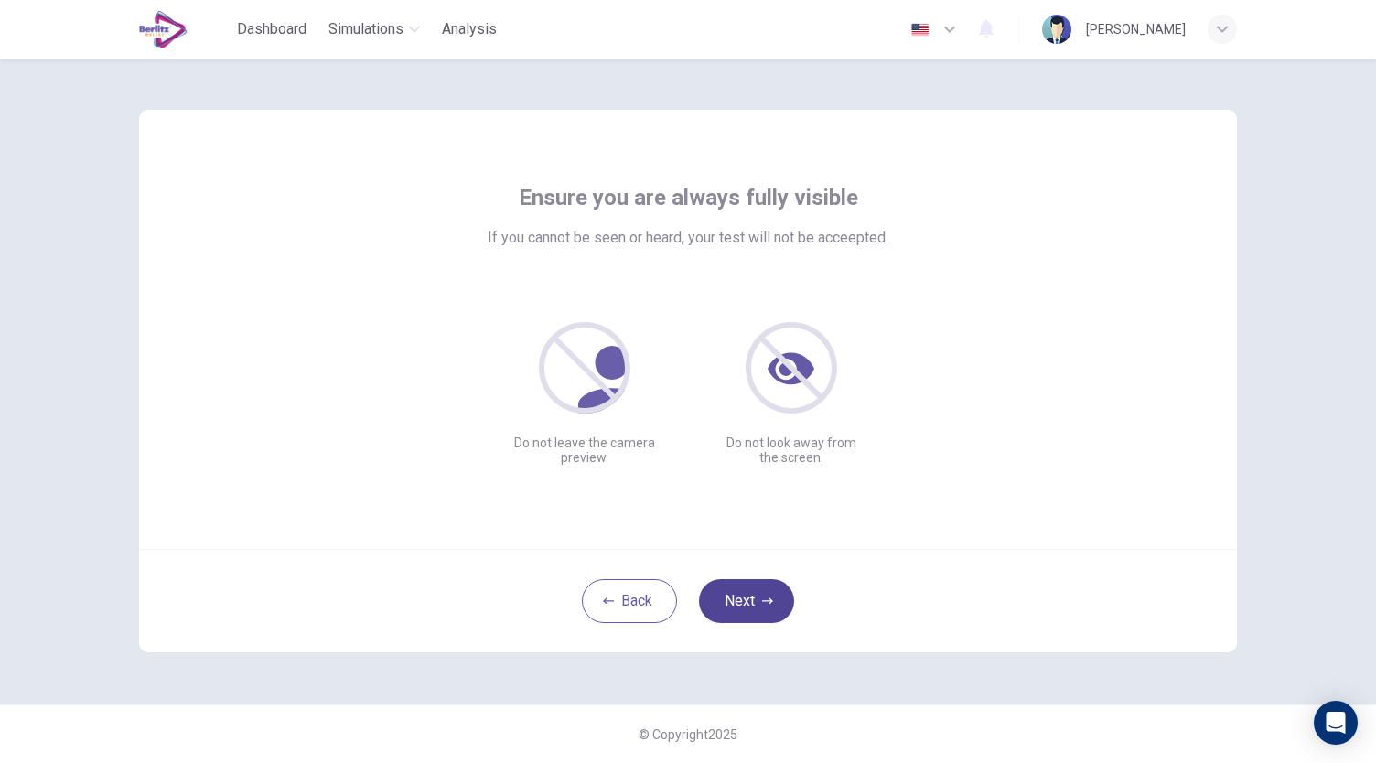
click at [749, 601] on button "Next" at bounding box center [746, 601] width 95 height 44
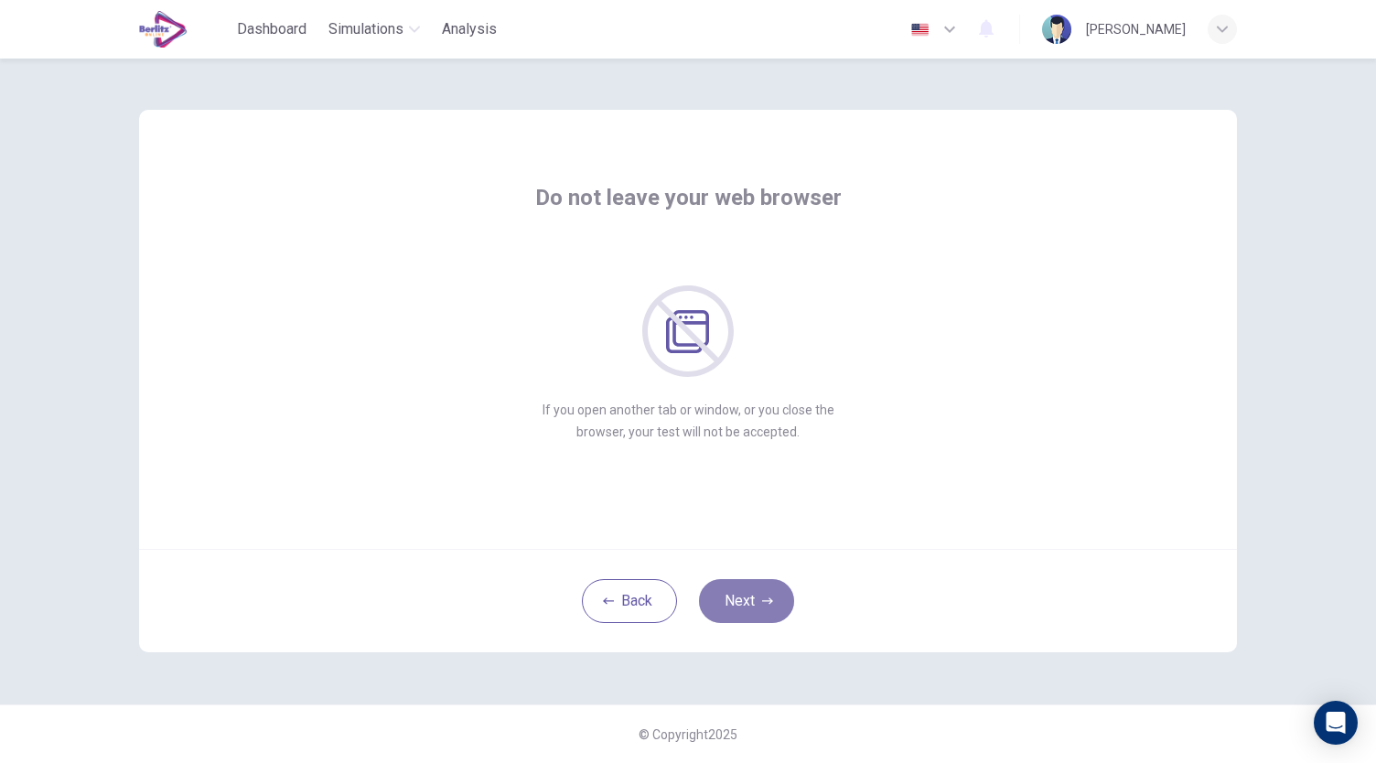
click at [749, 601] on button "Next" at bounding box center [746, 601] width 95 height 44
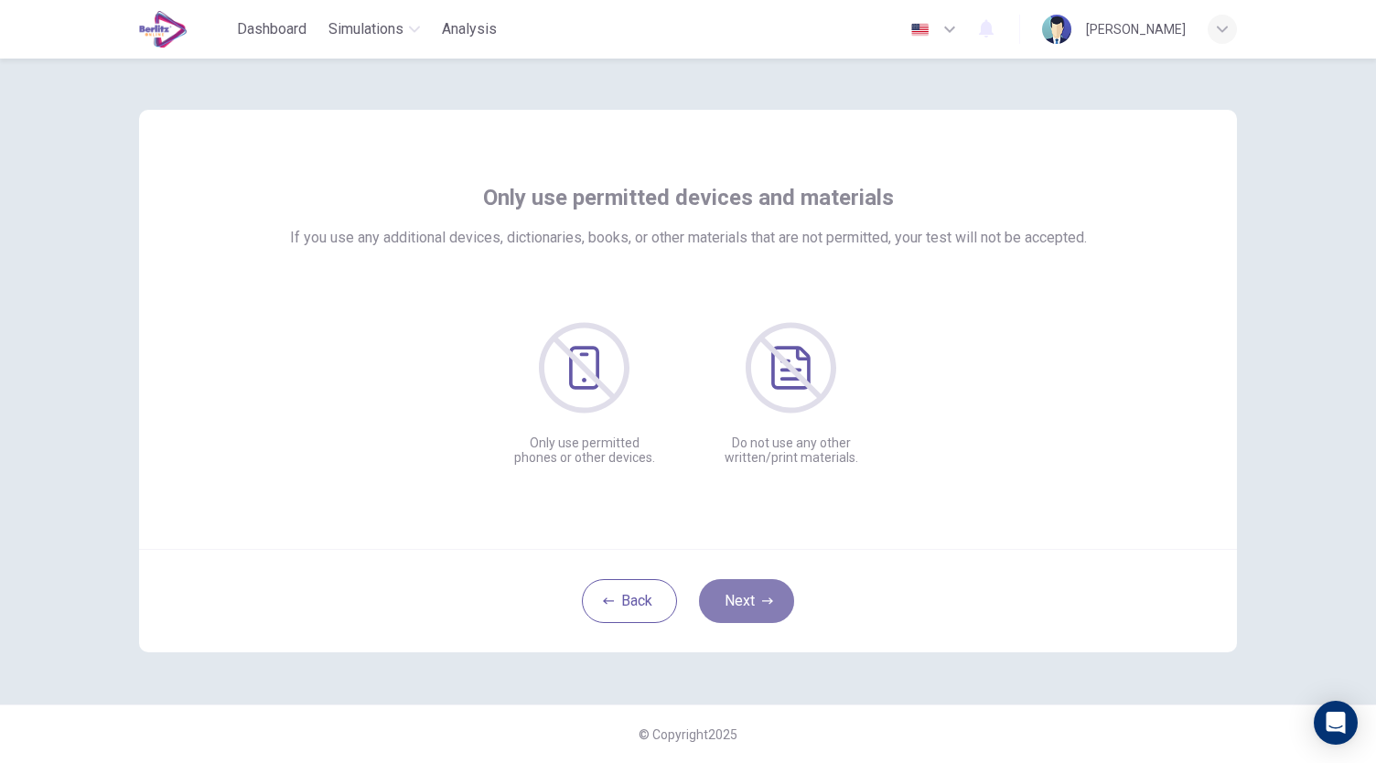
click at [749, 601] on button "Next" at bounding box center [746, 601] width 95 height 44
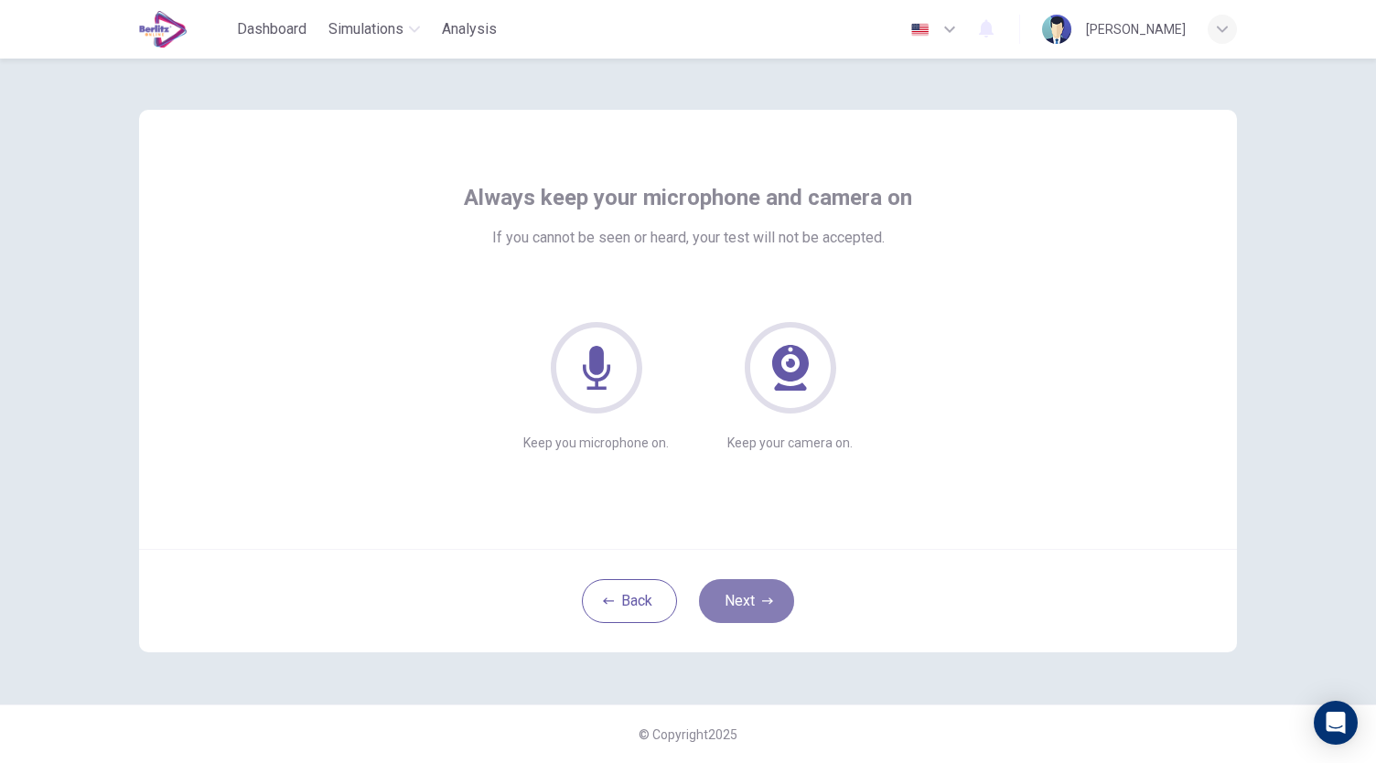
click at [749, 601] on button "Next" at bounding box center [746, 601] width 95 height 44
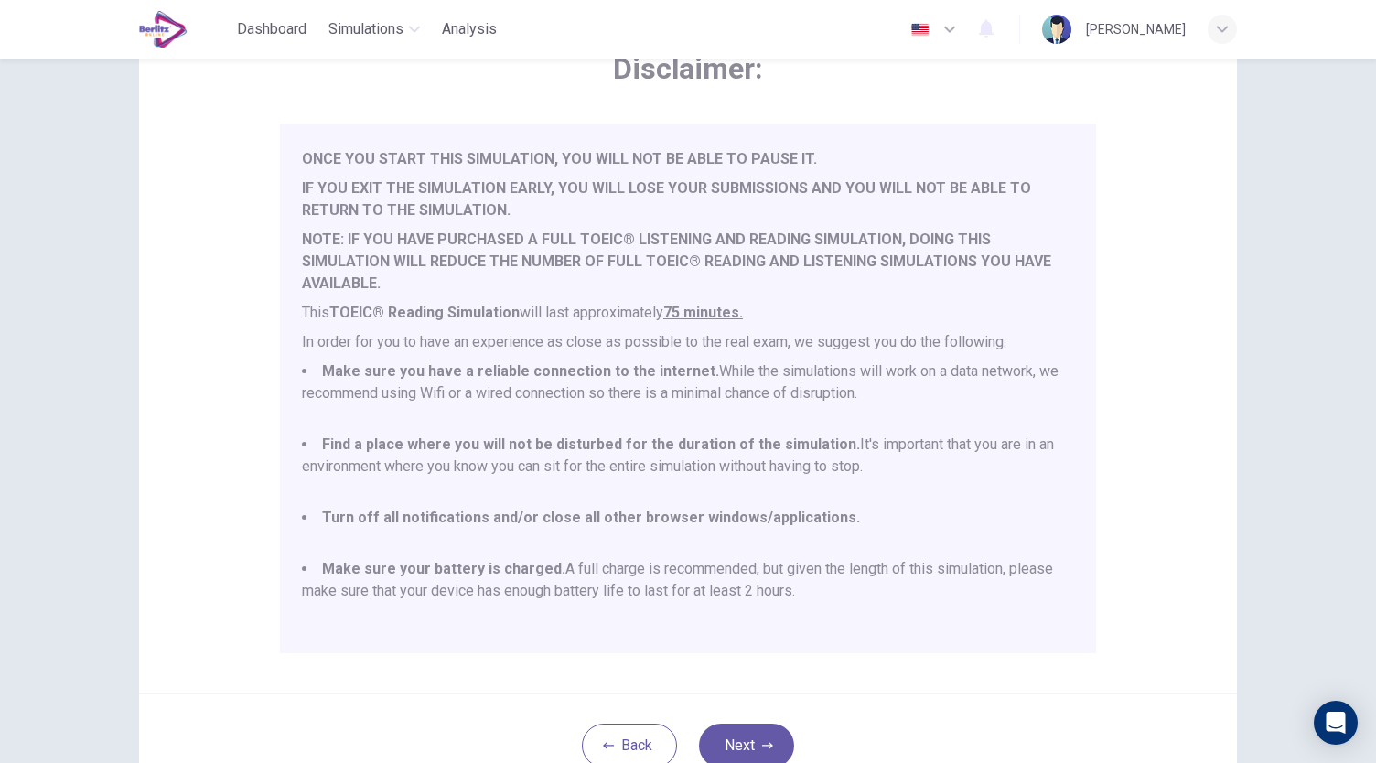
scroll to position [254, 0]
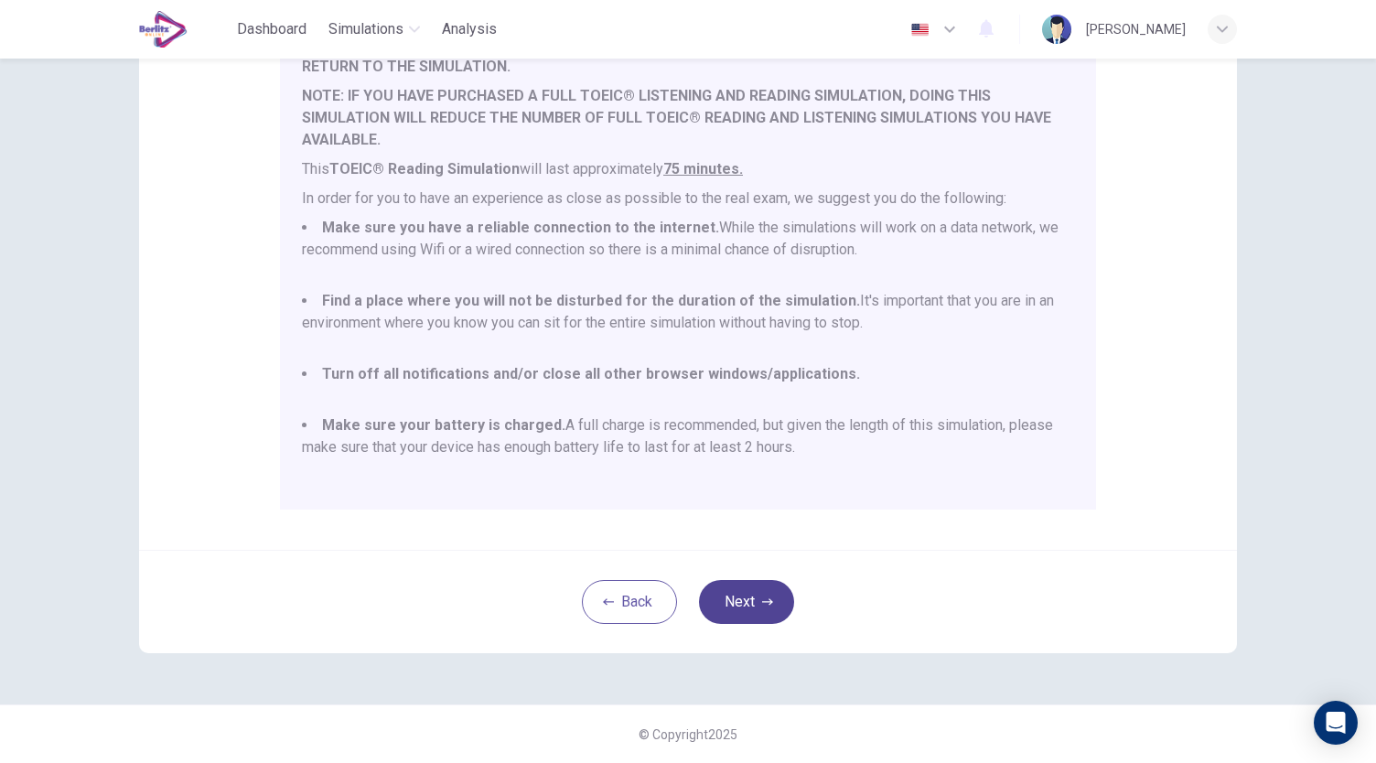
click at [774, 596] on button "Next" at bounding box center [746, 602] width 95 height 44
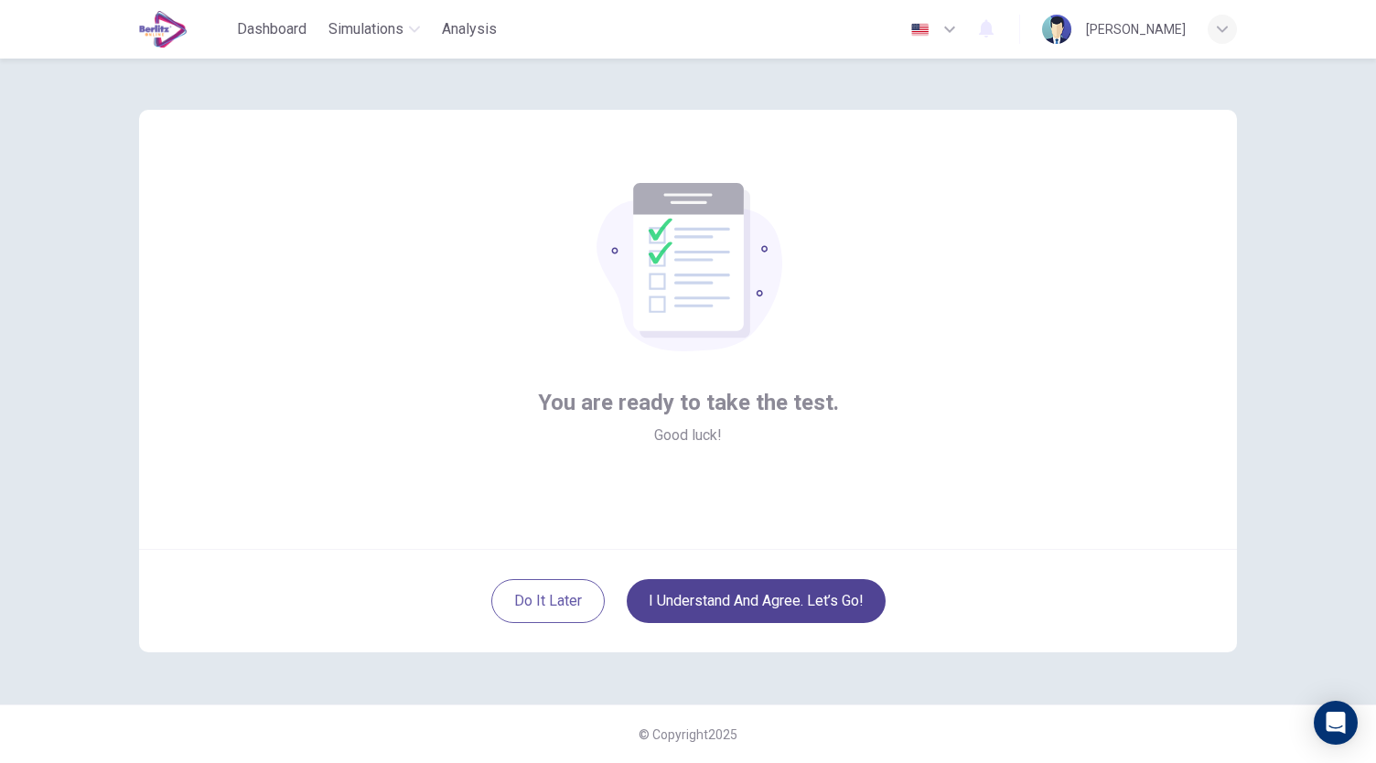
scroll to position [0, 0]
click at [774, 596] on button "I understand and agree. Let’s go!" at bounding box center [756, 601] width 259 height 44
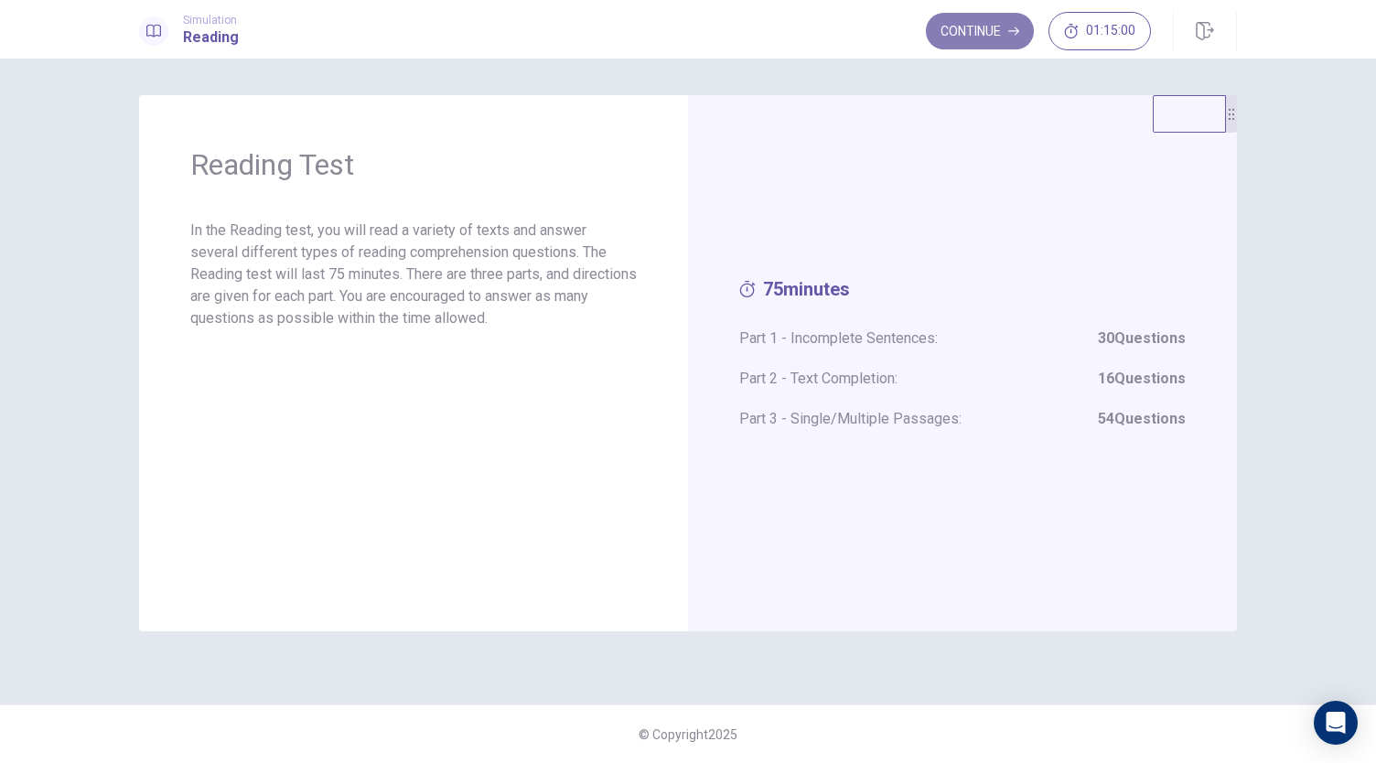
click at [966, 43] on button "Continue" at bounding box center [980, 31] width 108 height 37
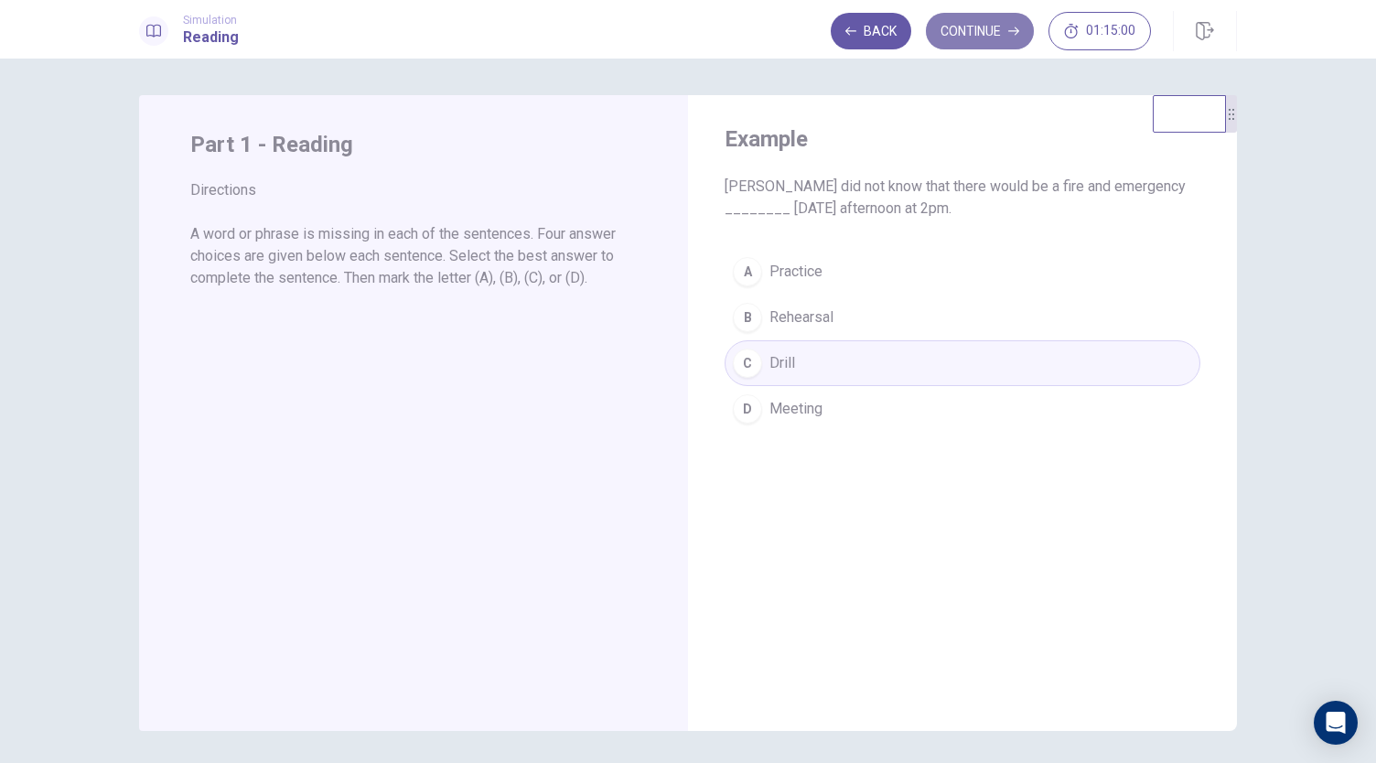
click at [988, 25] on button "Continue" at bounding box center [980, 31] width 108 height 37
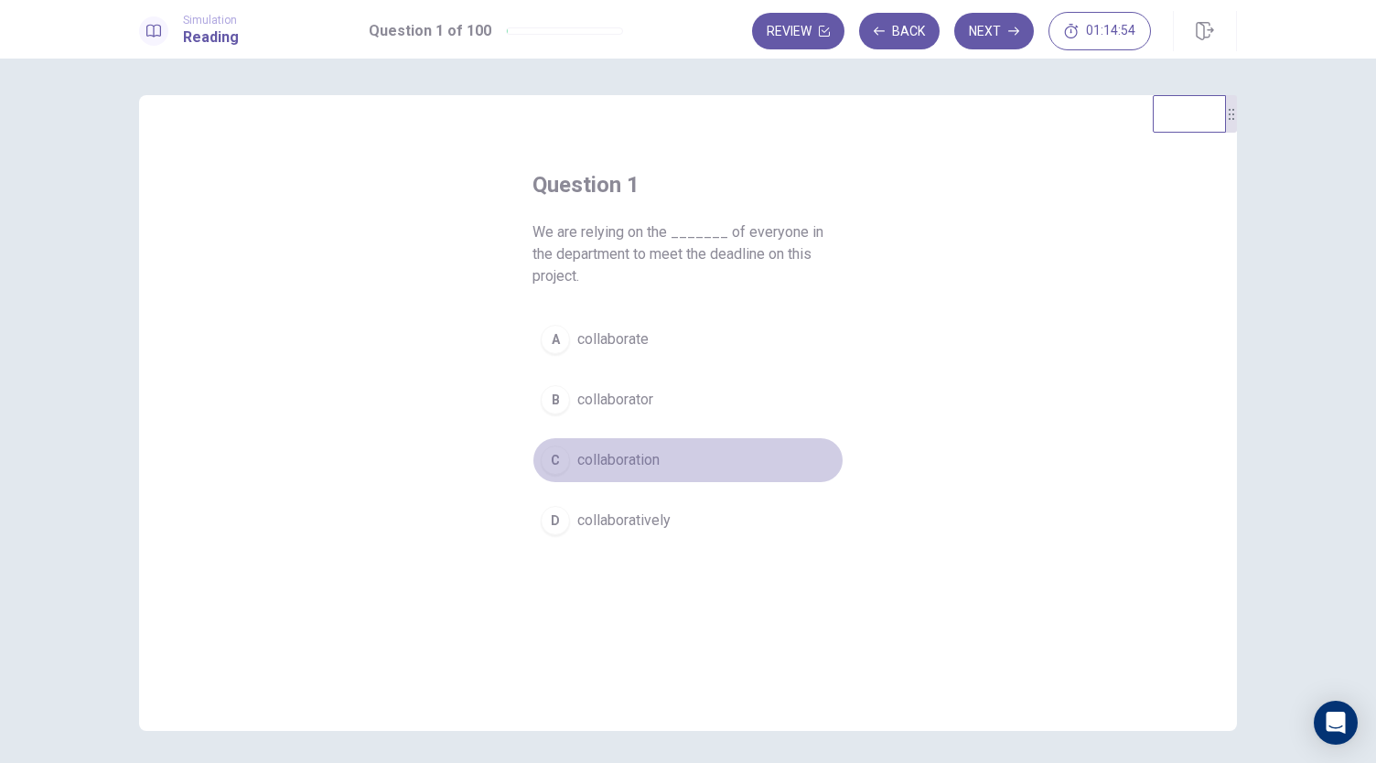
click at [686, 468] on button "C collaboration" at bounding box center [688, 460] width 311 height 46
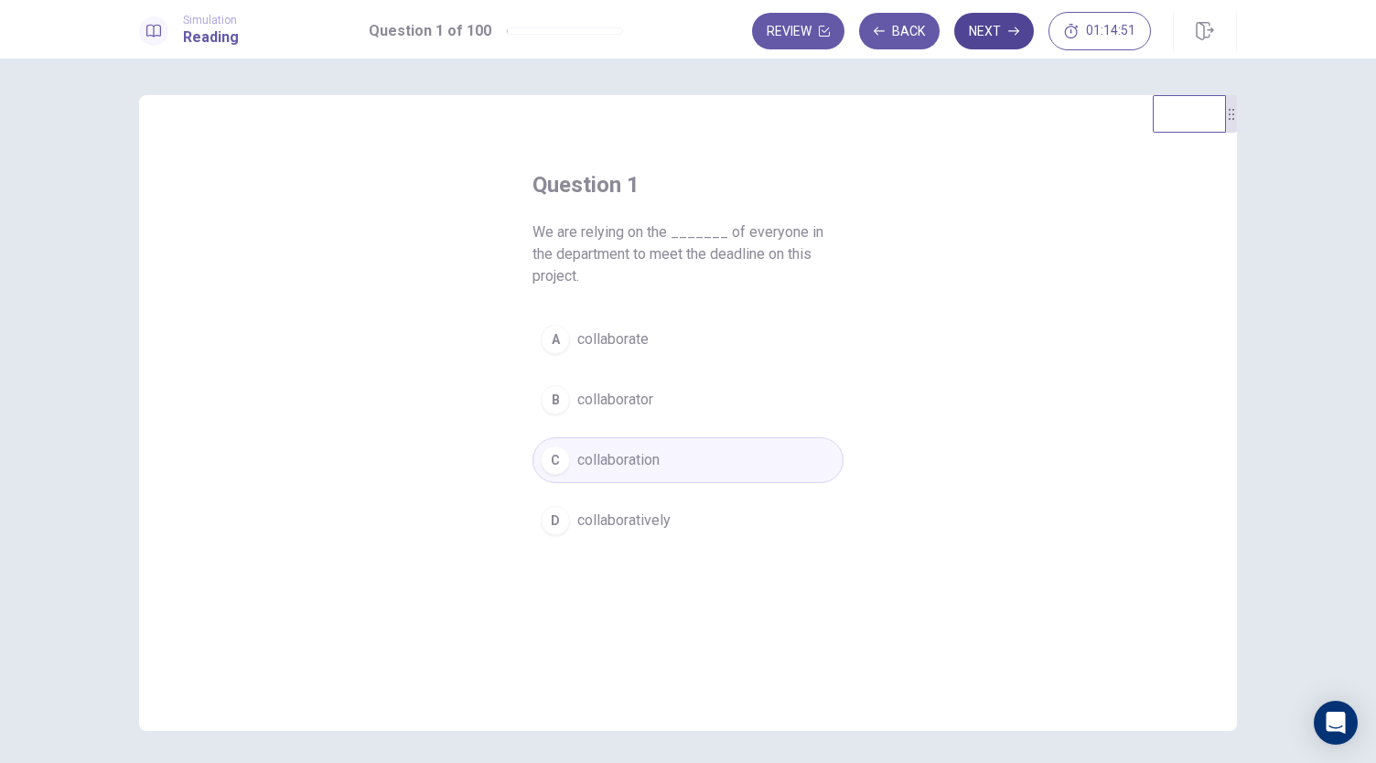
click at [997, 29] on button "Next" at bounding box center [994, 31] width 80 height 37
click at [608, 498] on button "D signs" at bounding box center [688, 521] width 311 height 46
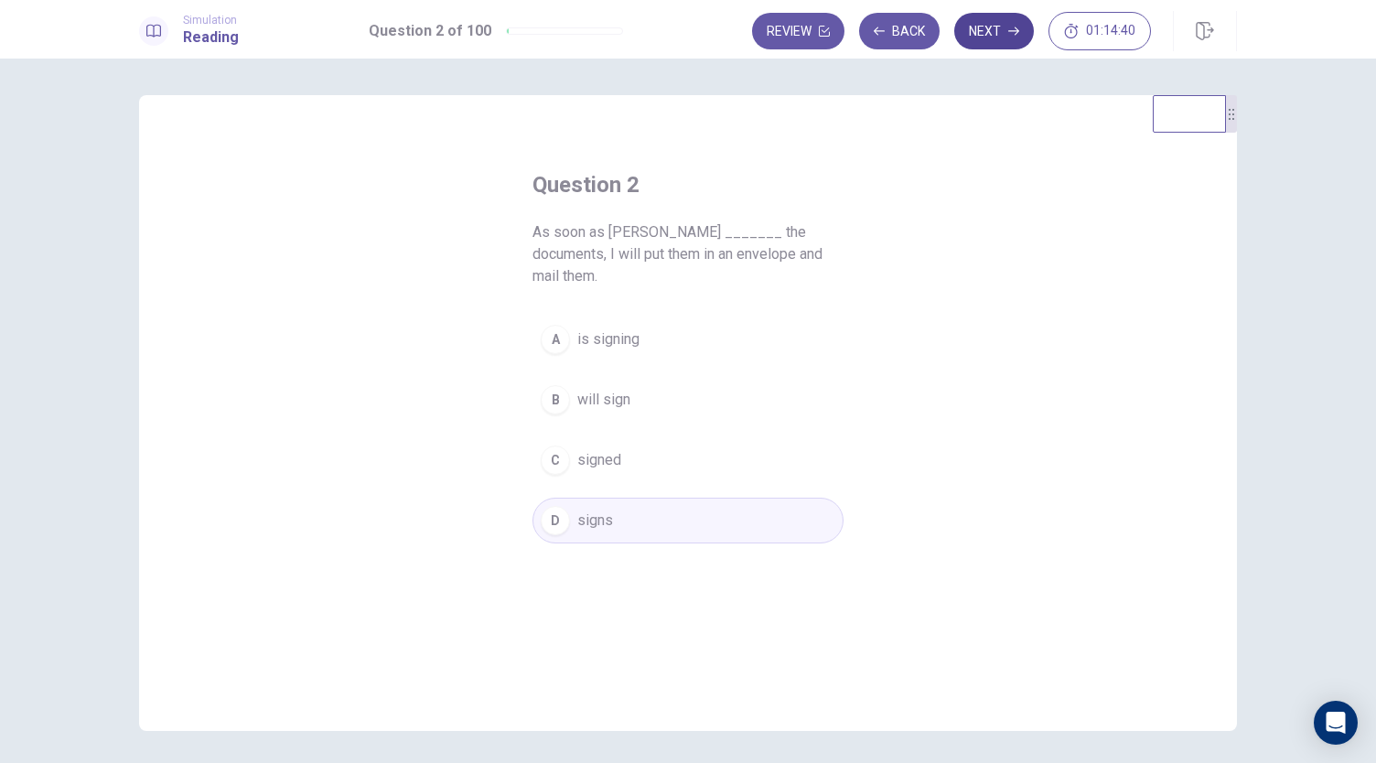
click at [985, 33] on button "Next" at bounding box center [994, 31] width 80 height 37
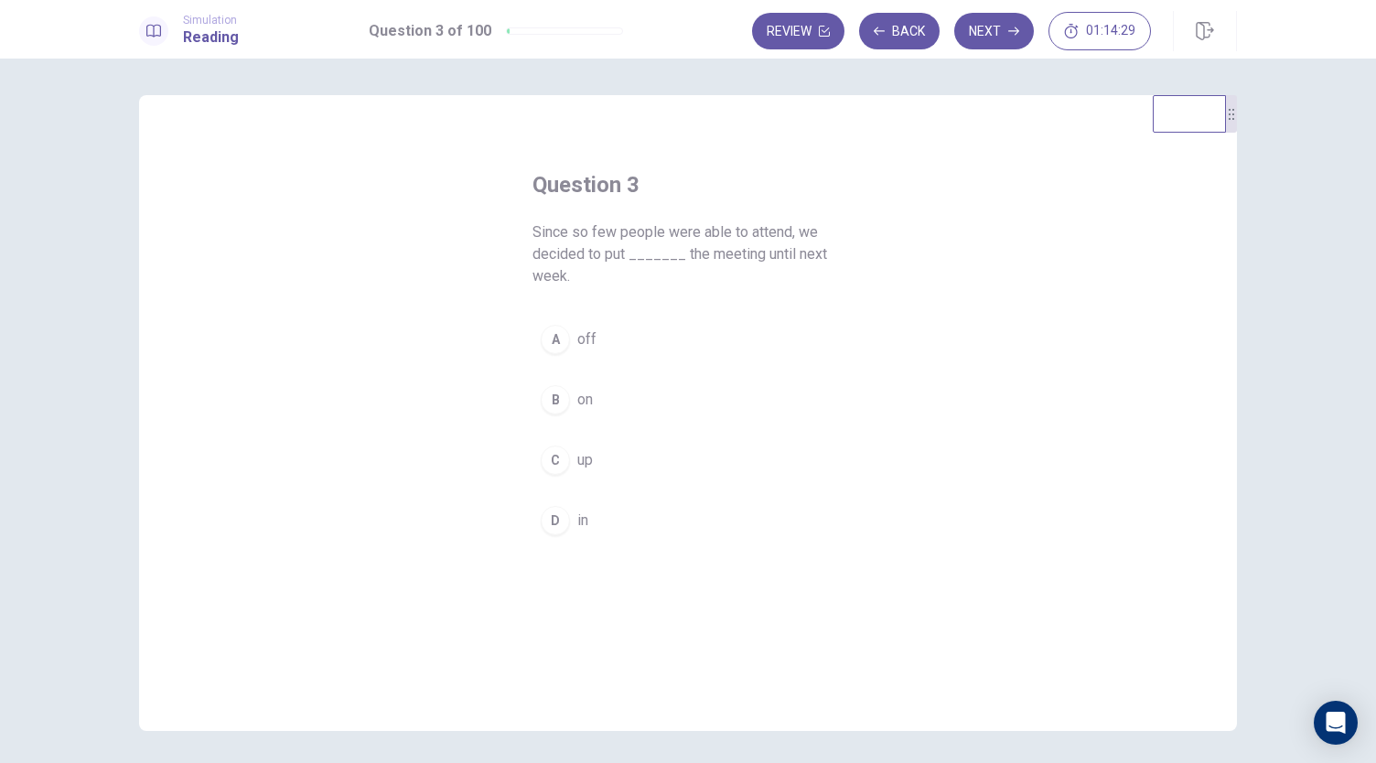
click at [613, 343] on button "A off" at bounding box center [688, 340] width 311 height 46
click at [988, 43] on button "Next" at bounding box center [994, 31] width 80 height 37
click at [633, 524] on span "indebtedness" at bounding box center [621, 521] width 89 height 22
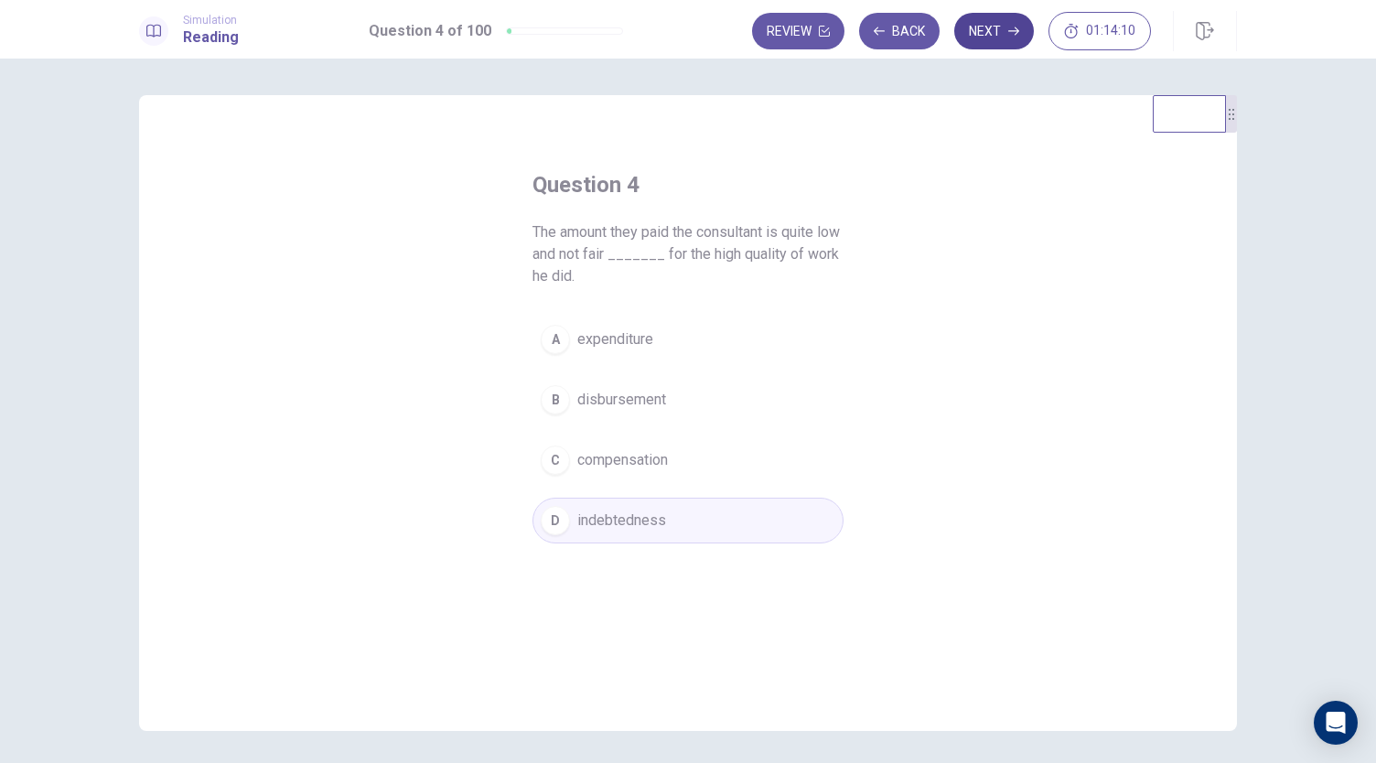
click at [1015, 31] on icon "button" at bounding box center [1013, 31] width 11 height 8
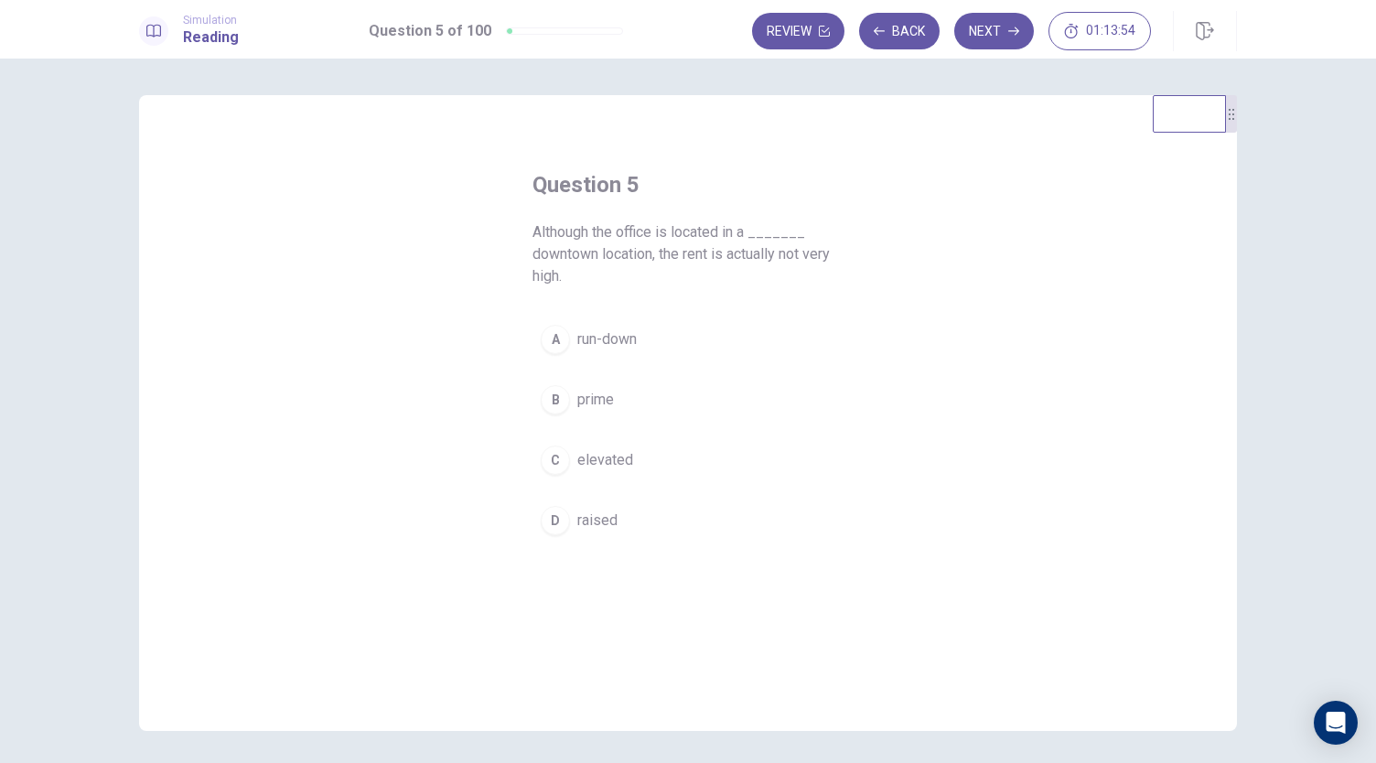
click at [646, 348] on button "A run-down" at bounding box center [688, 340] width 311 height 46
click at [613, 417] on button "B prime" at bounding box center [688, 400] width 311 height 46
click at [1004, 48] on button "Next" at bounding box center [994, 31] width 80 height 37
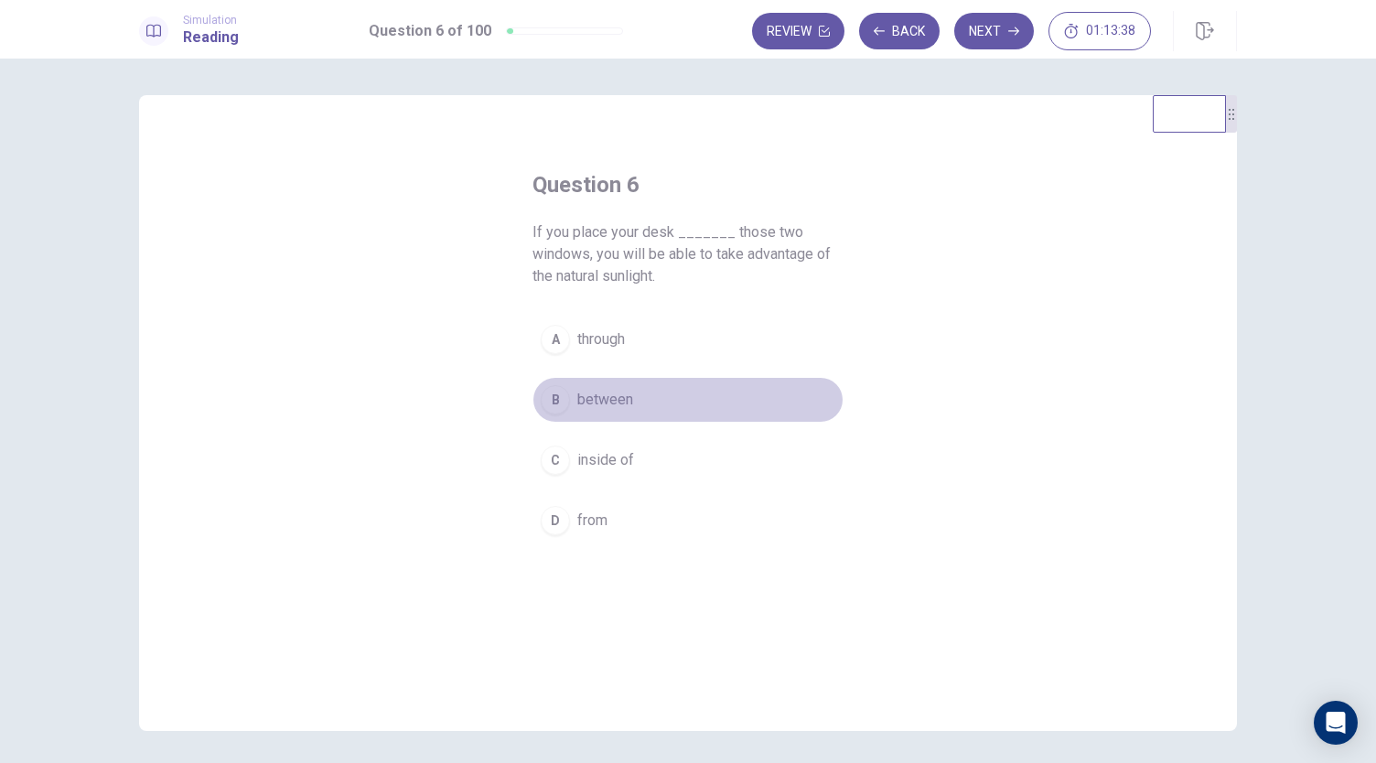
click at [624, 398] on span "between" at bounding box center [605, 400] width 56 height 22
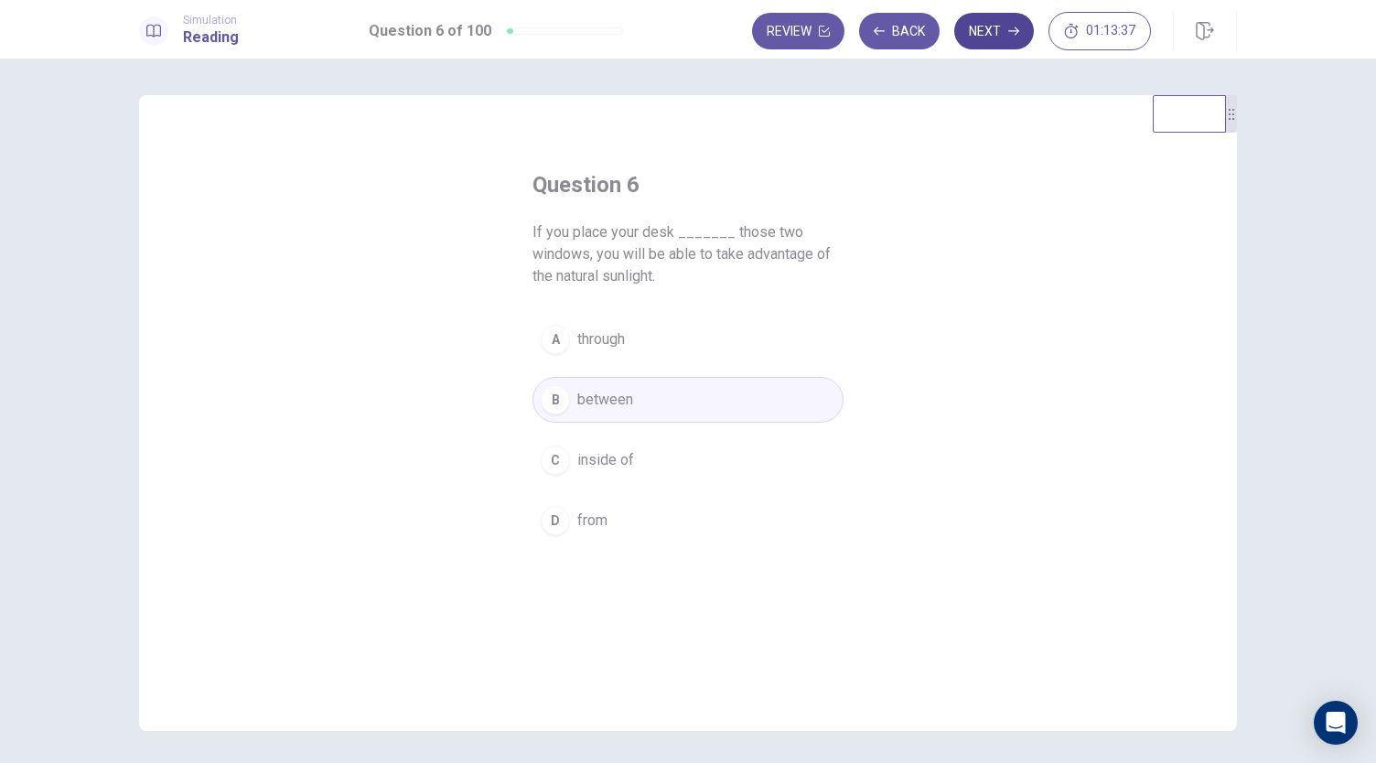
click at [1016, 29] on icon "button" at bounding box center [1013, 31] width 11 height 11
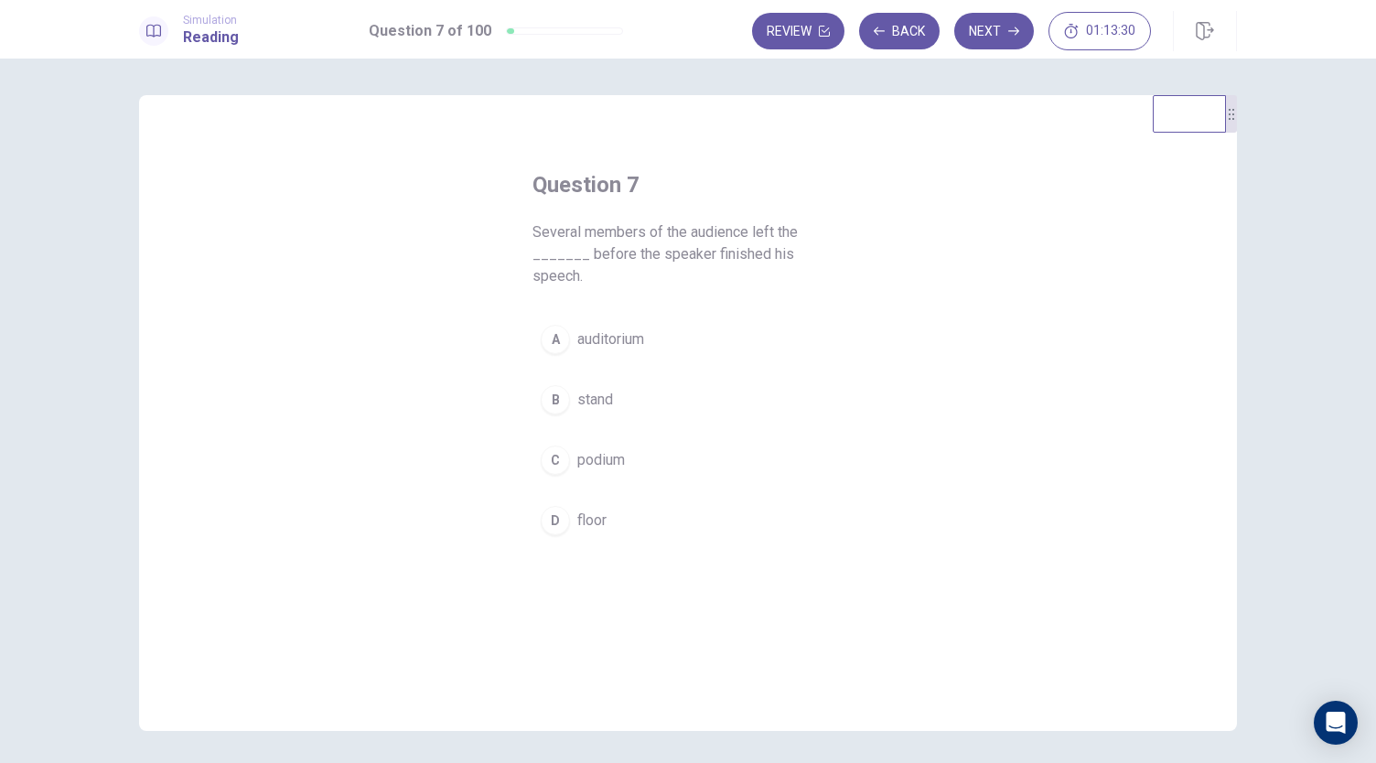
click at [683, 327] on button "A auditorium" at bounding box center [688, 340] width 311 height 46
click at [1011, 22] on button "Next" at bounding box center [994, 31] width 80 height 37
click at [609, 512] on span "Initially" at bounding box center [600, 521] width 46 height 22
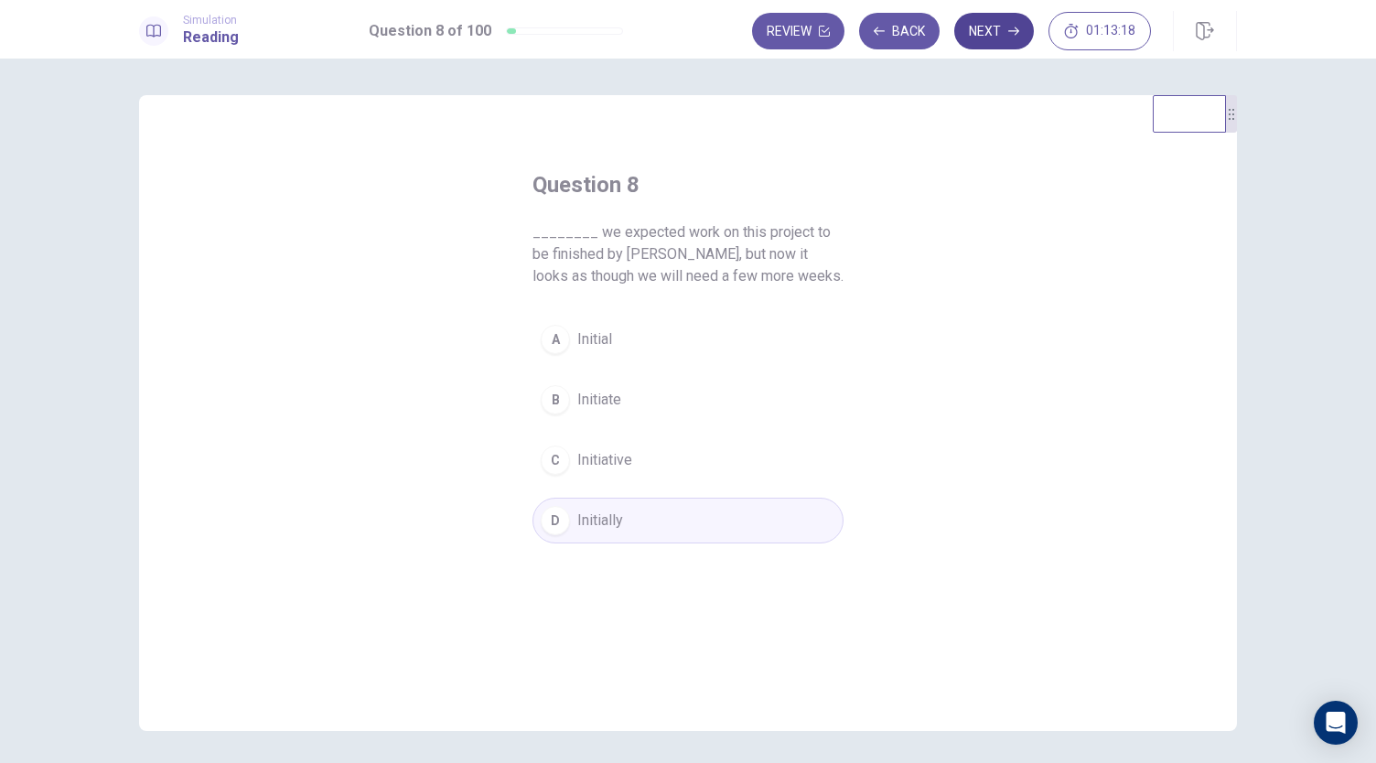
click at [1032, 37] on button "Next" at bounding box center [994, 31] width 80 height 37
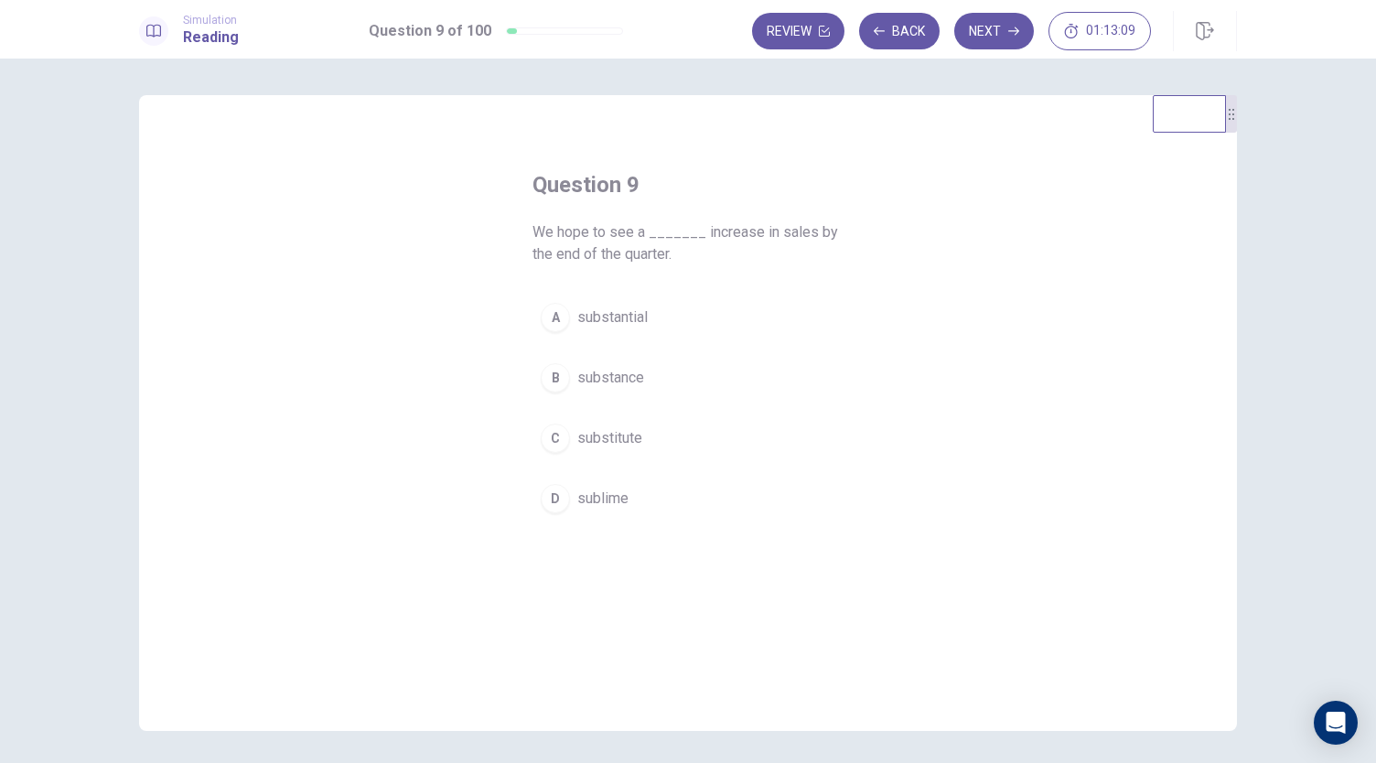
click at [633, 316] on span "substantial" at bounding box center [612, 318] width 70 height 22
click at [983, 25] on button "Next" at bounding box center [994, 31] width 80 height 37
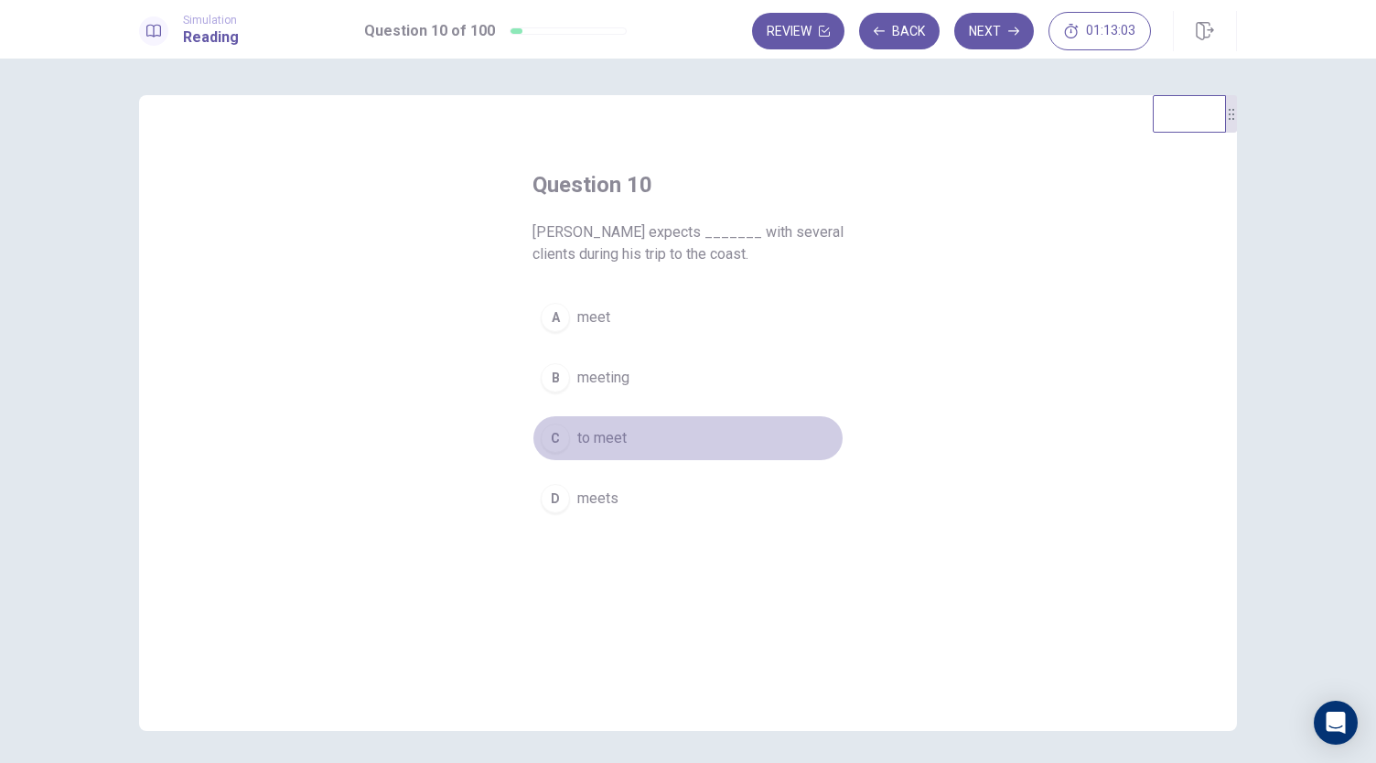
click at [642, 442] on button "C to meet" at bounding box center [688, 438] width 311 height 46
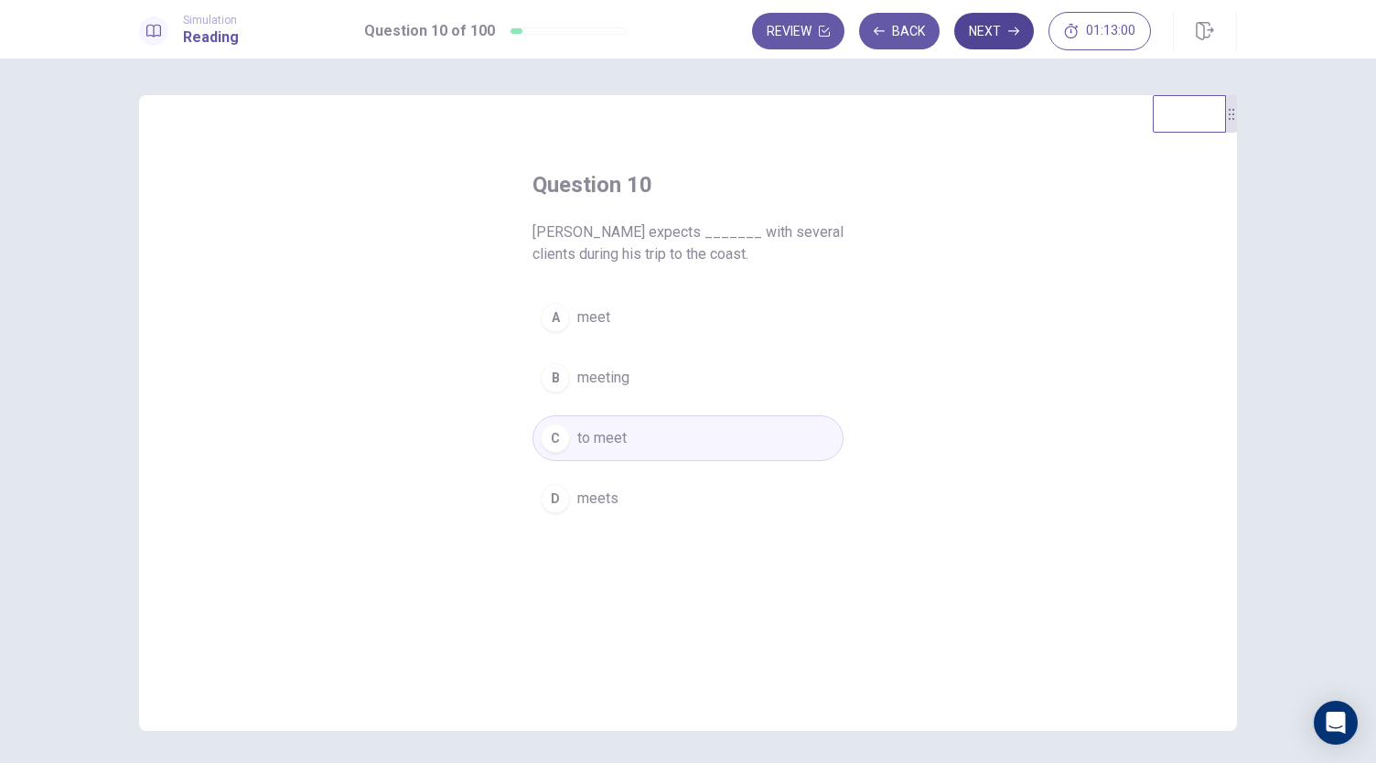
click at [996, 23] on button "Next" at bounding box center [994, 31] width 80 height 37
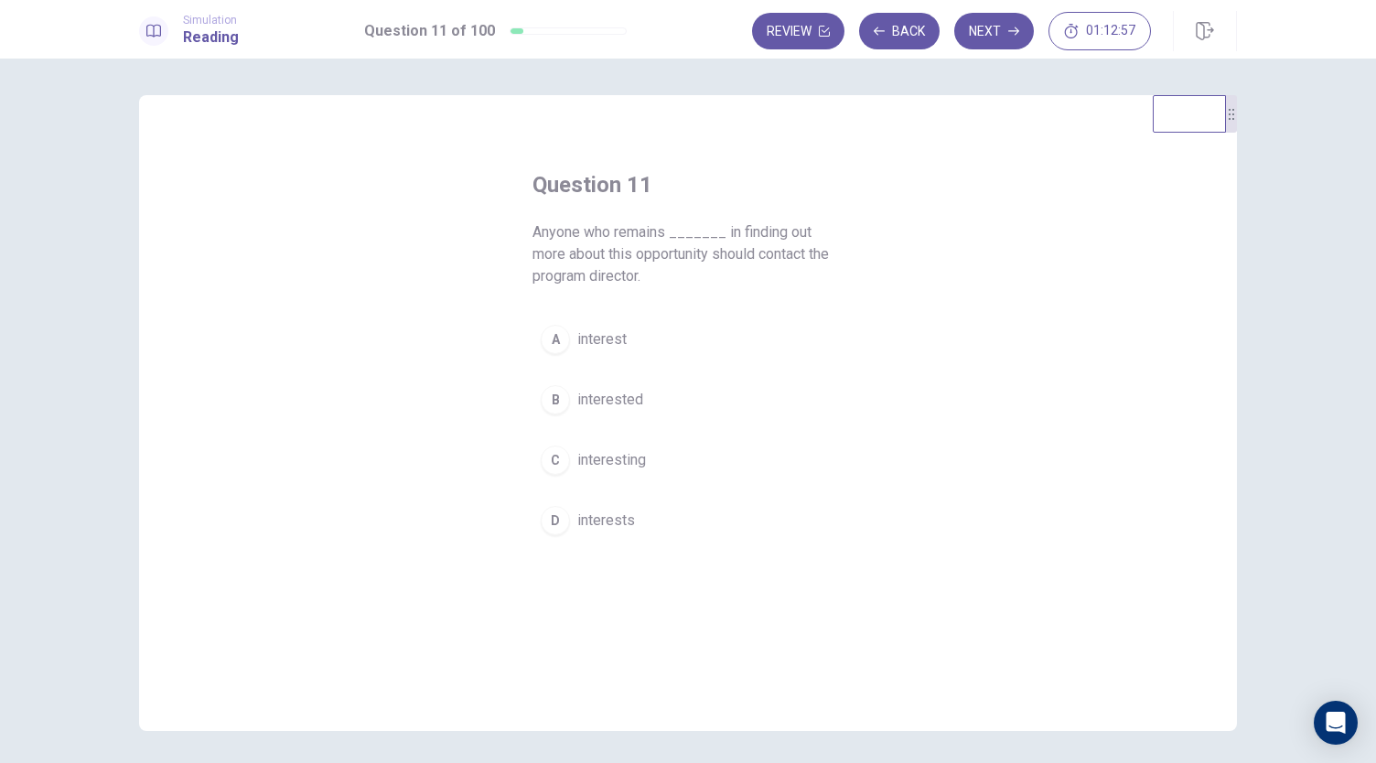
click at [655, 393] on button "B interested" at bounding box center [688, 400] width 311 height 46
click at [963, 32] on button "Next" at bounding box center [994, 31] width 80 height 37
click at [598, 443] on span "until" at bounding box center [590, 438] width 27 height 22
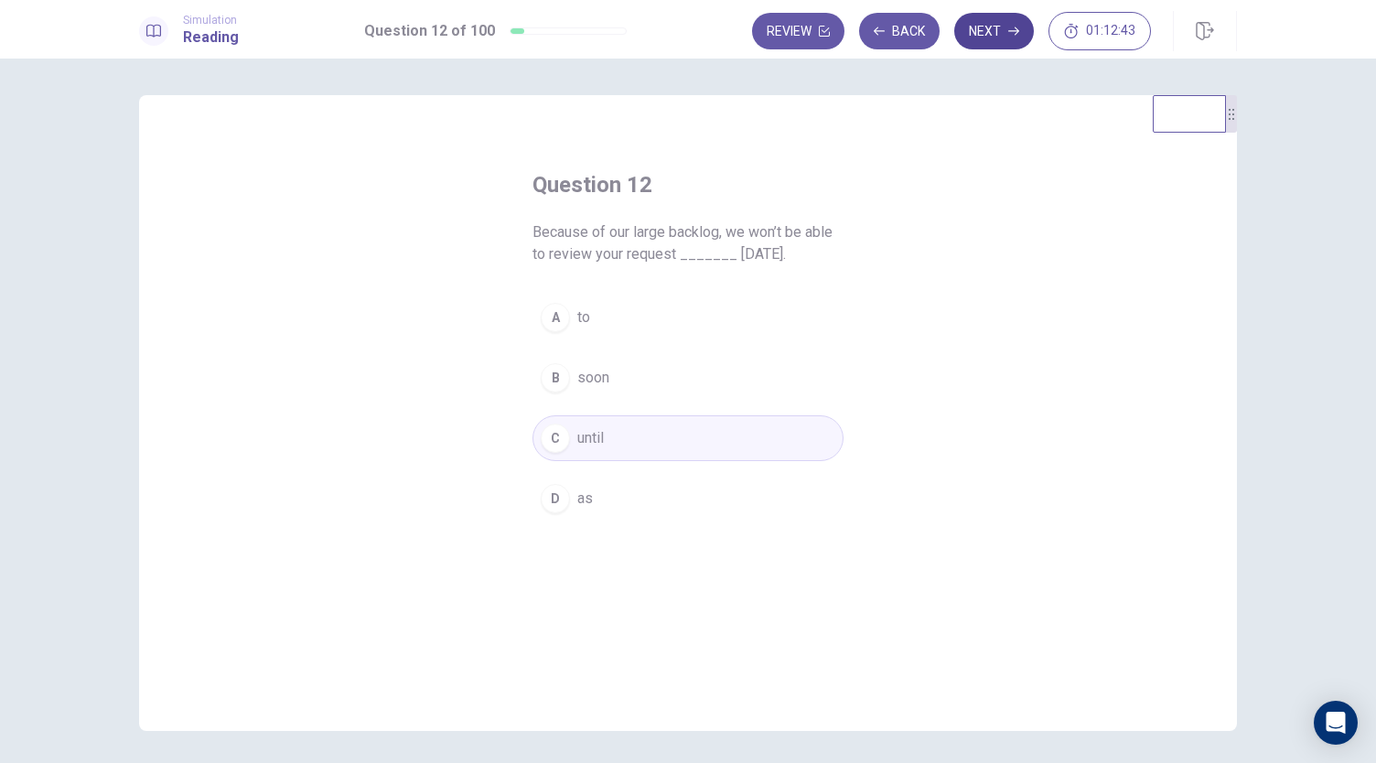
click at [1004, 32] on button "Next" at bounding box center [994, 31] width 80 height 37
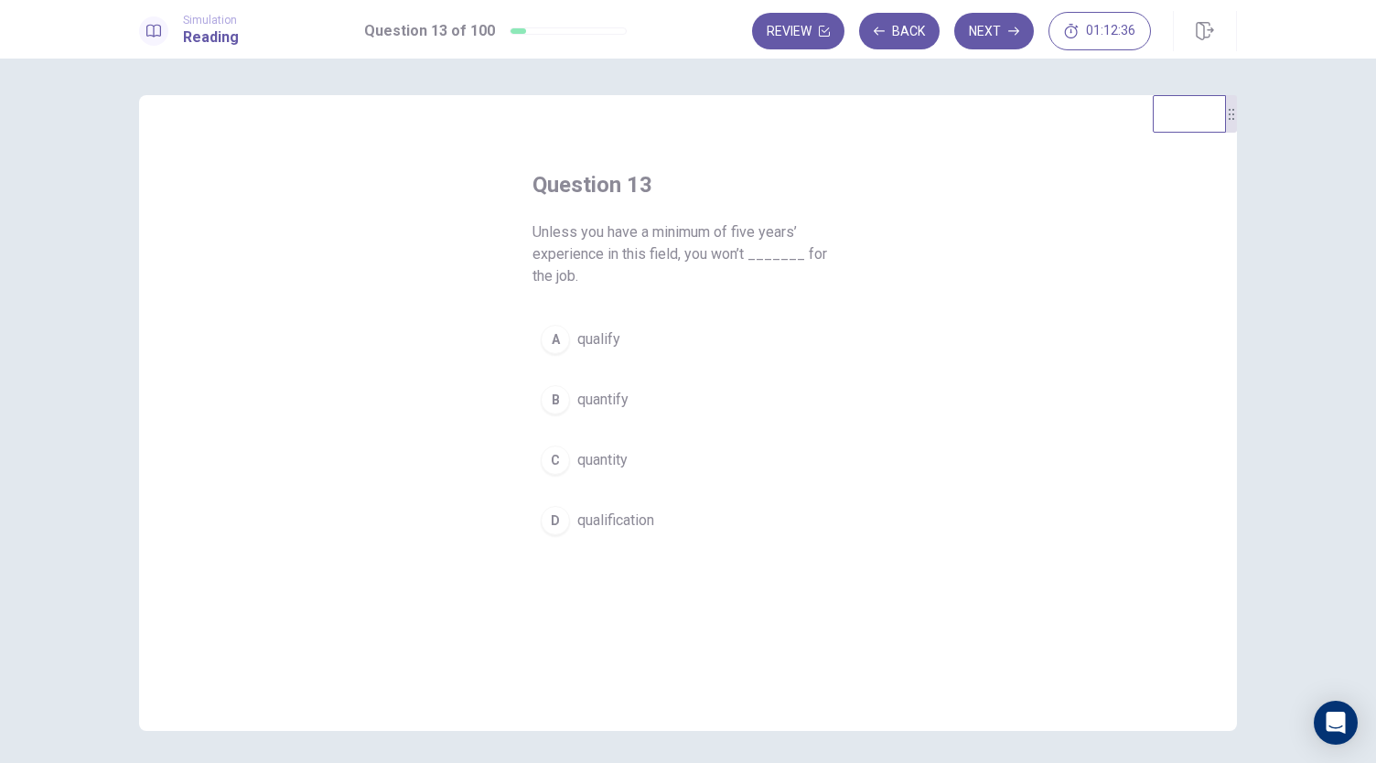
click at [658, 351] on button "A qualify" at bounding box center [688, 340] width 311 height 46
click at [1006, 28] on button "Next" at bounding box center [994, 31] width 80 height 37
click at [619, 510] on span "is traveling" at bounding box center [612, 521] width 70 height 22
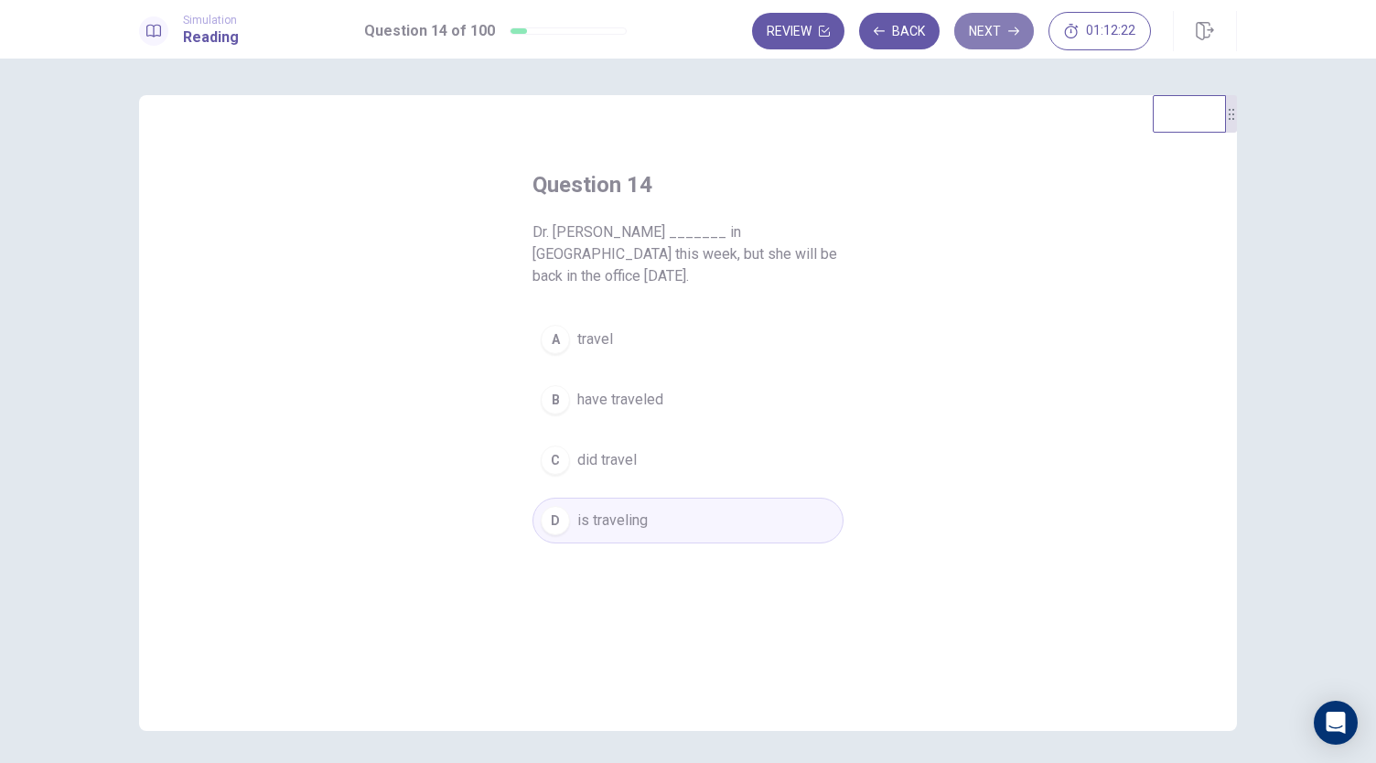
click at [983, 25] on button "Next" at bounding box center [994, 31] width 80 height 37
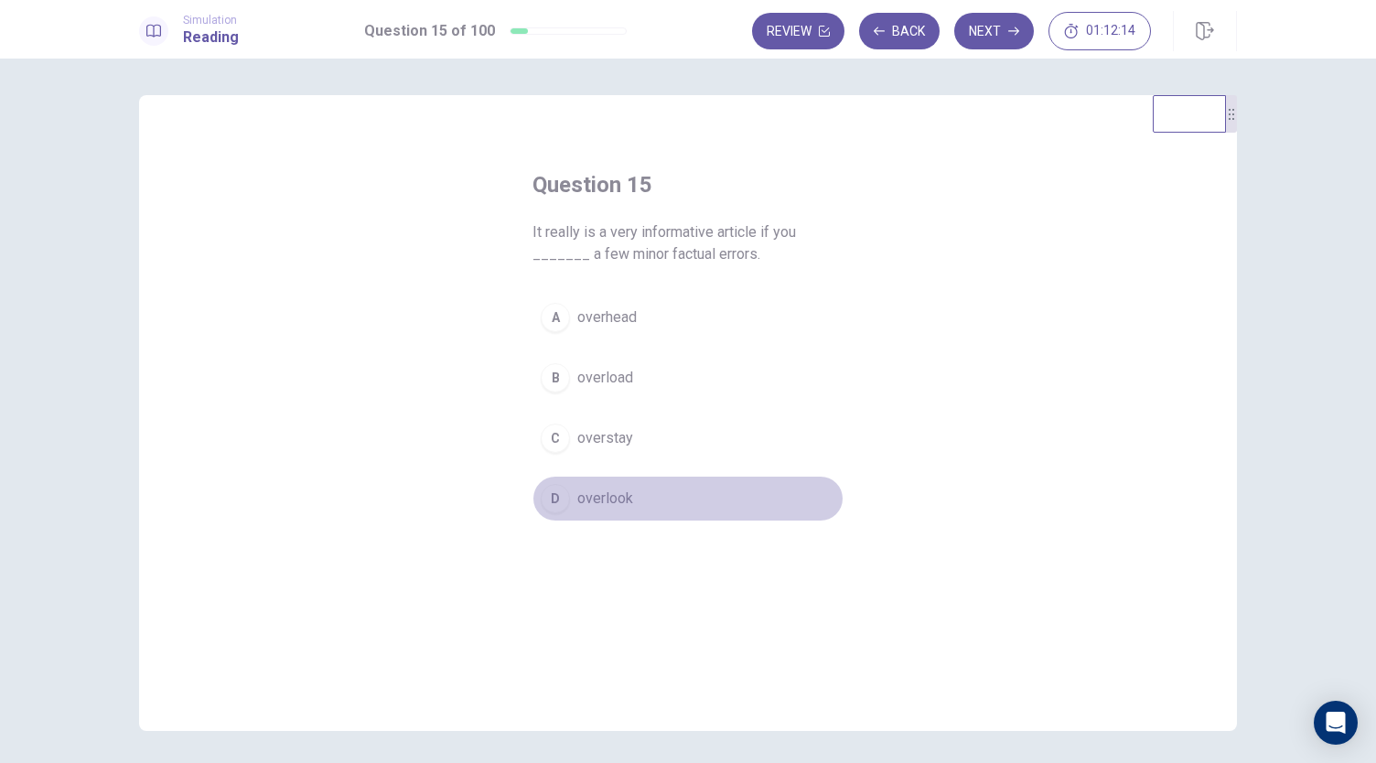
click at [626, 480] on button "D overlook" at bounding box center [688, 499] width 311 height 46
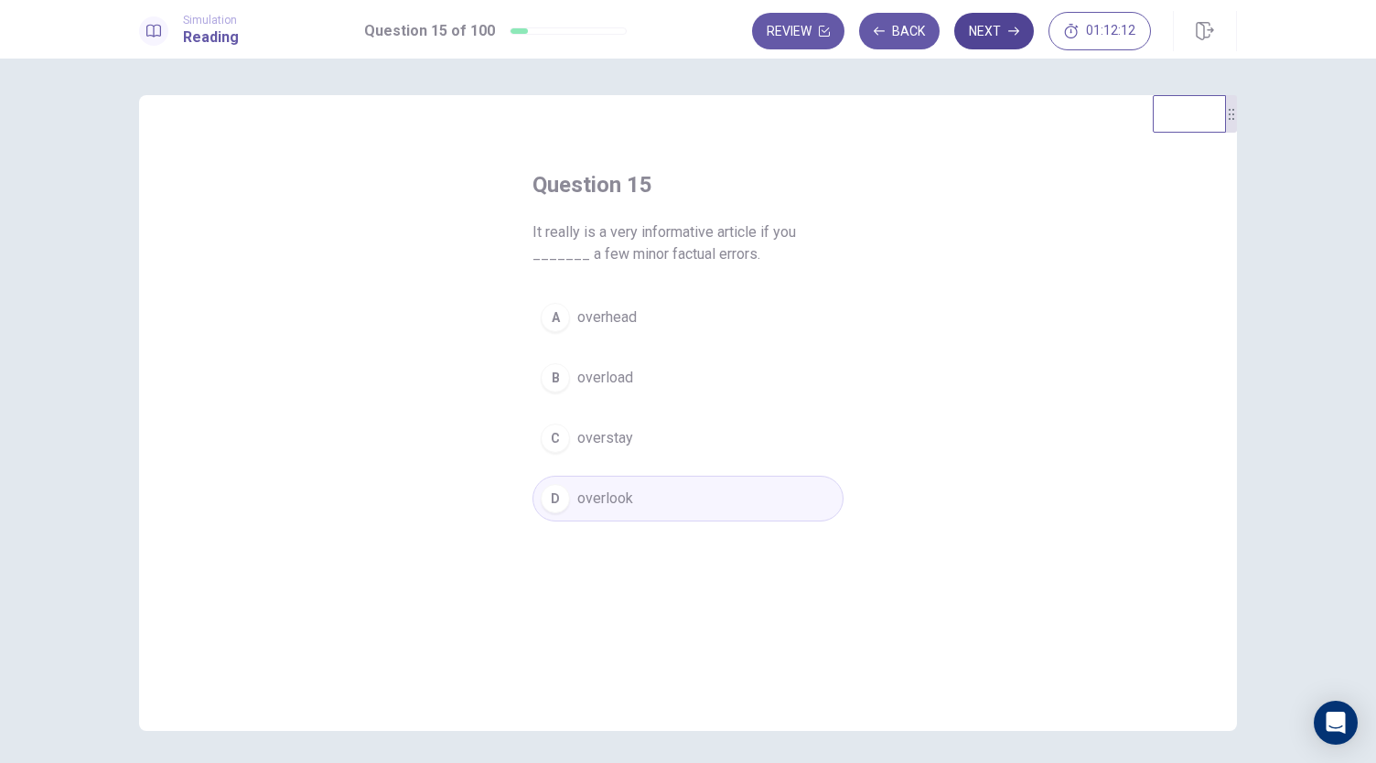
click at [976, 31] on button "Next" at bounding box center [994, 31] width 80 height 37
click at [676, 361] on button "B will miss" at bounding box center [688, 378] width 311 height 46
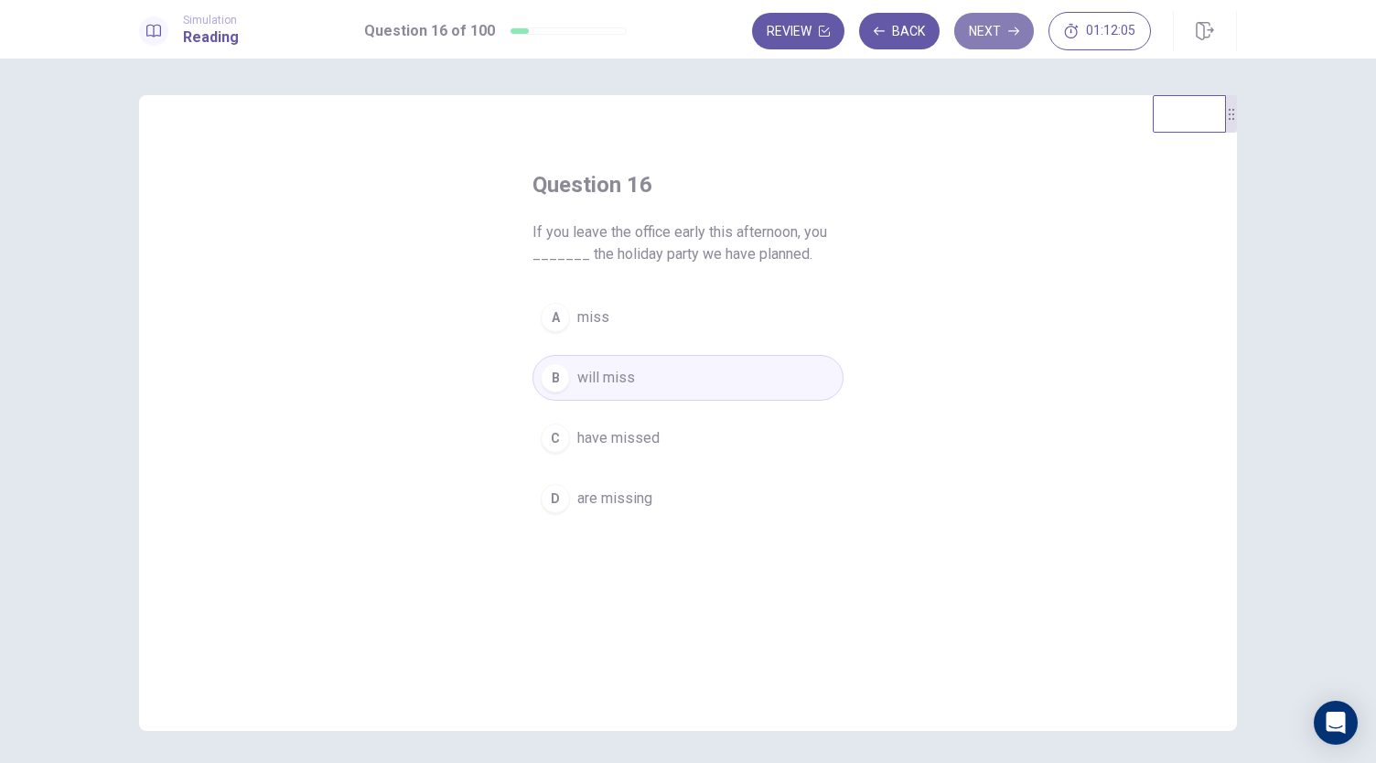
click at [985, 30] on button "Next" at bounding box center [994, 31] width 80 height 37
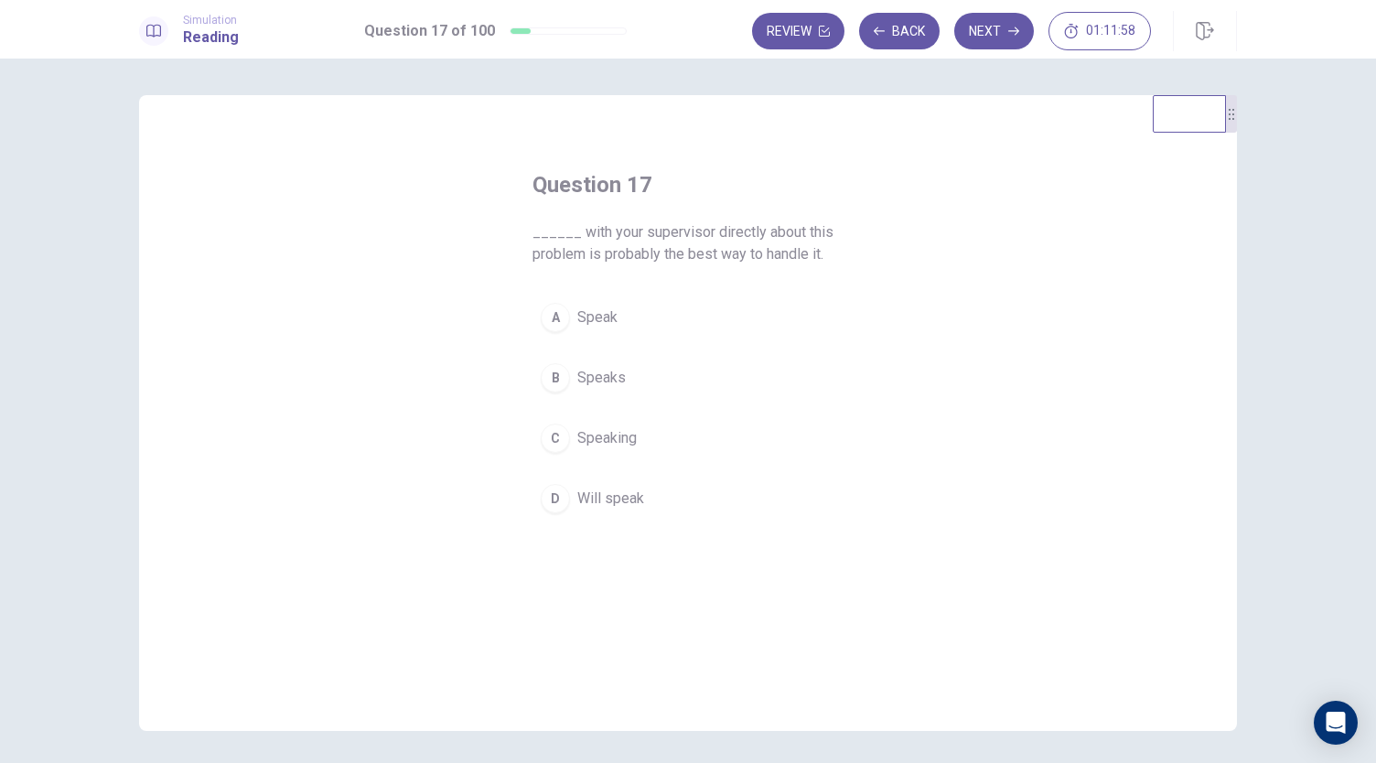
click at [617, 443] on span "Speaking" at bounding box center [606, 438] width 59 height 22
click at [990, 16] on button "Next" at bounding box center [994, 31] width 80 height 37
click at [642, 314] on button "A is" at bounding box center [688, 318] width 311 height 46
click at [971, 31] on button "Next" at bounding box center [994, 31] width 80 height 37
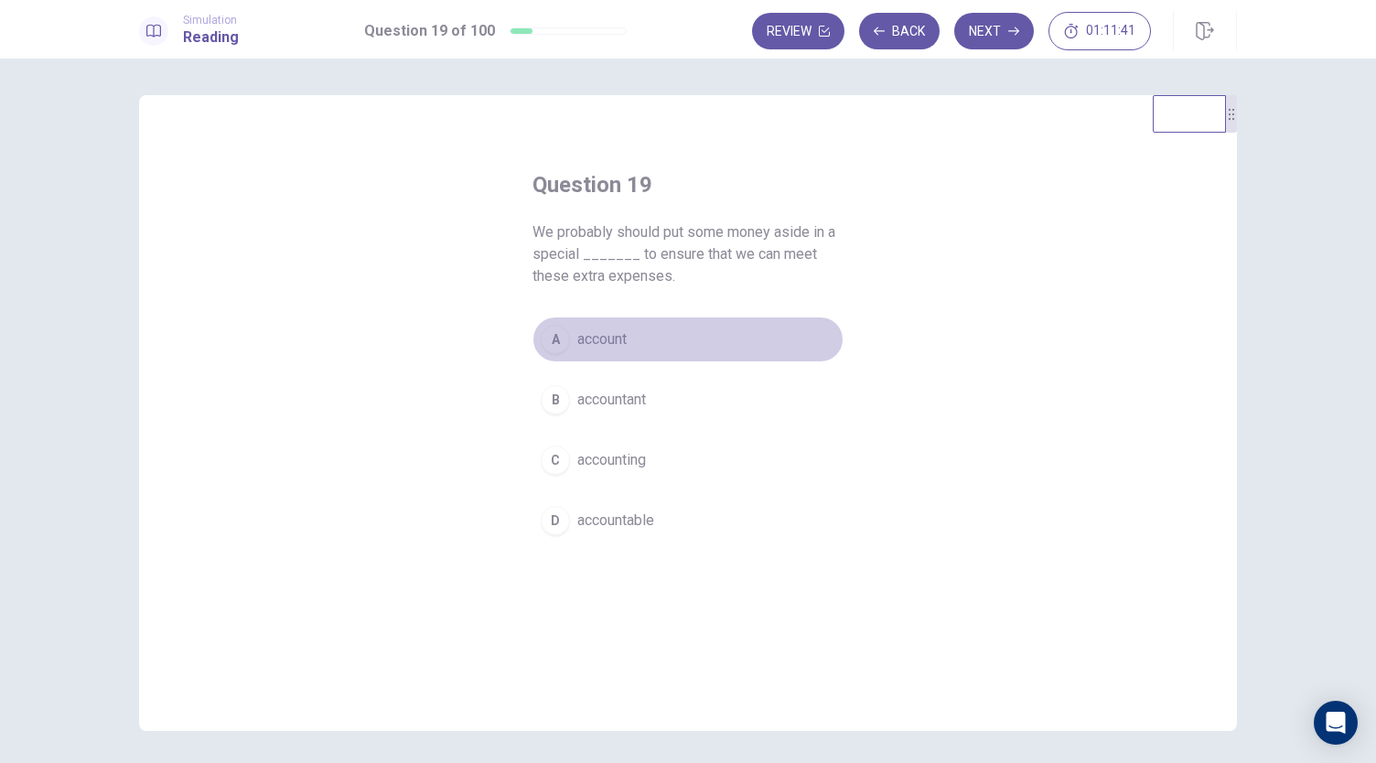
click at [730, 338] on button "A account" at bounding box center [688, 340] width 311 height 46
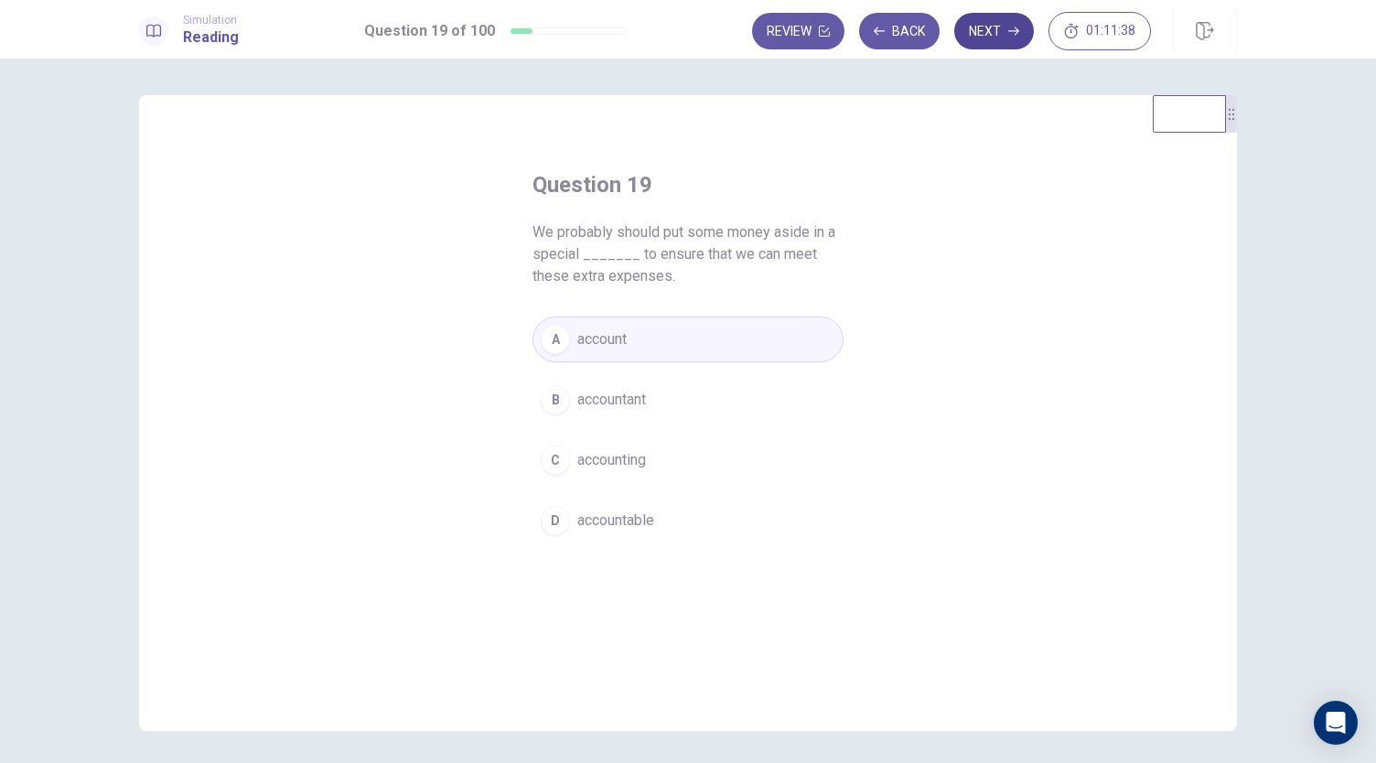
click at [992, 38] on button "Next" at bounding box center [994, 31] width 80 height 37
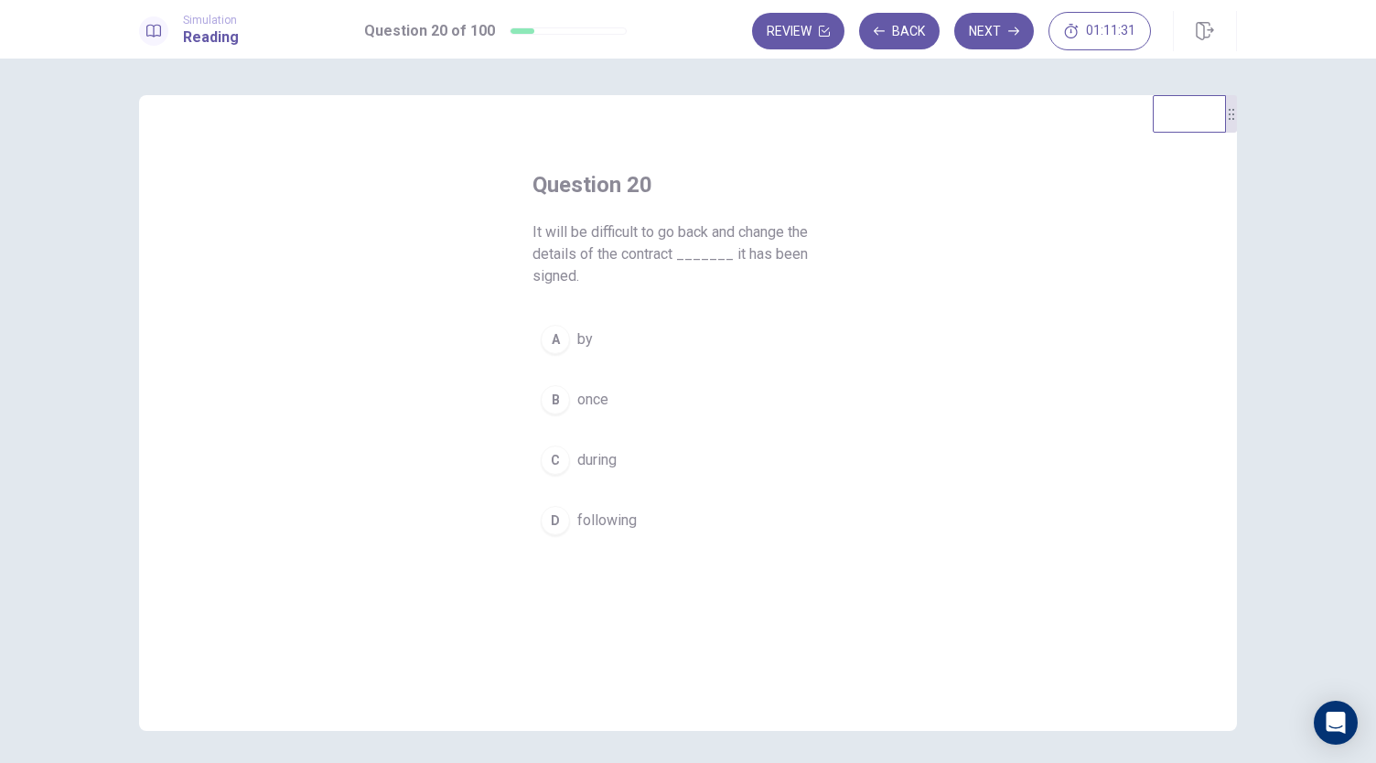
click at [648, 394] on button "B once" at bounding box center [688, 400] width 311 height 46
click at [989, 40] on button "Next" at bounding box center [994, 31] width 80 height 37
click at [641, 334] on button "A unless" at bounding box center [688, 340] width 311 height 46
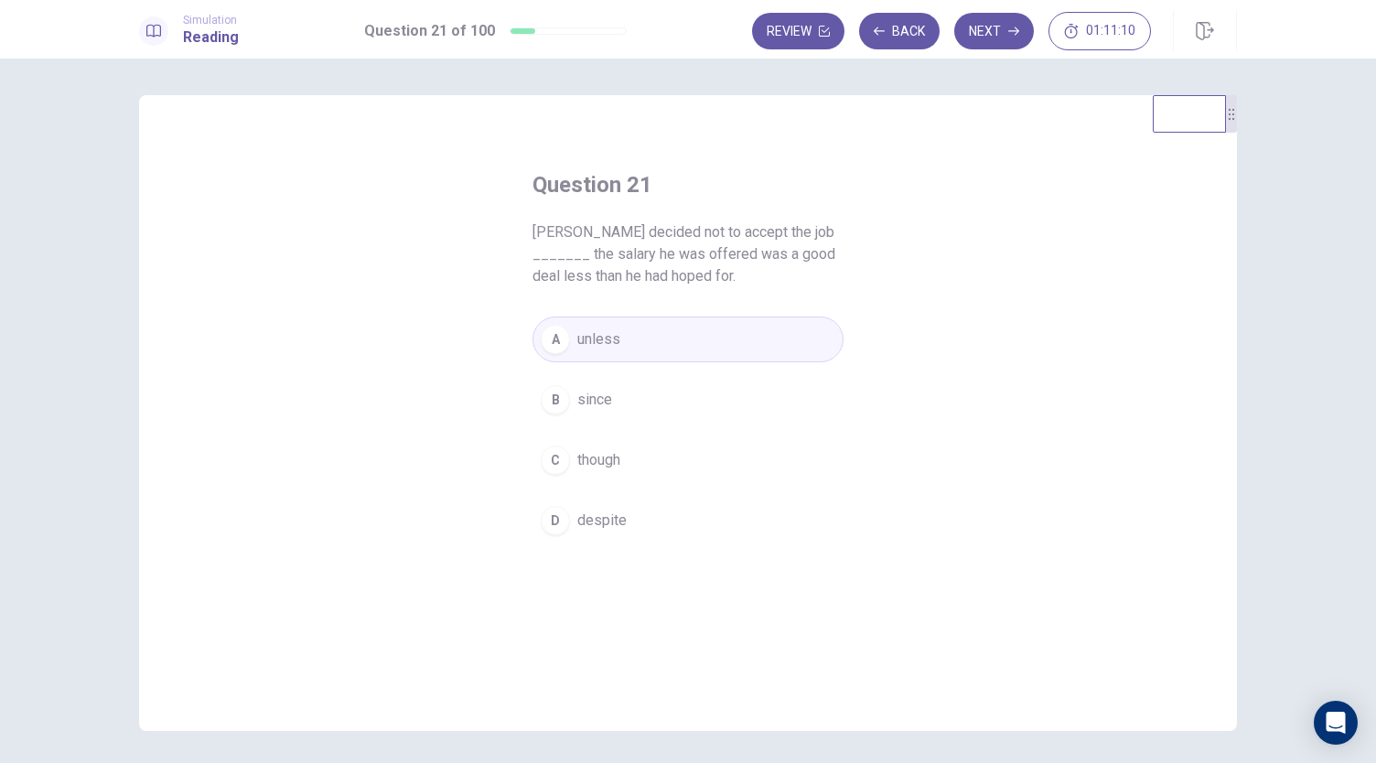
click at [646, 399] on button "B since" at bounding box center [688, 400] width 311 height 46
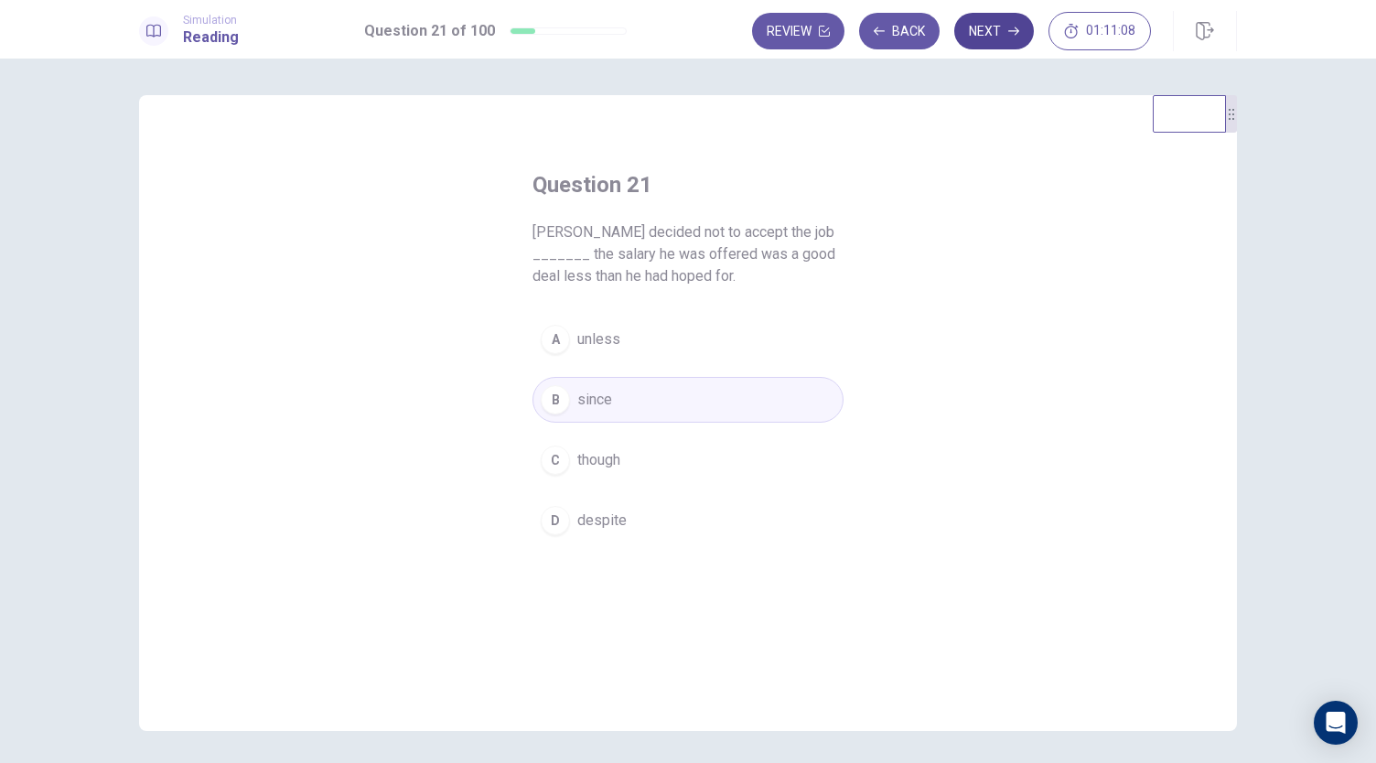
click at [986, 19] on button "Next" at bounding box center [994, 31] width 80 height 37
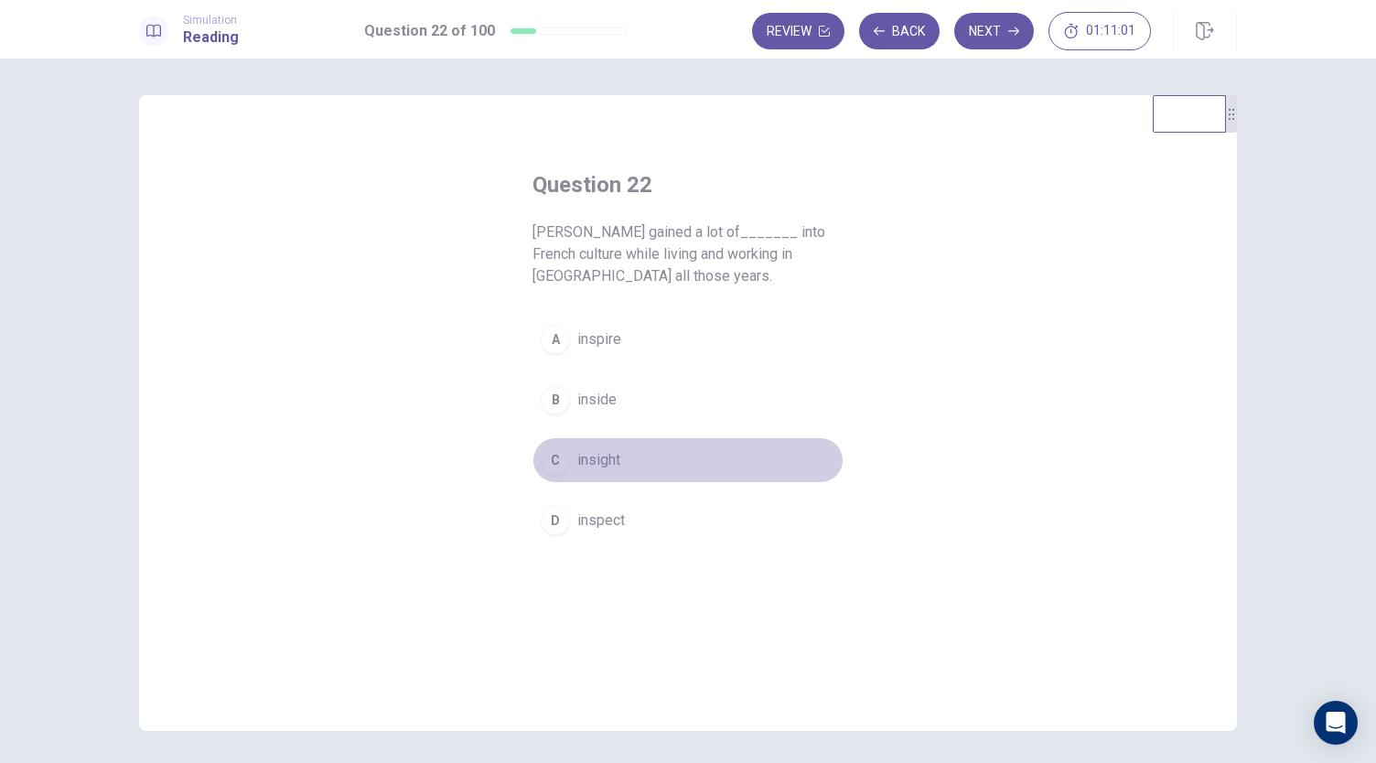
click at [667, 451] on button "C insight" at bounding box center [688, 460] width 311 height 46
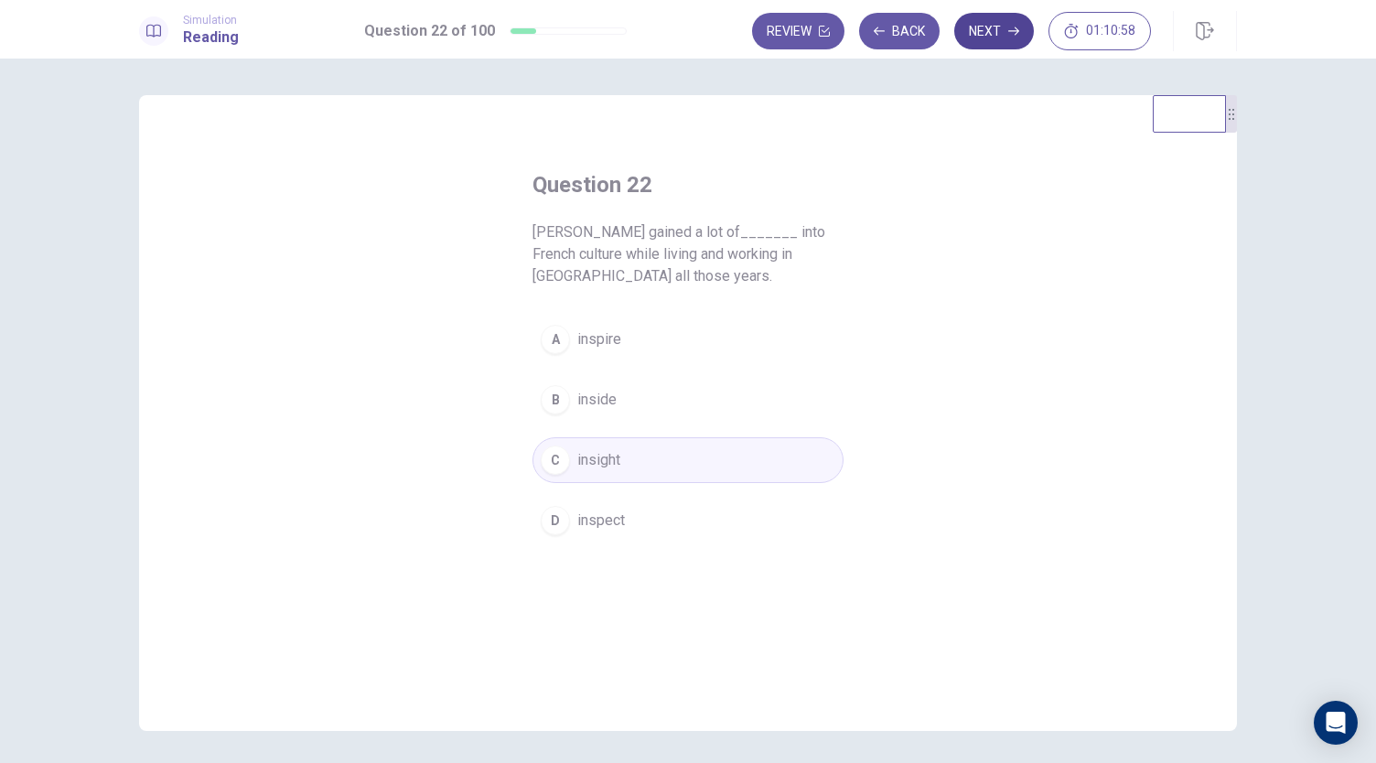
click at [985, 21] on button "Next" at bounding box center [994, 31] width 80 height 37
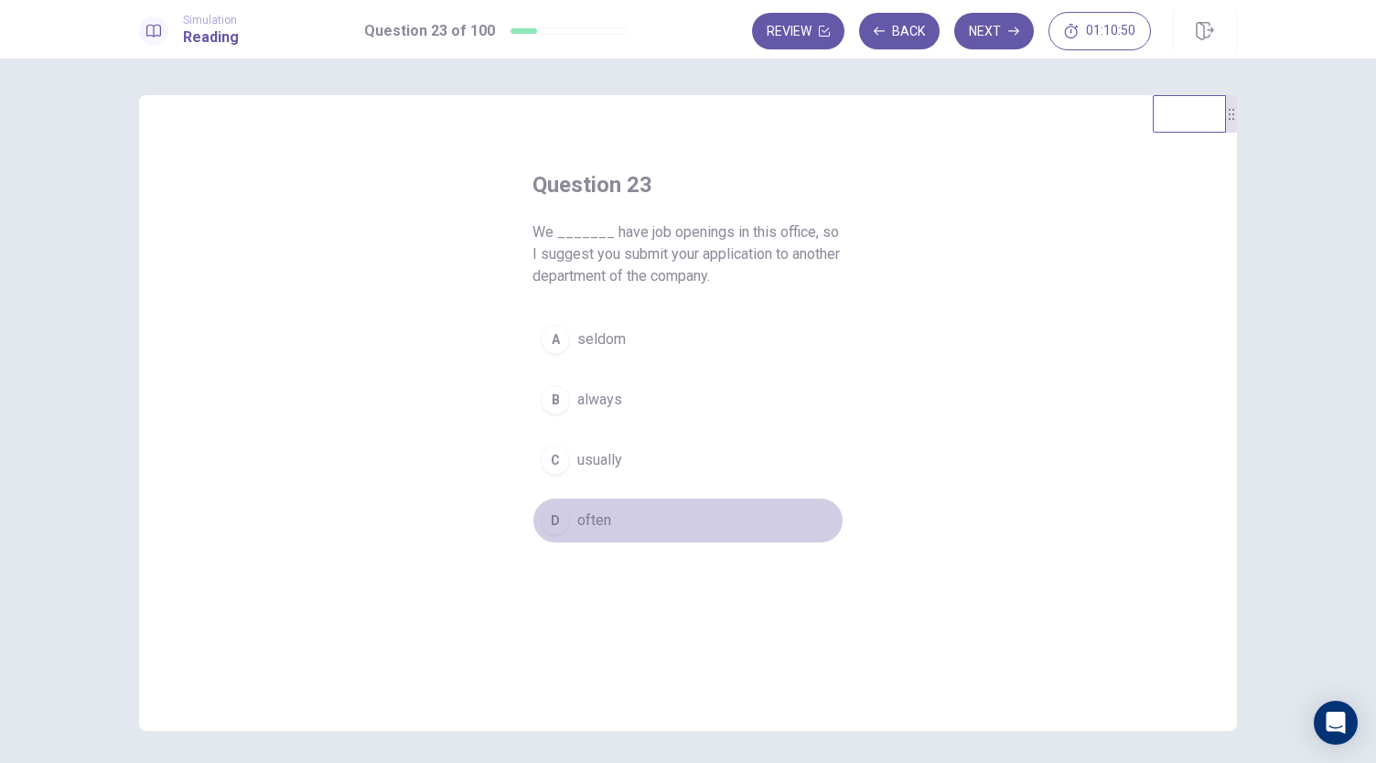
click at [630, 511] on button "D often" at bounding box center [688, 521] width 311 height 46
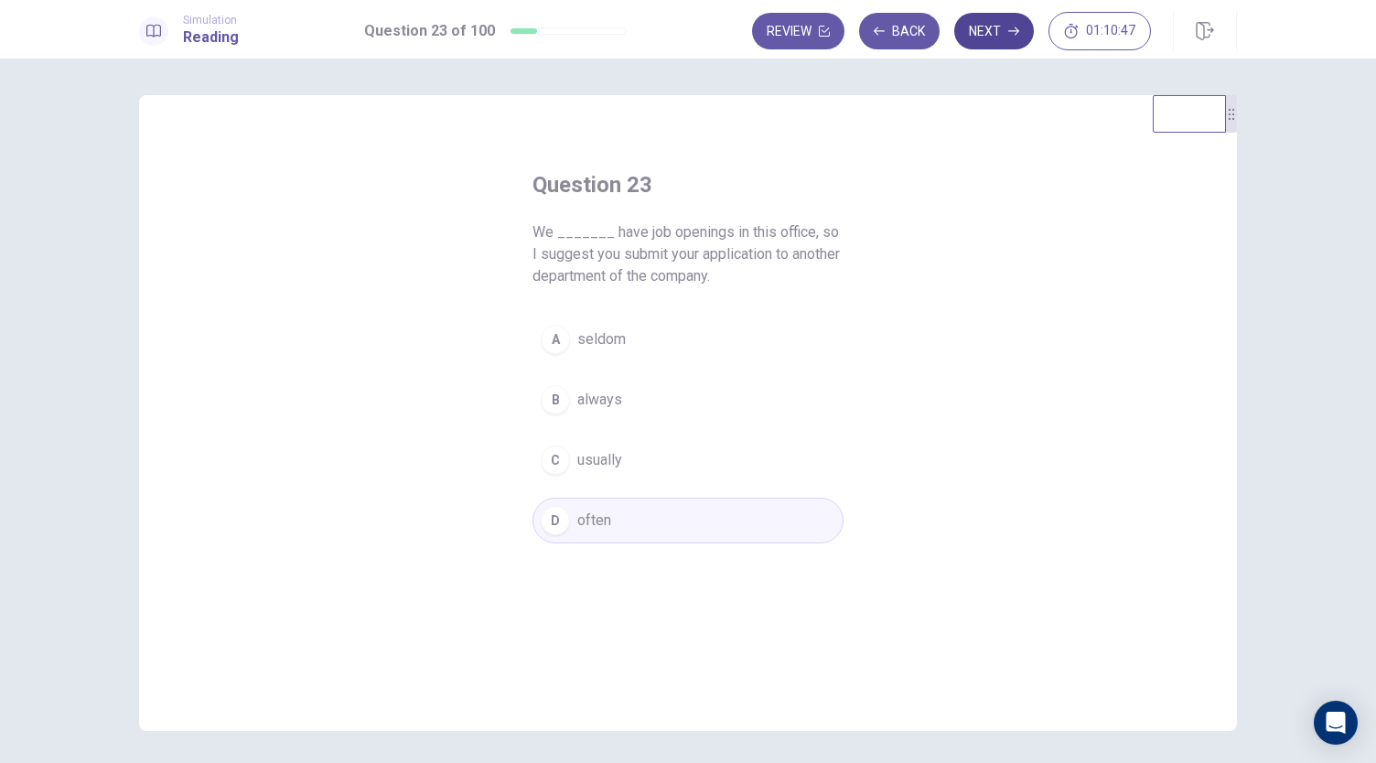
click at [974, 30] on button "Next" at bounding box center [994, 31] width 80 height 37
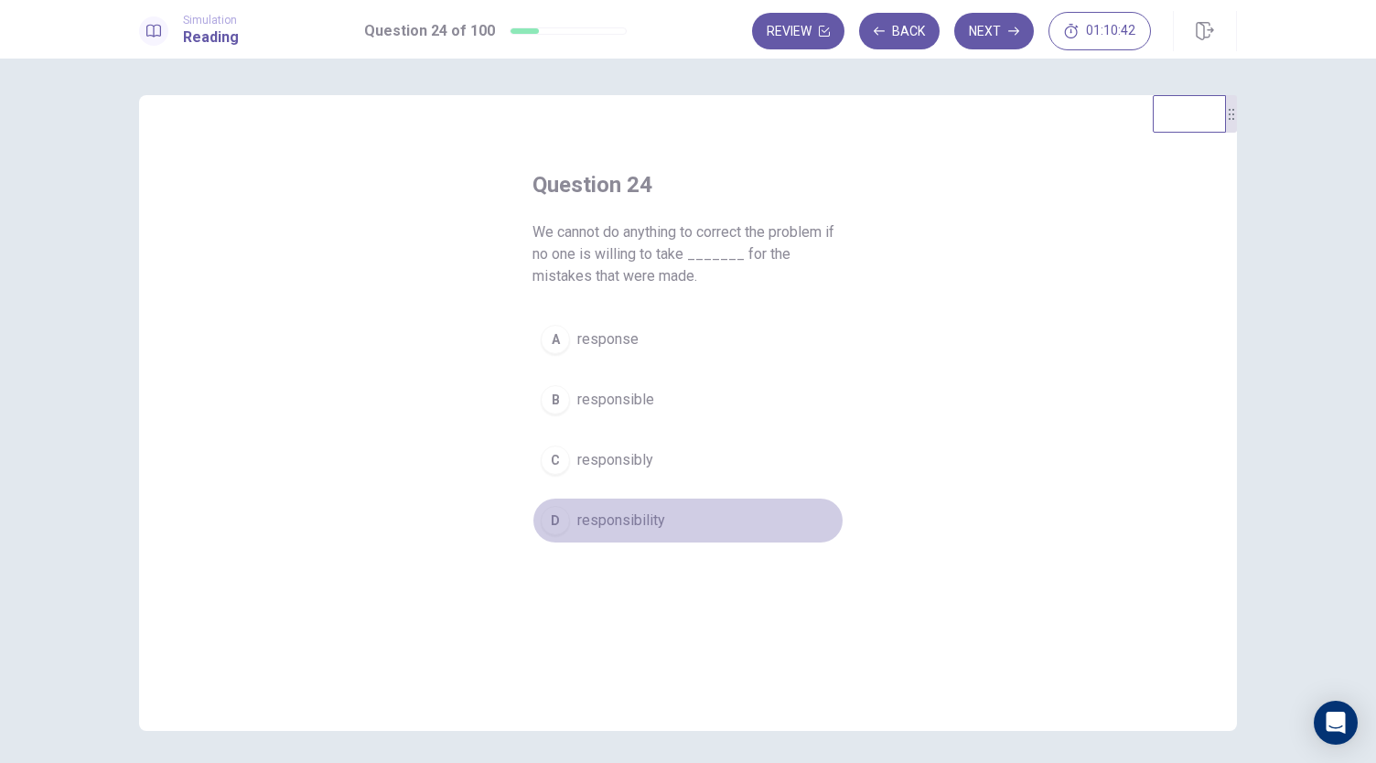
click at [639, 516] on span "responsibility" at bounding box center [621, 521] width 88 height 22
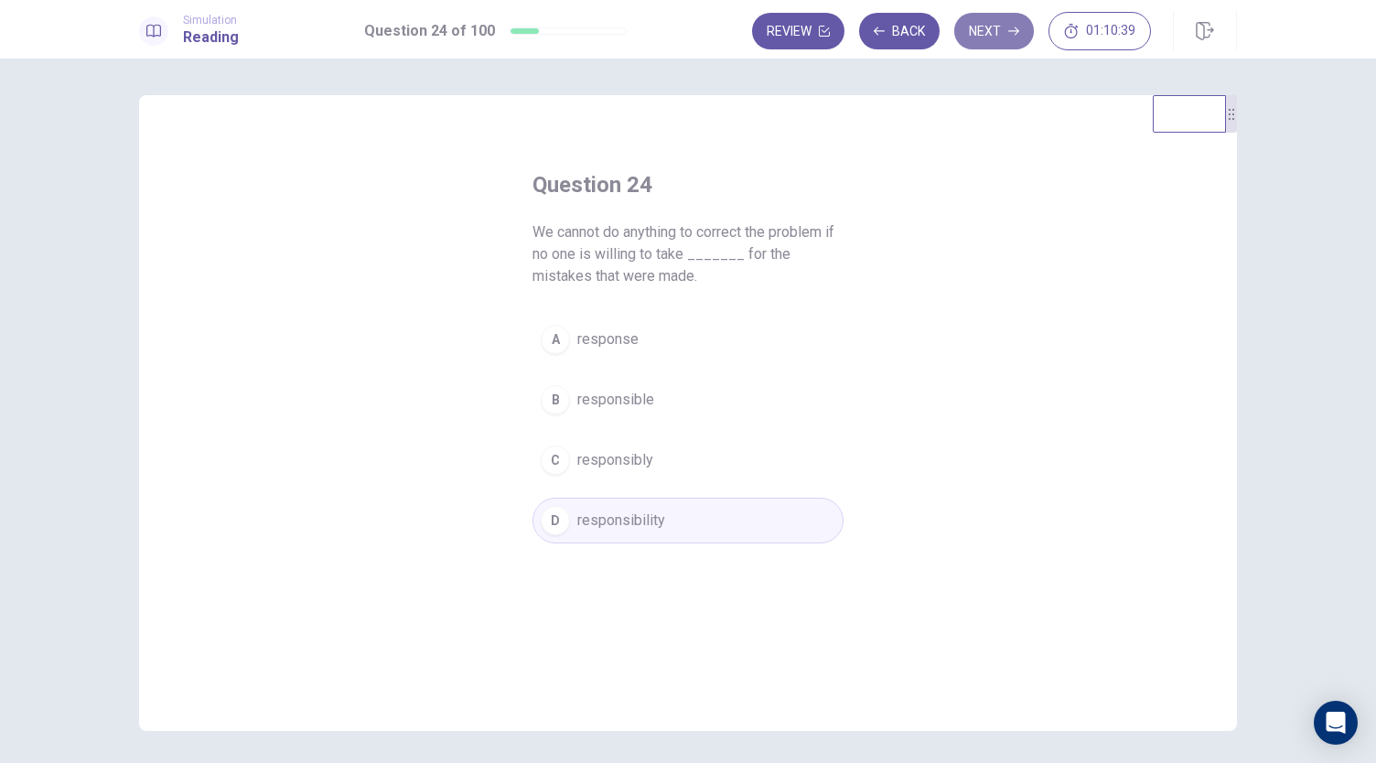
click at [1000, 38] on button "Next" at bounding box center [994, 31] width 80 height 37
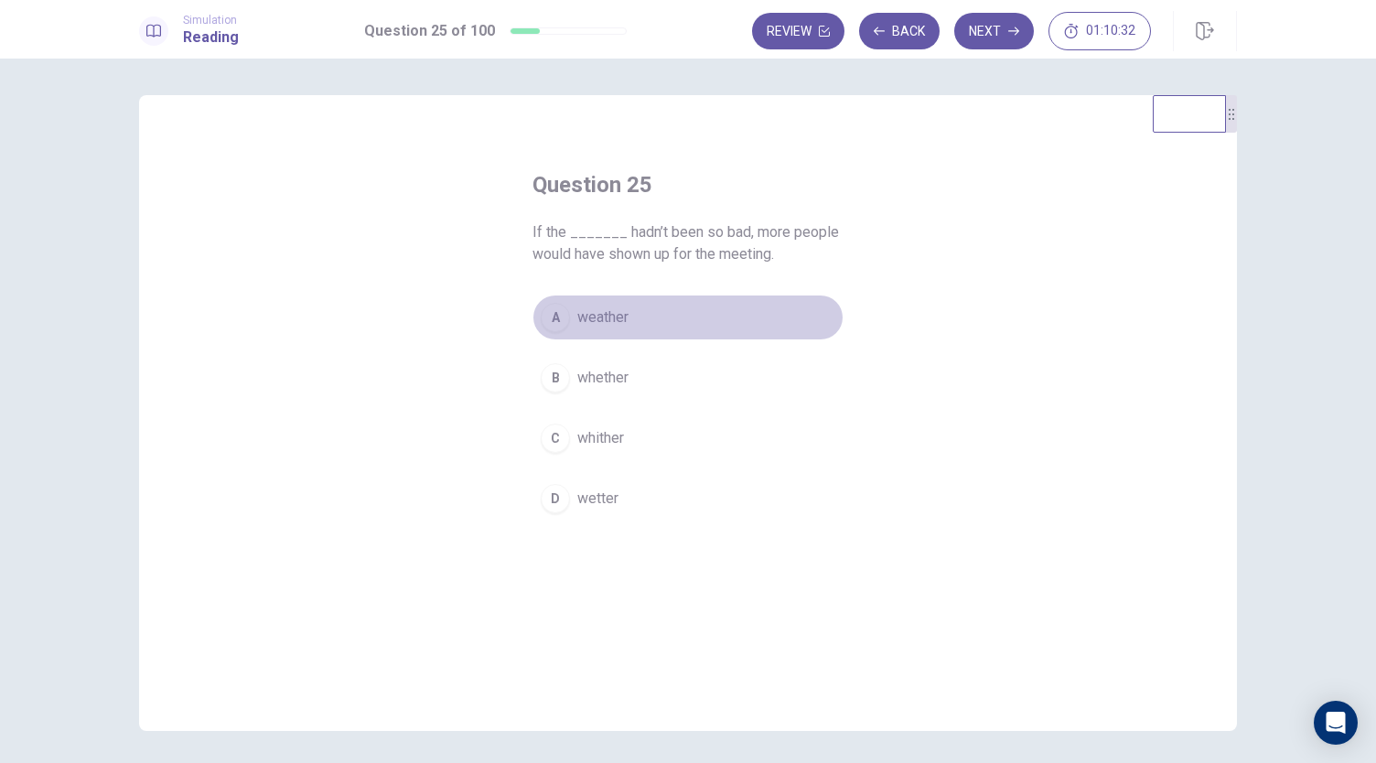
click at [716, 310] on button "A weather" at bounding box center [688, 318] width 311 height 46
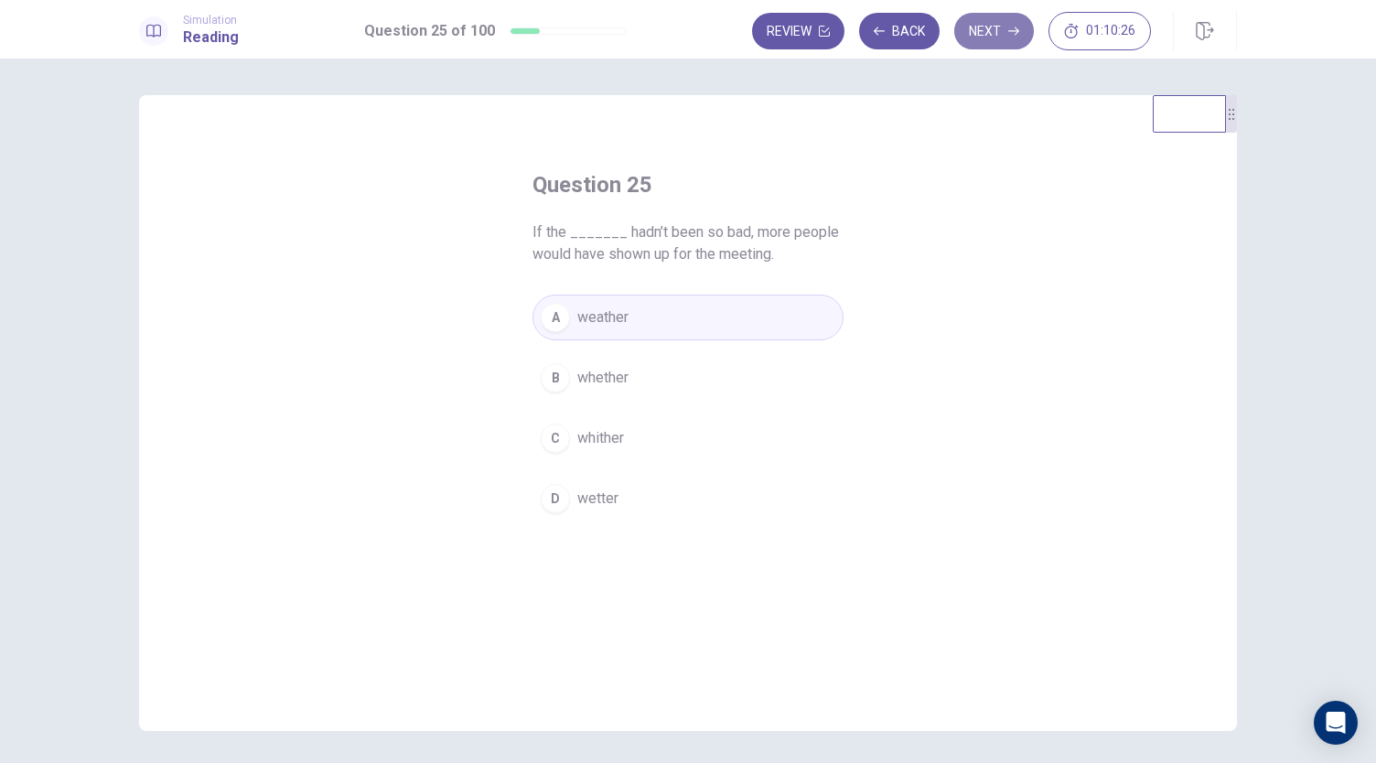
click at [1020, 40] on button "Next" at bounding box center [994, 31] width 80 height 37
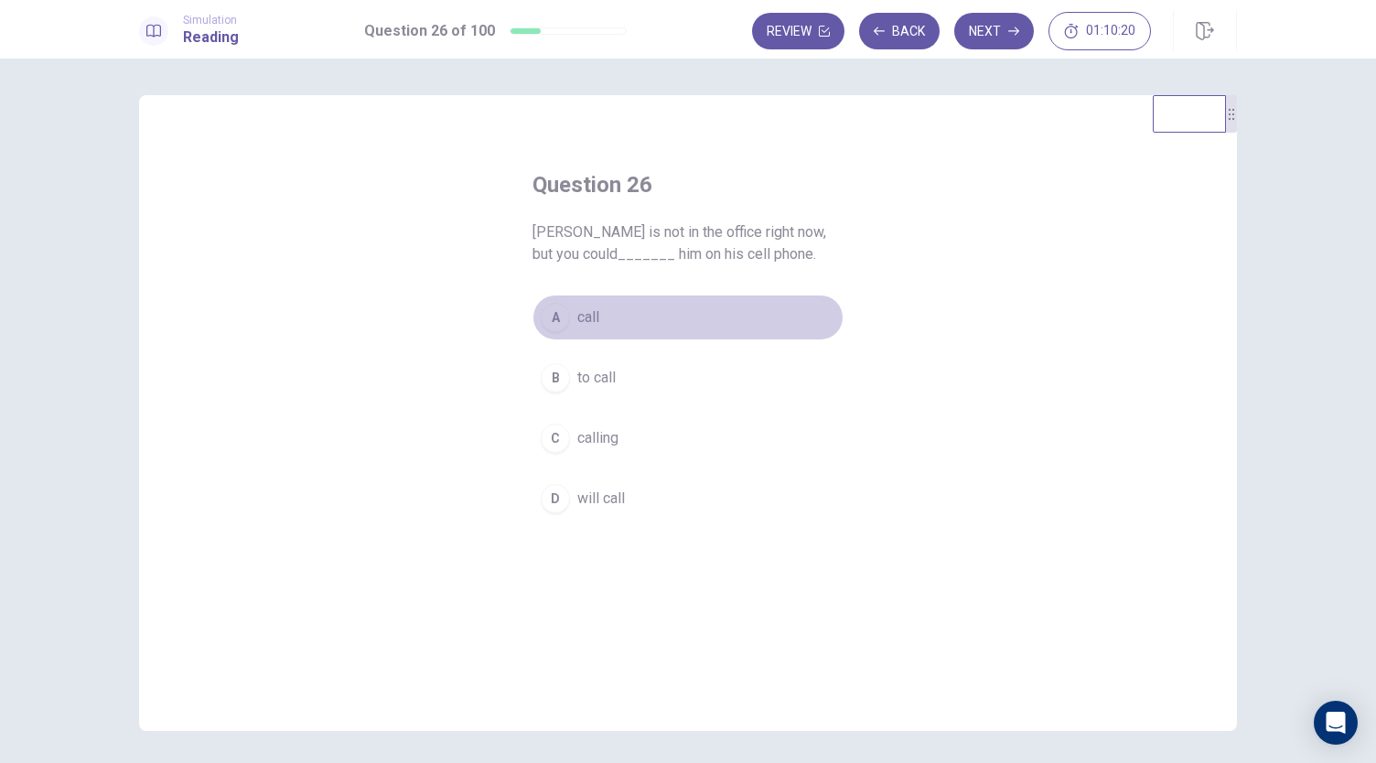
click at [702, 327] on button "A call" at bounding box center [688, 318] width 311 height 46
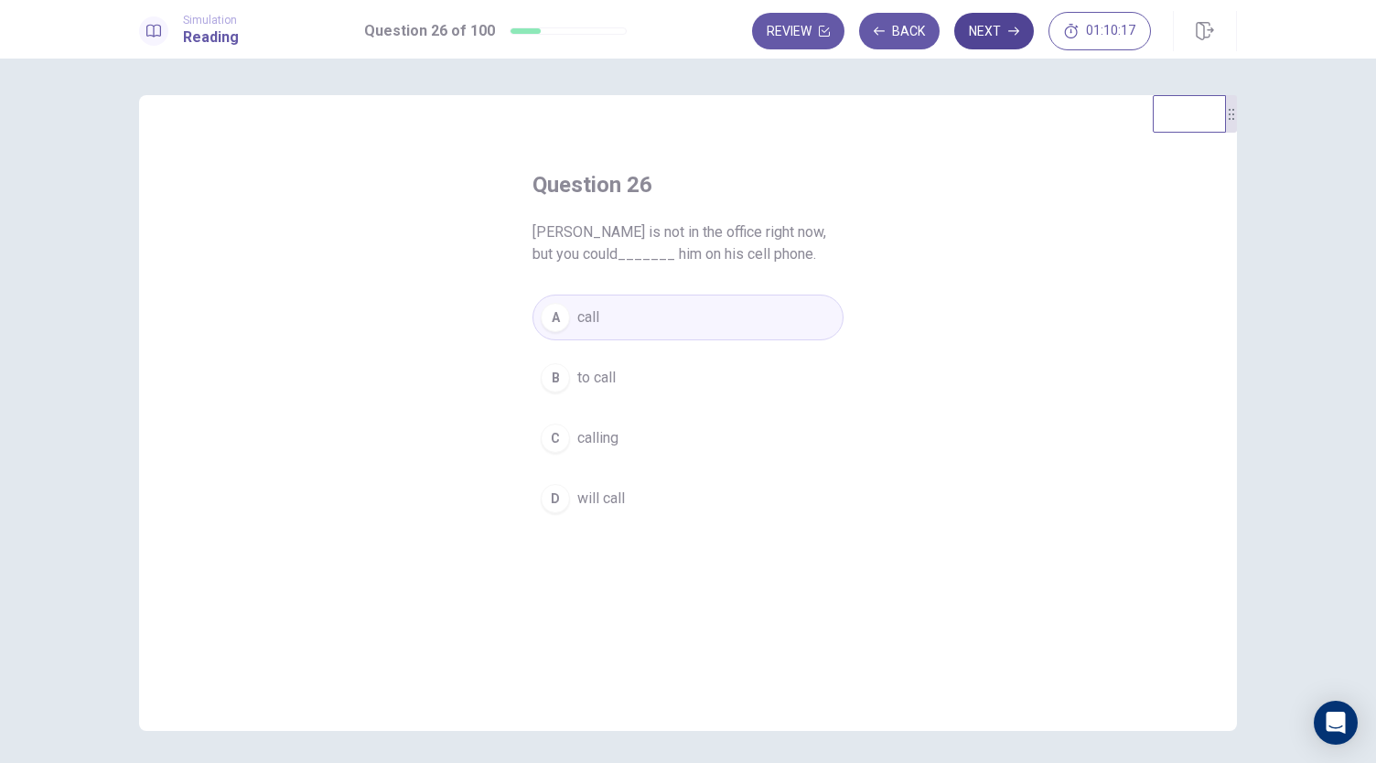
click at [1012, 29] on icon "button" at bounding box center [1013, 31] width 11 height 11
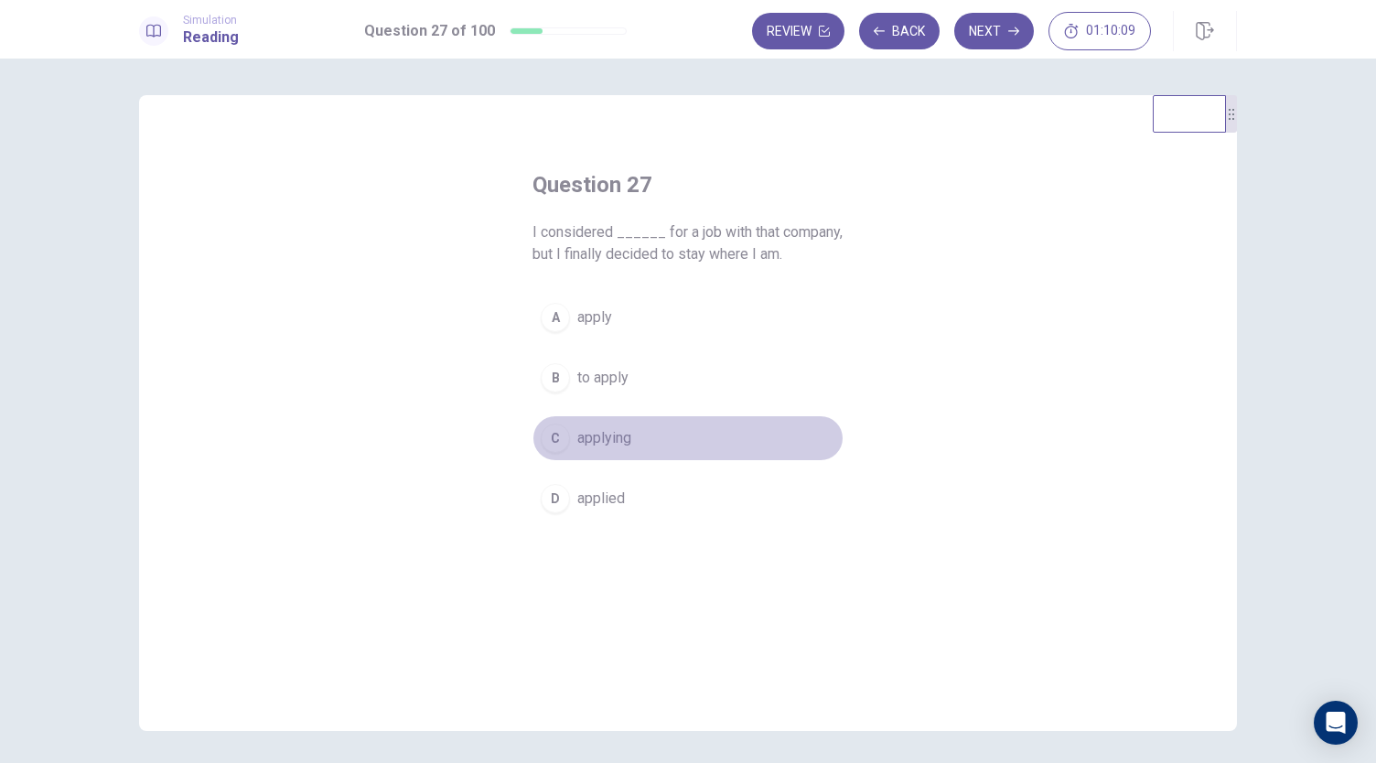
click at [665, 437] on button "C applying" at bounding box center [688, 438] width 311 height 46
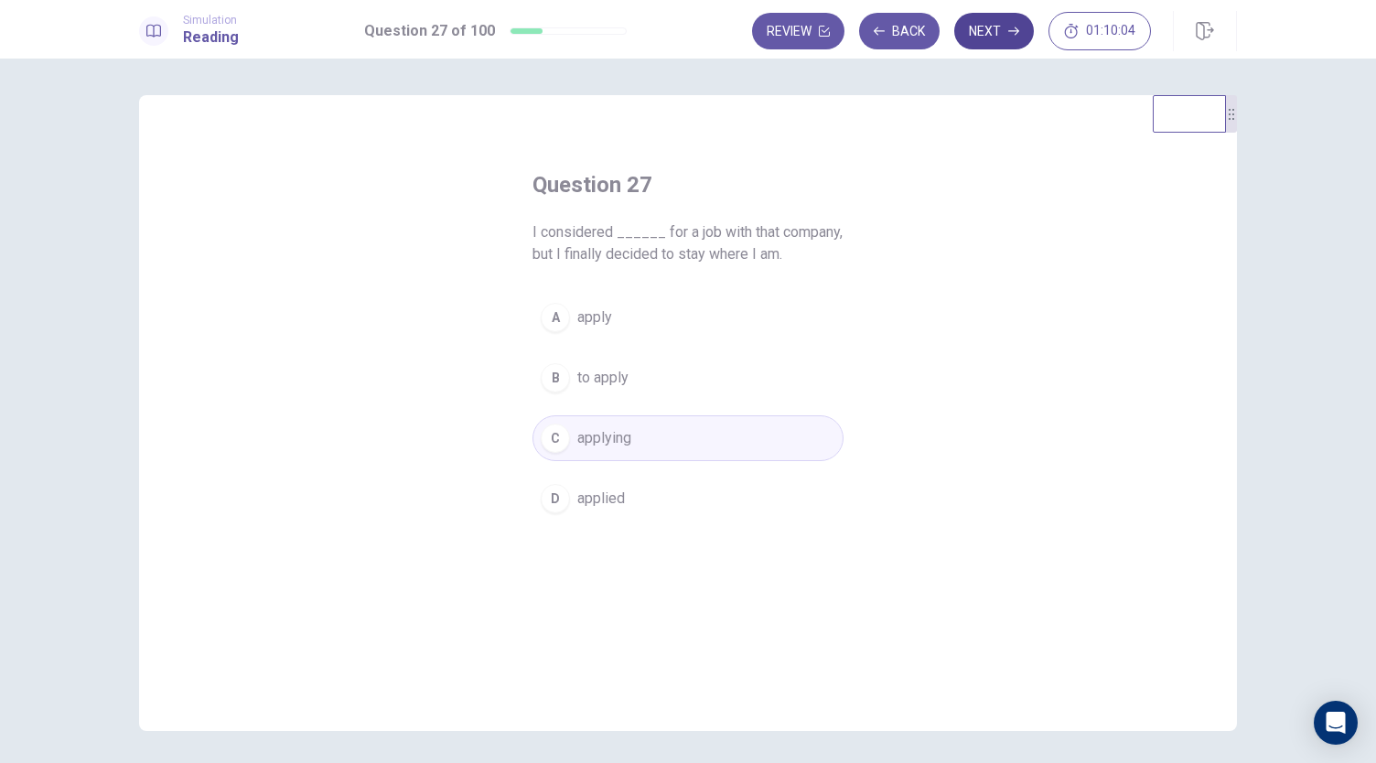
click at [1001, 32] on button "Next" at bounding box center [994, 31] width 80 height 37
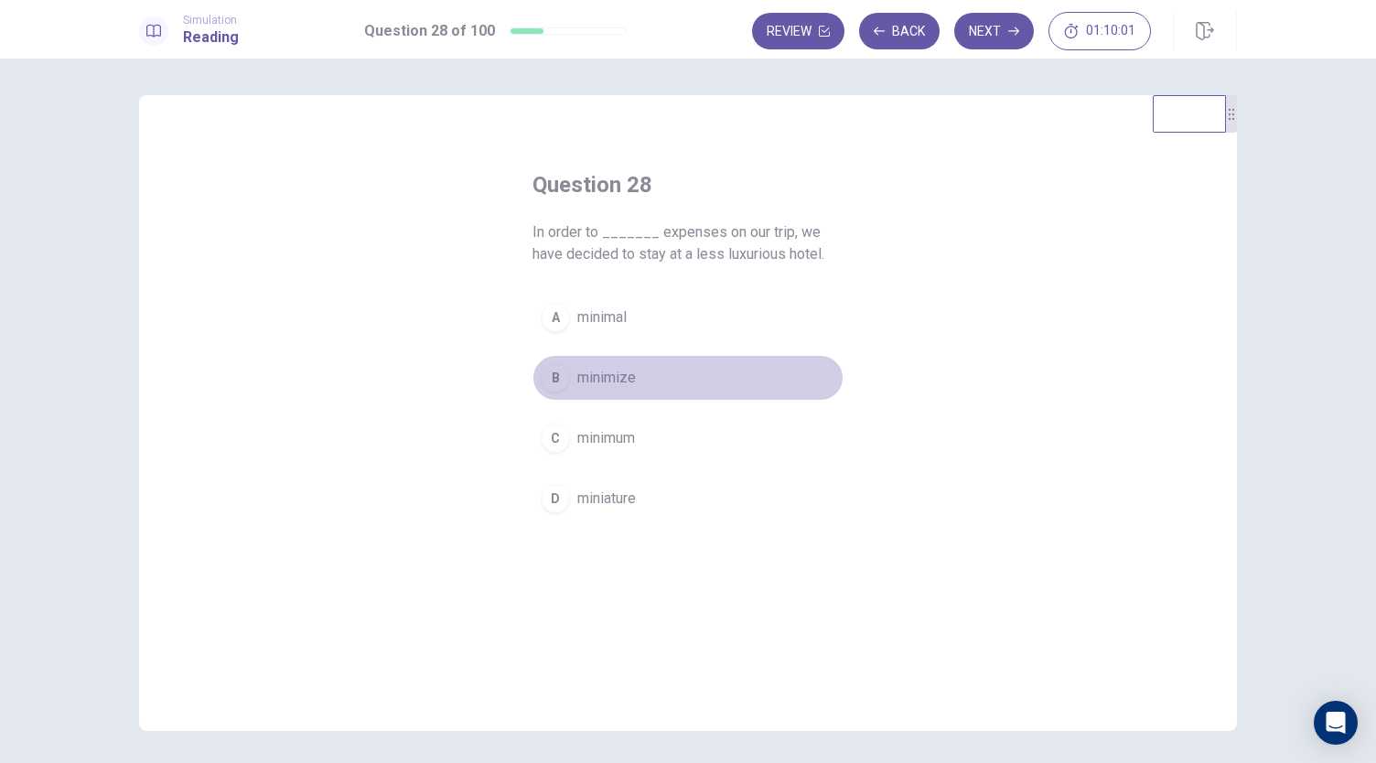
click at [687, 374] on button "B minimize" at bounding box center [688, 378] width 311 height 46
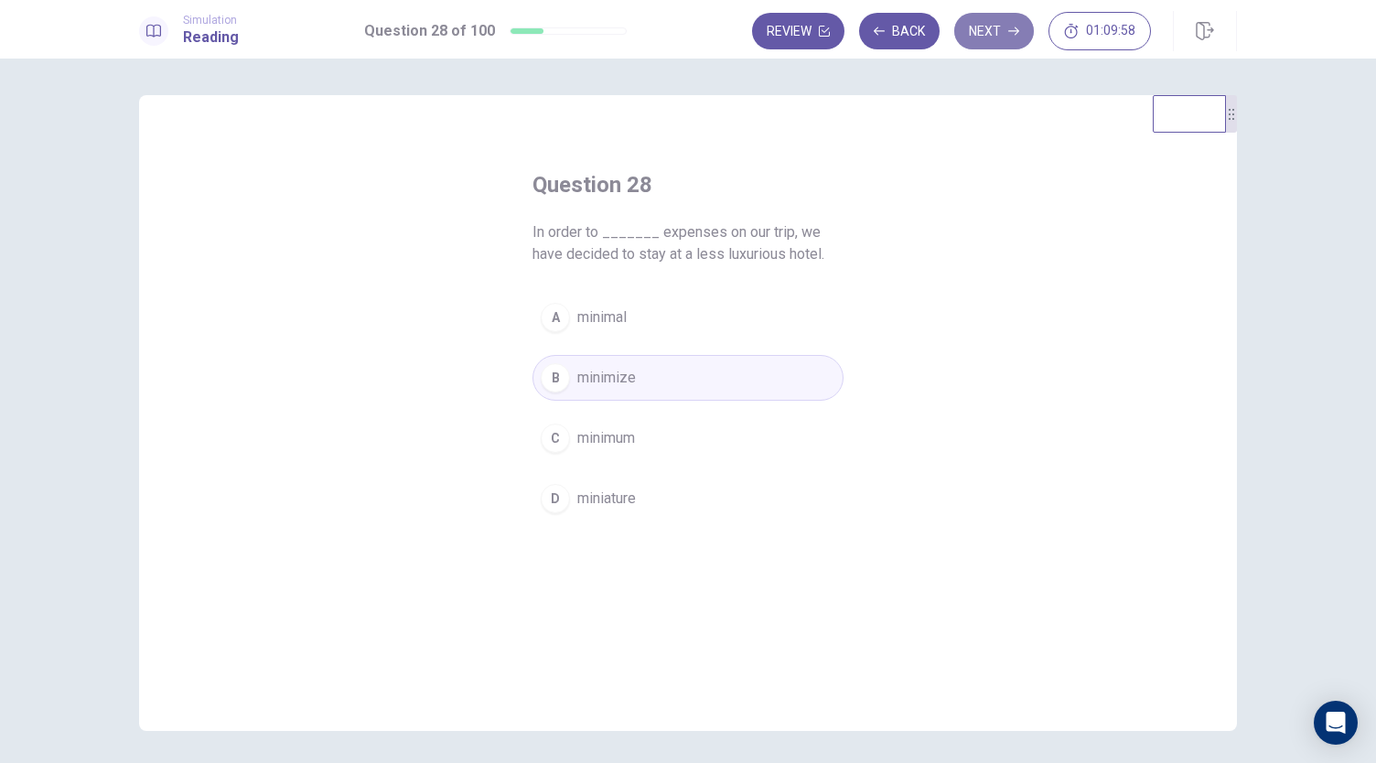
click at [965, 34] on button "Next" at bounding box center [994, 31] width 80 height 37
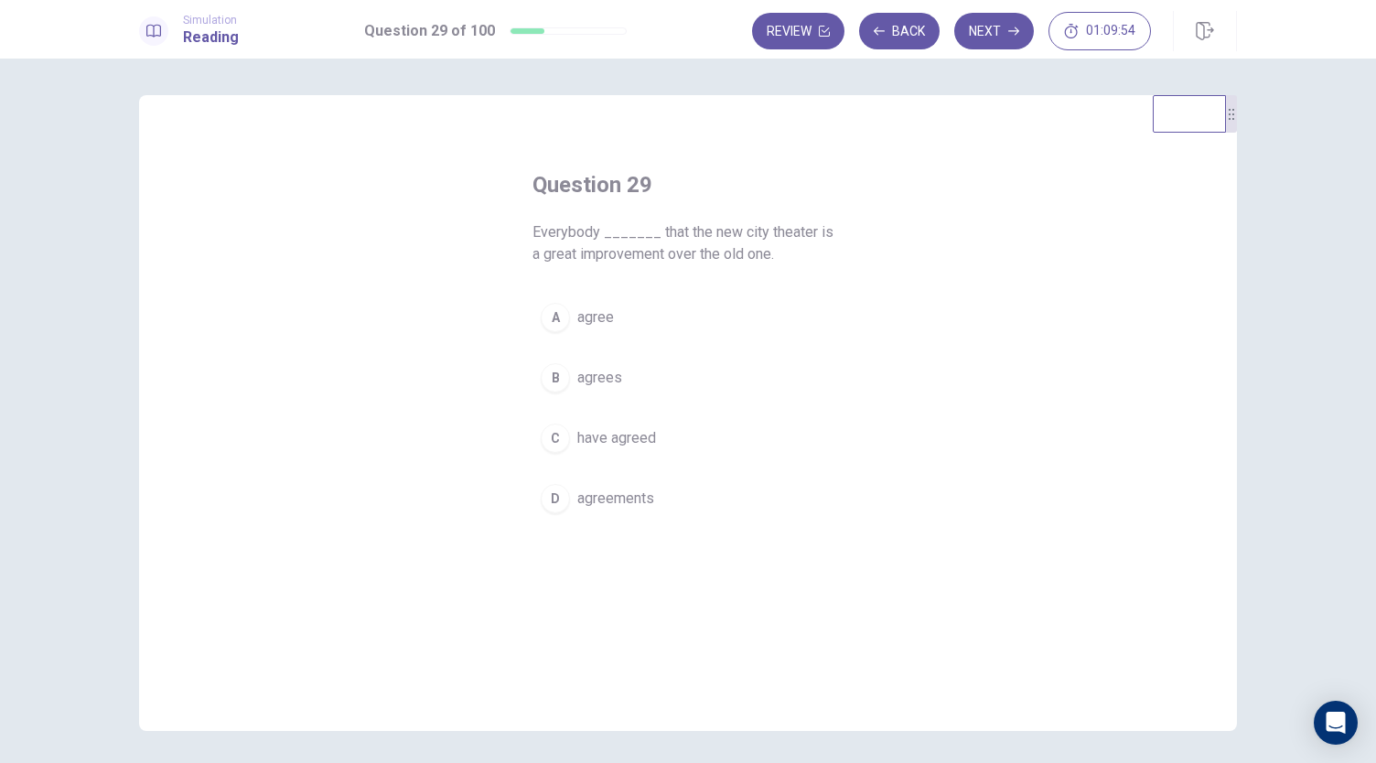
click at [679, 374] on button "B agrees" at bounding box center [688, 378] width 311 height 46
click at [986, 35] on button "Next" at bounding box center [994, 31] width 80 height 37
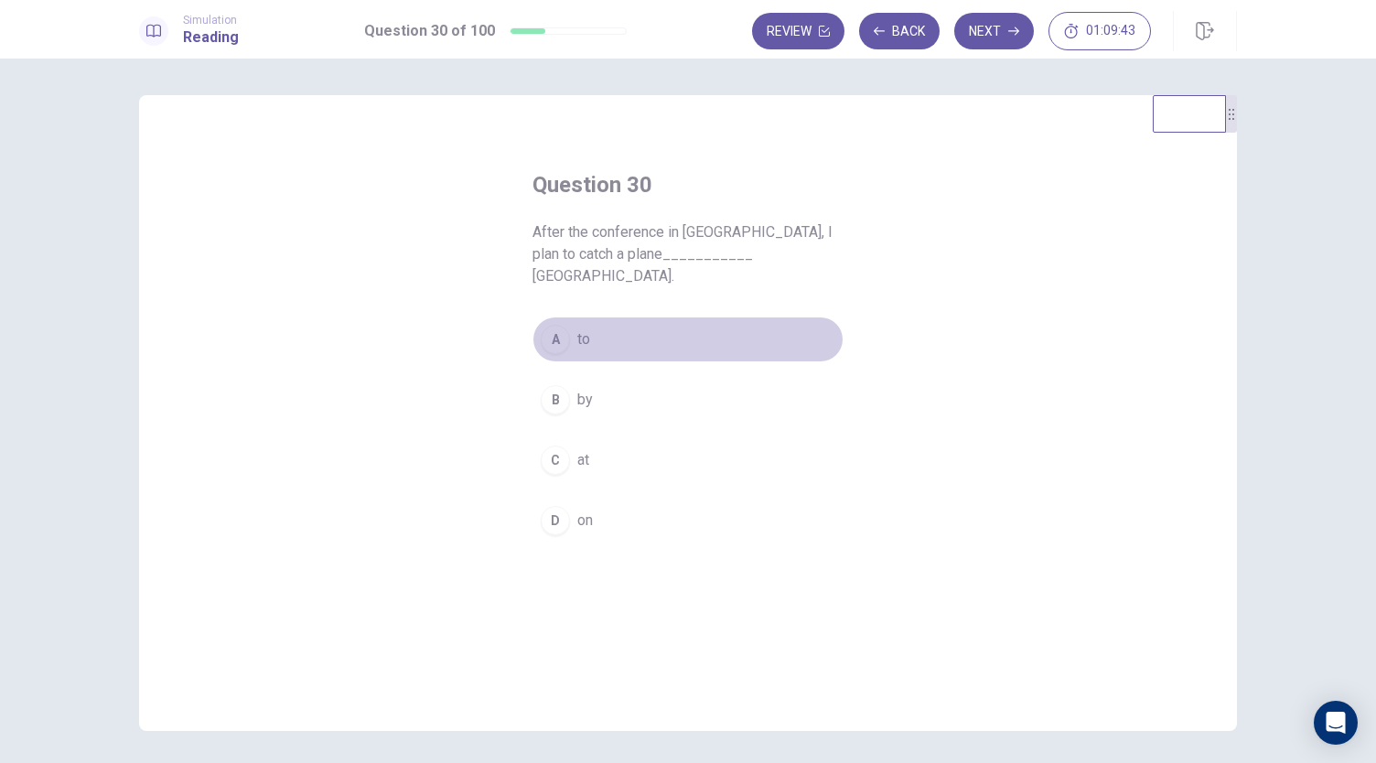
click at [611, 317] on button "A to" at bounding box center [688, 340] width 311 height 46
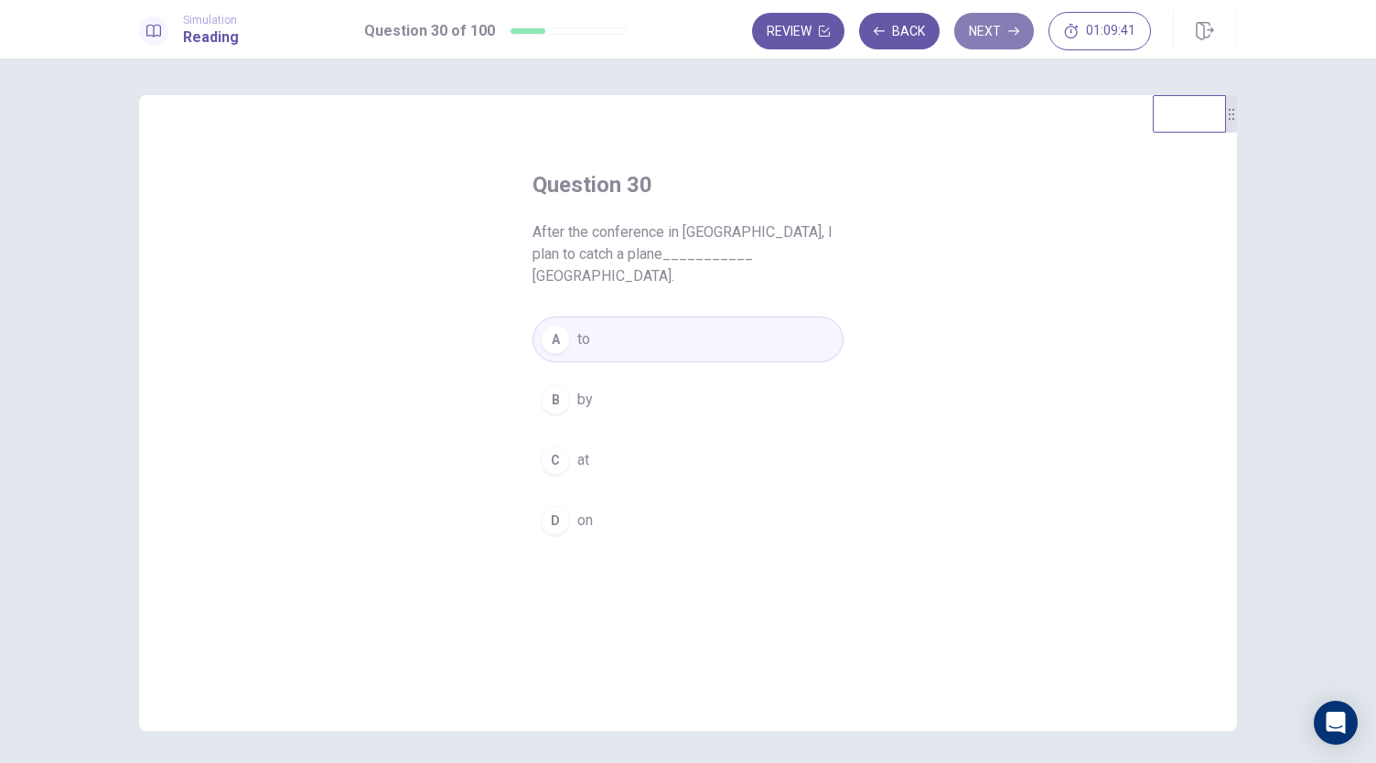
click at [1008, 38] on button "Next" at bounding box center [994, 31] width 80 height 37
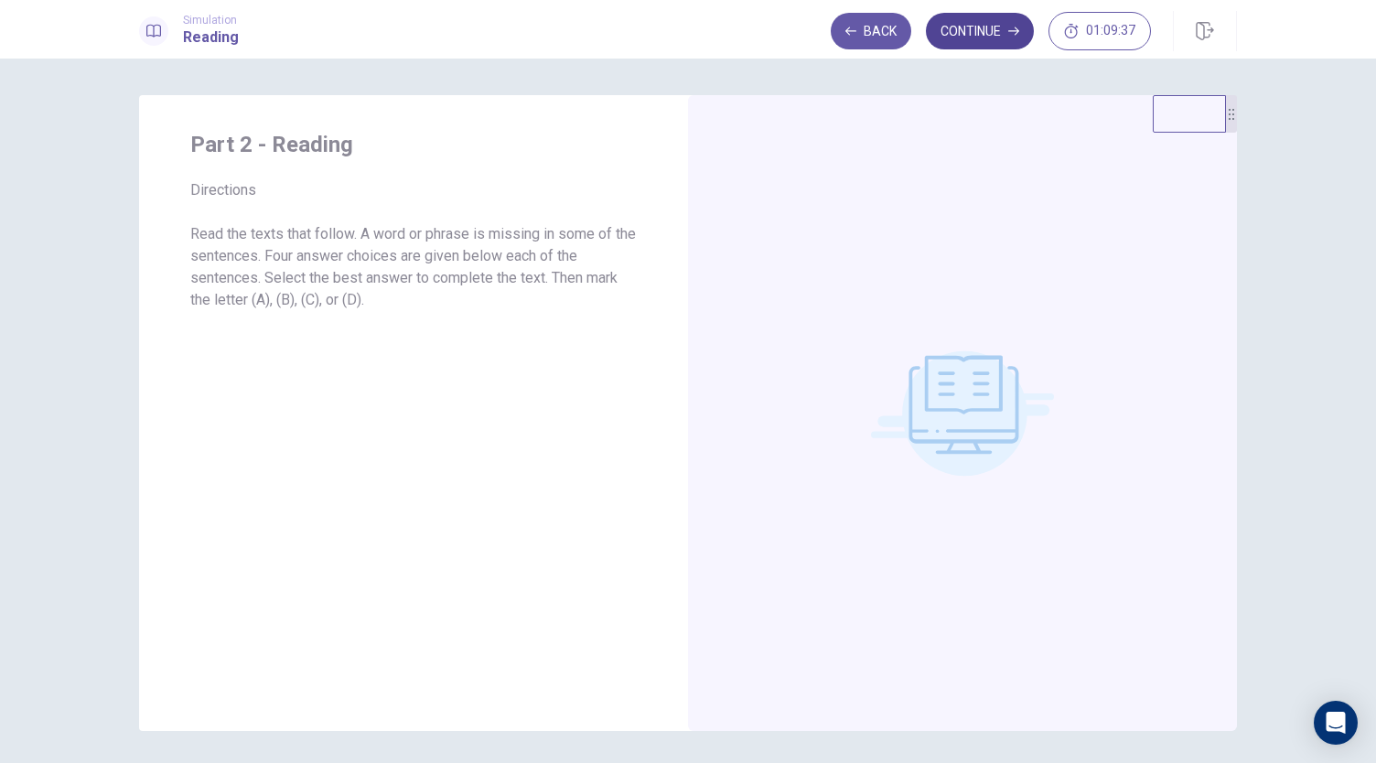
click at [988, 44] on button "Continue" at bounding box center [980, 31] width 108 height 37
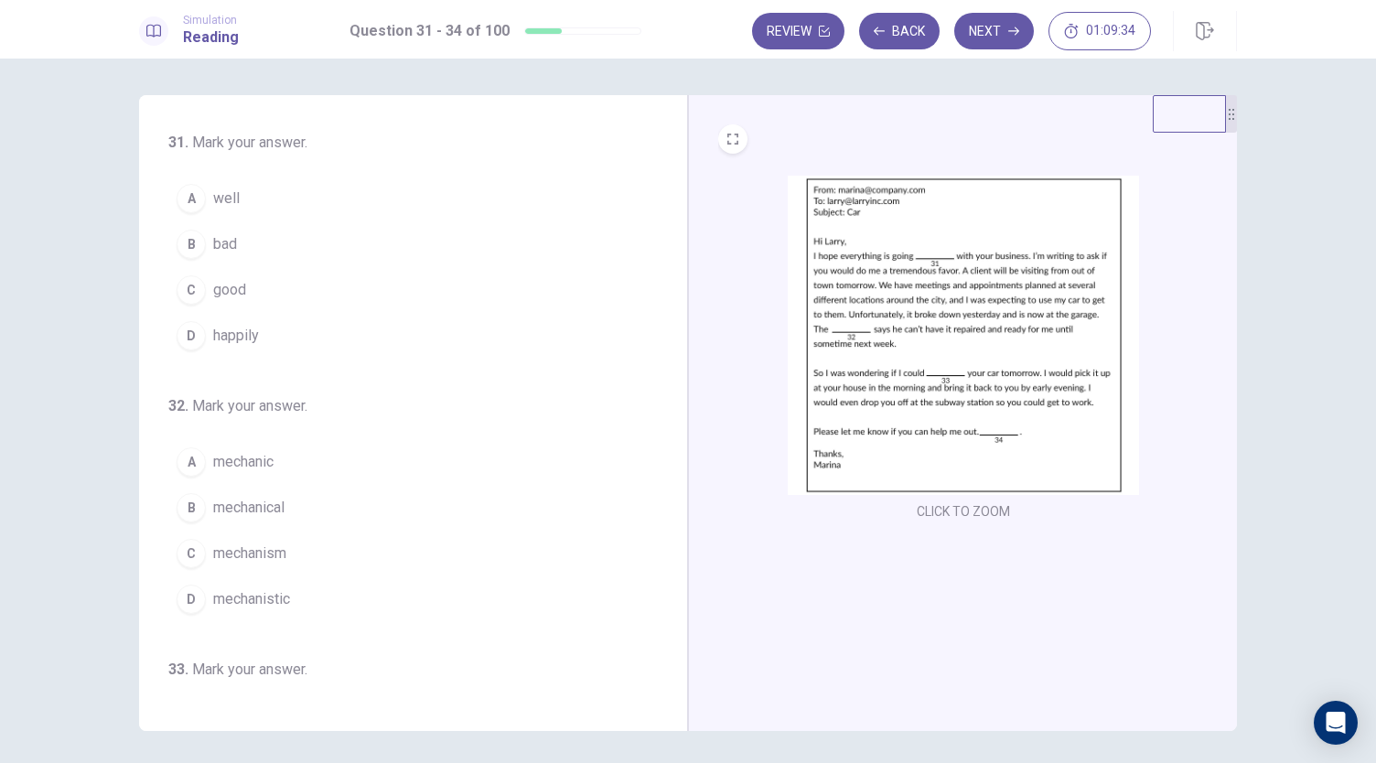
click at [933, 435] on img at bounding box center [963, 335] width 351 height 319
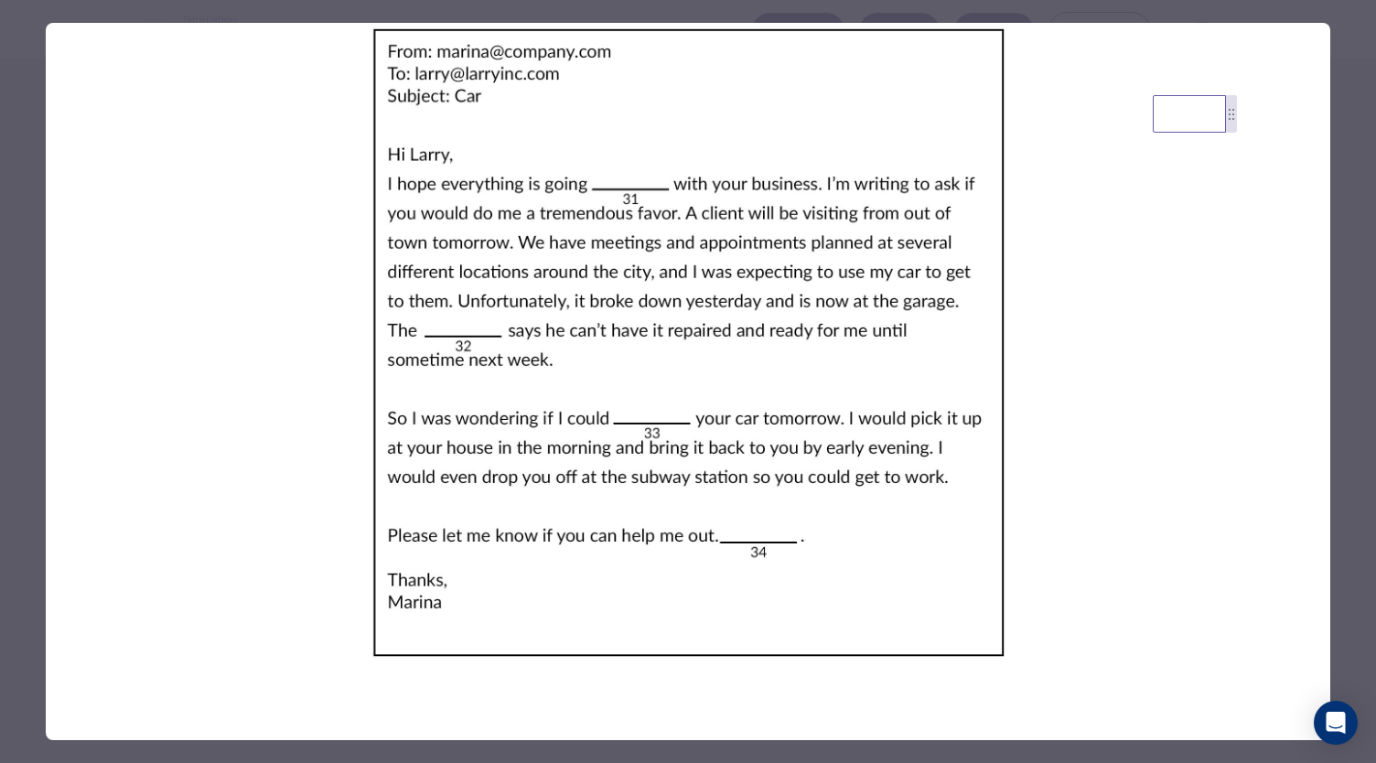
click at [778, 319] on img at bounding box center [688, 343] width 1285 height 640
click at [1104, 625] on img at bounding box center [688, 343] width 1285 height 640
click at [645, 345] on img at bounding box center [688, 343] width 1285 height 640
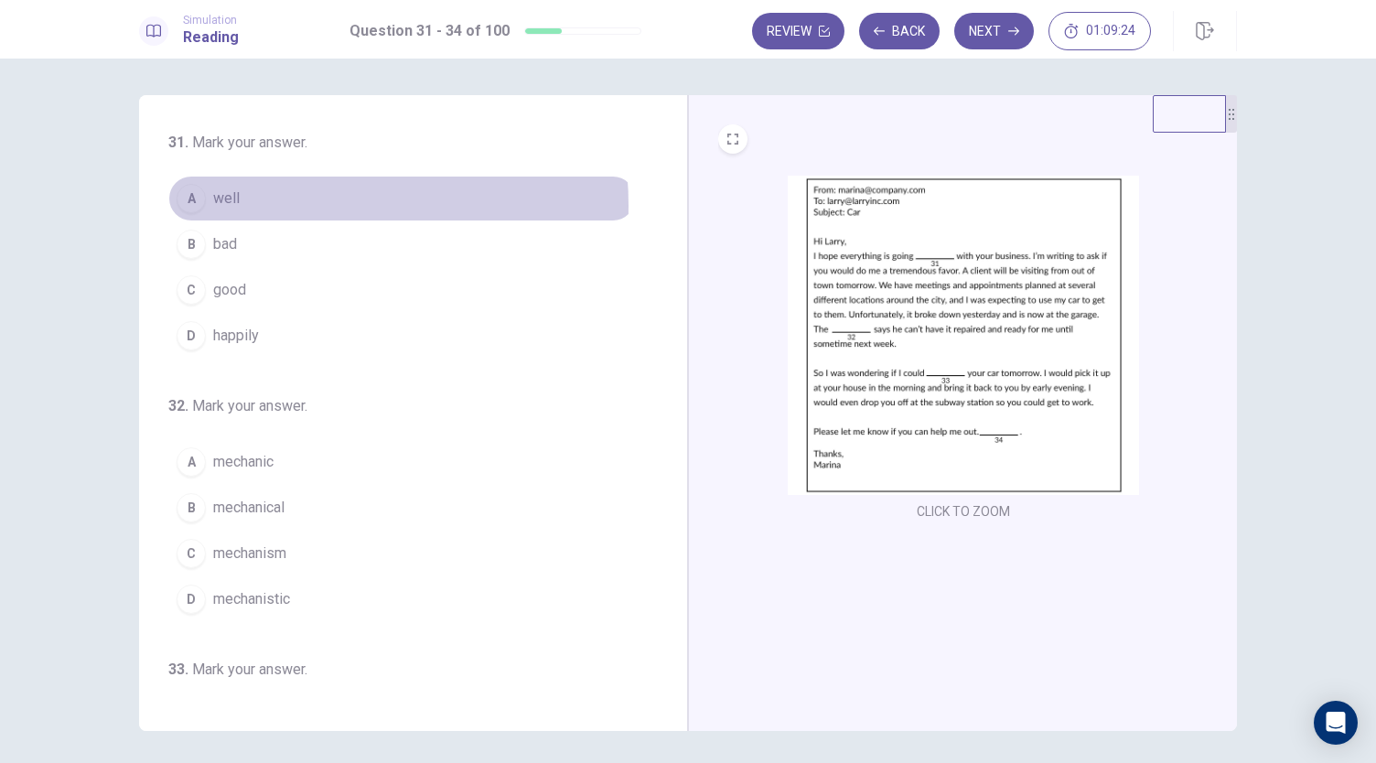
click at [275, 206] on button "A well" at bounding box center [402, 199] width 468 height 46
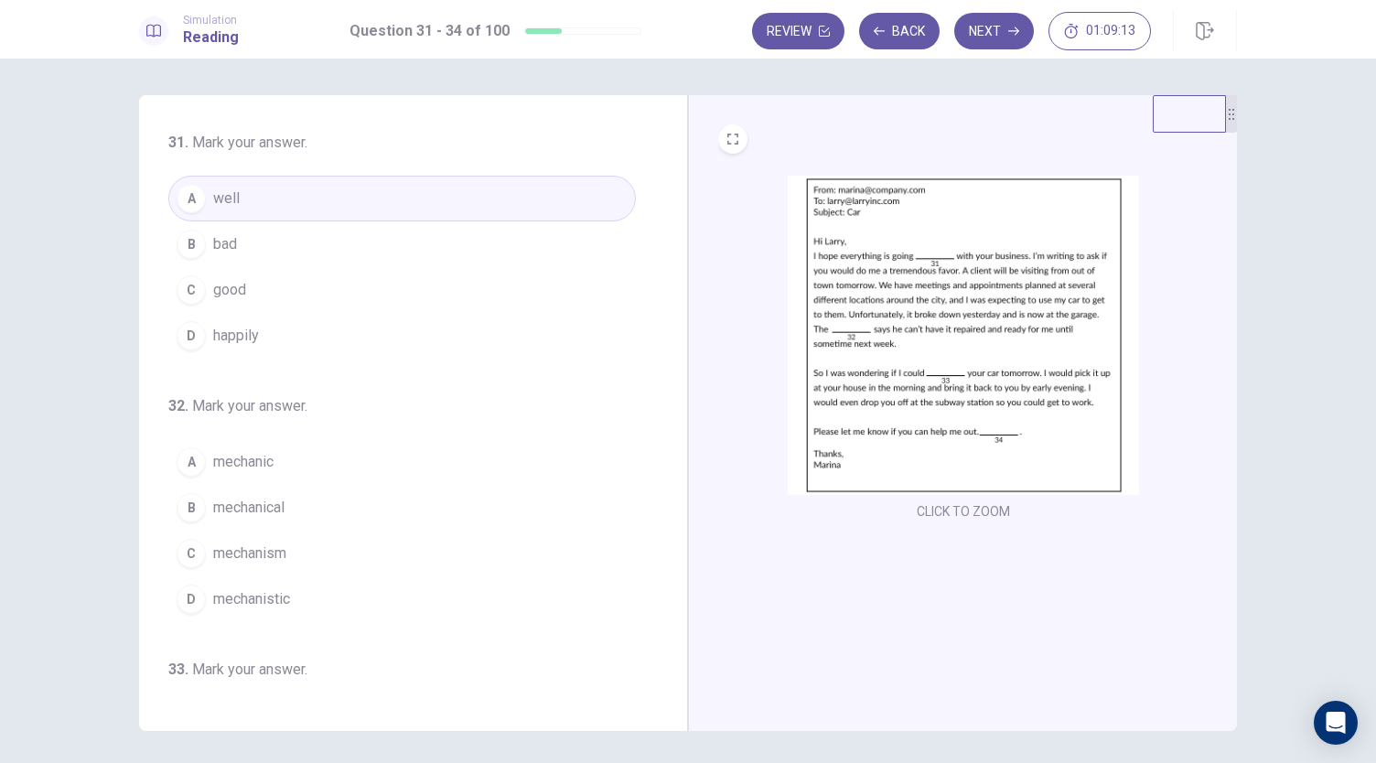
click at [301, 458] on button "A mechanic" at bounding box center [402, 462] width 468 height 46
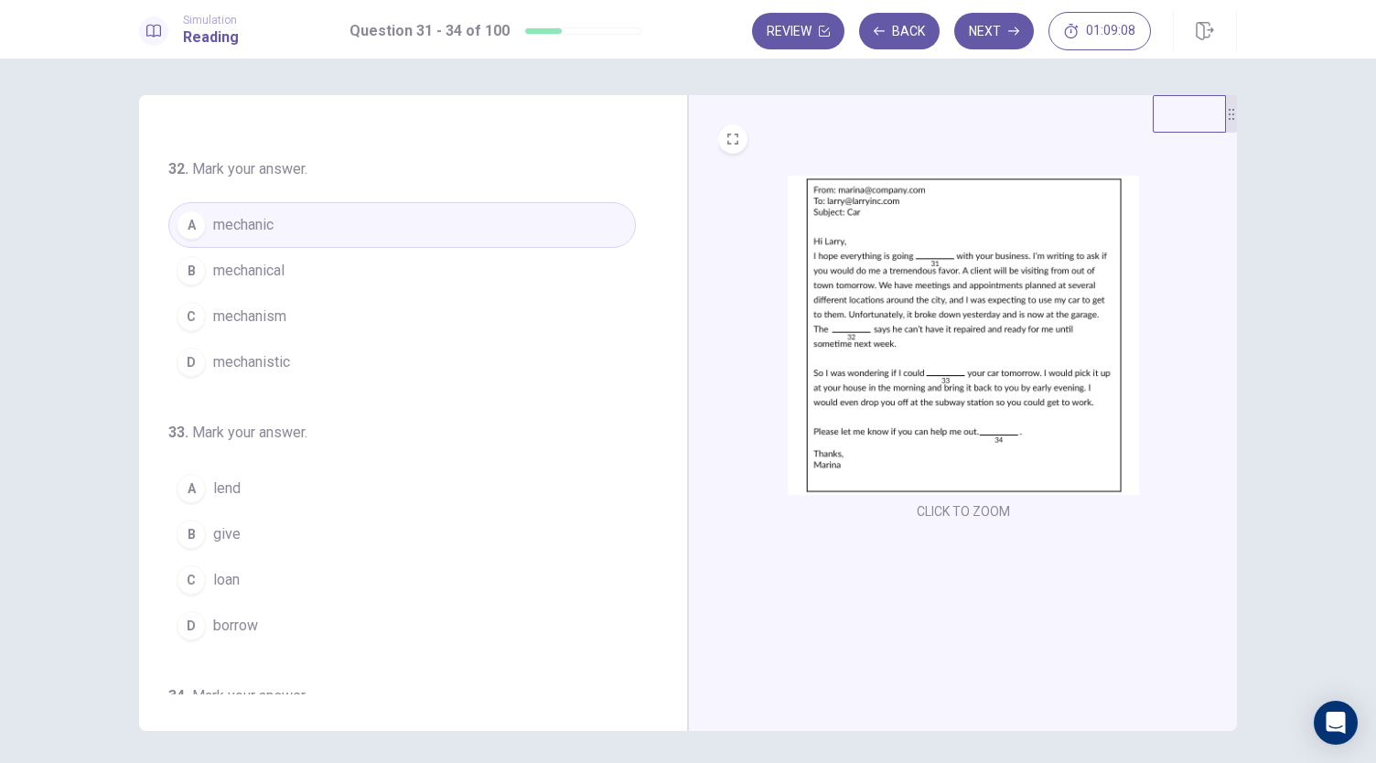
scroll to position [275, 0]
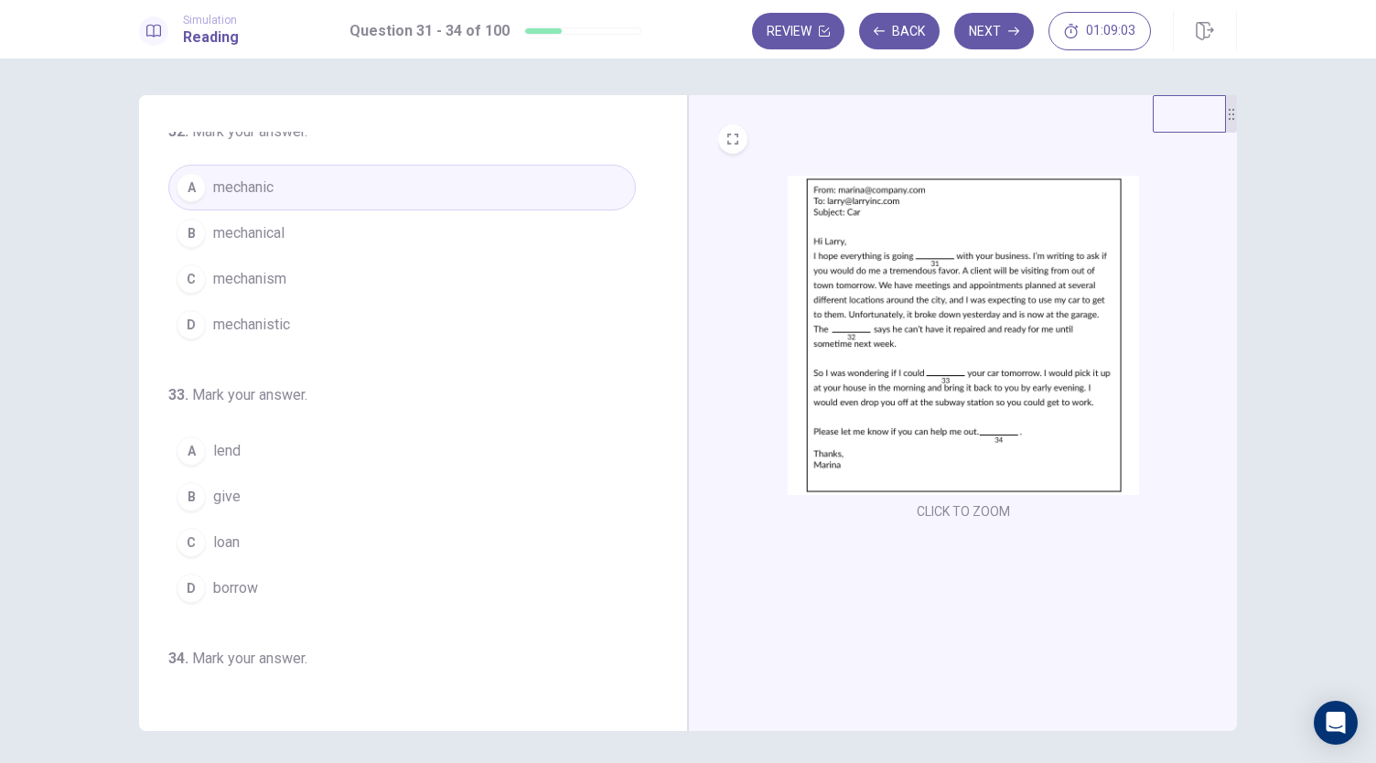
click at [315, 580] on button "D borrow" at bounding box center [402, 589] width 468 height 46
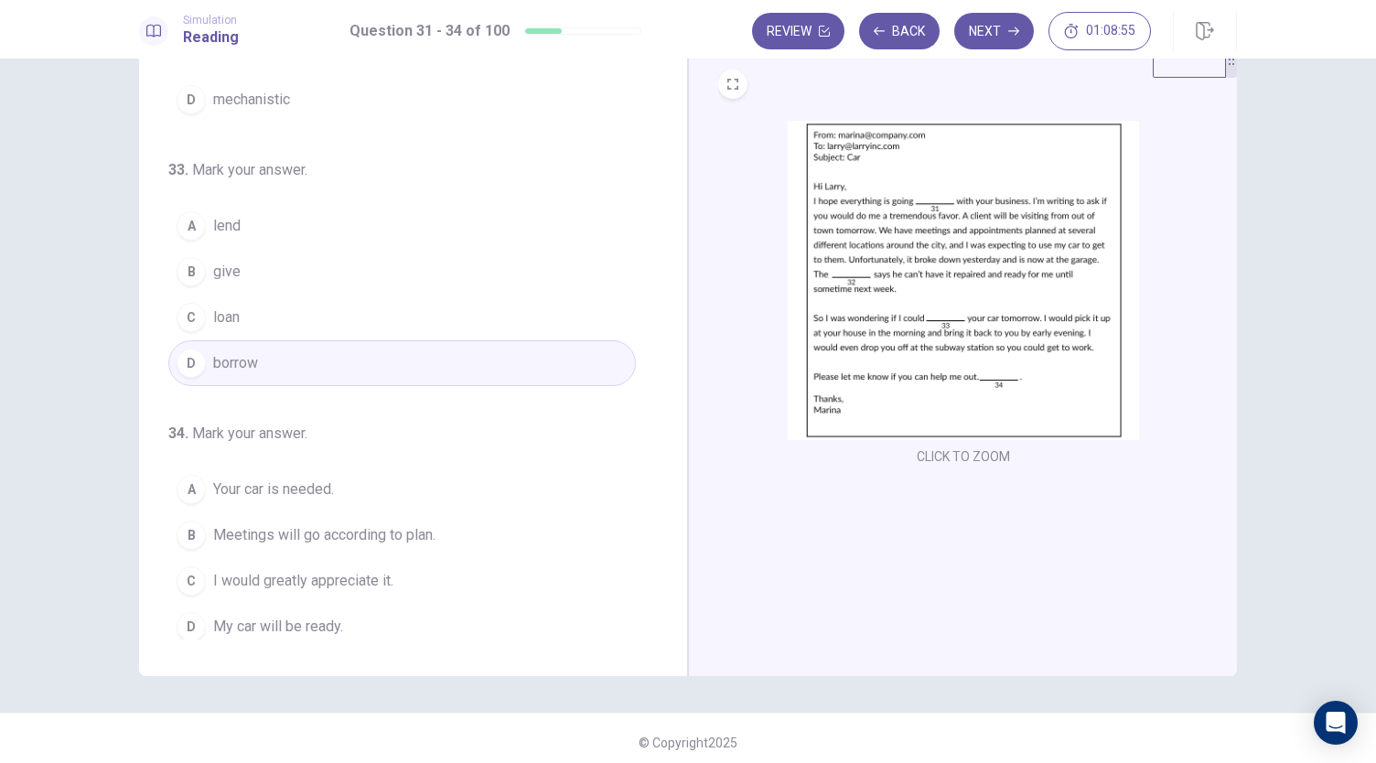
scroll to position [63, 0]
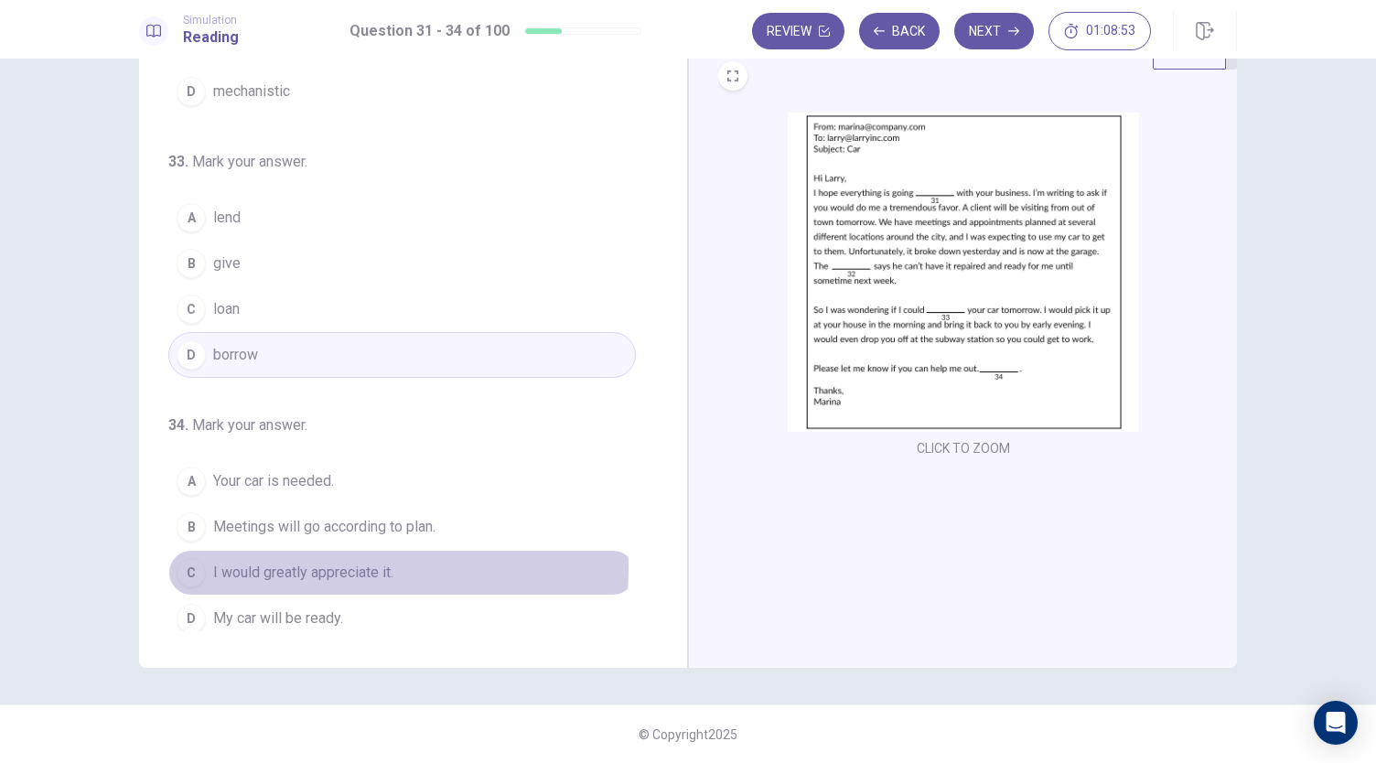
click at [340, 562] on span "I would greatly appreciate it." at bounding box center [303, 573] width 180 height 22
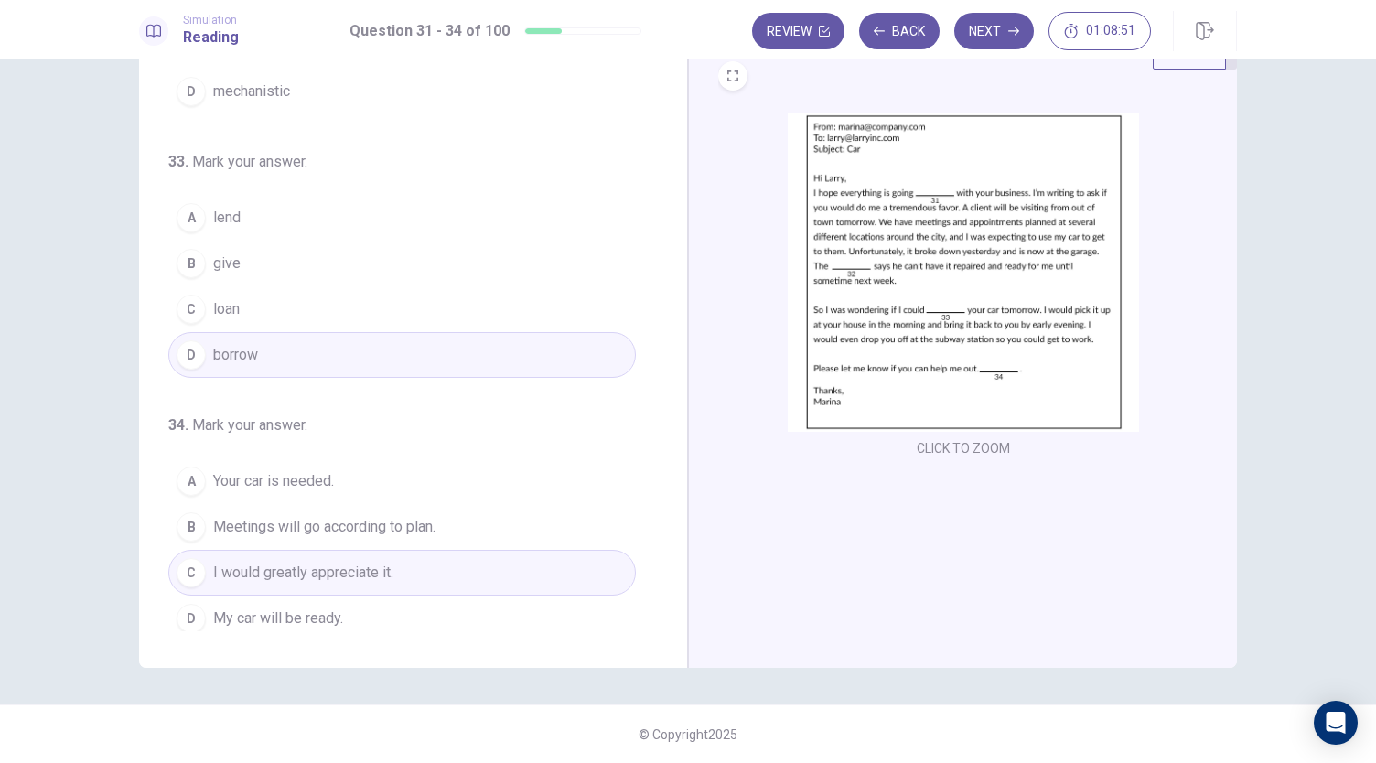
scroll to position [0, 0]
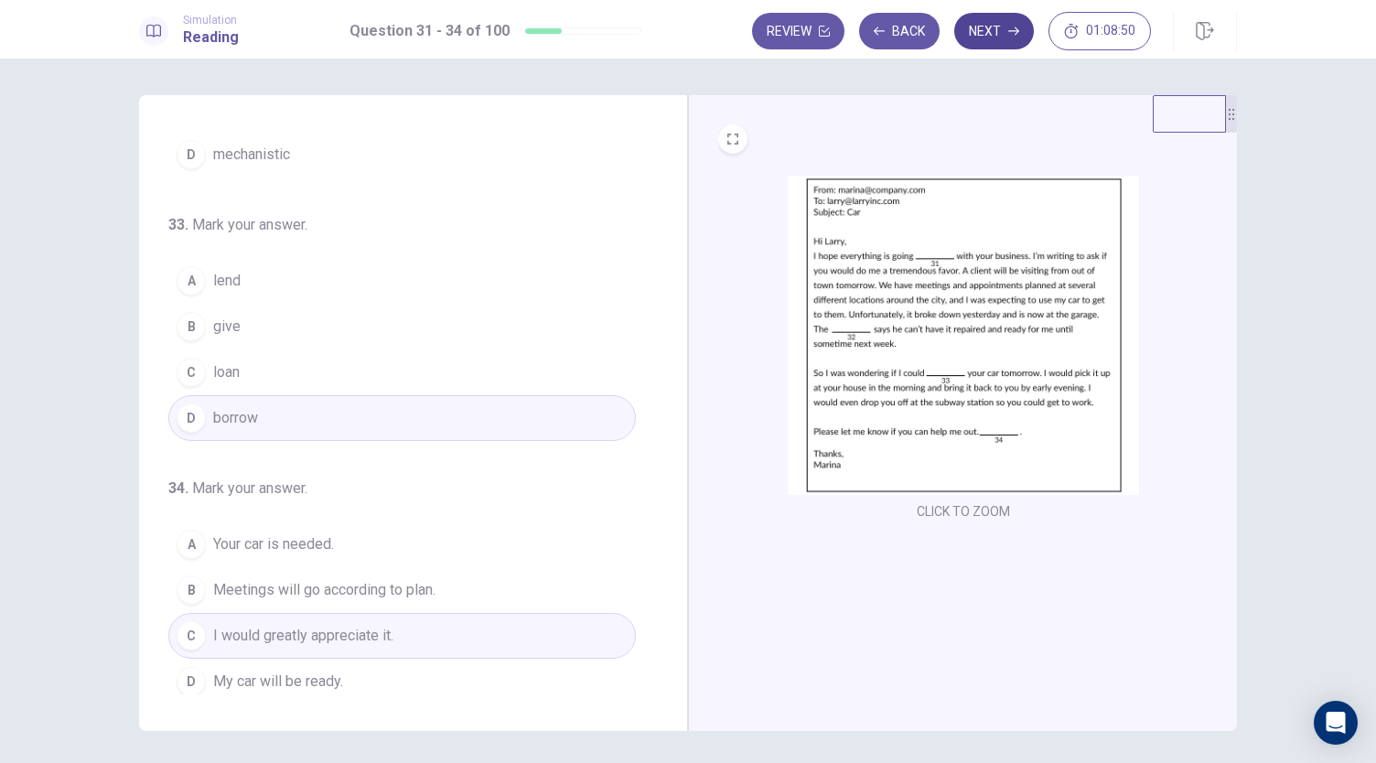
click at [996, 39] on button "Next" at bounding box center [994, 31] width 80 height 37
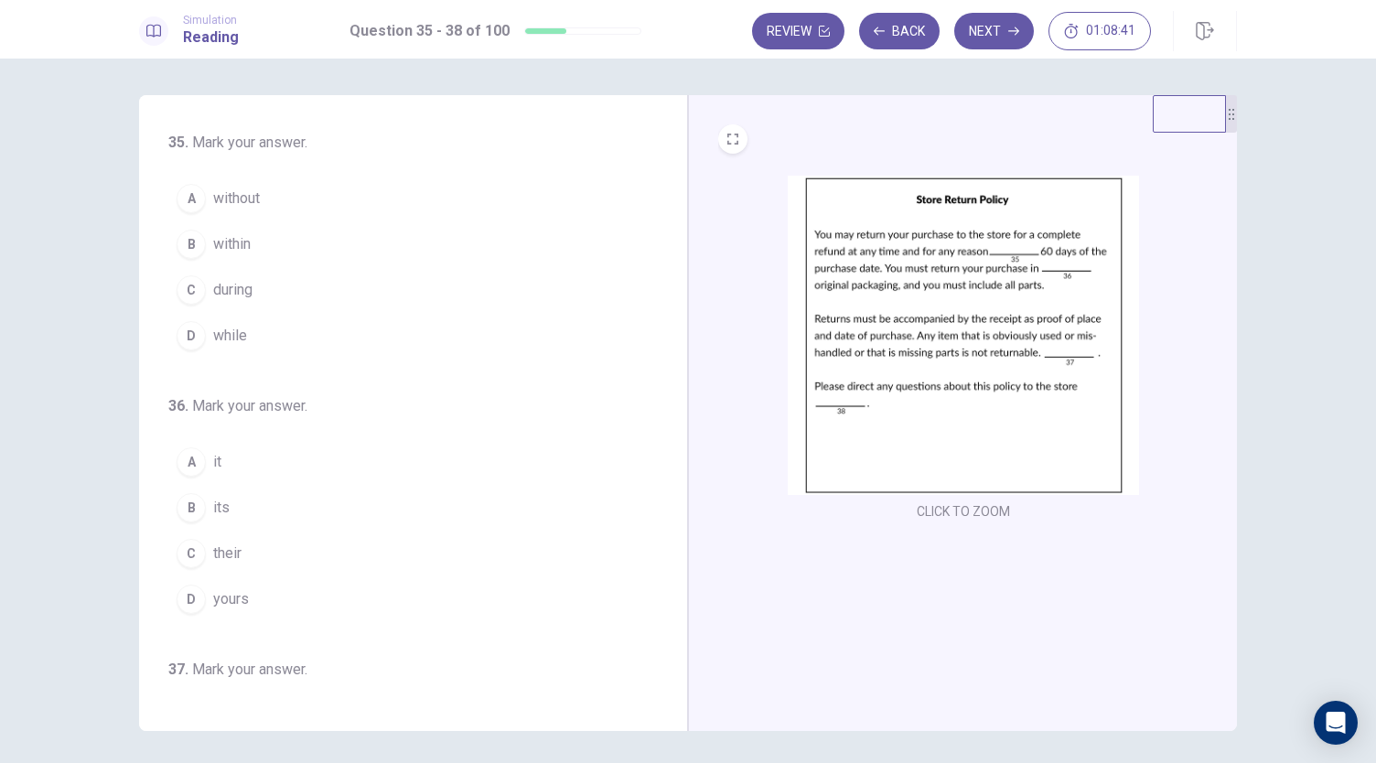
click at [262, 246] on button "B within" at bounding box center [402, 244] width 468 height 46
click at [291, 505] on button "B its" at bounding box center [402, 508] width 468 height 46
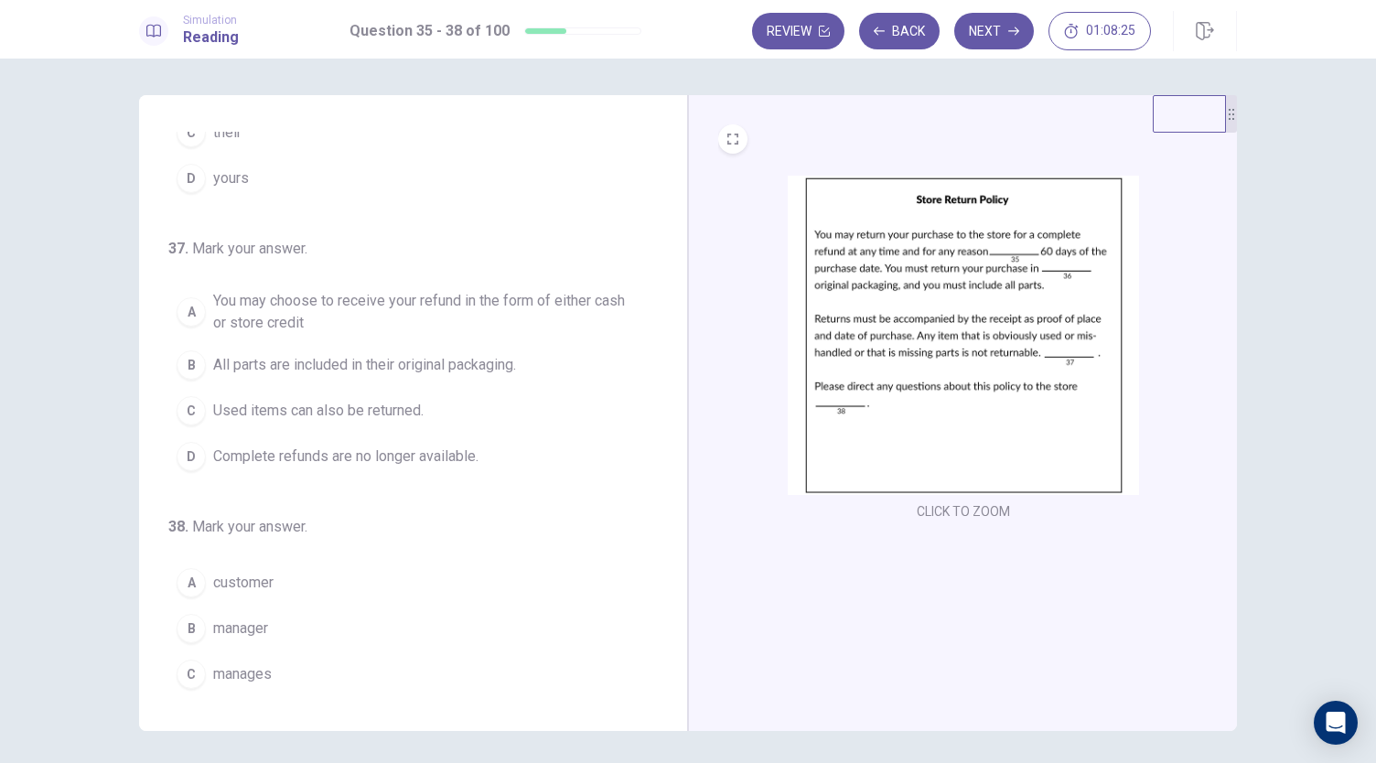
scroll to position [458, 0]
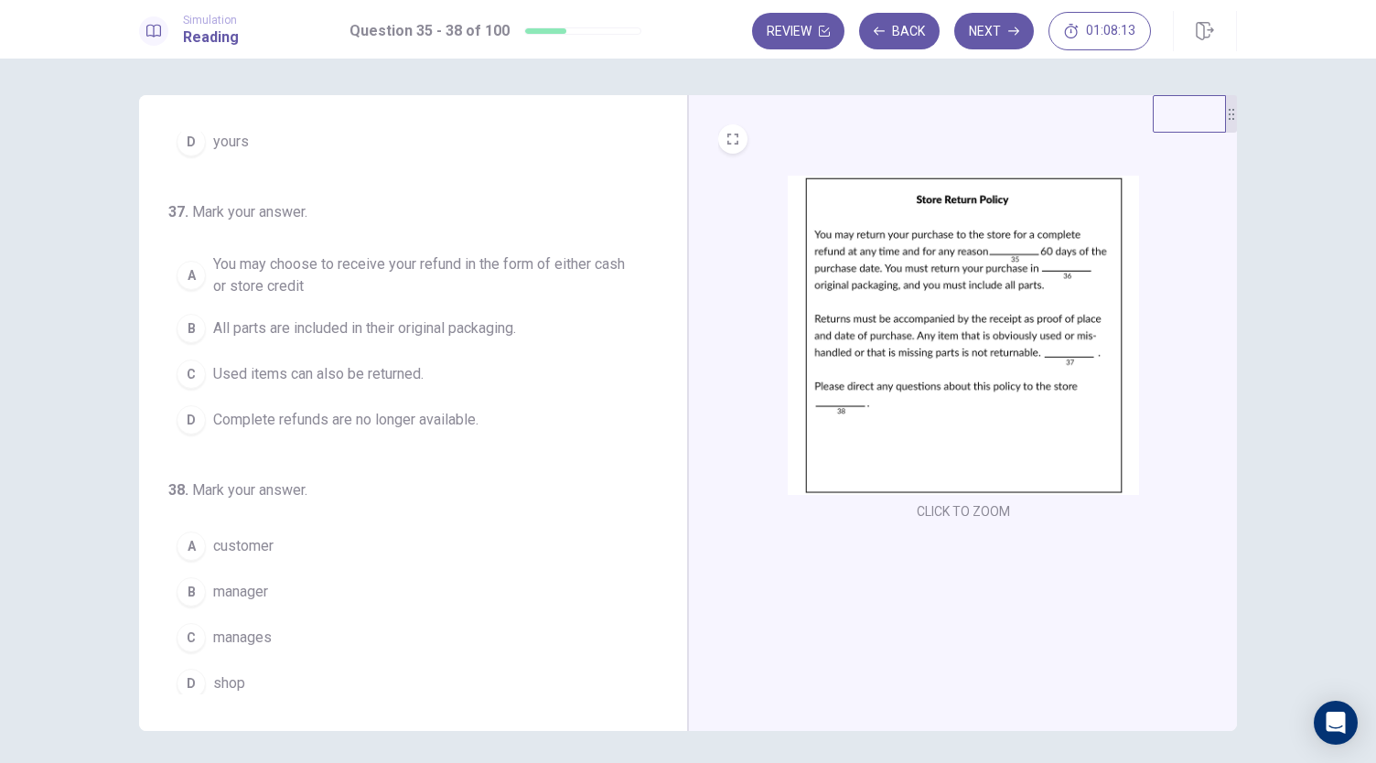
click at [464, 264] on span "You may choose to receive your refund in the form of either cash or store credit" at bounding box center [420, 275] width 415 height 44
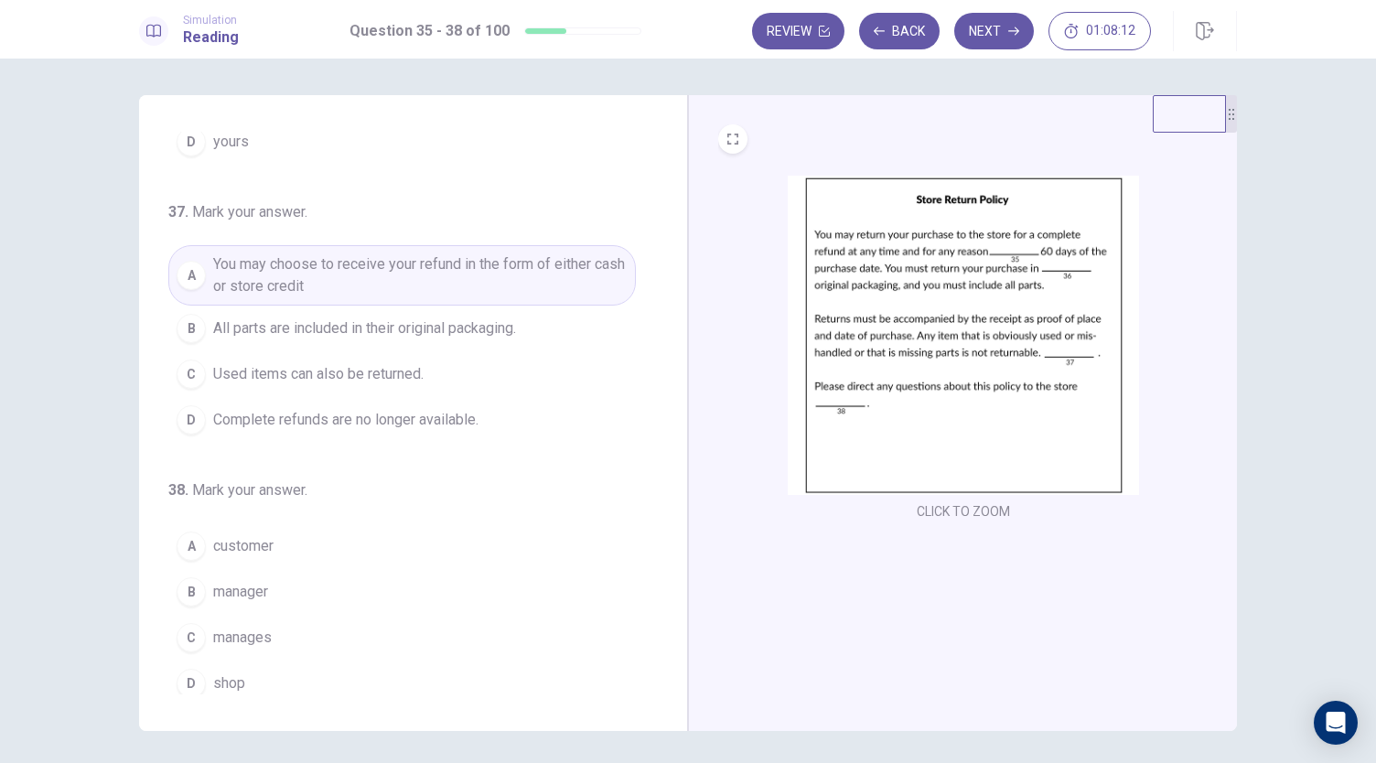
scroll to position [459, 0]
click at [286, 574] on button "B manager" at bounding box center [402, 590] width 468 height 46
click at [976, 38] on button "Next" at bounding box center [994, 31] width 80 height 37
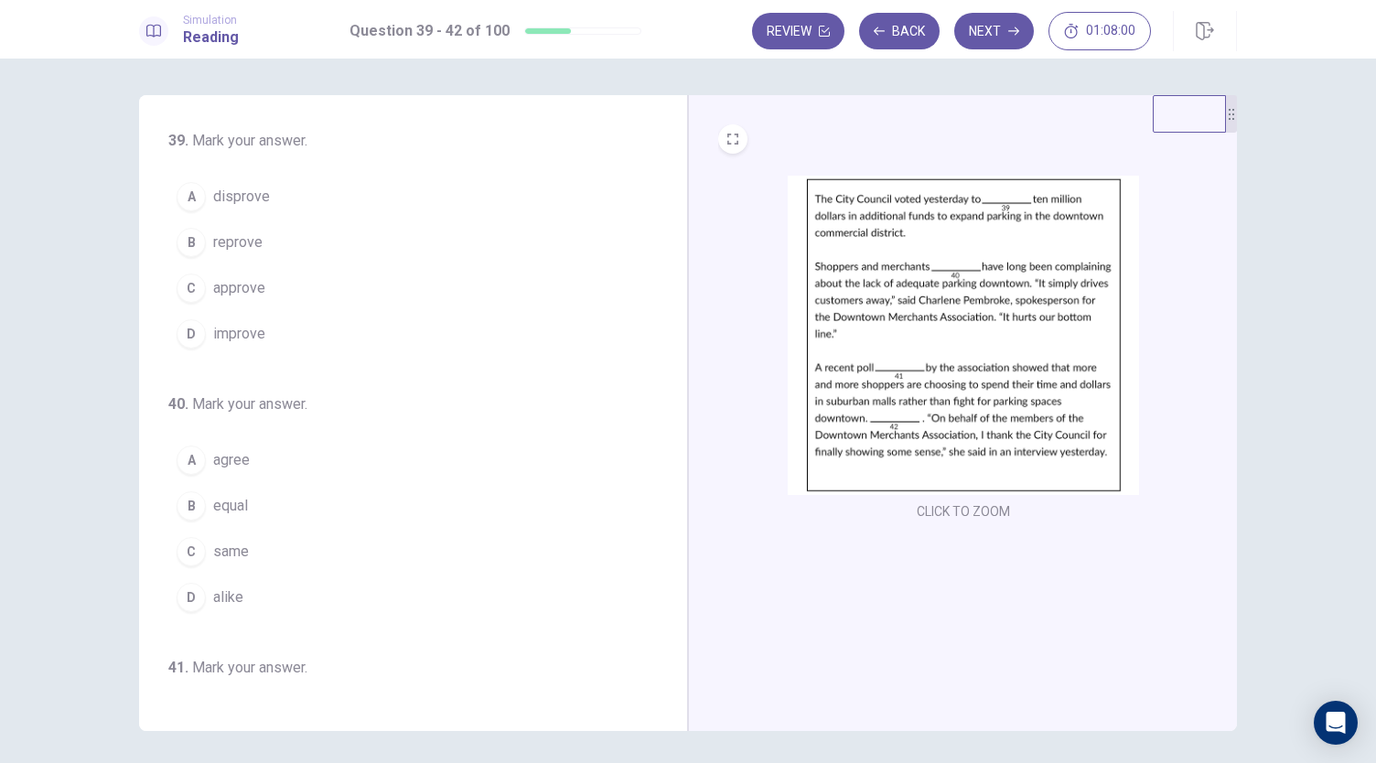
scroll to position [0, 0]
click at [249, 284] on span "approve" at bounding box center [239, 290] width 52 height 22
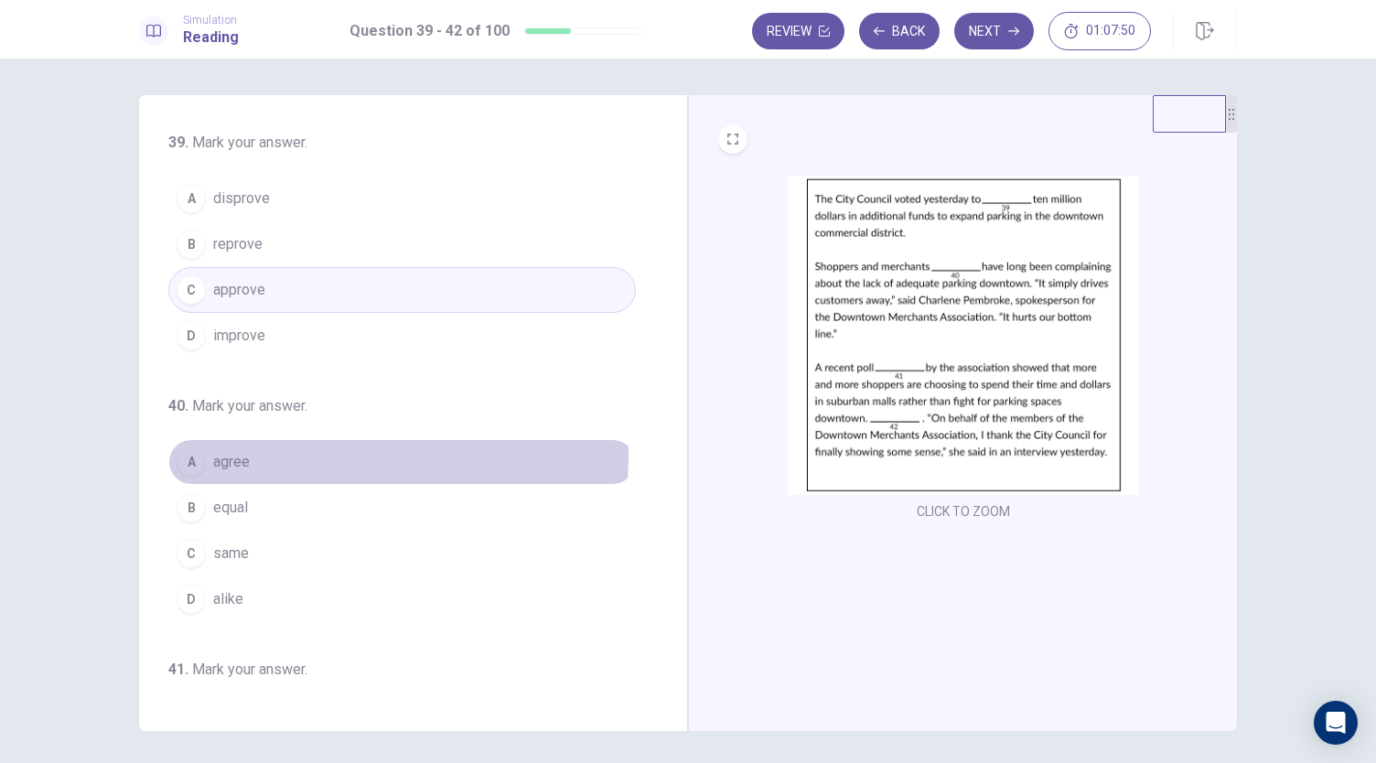
click at [284, 452] on button "A agree" at bounding box center [402, 462] width 468 height 46
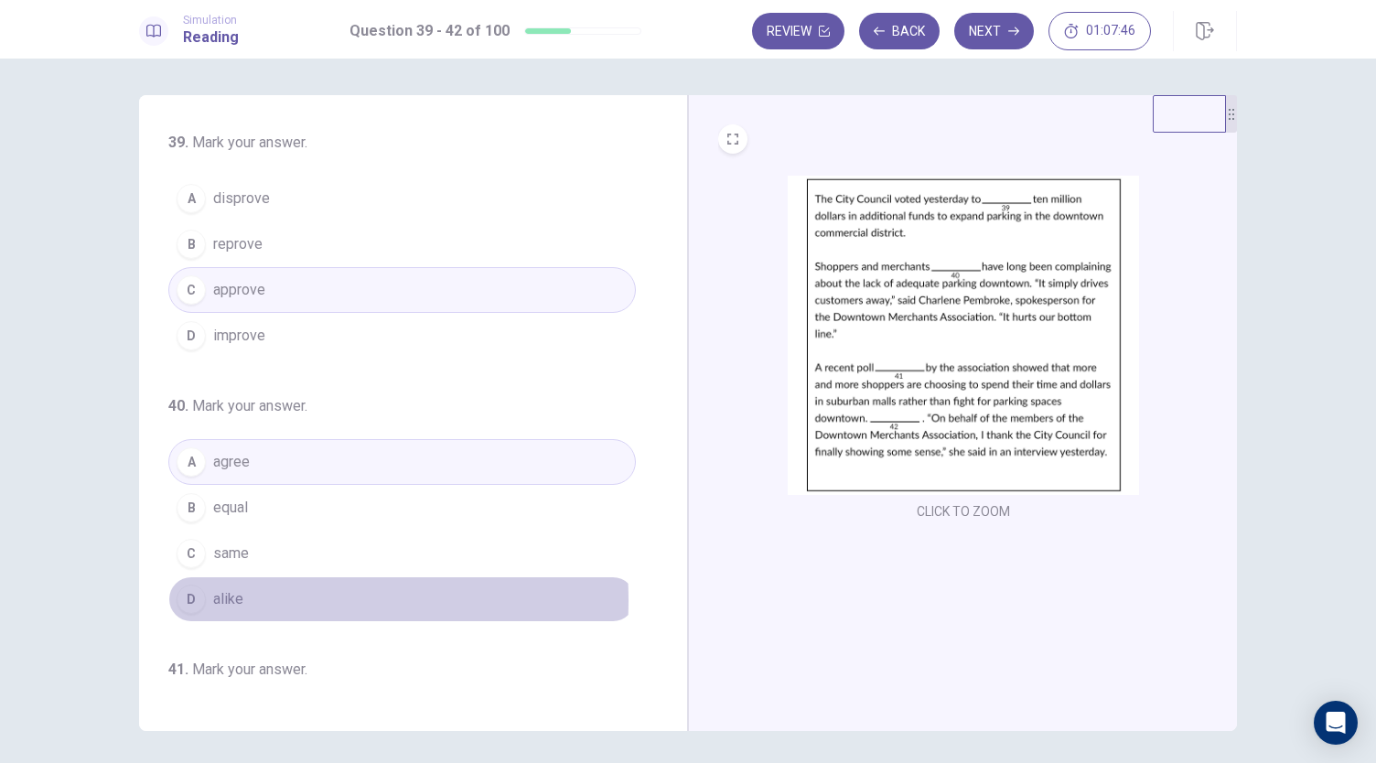
click at [254, 596] on button "D alike" at bounding box center [402, 600] width 468 height 46
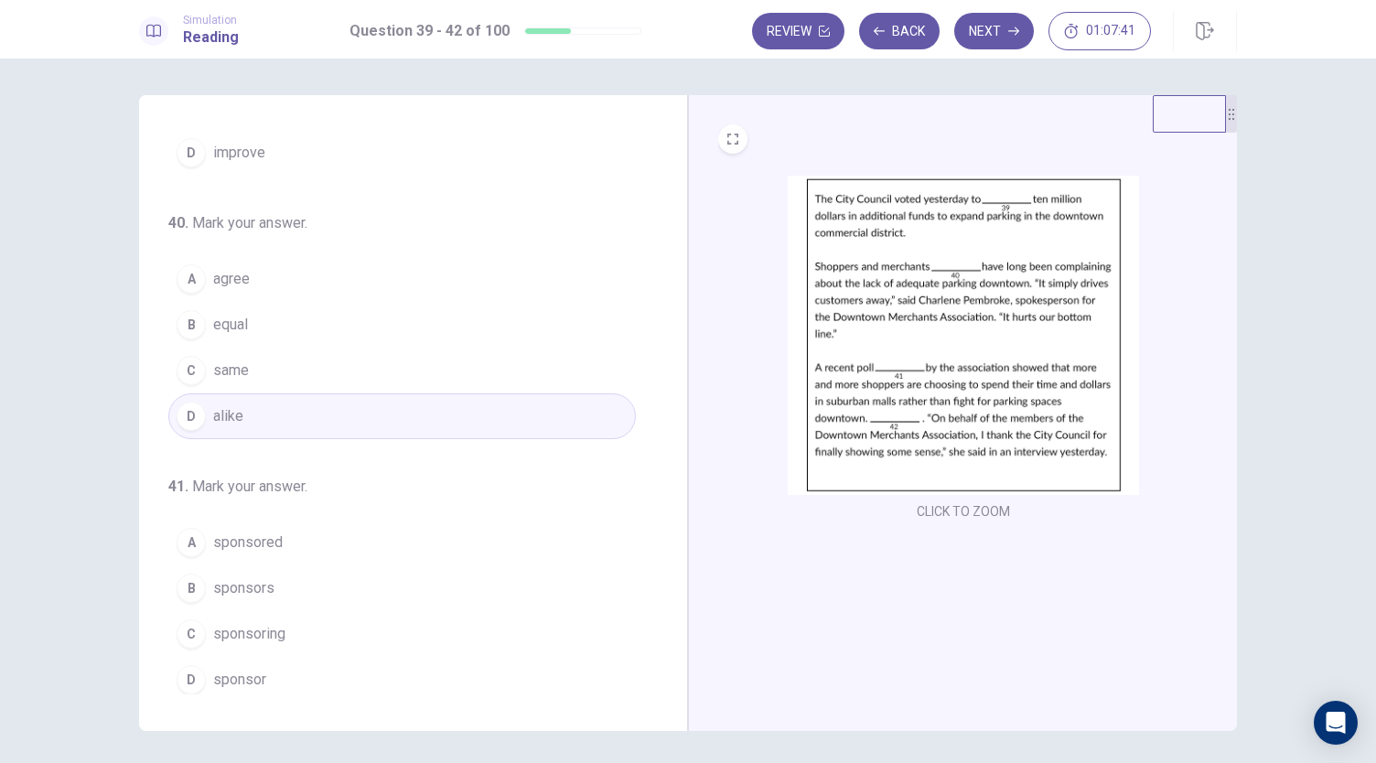
scroll to position [275, 0]
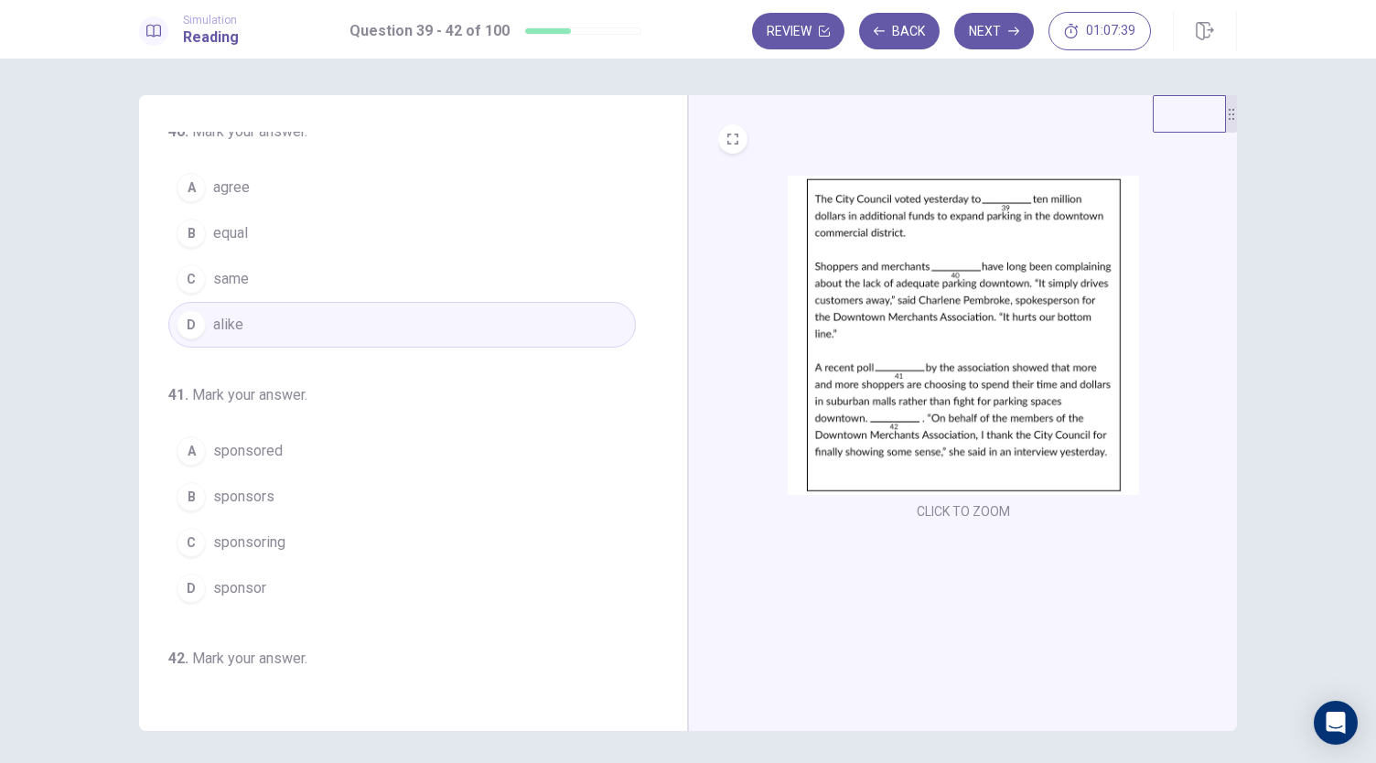
click at [317, 446] on button "A sponsored" at bounding box center [402, 451] width 468 height 46
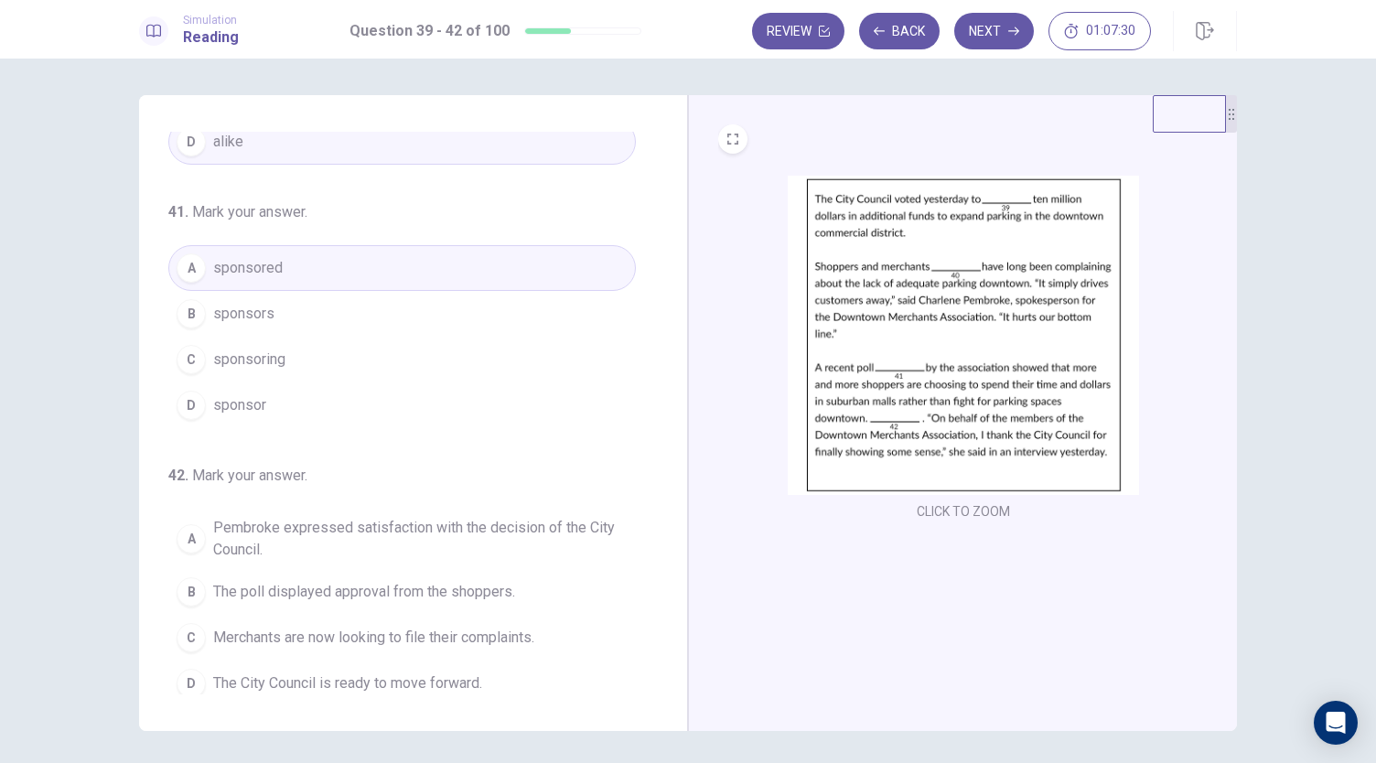
scroll to position [459, 0]
click at [302, 517] on span "Pembroke expressed satisfaction with the decision of the City Council." at bounding box center [420, 537] width 415 height 44
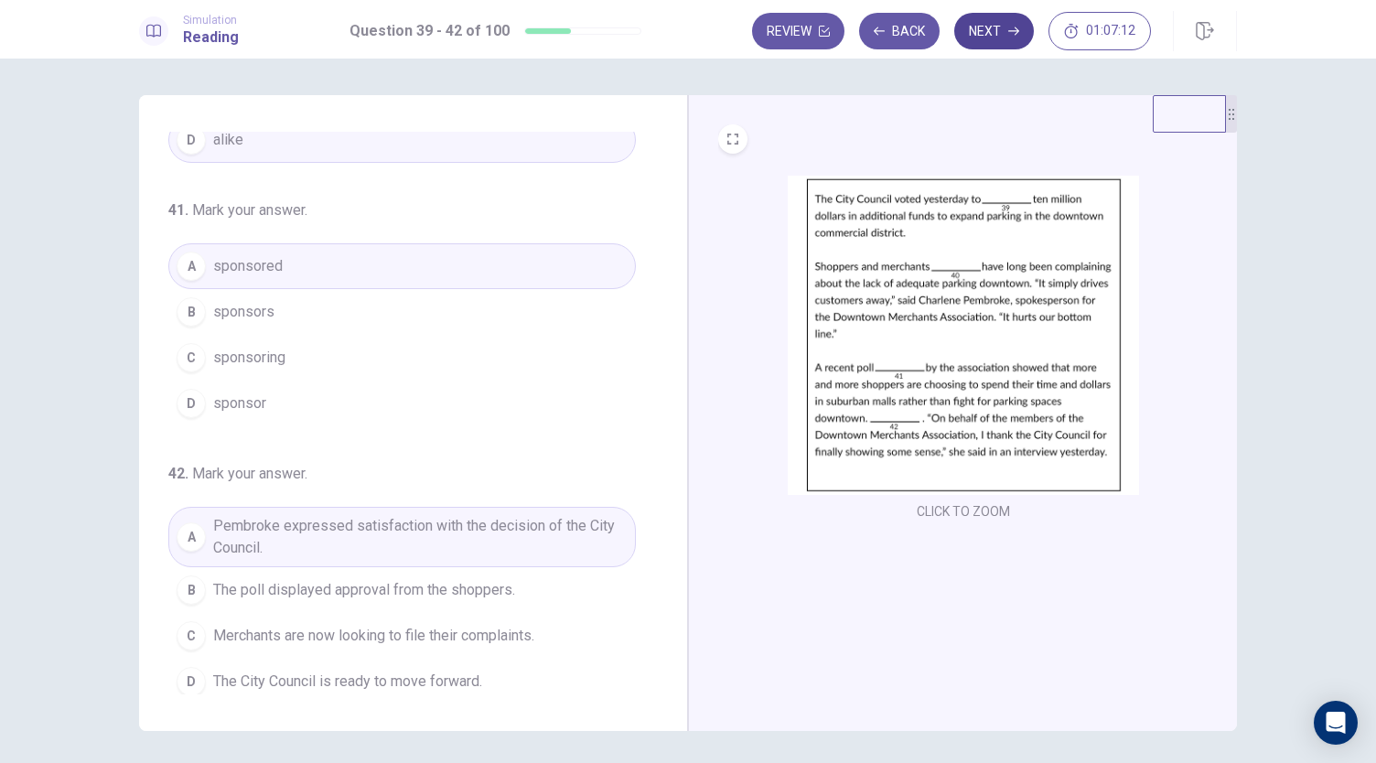
click at [988, 43] on button "Next" at bounding box center [994, 31] width 80 height 37
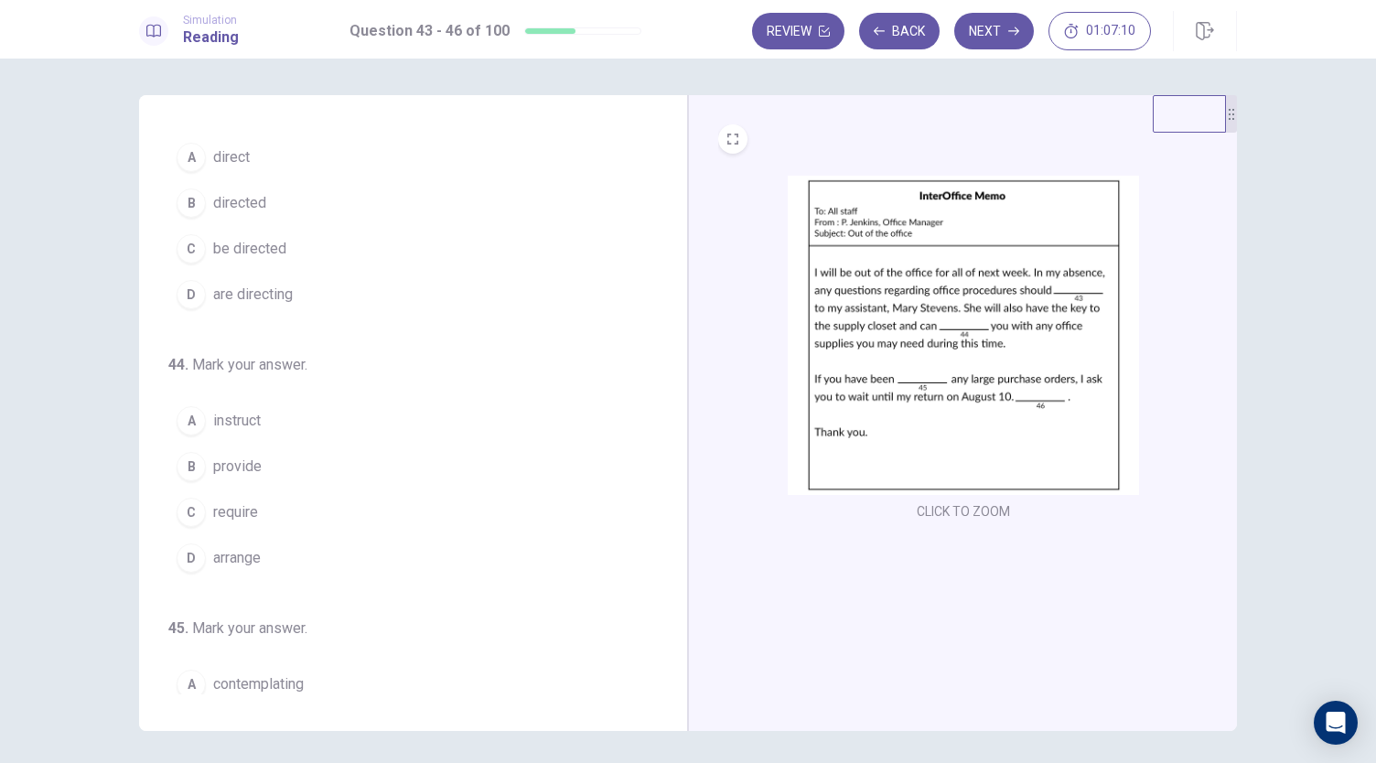
scroll to position [0, 0]
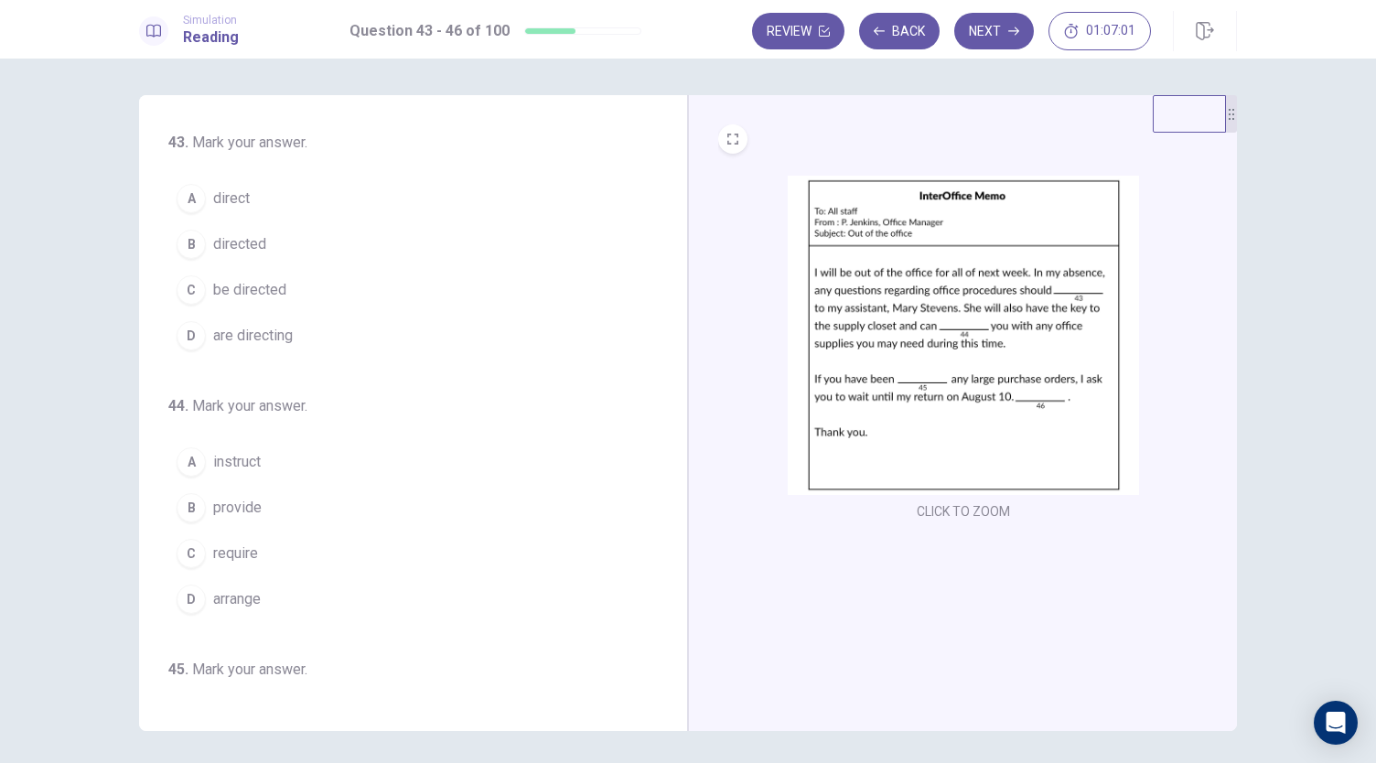
click at [343, 296] on button "C be directed" at bounding box center [402, 290] width 468 height 46
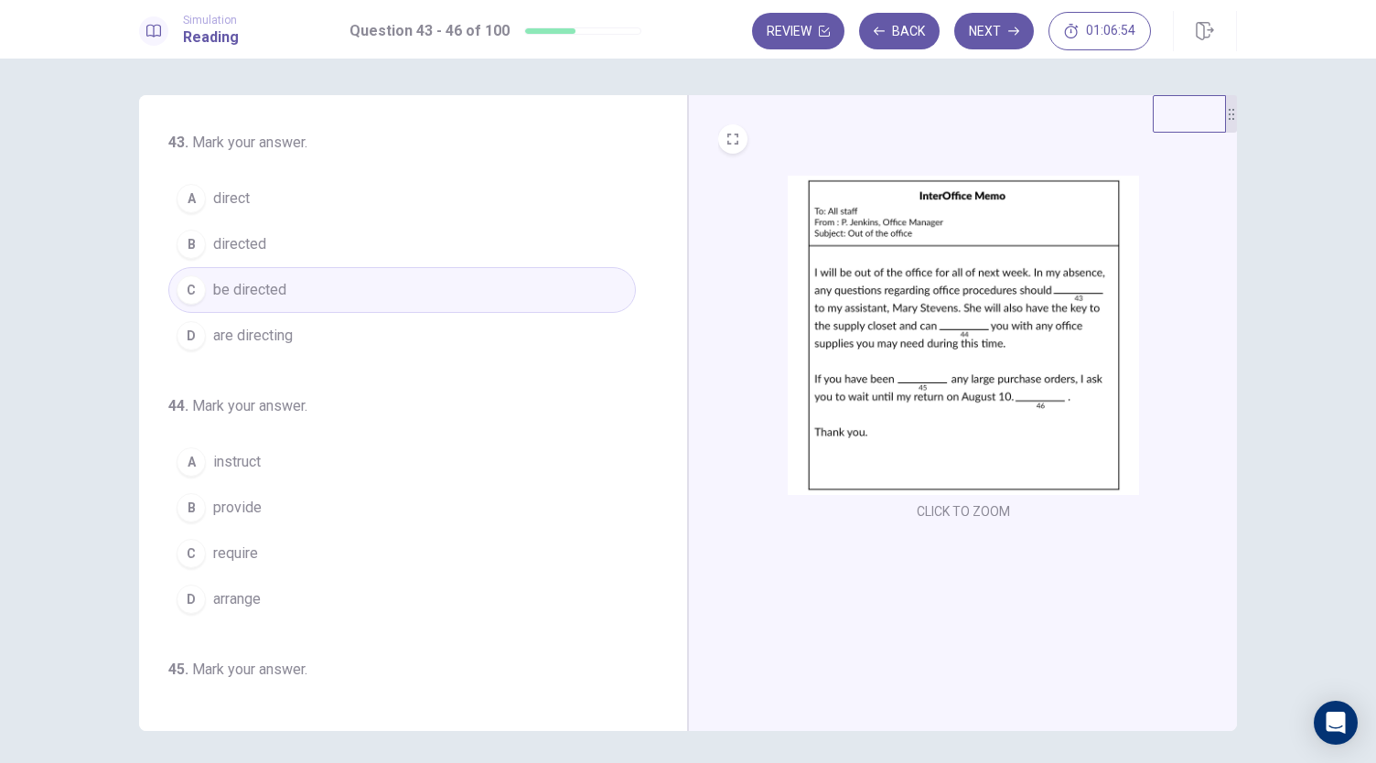
scroll to position [92, 0]
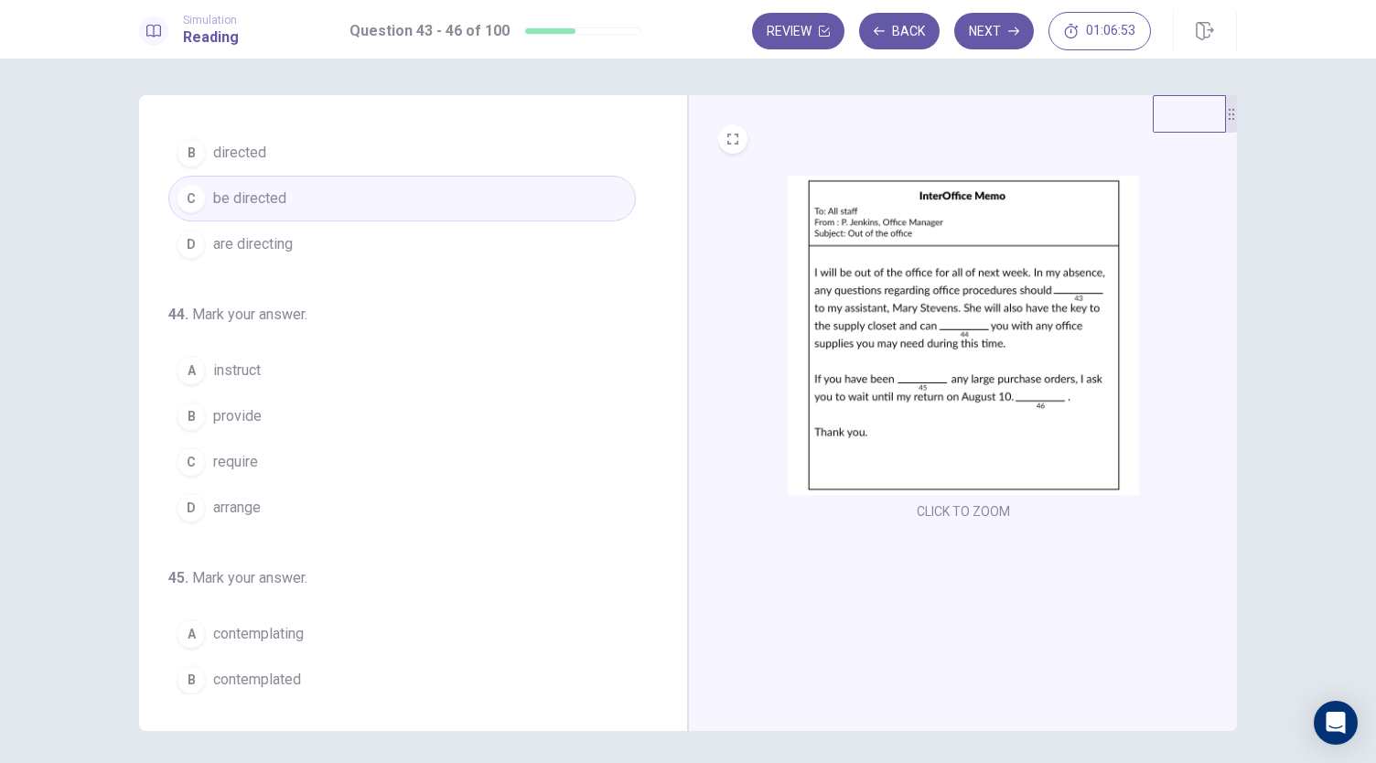
click at [326, 409] on button "B provide" at bounding box center [402, 417] width 468 height 46
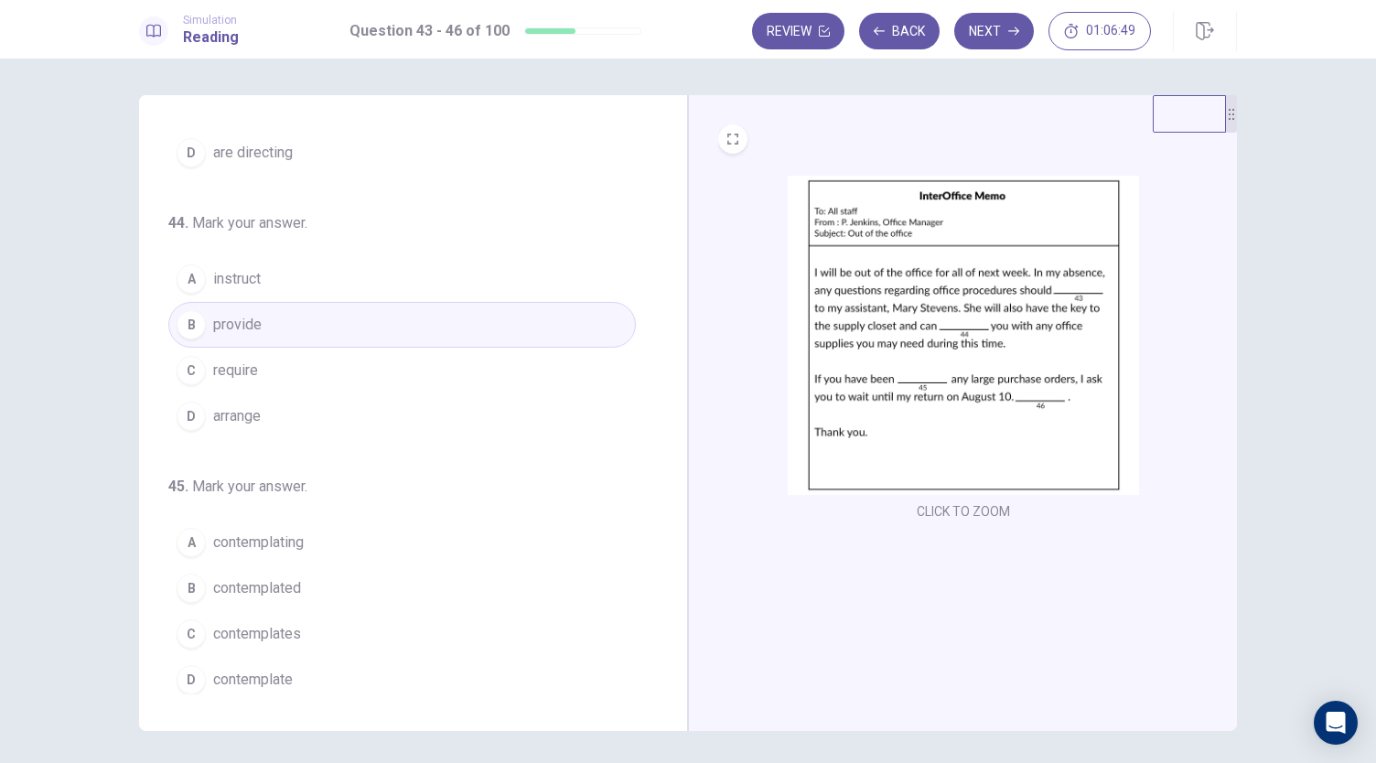
scroll to position [275, 0]
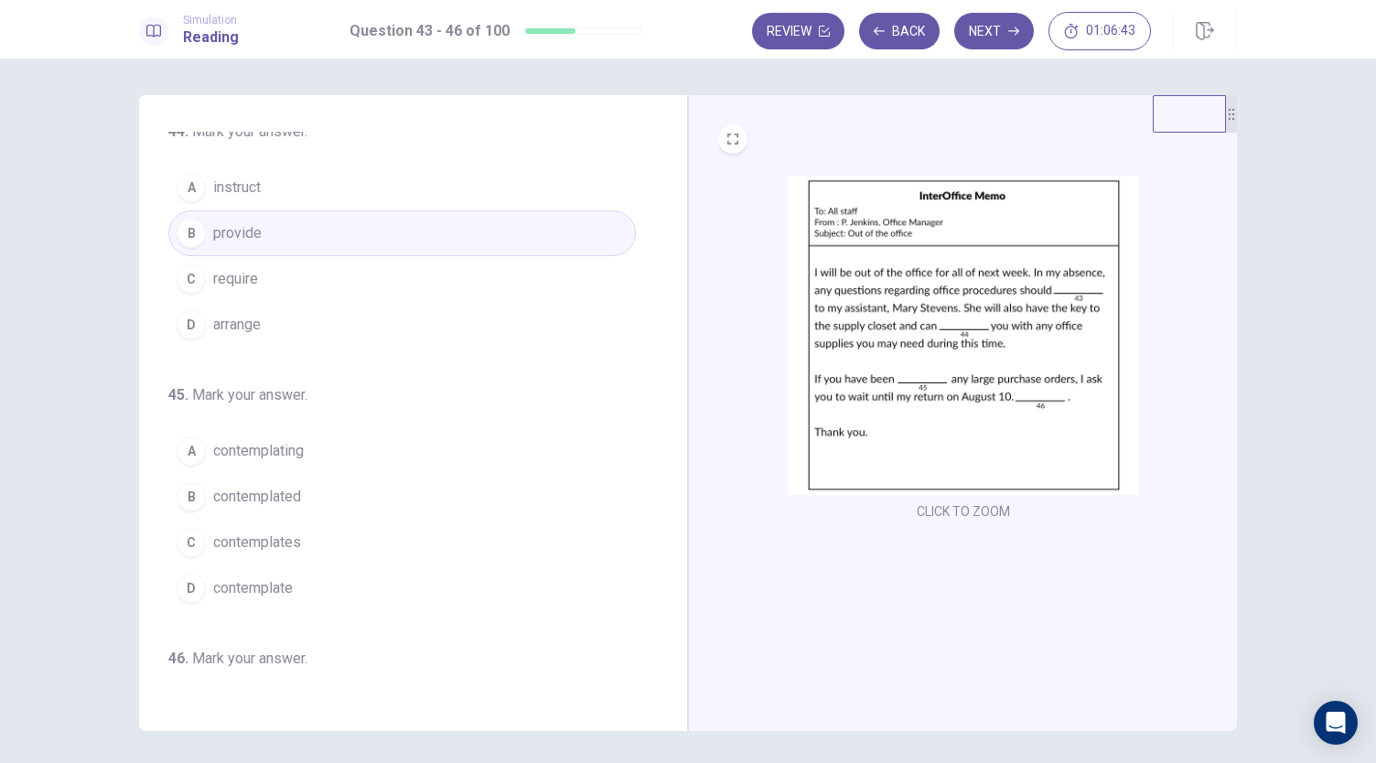
click at [331, 456] on button "A contemplating" at bounding box center [402, 451] width 468 height 46
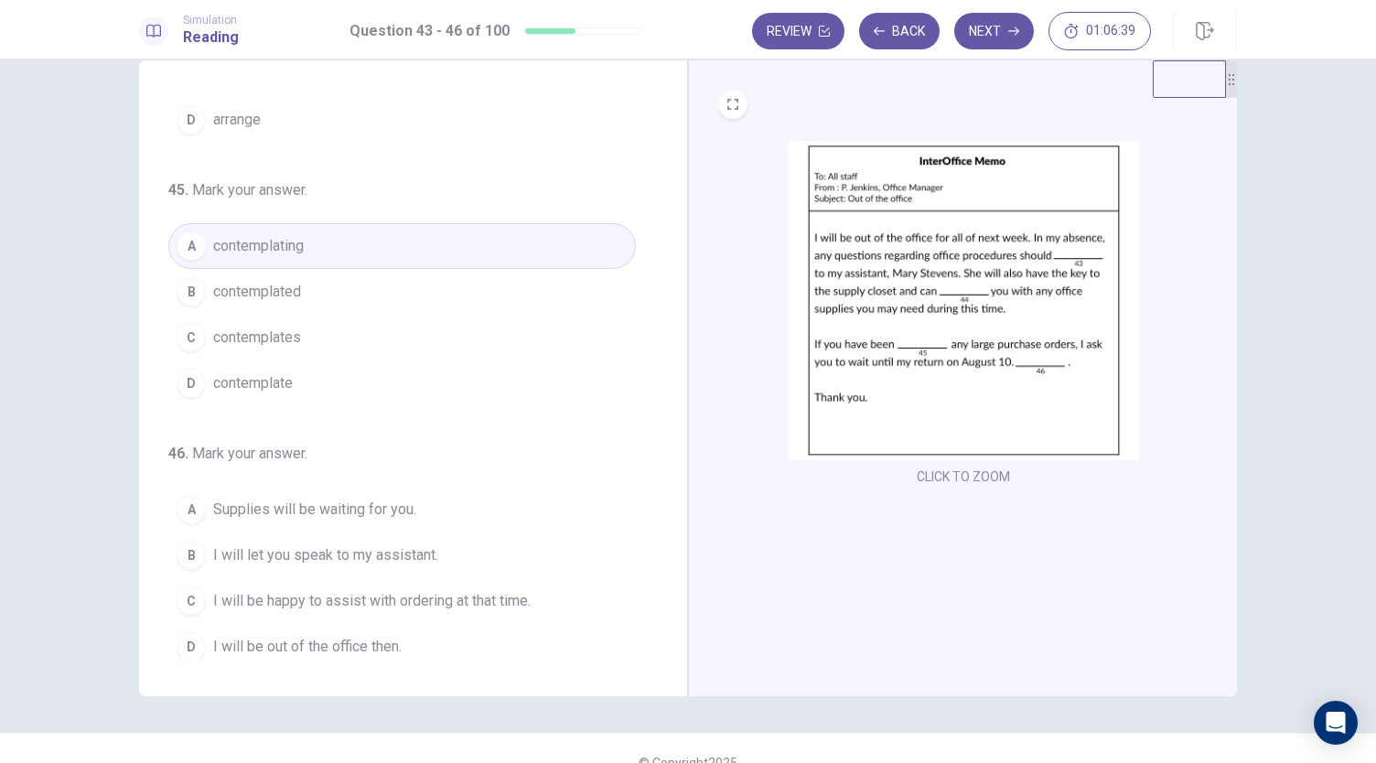
scroll to position [63, 0]
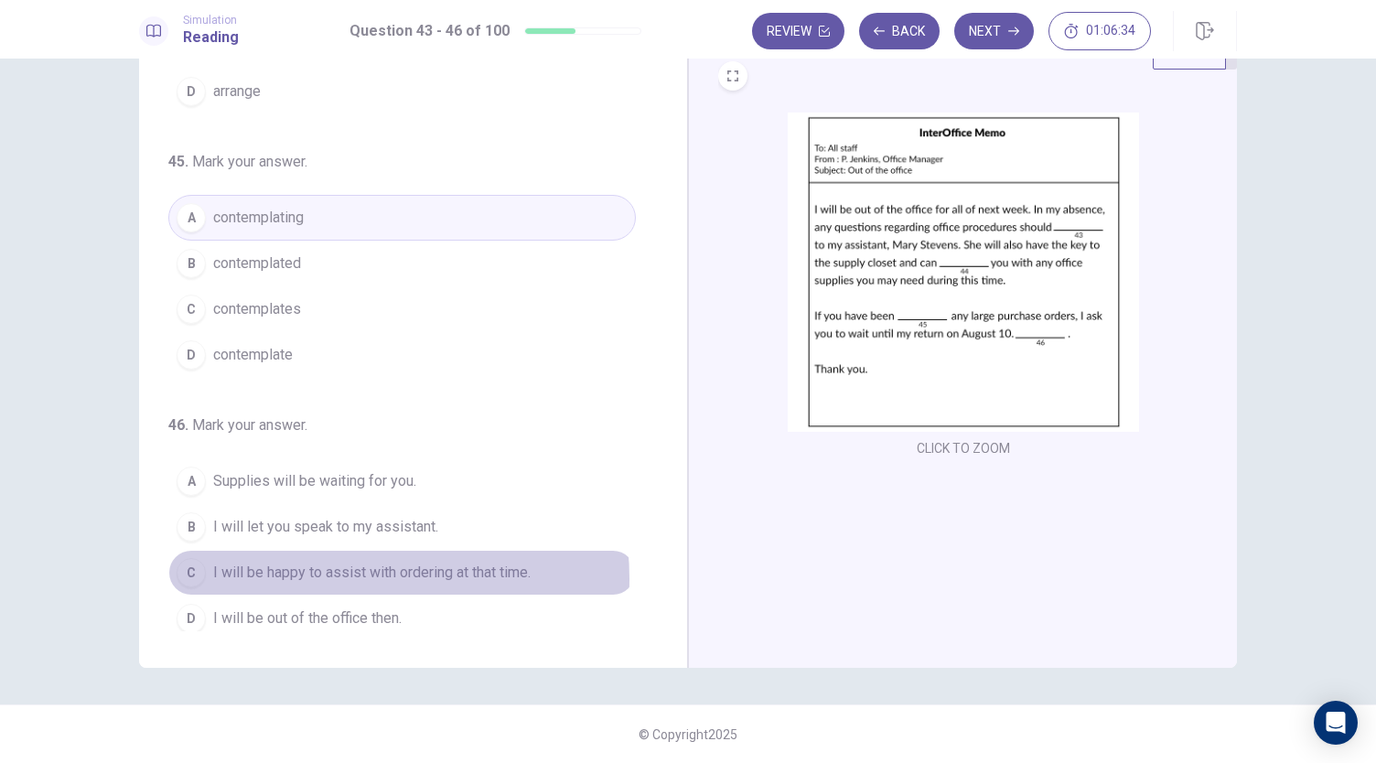
click at [326, 570] on span "I will be happy to assist with ordering at that time." at bounding box center [372, 573] width 318 height 22
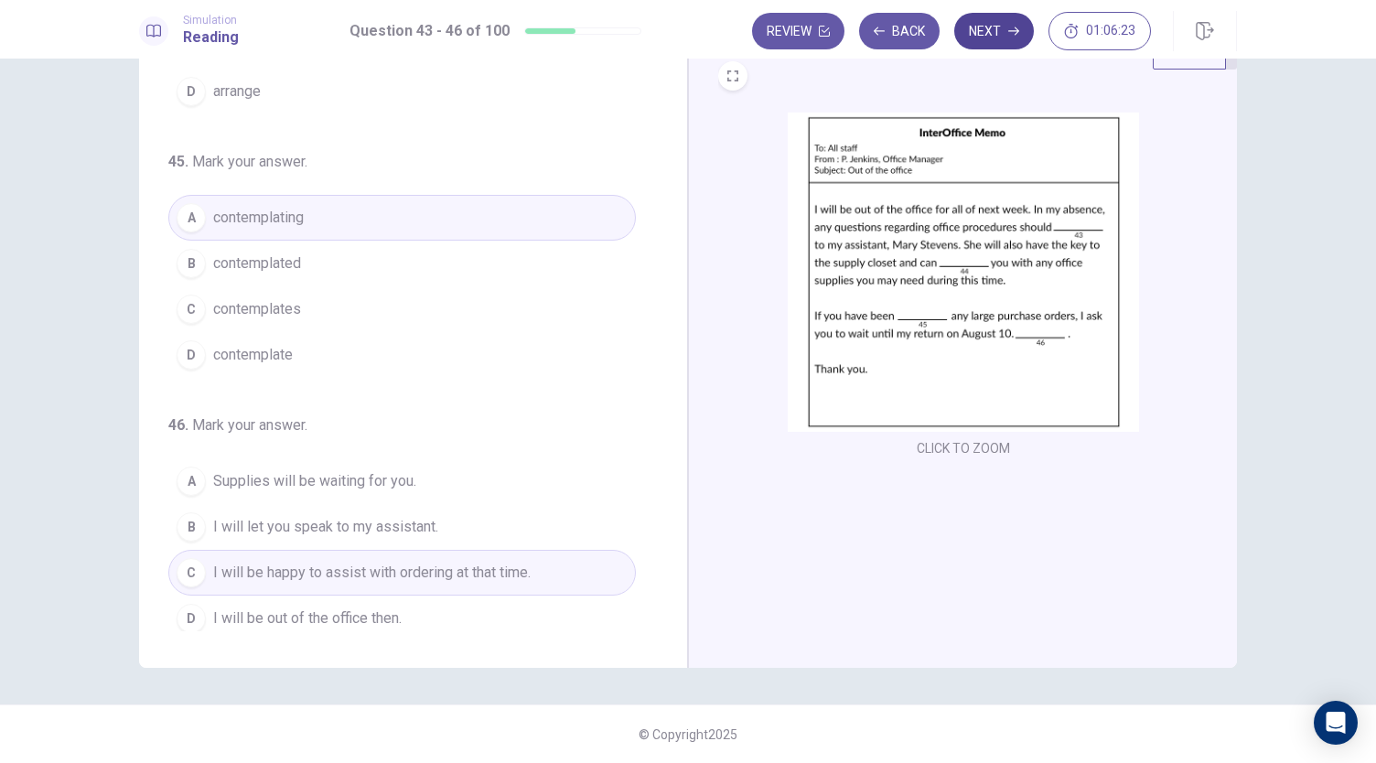
click at [998, 37] on button "Next" at bounding box center [994, 31] width 80 height 37
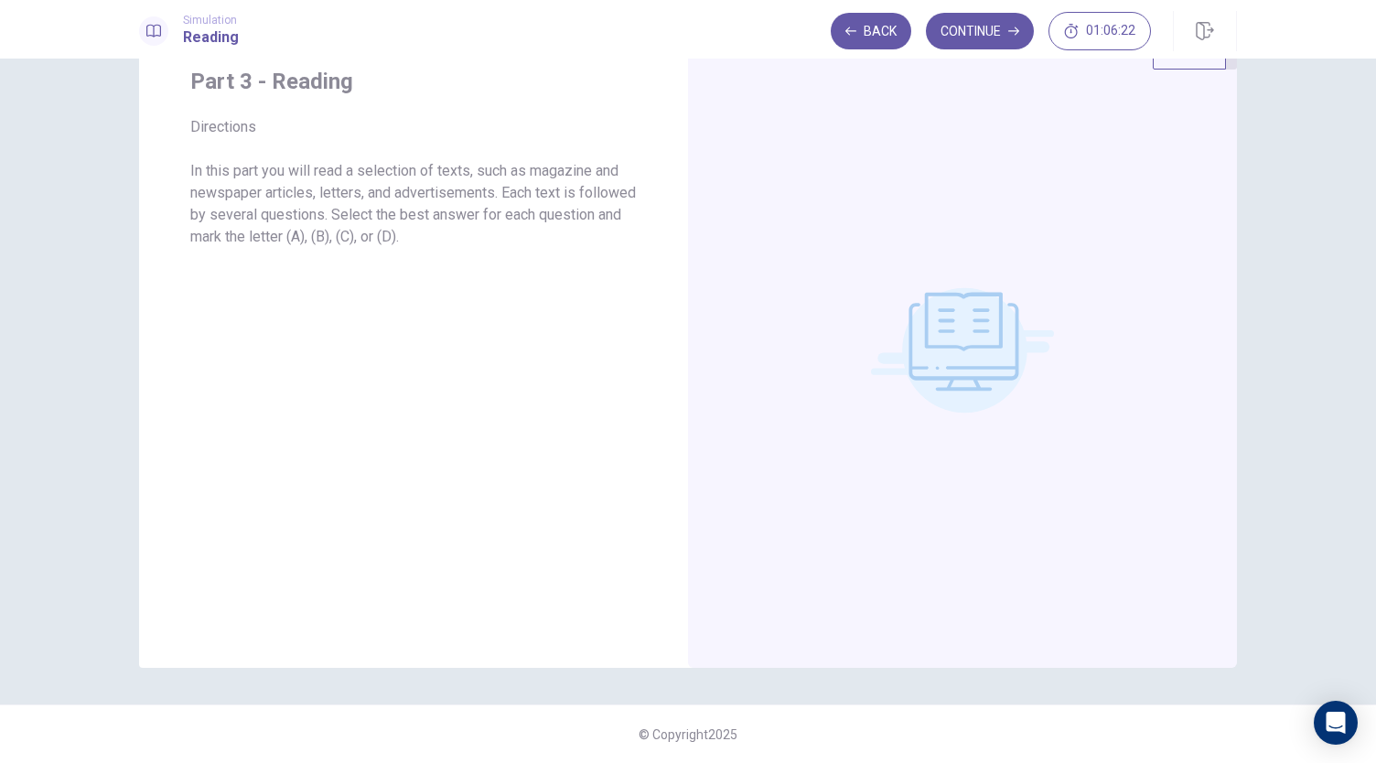
scroll to position [0, 0]
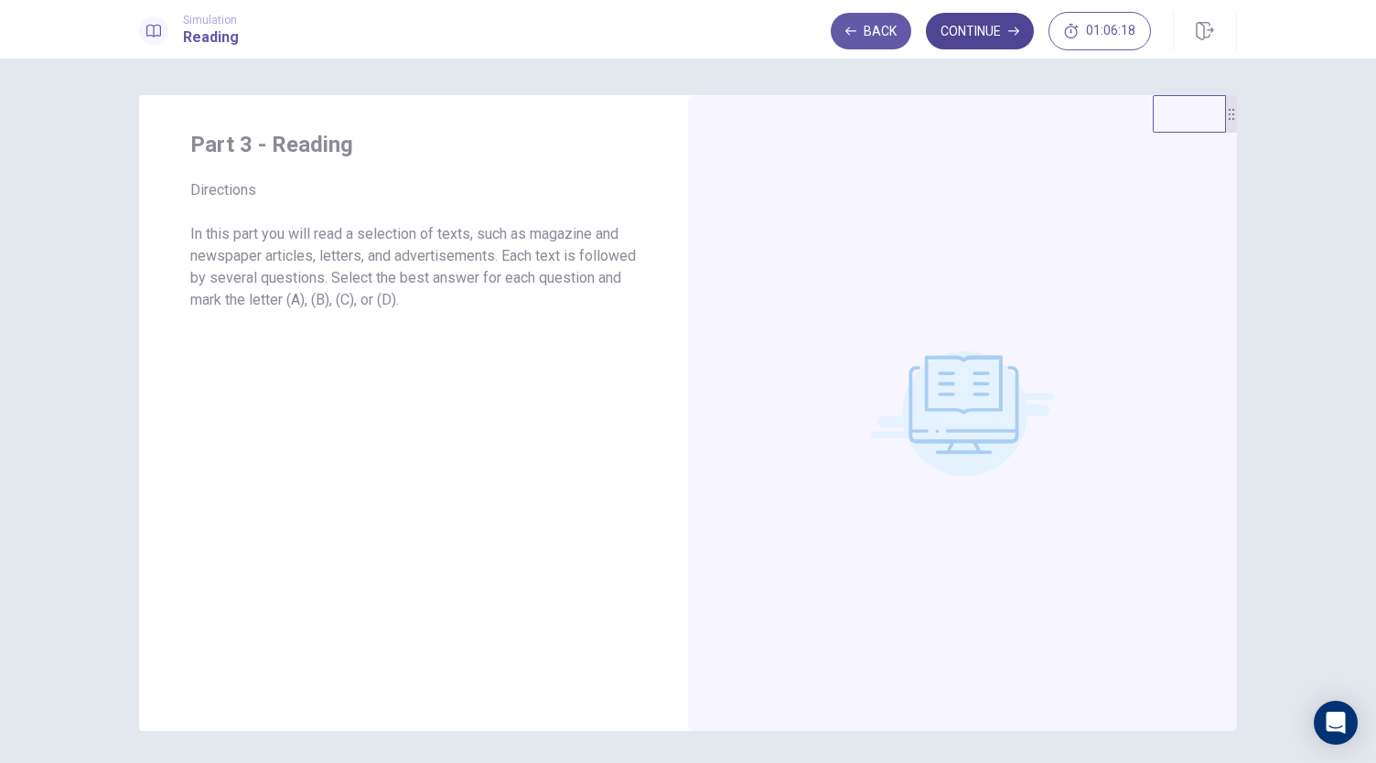
click at [999, 23] on button "Continue" at bounding box center [980, 31] width 108 height 37
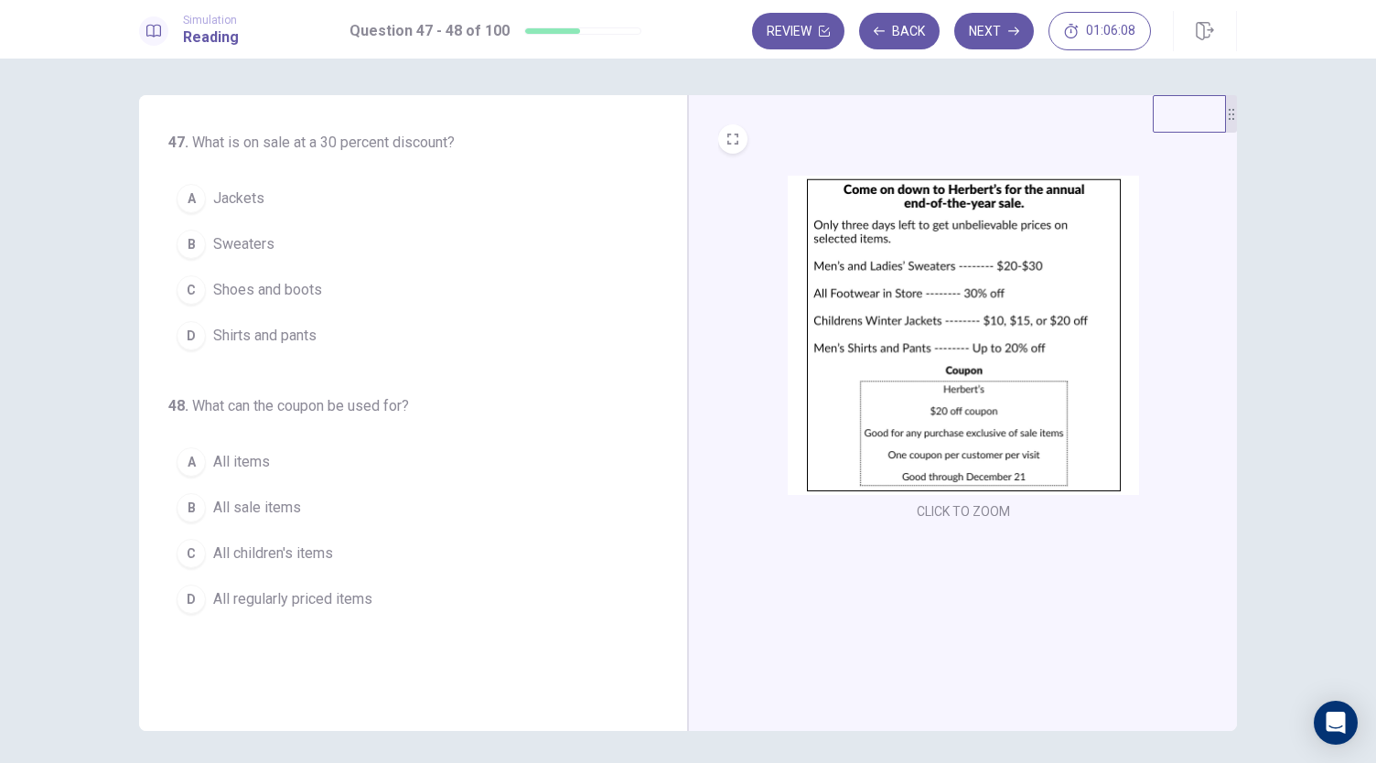
click at [296, 280] on span "Shoes and boots" at bounding box center [267, 290] width 109 height 22
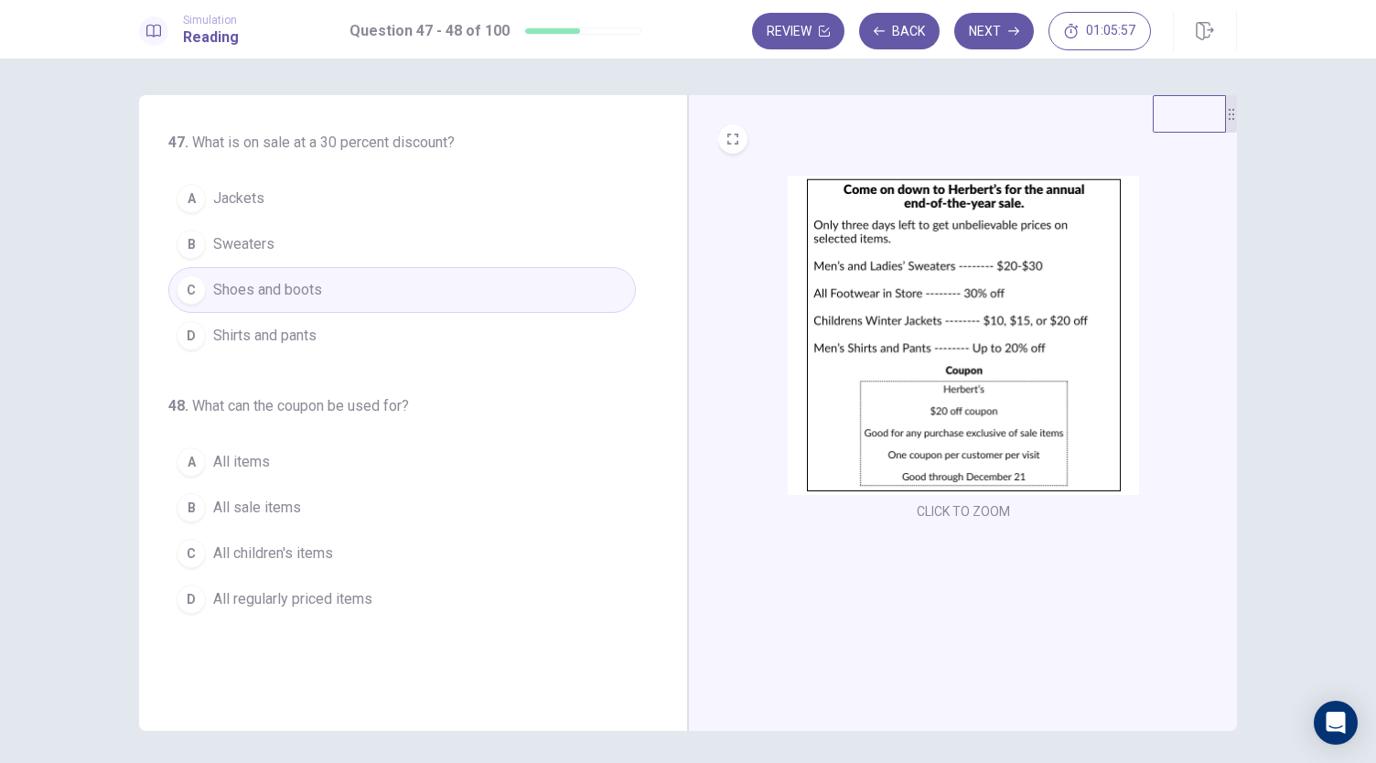
click at [340, 503] on button "B All sale items" at bounding box center [402, 508] width 468 height 46
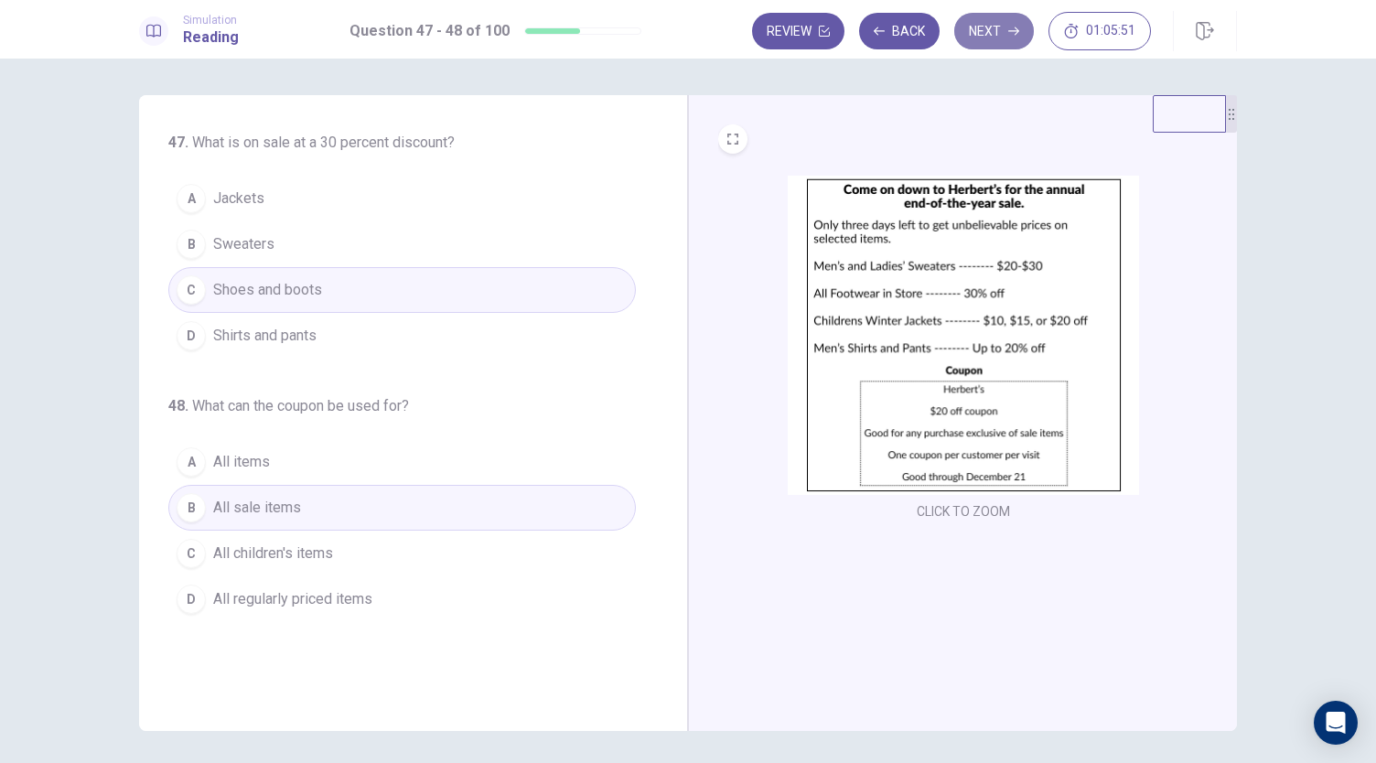
click at [976, 40] on button "Next" at bounding box center [994, 31] width 80 height 37
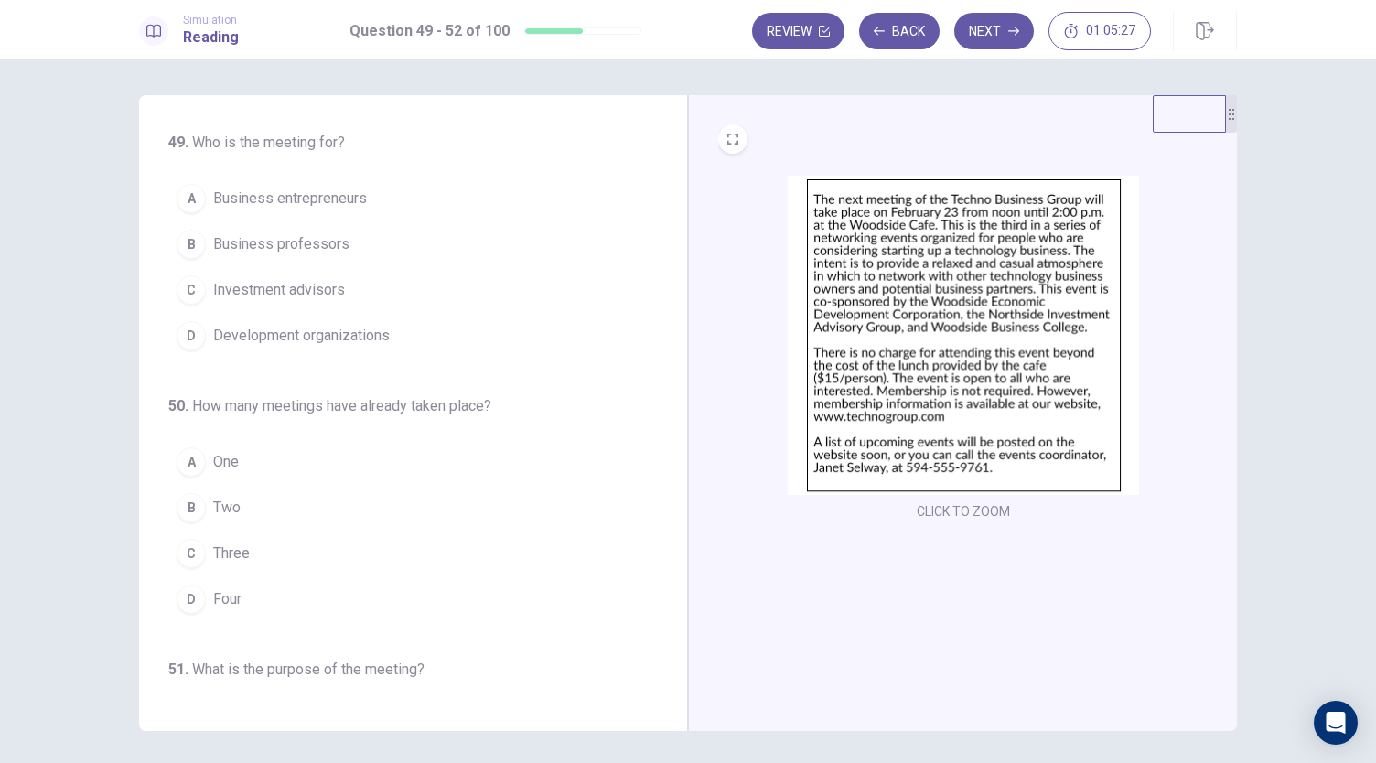
click at [212, 492] on button "B Two" at bounding box center [402, 508] width 468 height 46
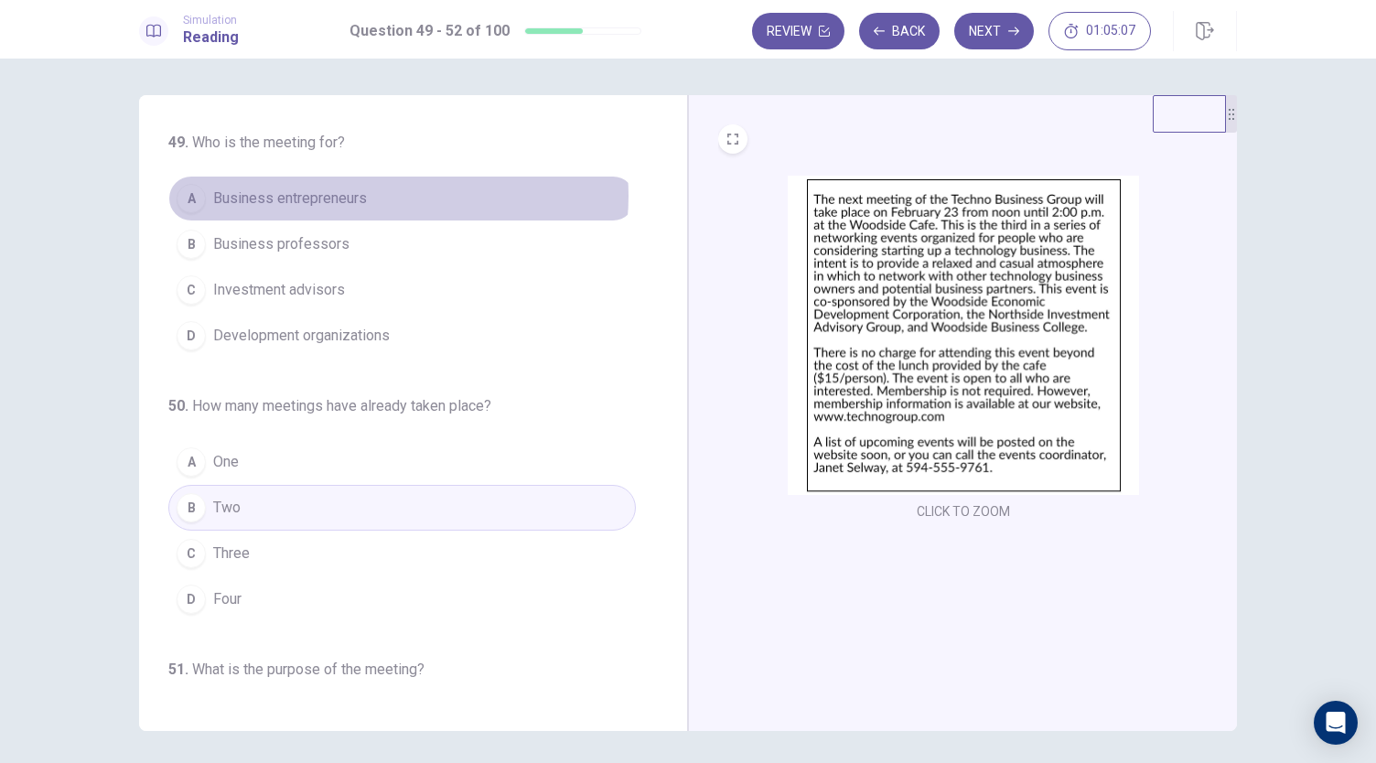
click at [383, 196] on button "A Business entrepreneurs" at bounding box center [402, 199] width 468 height 46
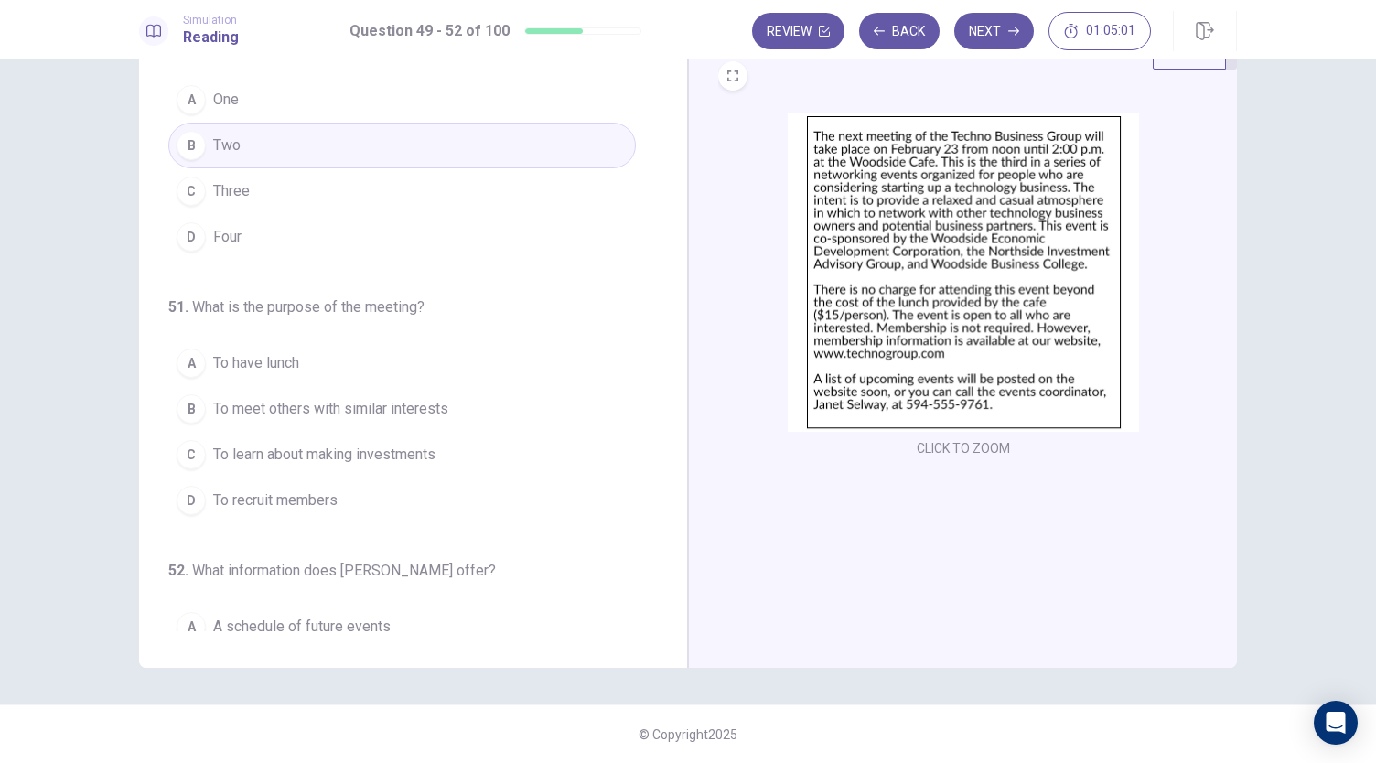
scroll to position [445, 0]
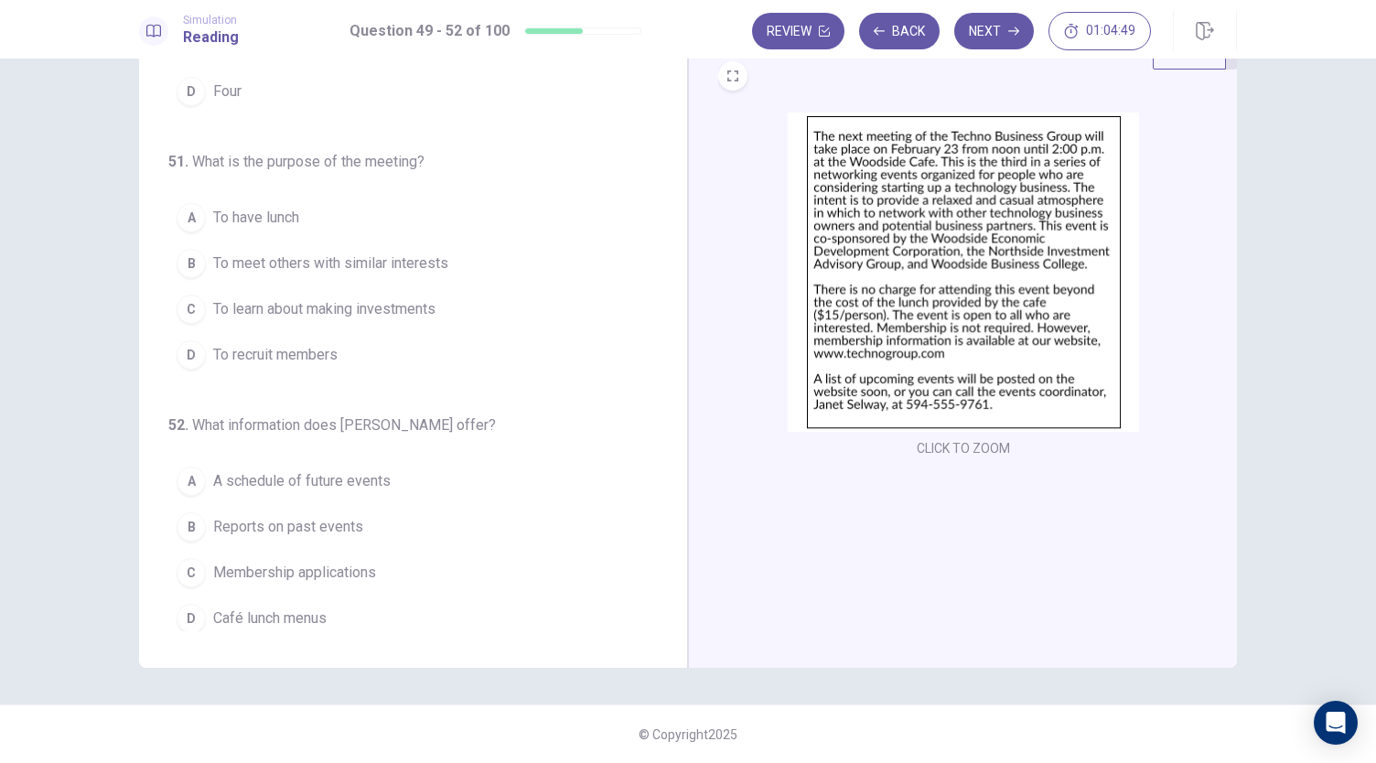
click at [434, 255] on span "To meet others with similar interests" at bounding box center [330, 264] width 235 height 22
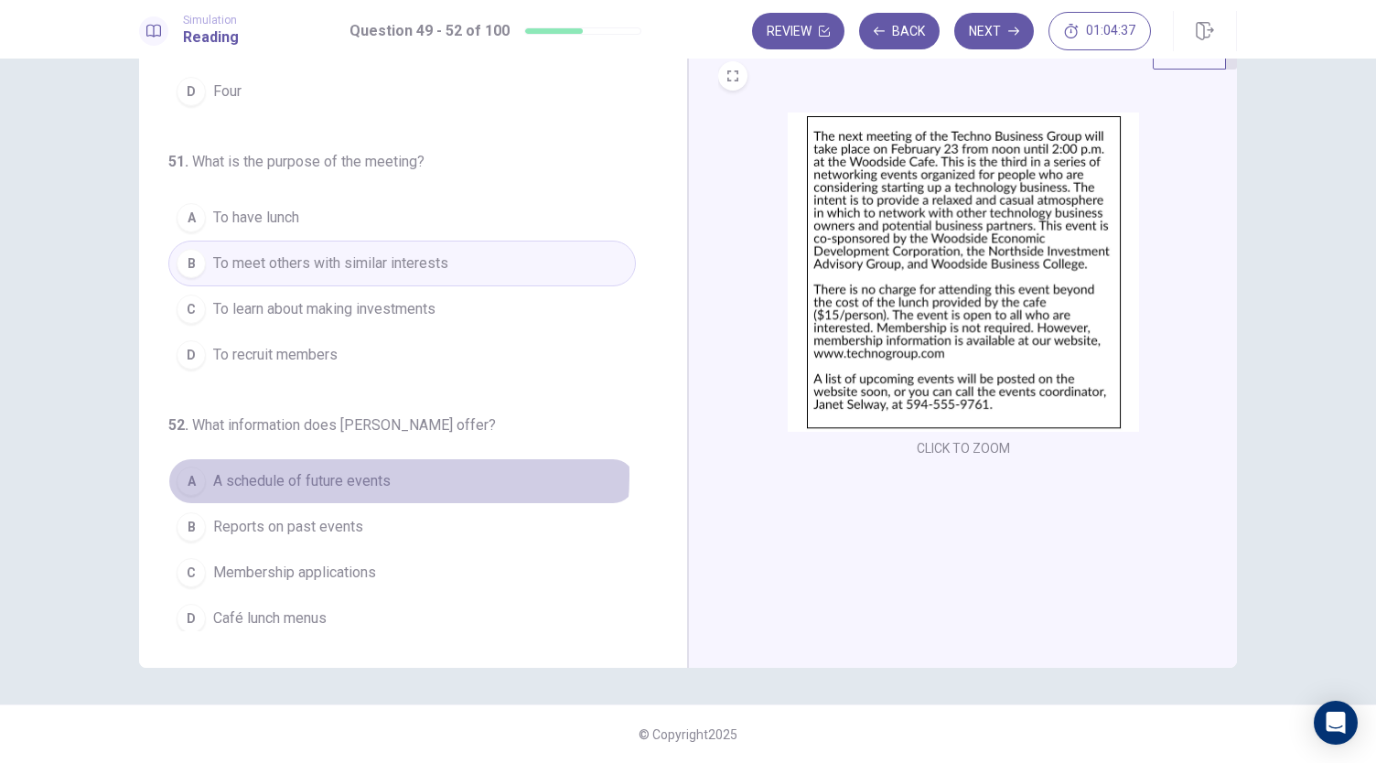
click at [355, 470] on span "A schedule of future events" at bounding box center [302, 481] width 178 height 22
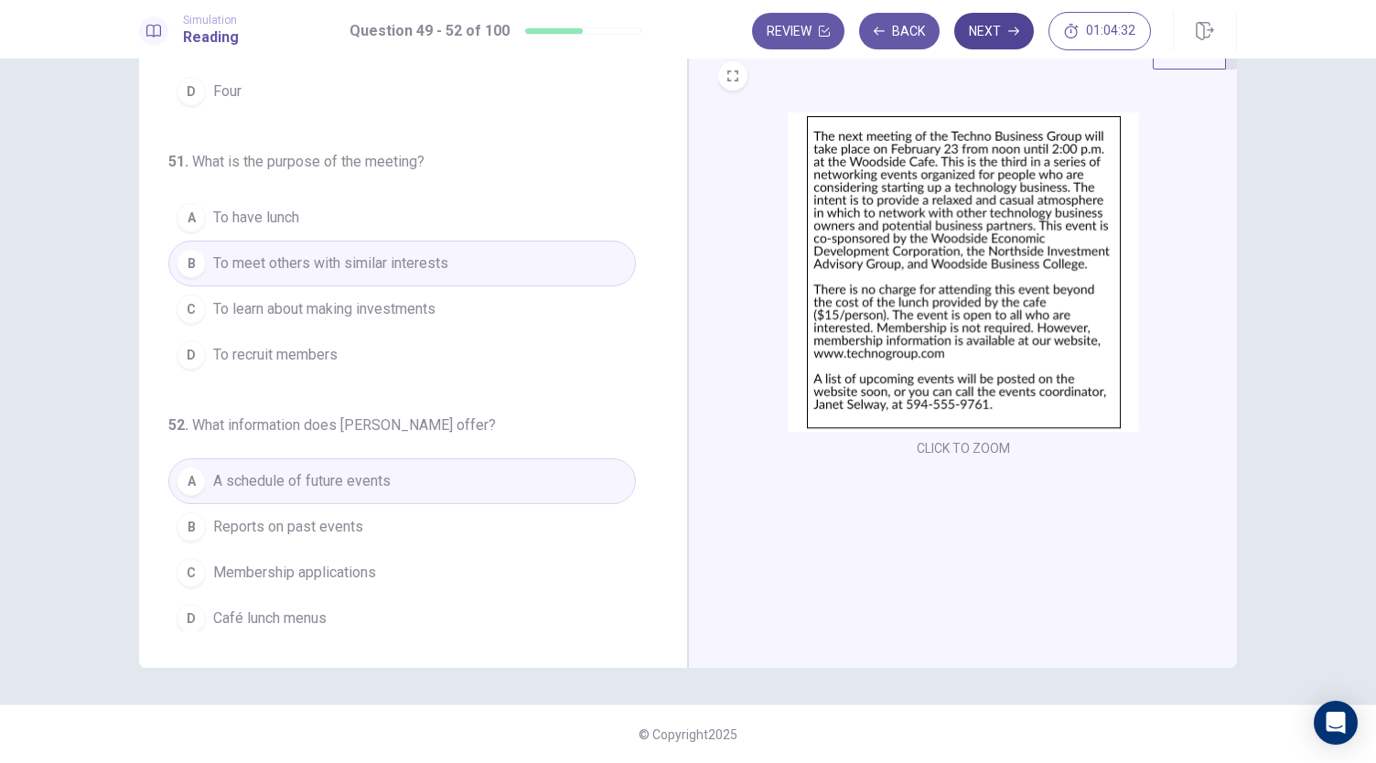
click at [975, 38] on button "Next" at bounding box center [994, 31] width 80 height 37
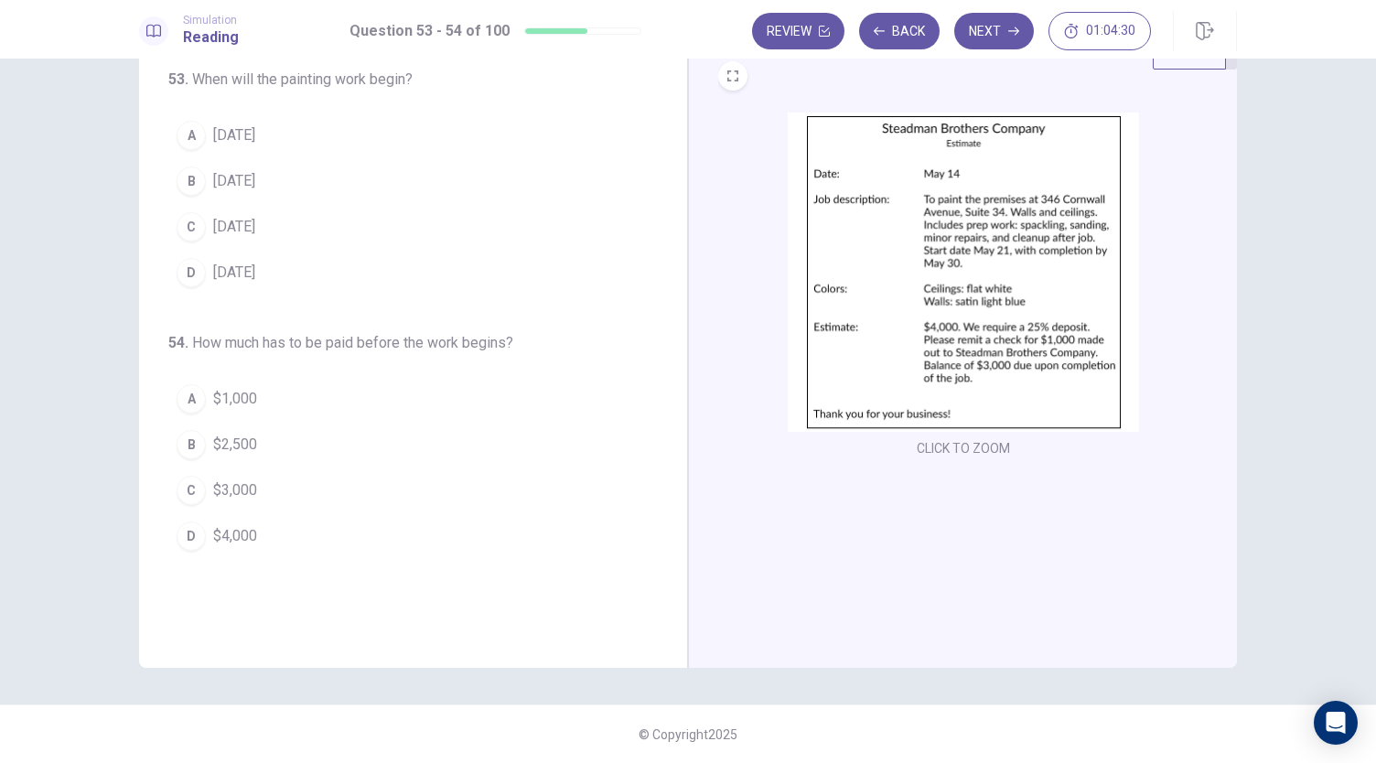
scroll to position [0, 0]
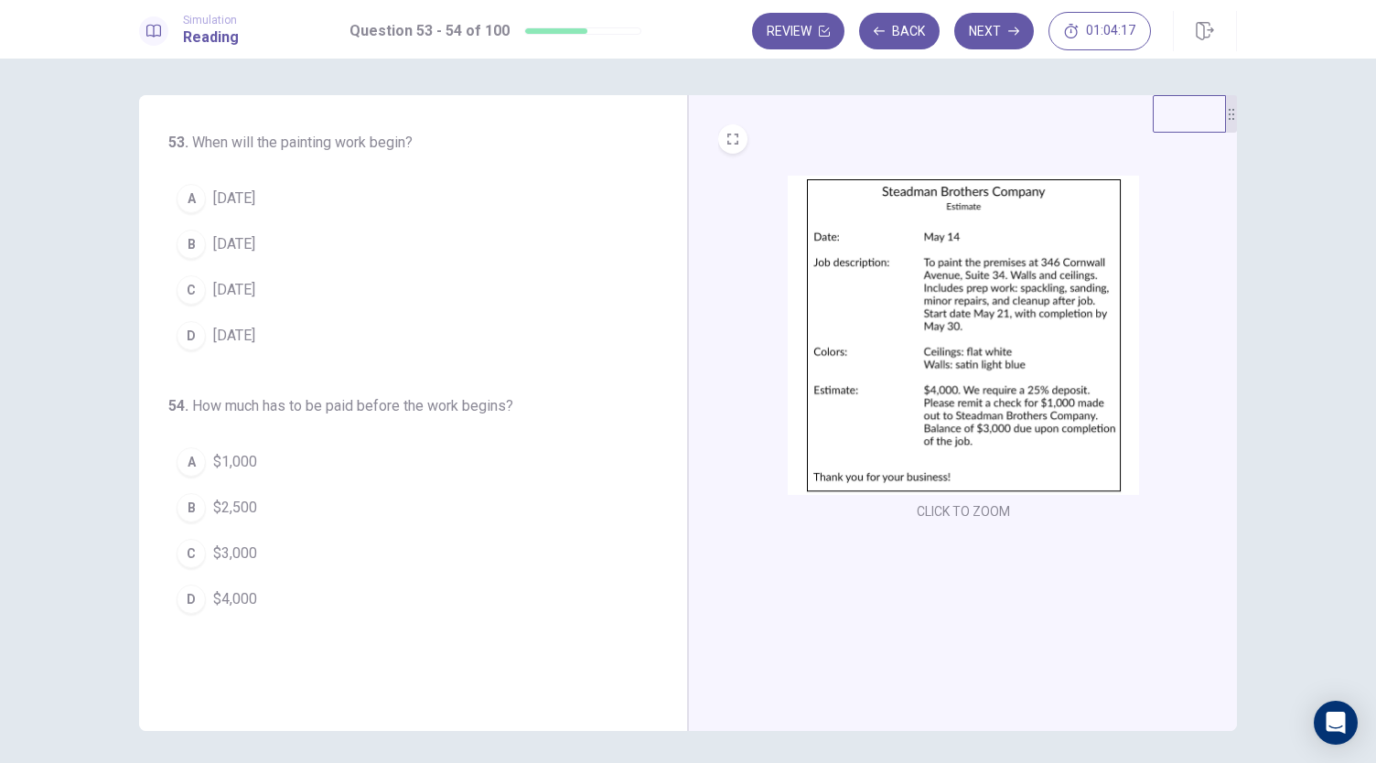
click at [214, 279] on span "May 21" at bounding box center [234, 290] width 42 height 22
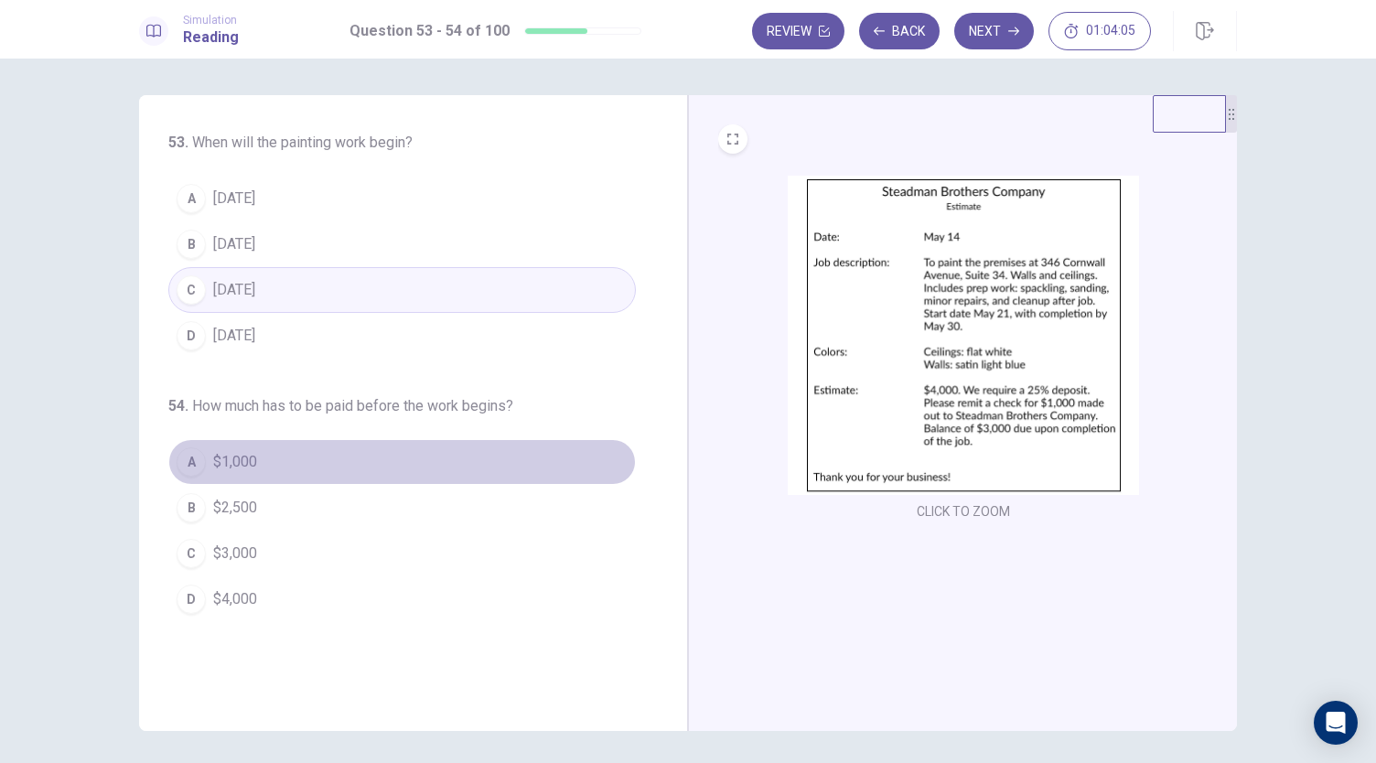
click at [300, 451] on button "A $1,000" at bounding box center [402, 462] width 468 height 46
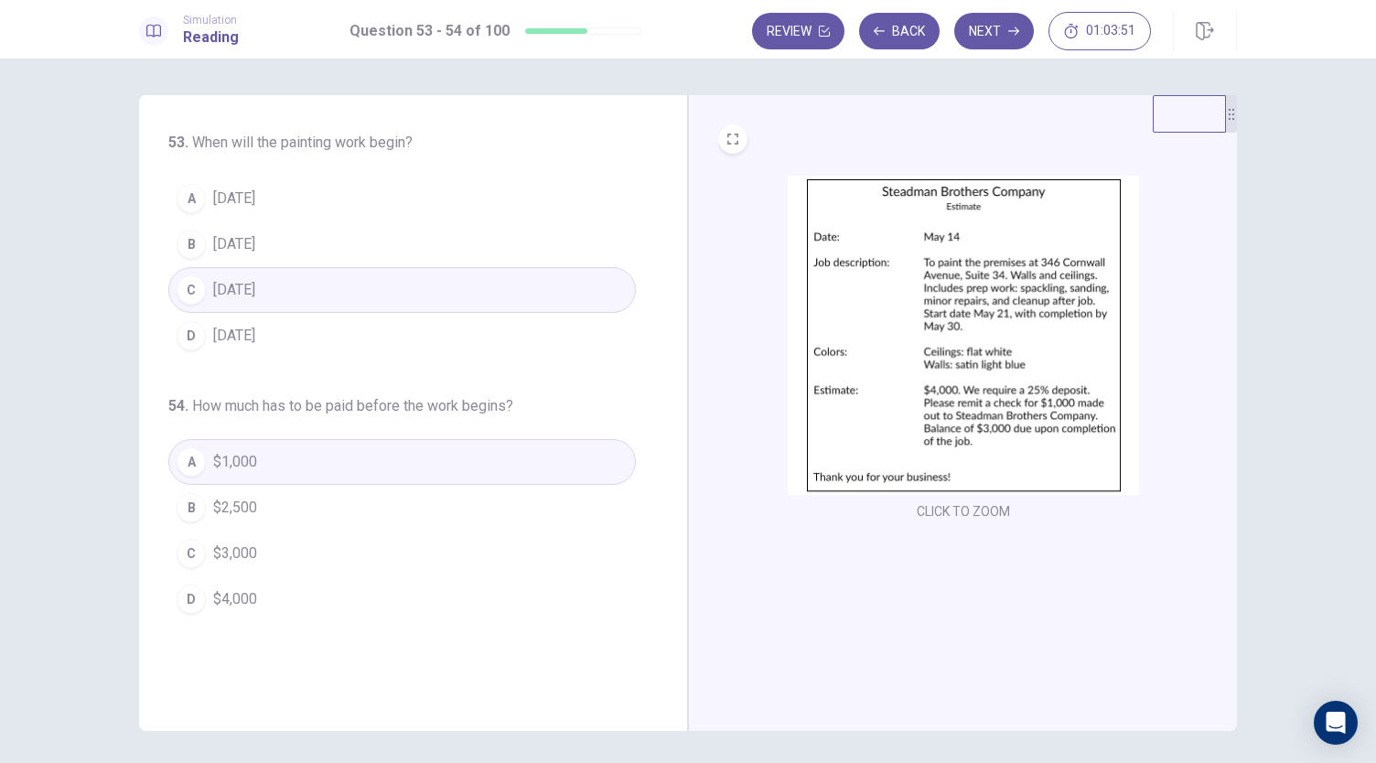
scroll to position [63, 0]
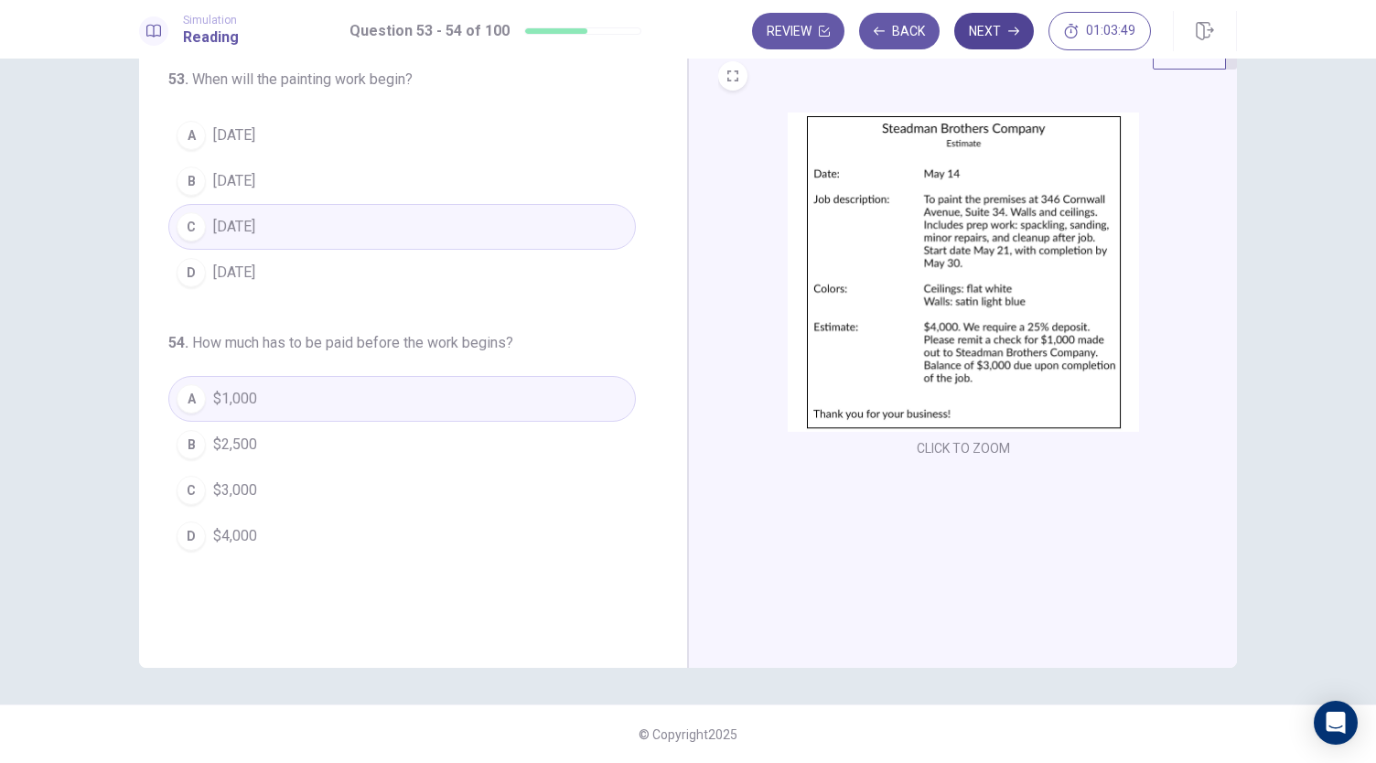
click at [989, 28] on button "Next" at bounding box center [994, 31] width 80 height 37
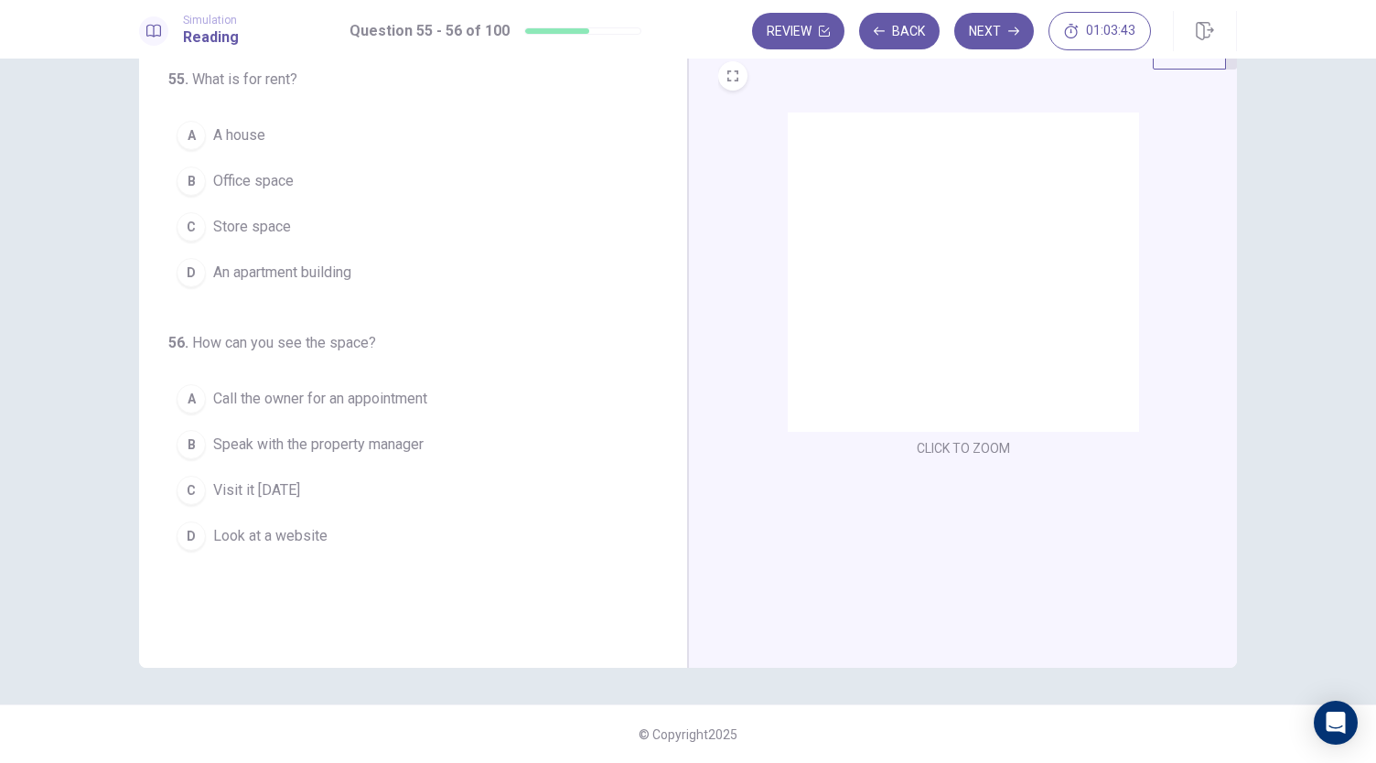
scroll to position [0, 0]
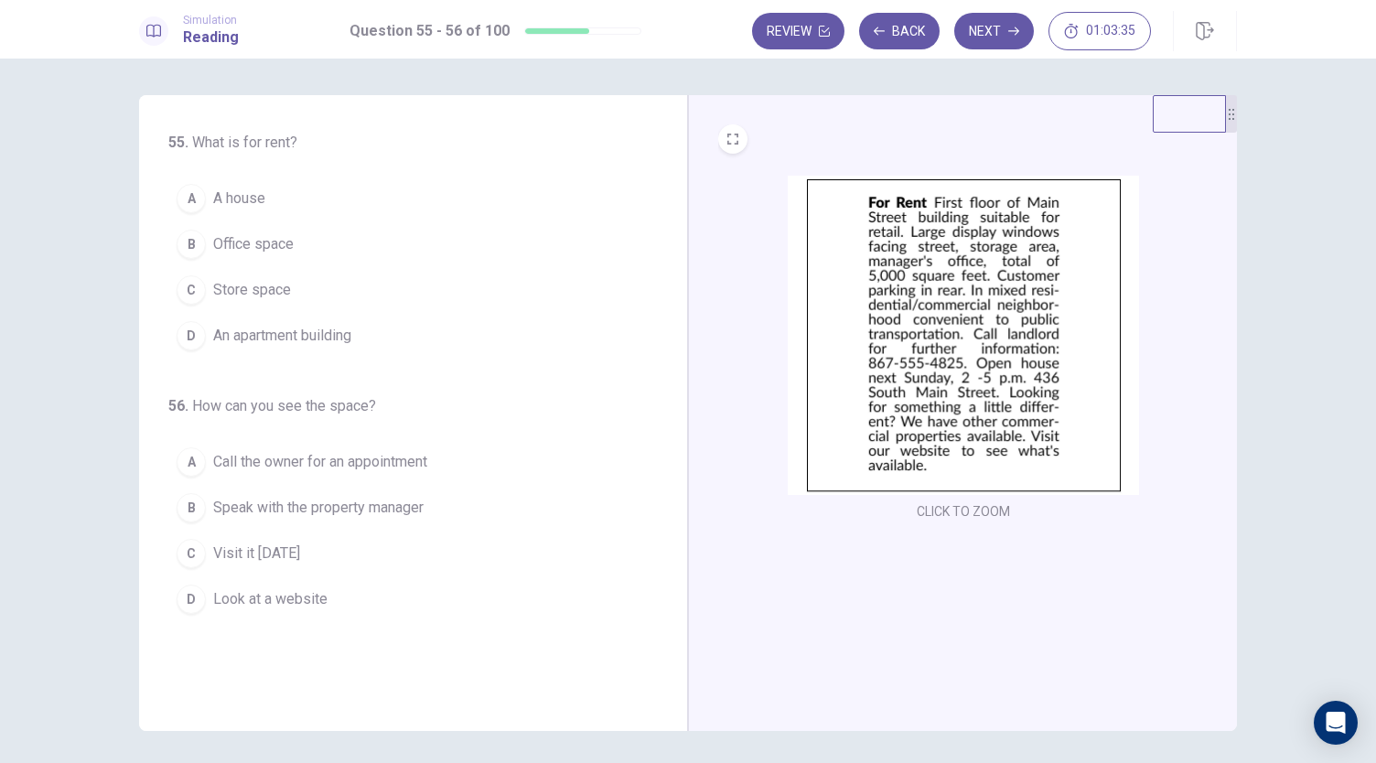
click at [304, 246] on button "B Office space" at bounding box center [402, 244] width 468 height 46
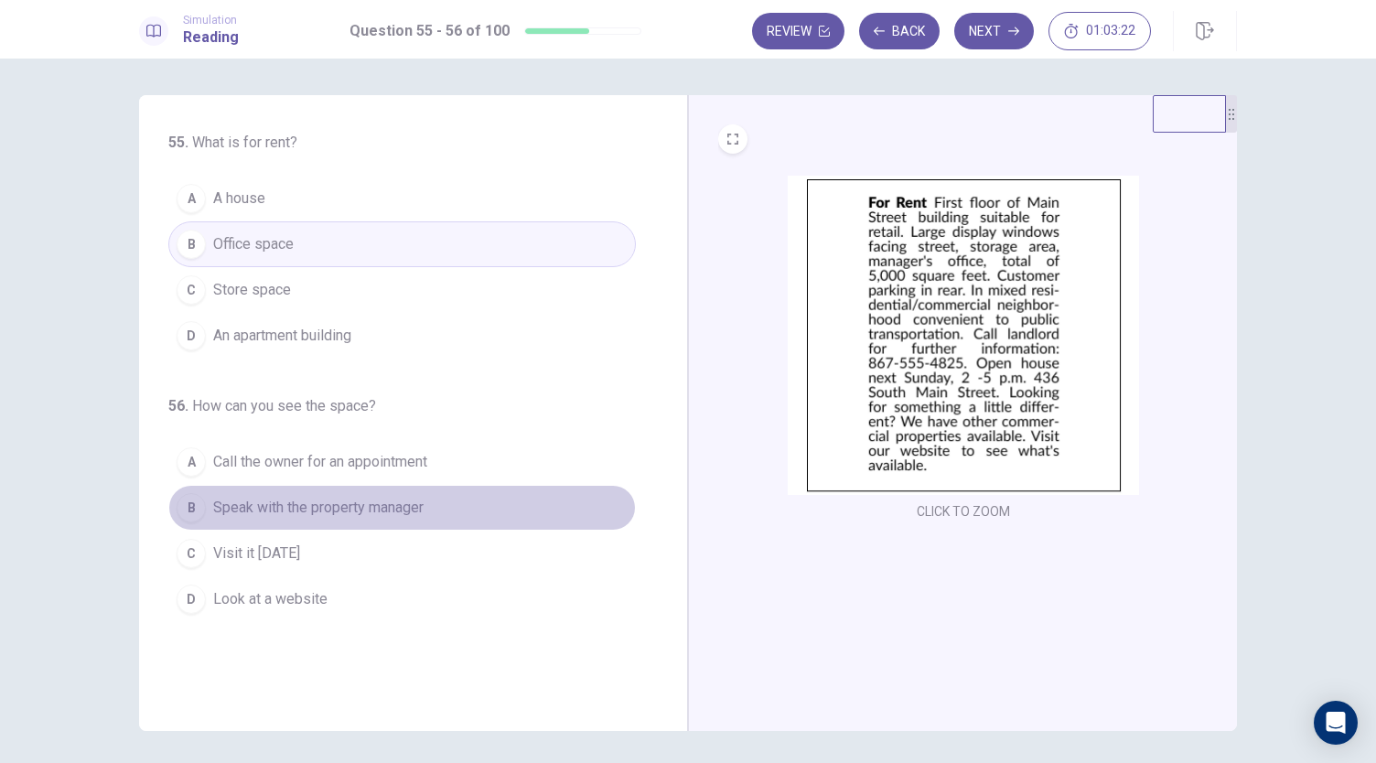
click at [390, 500] on span "Speak with the property manager" at bounding box center [318, 508] width 210 height 22
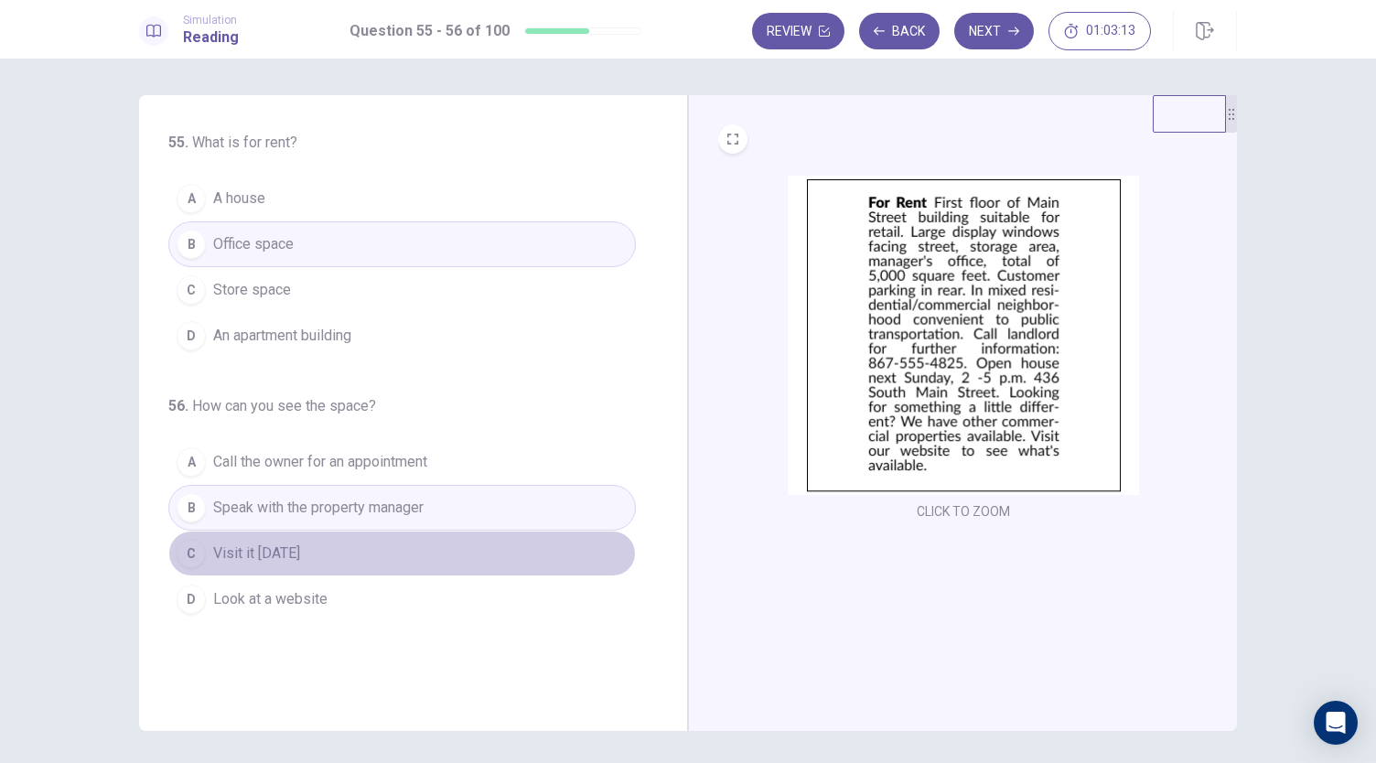
click at [300, 543] on span "Visit it next Sunday" at bounding box center [256, 554] width 87 height 22
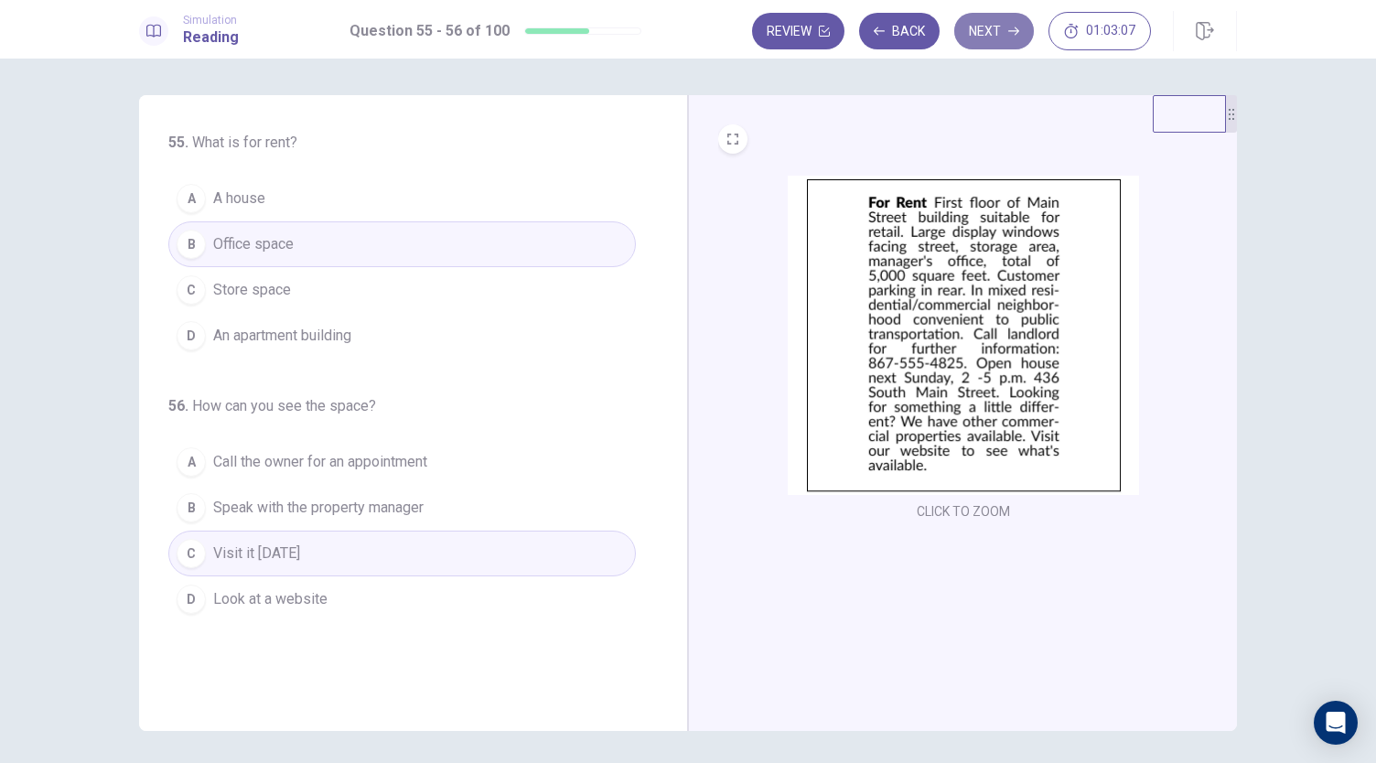
click at [978, 29] on button "Next" at bounding box center [994, 31] width 80 height 37
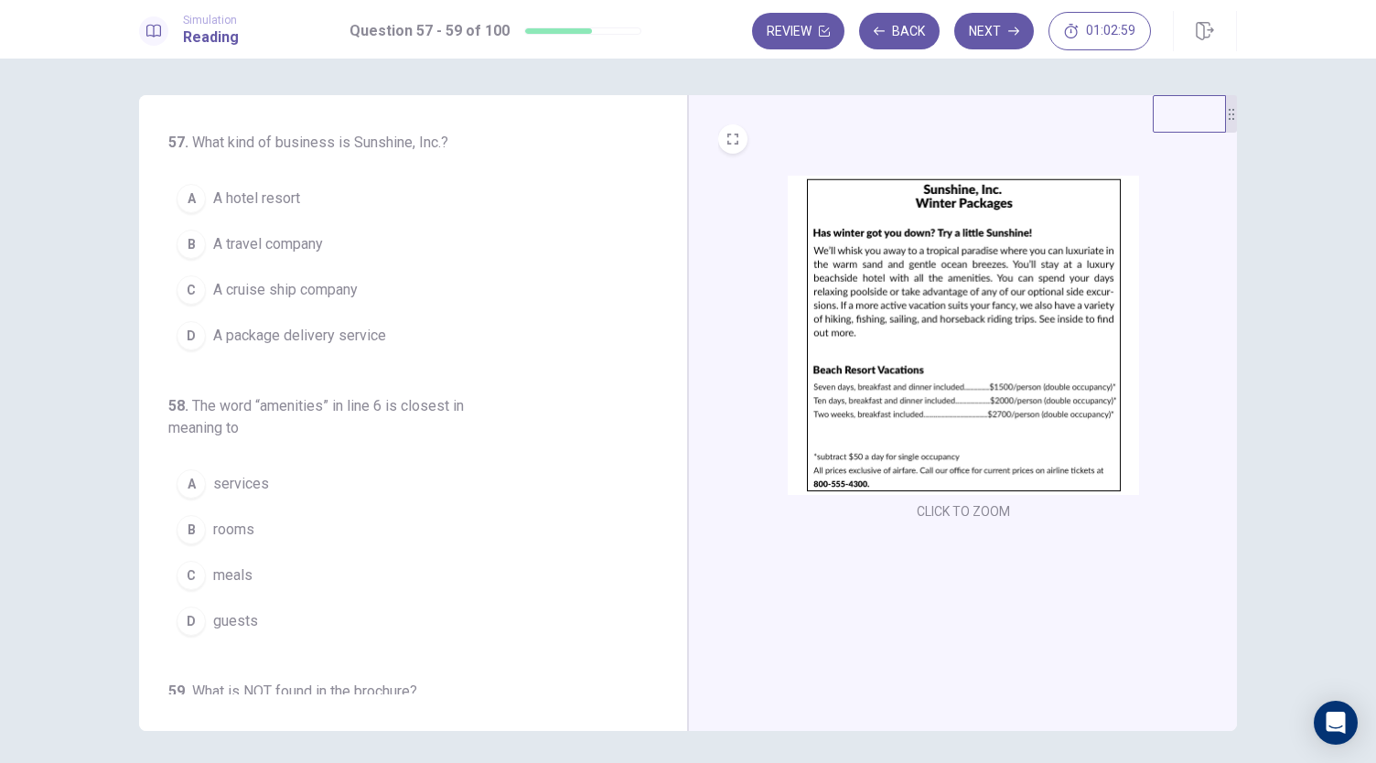
click at [404, 255] on button "B A travel company" at bounding box center [402, 244] width 468 height 46
click at [334, 479] on button "A services" at bounding box center [402, 484] width 468 height 46
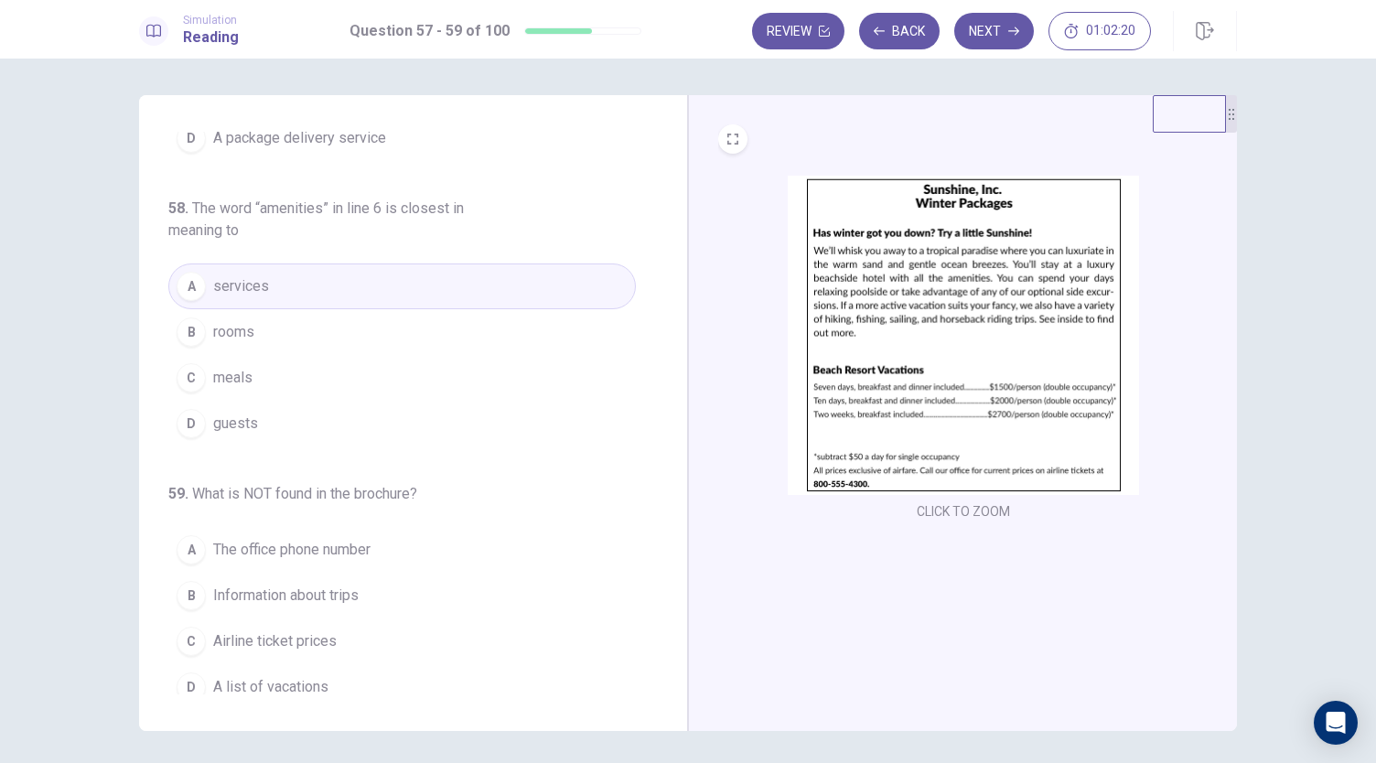
scroll to position [205, 0]
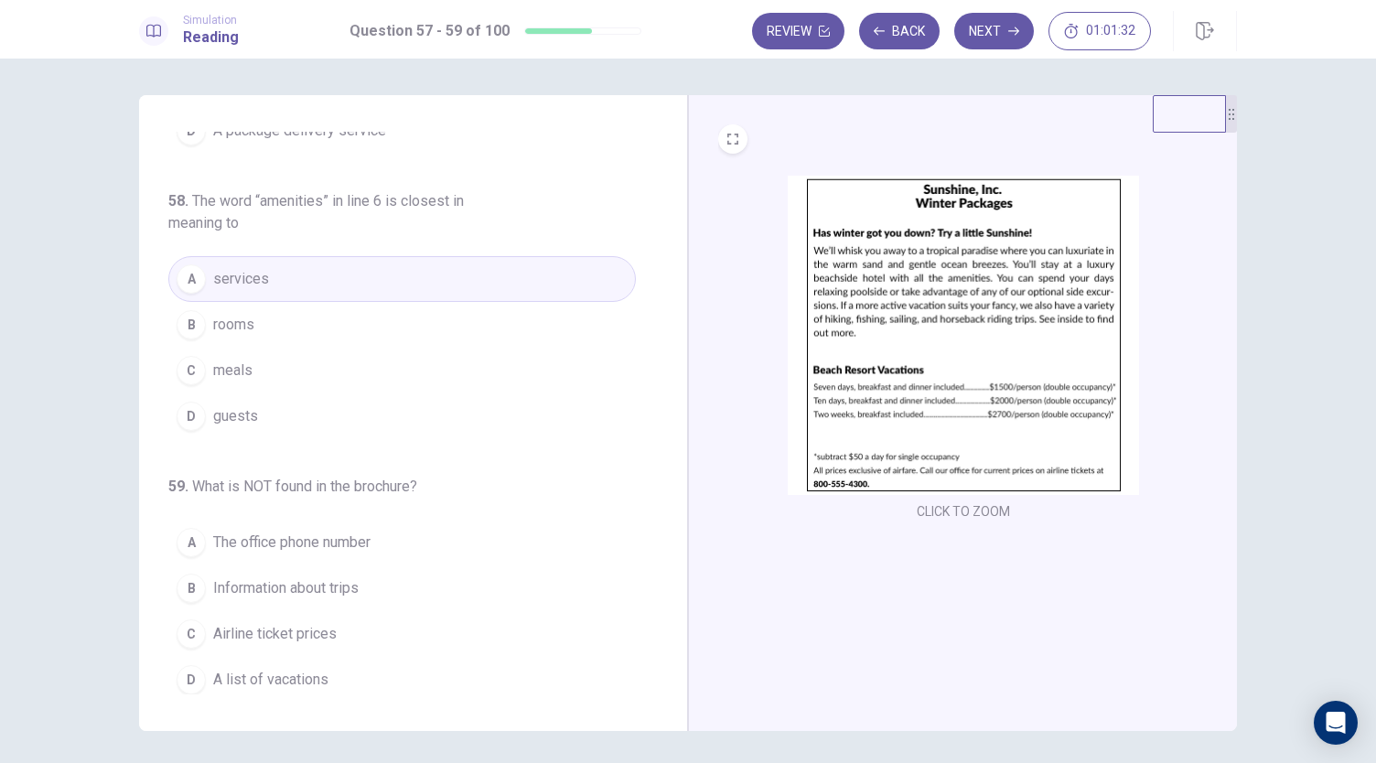
click at [238, 672] on span "A list of vacations" at bounding box center [270, 680] width 115 height 22
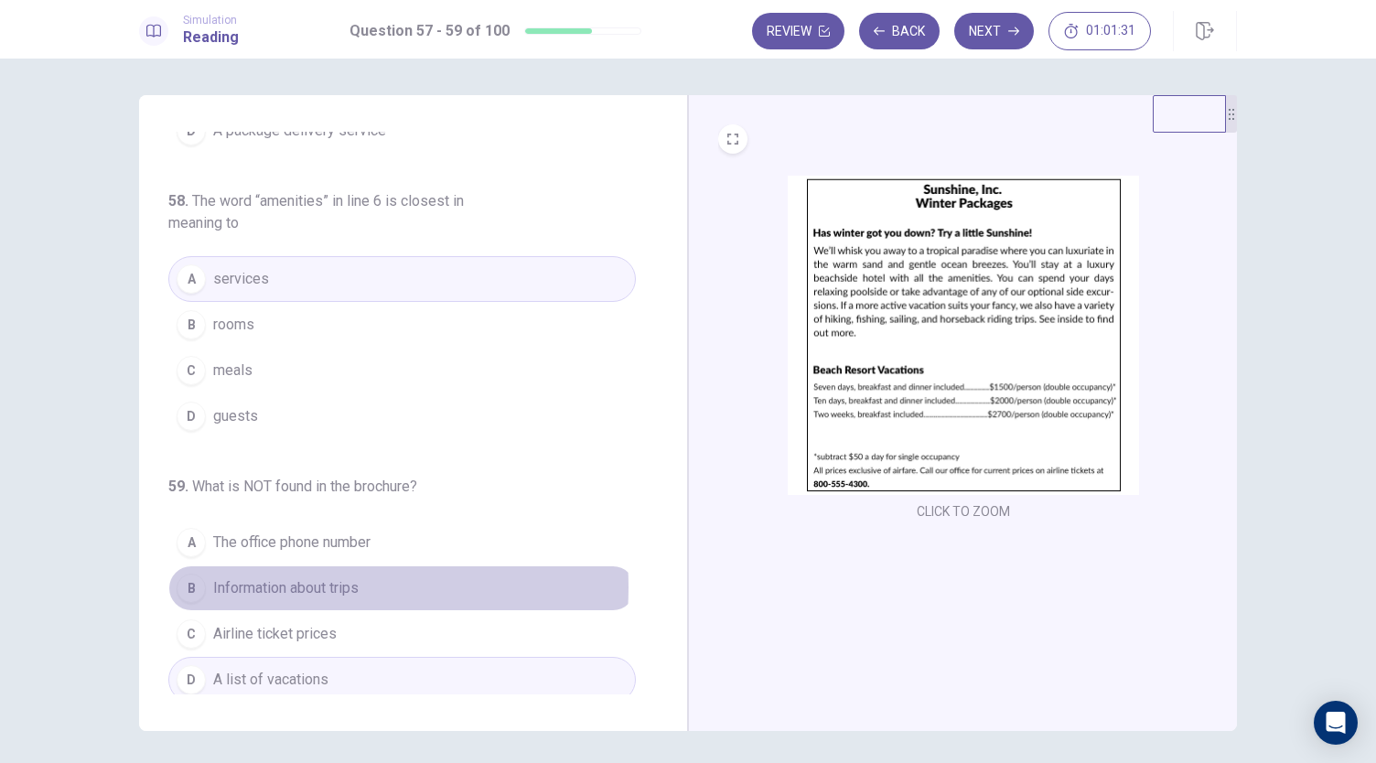
click at [283, 581] on span "Information about trips" at bounding box center [286, 588] width 146 height 22
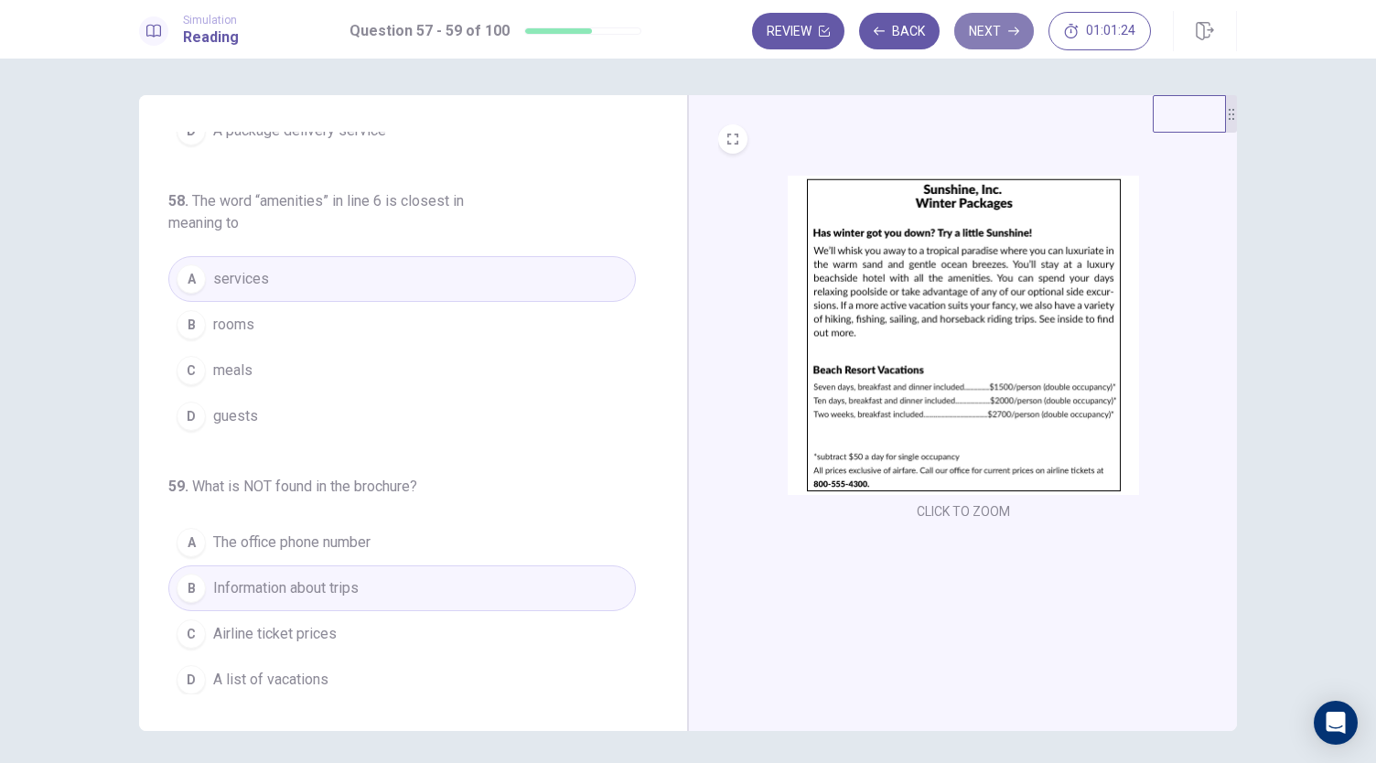
click at [1007, 31] on button "Next" at bounding box center [994, 31] width 80 height 37
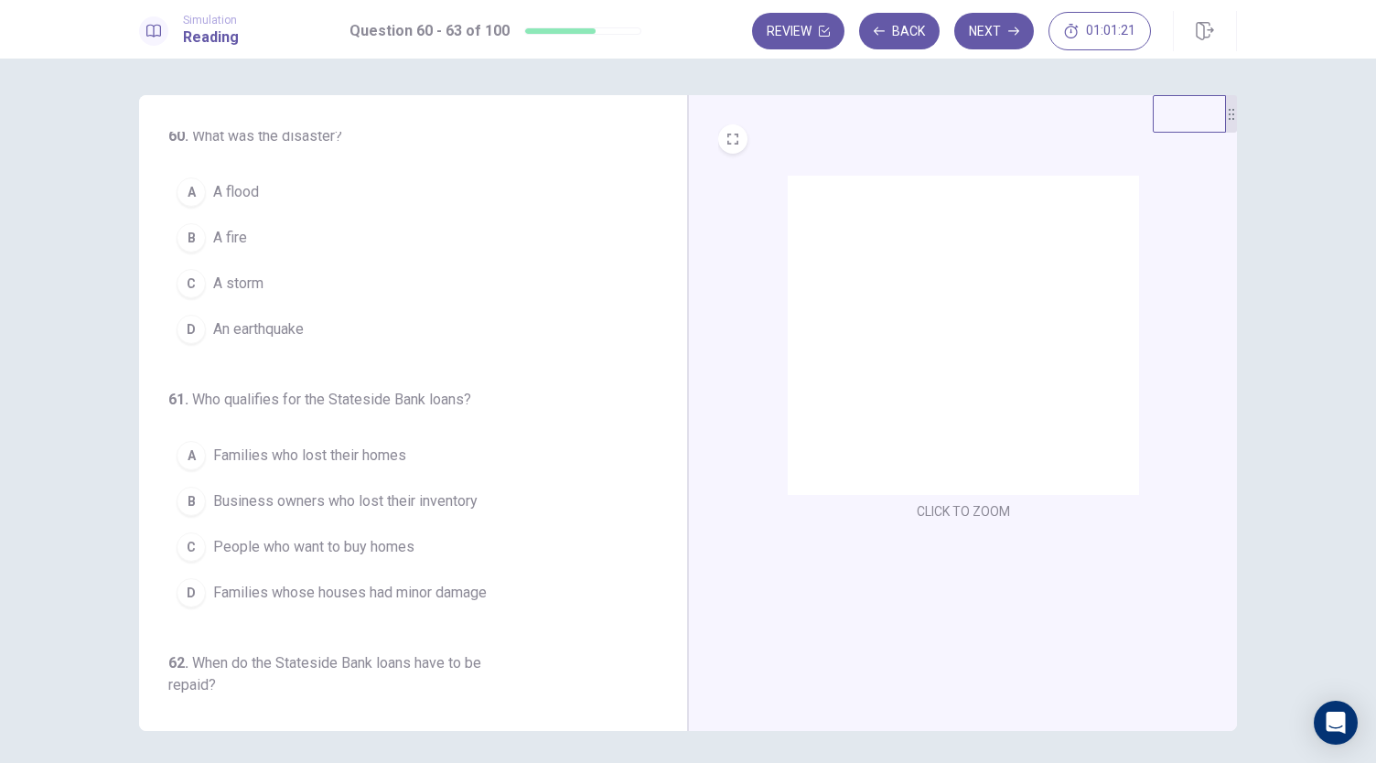
scroll to position [0, 0]
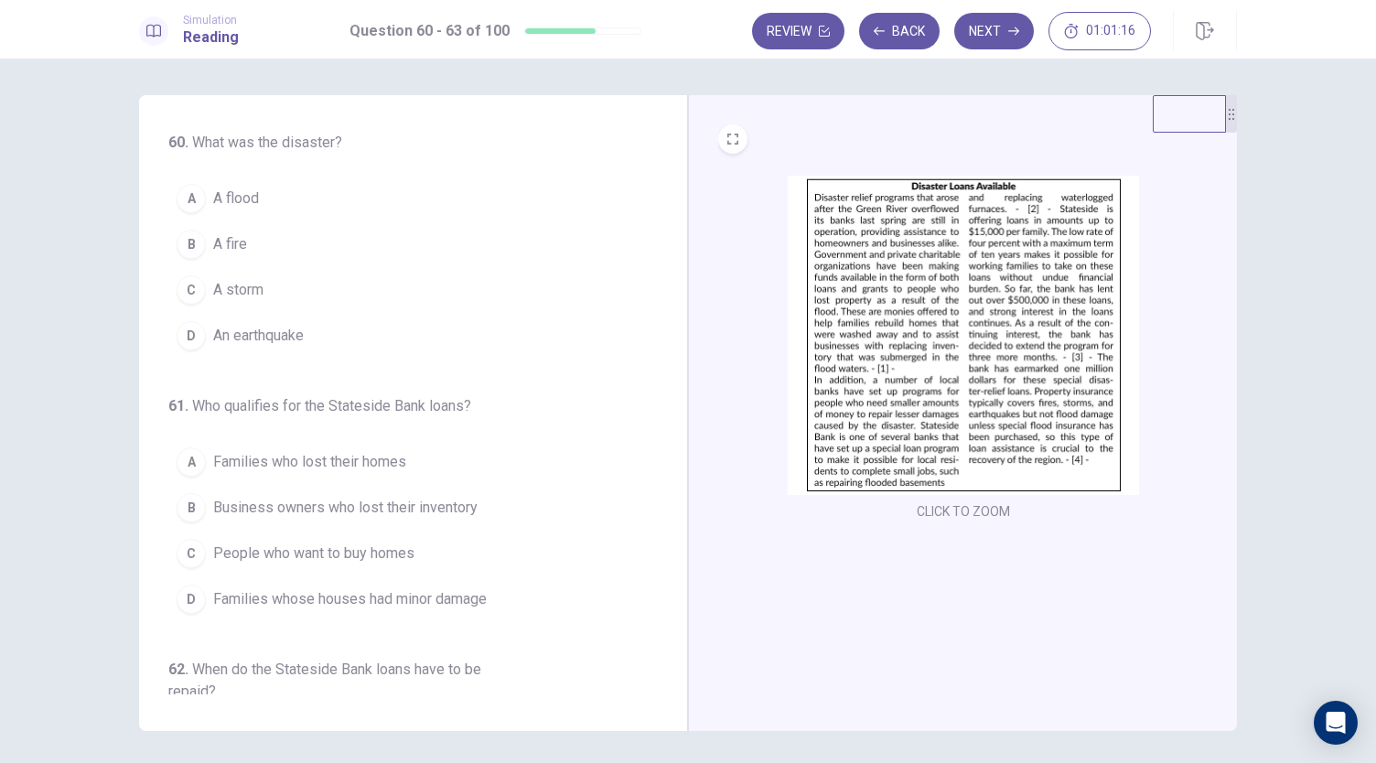
click at [232, 197] on span "A flood" at bounding box center [236, 199] width 46 height 22
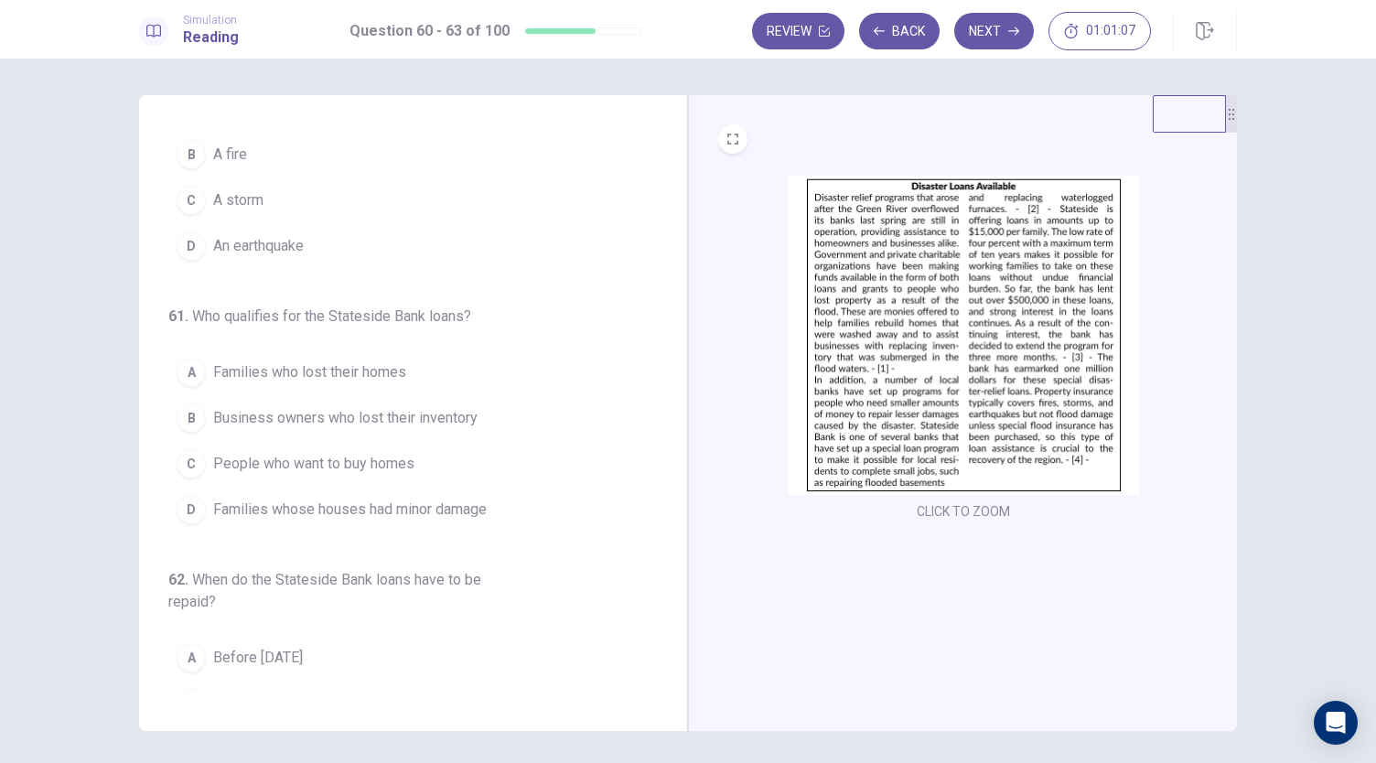
scroll to position [92, 0]
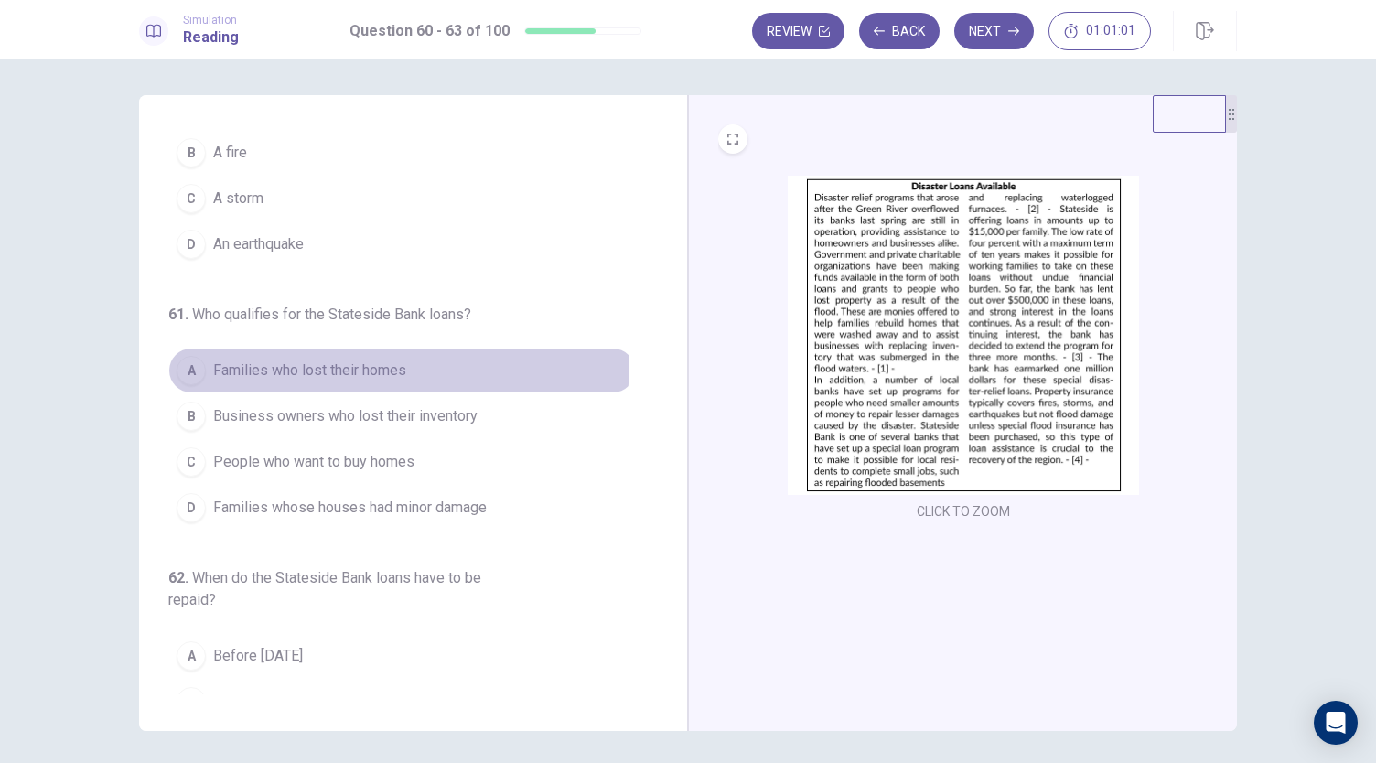
click at [394, 361] on span "Families who lost their homes" at bounding box center [309, 371] width 193 height 22
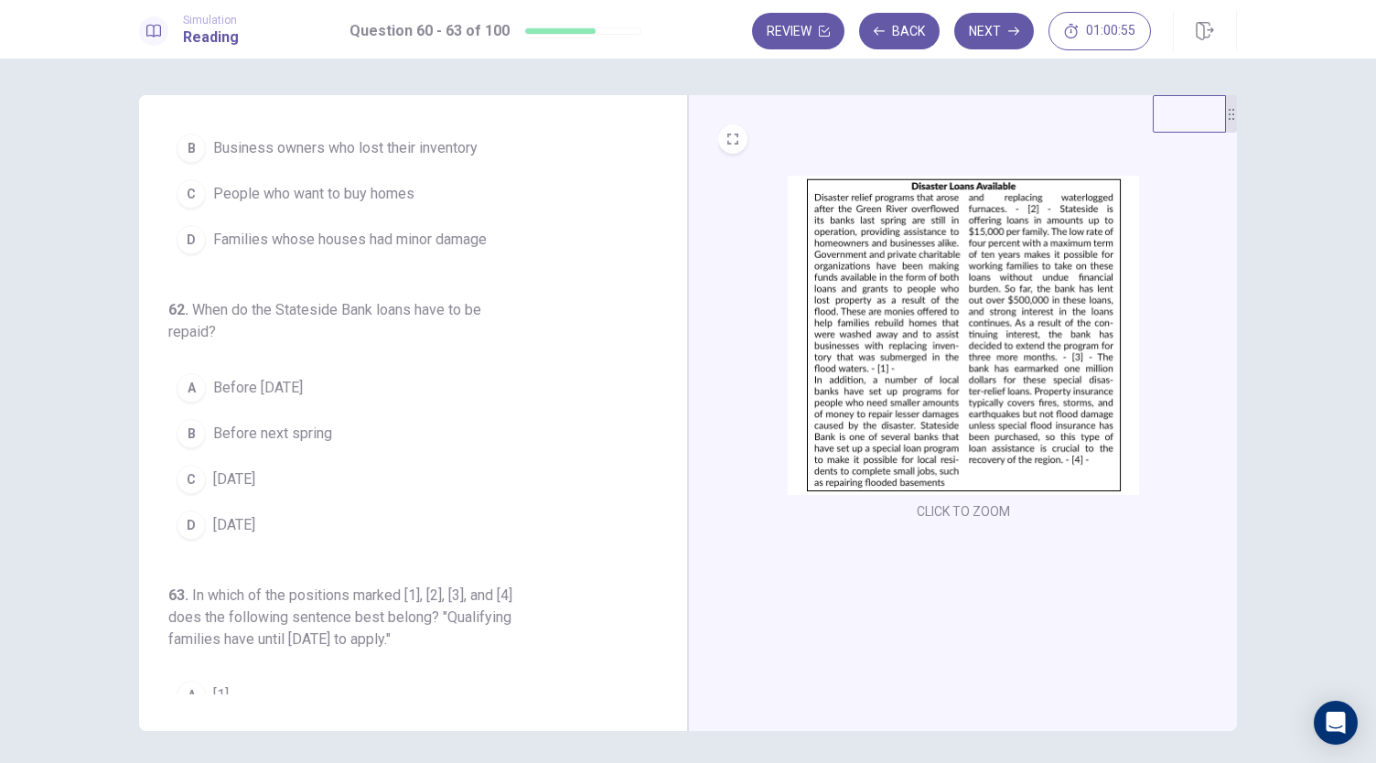
scroll to position [366, 0]
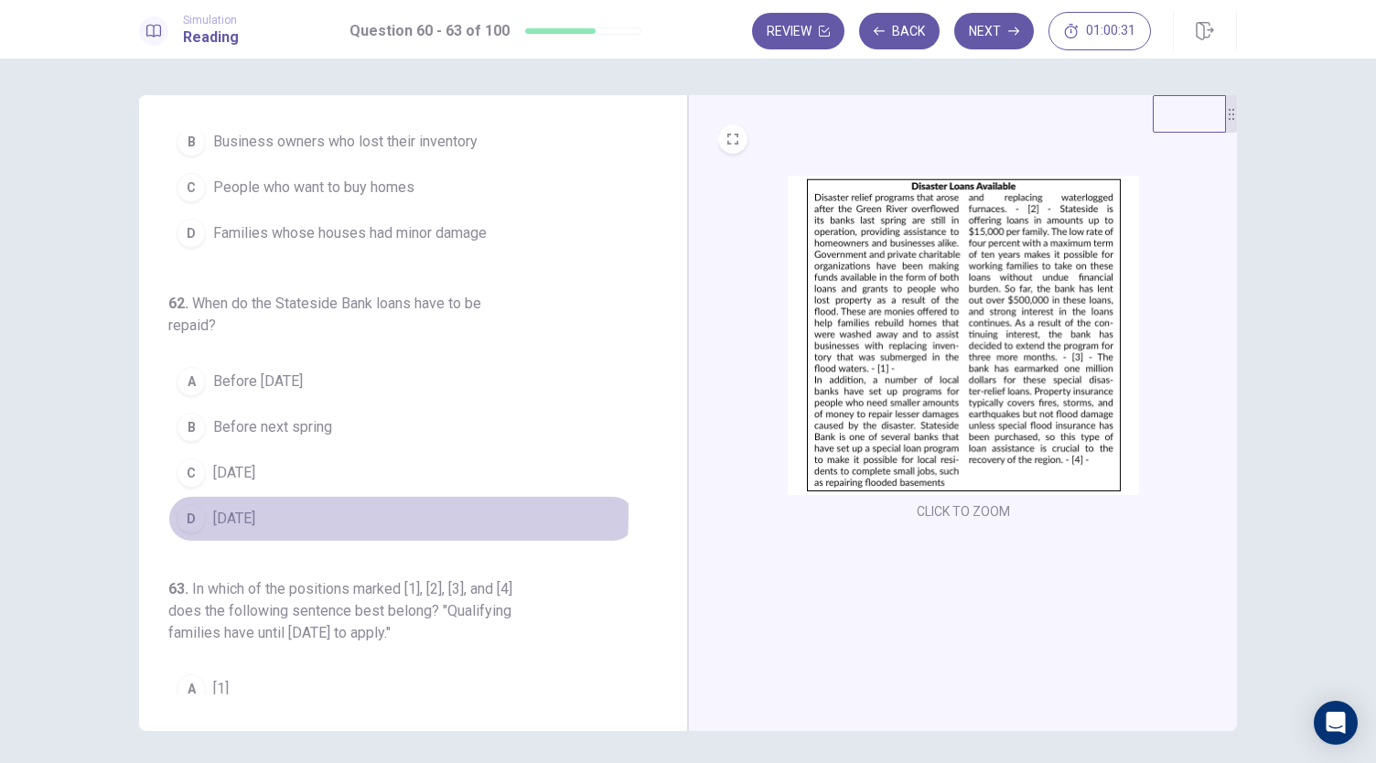
click at [245, 508] on span "Within ten years" at bounding box center [234, 519] width 42 height 22
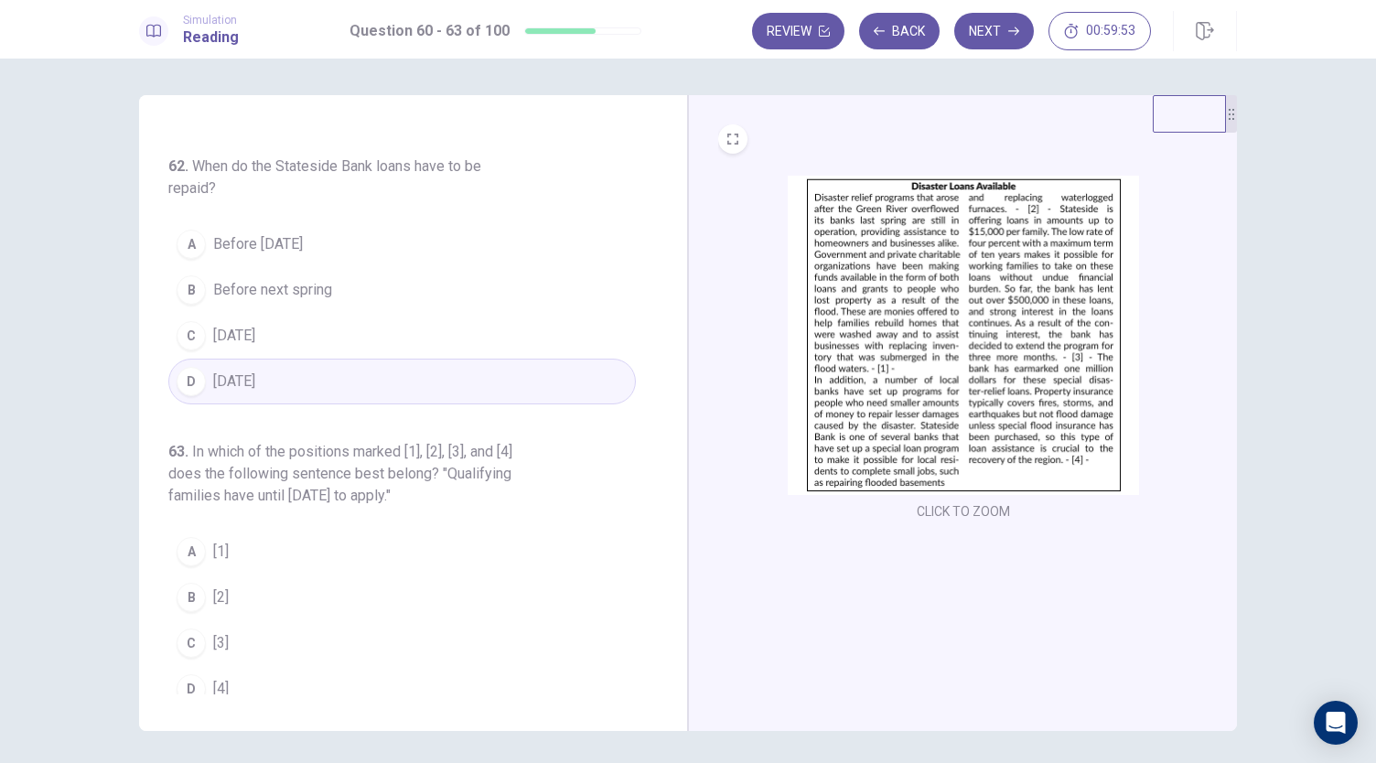
scroll to position [511, 0]
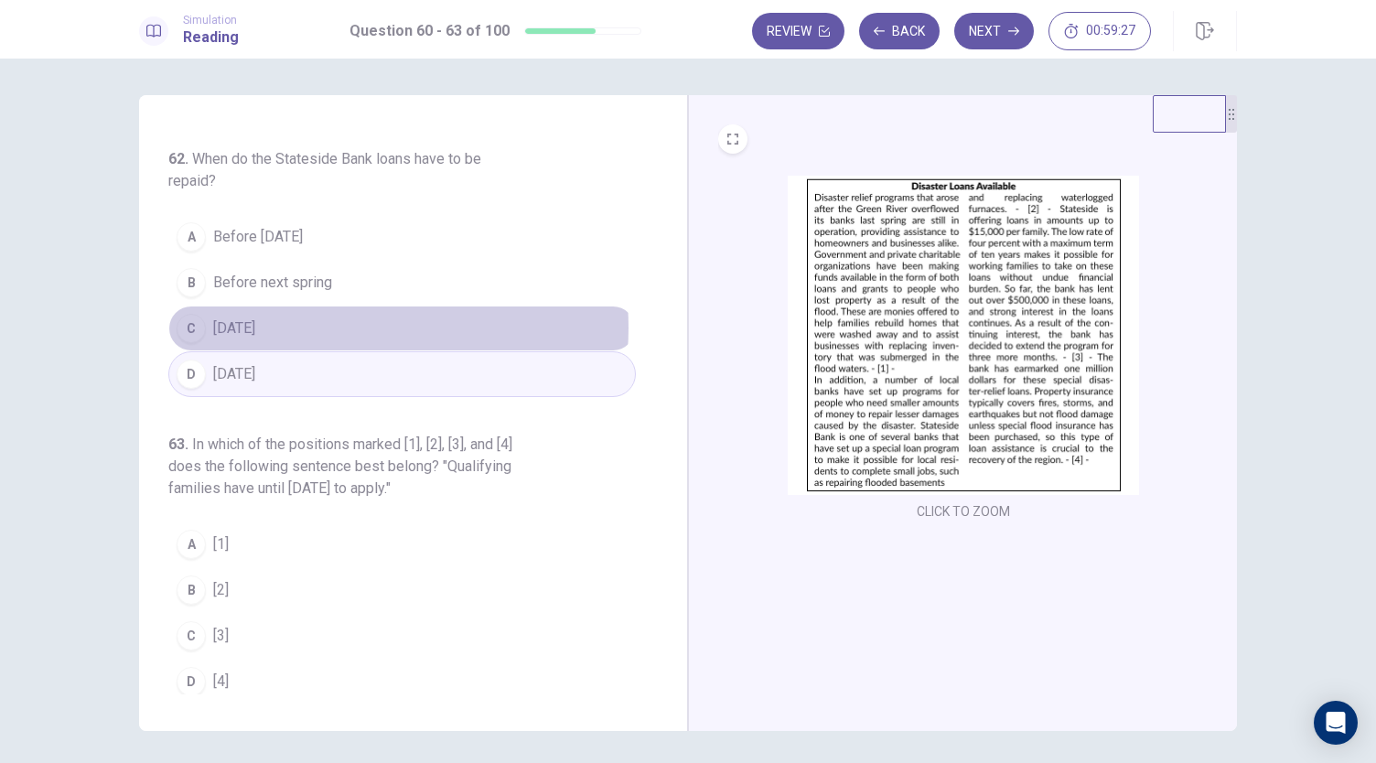
click at [255, 321] on span "Within three months" at bounding box center [234, 329] width 42 height 22
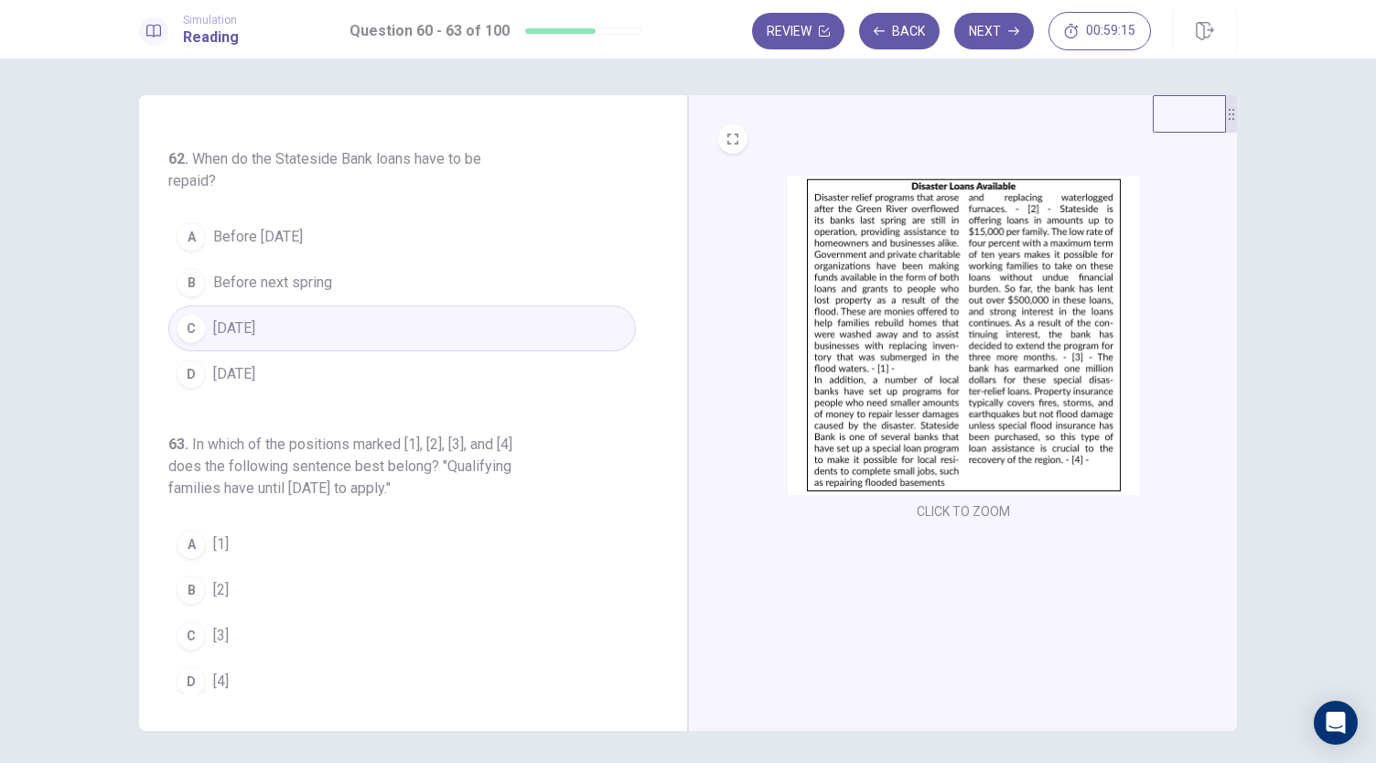
click at [255, 363] on span "Within ten years" at bounding box center [234, 374] width 42 height 22
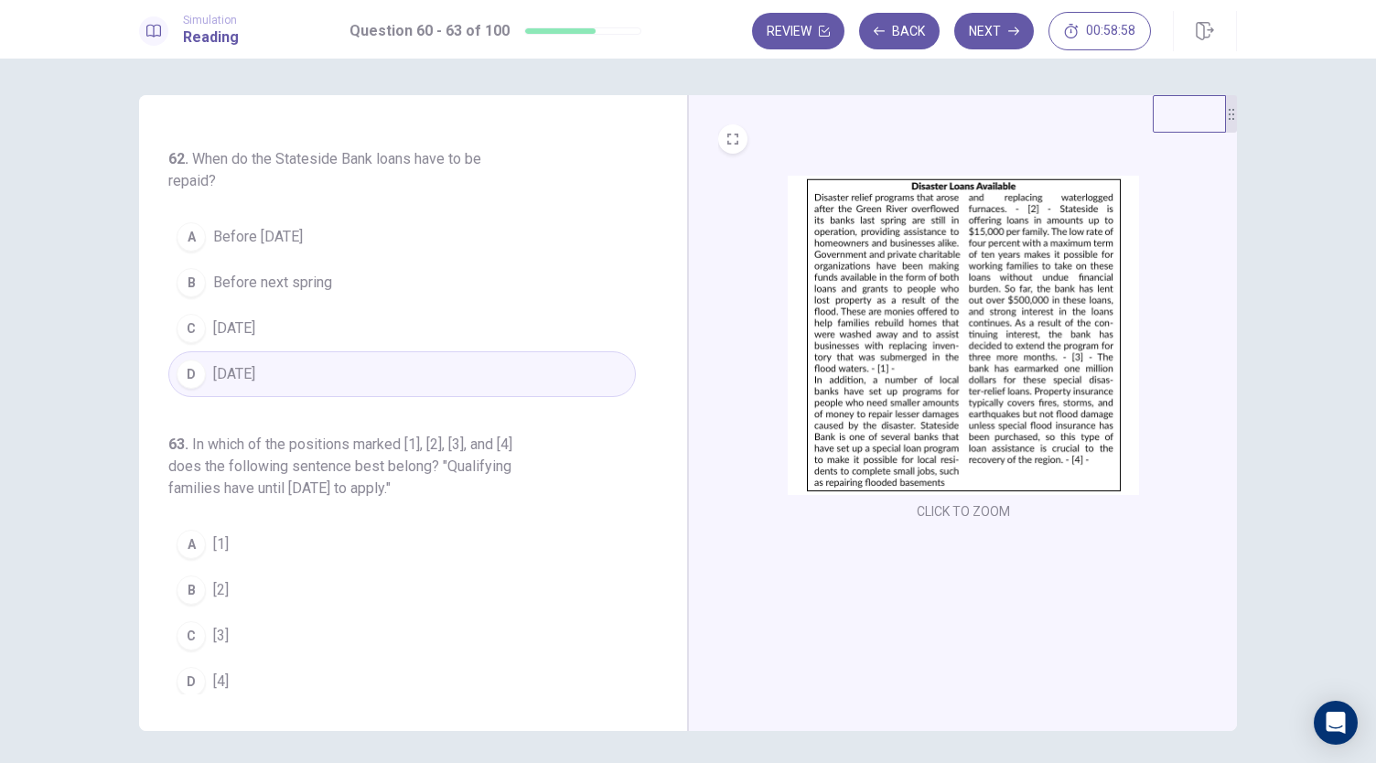
click at [340, 524] on button "A [1]" at bounding box center [402, 545] width 468 height 46
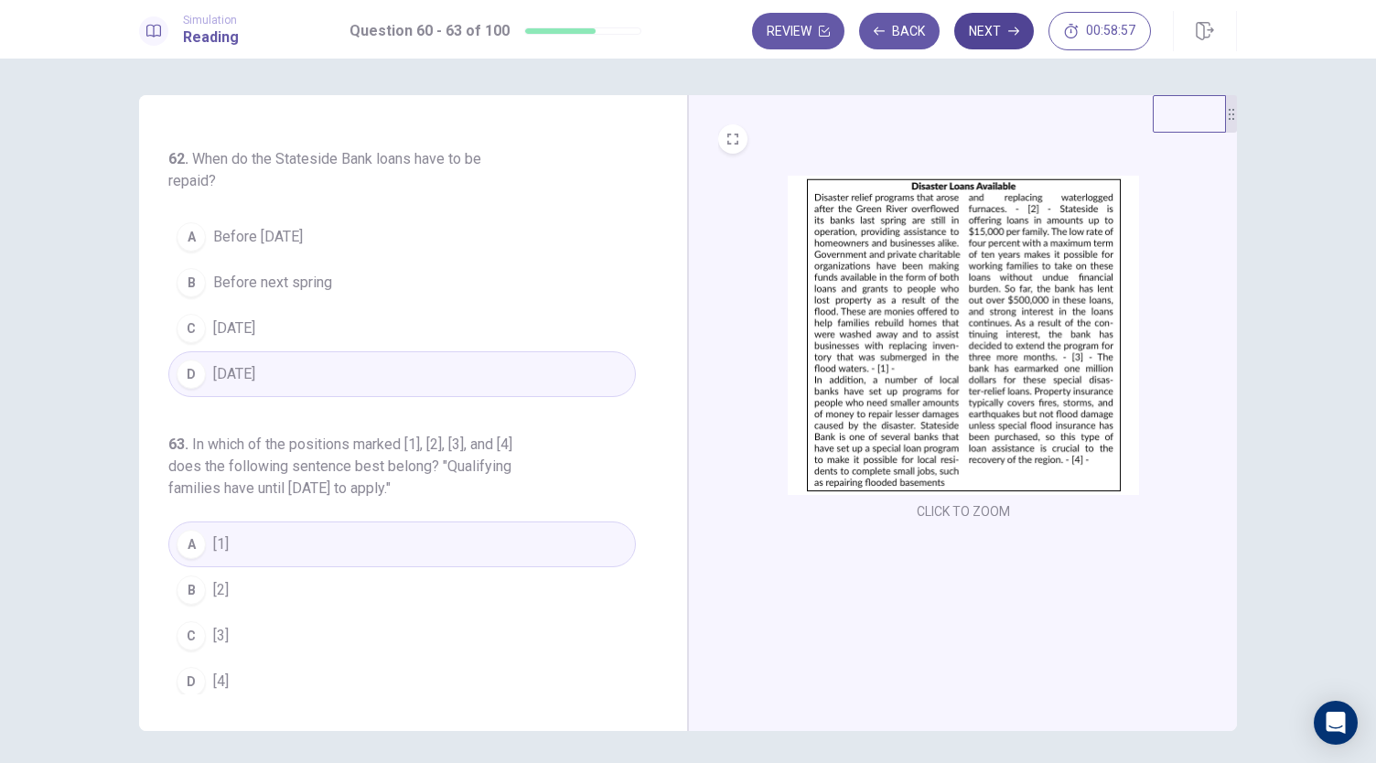
click at [1007, 30] on button "Next" at bounding box center [994, 31] width 80 height 37
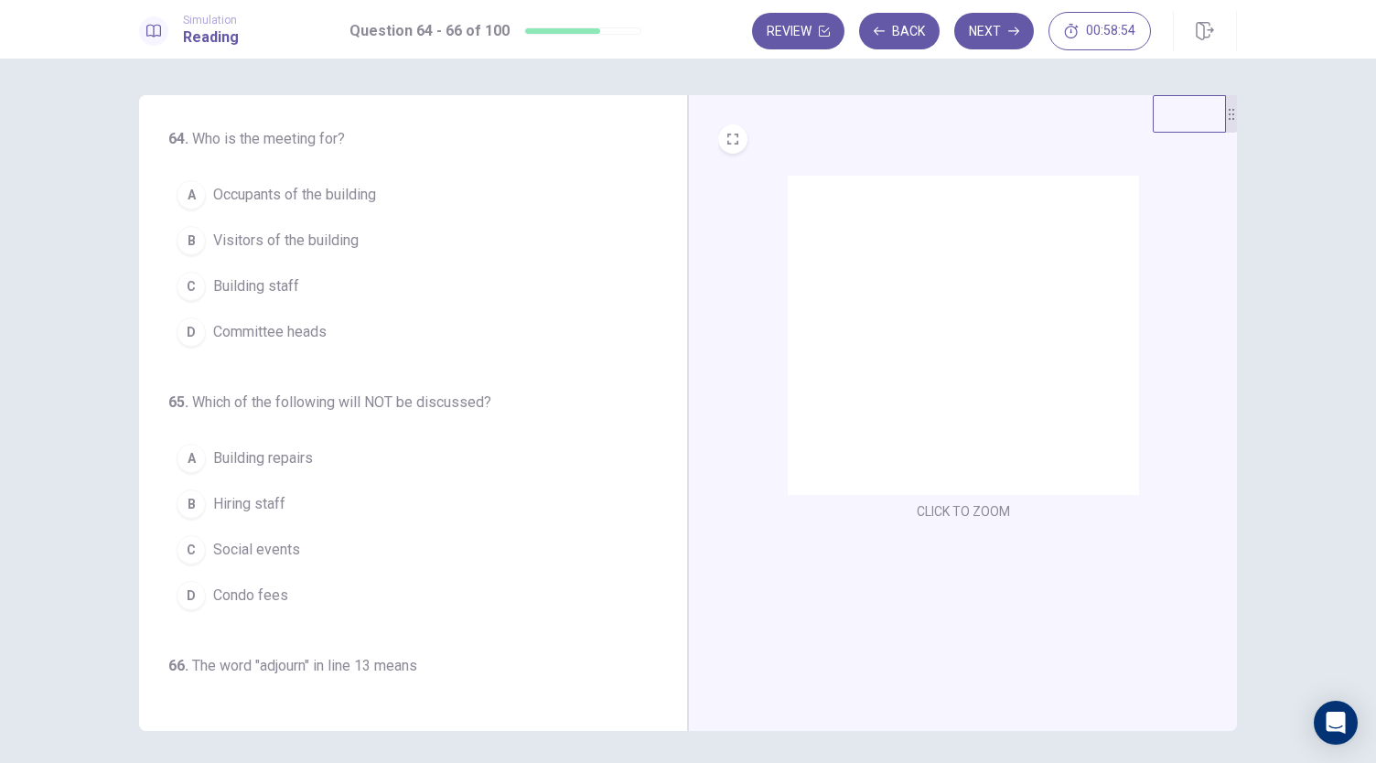
scroll to position [0, 0]
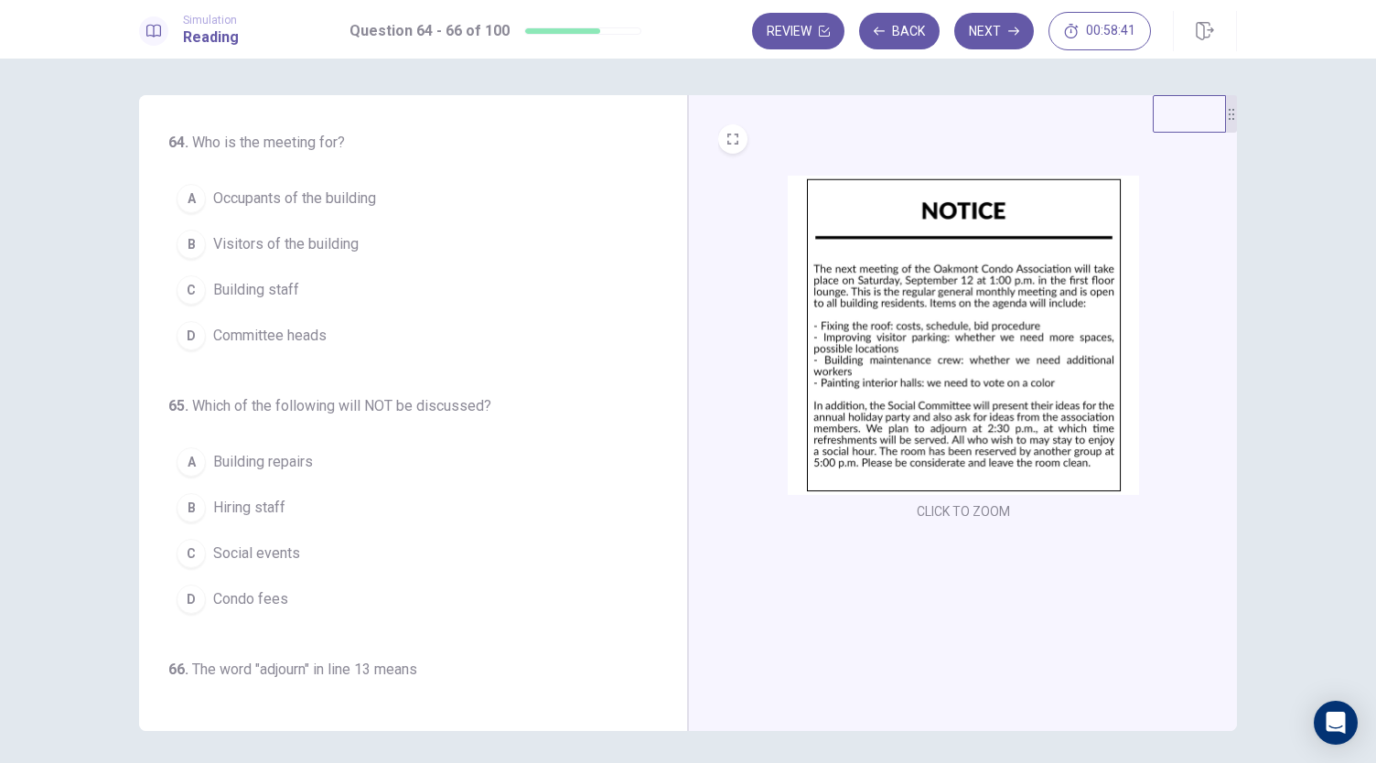
drag, startPoint x: 390, startPoint y: 195, endPoint x: 388, endPoint y: 213, distance: 18.4
click at [388, 213] on button "A Occupants of the building" at bounding box center [402, 199] width 468 height 46
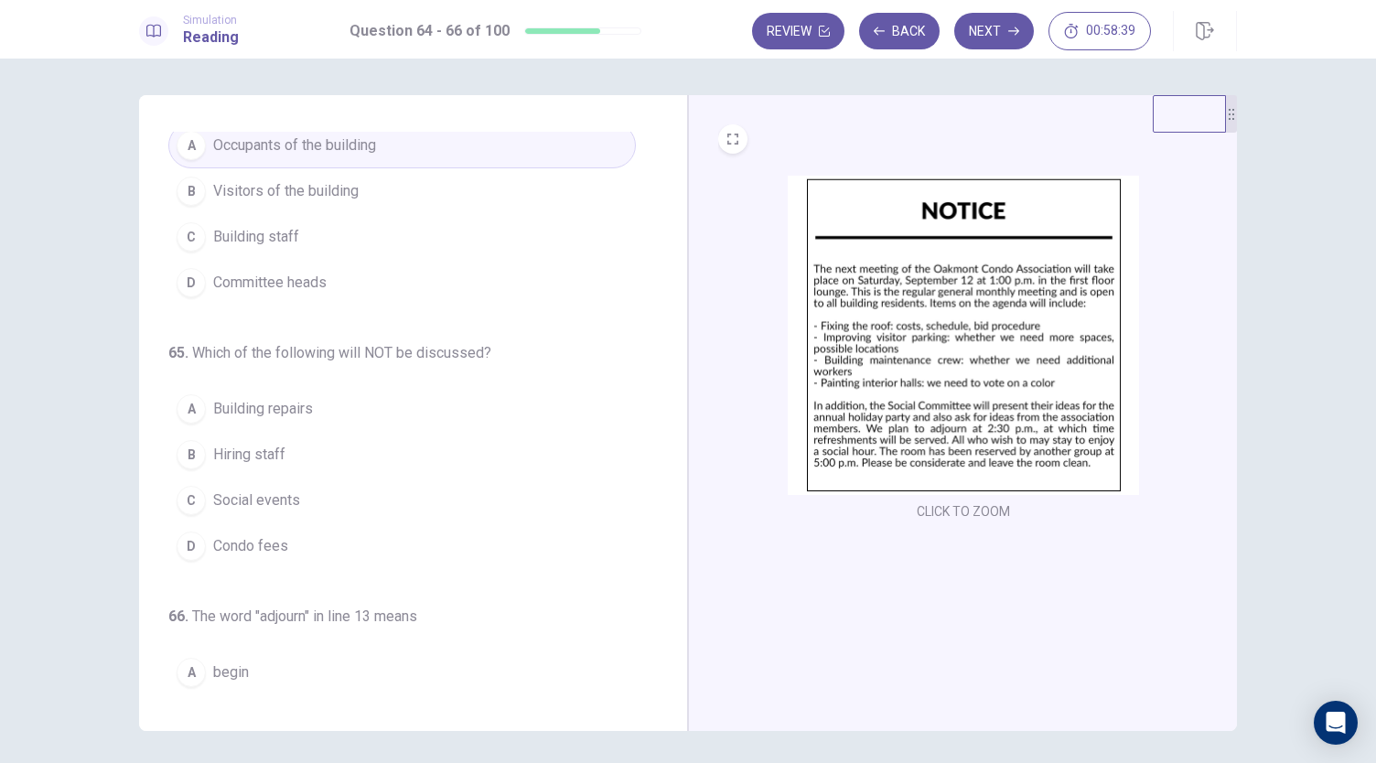
scroll to position [92, 0]
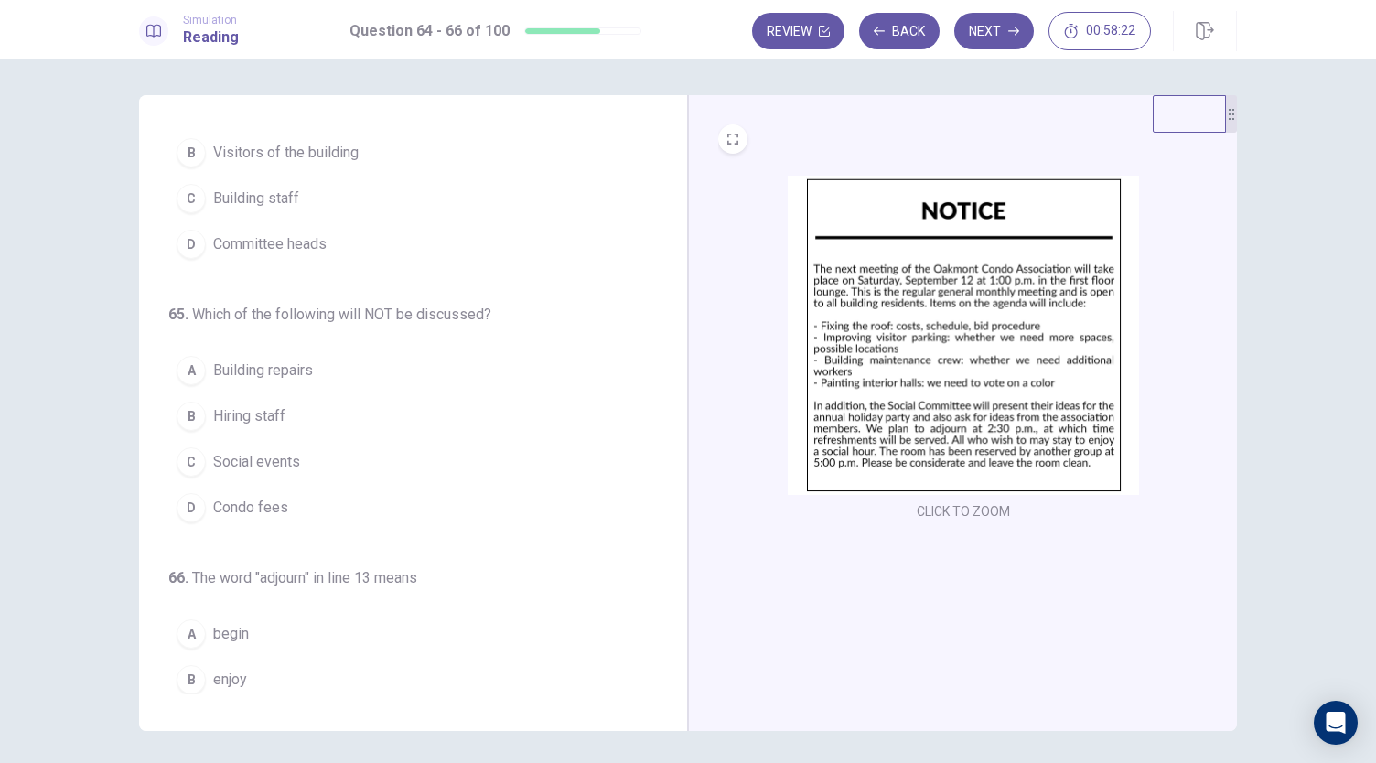
click at [284, 404] on button "B Hiring staff" at bounding box center [402, 417] width 468 height 46
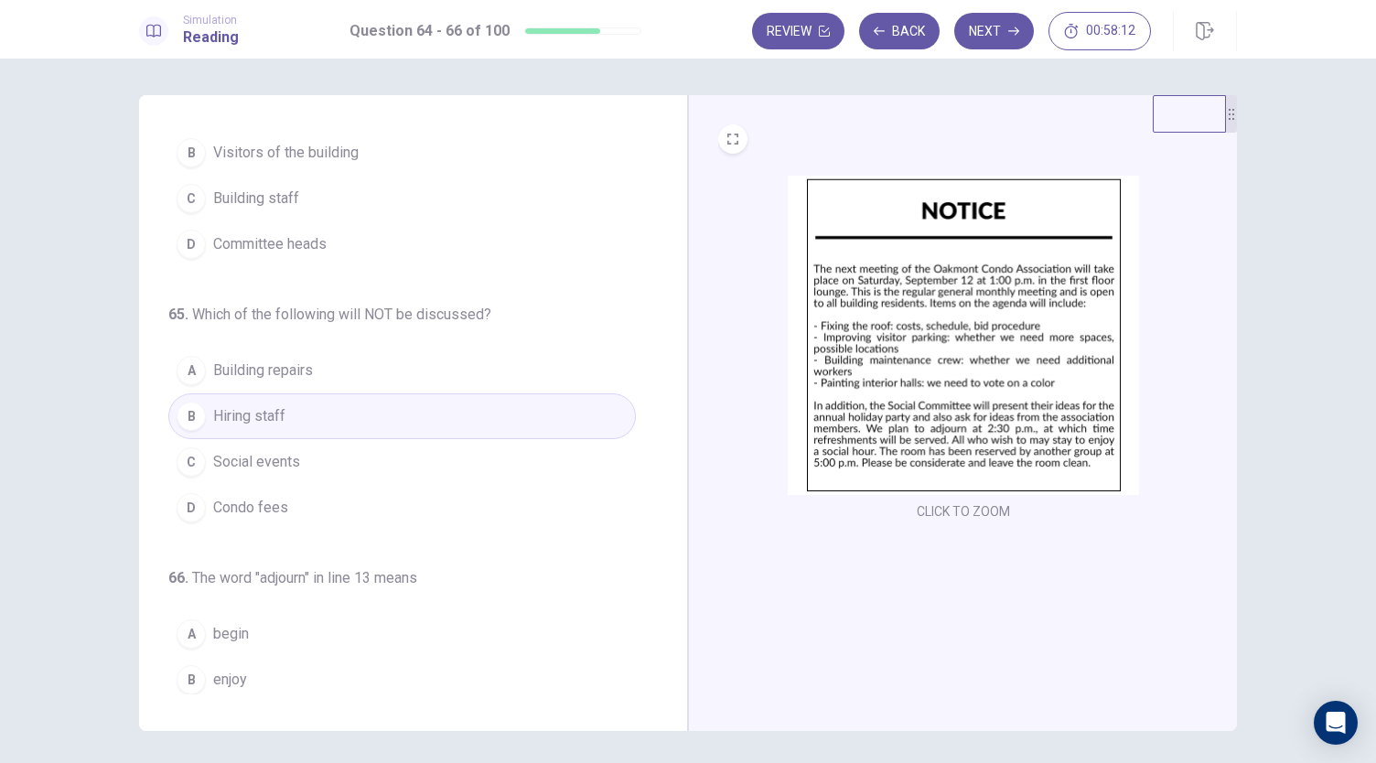
click at [281, 468] on span "Social events" at bounding box center [256, 462] width 87 height 22
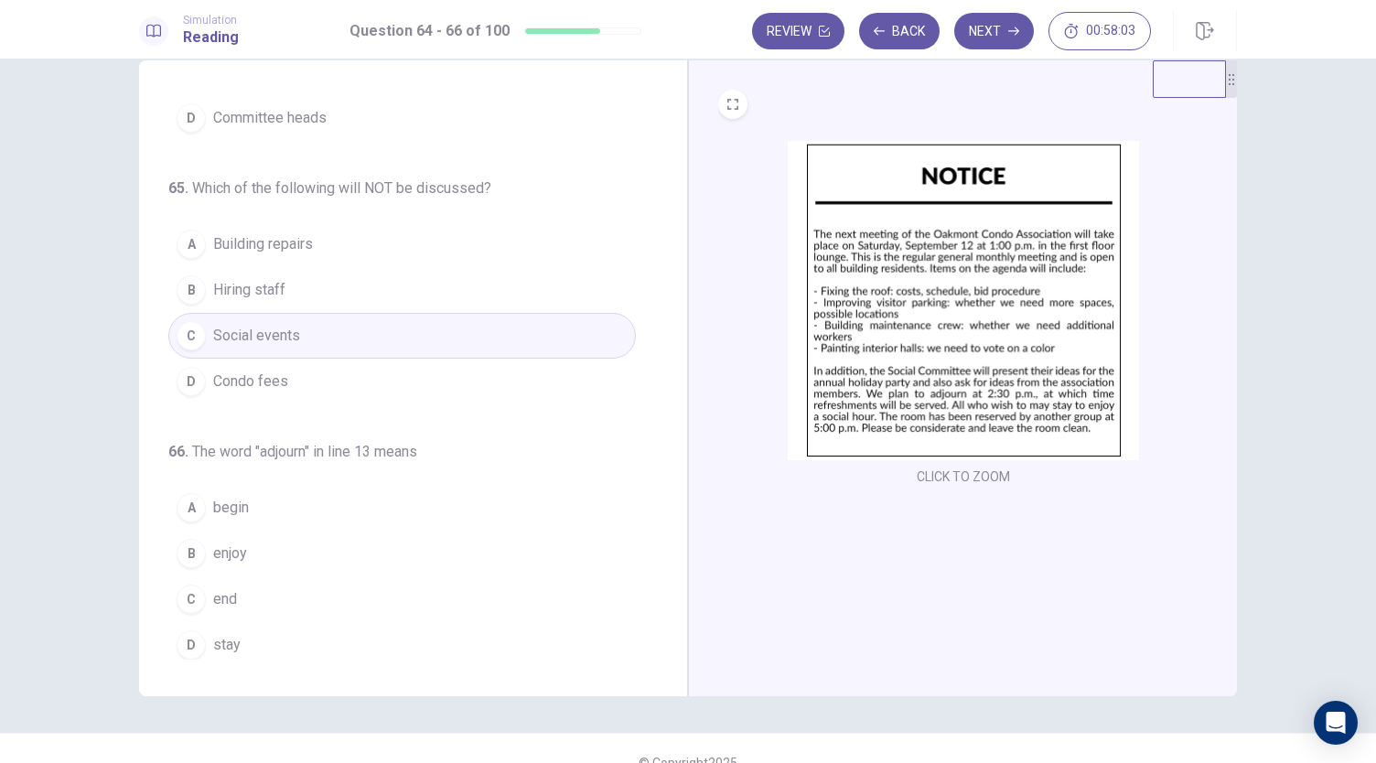
scroll to position [63, 0]
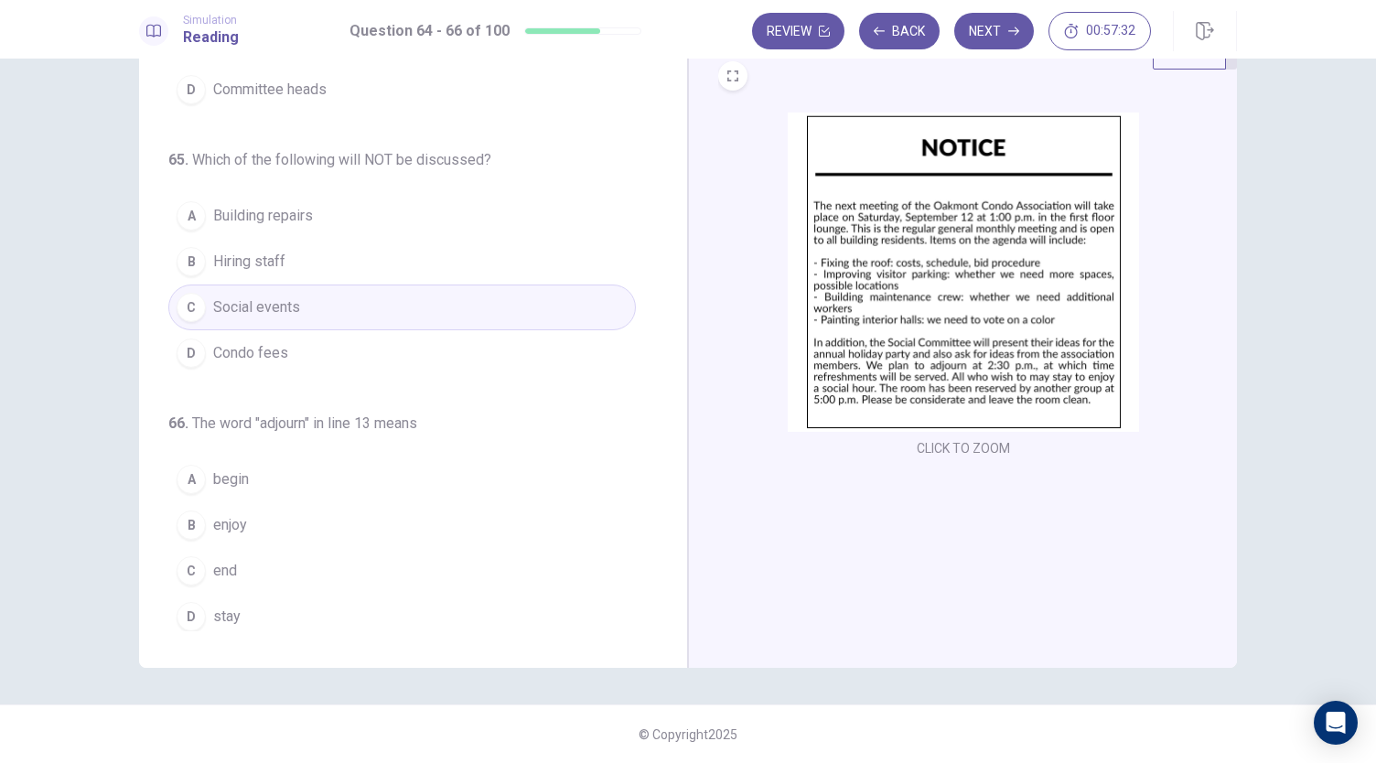
click at [229, 565] on span "end" at bounding box center [225, 571] width 24 height 22
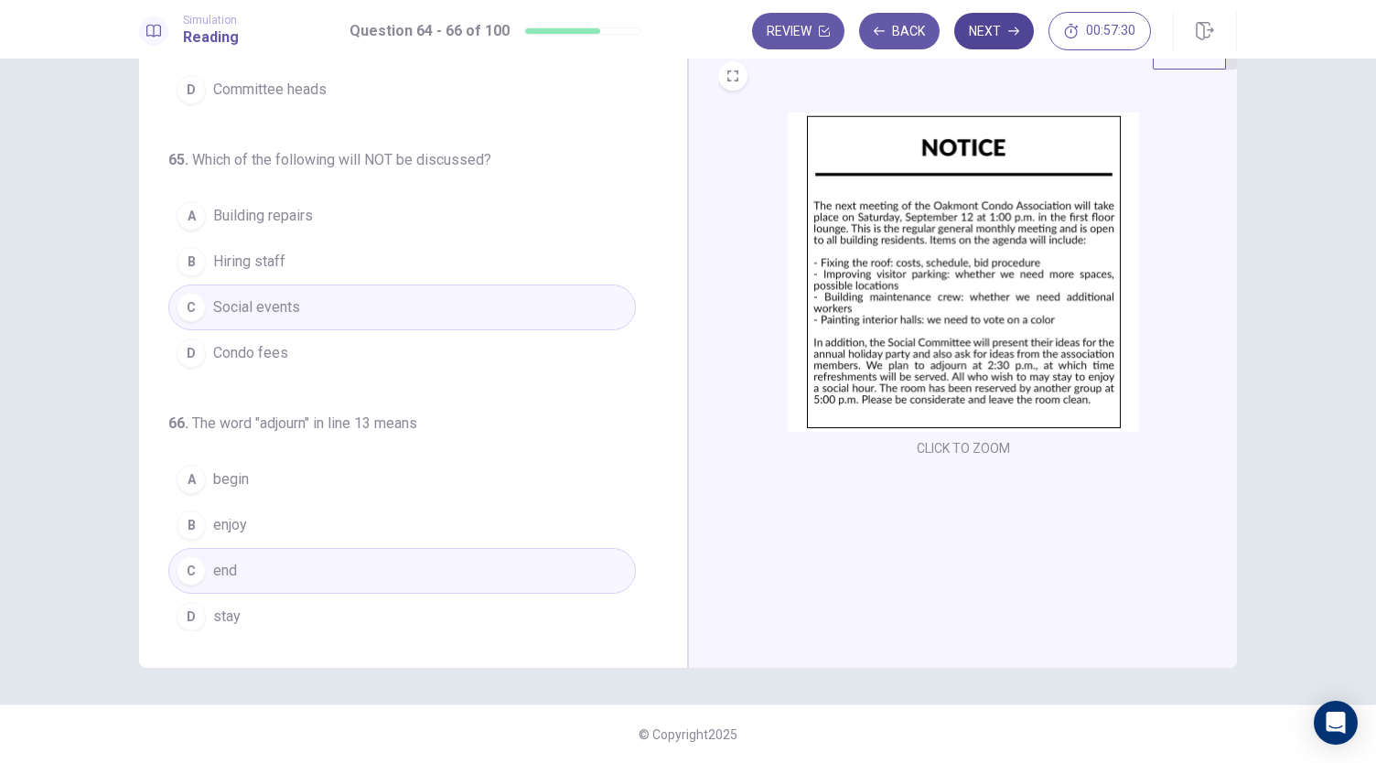
click at [1009, 39] on button "Next" at bounding box center [994, 31] width 80 height 37
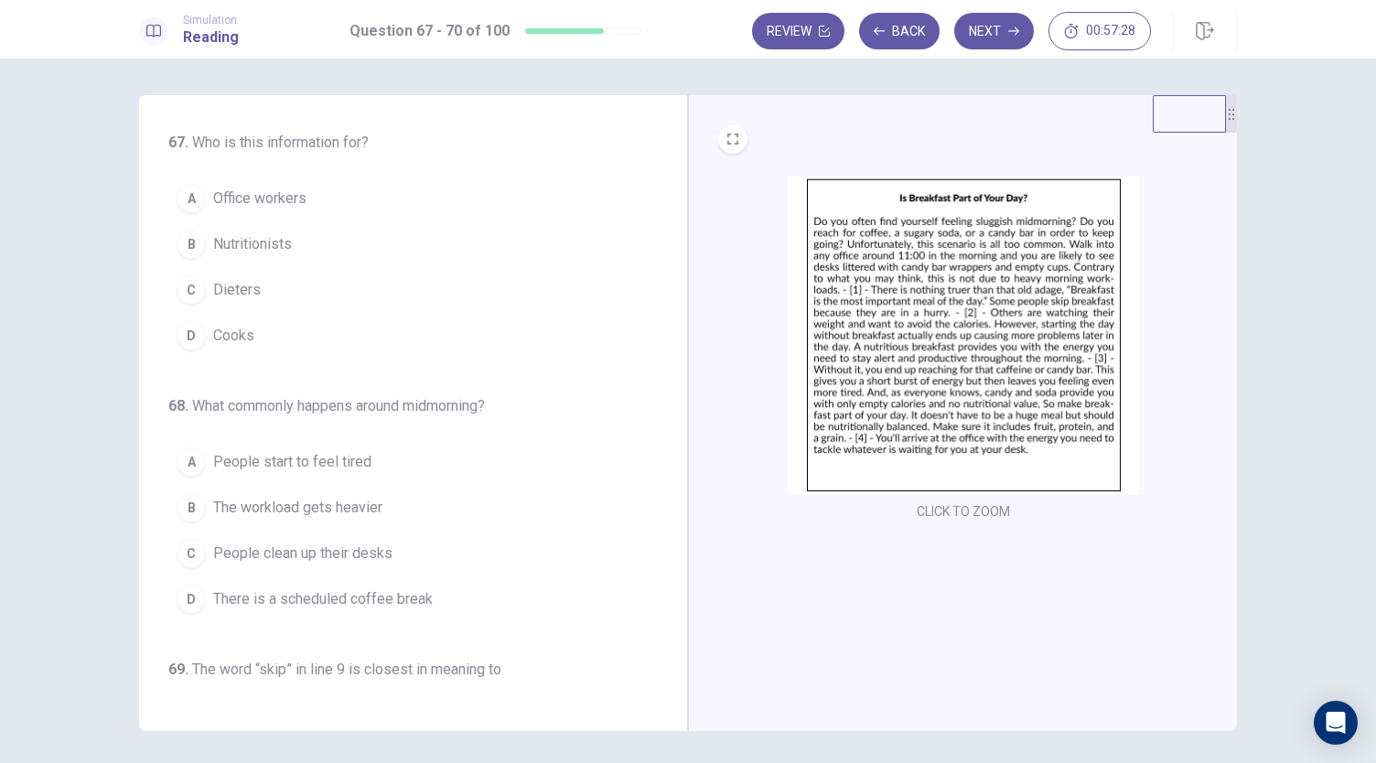
scroll to position [0, 0]
click at [410, 197] on button "A Office workers" at bounding box center [402, 199] width 468 height 46
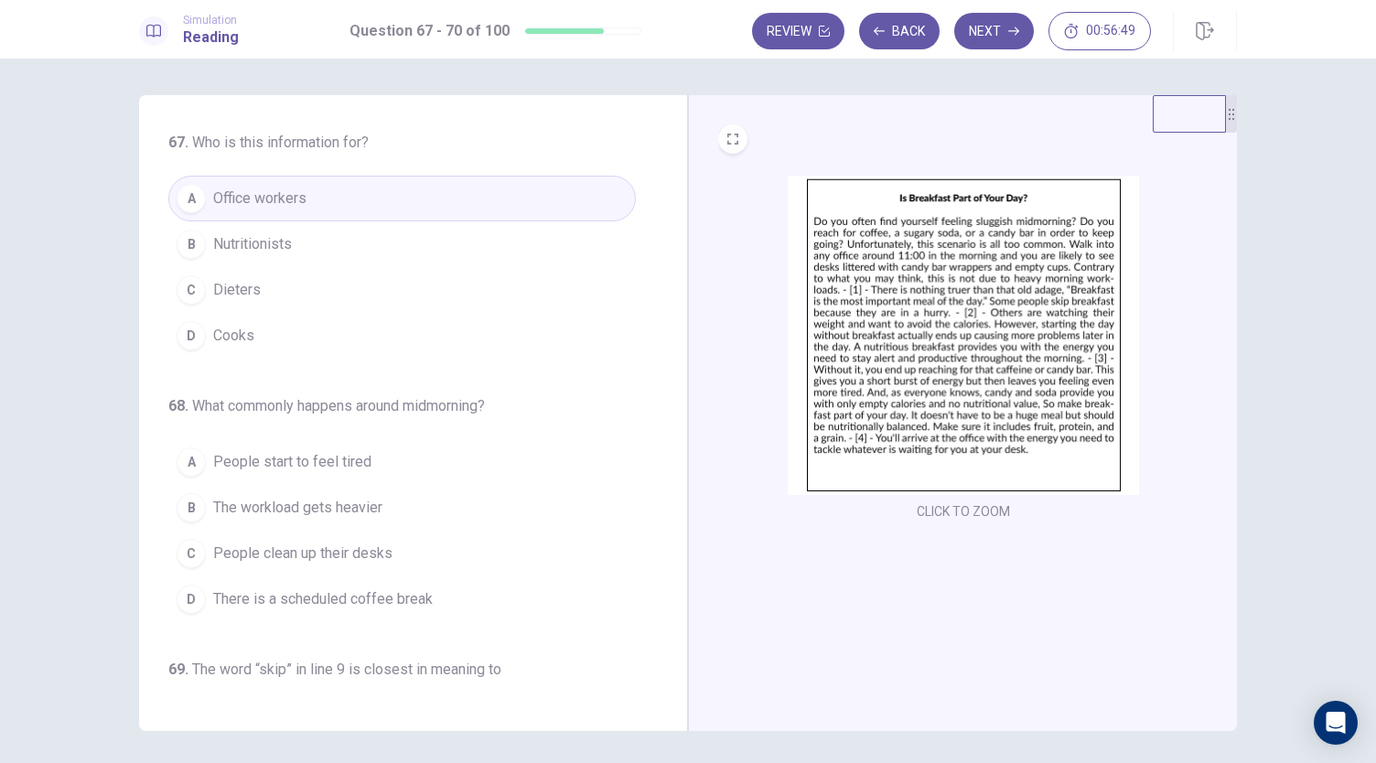
scroll to position [92, 0]
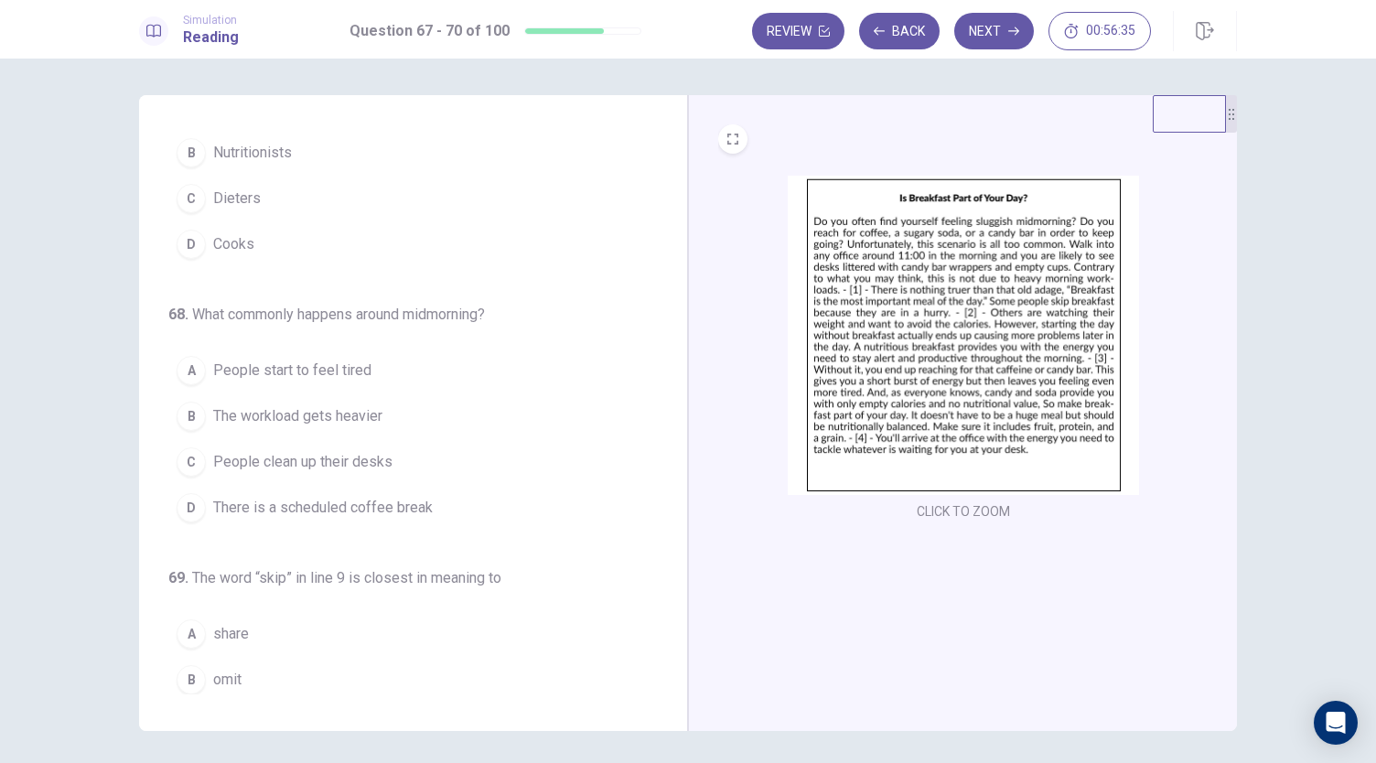
click at [403, 360] on button "A People start to feel tired" at bounding box center [402, 371] width 468 height 46
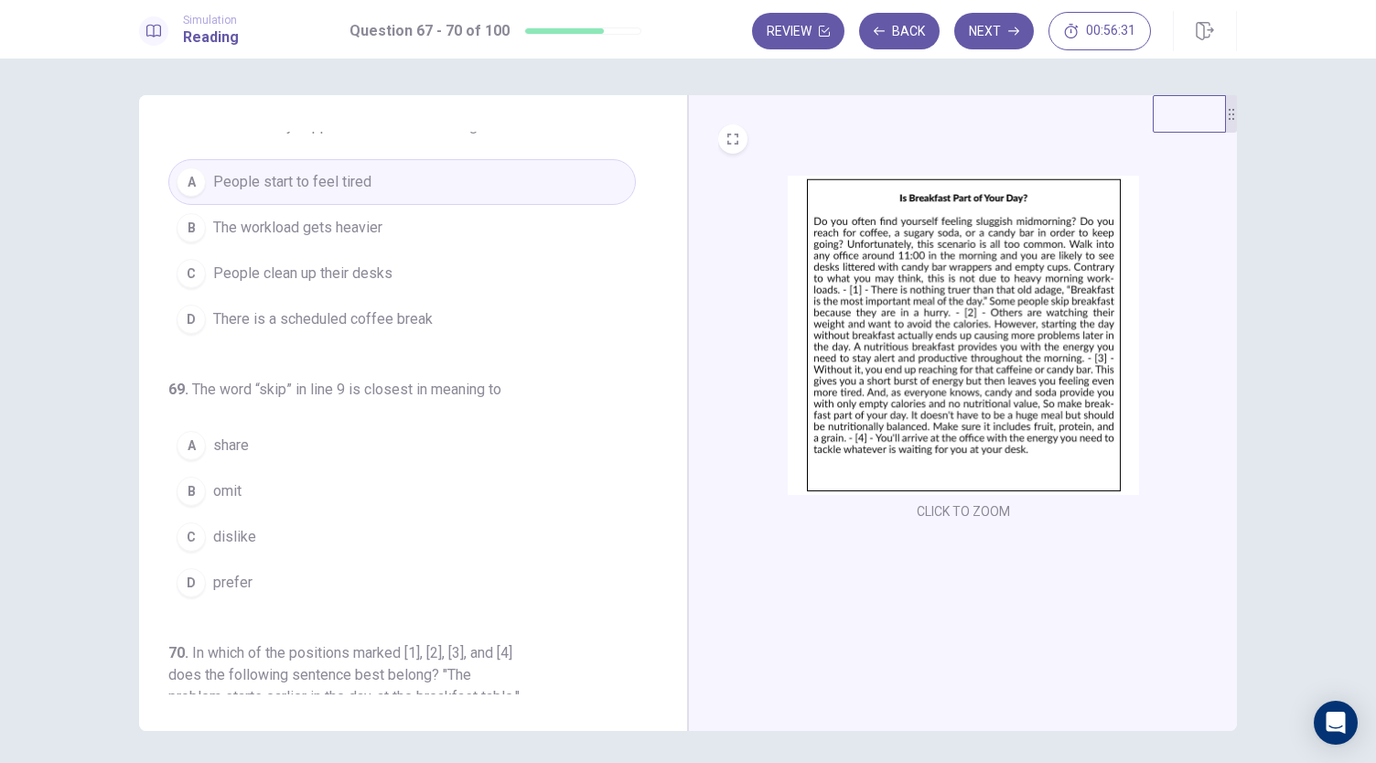
scroll to position [366, 0]
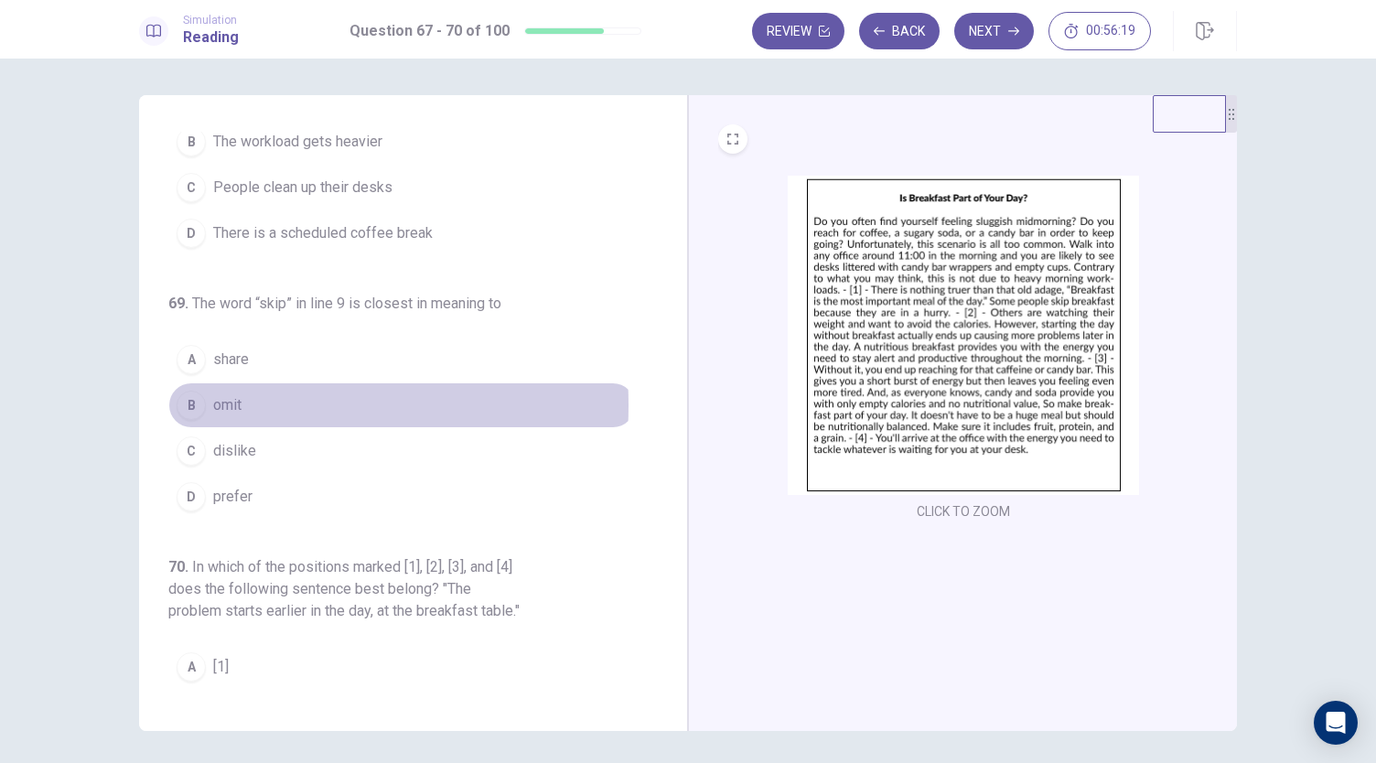
click at [213, 400] on span "omit" at bounding box center [227, 405] width 28 height 22
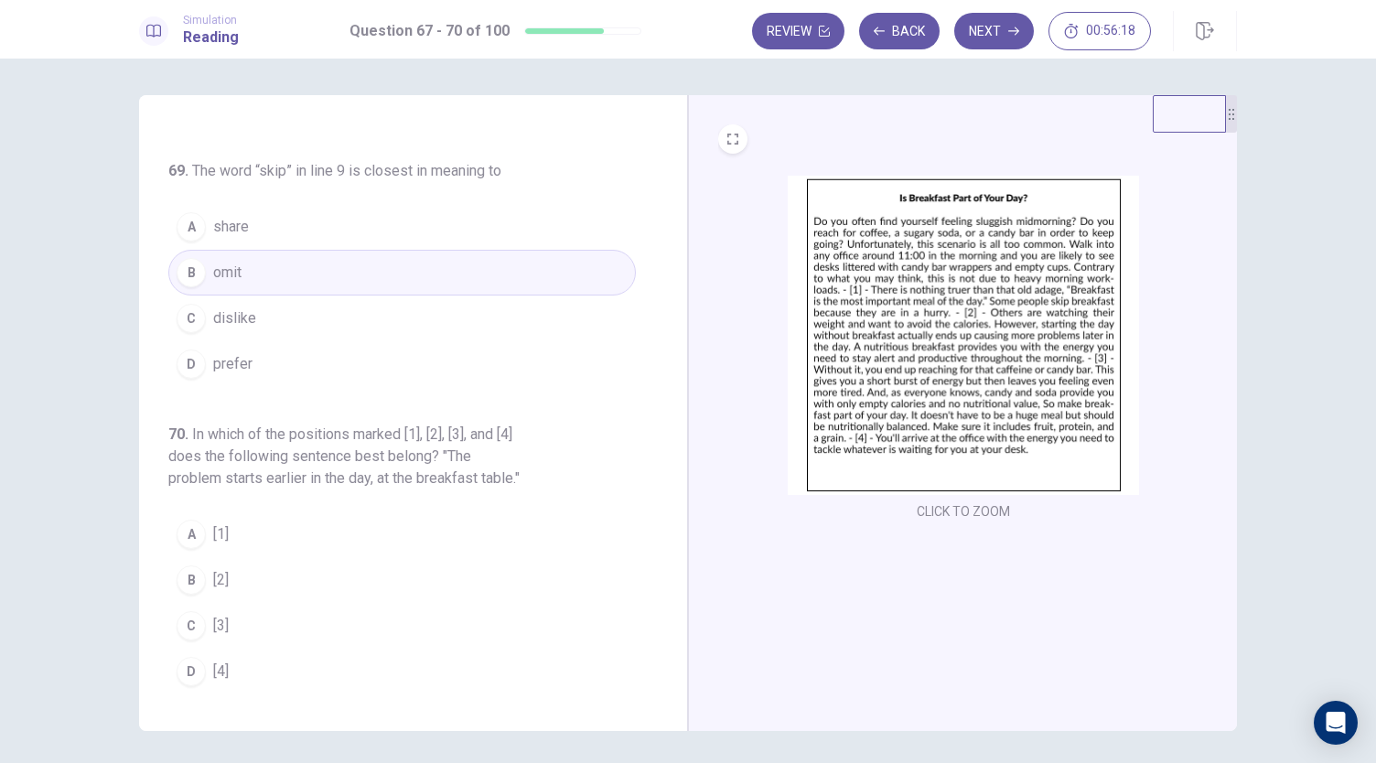
scroll to position [511, 0]
click at [311, 528] on button "A [1]" at bounding box center [402, 535] width 468 height 46
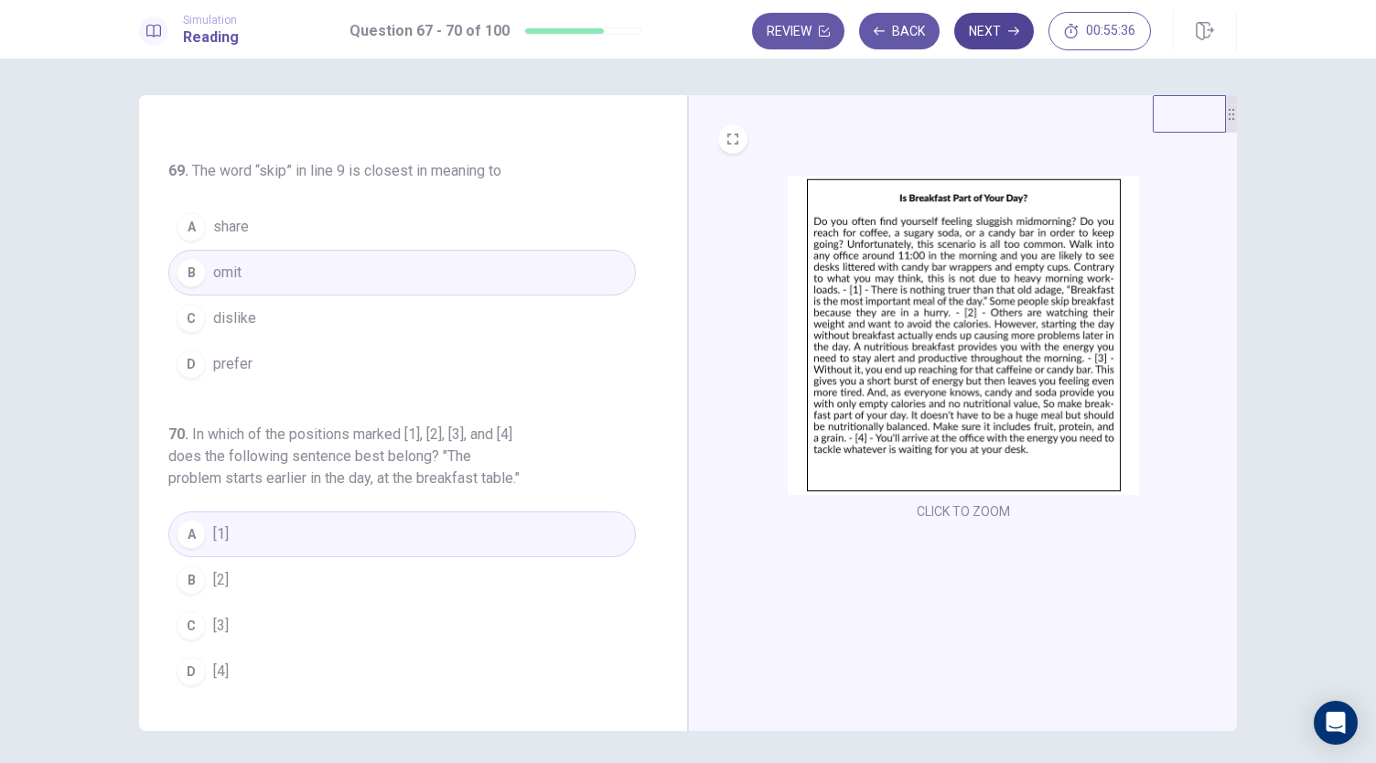
click at [996, 14] on button "Next" at bounding box center [994, 31] width 80 height 37
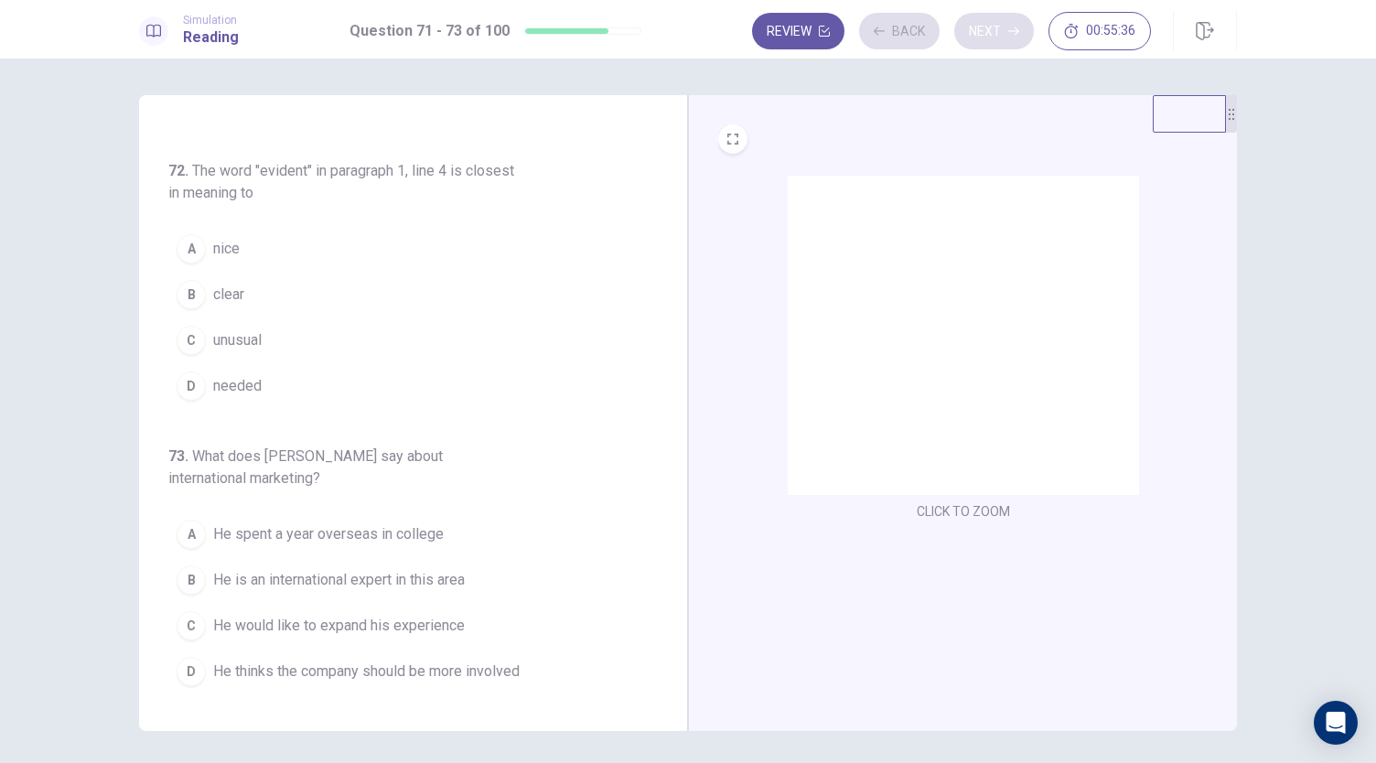
scroll to position [227, 0]
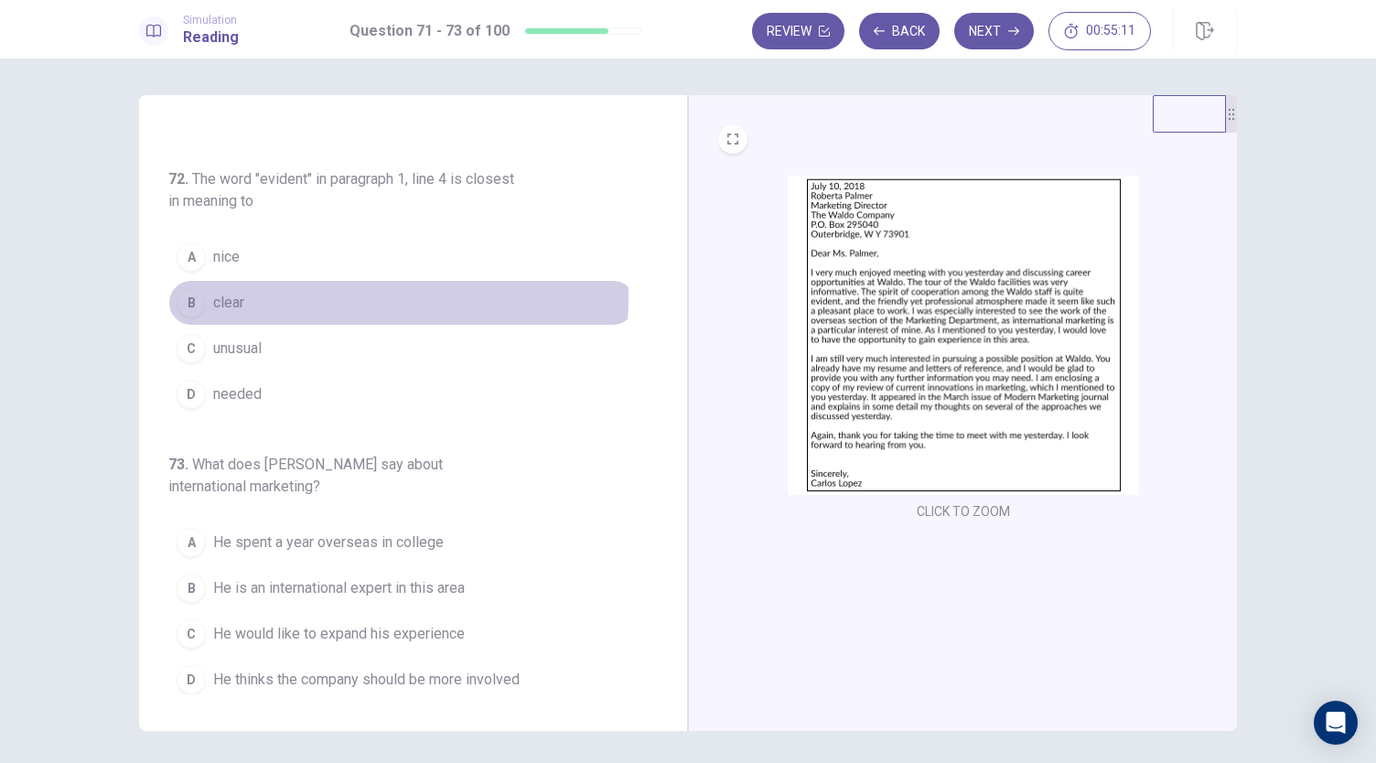
click at [269, 293] on button "B clear" at bounding box center [402, 303] width 468 height 46
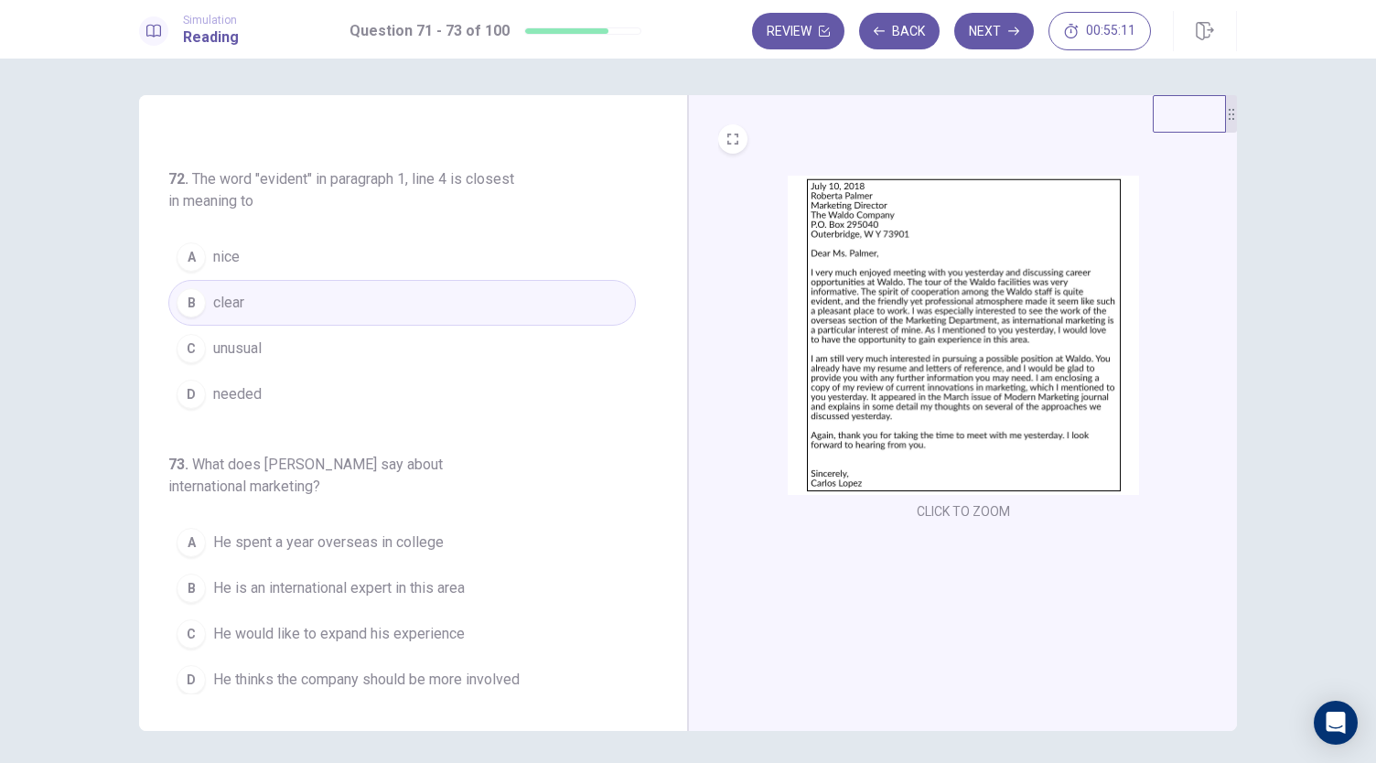
scroll to position [63, 0]
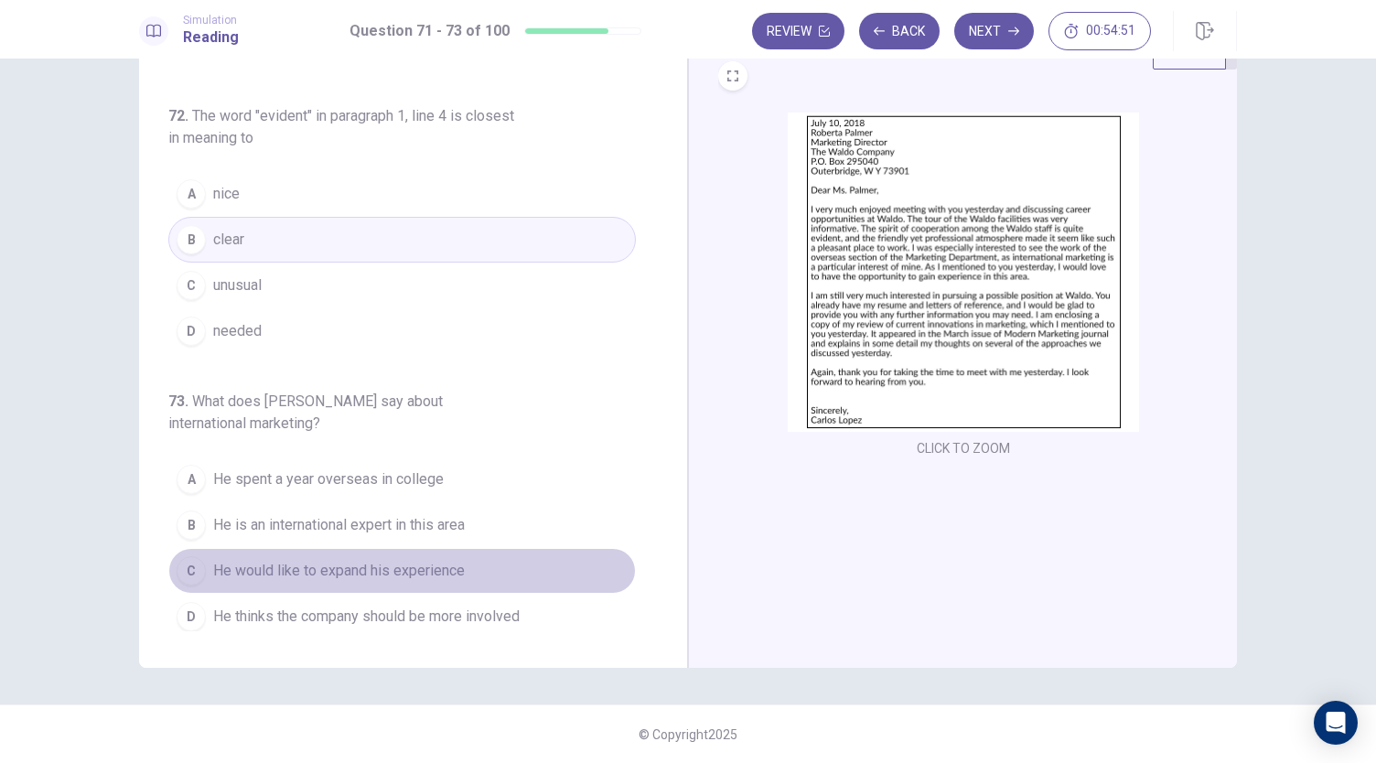
click at [419, 560] on span "He would like to expand his experience" at bounding box center [339, 571] width 252 height 22
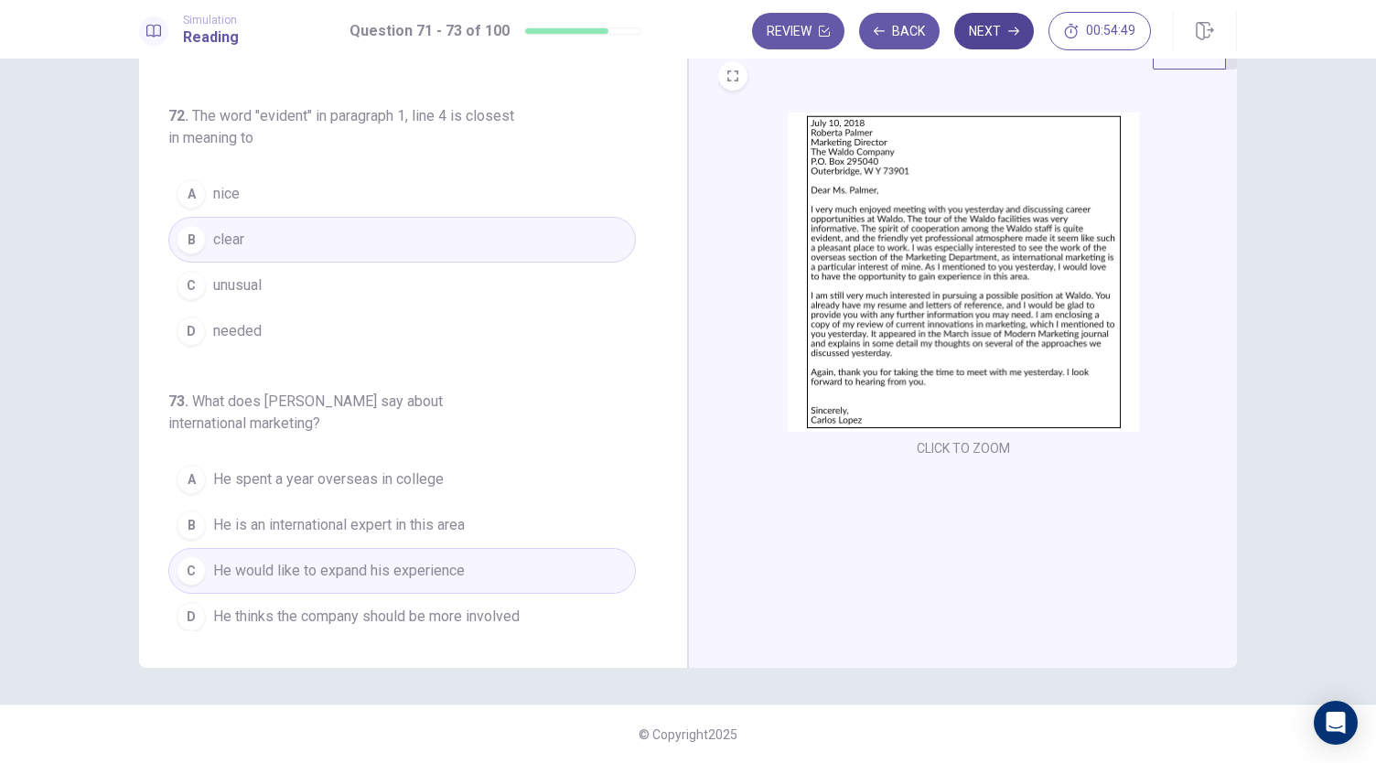
click at [988, 39] on button "Next" at bounding box center [994, 31] width 80 height 37
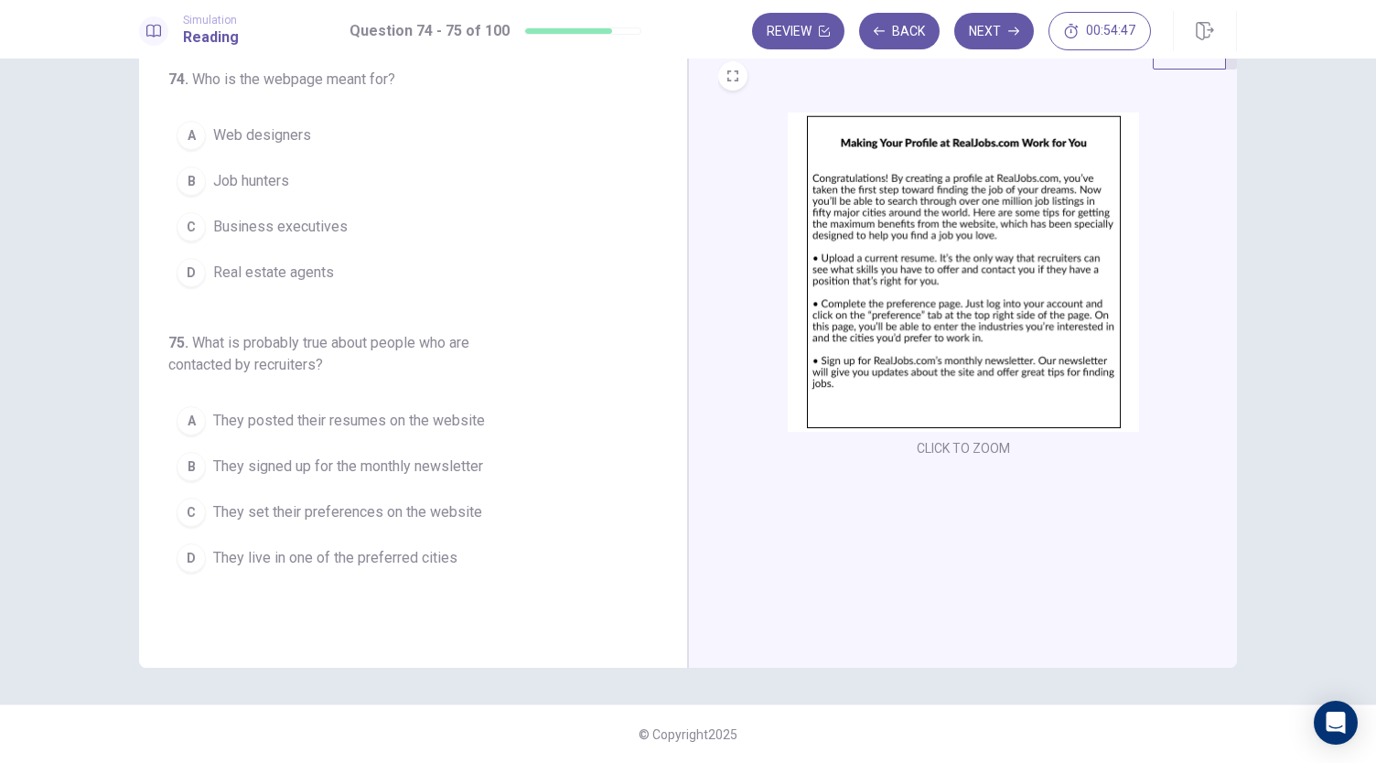
scroll to position [0, 0]
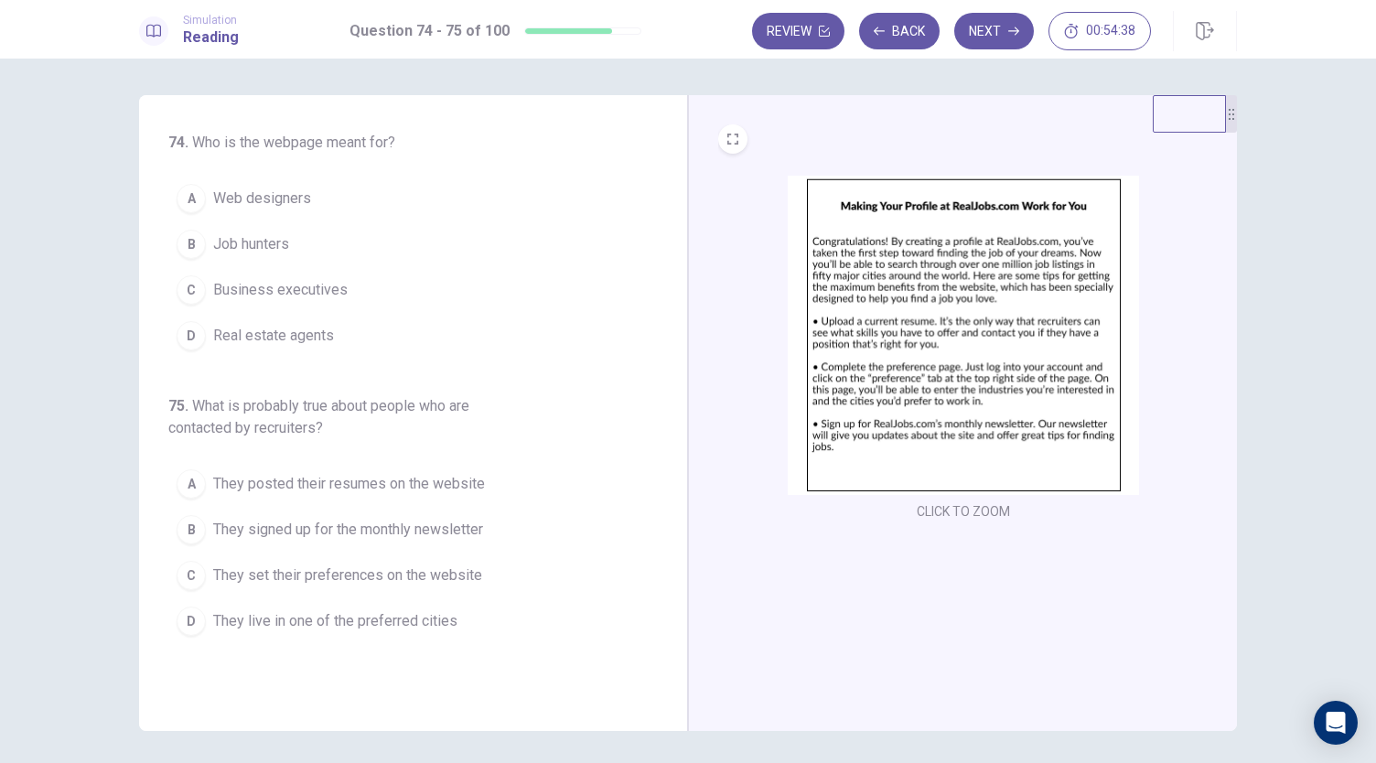
click at [259, 230] on button "B Job hunters" at bounding box center [402, 244] width 468 height 46
click at [346, 565] on span "They set their preferences on the website" at bounding box center [347, 576] width 269 height 22
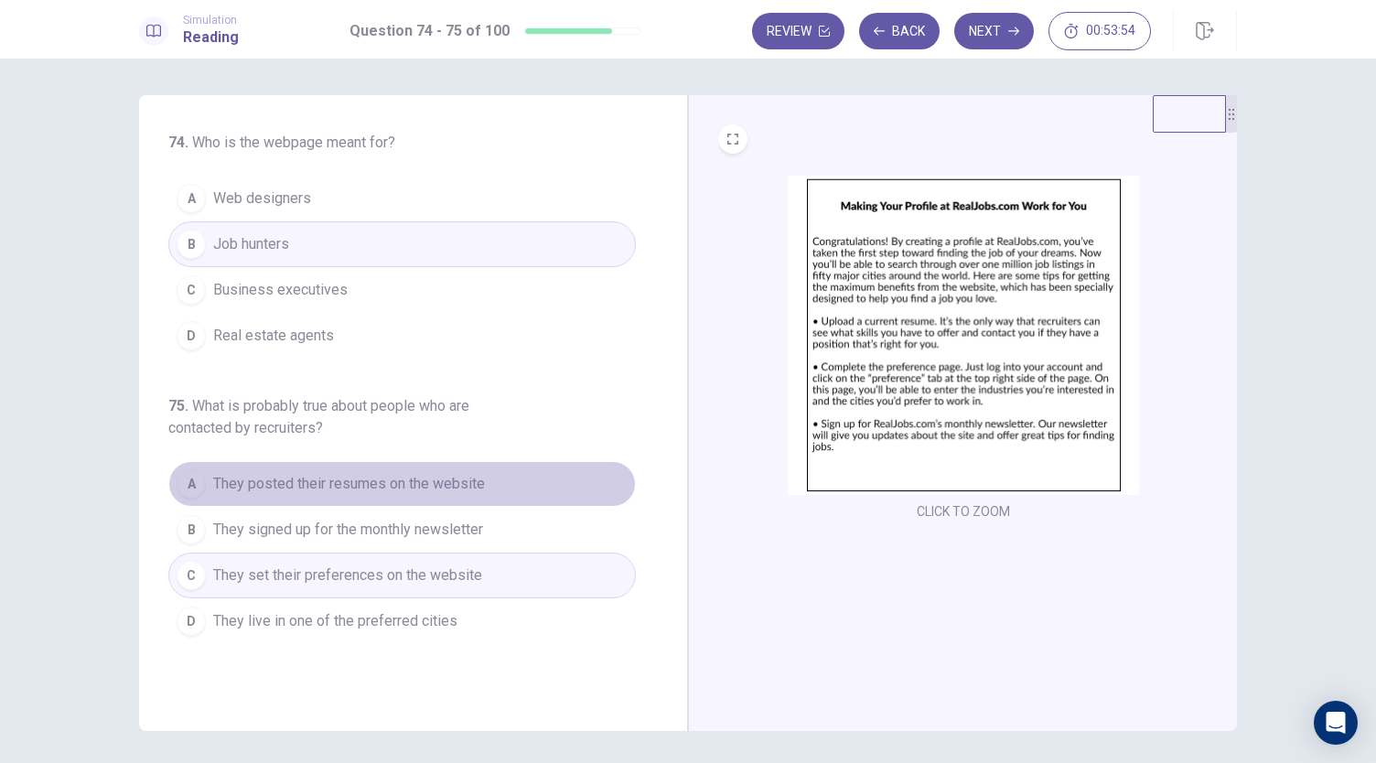
click at [388, 469] on button "A They posted their resumes on the website" at bounding box center [402, 484] width 468 height 46
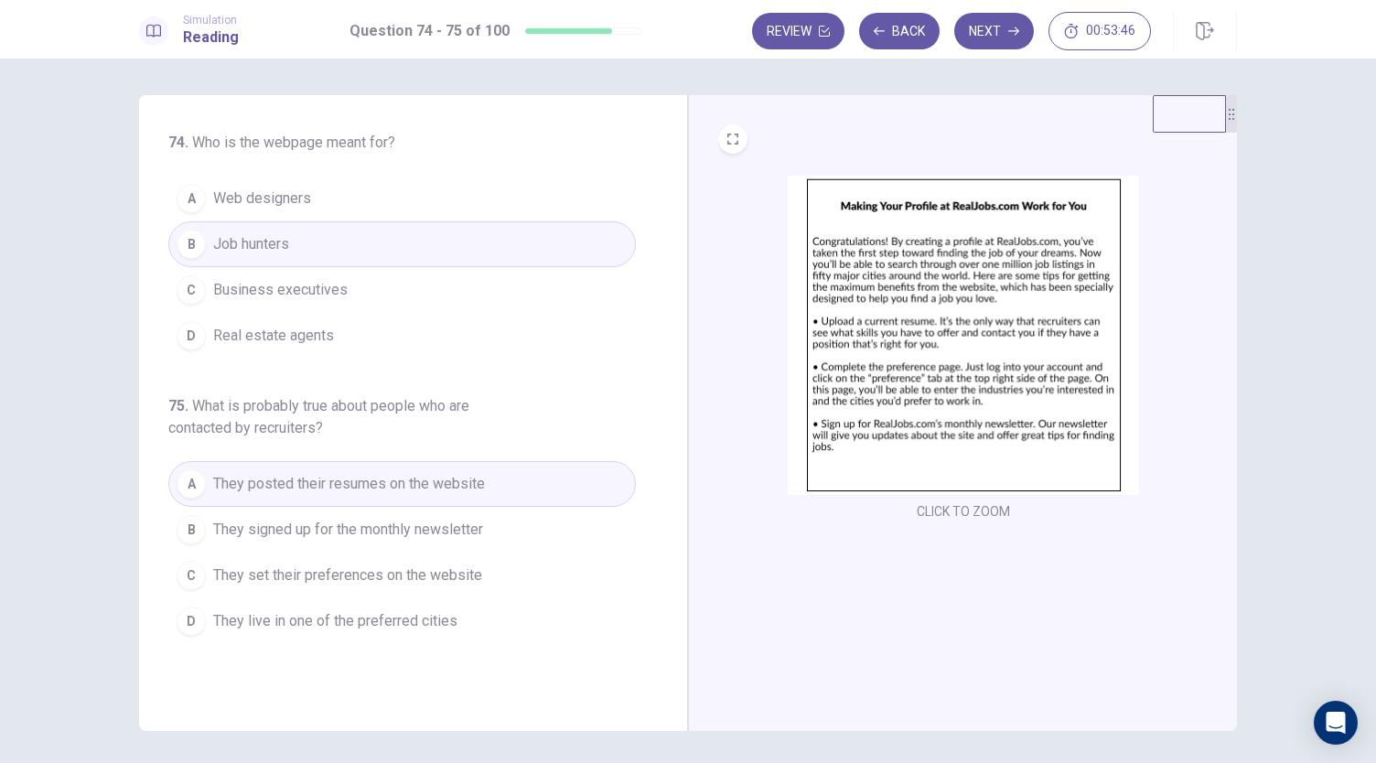
click at [415, 579] on span "They set their preferences on the website" at bounding box center [347, 576] width 269 height 22
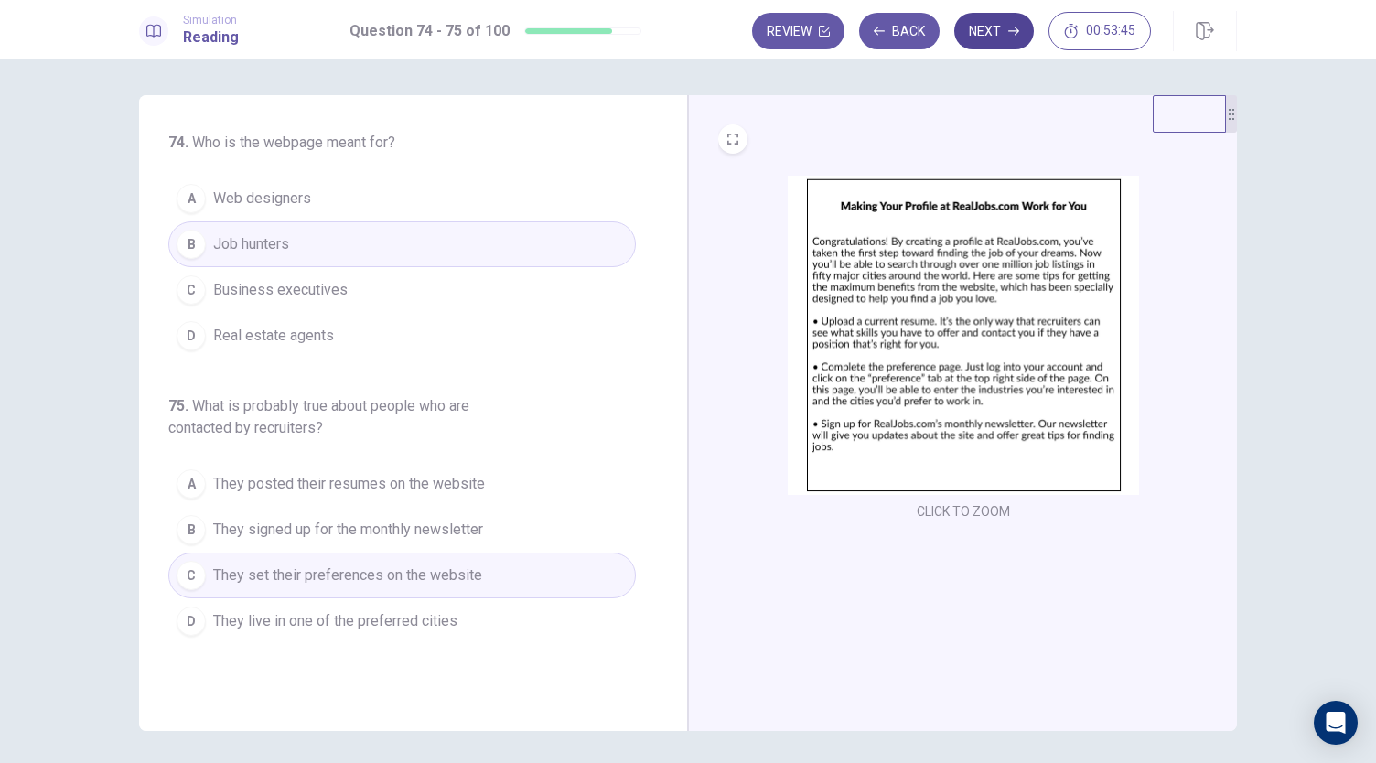
click at [999, 27] on button "Next" at bounding box center [994, 31] width 80 height 37
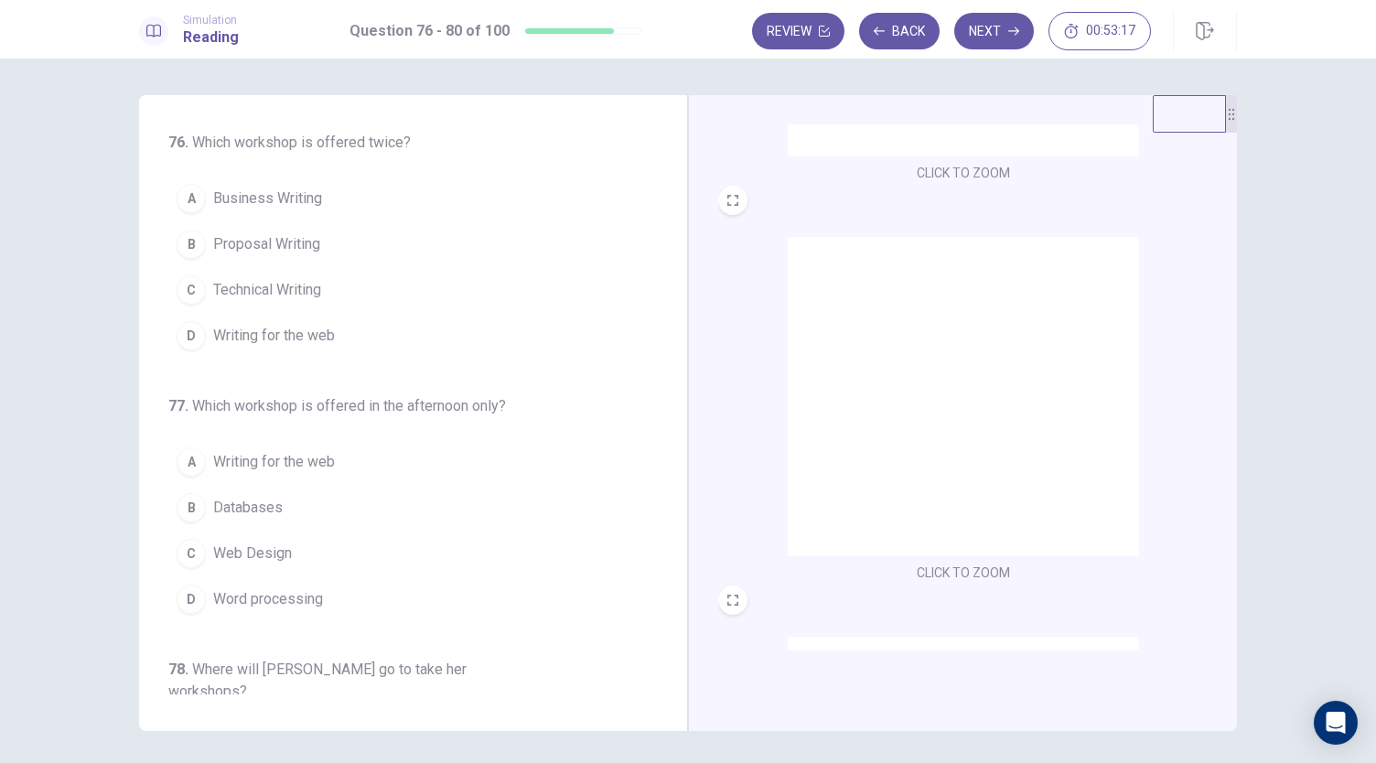
scroll to position [216, 0]
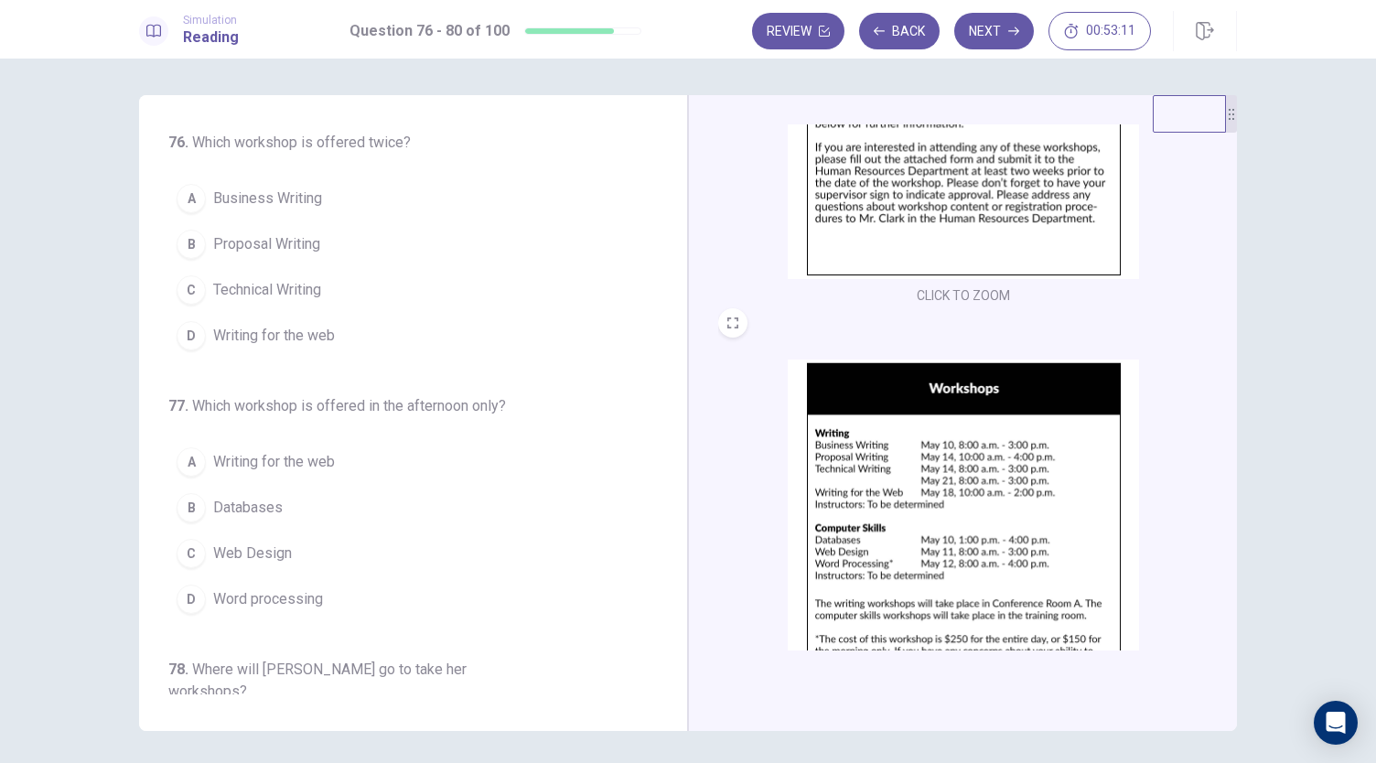
click at [344, 292] on button "C Technical Writing" at bounding box center [402, 290] width 468 height 46
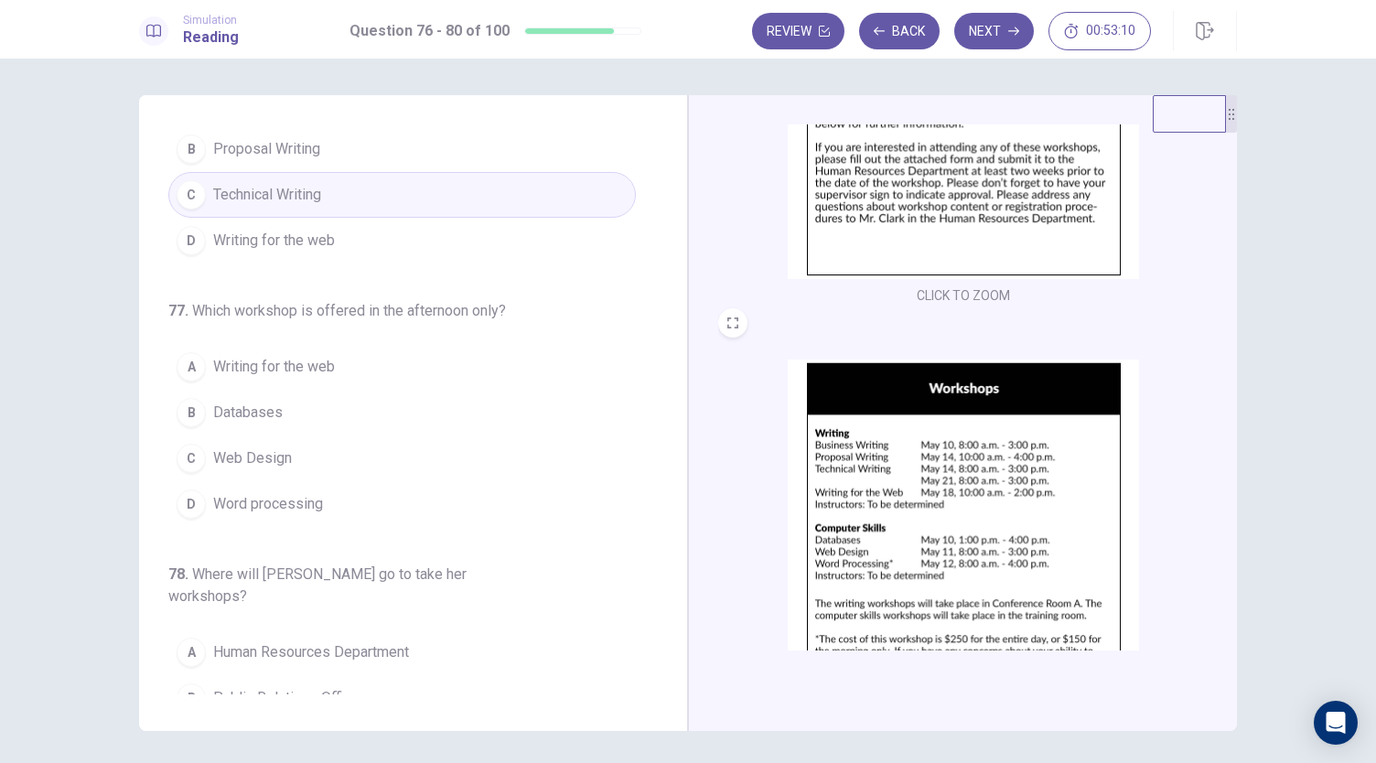
scroll to position [183, 0]
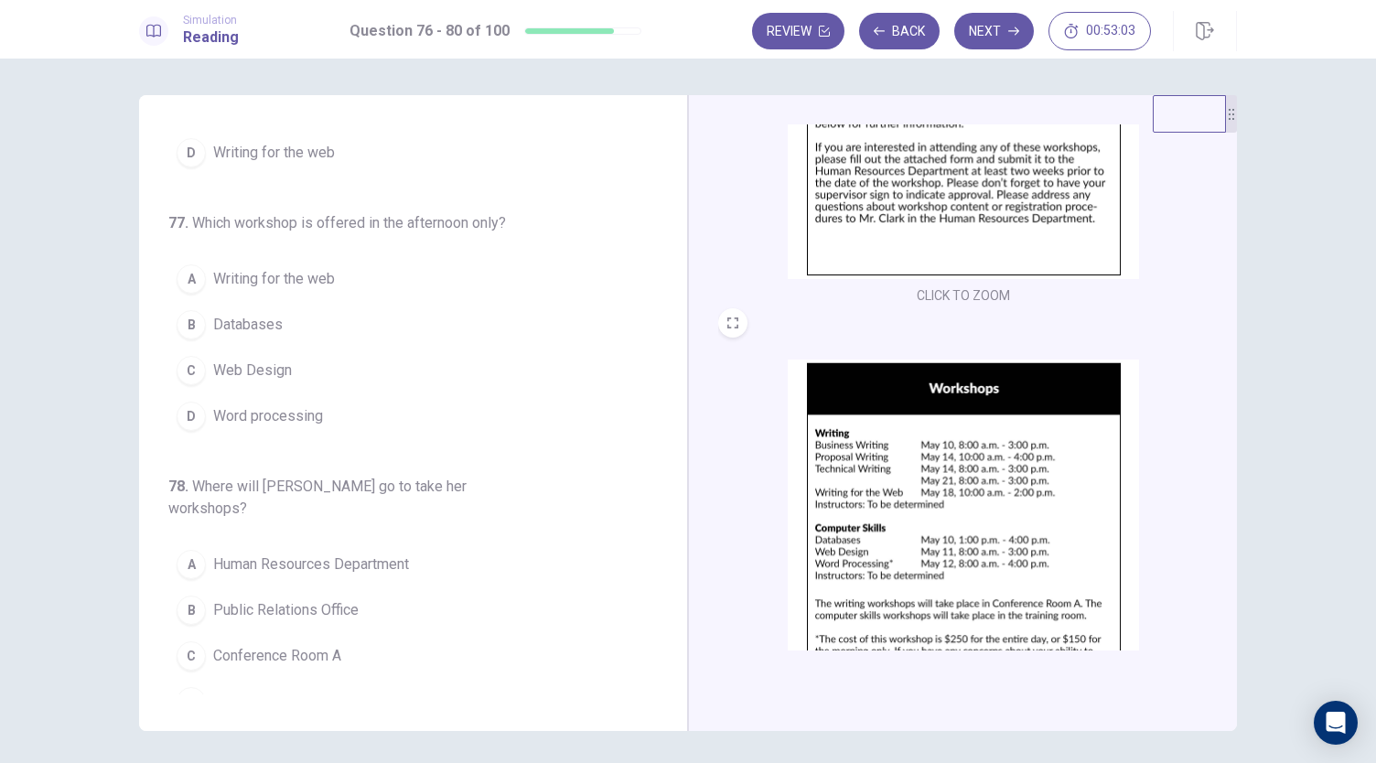
click at [294, 324] on button "B Databases" at bounding box center [402, 325] width 468 height 46
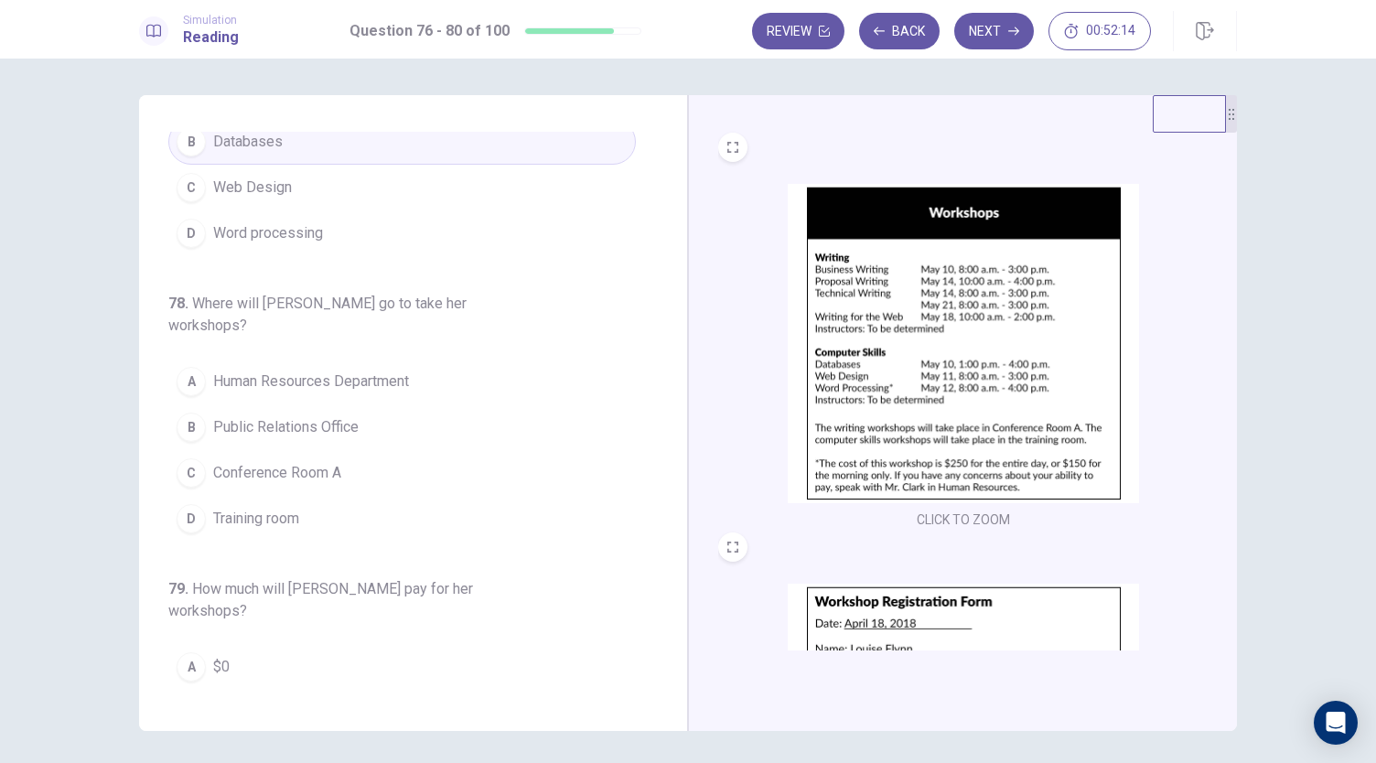
scroll to position [399, 0]
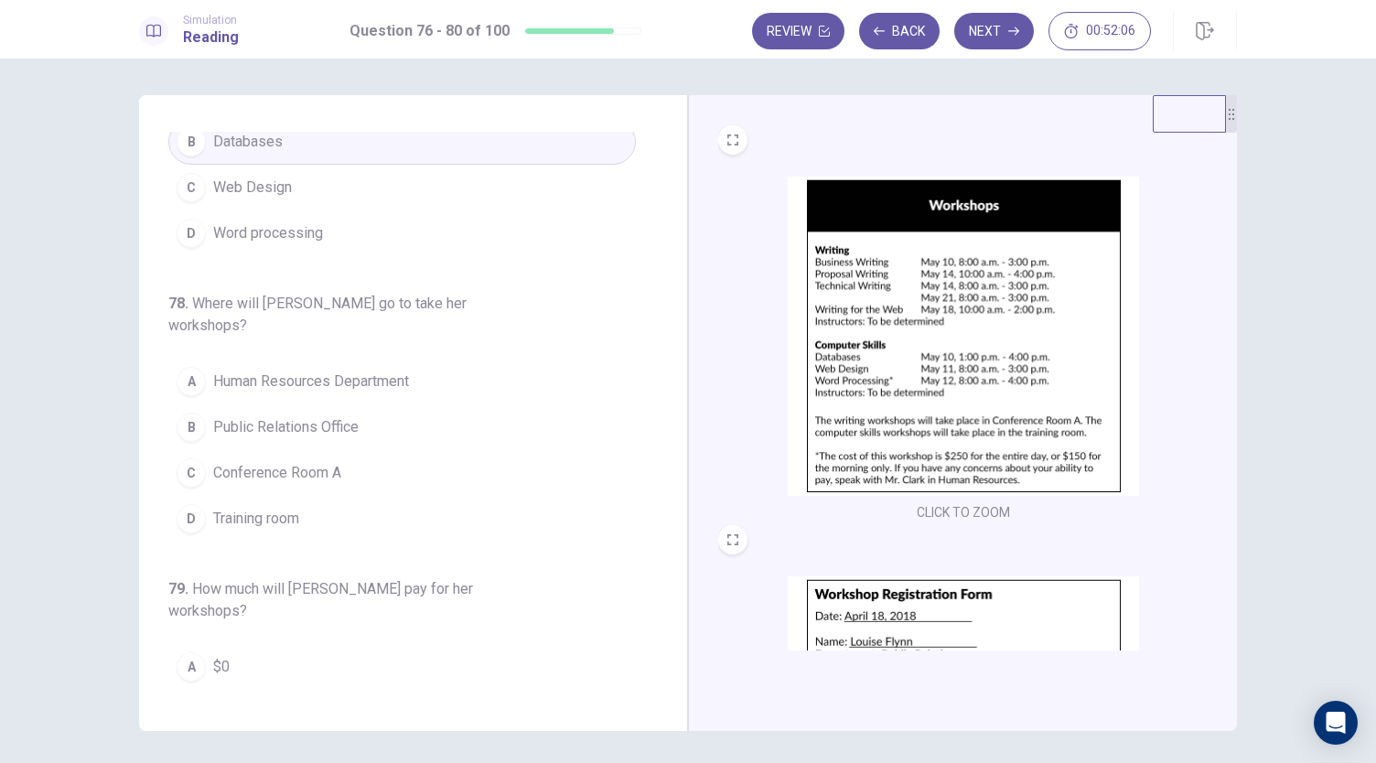
click at [301, 496] on button "D Training room" at bounding box center [402, 519] width 468 height 46
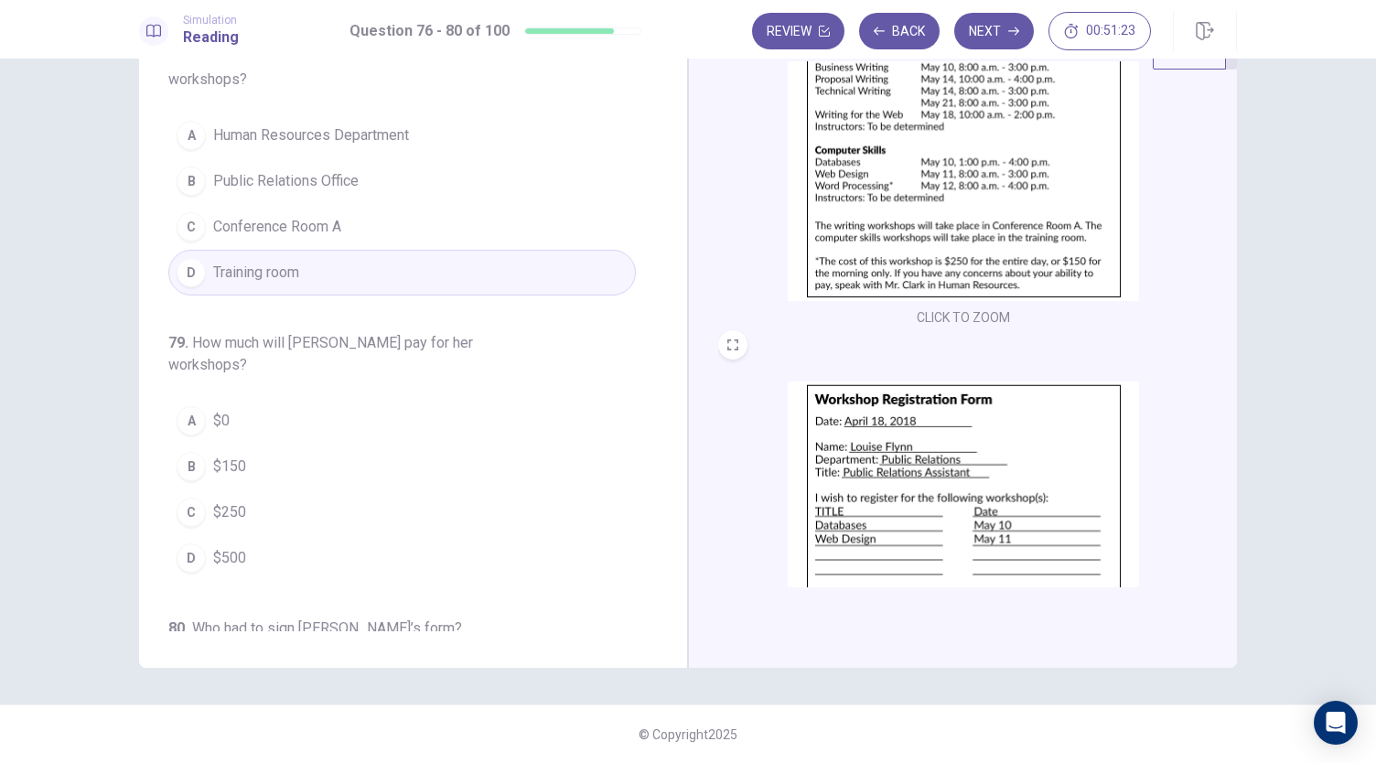
scroll to position [491, 0]
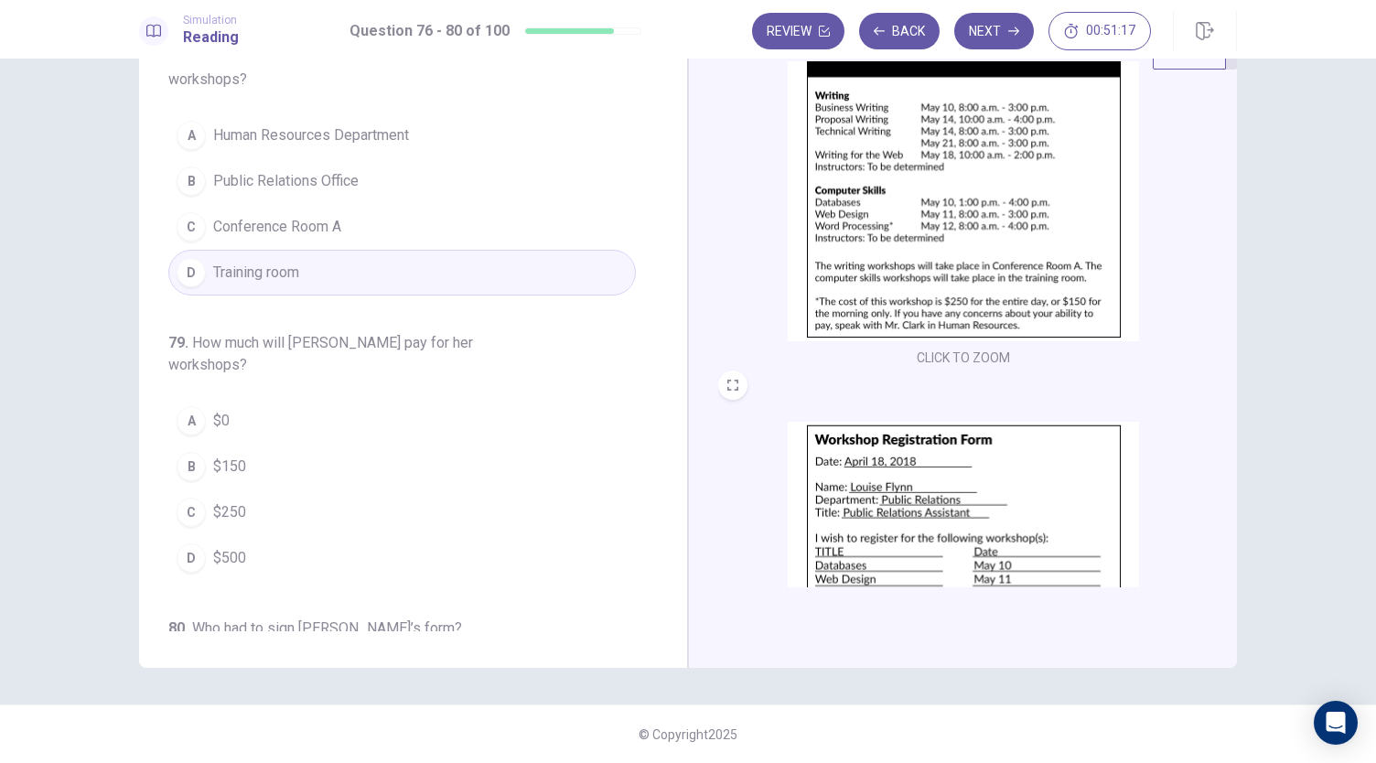
click at [374, 530] on div "76 . Which workshop is offered twice? A Business Writing B Proposal Writing C T…" at bounding box center [420, 350] width 504 height 563
click at [382, 535] on button "D $500" at bounding box center [402, 558] width 468 height 46
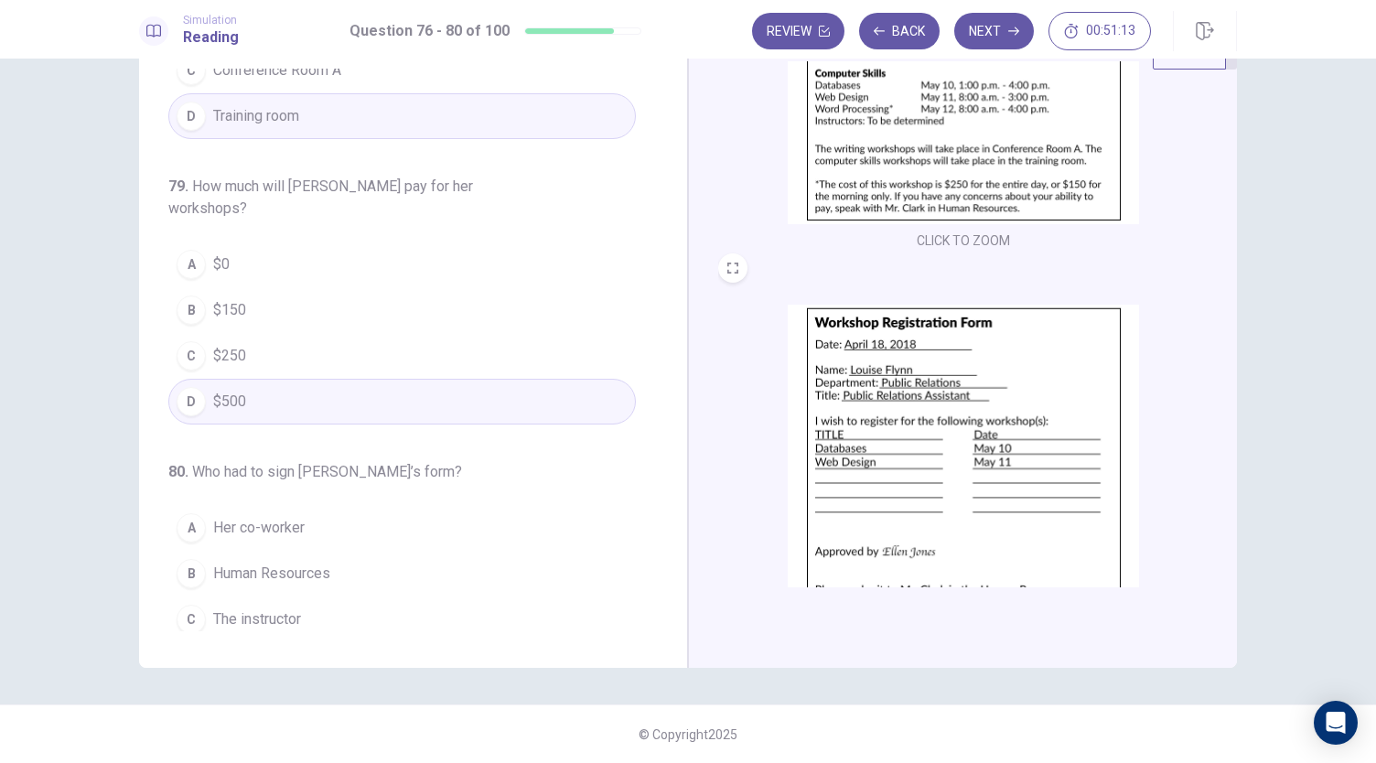
scroll to position [674, 0]
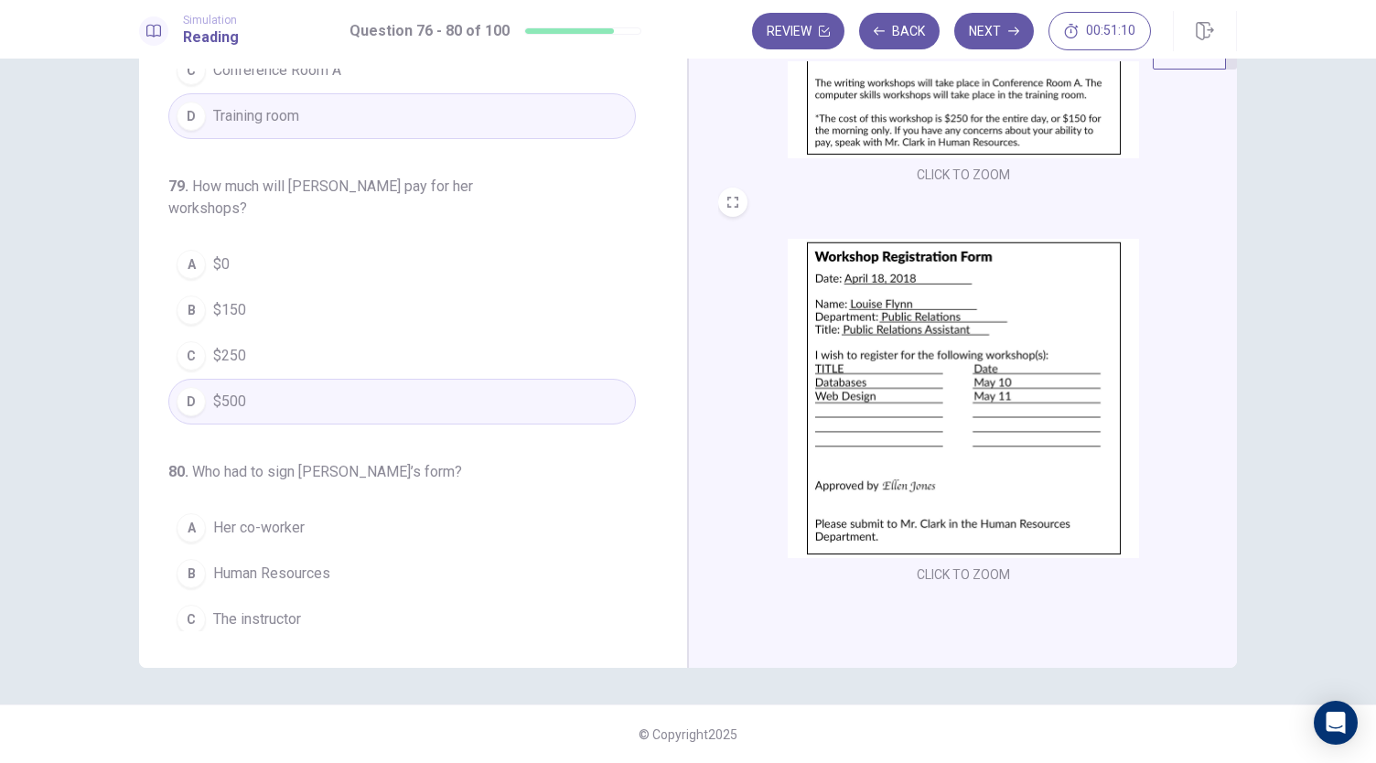
click at [349, 551] on button "B Human Resources" at bounding box center [402, 574] width 468 height 46
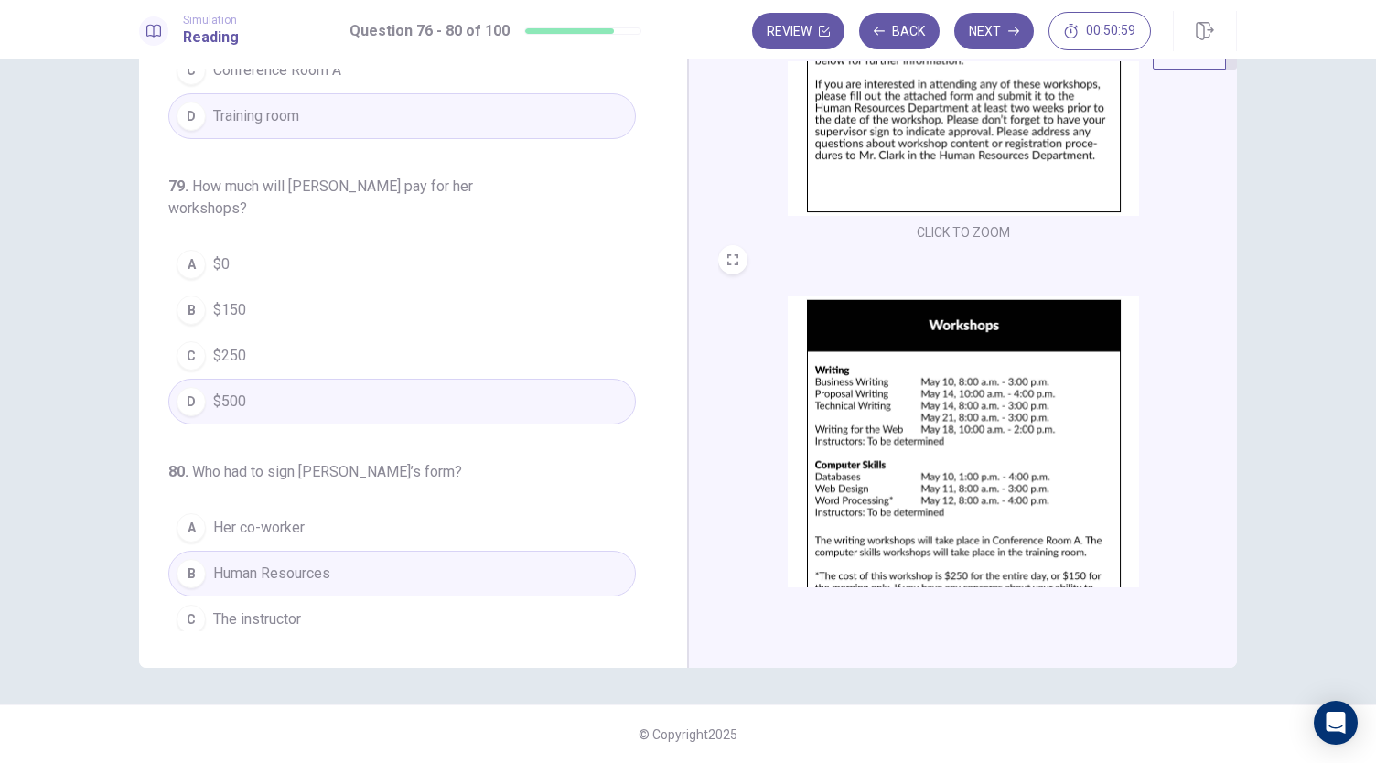
scroll to position [124, 0]
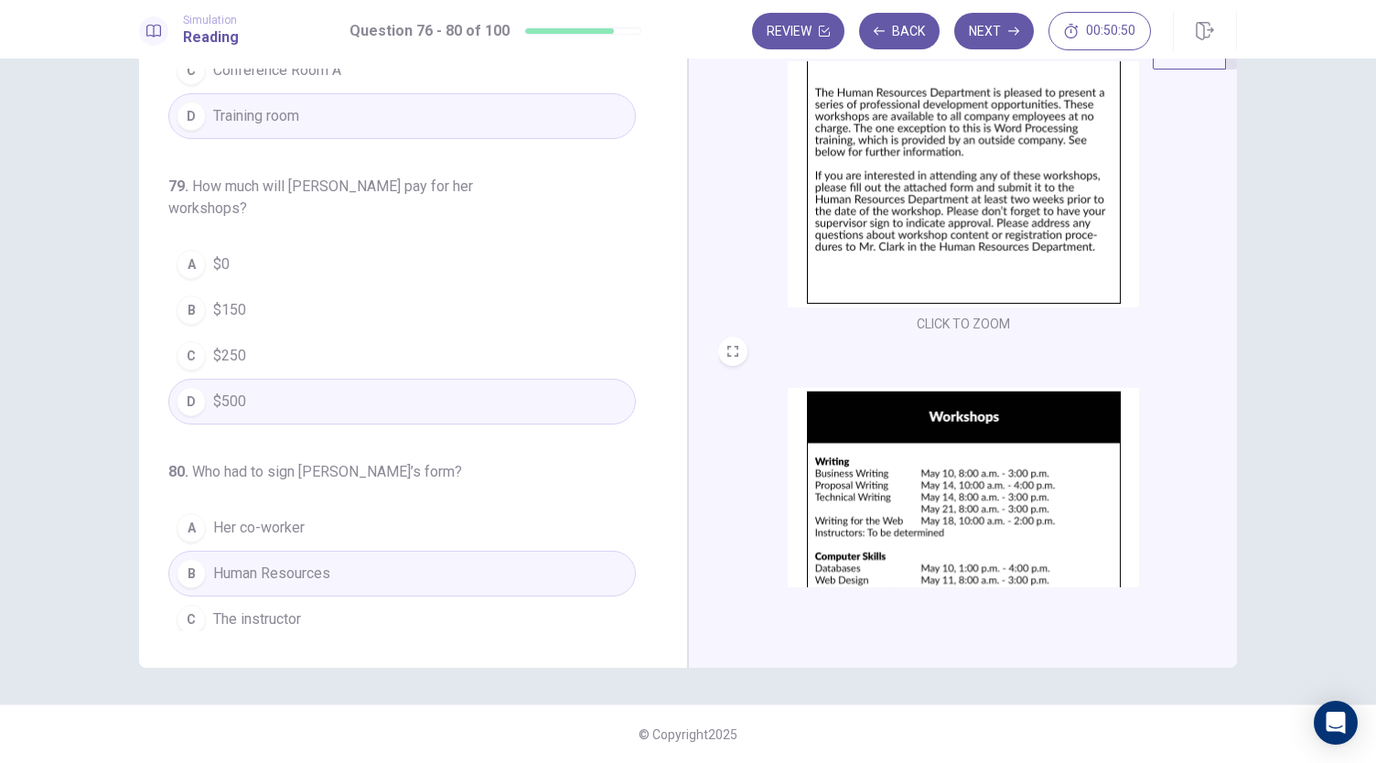
click at [351, 642] on button "D Her supervisor" at bounding box center [402, 665] width 468 height 46
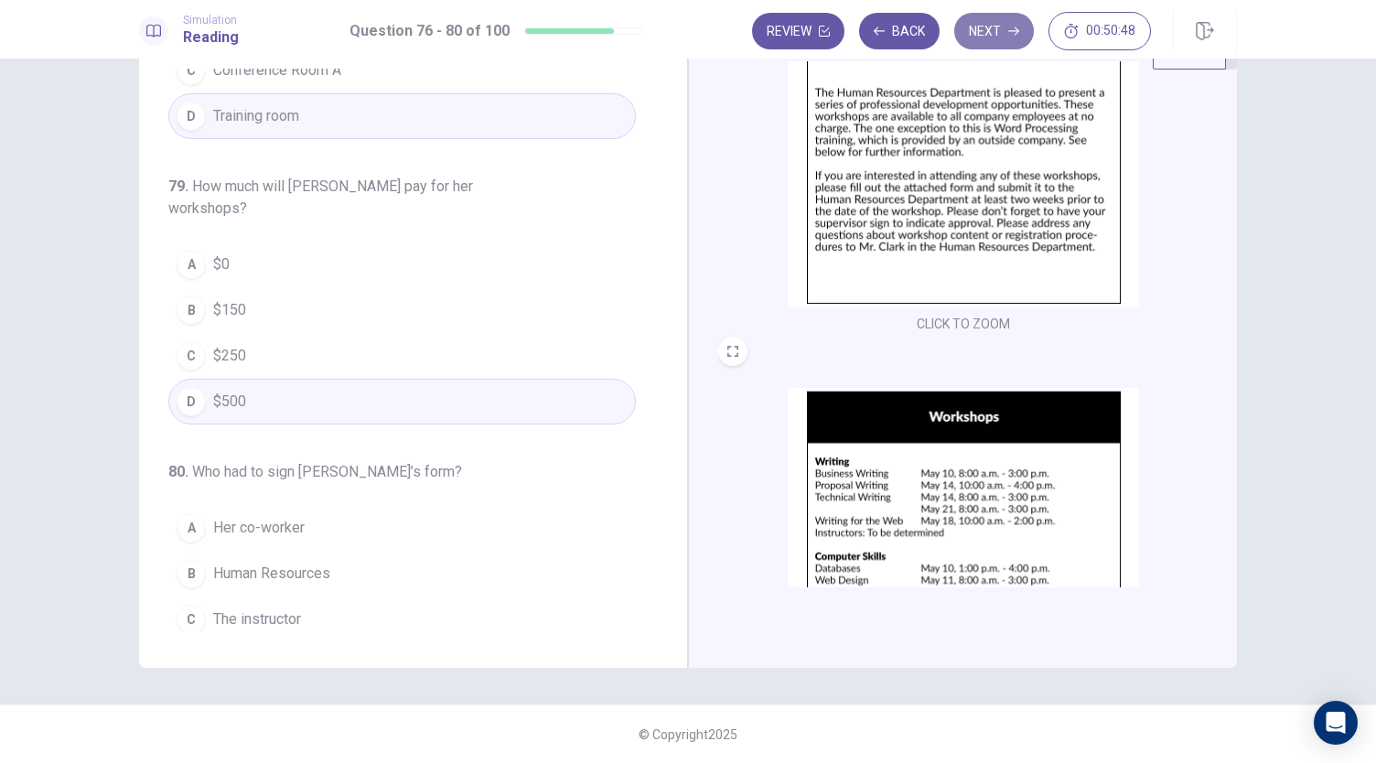
click at [988, 35] on button "Next" at bounding box center [994, 31] width 80 height 37
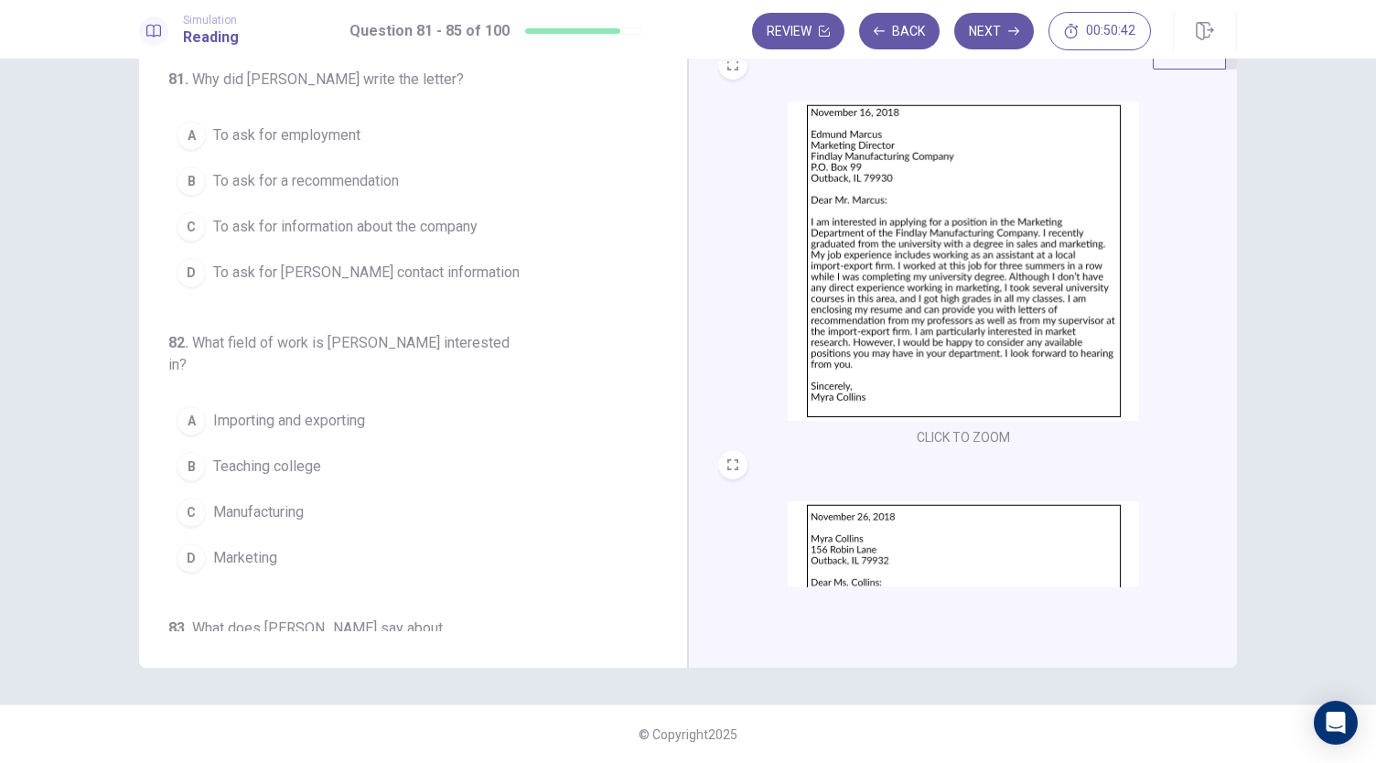
scroll to position [0, 0]
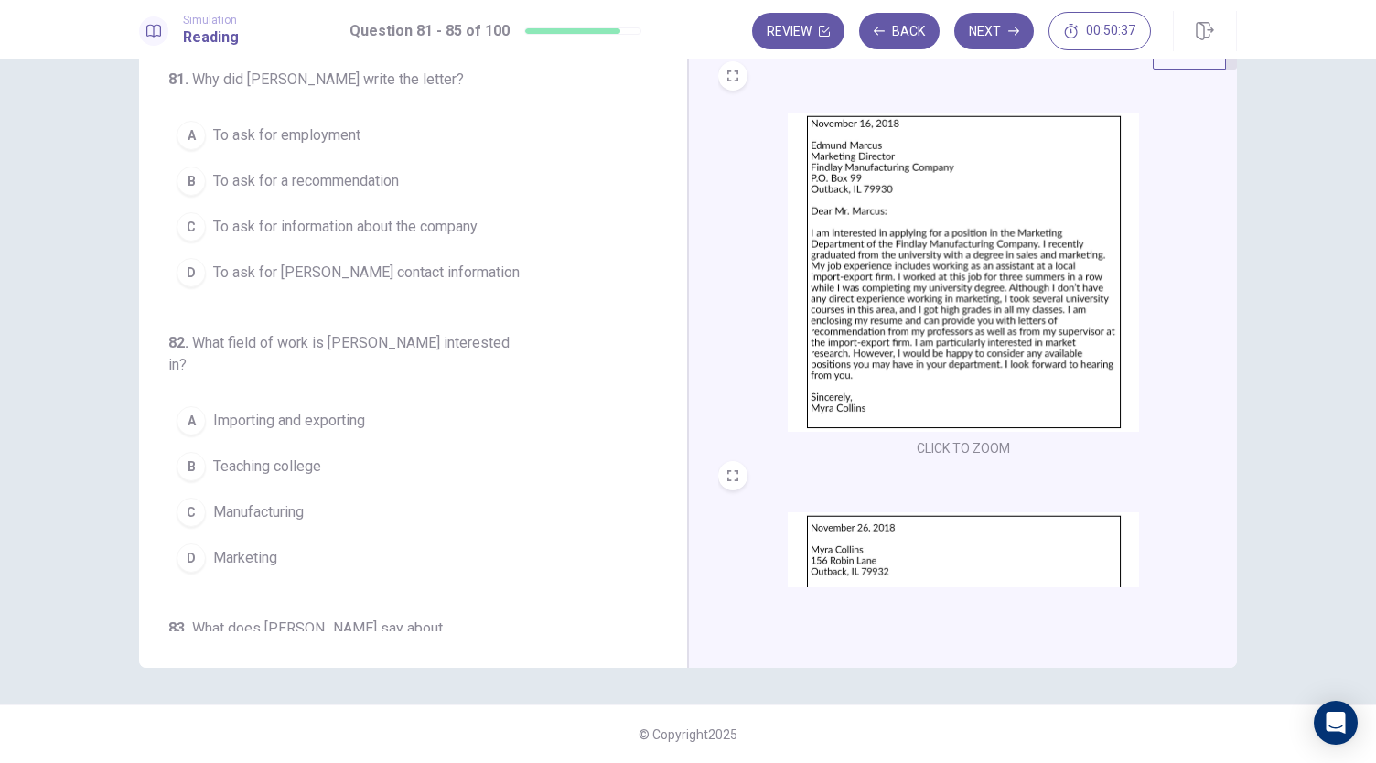
click at [296, 126] on span "To ask for employment" at bounding box center [286, 135] width 147 height 22
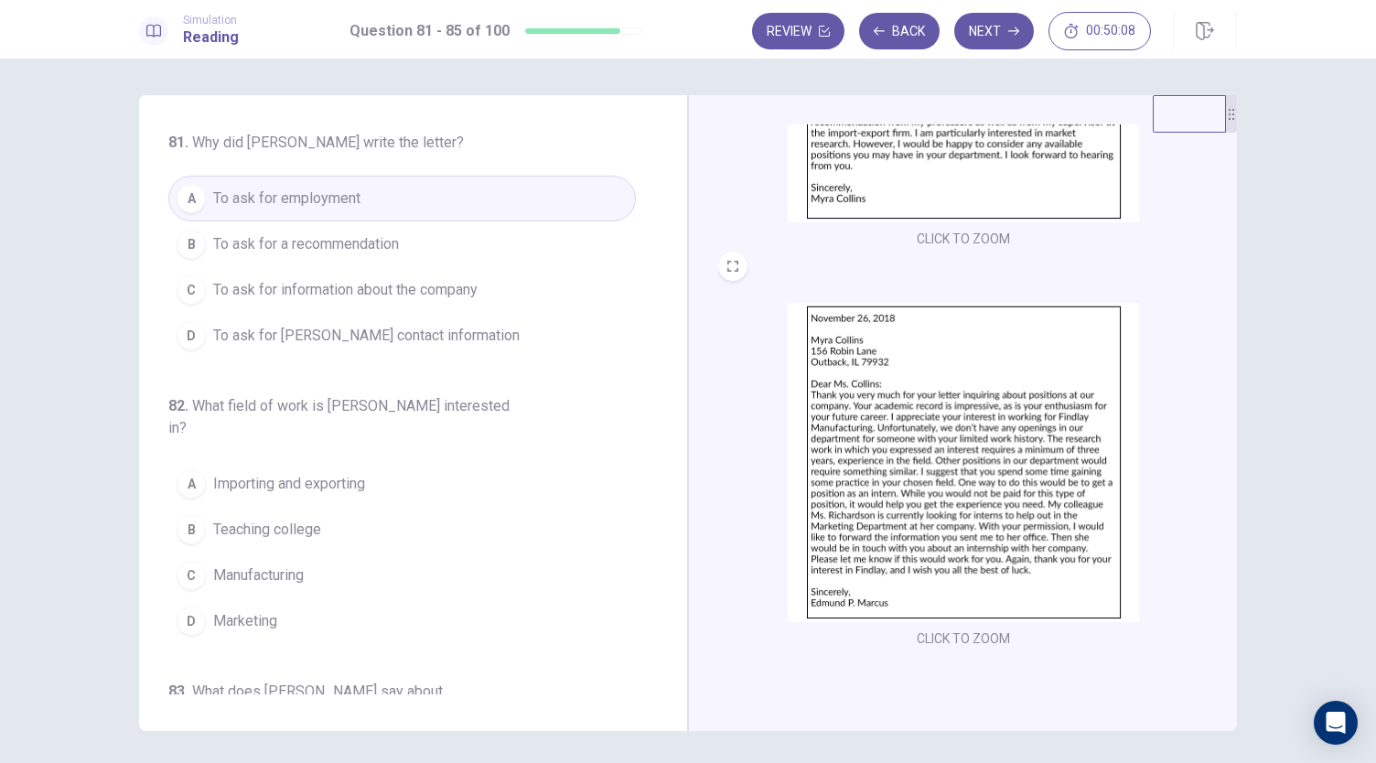
scroll to position [181, 0]
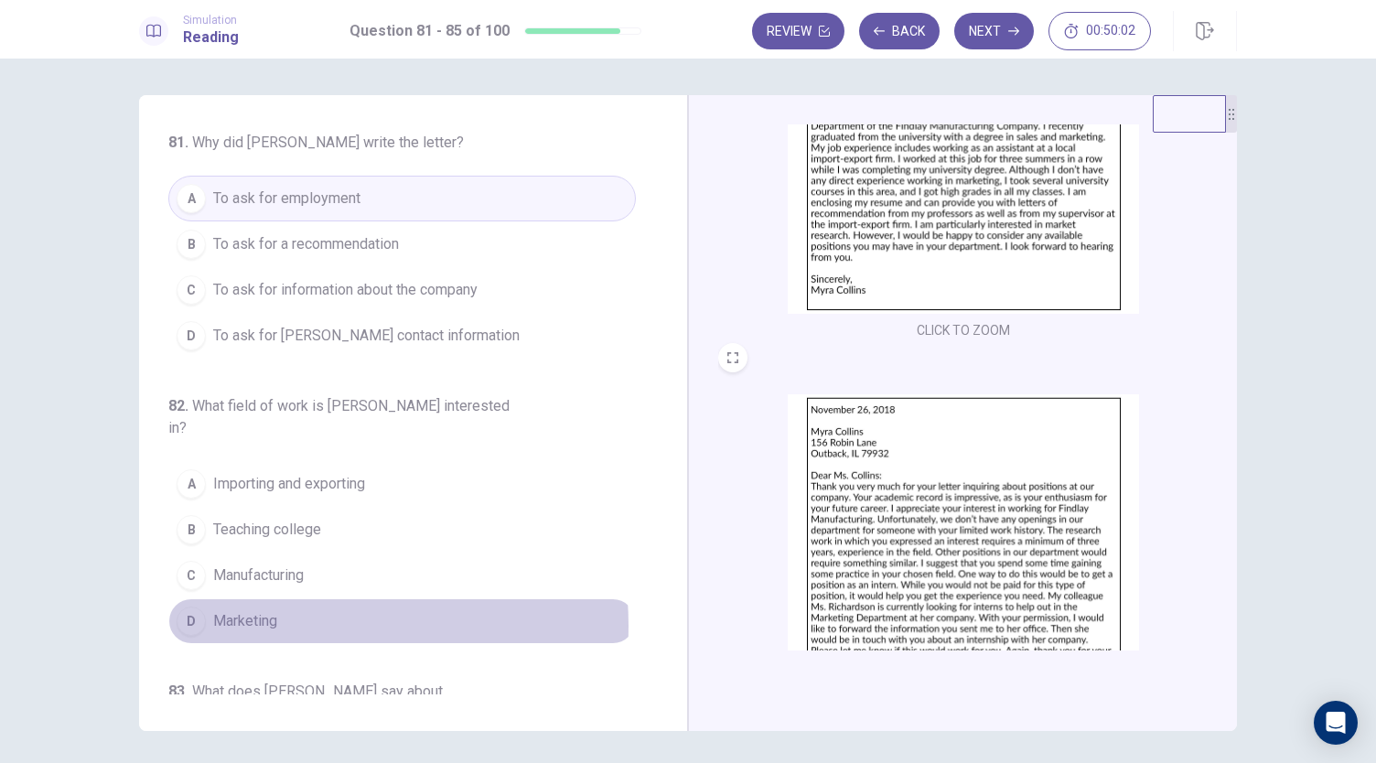
click at [273, 610] on span "Marketing" at bounding box center [245, 621] width 64 height 22
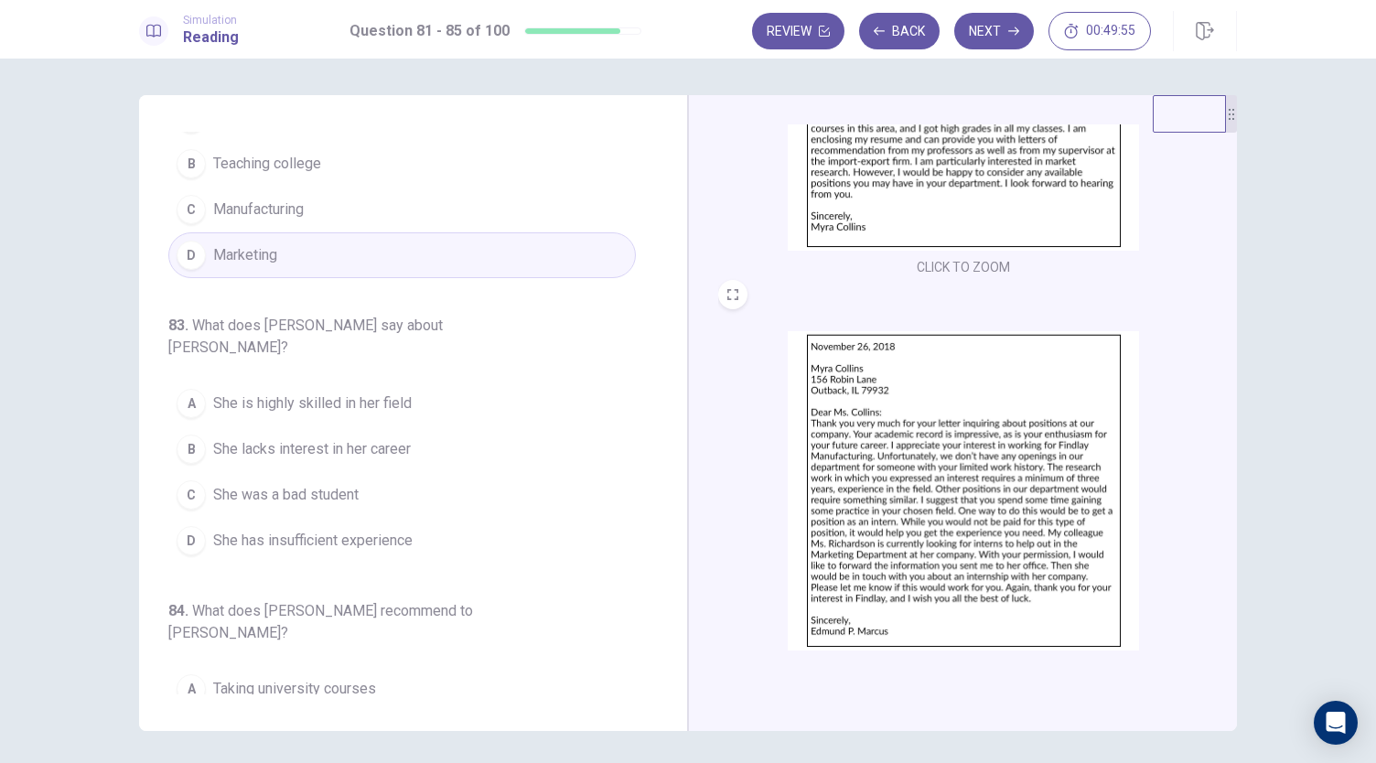
scroll to position [273, 0]
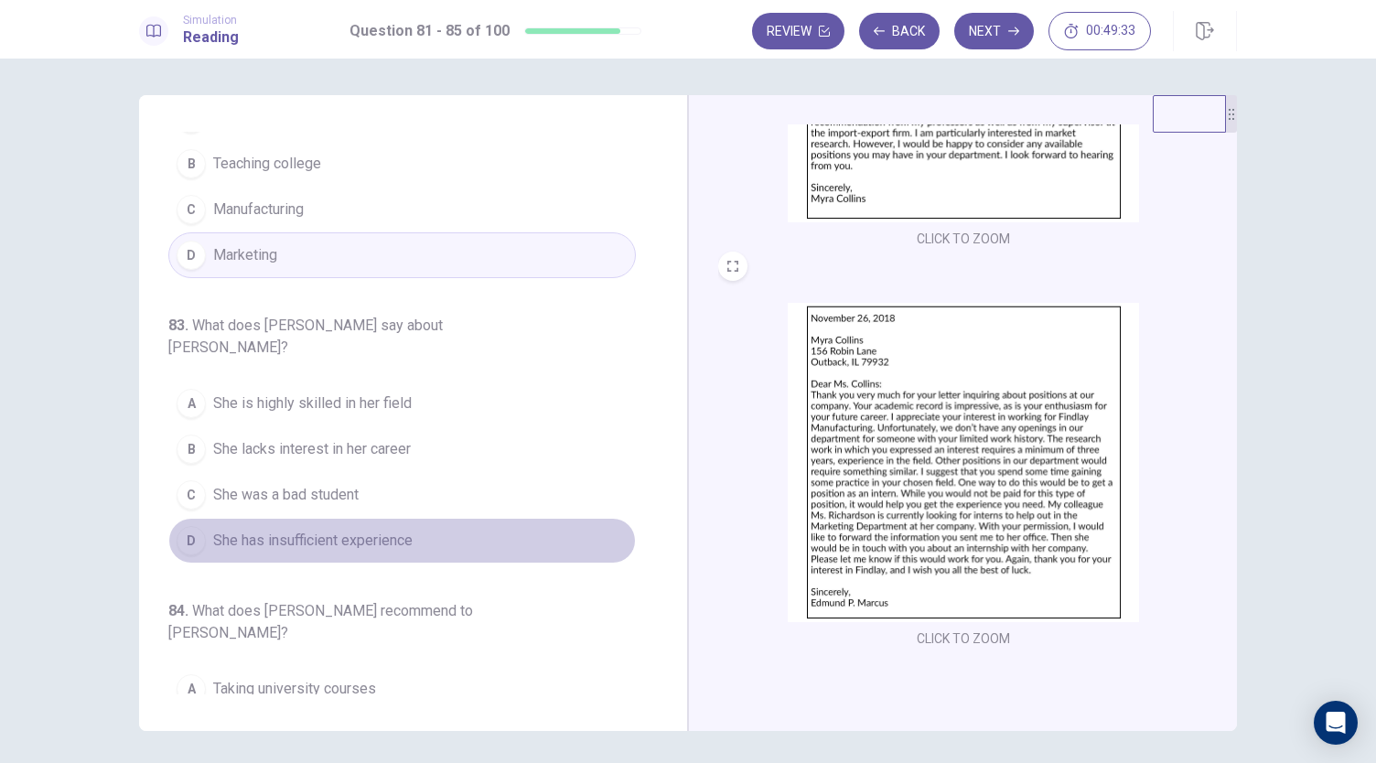
click at [405, 518] on button "D She has insufficient experience" at bounding box center [402, 541] width 468 height 46
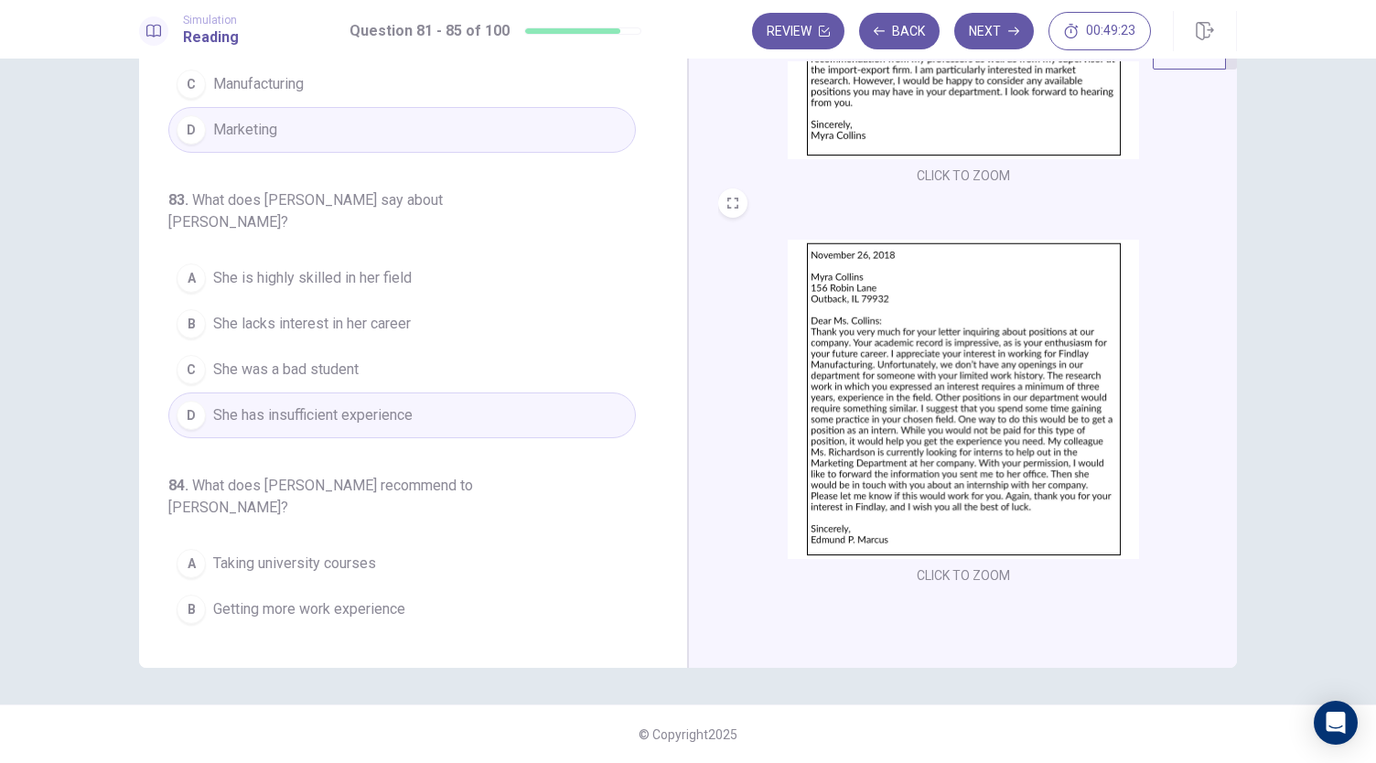
scroll to position [458, 0]
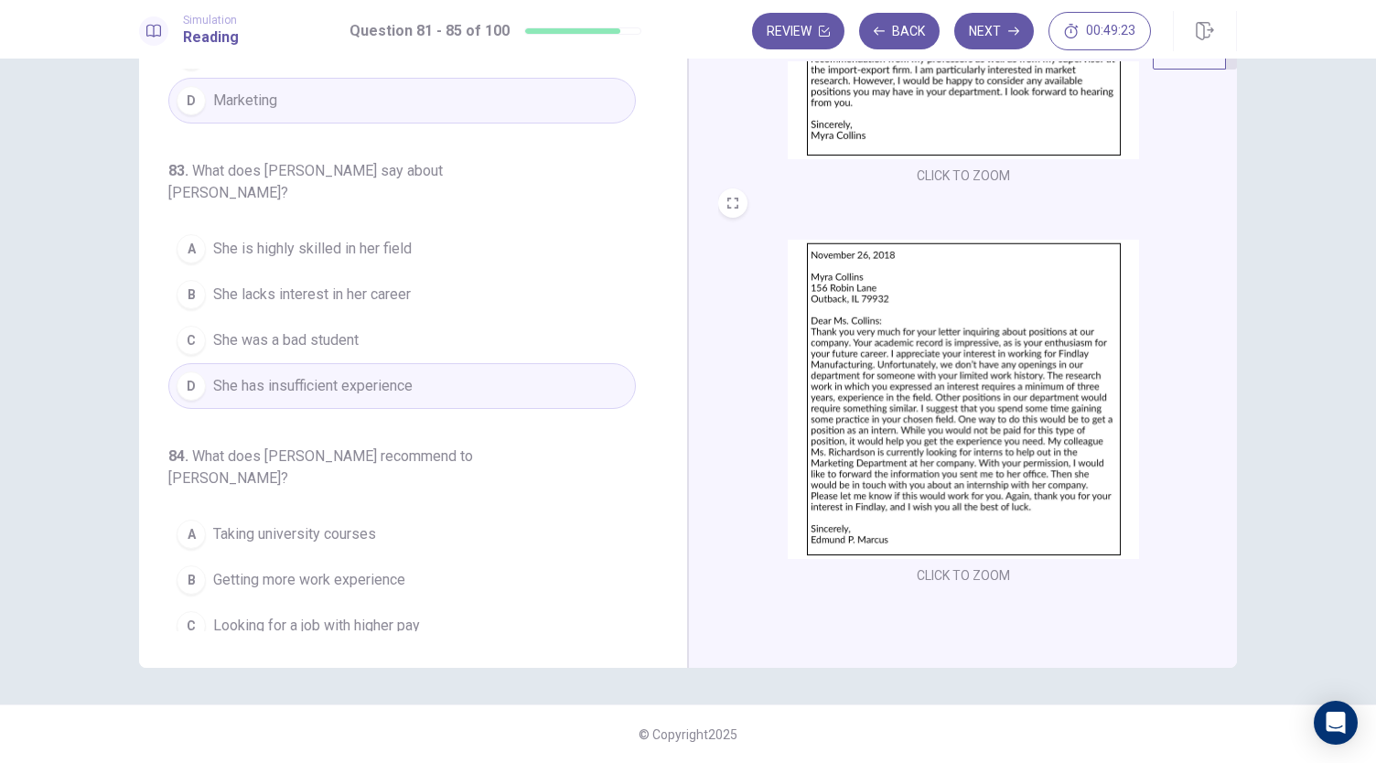
click at [337, 569] on span "Getting more work experience" at bounding box center [309, 580] width 192 height 22
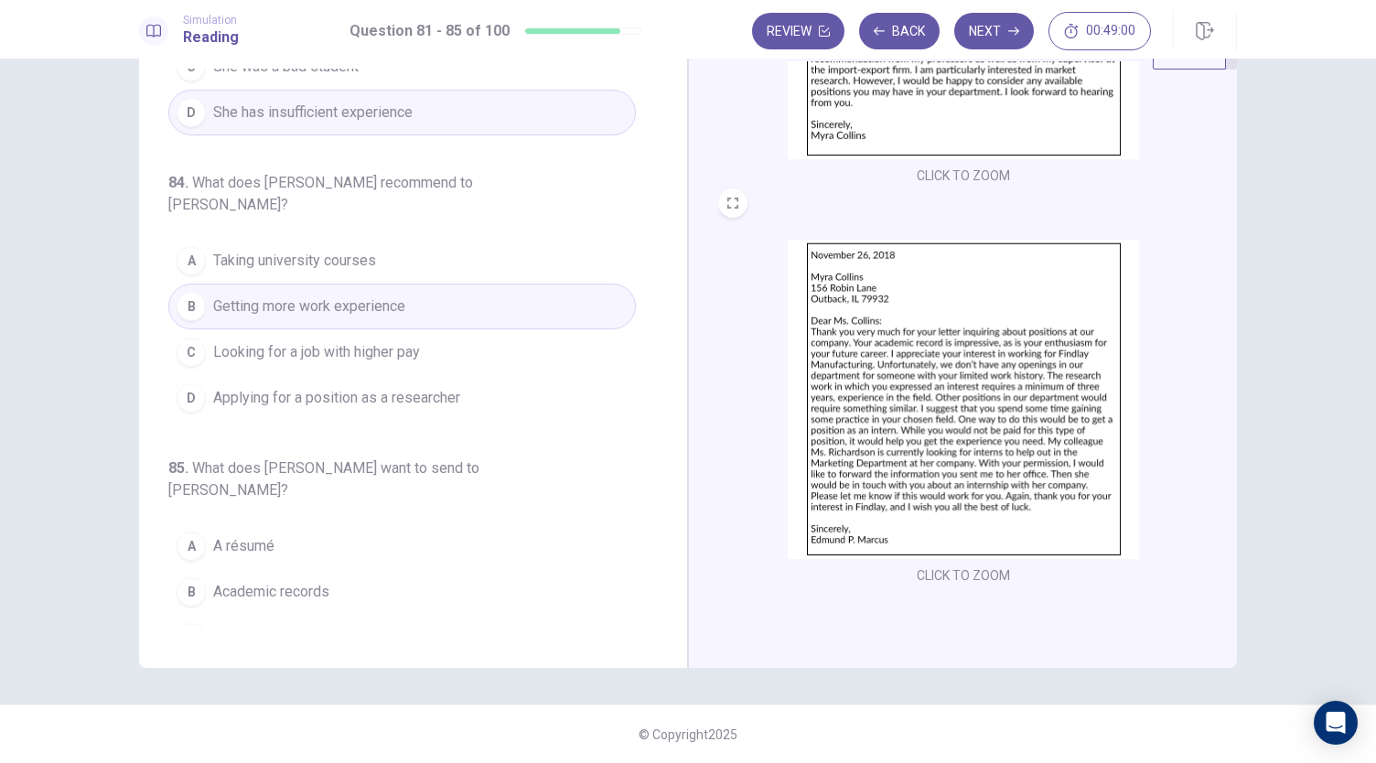
scroll to position [749, 0]
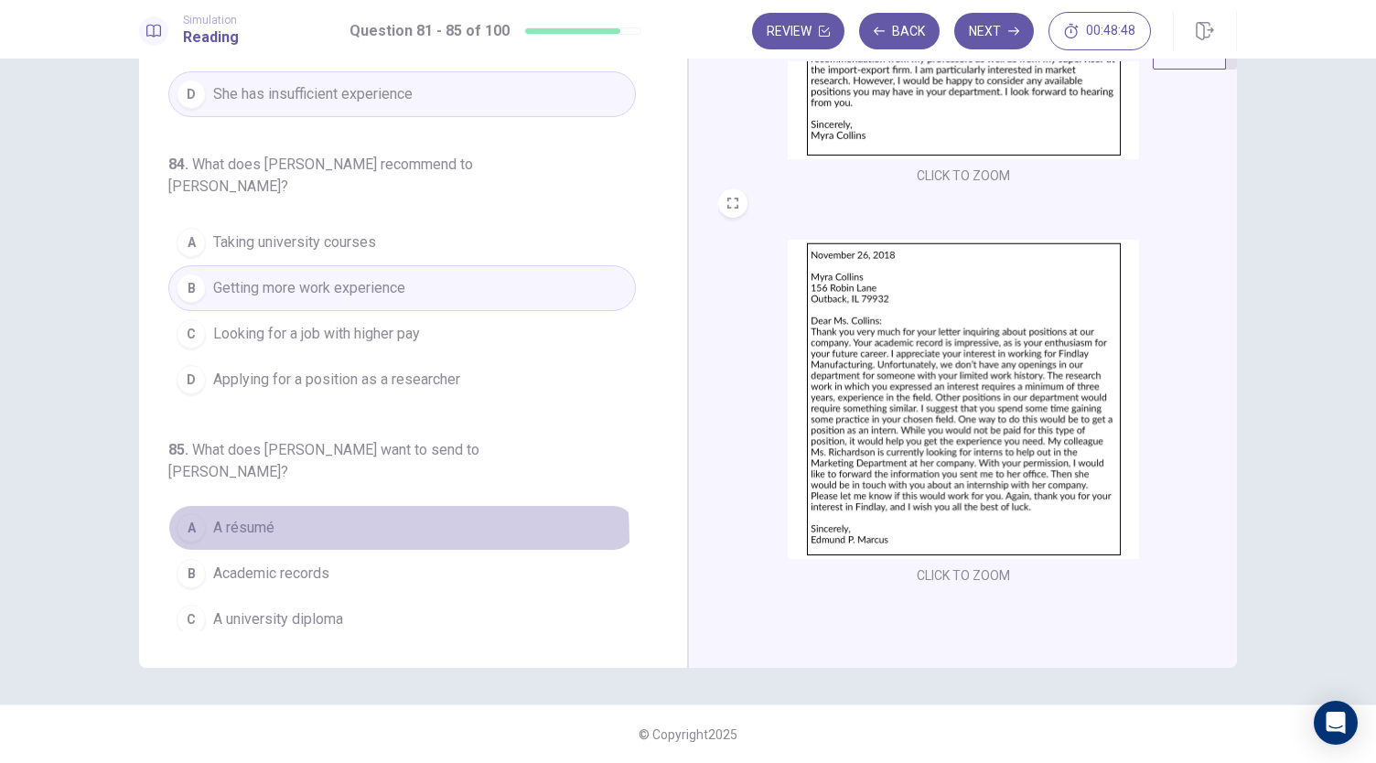
click at [210, 505] on button "A A résumé" at bounding box center [402, 528] width 468 height 46
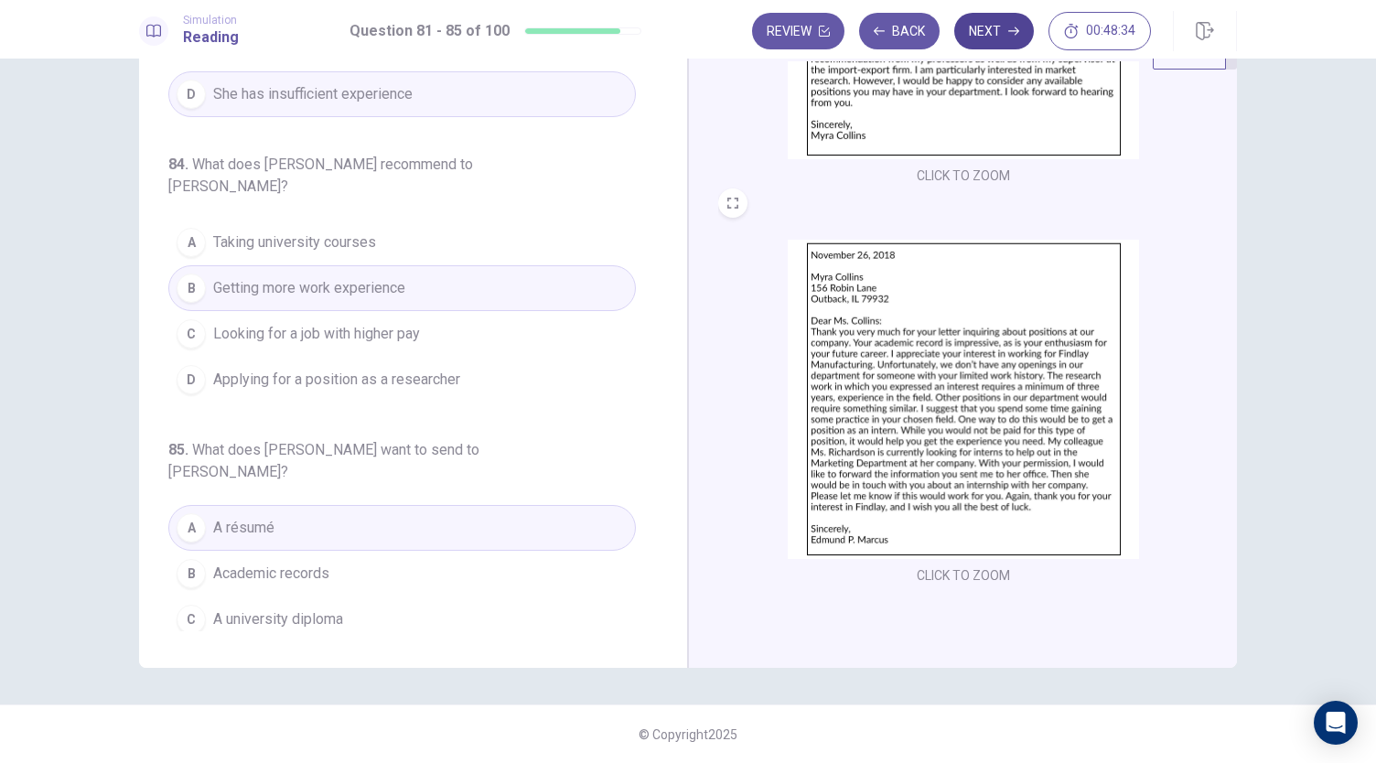
click at [986, 39] on button "Next" at bounding box center [994, 31] width 80 height 37
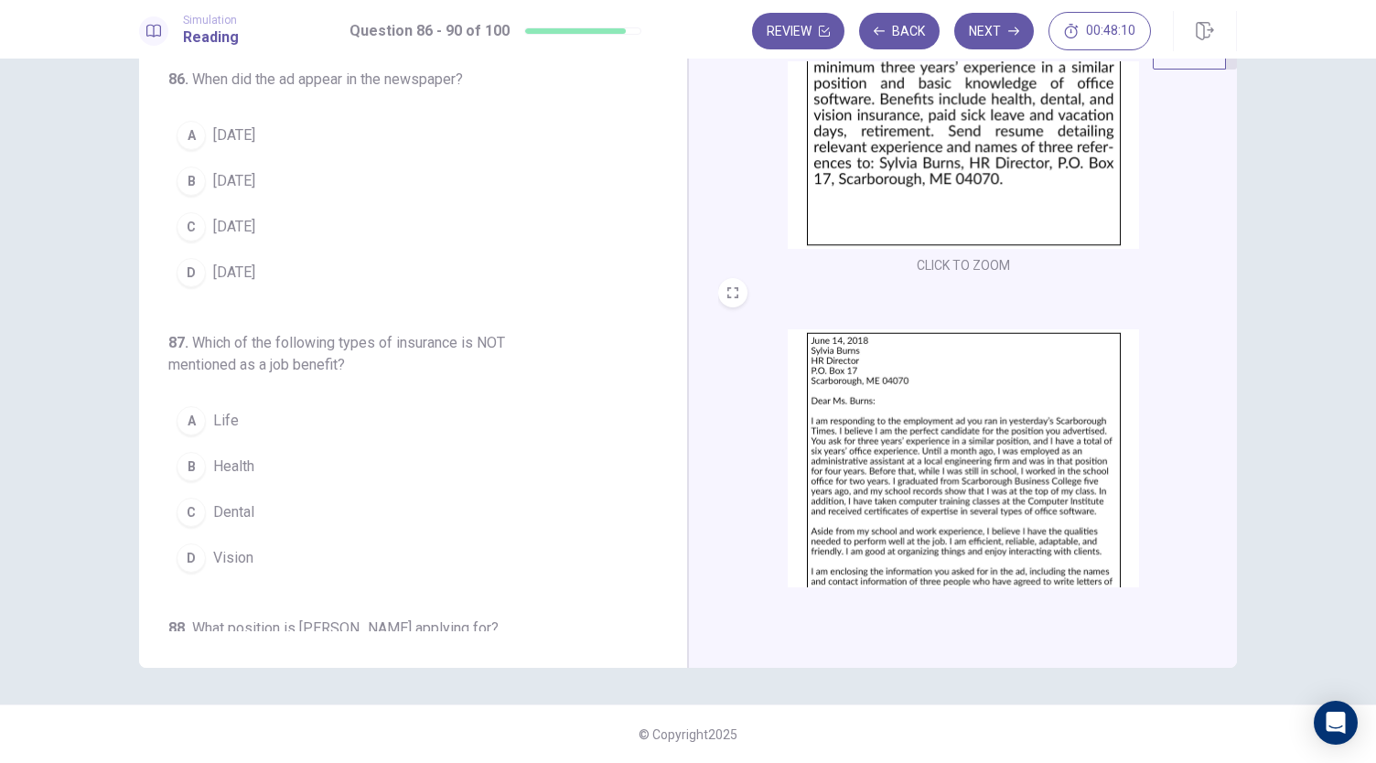
scroll to position [273, 0]
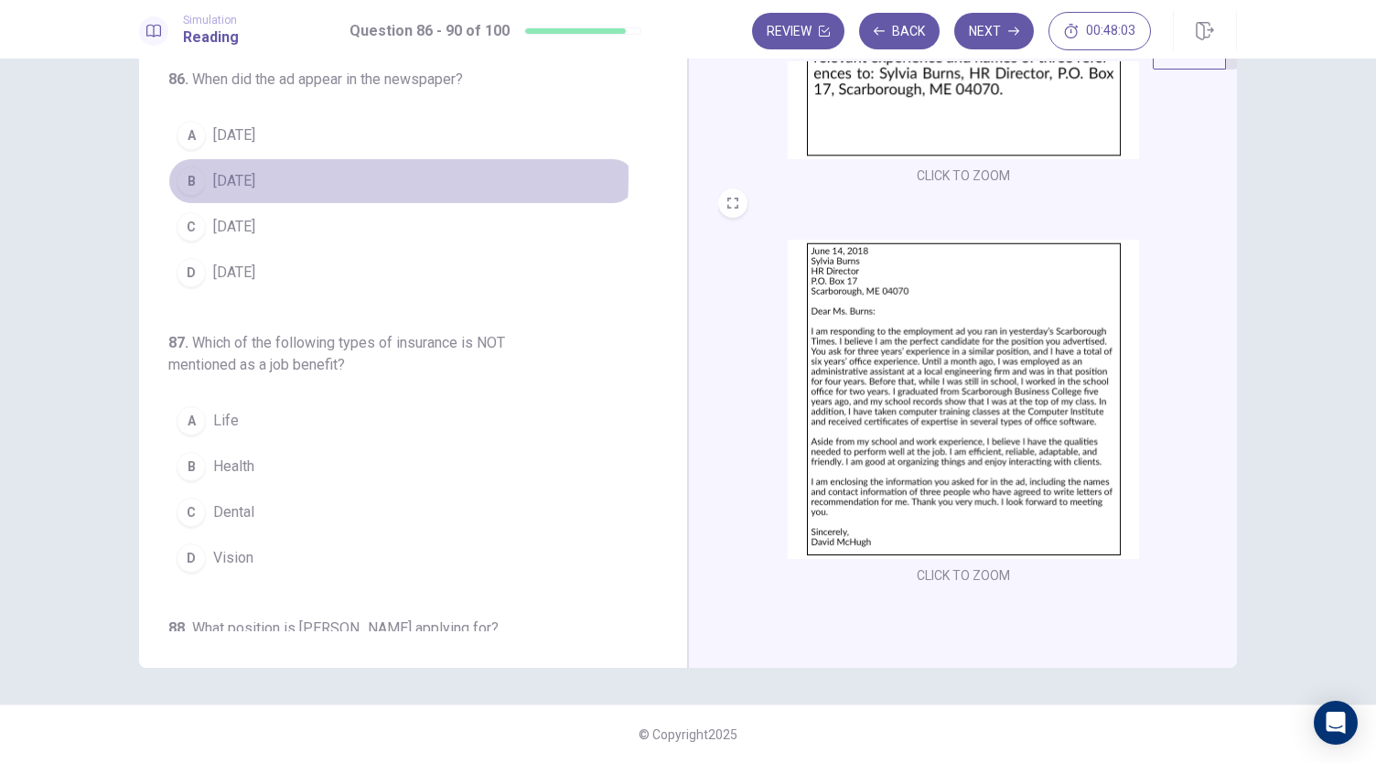
click at [279, 177] on button "B June 14" at bounding box center [402, 181] width 468 height 46
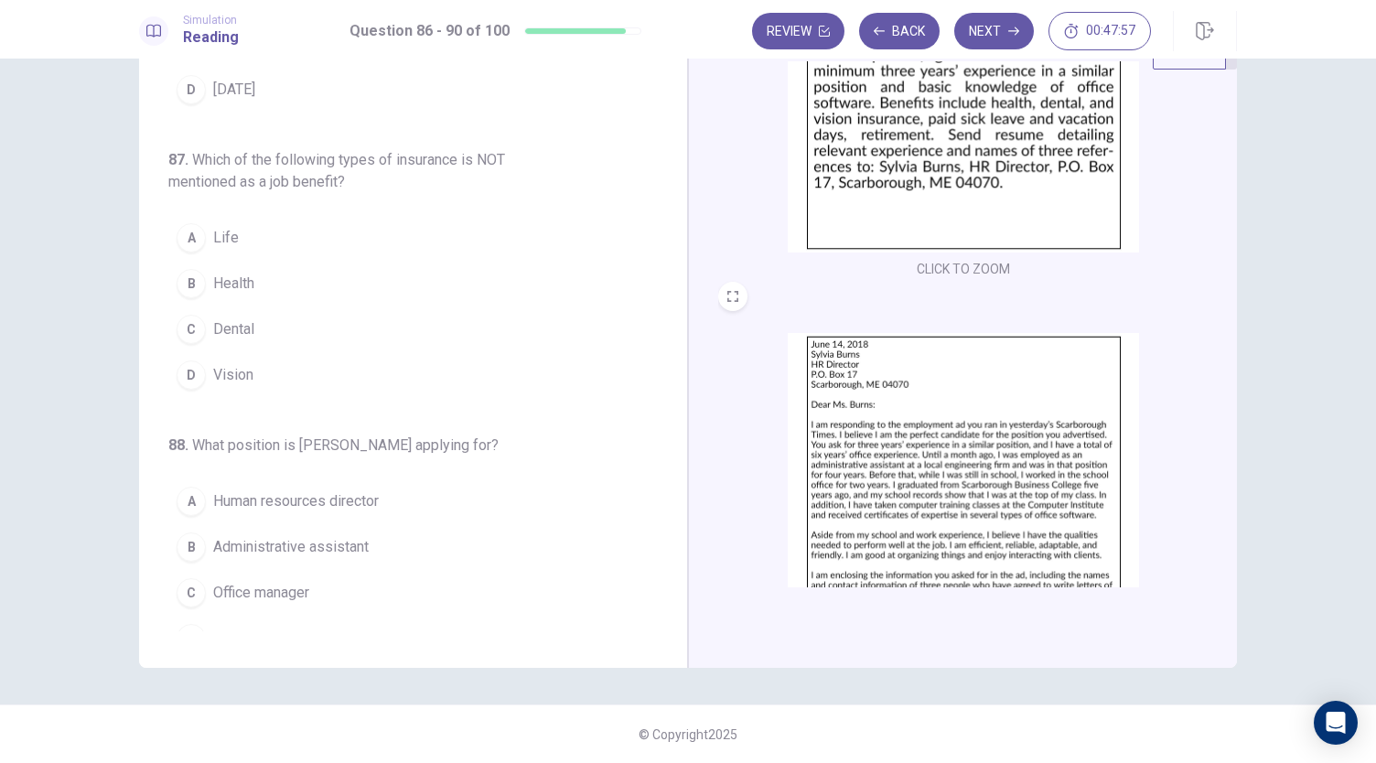
scroll to position [90, 0]
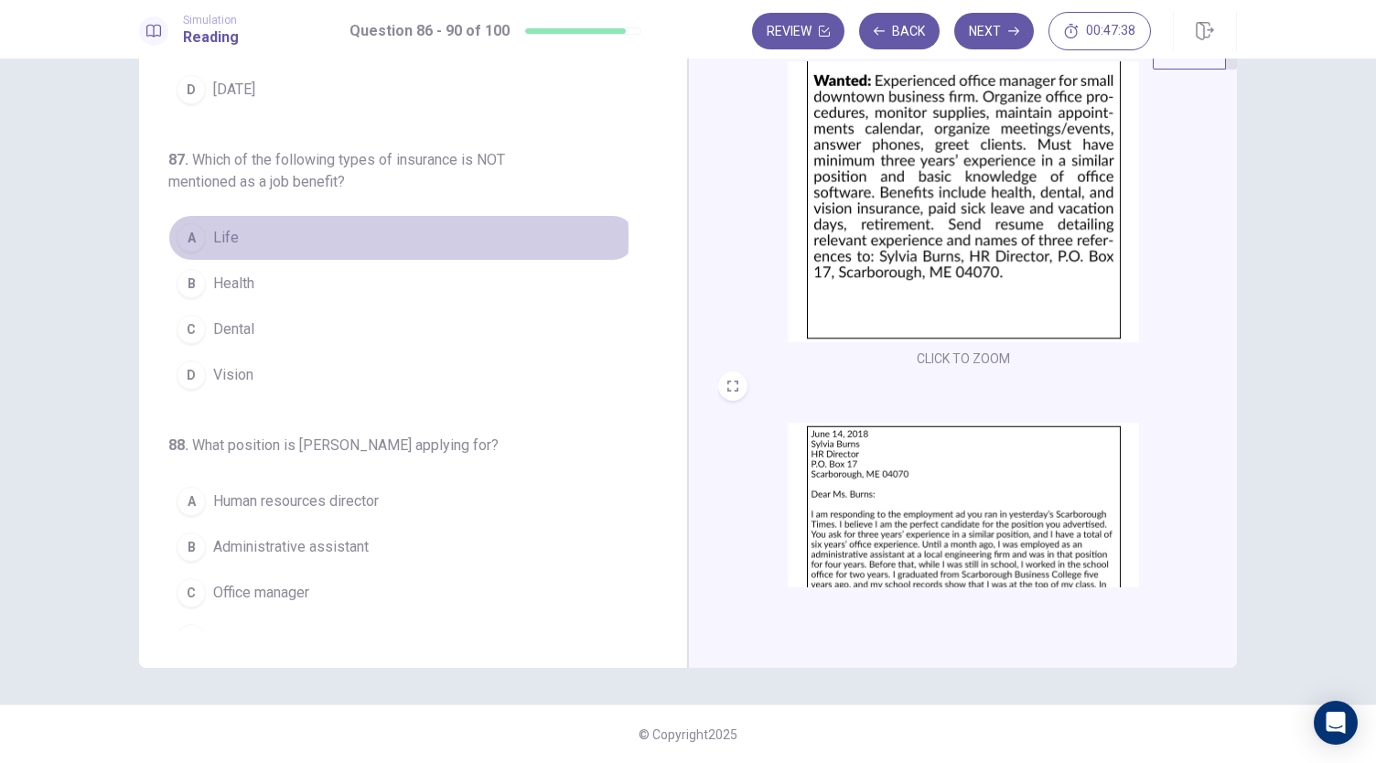
click at [214, 236] on span "Life" at bounding box center [226, 238] width 26 height 22
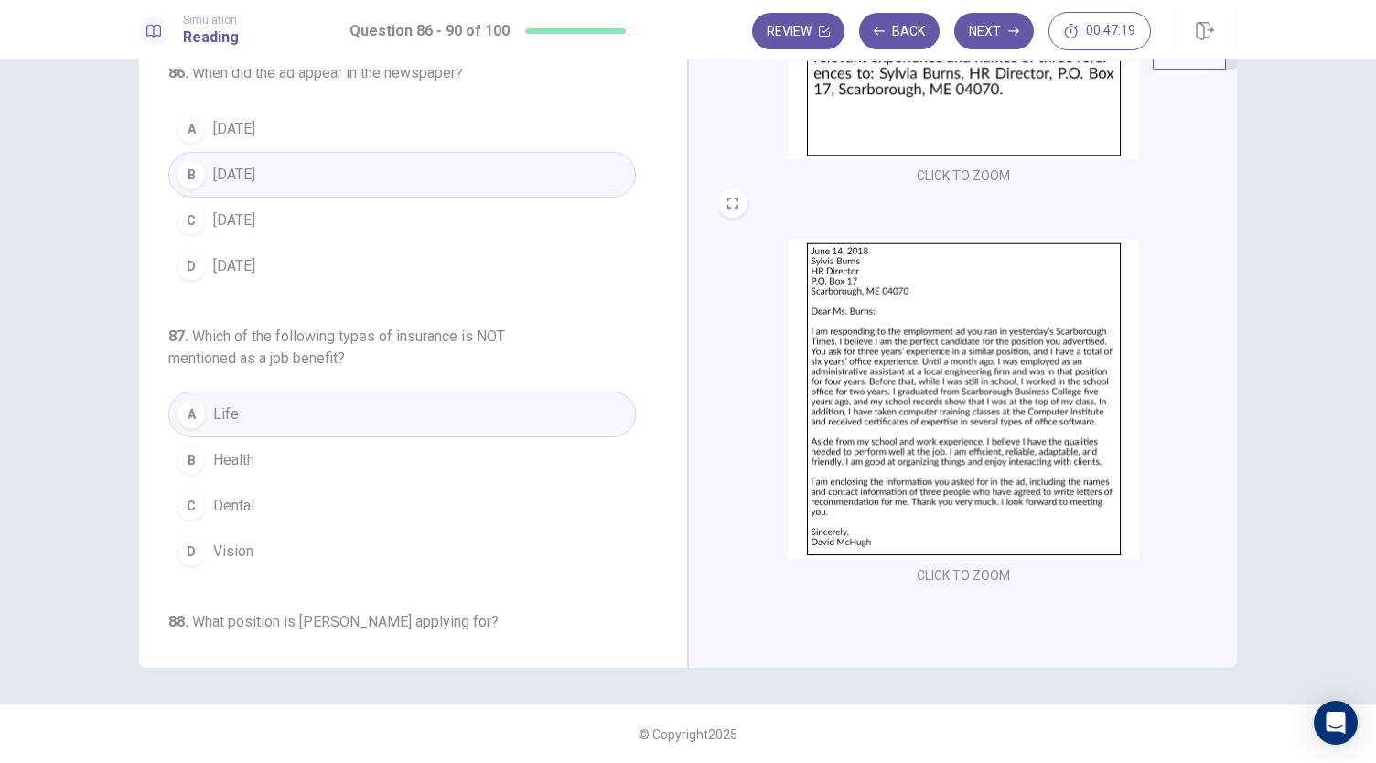
scroll to position [0, 0]
click at [290, 149] on button "A June 13" at bounding box center [402, 136] width 468 height 46
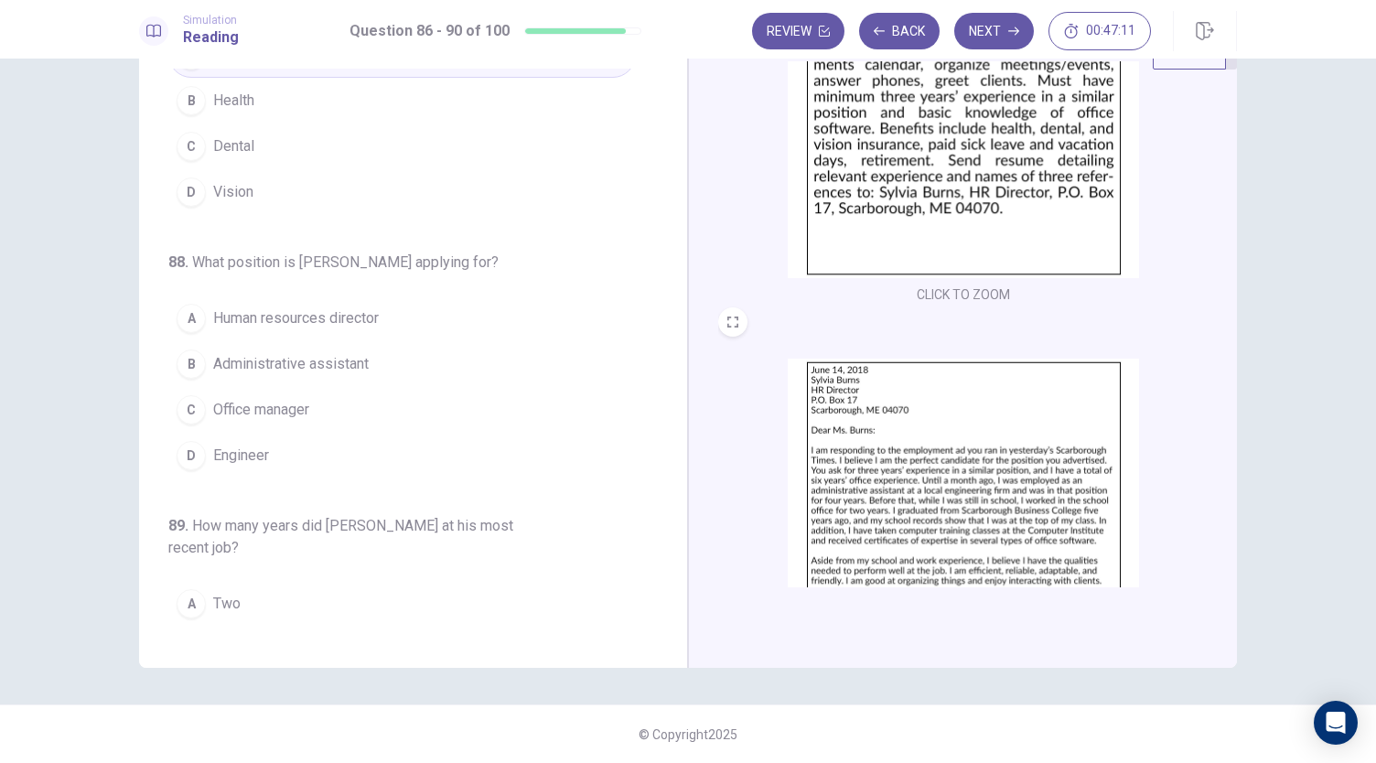
scroll to position [183, 0]
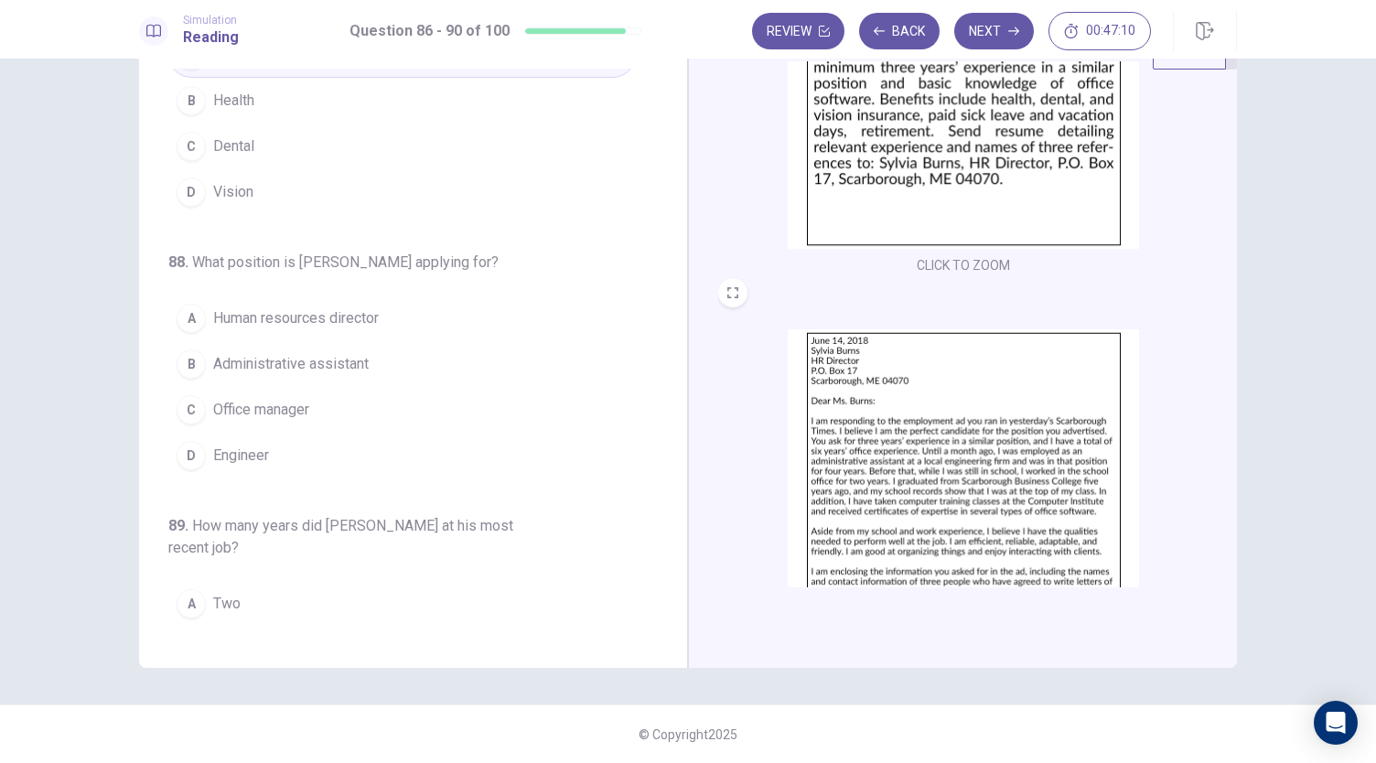
click at [292, 399] on span "Office manager" at bounding box center [261, 410] width 96 height 22
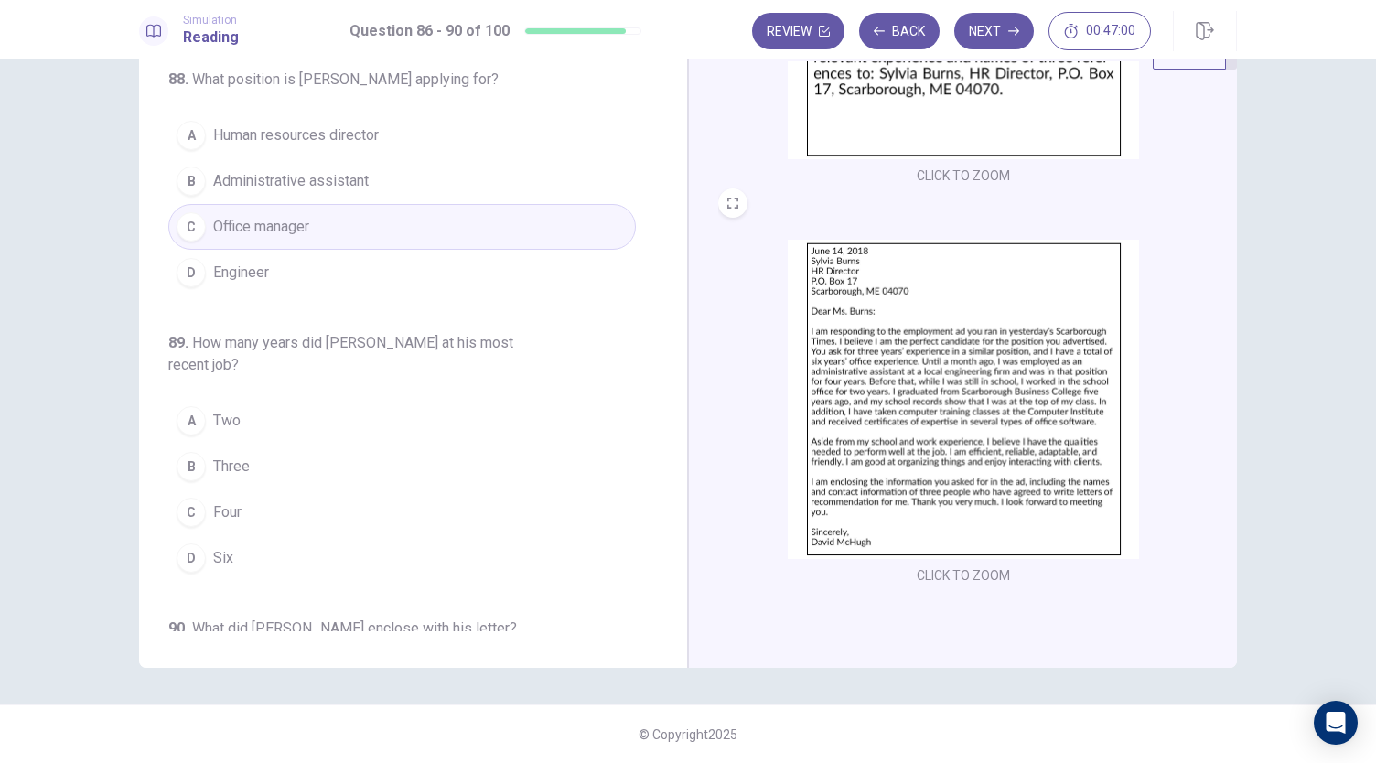
scroll to position [641, 0]
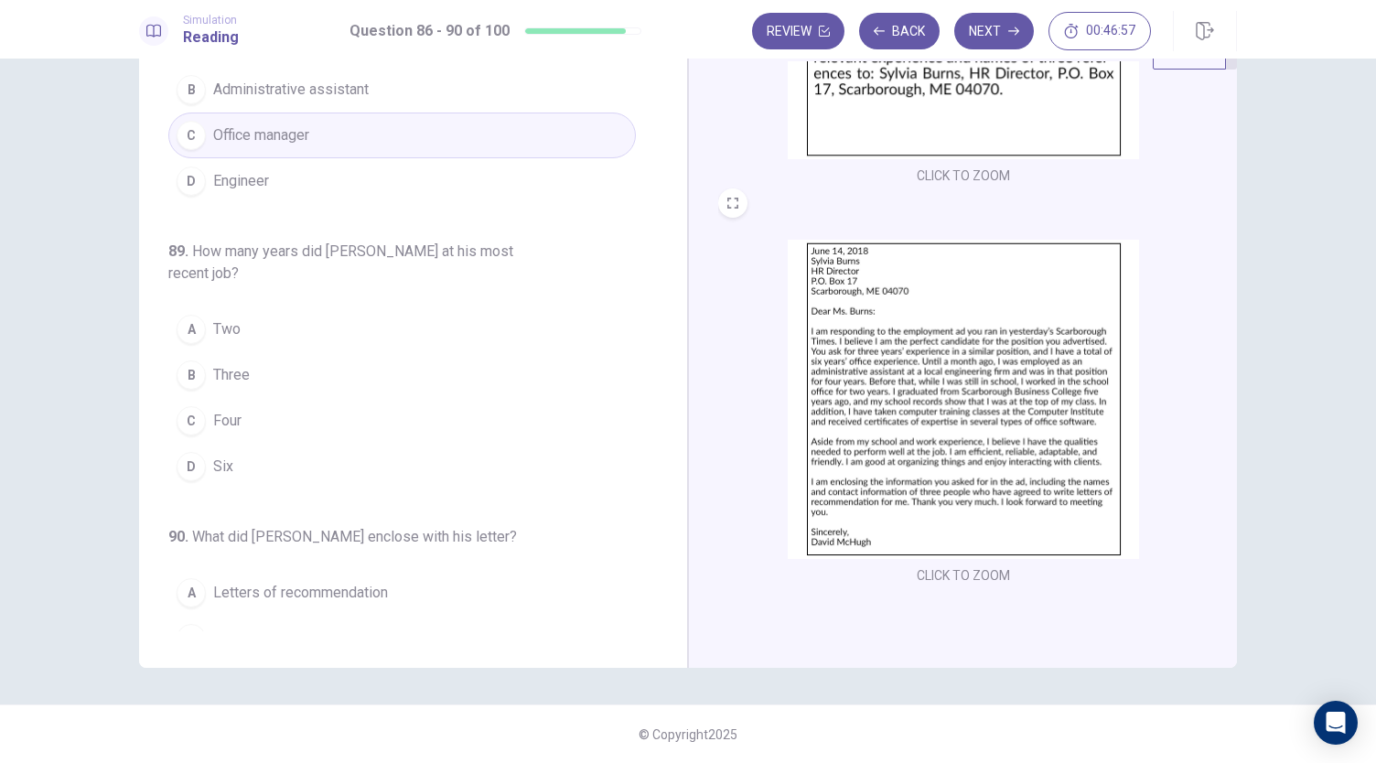
click at [296, 450] on button "D Six" at bounding box center [402, 467] width 468 height 46
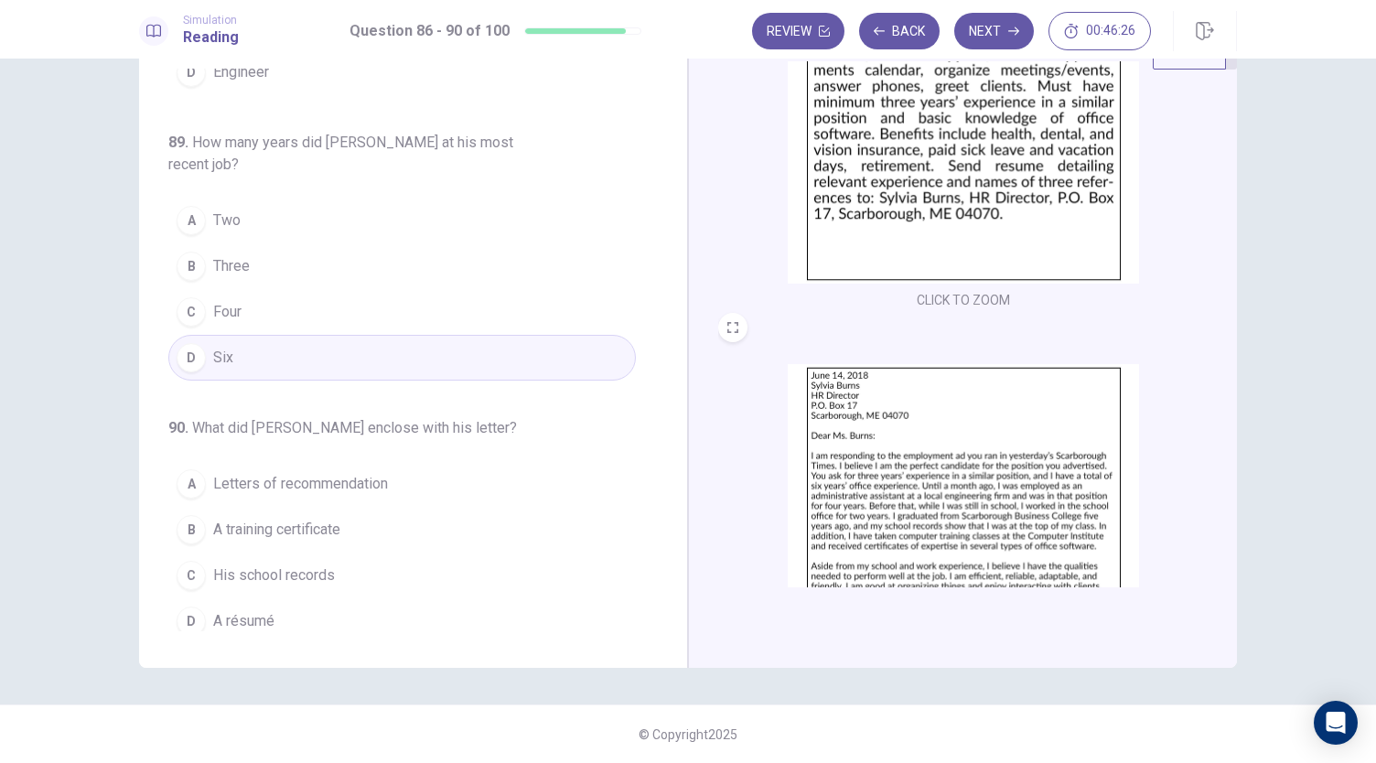
scroll to position [273, 0]
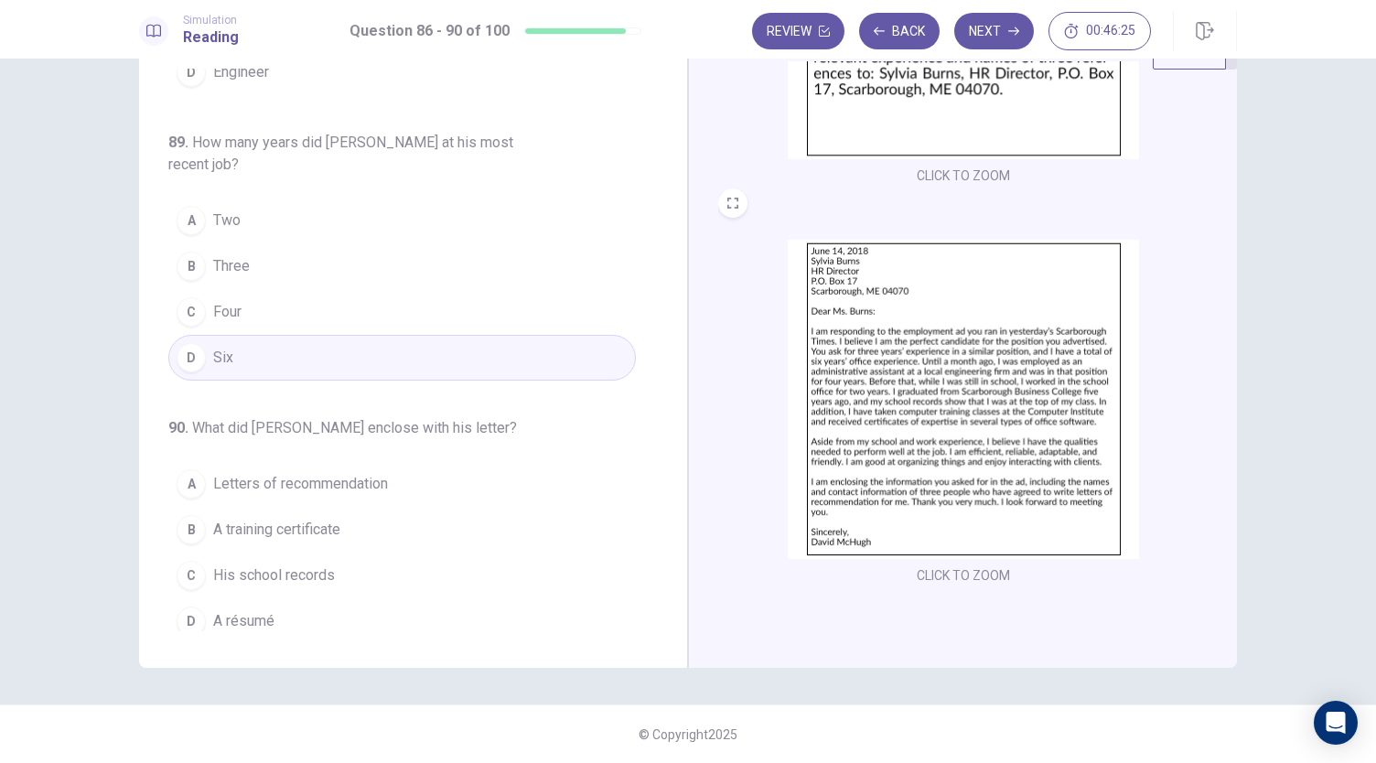
click at [377, 598] on button "D A résumé" at bounding box center [402, 621] width 468 height 46
click at [1003, 30] on button "Next" at bounding box center [994, 31] width 80 height 37
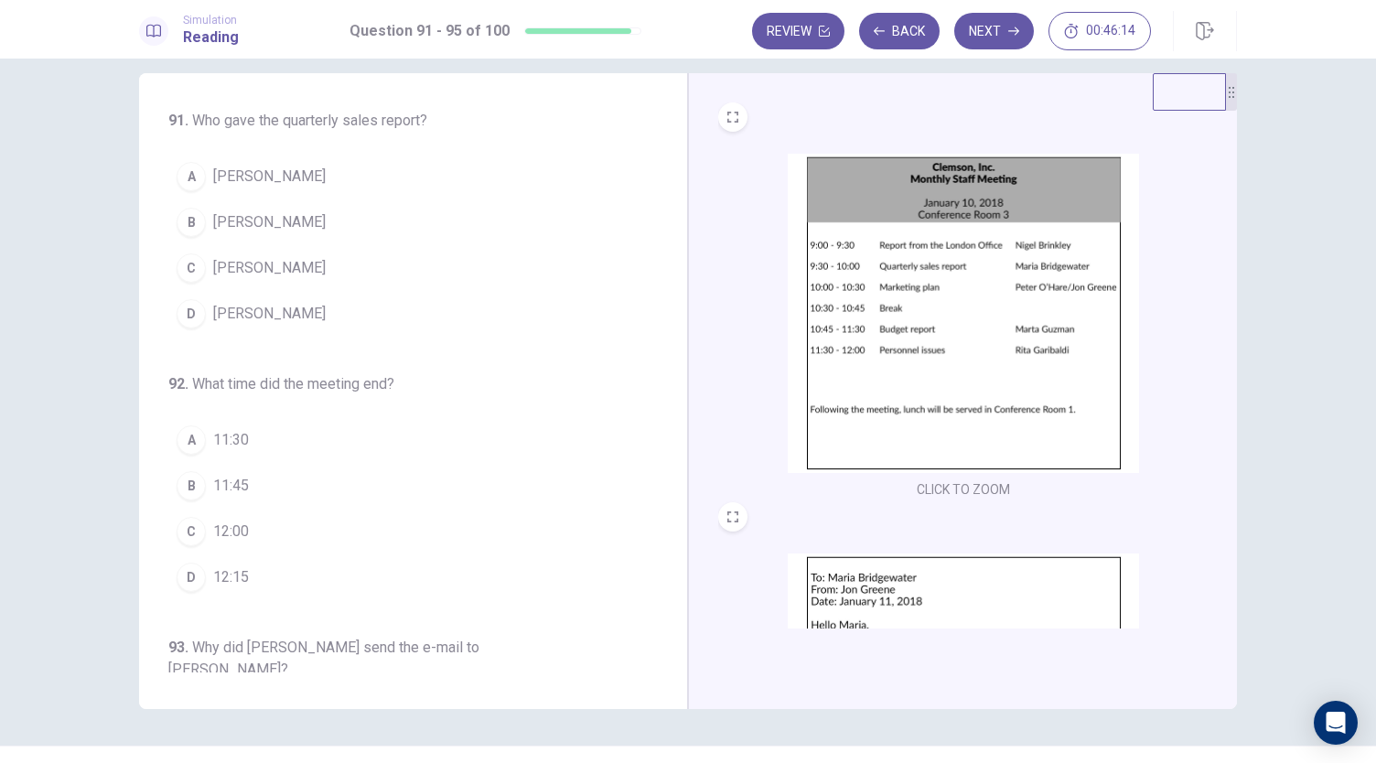
scroll to position [0, 0]
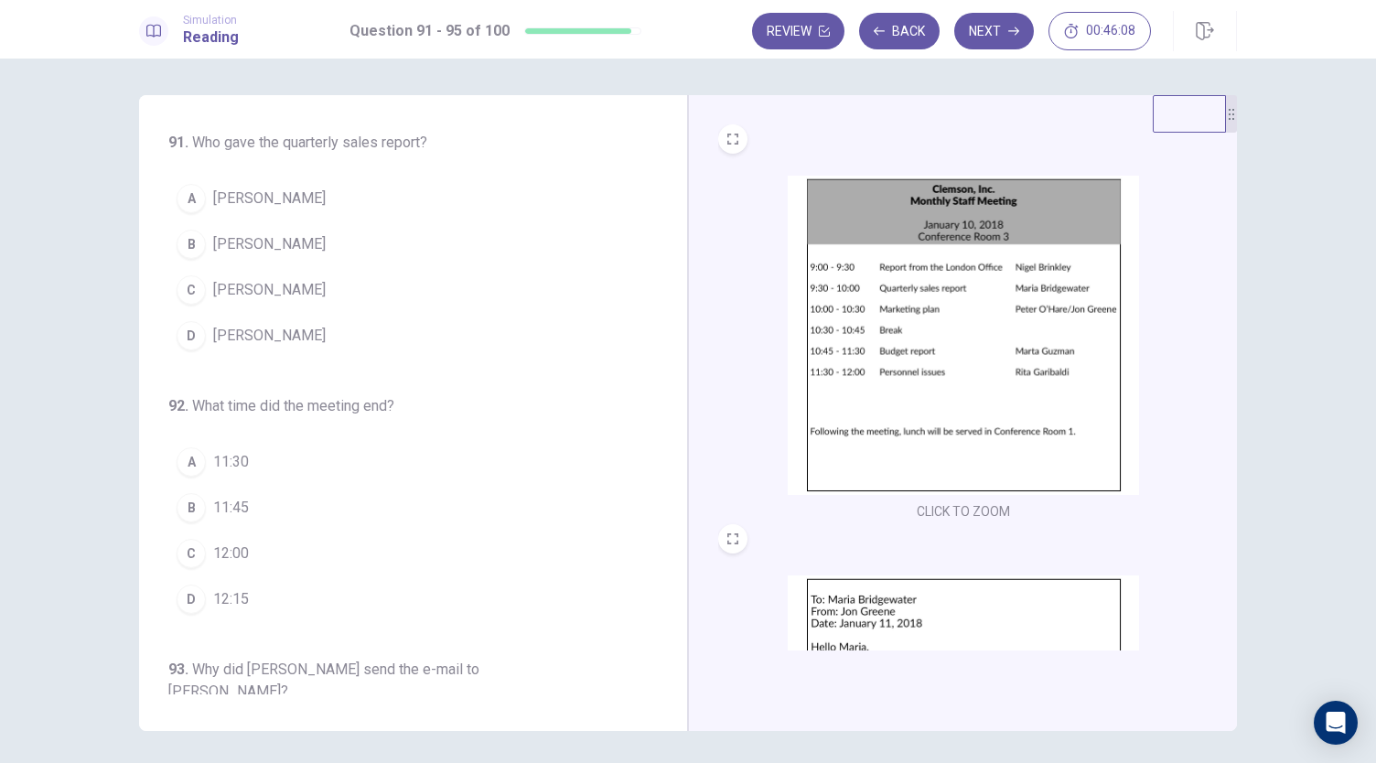
click at [437, 244] on button "B Maria Bridgewater" at bounding box center [402, 244] width 468 height 46
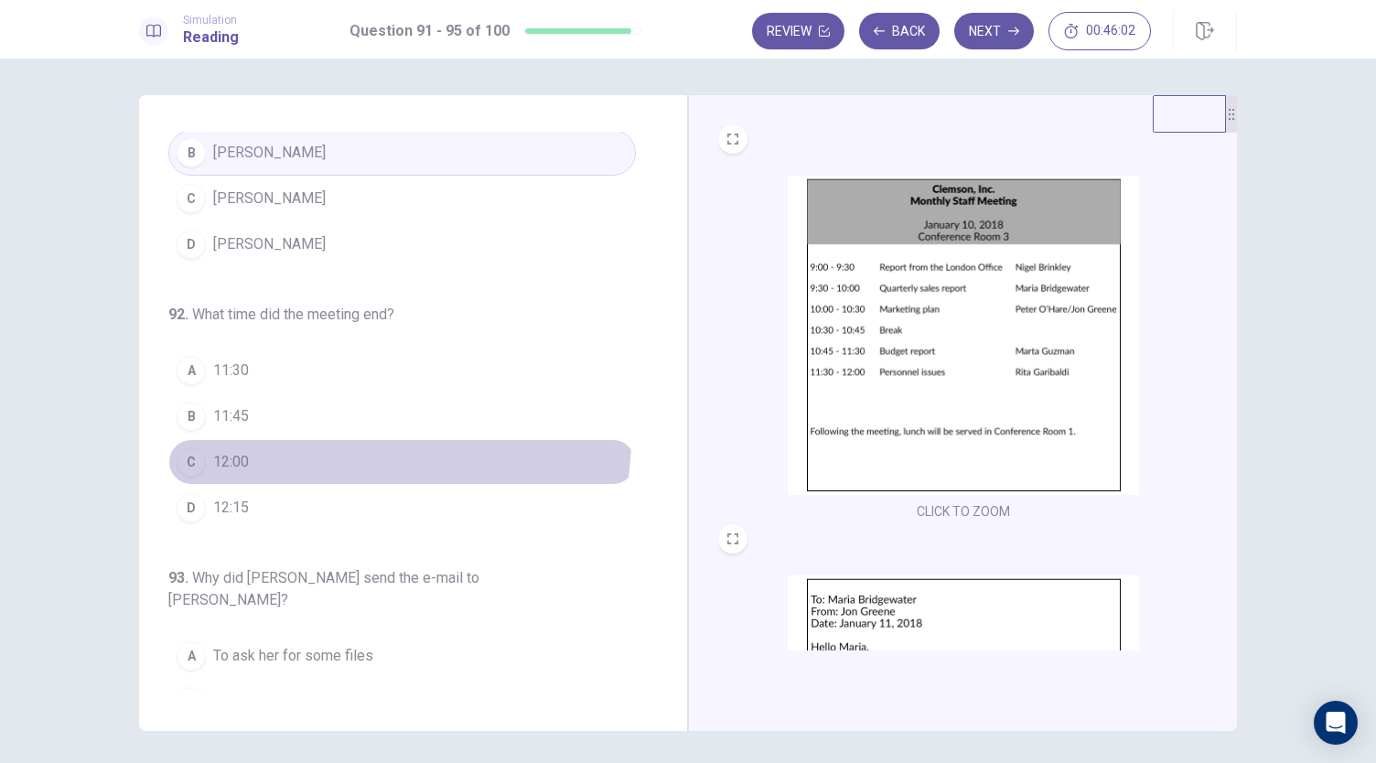
click at [346, 439] on button "C 12:00" at bounding box center [402, 462] width 468 height 46
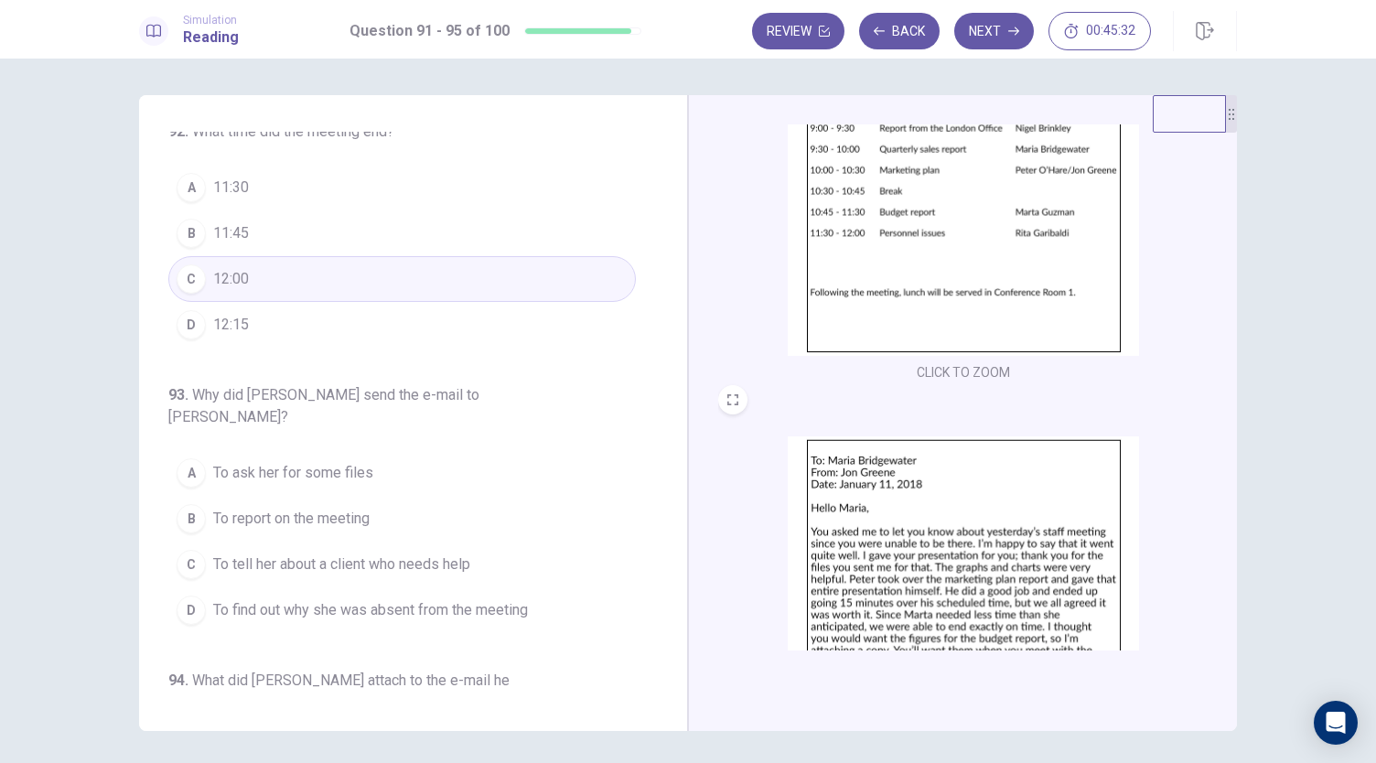
scroll to position [273, 0]
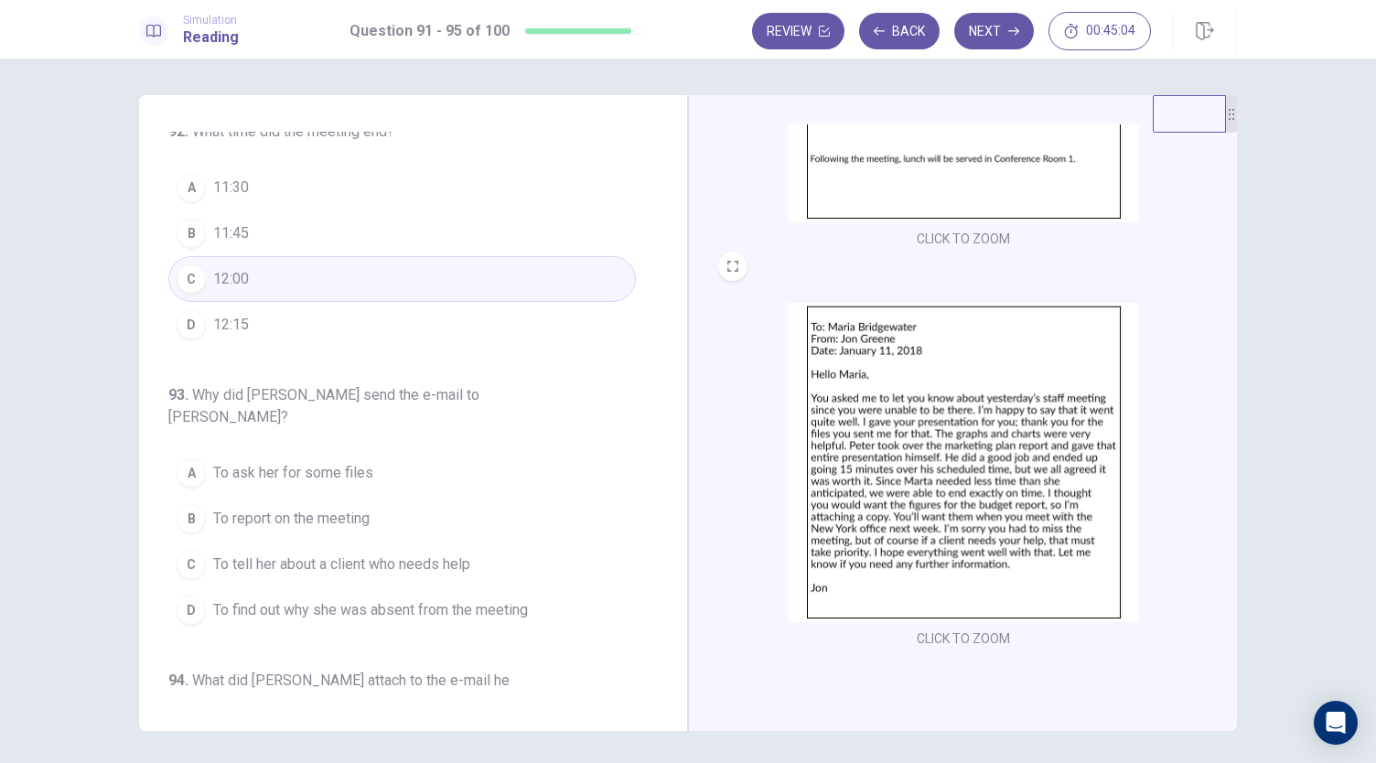
drag, startPoint x: 373, startPoint y: 497, endPoint x: 368, endPoint y: 519, distance: 22.6
click at [368, 519] on div "A To ask her for some files B To report on the meeting C To tell her about a cl…" at bounding box center [402, 541] width 468 height 183
click at [462, 496] on button "B To report on the meeting" at bounding box center [402, 519] width 468 height 46
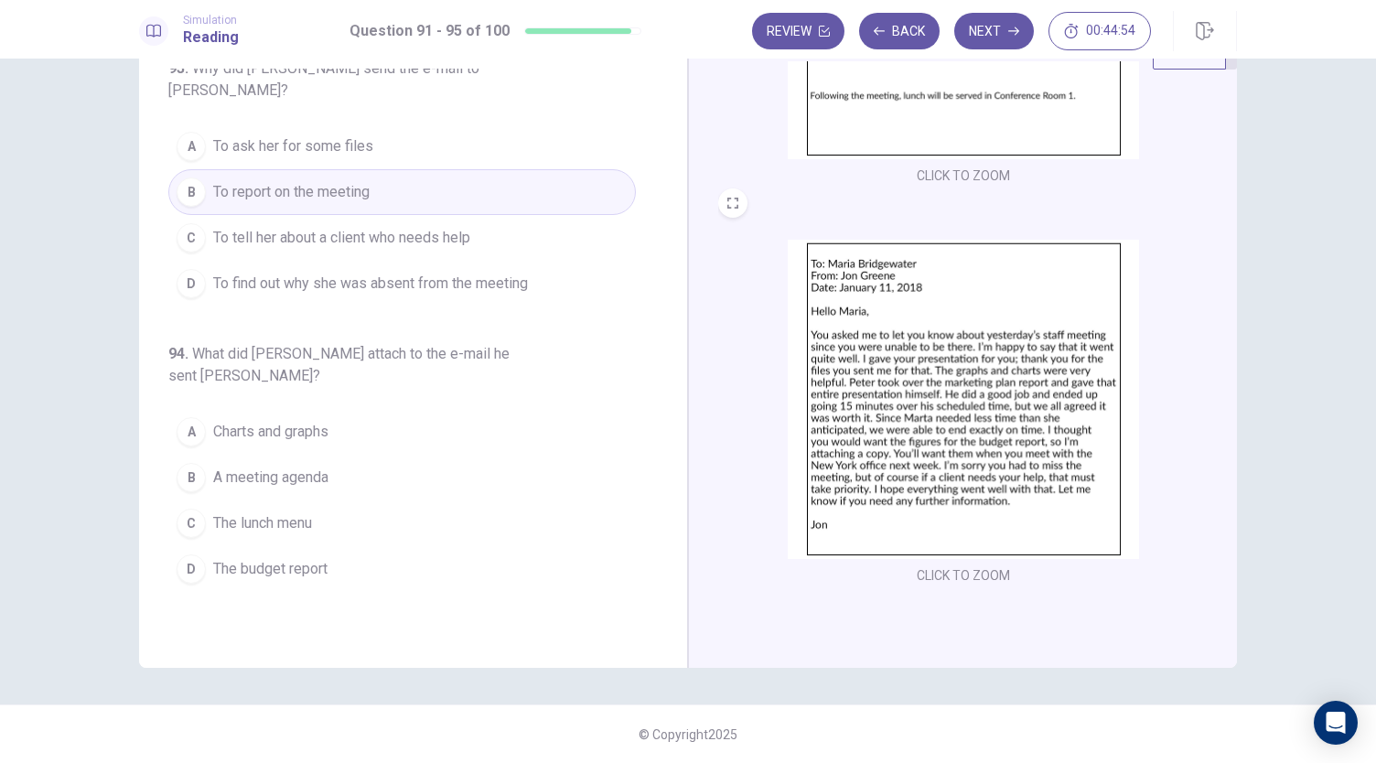
scroll to position [549, 0]
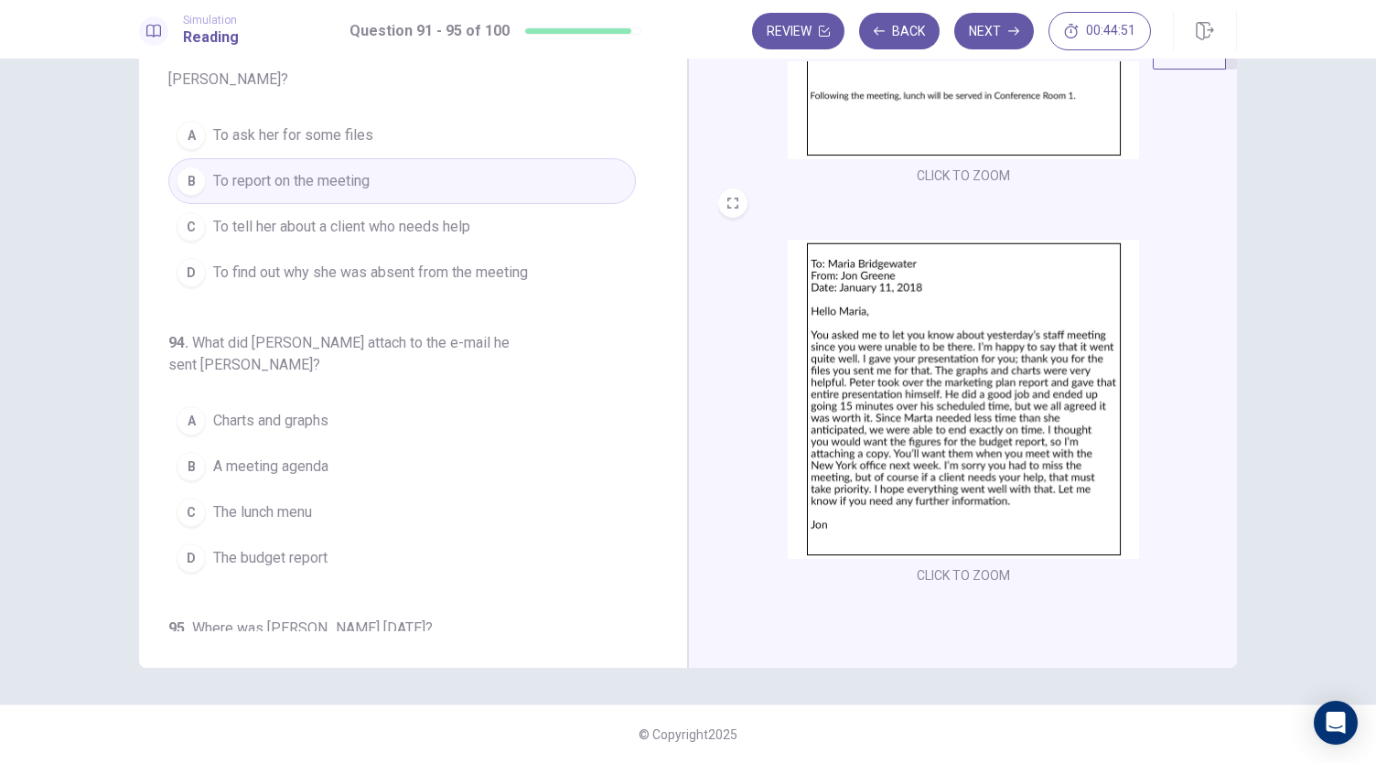
click at [353, 535] on button "D The budget report" at bounding box center [402, 558] width 468 height 46
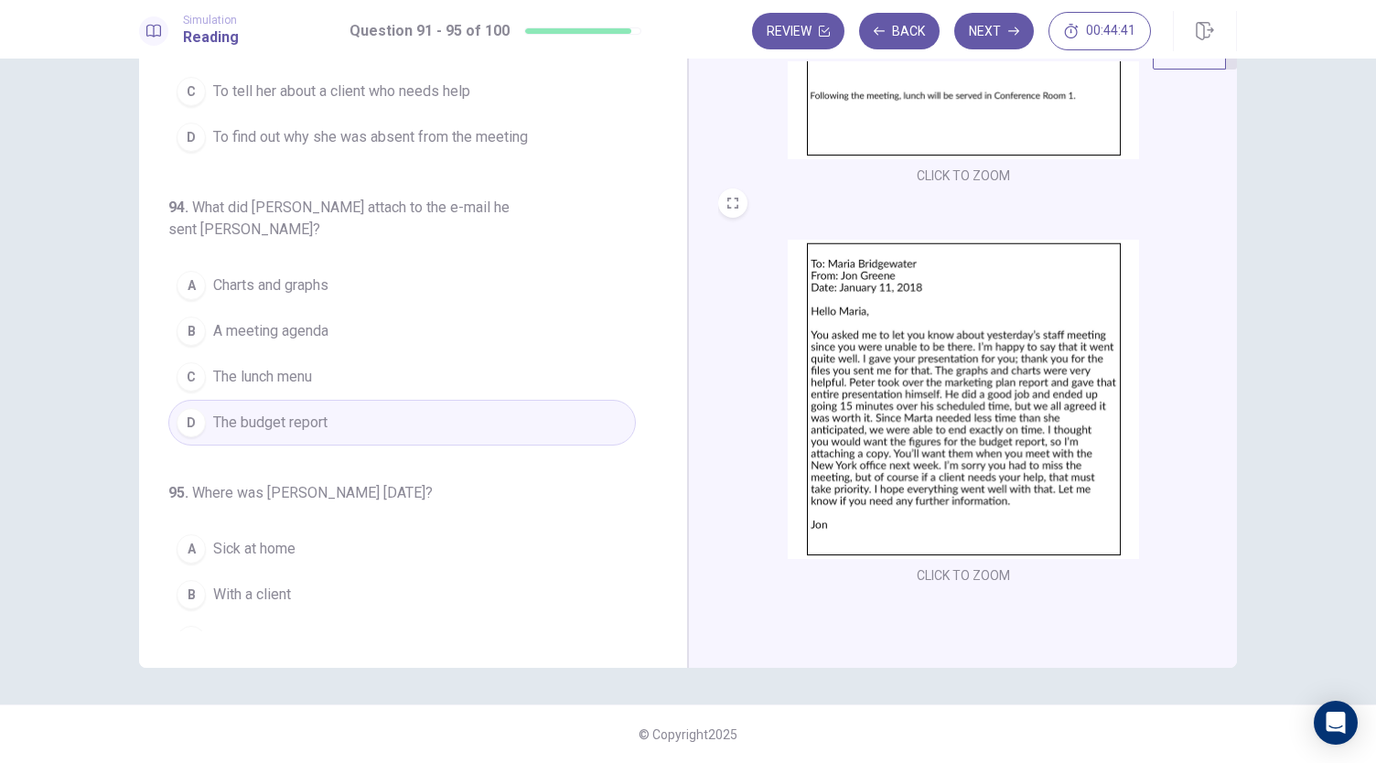
scroll to position [706, 0]
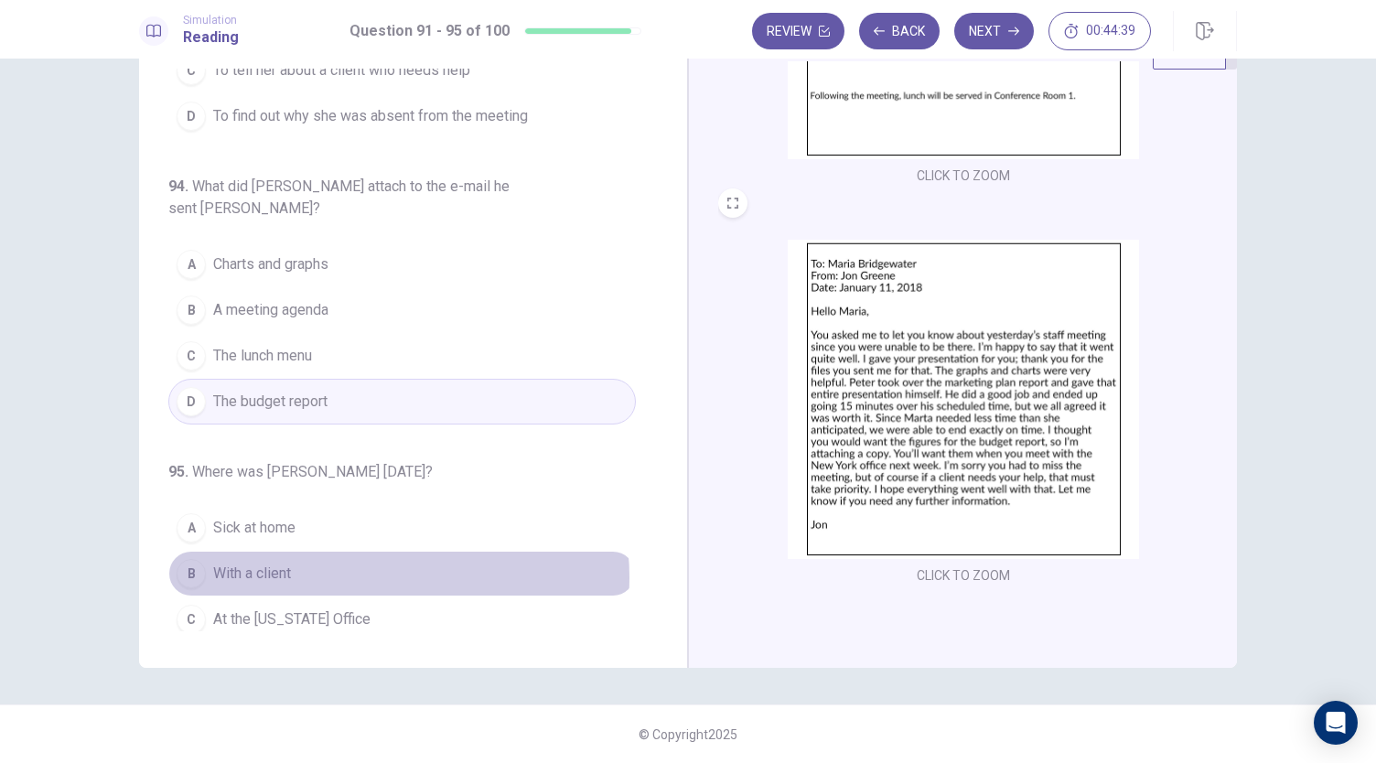
click at [386, 551] on button "B With a client" at bounding box center [402, 574] width 468 height 46
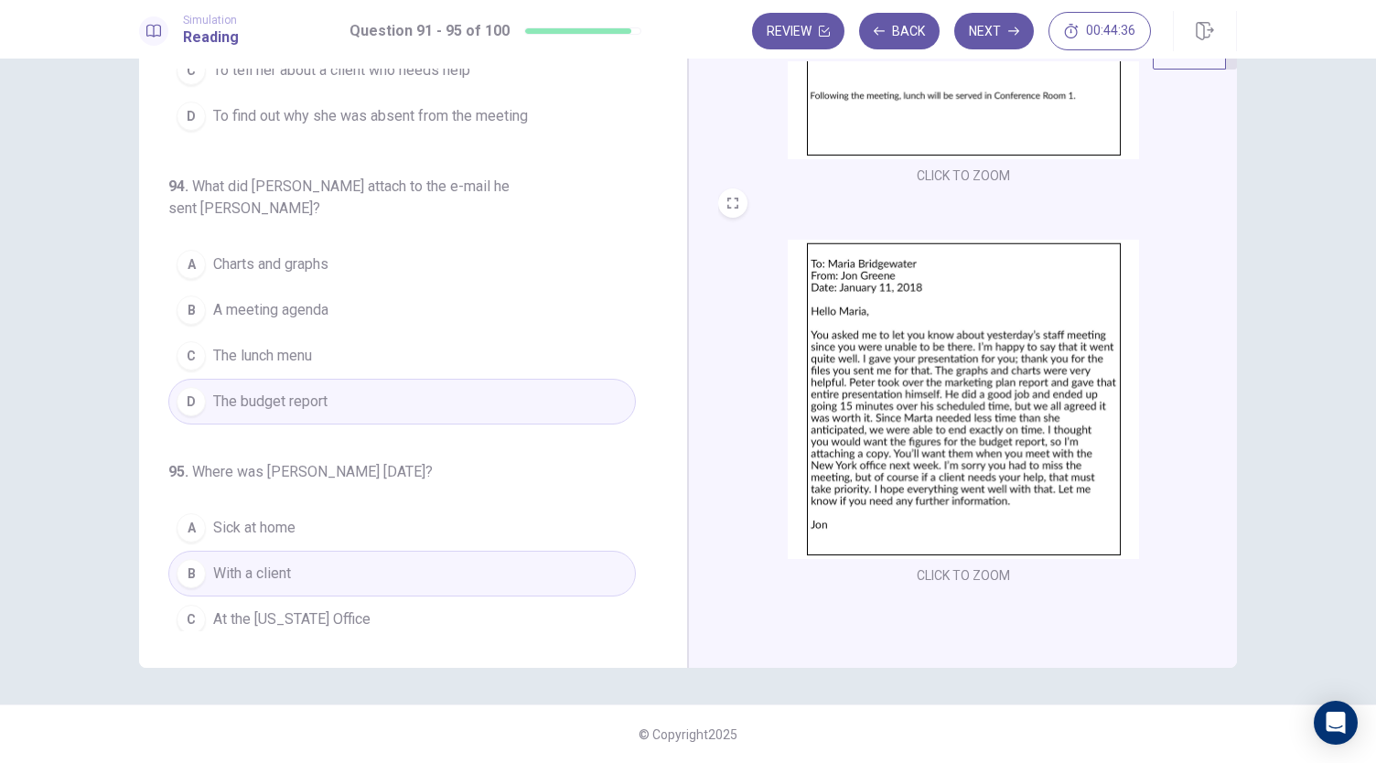
click at [988, 37] on button "Next" at bounding box center [994, 31] width 80 height 37
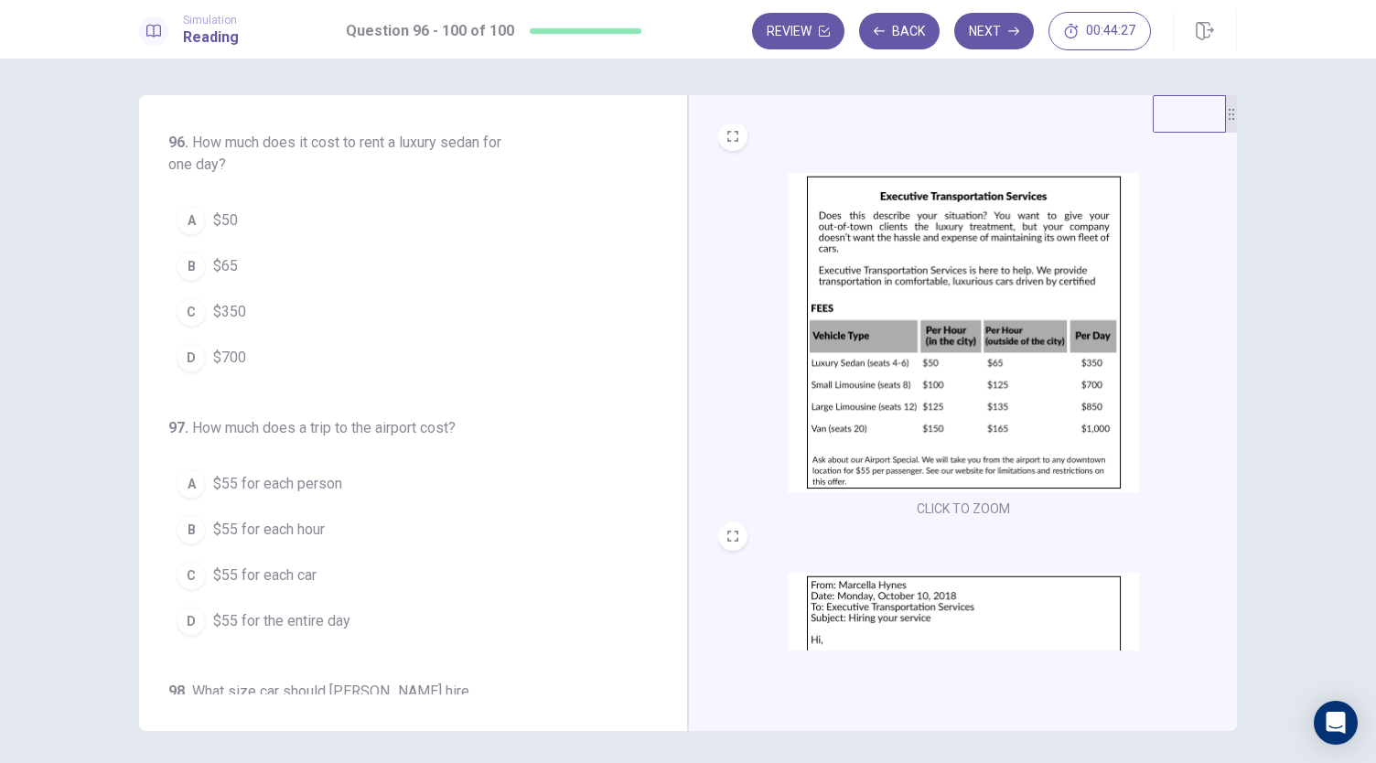
scroll to position [0, 0]
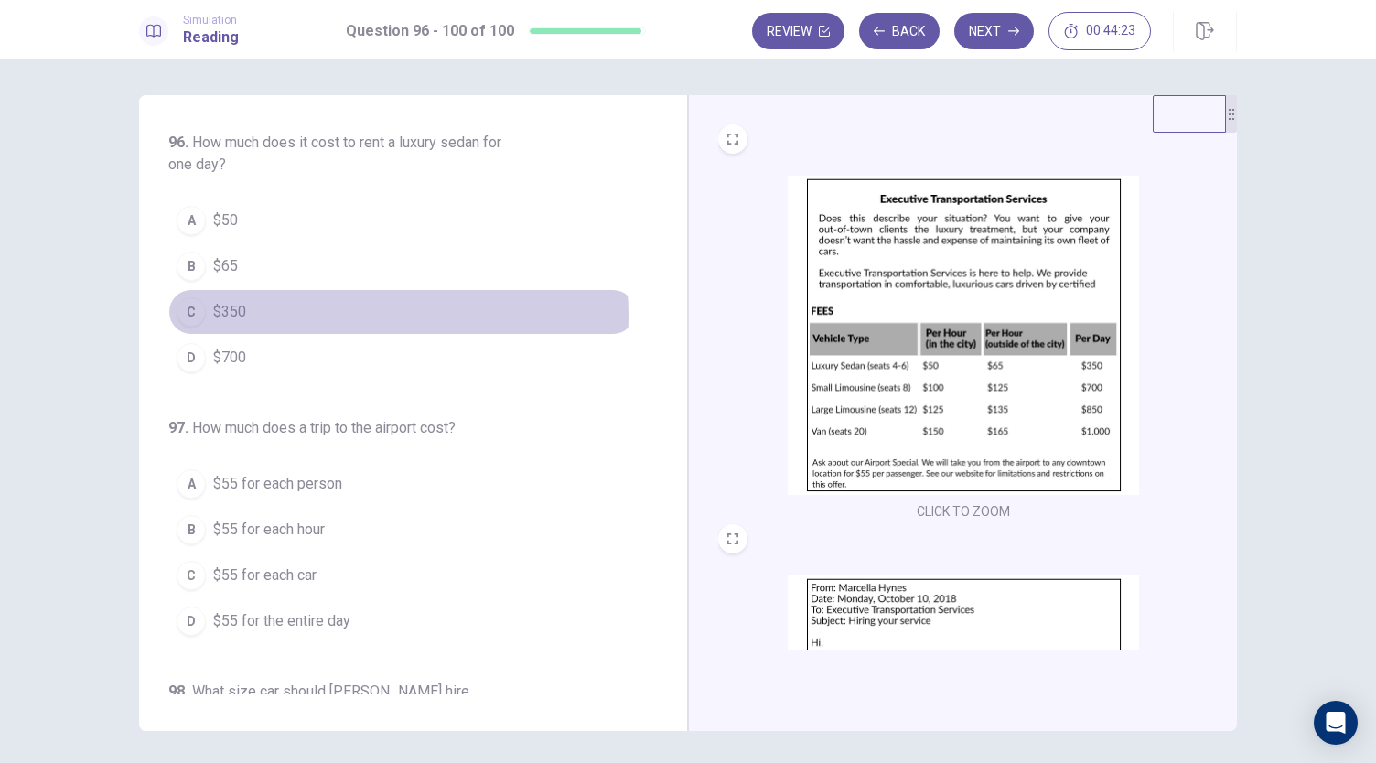
click at [365, 313] on button "C $350" at bounding box center [402, 312] width 468 height 46
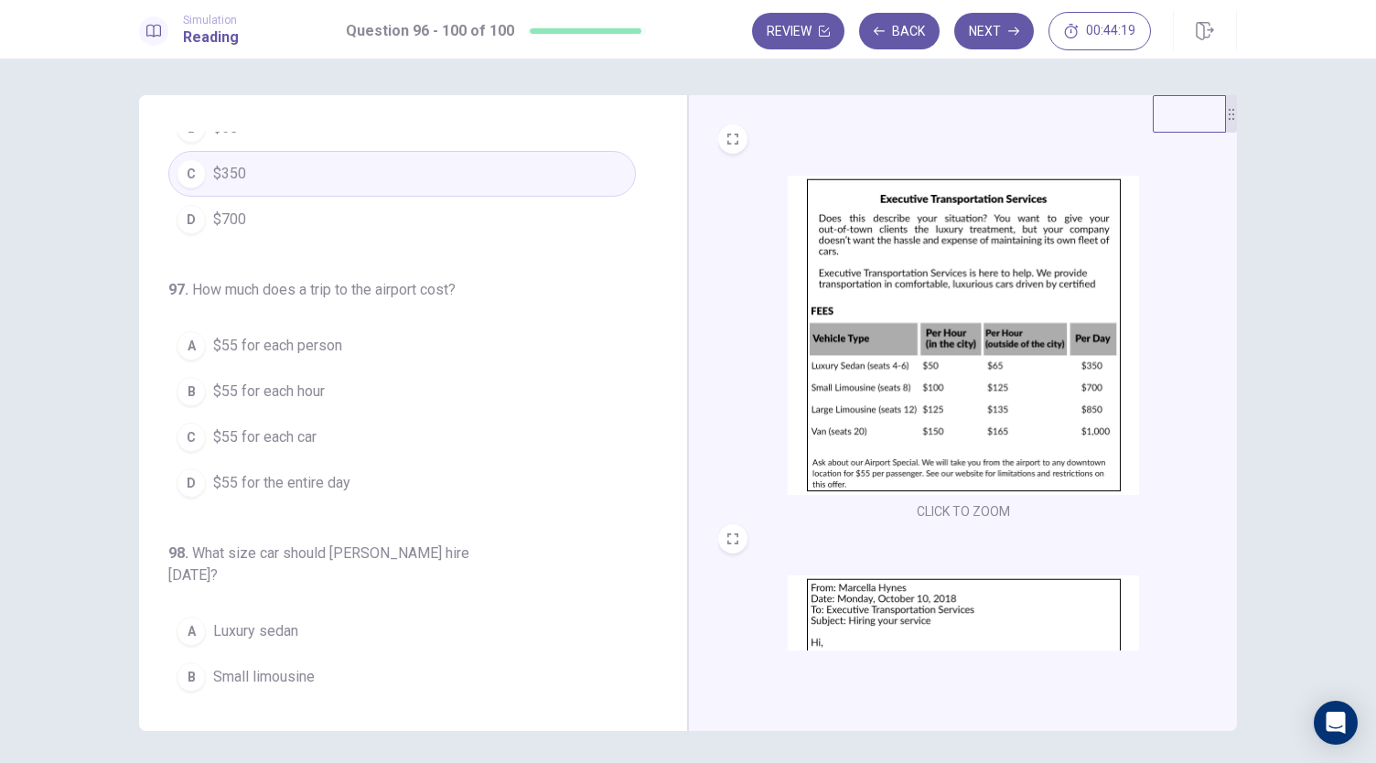
scroll to position [275, 0]
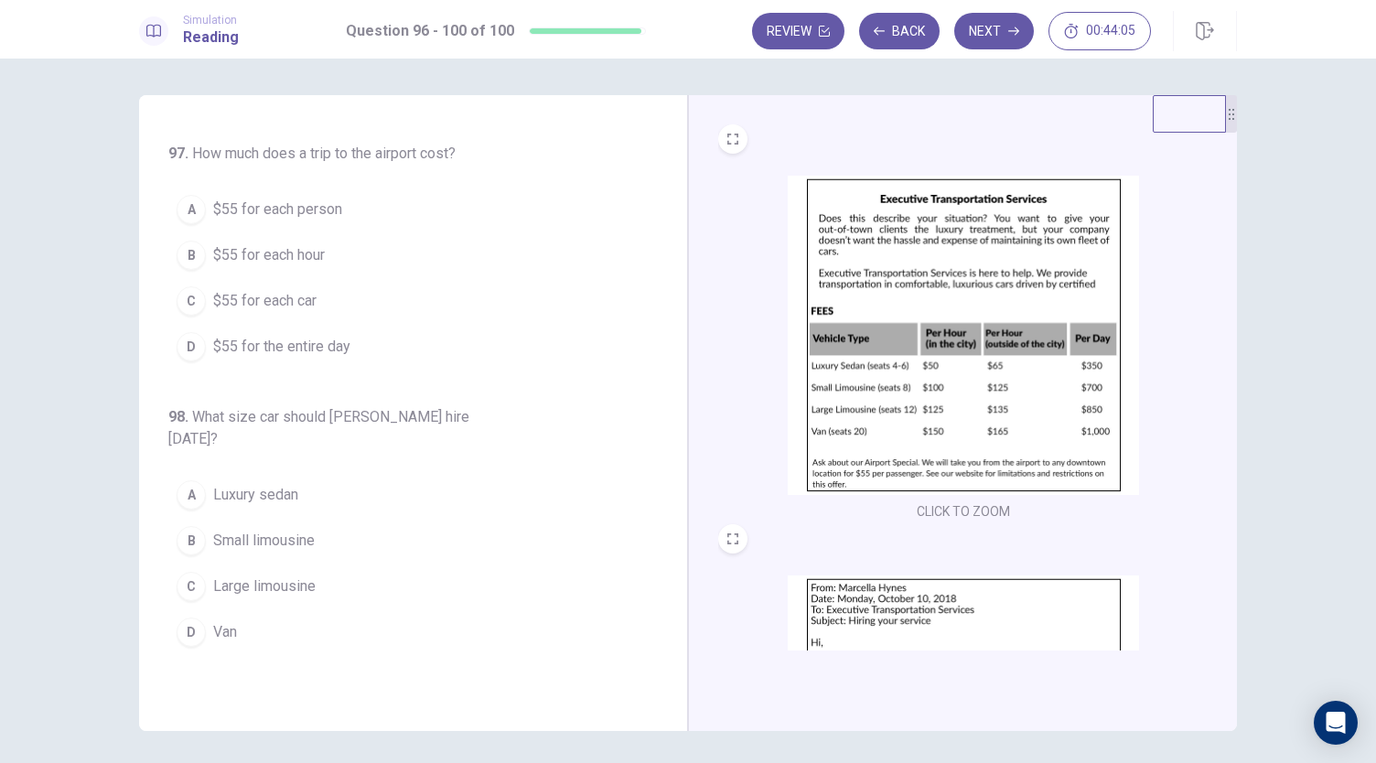
click at [320, 205] on span "$55 for each person" at bounding box center [277, 210] width 129 height 22
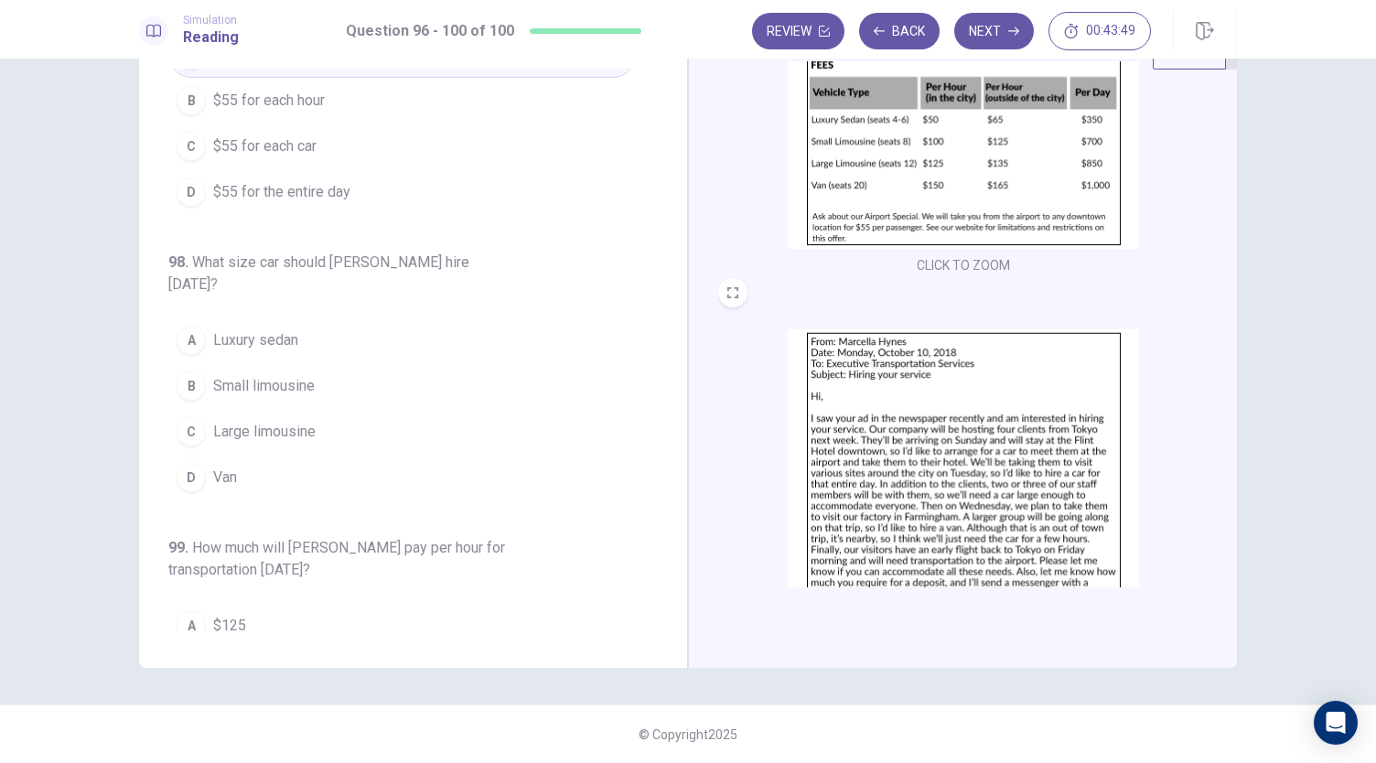
scroll to position [273, 0]
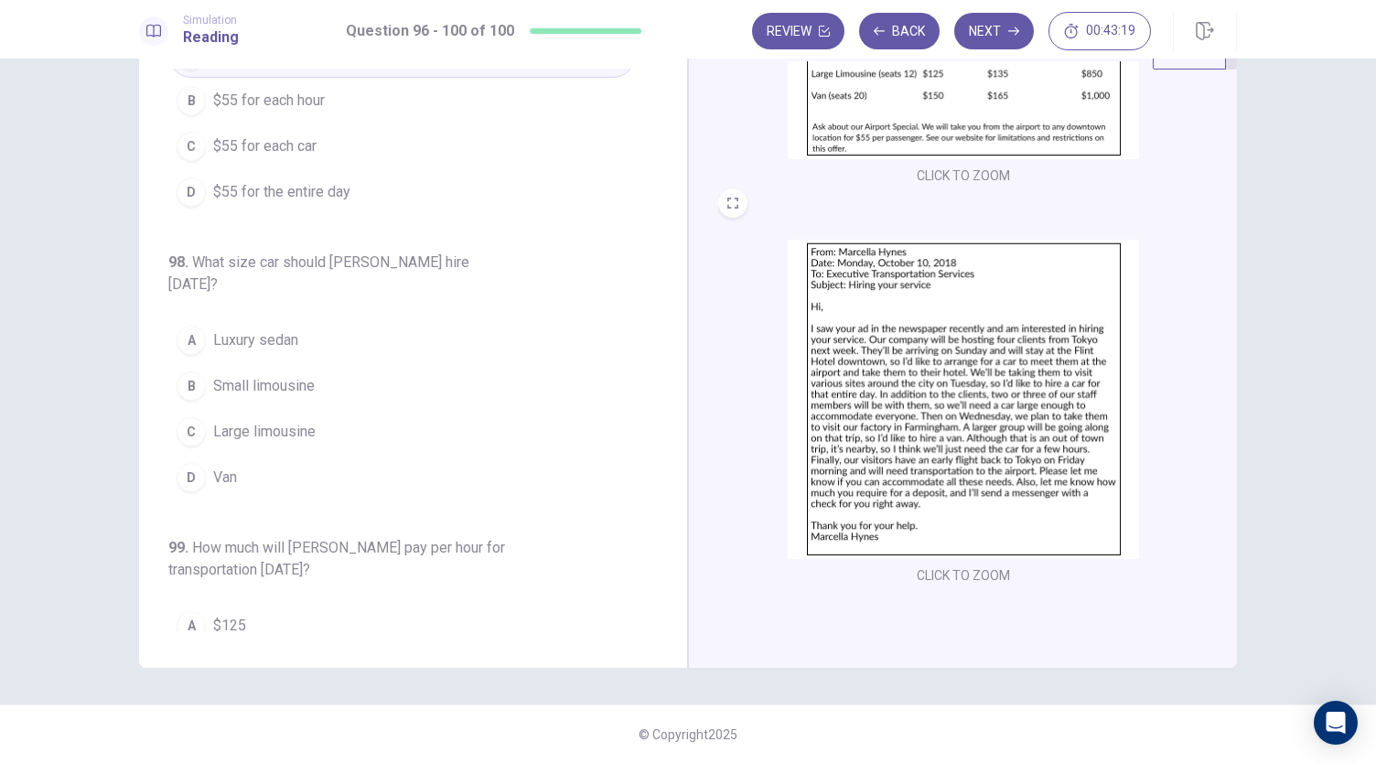
click at [328, 455] on button "D Van" at bounding box center [402, 478] width 468 height 46
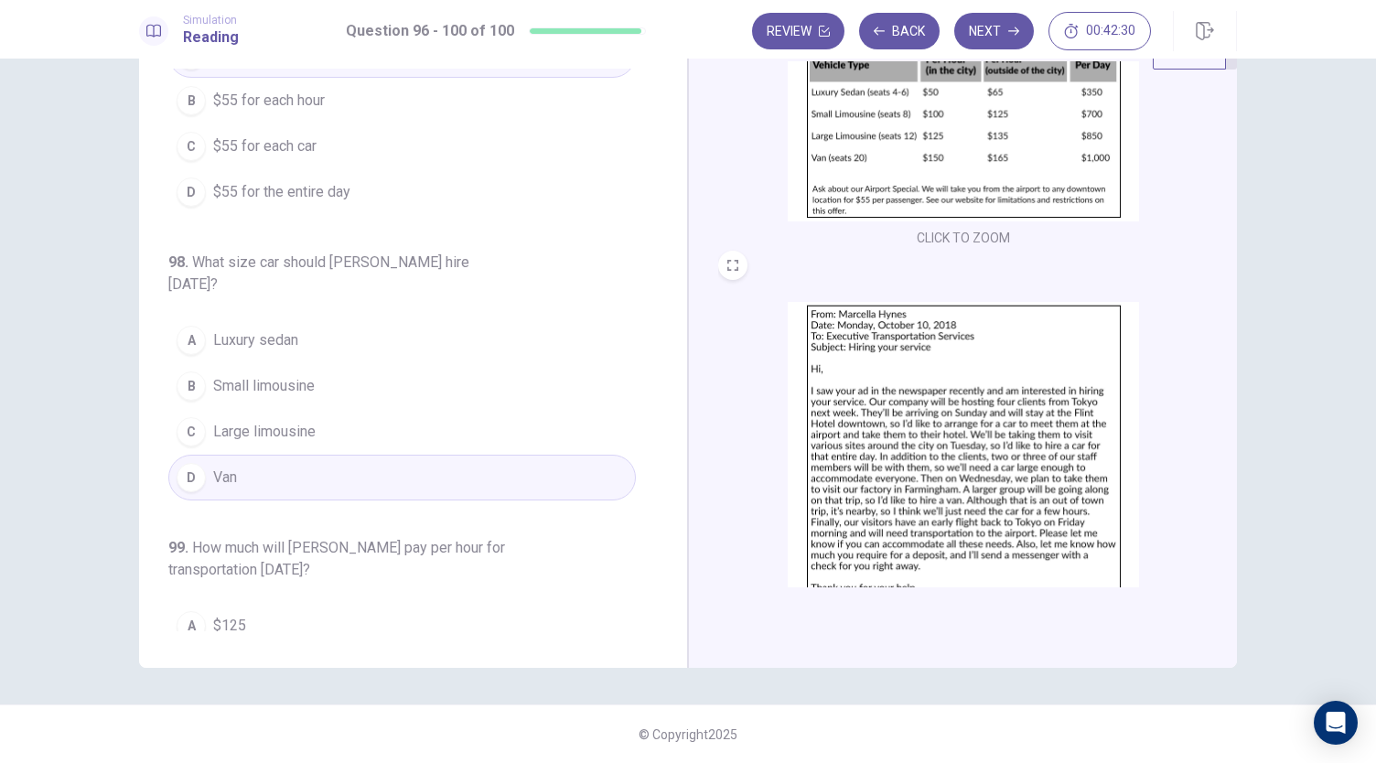
scroll to position [181, 0]
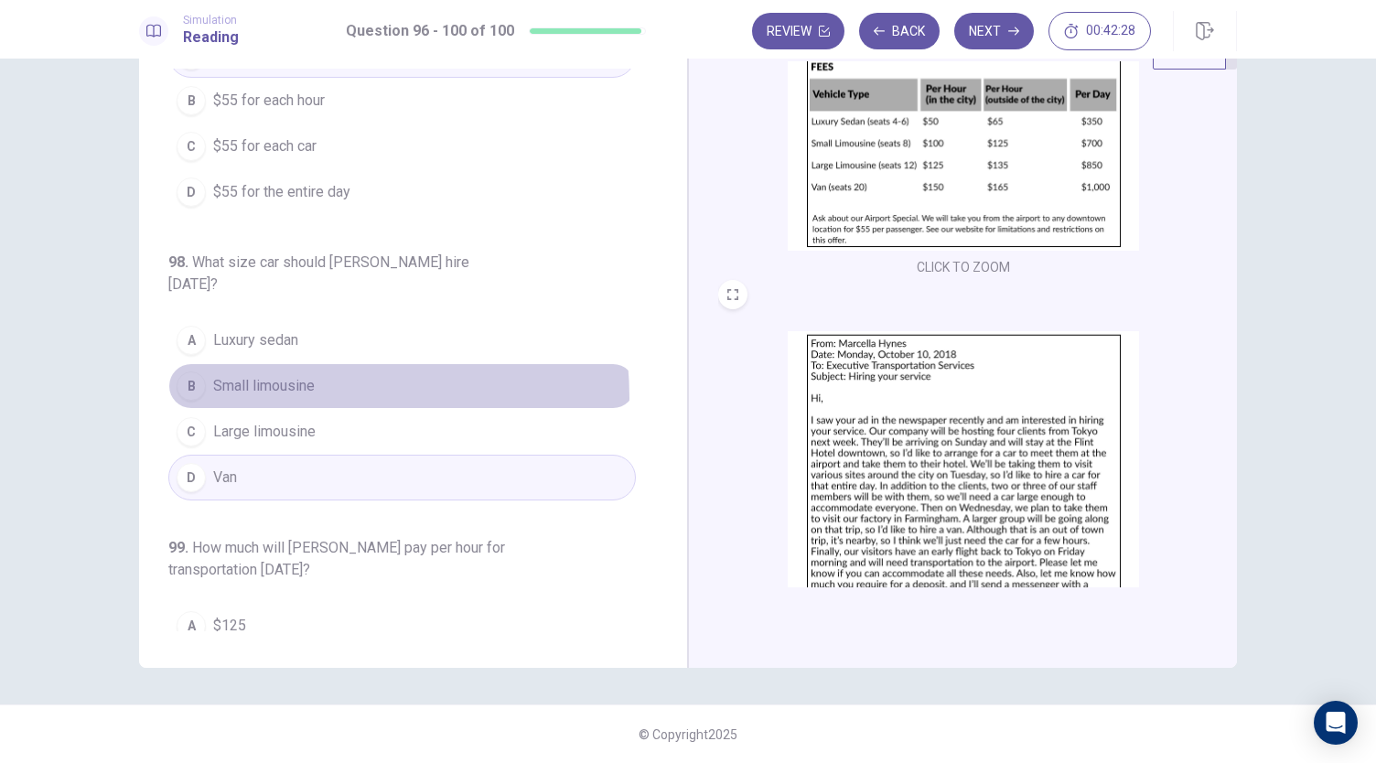
click at [298, 369] on button "B Small limousine" at bounding box center [402, 386] width 468 height 46
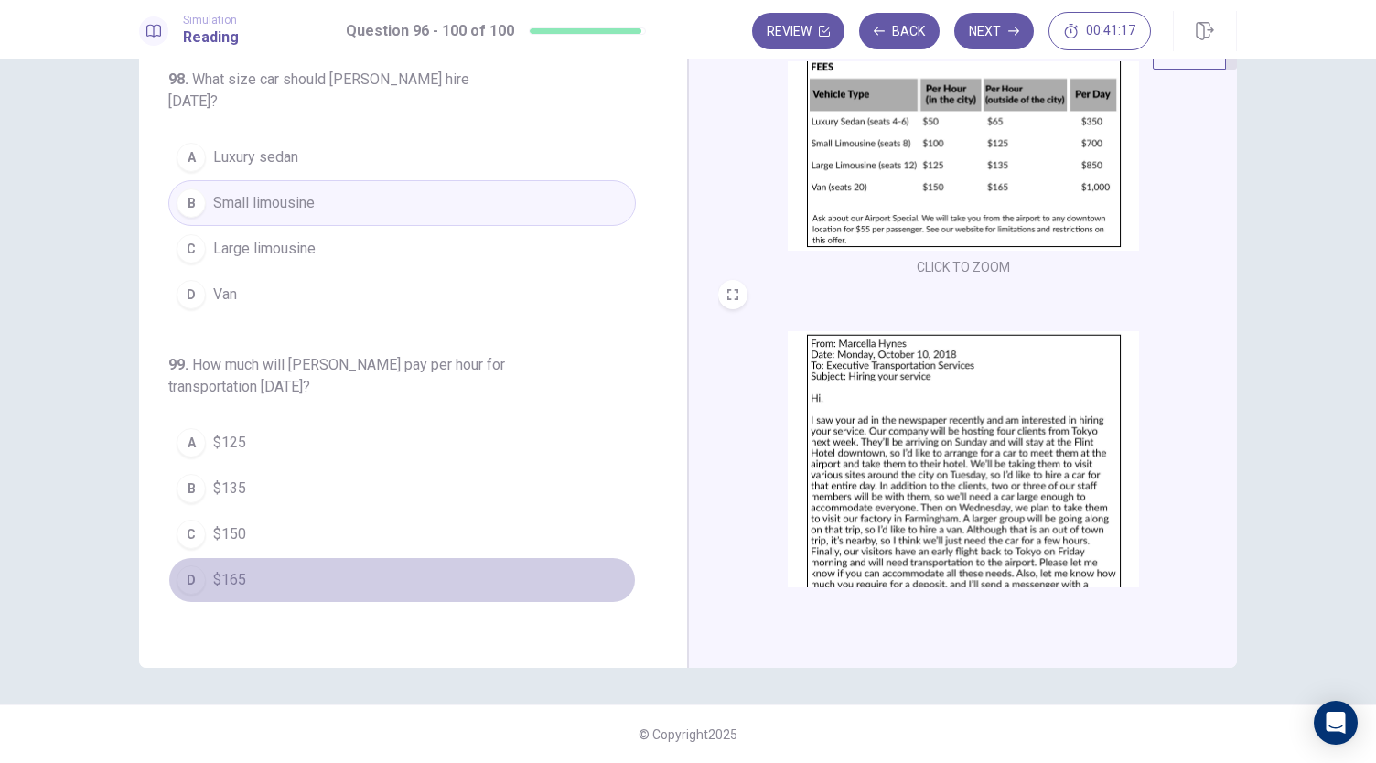
click at [425, 561] on button "D $165" at bounding box center [402, 580] width 468 height 46
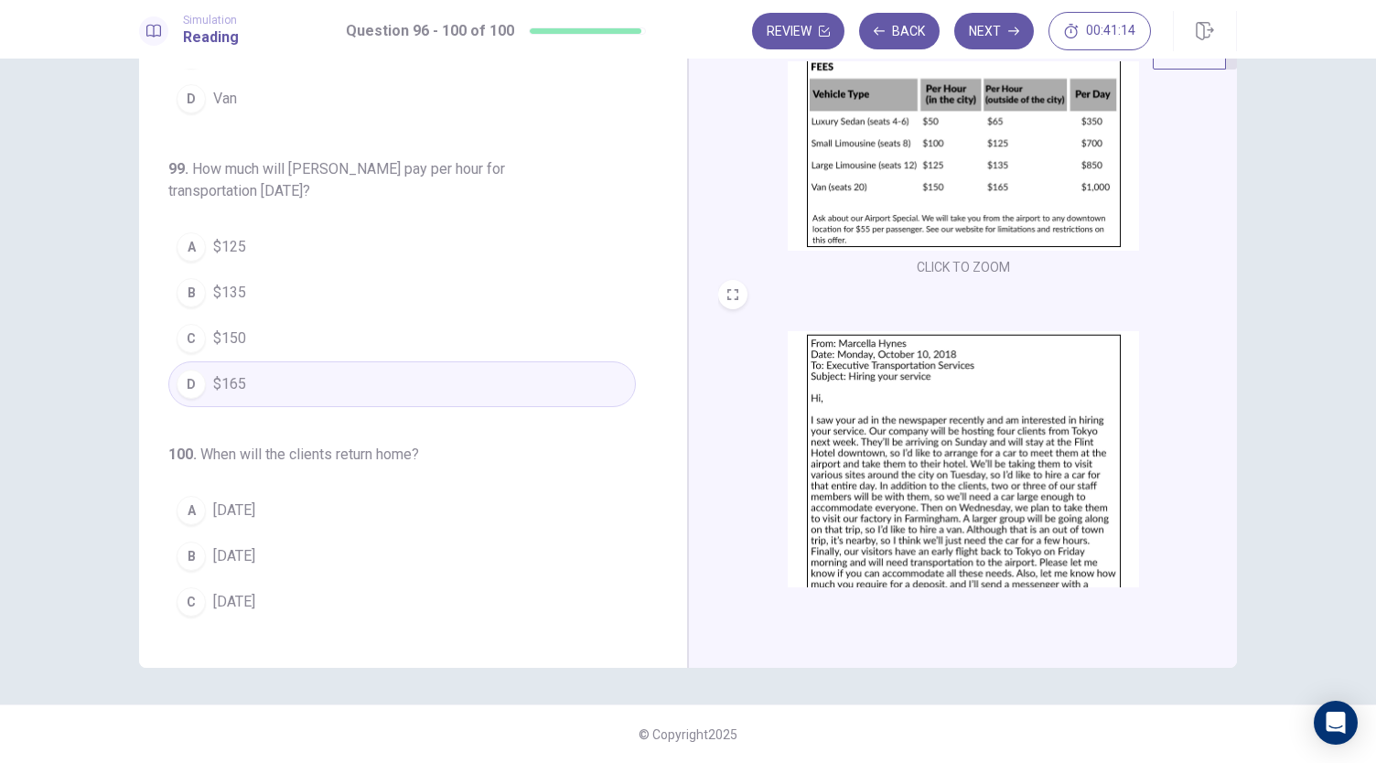
scroll to position [749, 0]
click at [299, 620] on button "D Friday" at bounding box center [402, 643] width 468 height 46
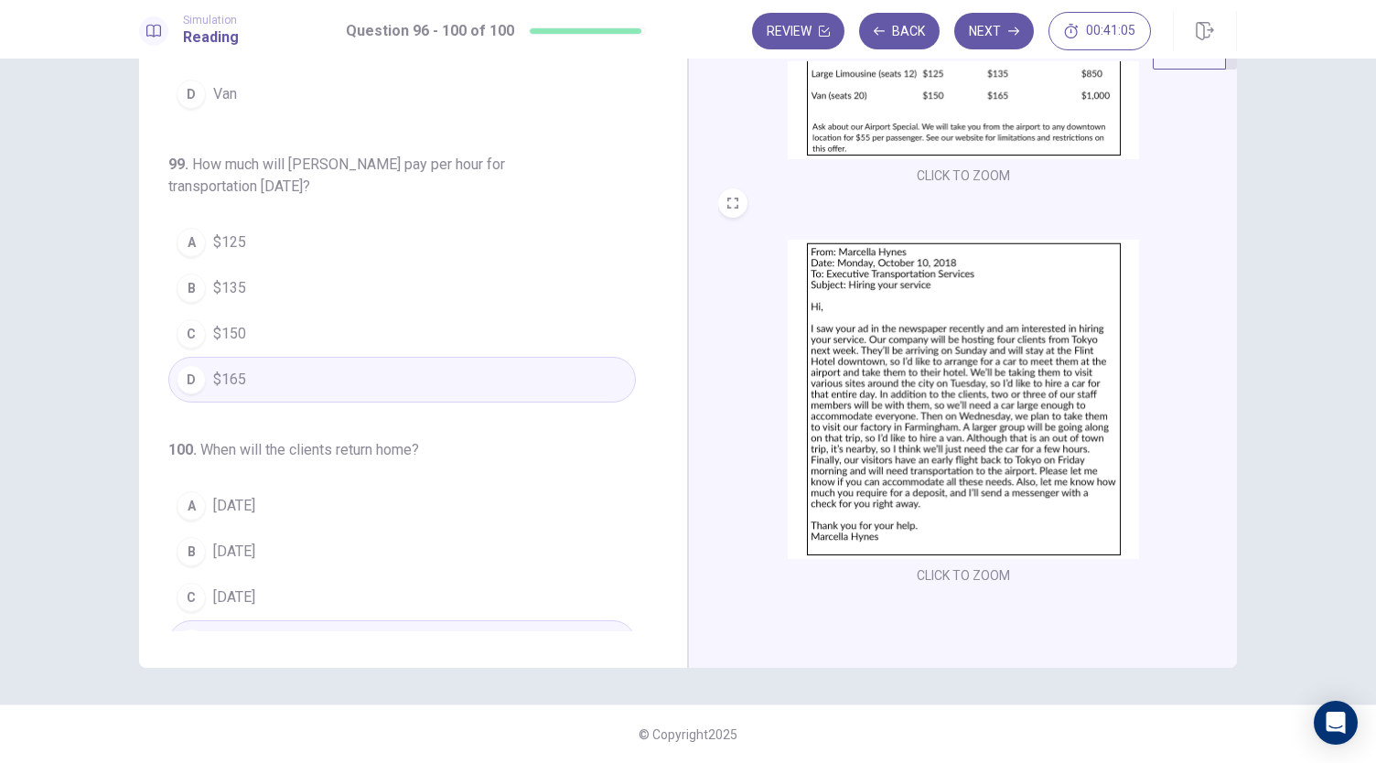
drag, startPoint x: 997, startPoint y: 41, endPoint x: 997, endPoint y: 68, distance: 26.5
click at [997, 67] on div "Simulation Reading Question 96 - 100 of 100 Review Back Next 00:41:05 Question …" at bounding box center [688, 381] width 1376 height 763
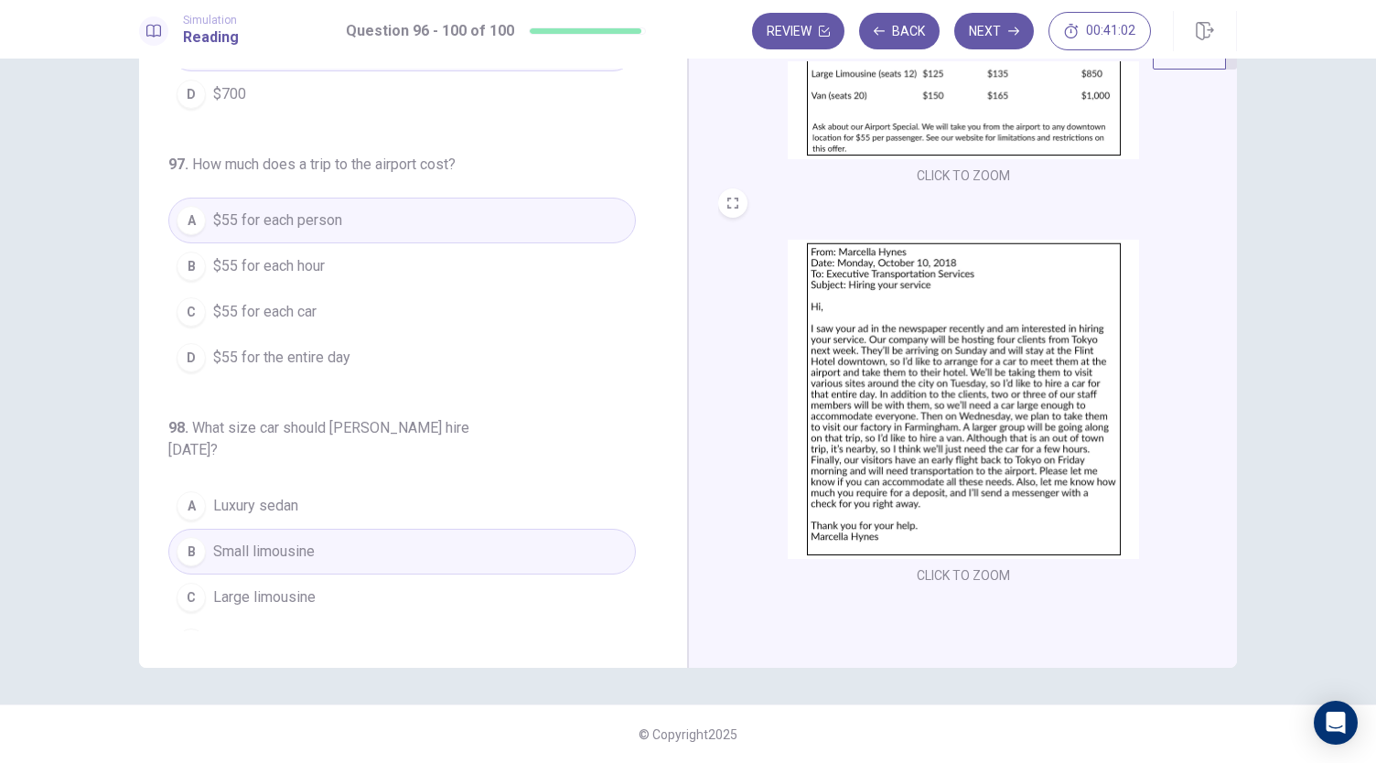
scroll to position [0, 0]
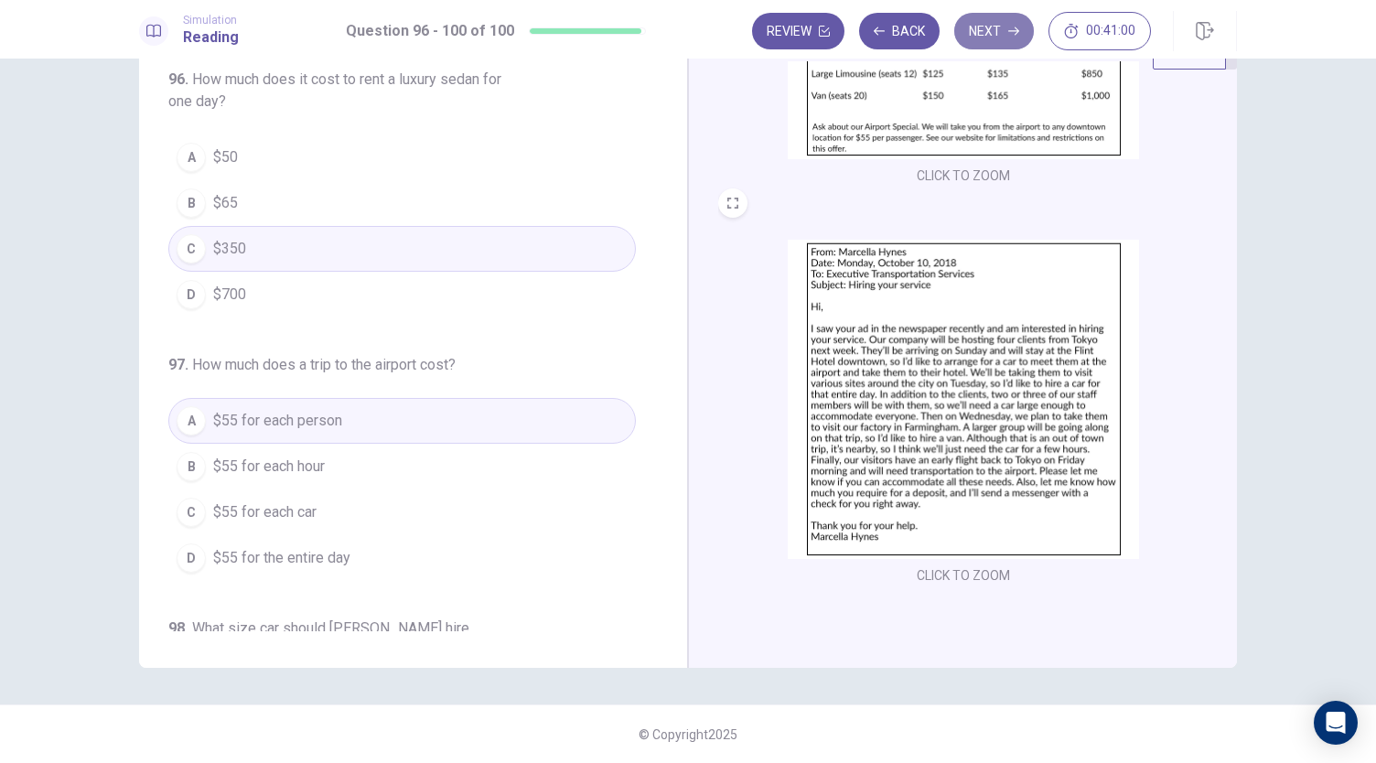
drag, startPoint x: 1003, startPoint y: 29, endPoint x: 1005, endPoint y: 39, distance: 10.2
click at [1005, 39] on button "Next" at bounding box center [994, 31] width 80 height 37
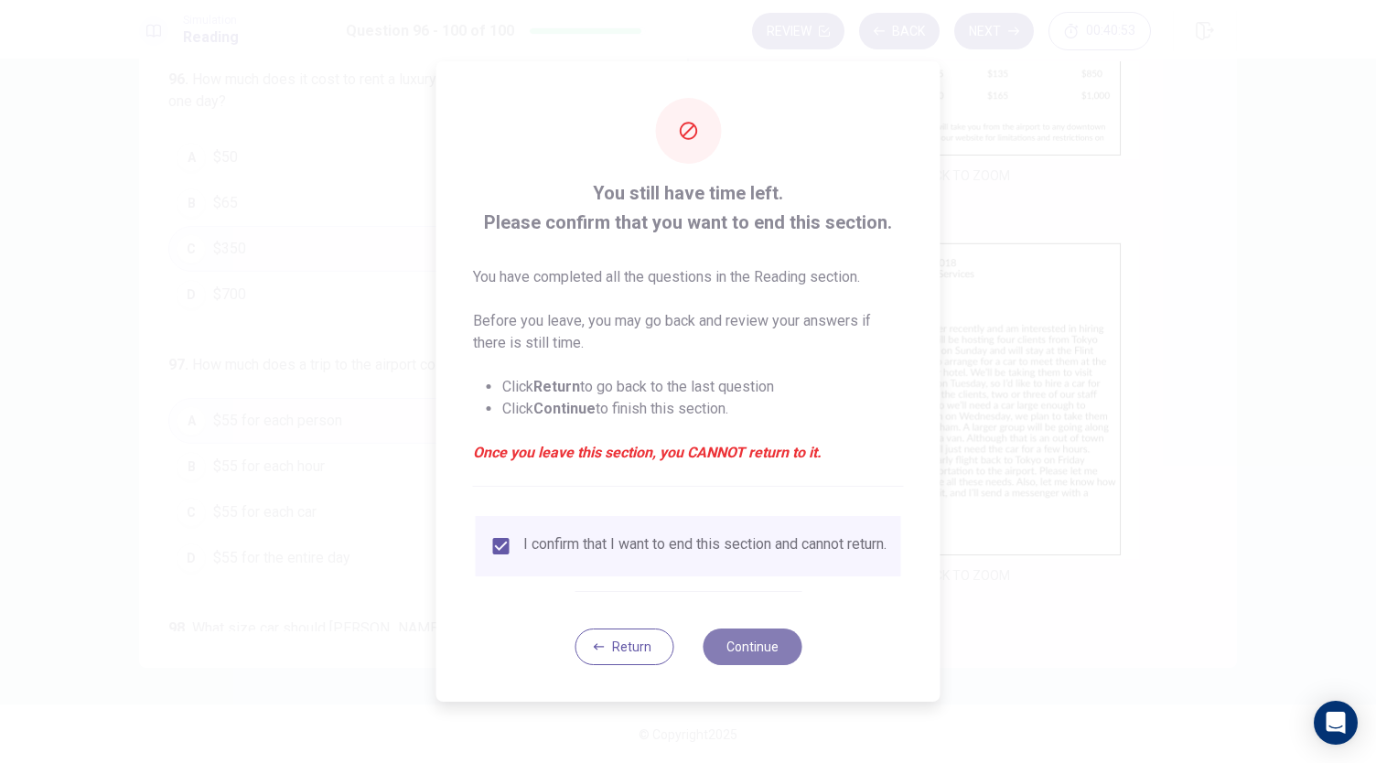
click at [717, 648] on button "Continue" at bounding box center [752, 647] width 99 height 37
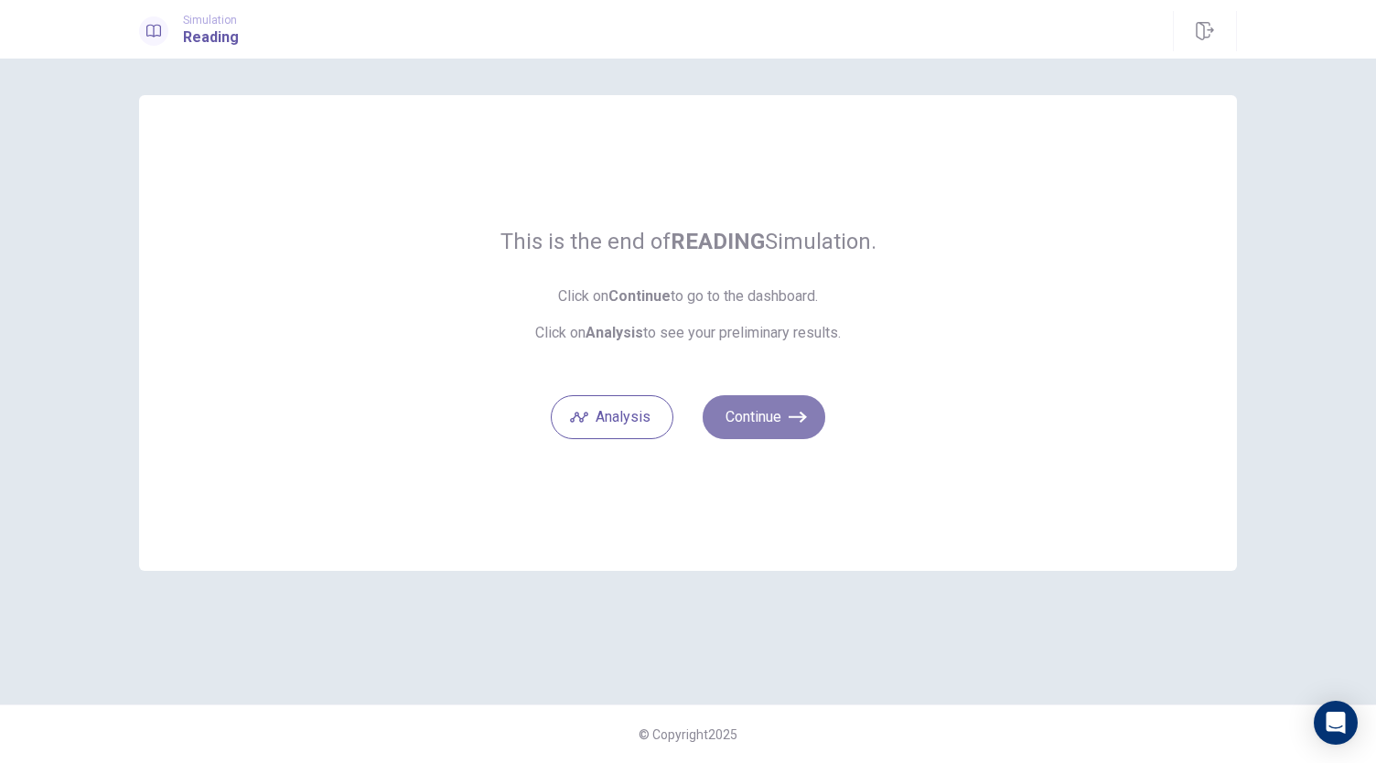
click at [780, 415] on button "Continue" at bounding box center [764, 417] width 123 height 44
